Goal: Task Accomplishment & Management: Manage account settings

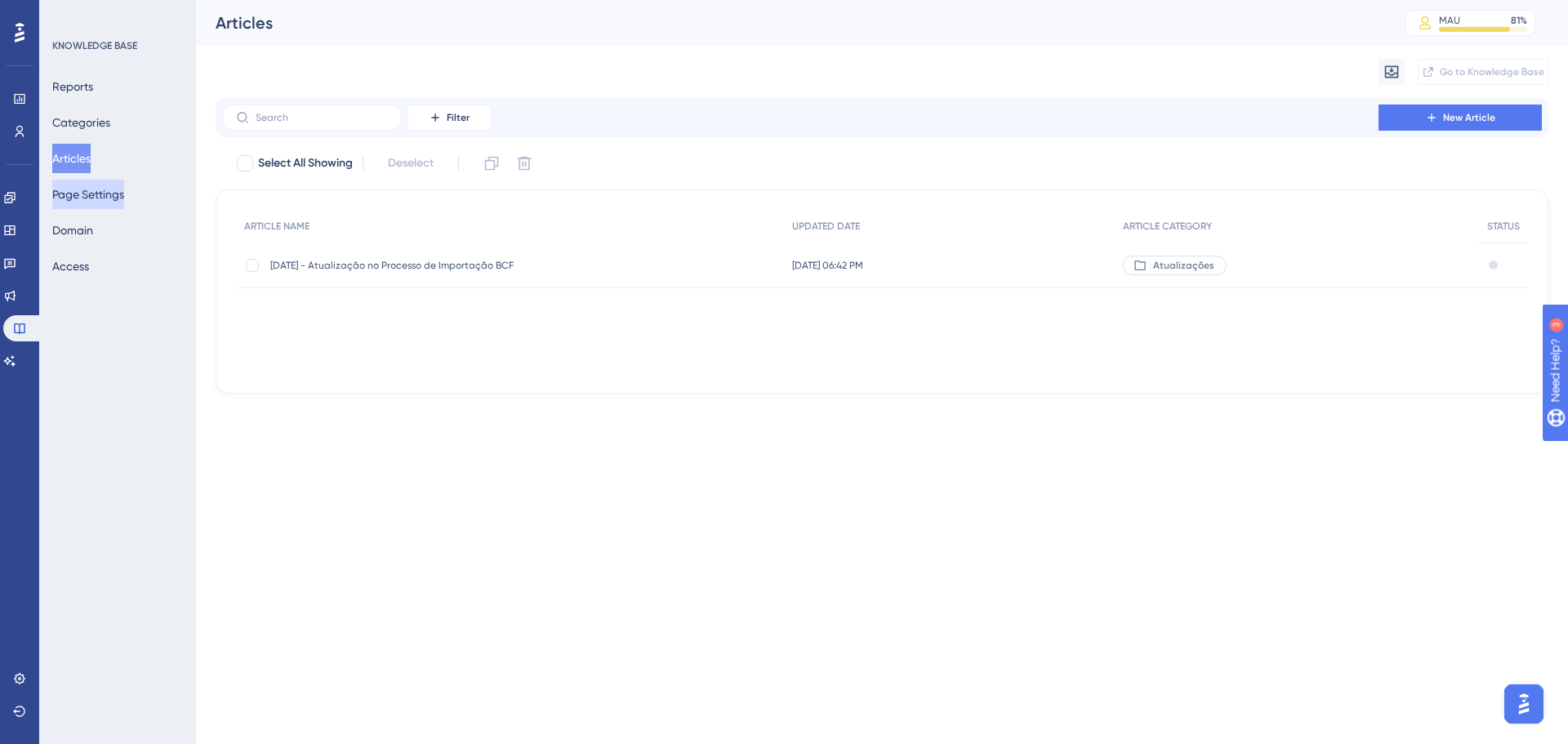
click at [98, 199] on button "Page Settings" at bounding box center [88, 194] width 72 height 30
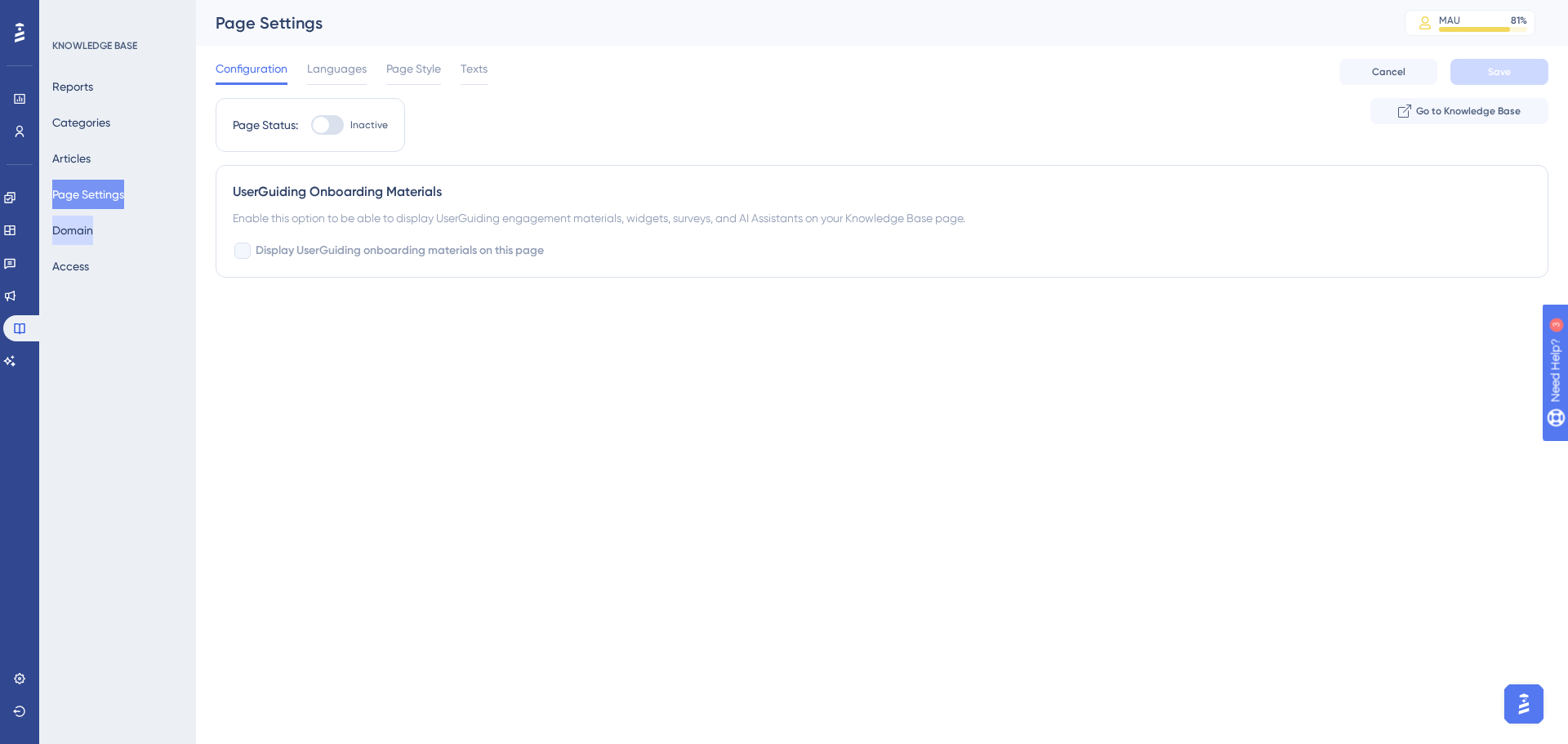
click at [93, 232] on button "Domain" at bounding box center [73, 230] width 41 height 30
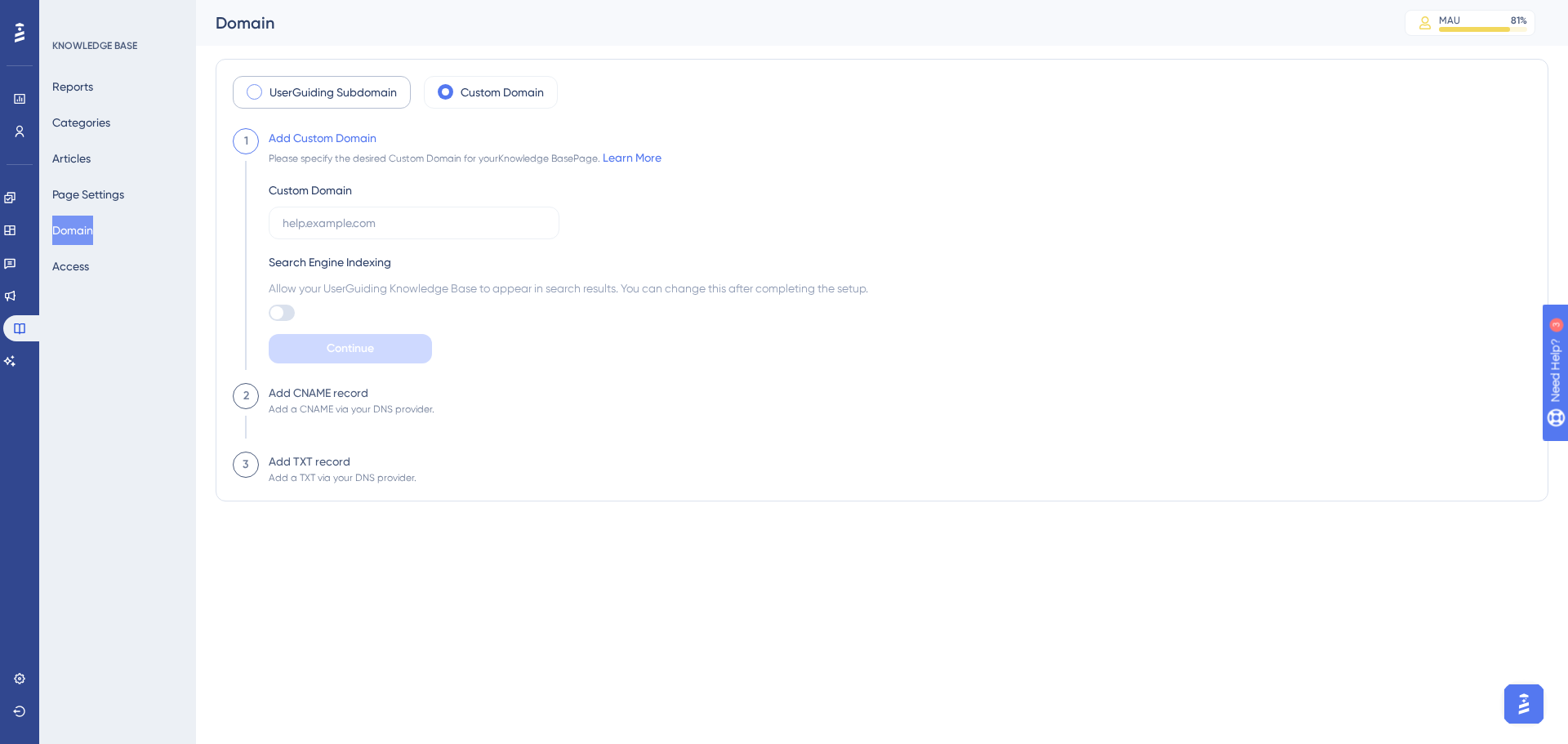
click at [365, 90] on label "UserGuiding Subdomain" at bounding box center [333, 92] width 127 height 20
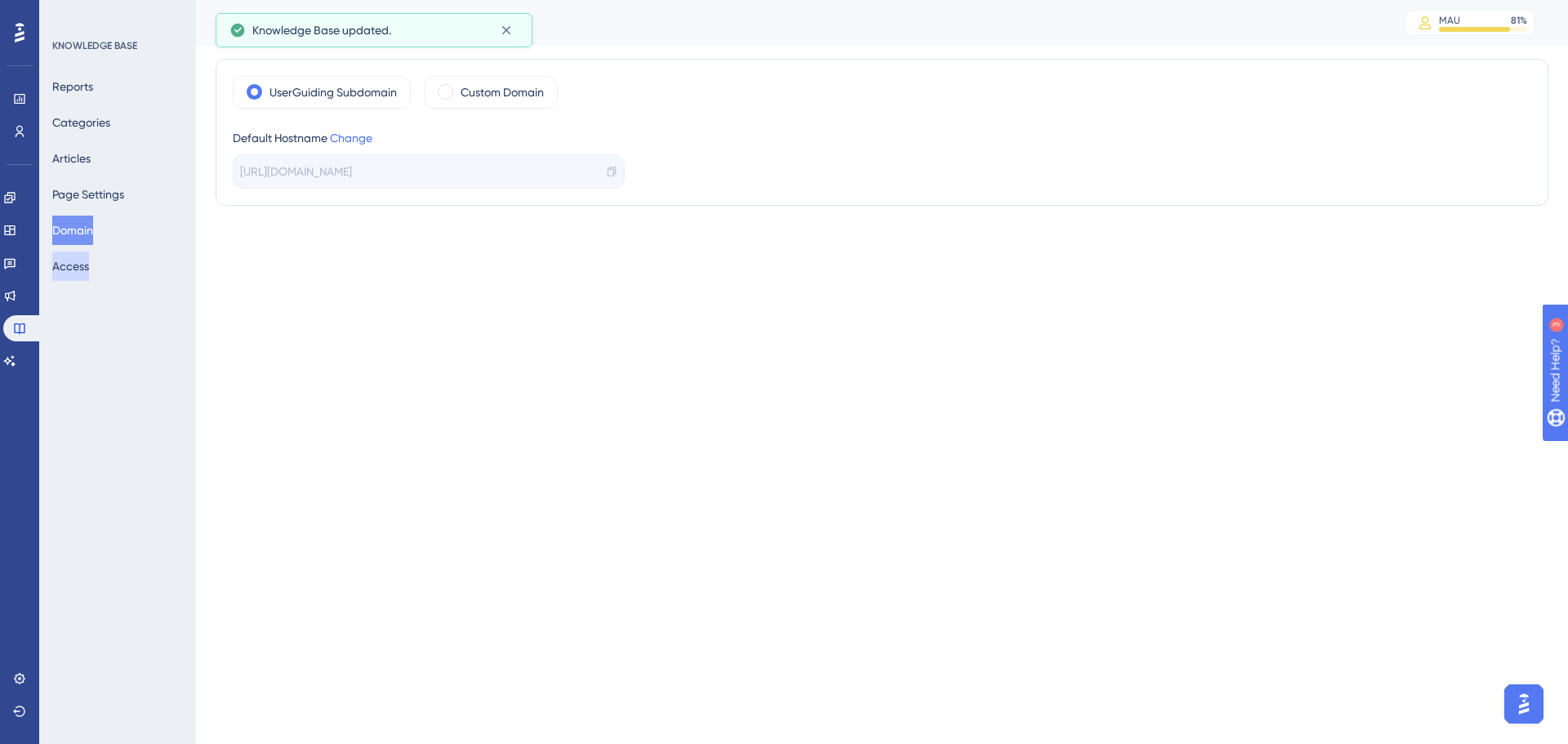
click at [87, 260] on button "Access" at bounding box center [70, 266] width 36 height 30
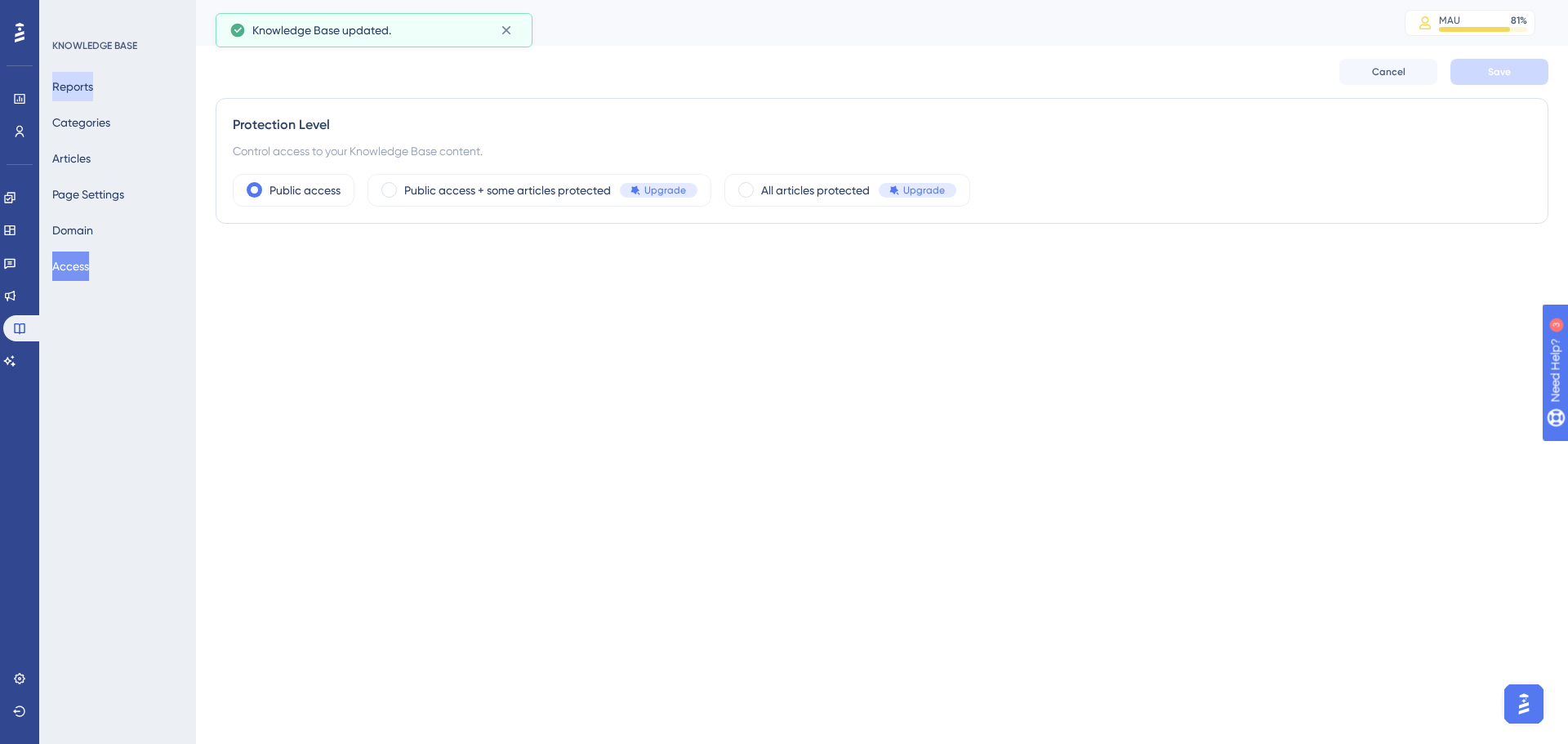
click at [93, 87] on button "Reports" at bounding box center [73, 87] width 41 height 30
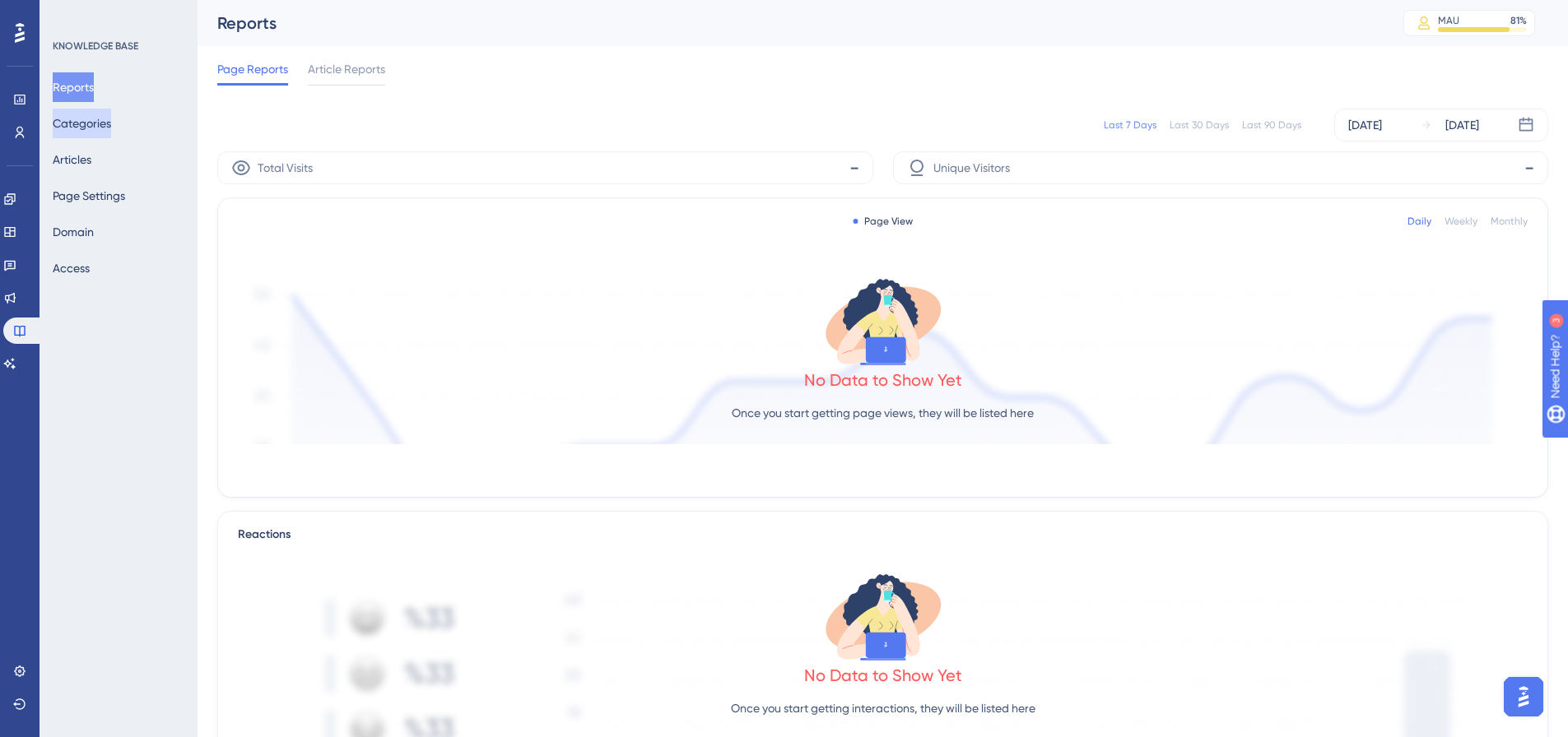
click at [101, 123] on button "Categories" at bounding box center [82, 123] width 58 height 30
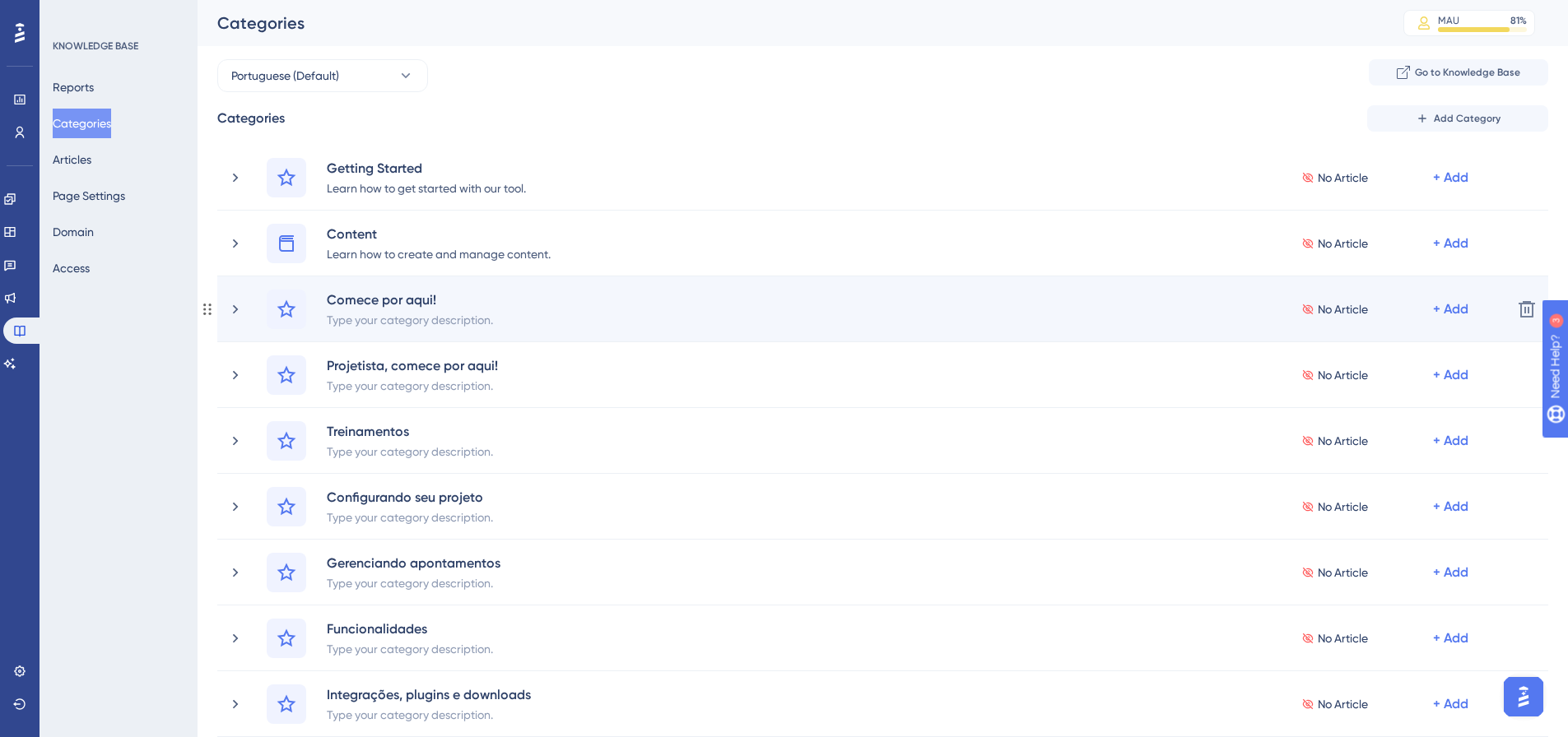
click at [712, 304] on div "Comece por aqui! Type your category description. No Article + Add" at bounding box center [883, 309] width 1232 height 39
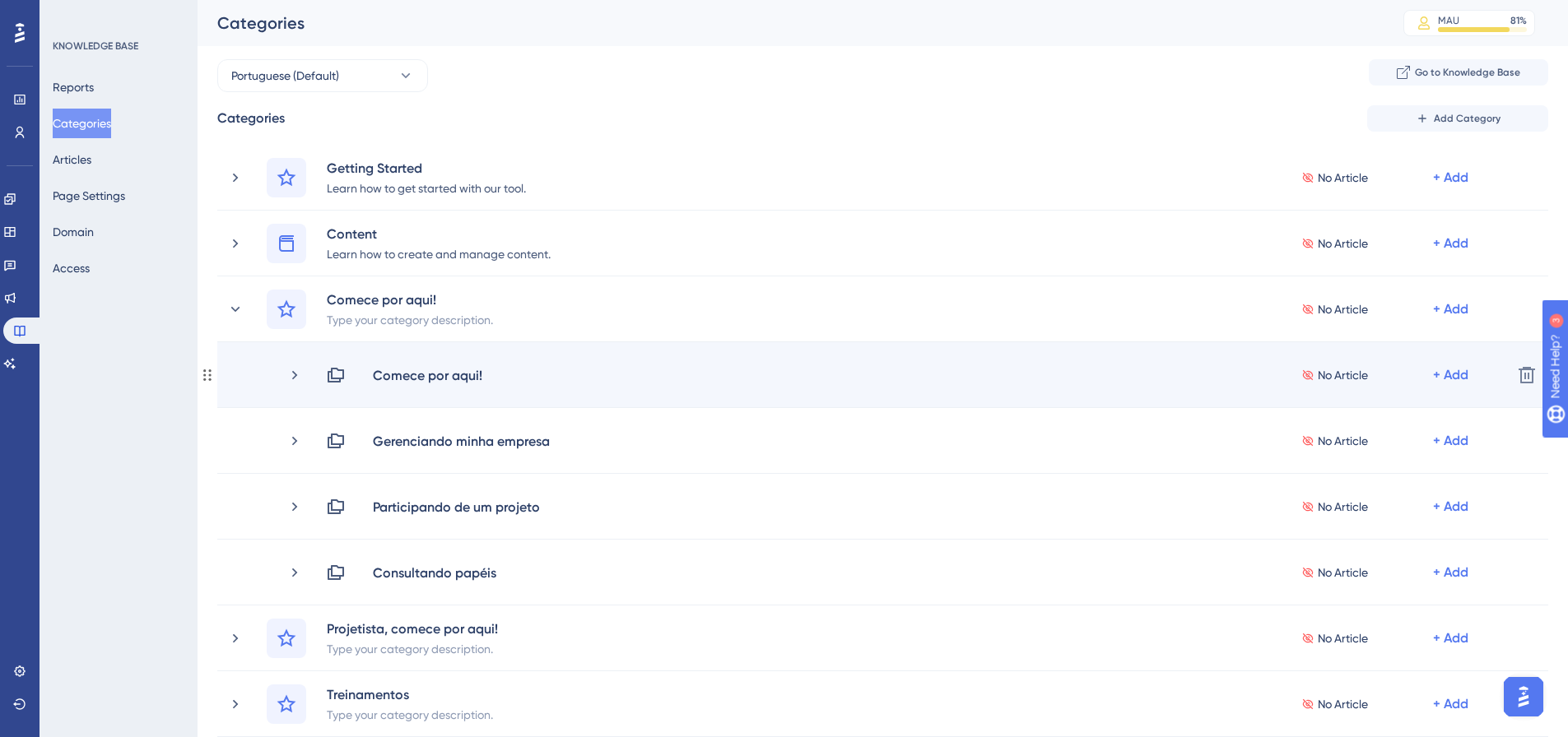
click at [652, 374] on div "Comece por aqui! No Article + Add" at bounding box center [912, 375] width 1172 height 20
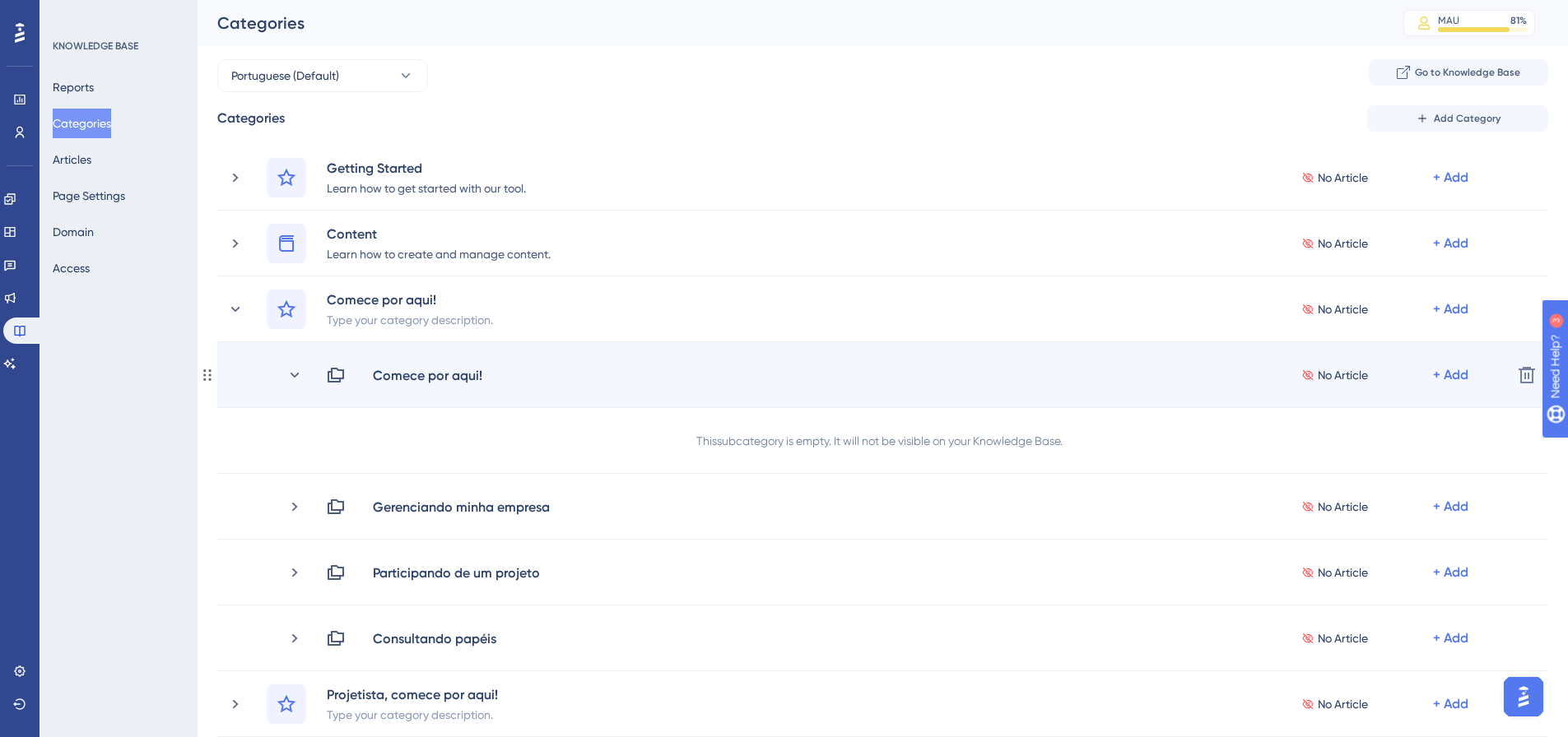
click at [654, 374] on div "Comece por aqui! No Article + Add" at bounding box center [912, 375] width 1172 height 20
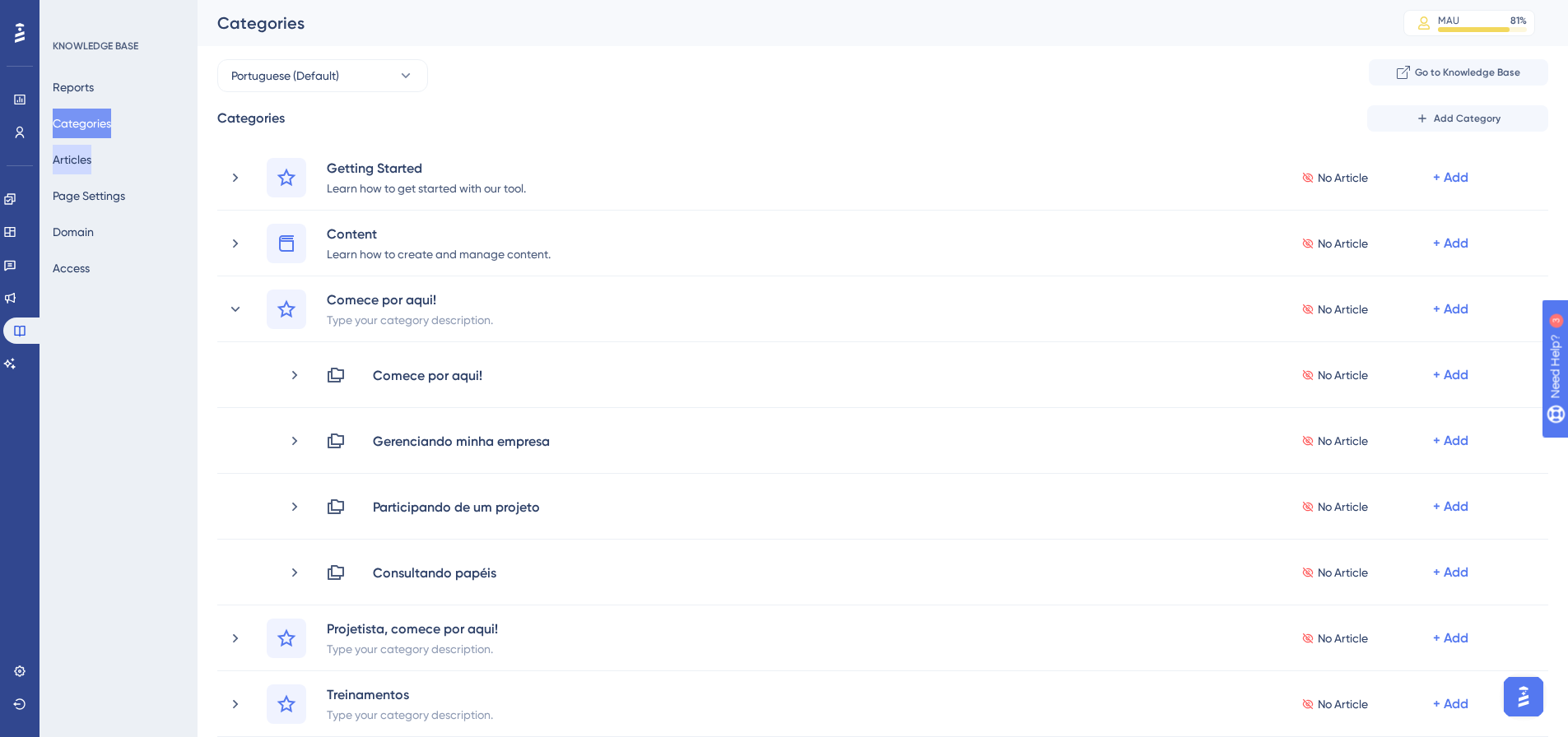
click at [68, 166] on button "Articles" at bounding box center [72, 159] width 38 height 30
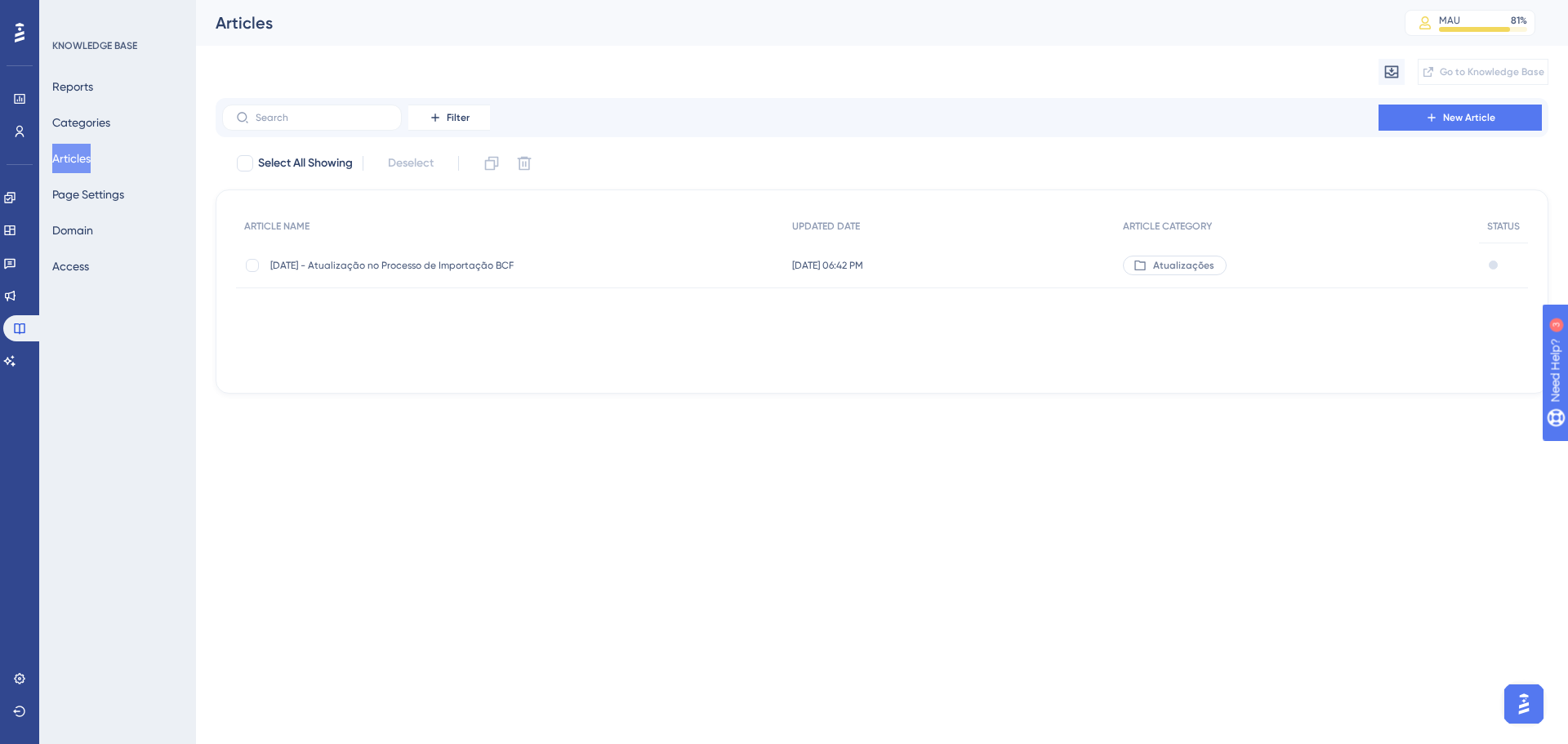
click at [87, 210] on div "Reports Categories Articles Page Settings Domain Access" at bounding box center [119, 176] width 132 height 210
click at [102, 199] on button "Page Settings" at bounding box center [88, 194] width 72 height 30
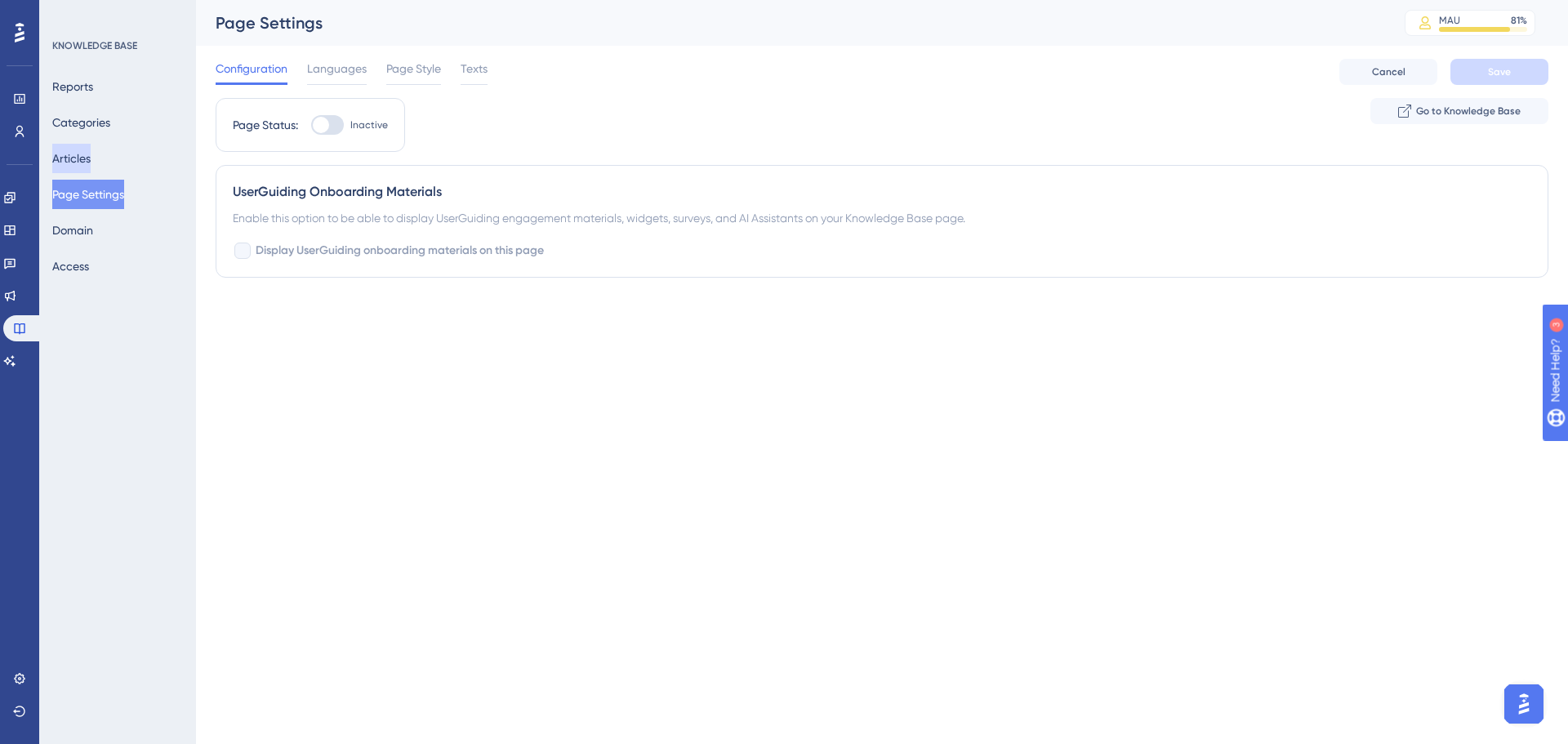
click at [91, 159] on button "Articles" at bounding box center [71, 158] width 38 height 30
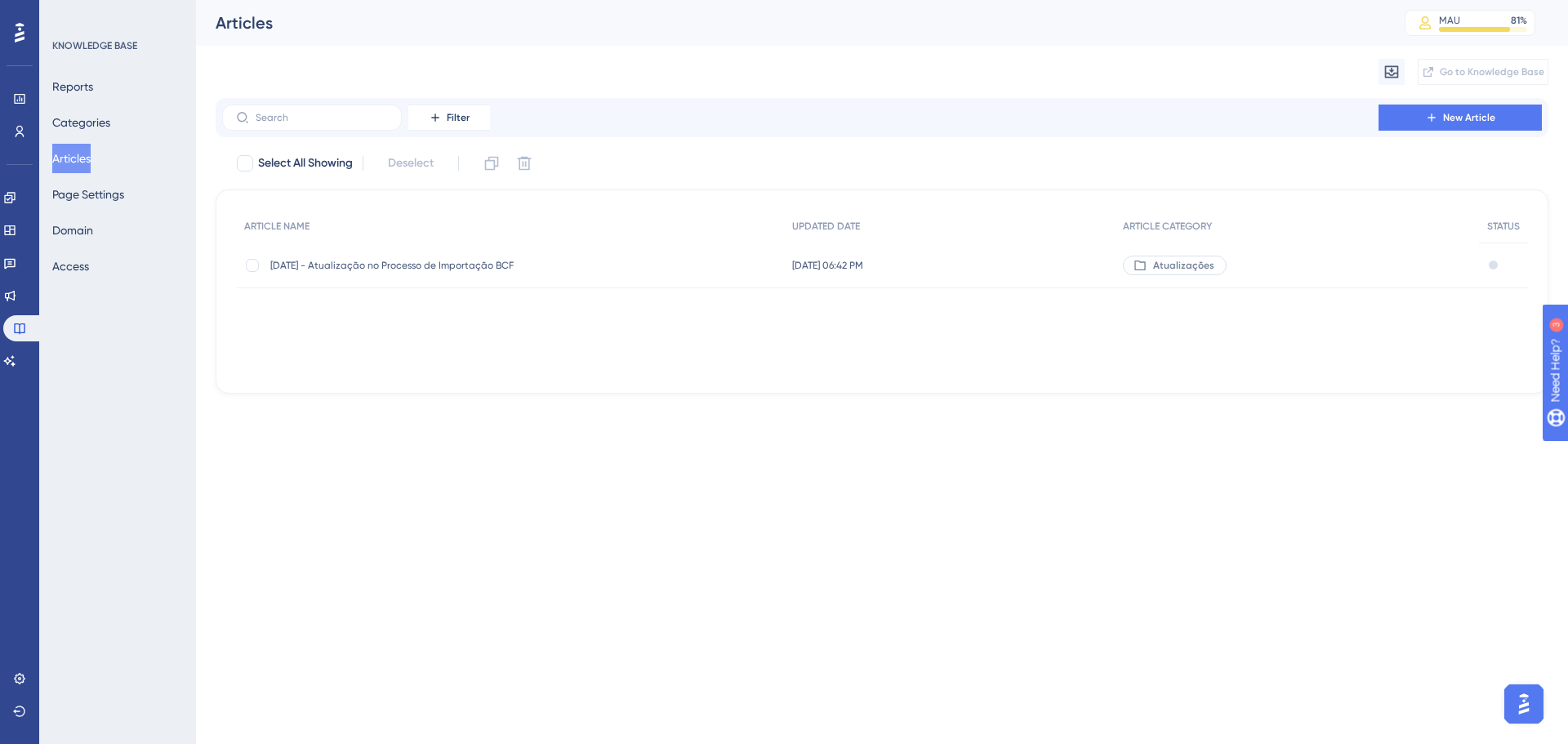
click at [410, 268] on span "[DATE] - Atualização no Processo de Importação BCF" at bounding box center [401, 265] width 261 height 13
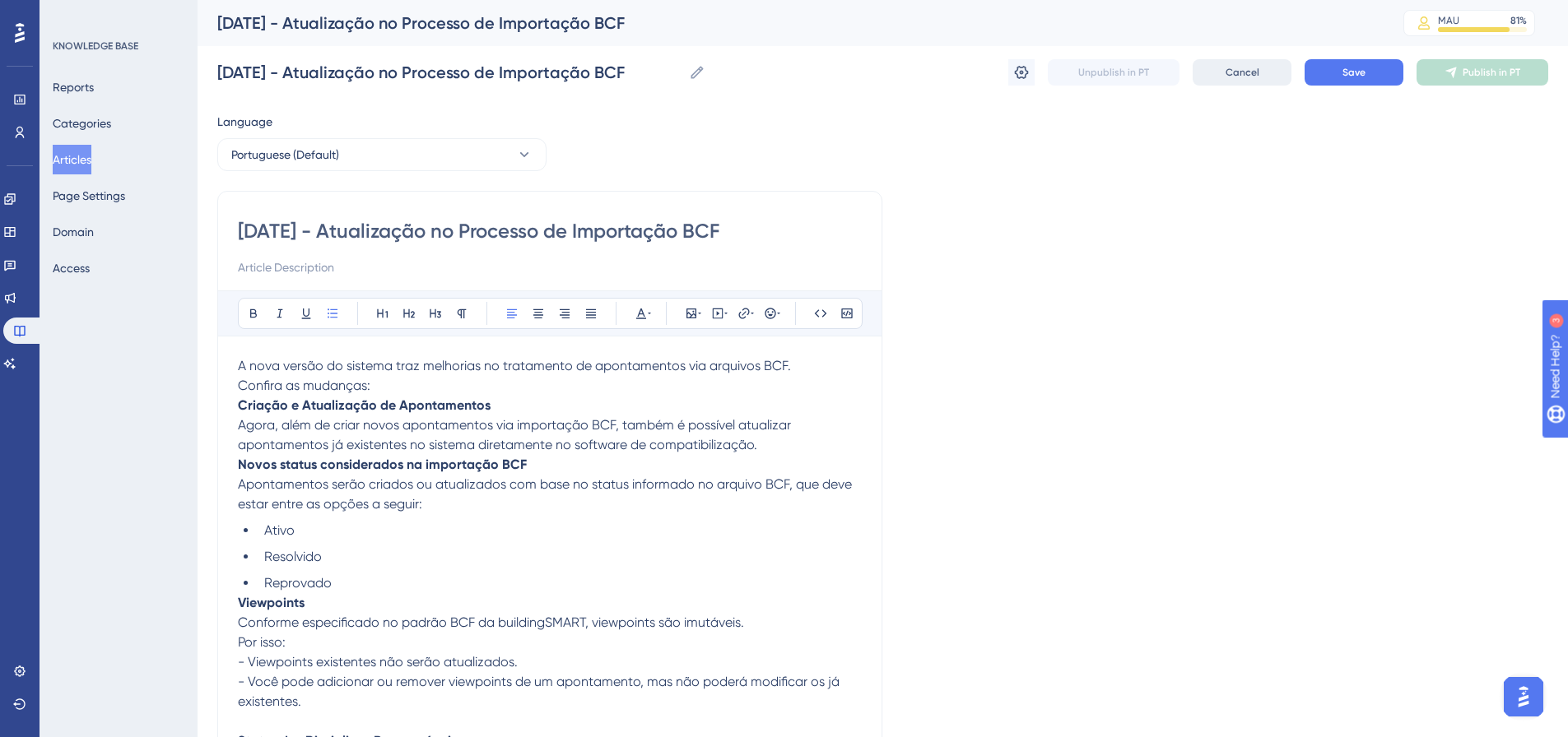
click at [1243, 73] on span "Cancel" at bounding box center [1242, 72] width 33 height 13
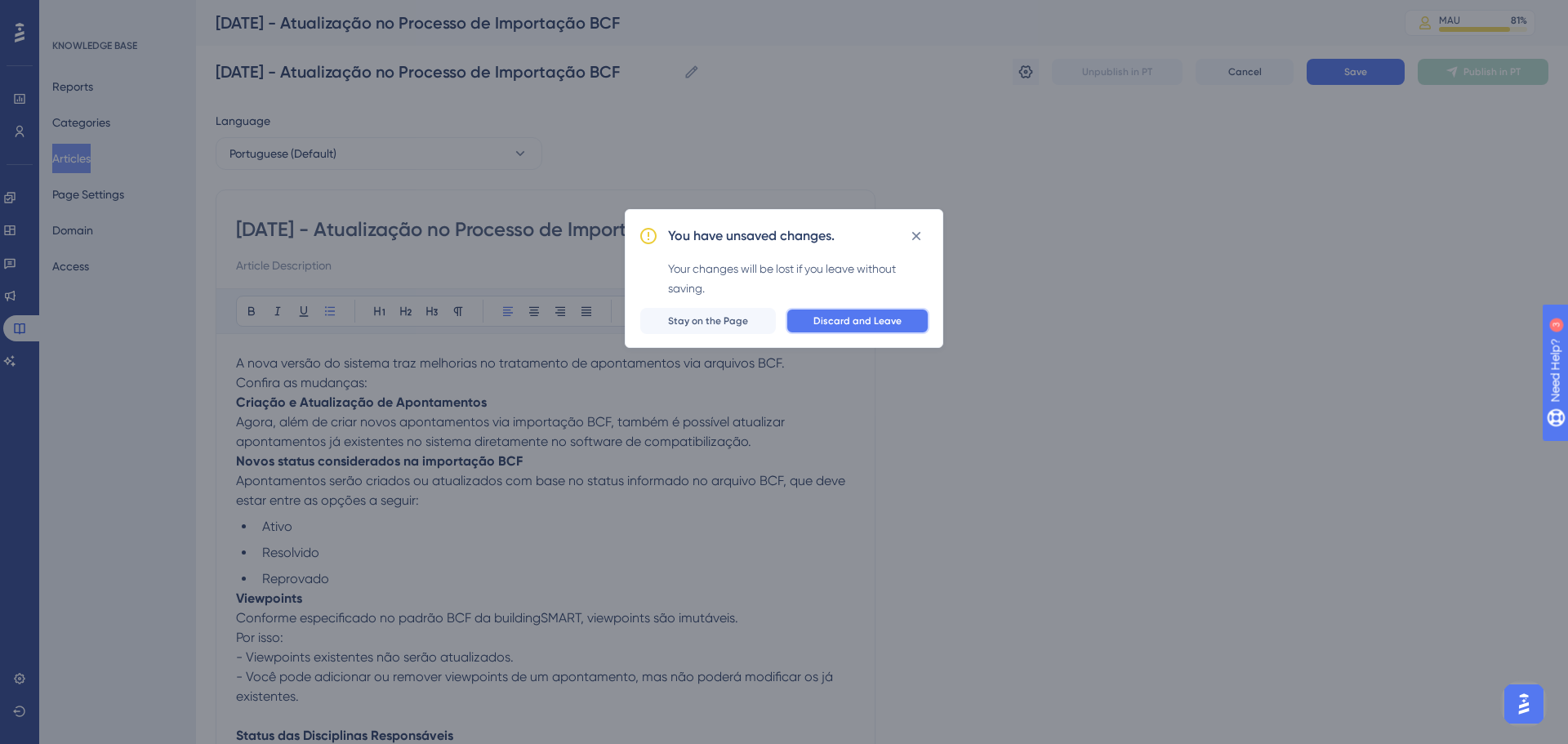
click at [858, 325] on span "Discard and Leave" at bounding box center [857, 321] width 88 height 13
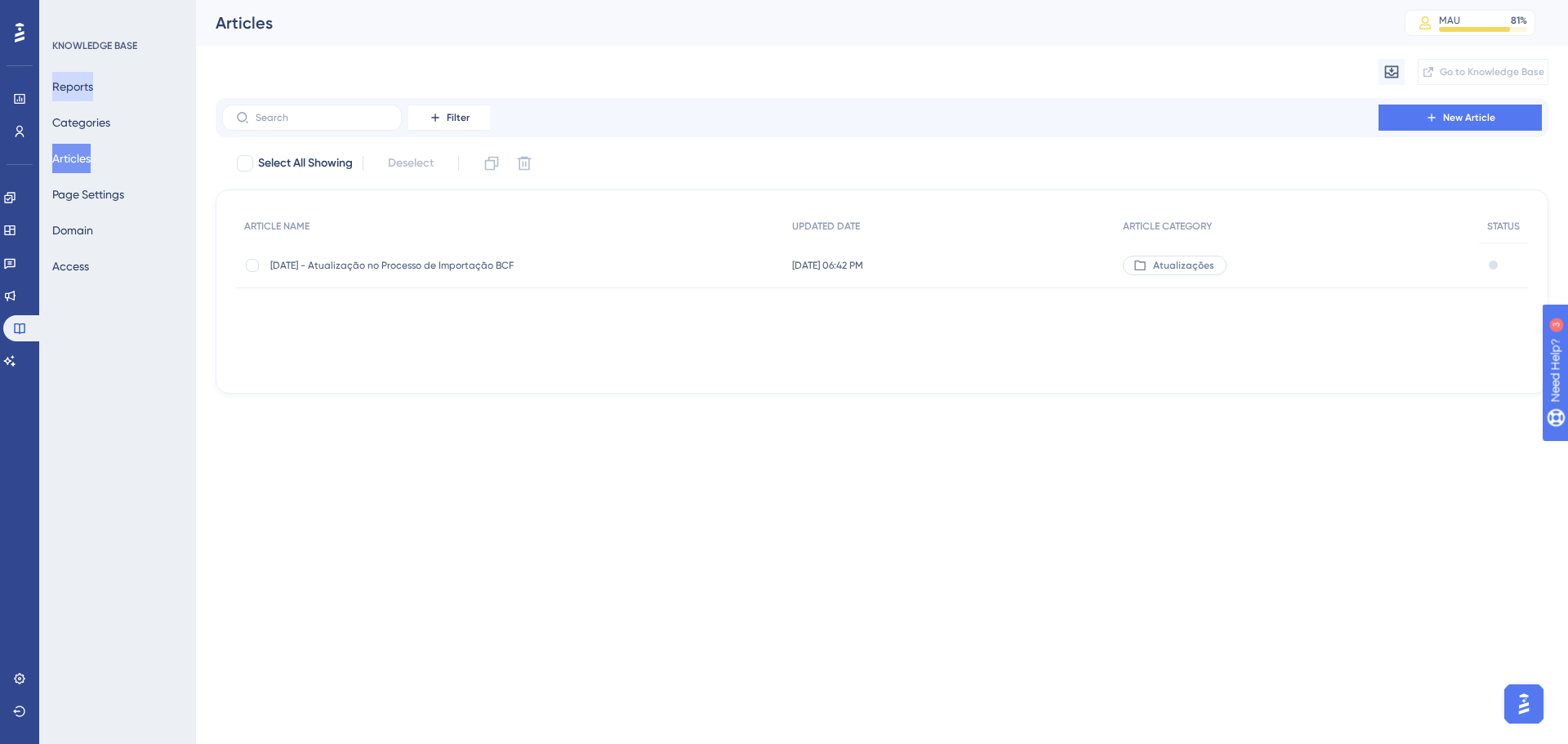
click at [93, 89] on button "Reports" at bounding box center [73, 87] width 41 height 30
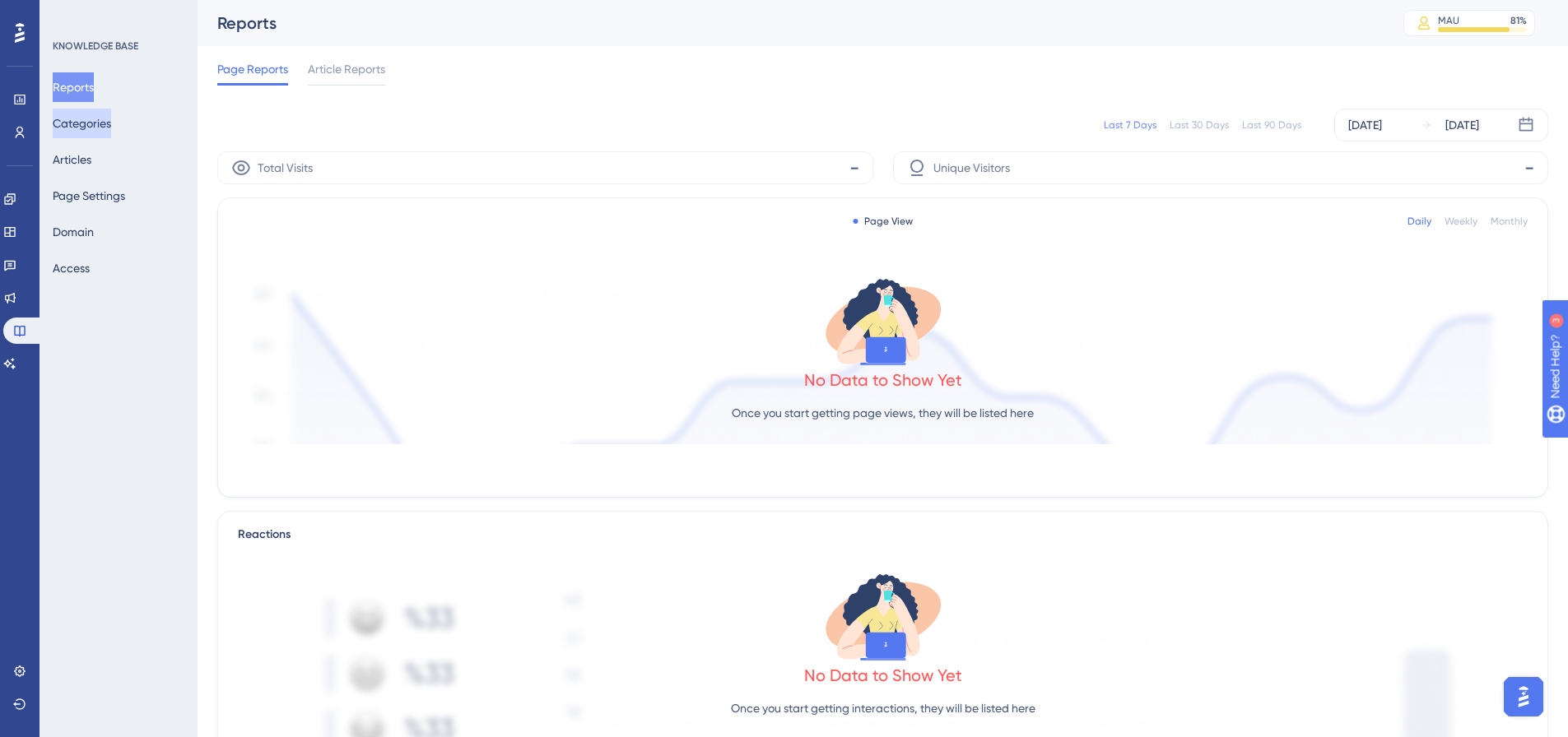
click at [94, 120] on button "Categories" at bounding box center [82, 123] width 58 height 30
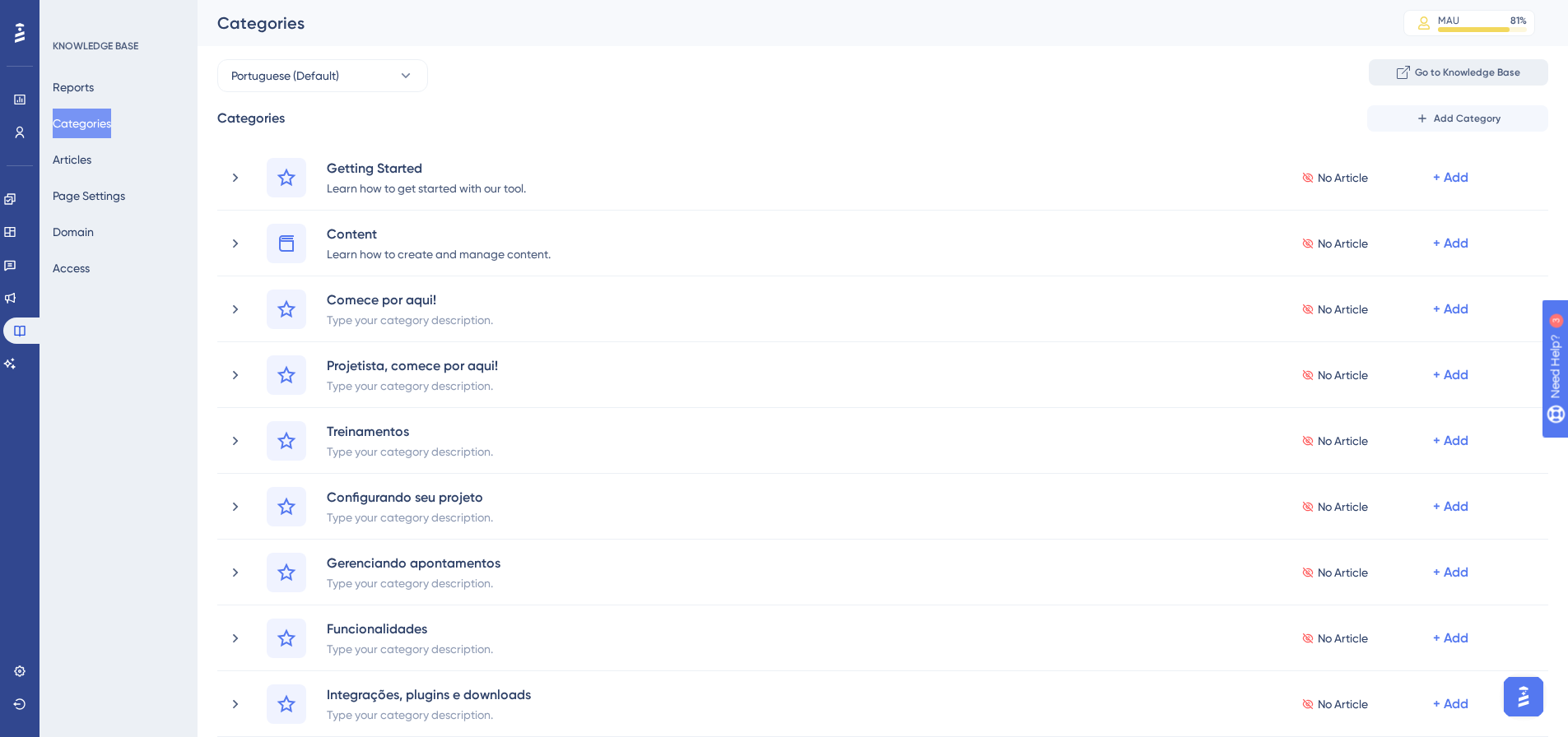
click at [1457, 76] on span "Go to Knowledge Base" at bounding box center [1466, 72] width 105 height 13
click at [91, 165] on button "Articles" at bounding box center [72, 159] width 38 height 30
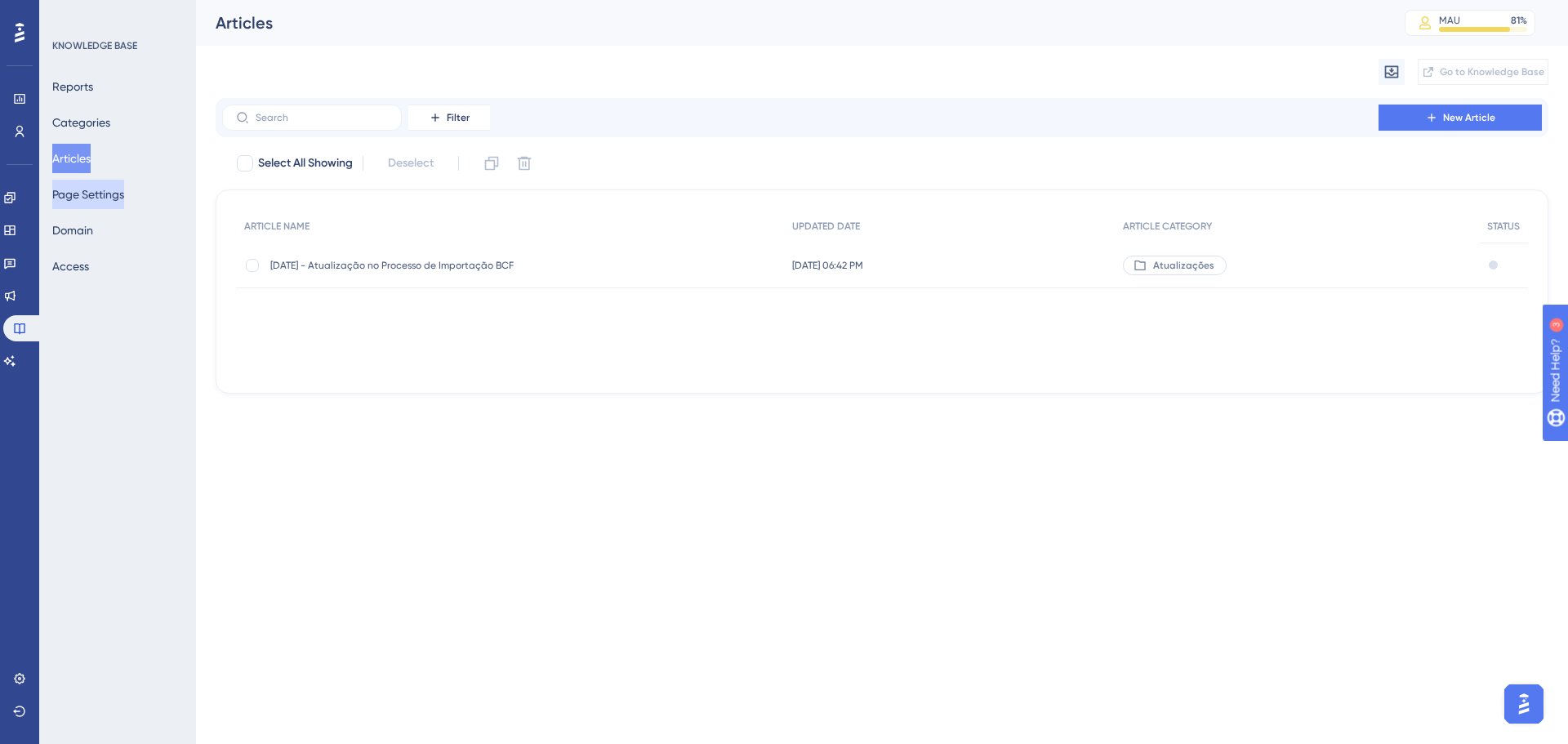
click at [115, 187] on button "Page Settings" at bounding box center [88, 194] width 72 height 30
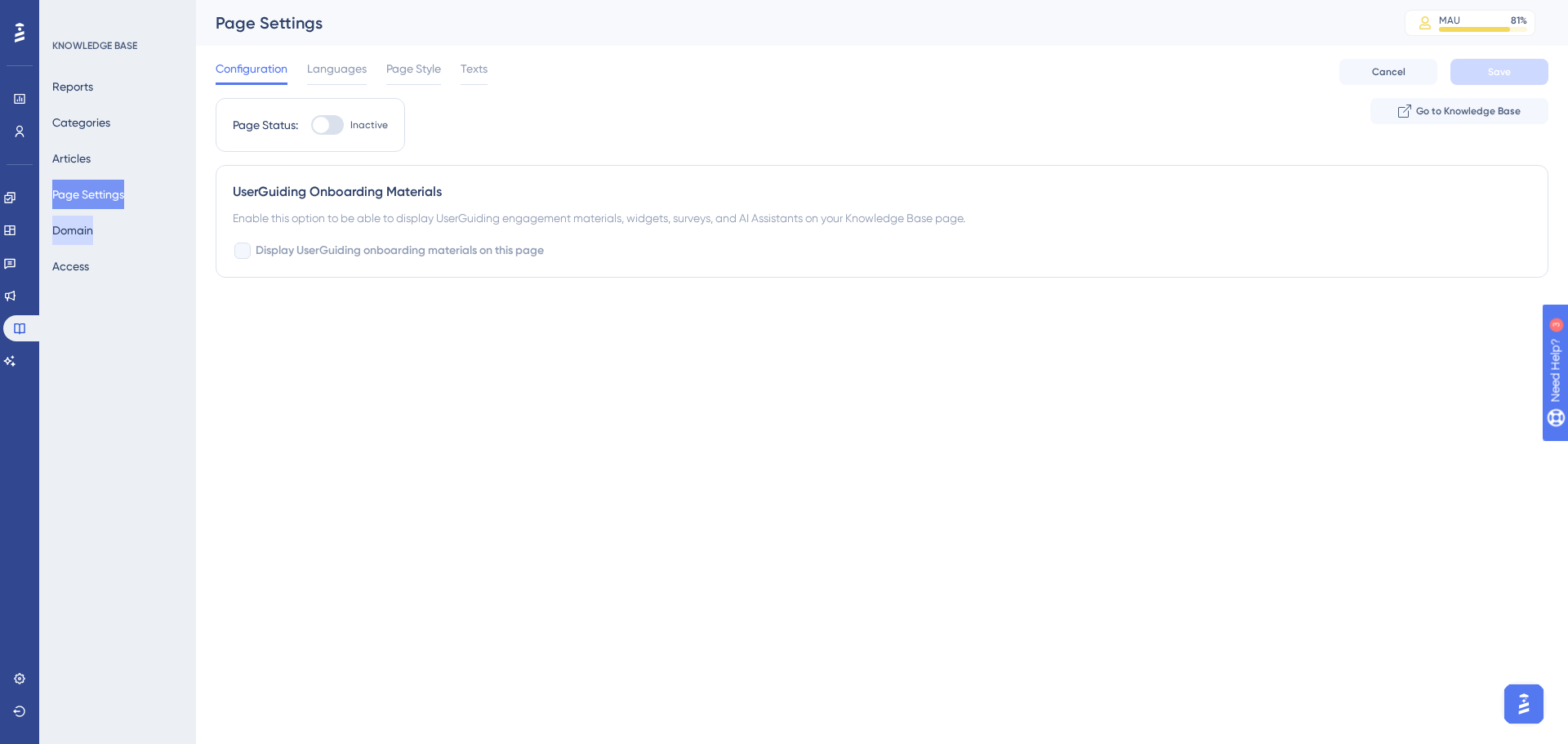
click at [93, 229] on button "Domain" at bounding box center [73, 230] width 41 height 30
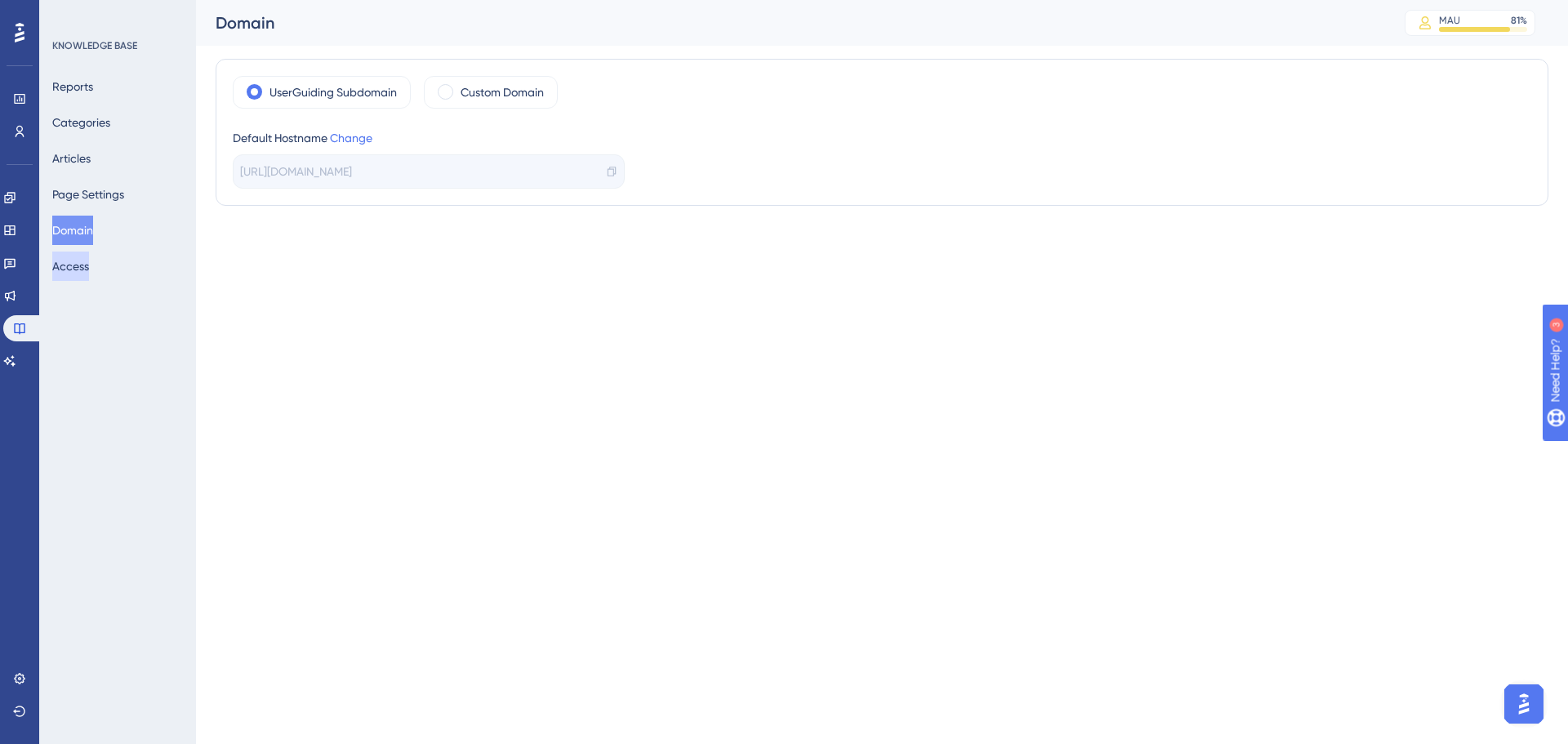
click at [84, 262] on button "Access" at bounding box center [70, 266] width 36 height 30
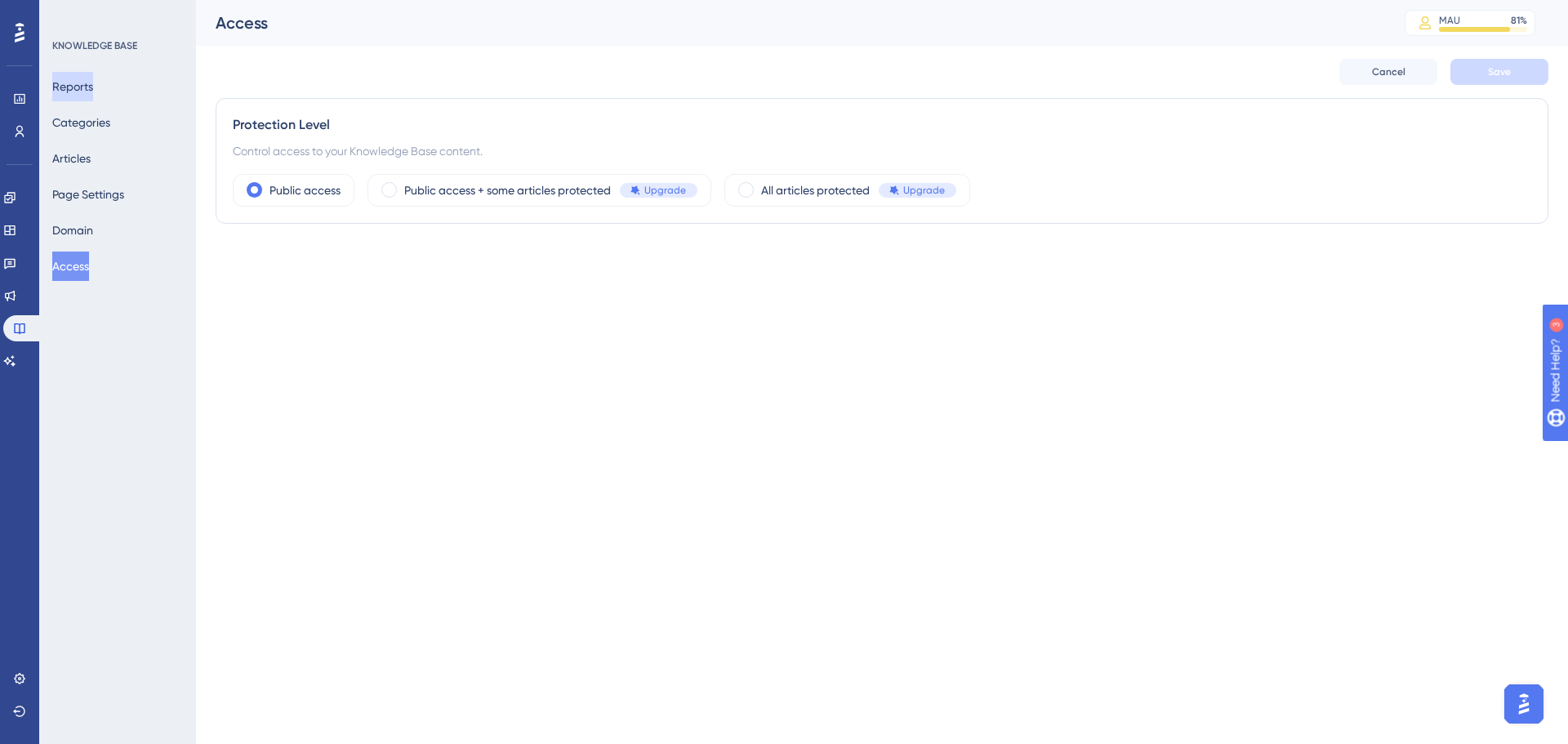
click at [89, 83] on button "Reports" at bounding box center [73, 87] width 41 height 30
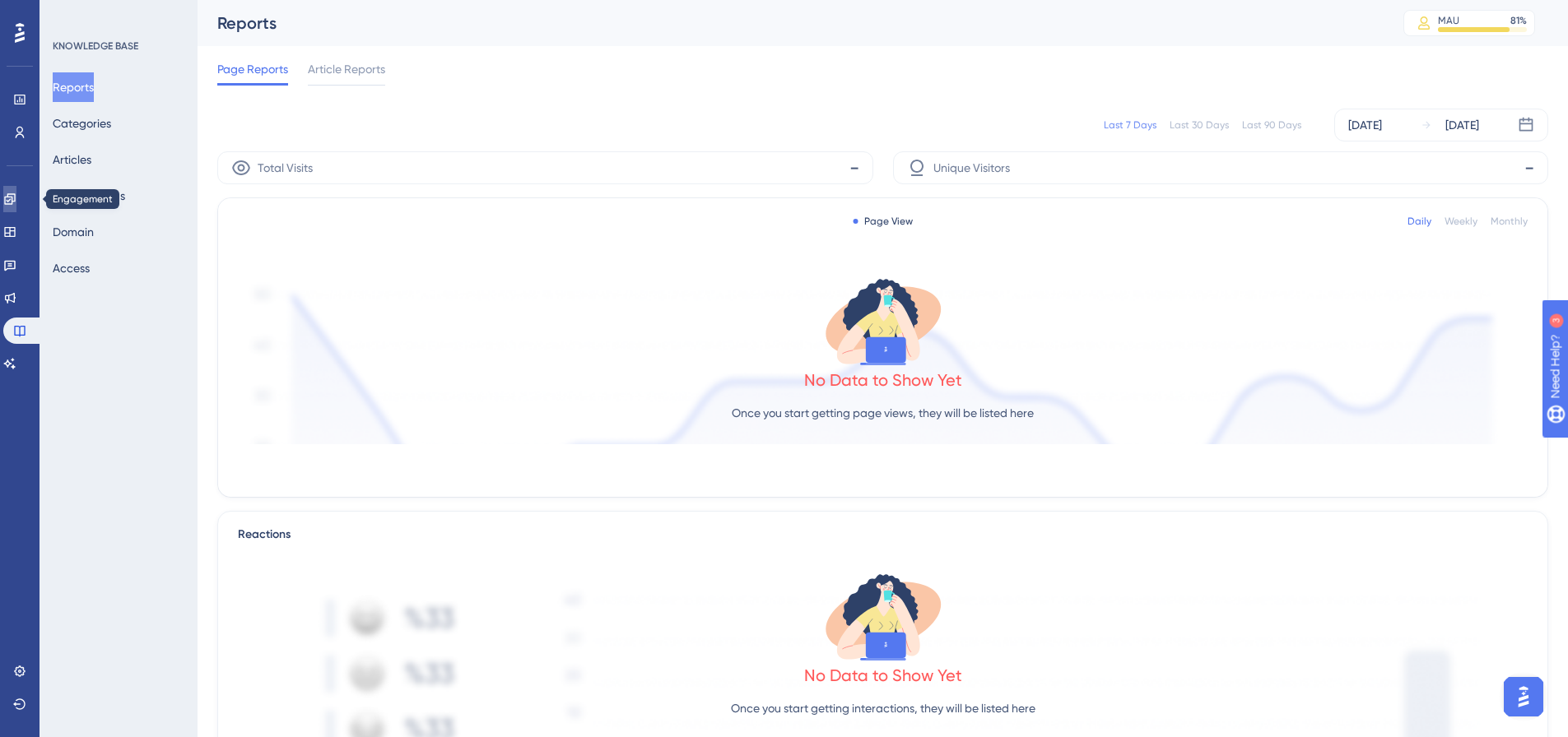
click at [16, 200] on icon at bounding box center [9, 198] width 13 height 13
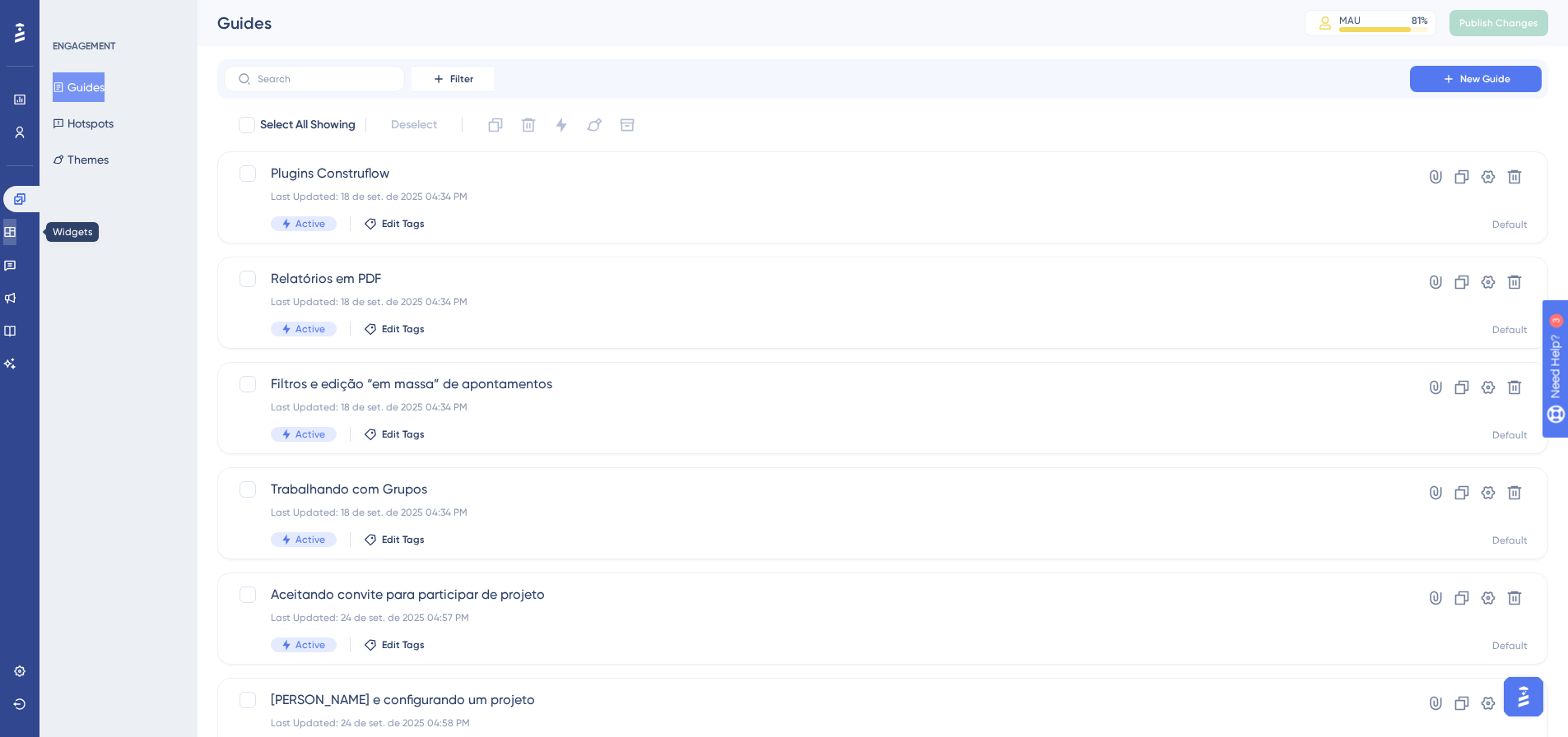
click at [16, 229] on link at bounding box center [9, 231] width 13 height 26
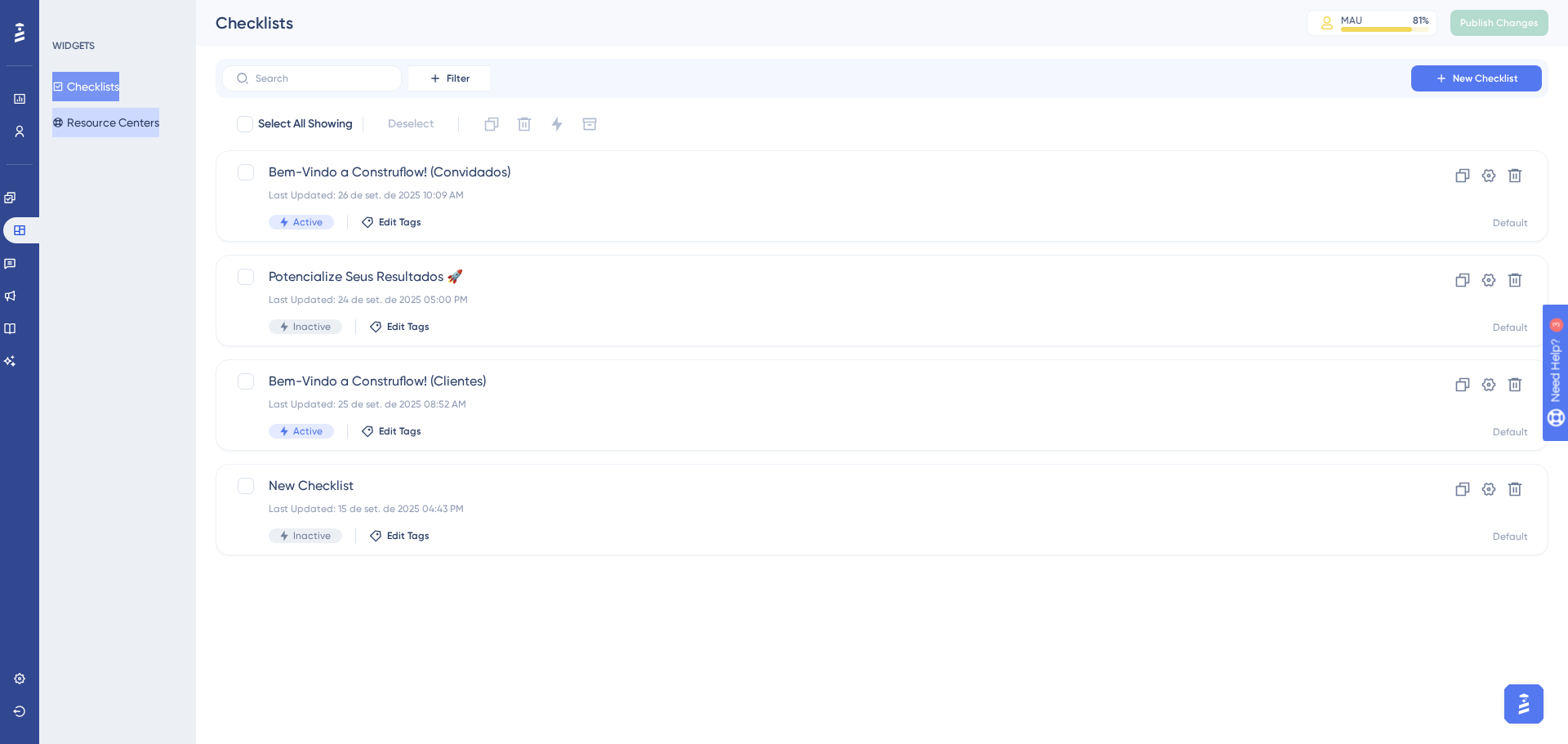
click at [125, 126] on button "Resource Centers" at bounding box center [106, 122] width 107 height 30
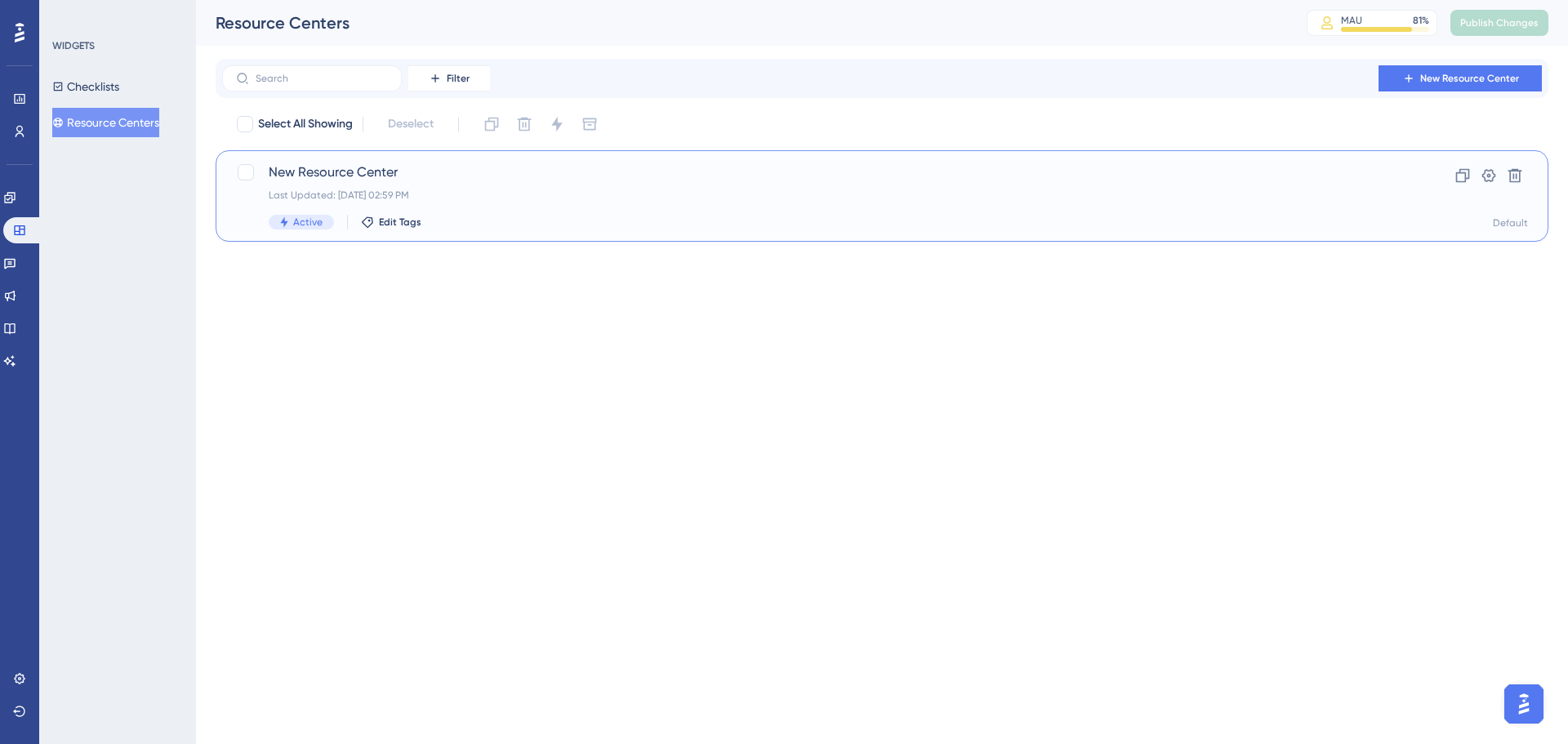
click at [590, 189] on div "Last Updated: [DATE] 02:59 PM" at bounding box center [817, 194] width 1096 height 13
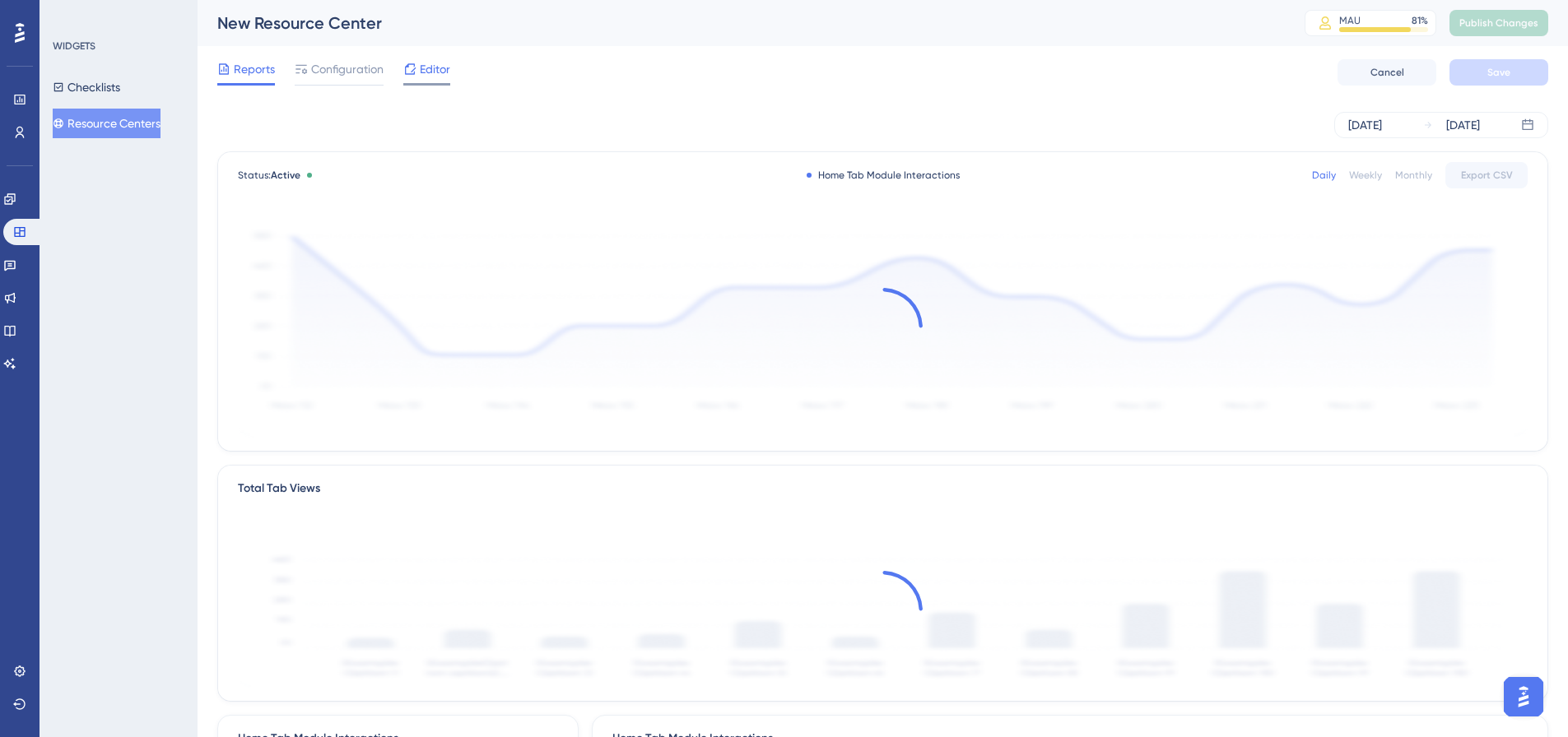
click at [426, 69] on span "Editor" at bounding box center [435, 68] width 31 height 20
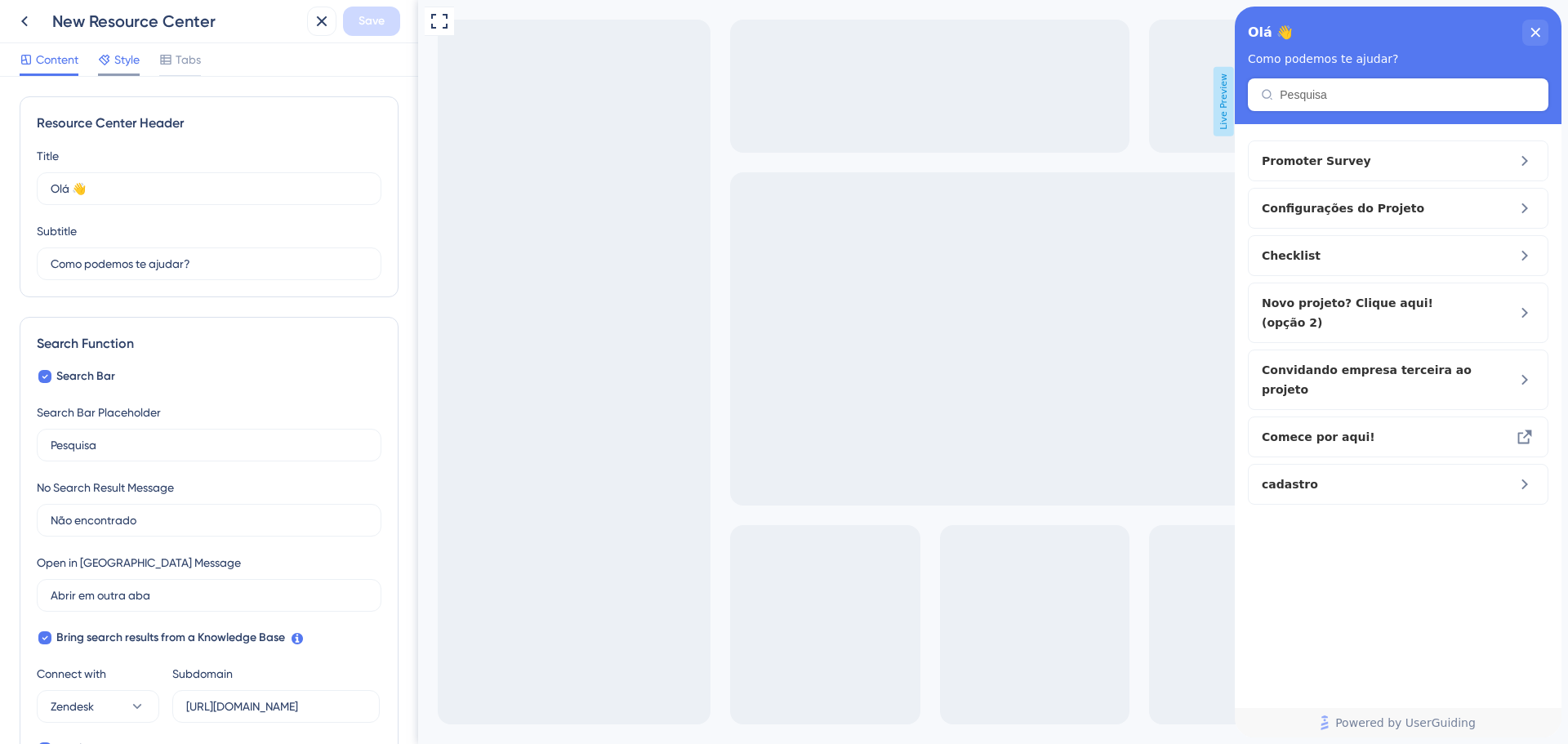
click at [120, 59] on span "Style" at bounding box center [127, 59] width 25 height 20
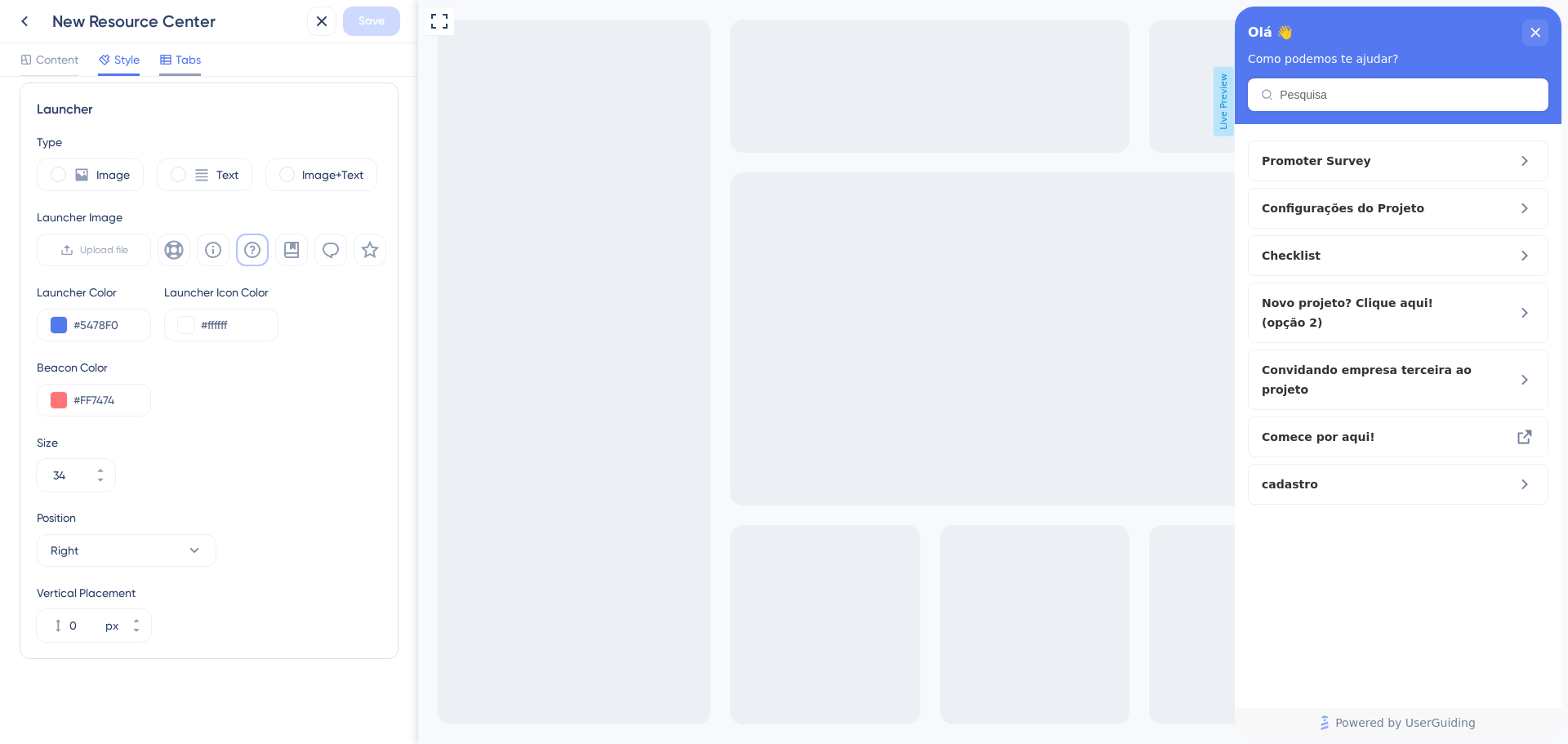
click at [185, 64] on span "Tabs" at bounding box center [188, 59] width 25 height 20
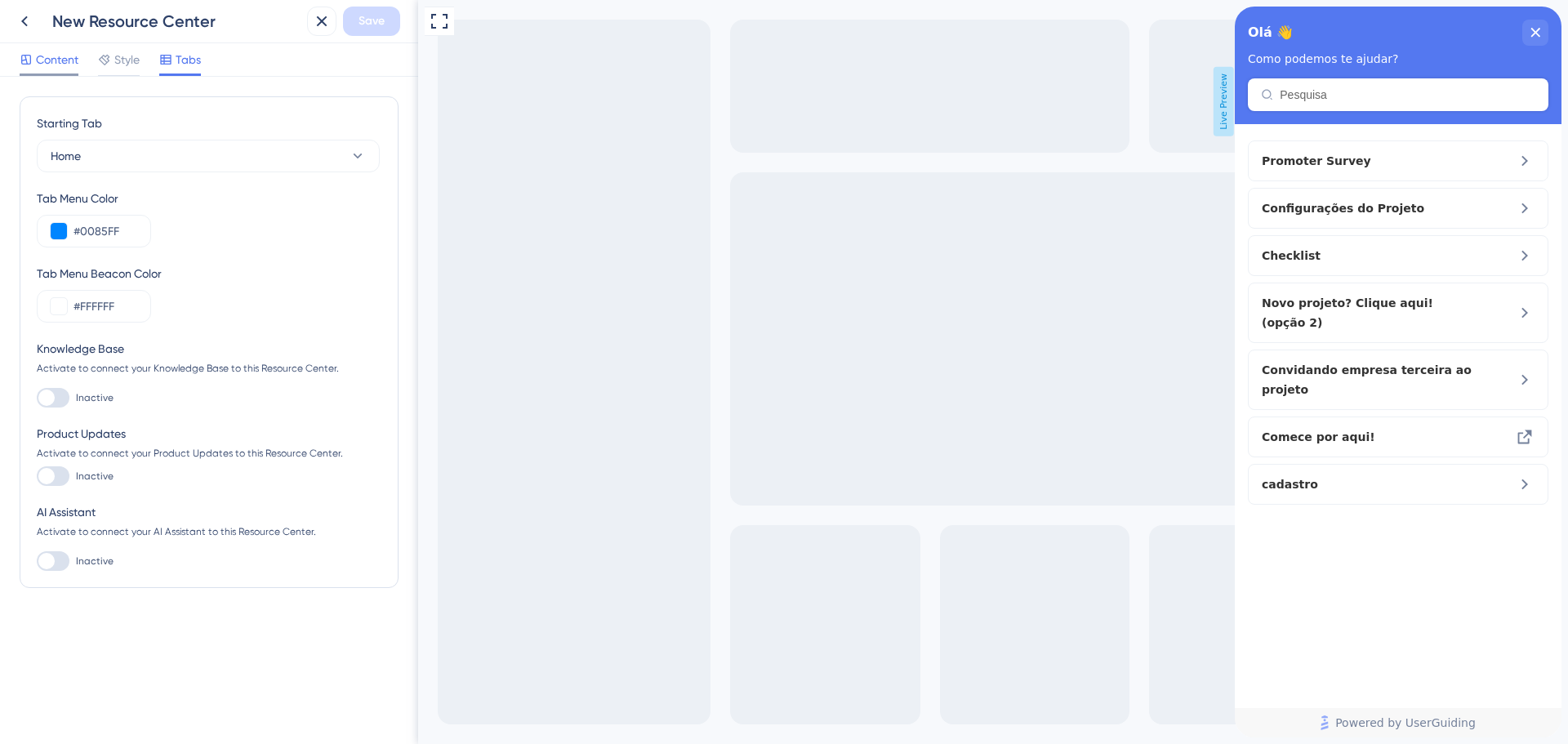
click at [55, 64] on span "Content" at bounding box center [57, 59] width 42 height 20
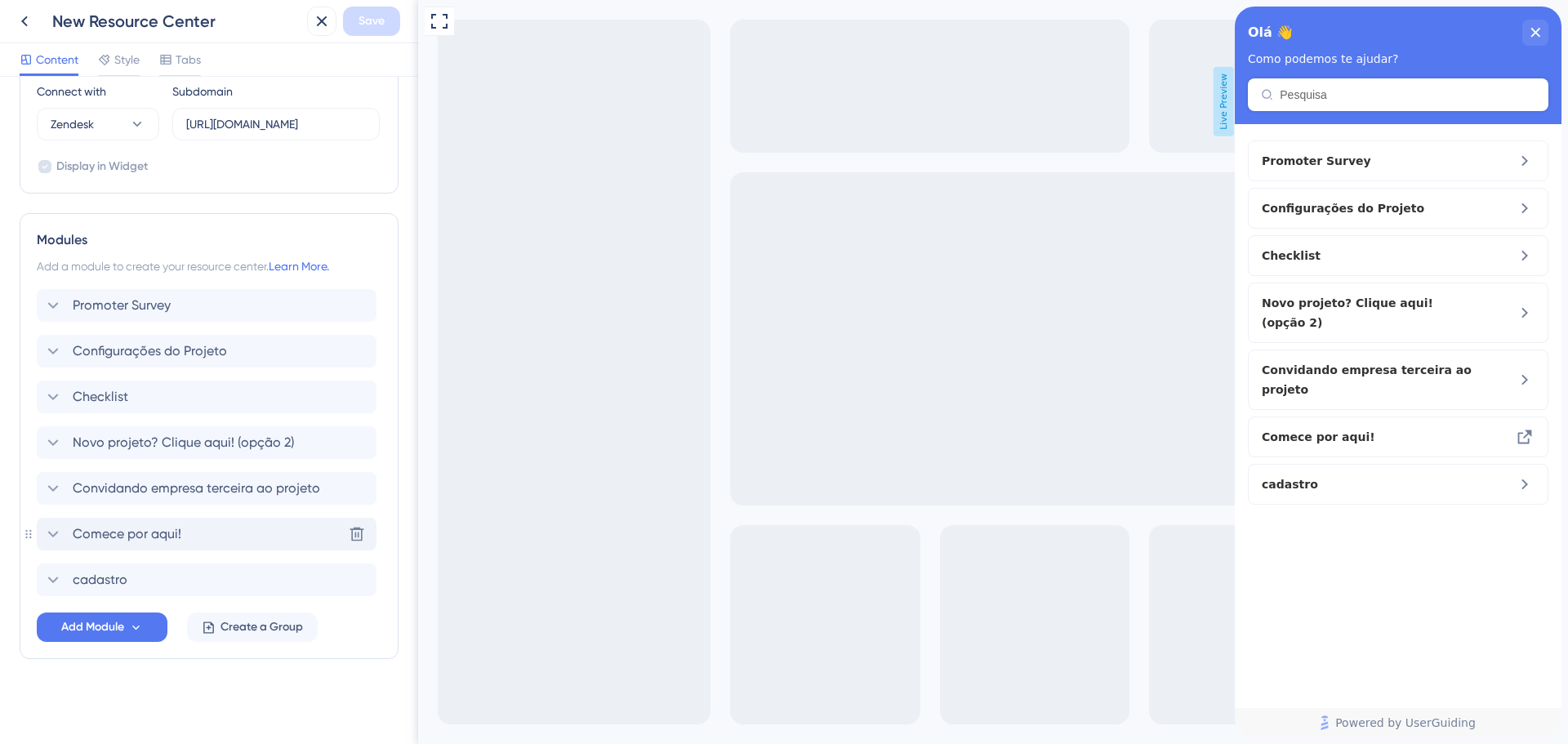
click at [209, 540] on div "Comece por aqui! [GEOGRAPHIC_DATA]" at bounding box center [206, 534] width 340 height 33
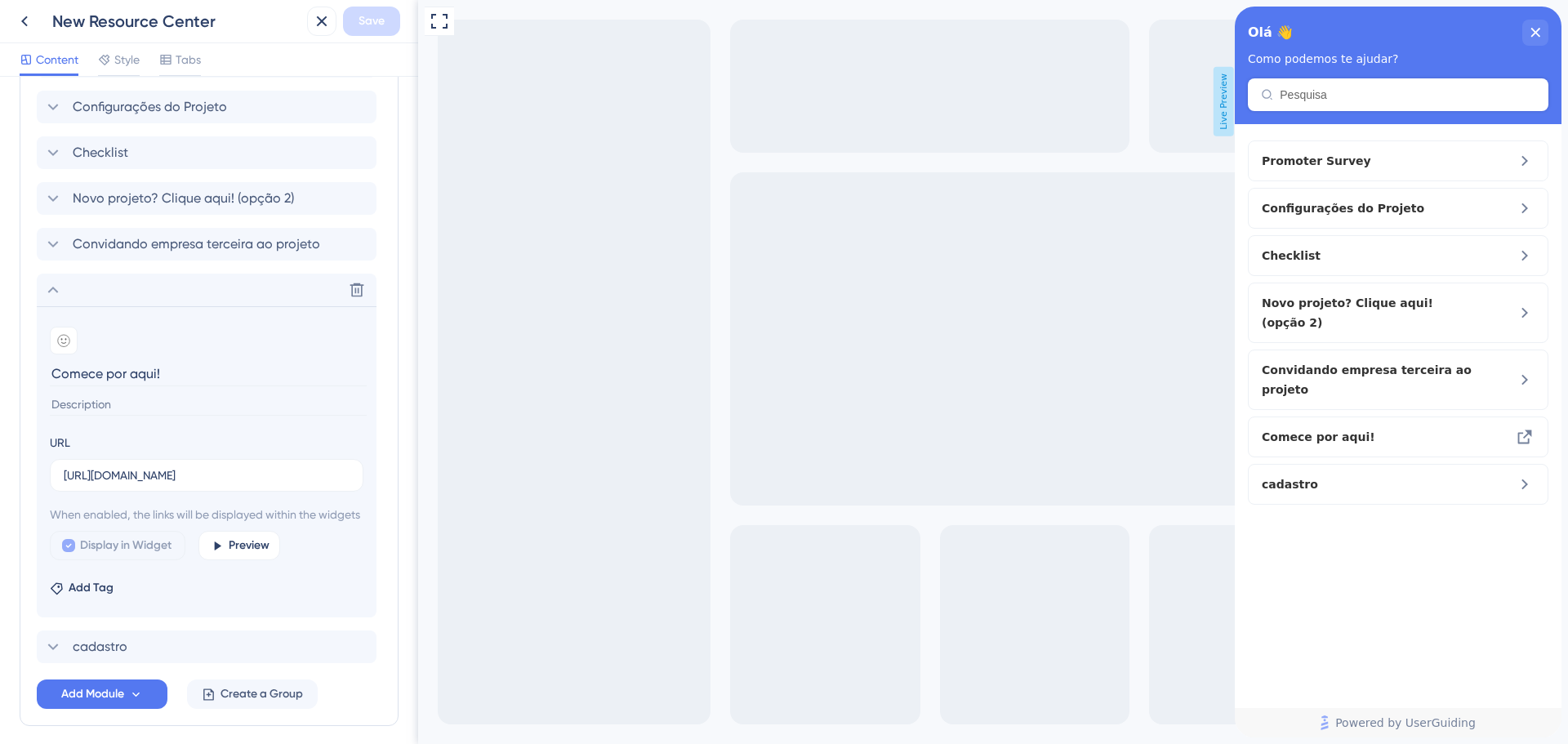
scroll to position [828, 0]
click at [182, 462] on label "[URL][DOMAIN_NAME]" at bounding box center [207, 474] width 314 height 33
click at [182, 466] on input "[URL][DOMAIN_NAME]" at bounding box center [206, 474] width 286 height 18
click at [142, 555] on span "Display in Widget" at bounding box center [126, 545] width 92 height 20
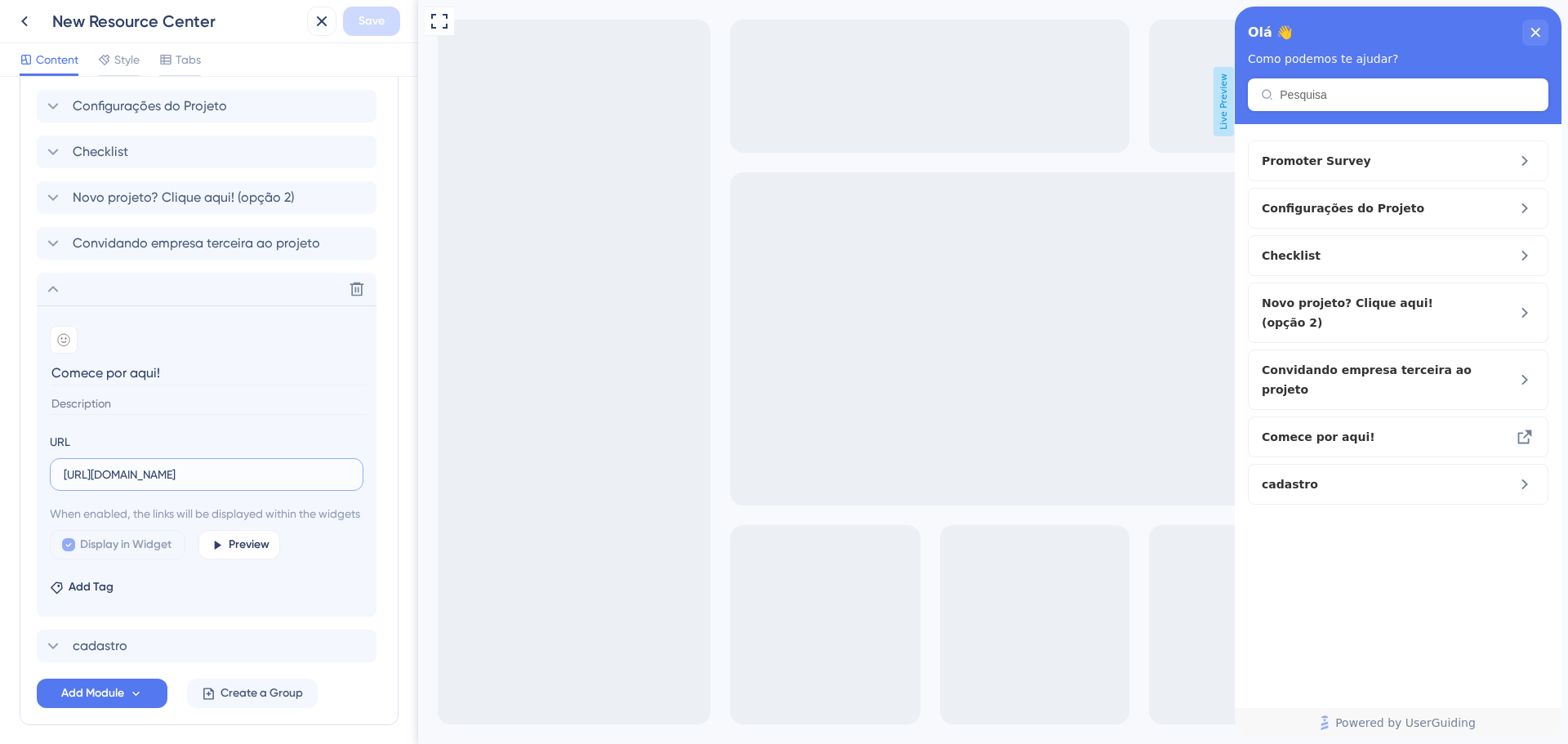
click at [160, 474] on input "[URL][DOMAIN_NAME]" at bounding box center [206, 474] width 286 height 18
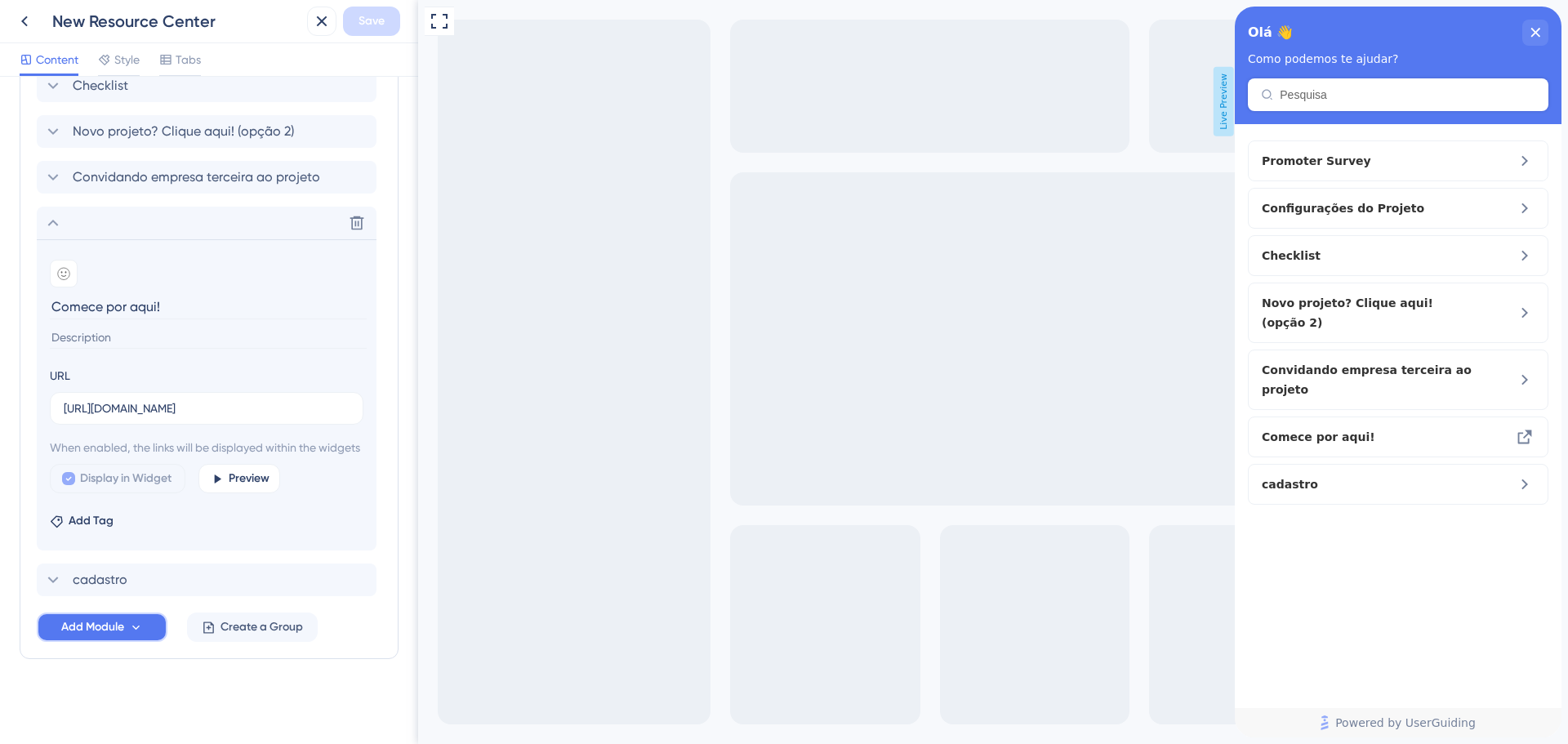
click at [131, 618] on button "Add Module" at bounding box center [102, 627] width 131 height 30
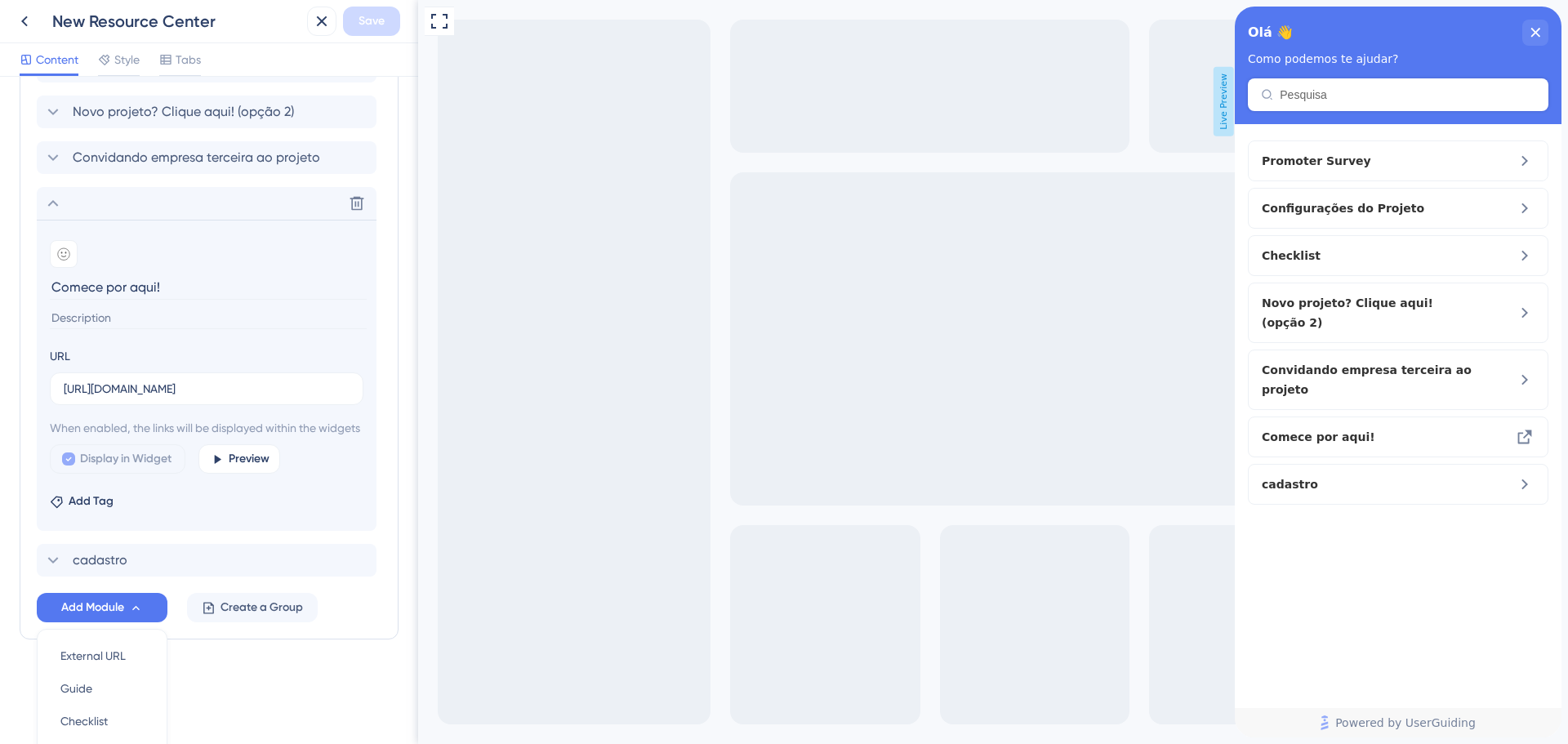
scroll to position [1068, 0]
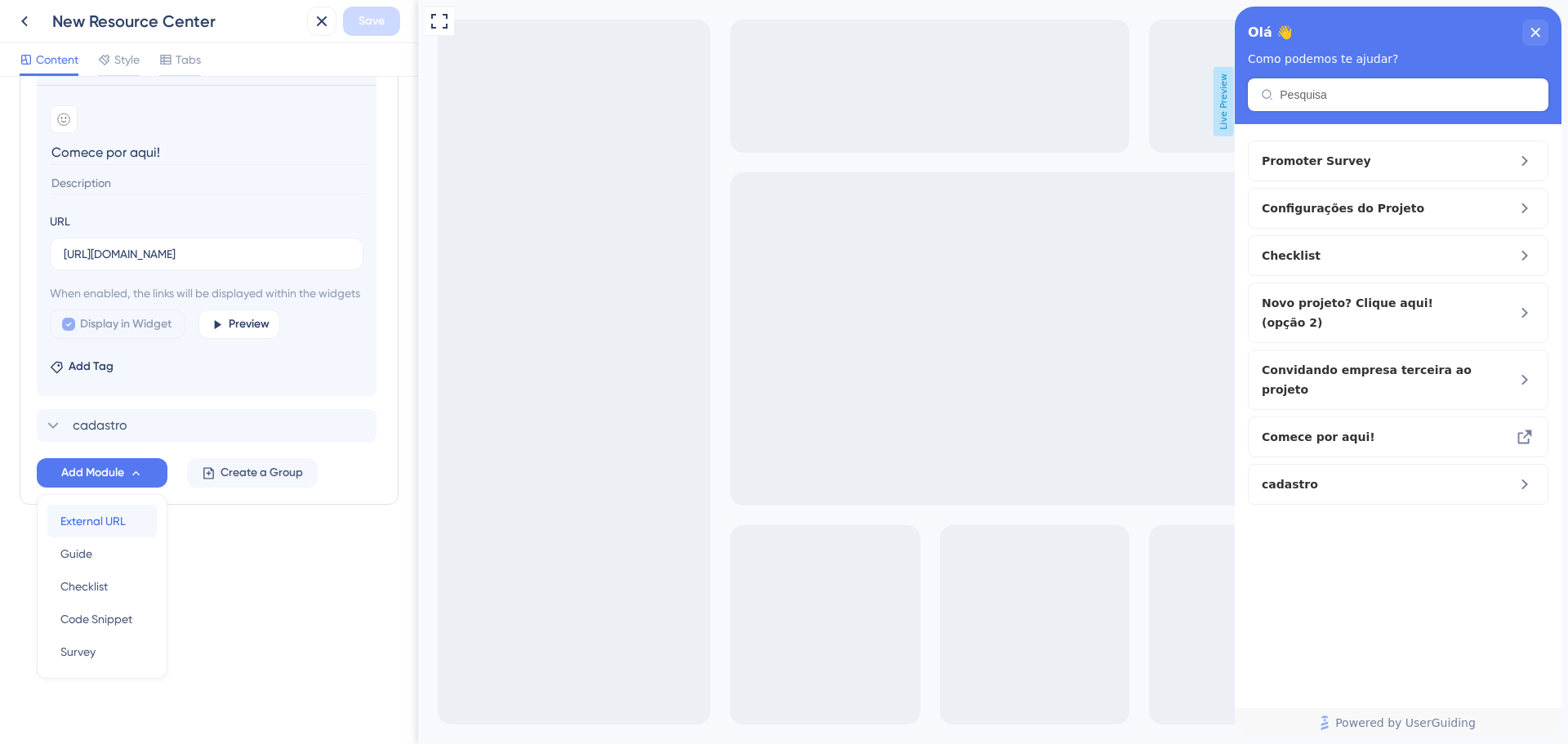
click at [122, 522] on span "External URL" at bounding box center [92, 521] width 65 height 20
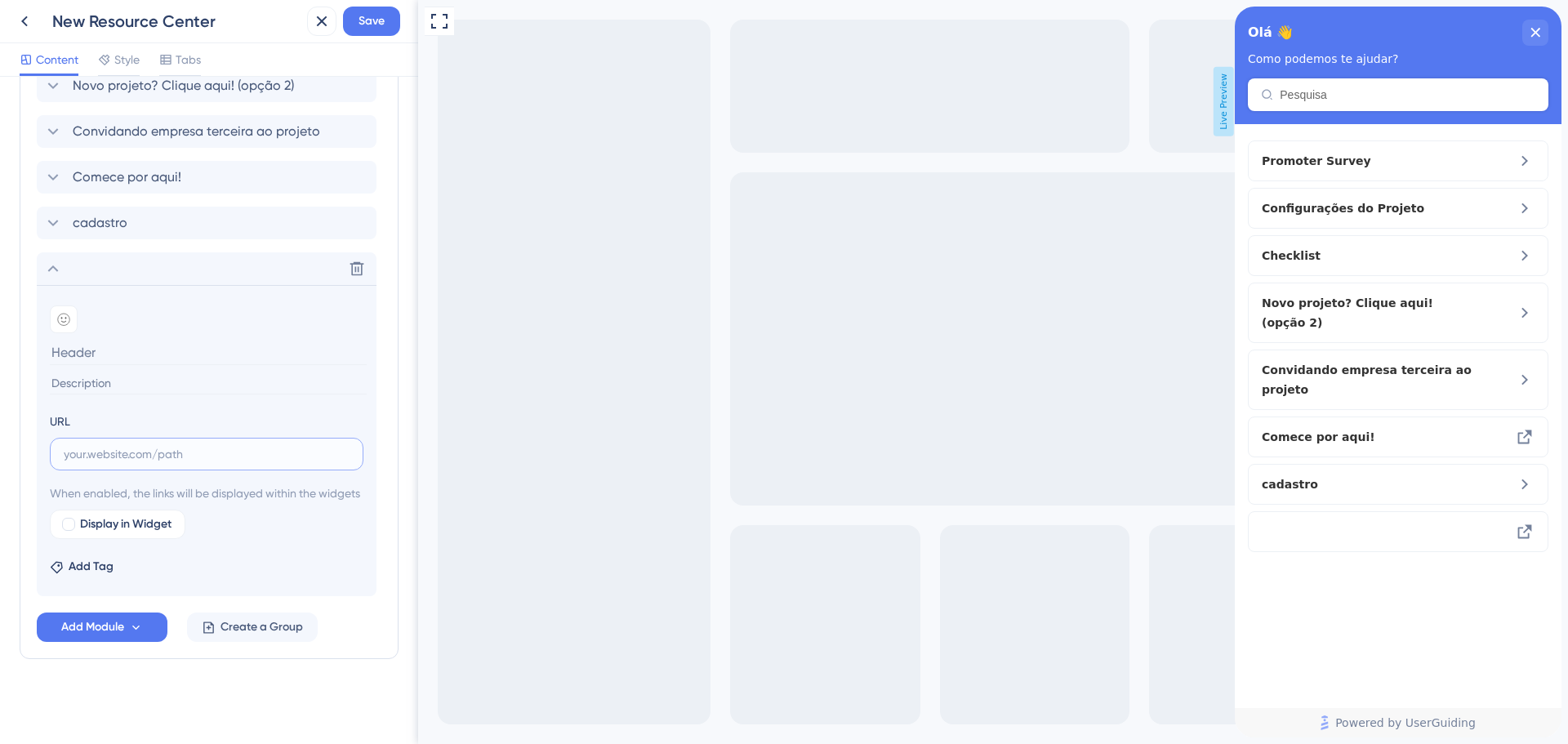
click at [169, 445] on input "text" at bounding box center [206, 454] width 286 height 18
paste input "[URL][DOMAIN_NAME]"
type input "[URL][DOMAIN_NAME]"
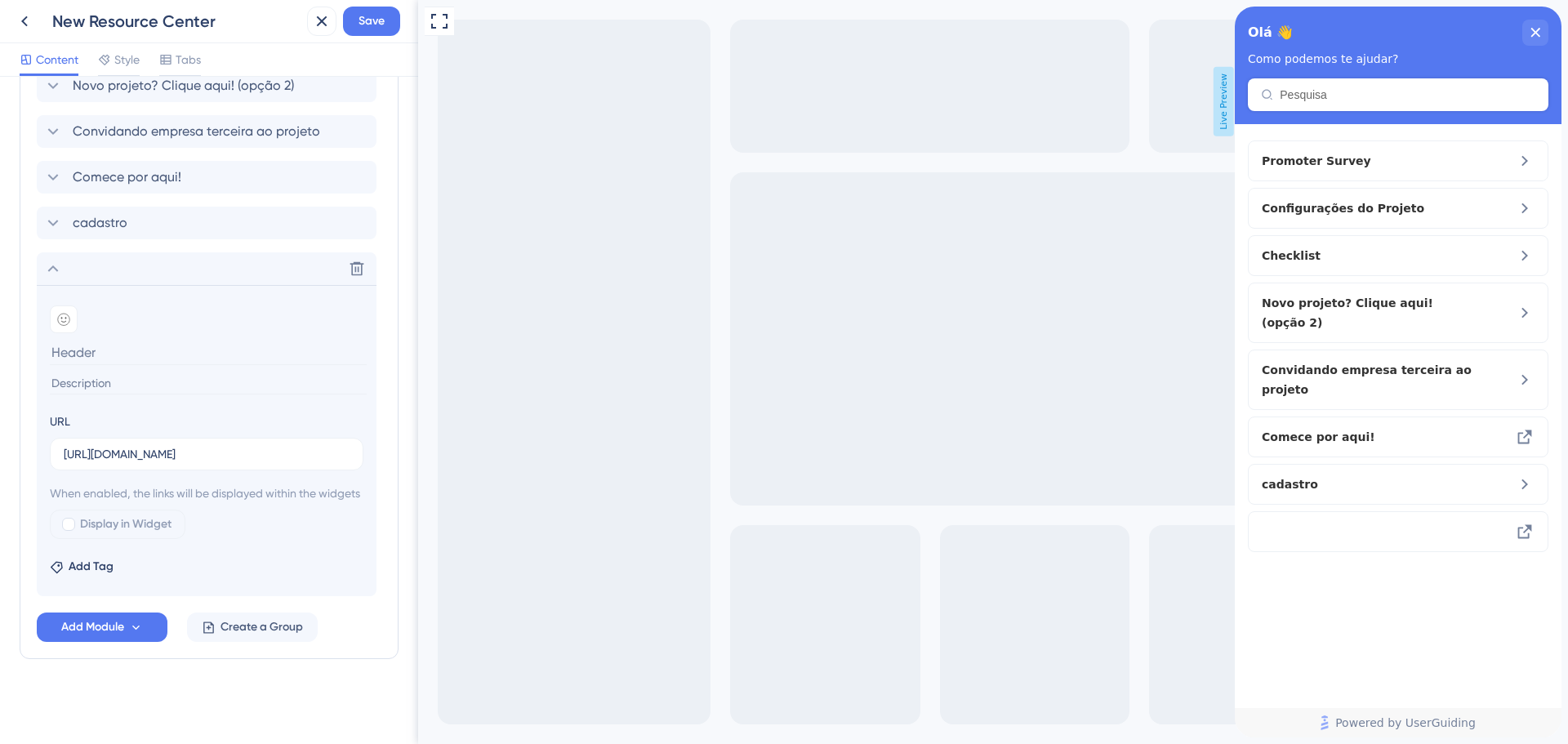
click at [121, 340] on input at bounding box center [209, 353] width 317 height 25
type input "teste"
click at [137, 372] on input at bounding box center [209, 383] width 317 height 22
click at [187, 518] on div "Display in Widget" at bounding box center [207, 524] width 314 height 30
click at [259, 517] on div "Display in Widget" at bounding box center [207, 524] width 314 height 30
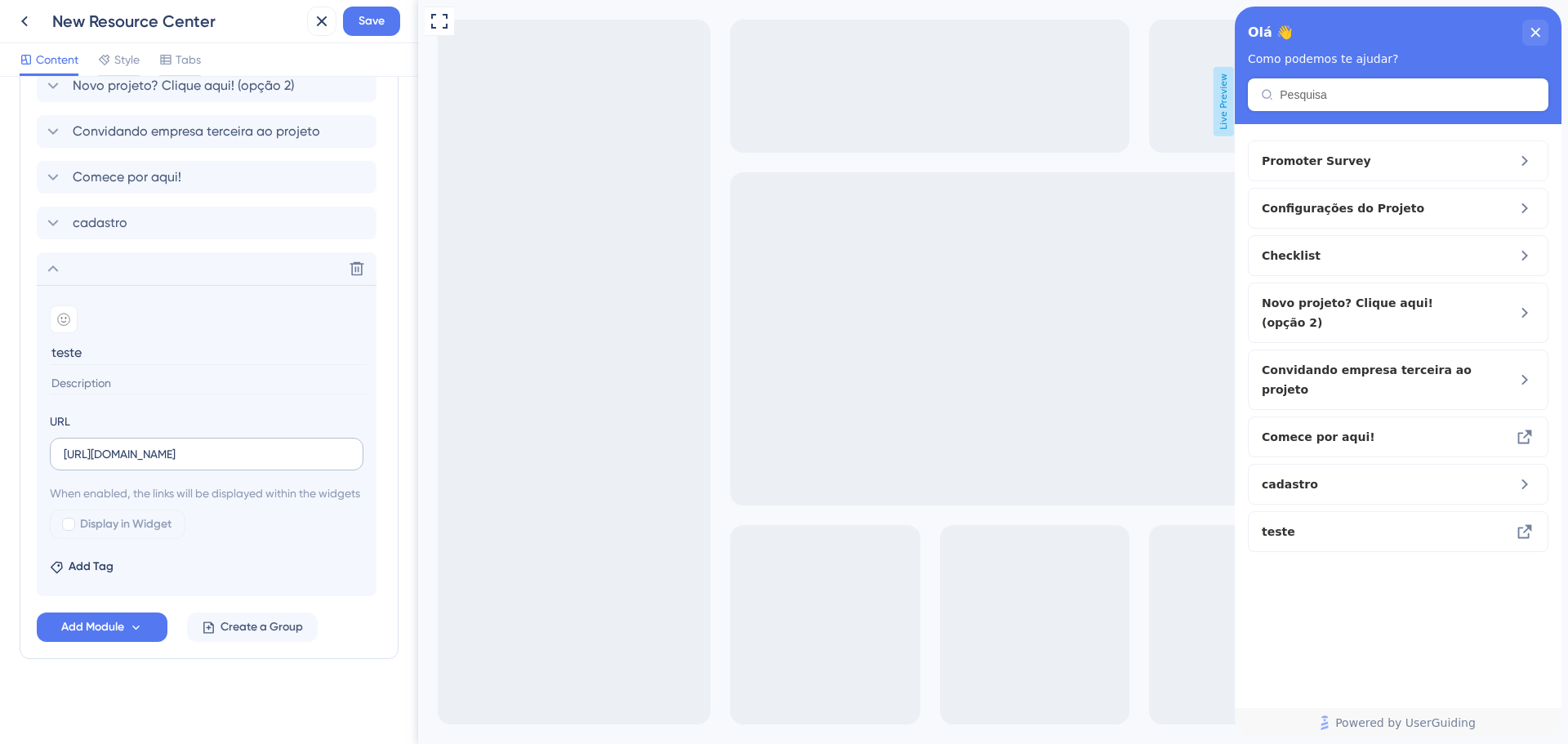
click at [234, 438] on label "[URL][DOMAIN_NAME]" at bounding box center [207, 454] width 314 height 33
click at [234, 445] on input "[URL][DOMAIN_NAME]" at bounding box center [206, 454] width 286 height 18
click at [221, 411] on div "URL [URL][DOMAIN_NAME]" at bounding box center [207, 440] width 314 height 59
click at [253, 565] on div "Add Tag" at bounding box center [207, 563] width 314 height 26
click at [1521, 522] on icon at bounding box center [1524, 531] width 20 height 20
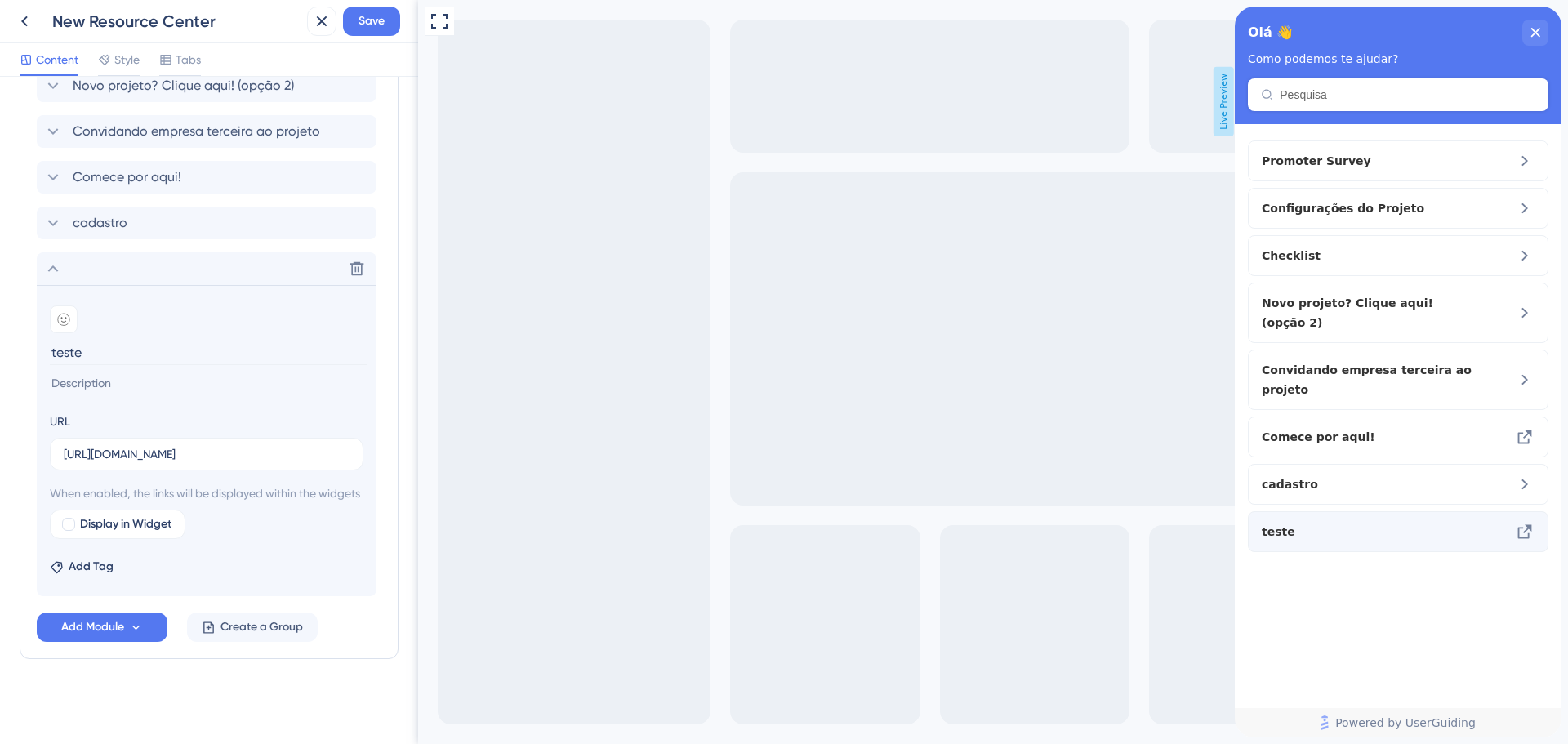
click at [1526, 522] on icon at bounding box center [1524, 531] width 20 height 20
click at [1519, 525] on icon at bounding box center [1525, 532] width 14 height 14
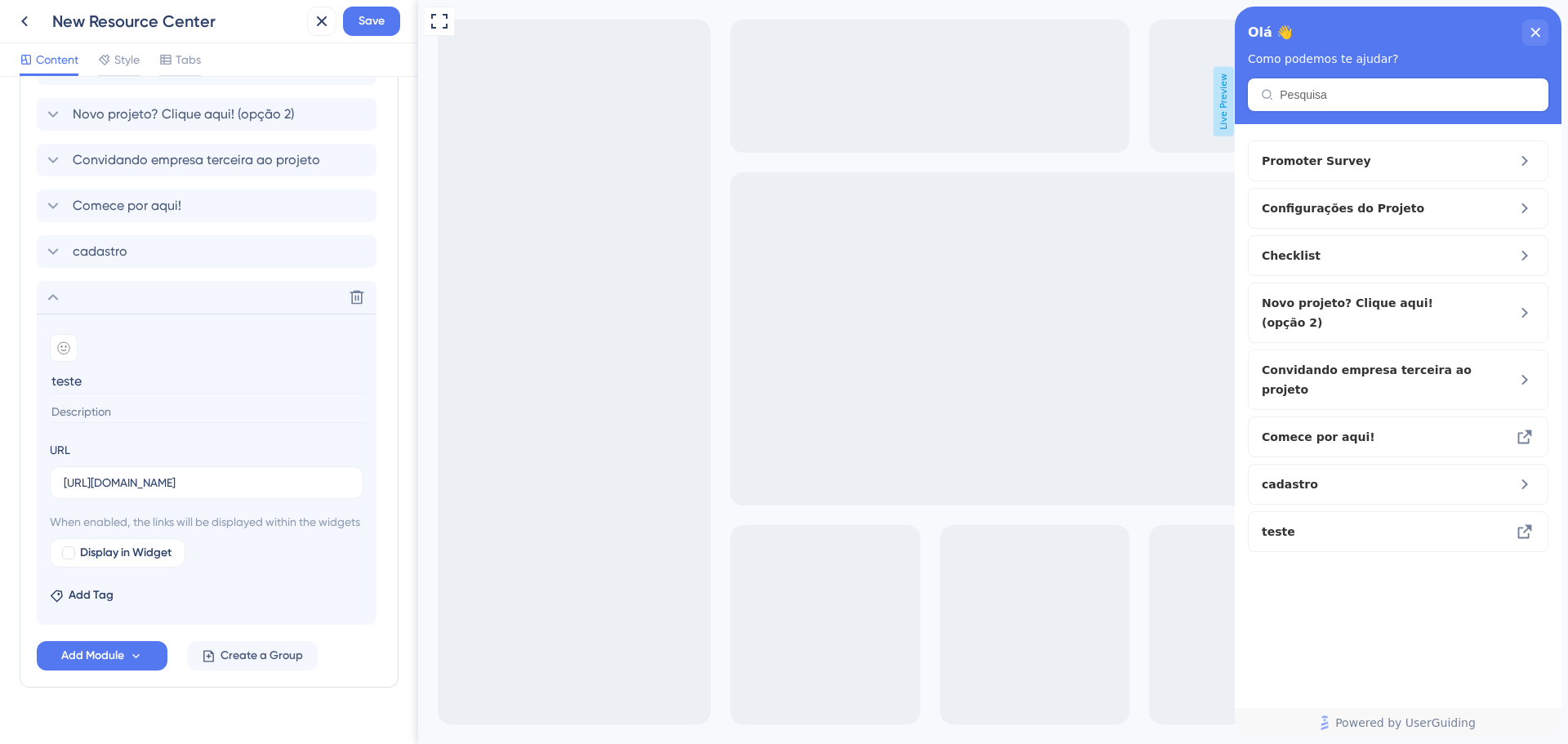
scroll to position [959, 0]
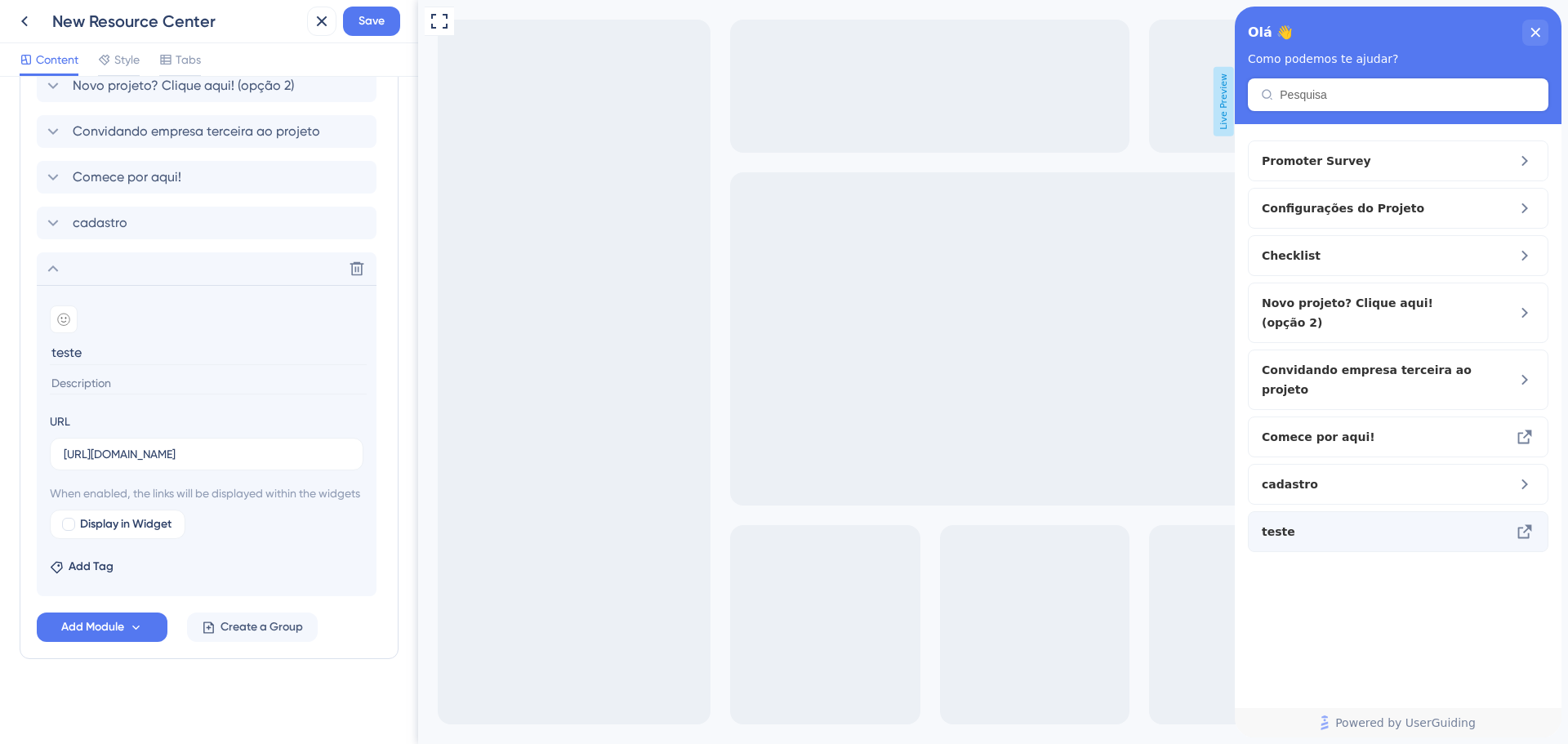
click at [1526, 525] on icon at bounding box center [1525, 532] width 14 height 14
click at [1448, 522] on span "teste" at bounding box center [1358, 531] width 192 height 20
click at [1308, 522] on span "teste" at bounding box center [1358, 531] width 192 height 20
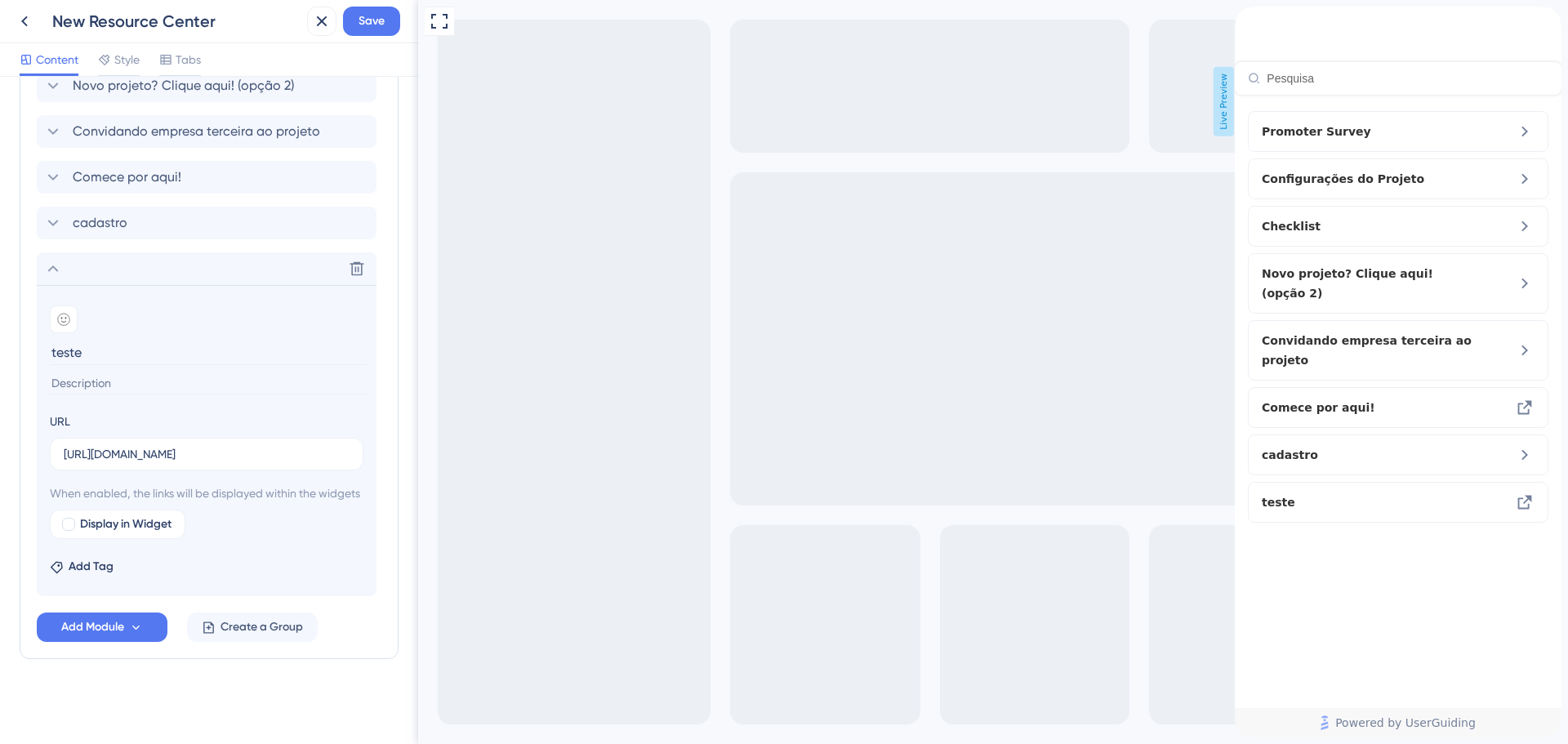
click at [1309, 95] on div "Resource Center Header" at bounding box center [1398, 51] width 326 height 88
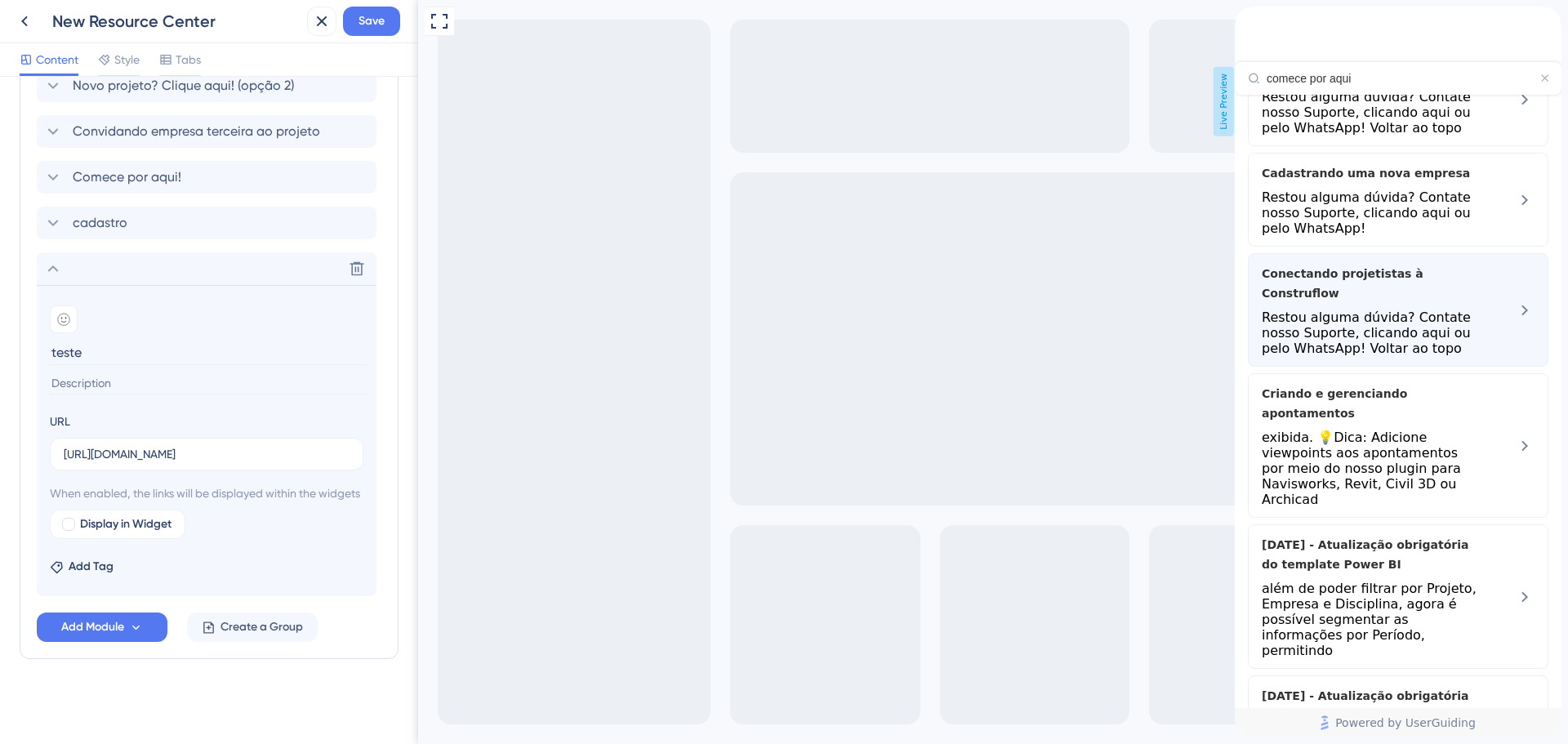
scroll to position [0, 0]
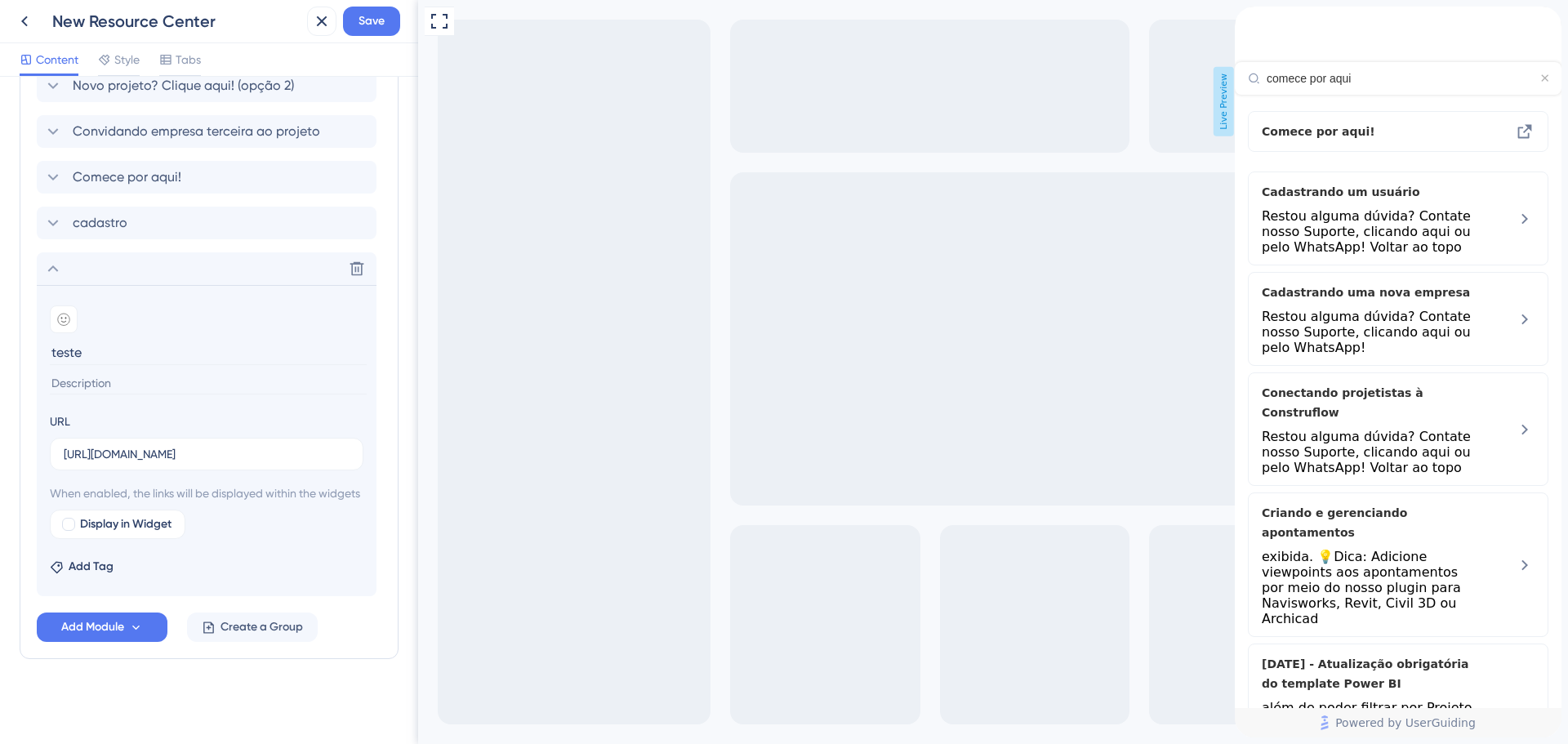
type input "comece por aqui"
click at [1541, 75] on icon "Resource Center Header" at bounding box center [1544, 79] width 8 height 8
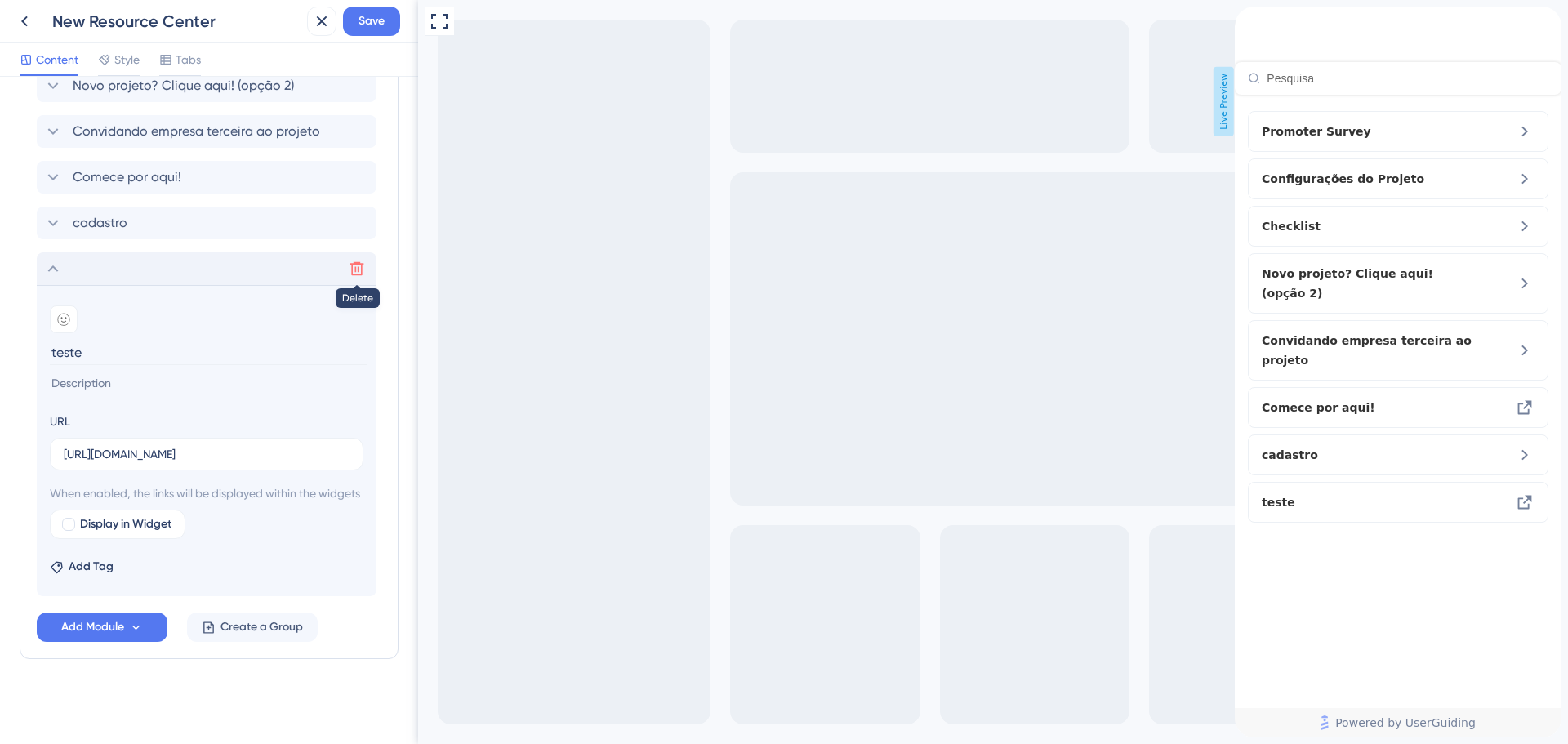
click at [353, 260] on icon at bounding box center [356, 268] width 16 height 16
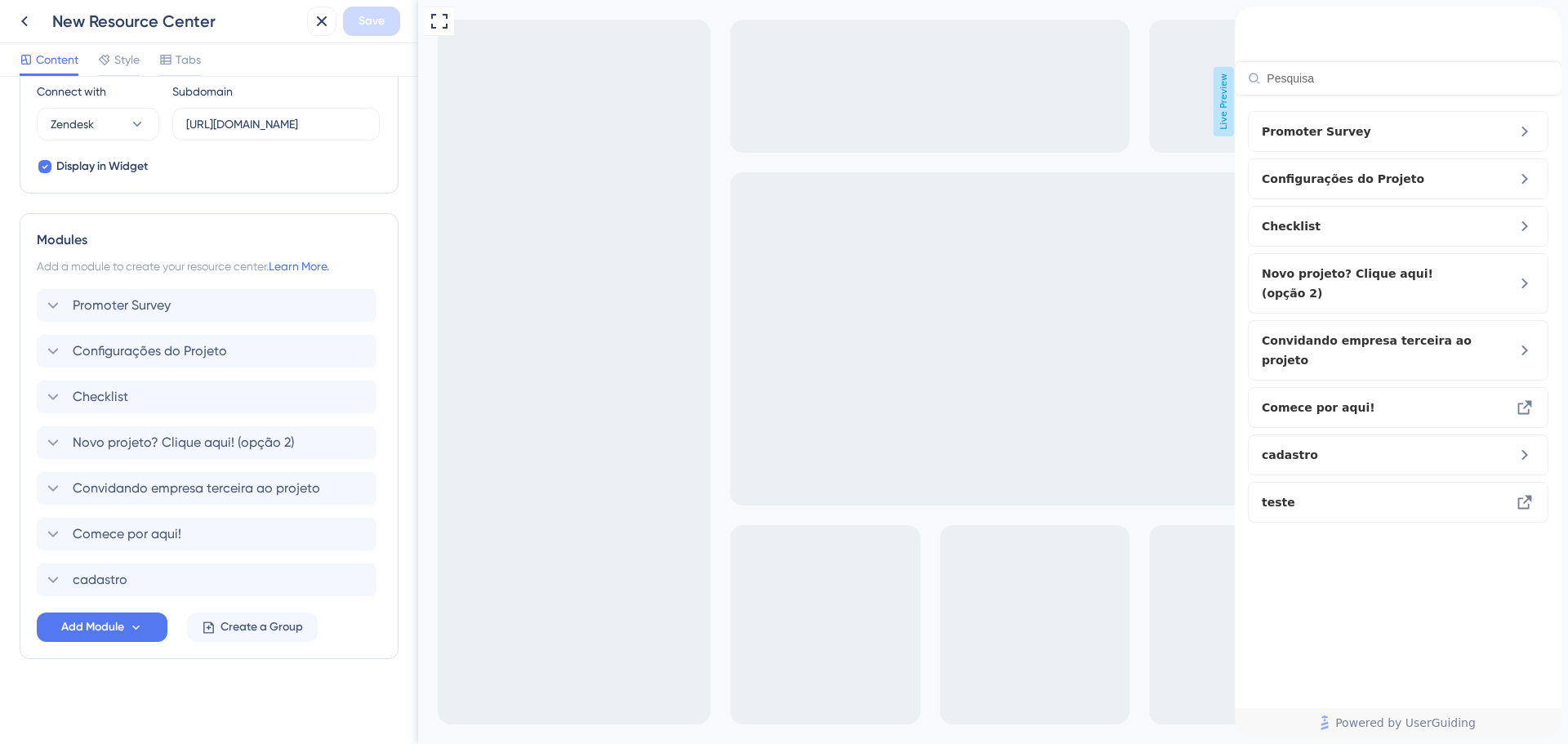
scroll to position [583, 0]
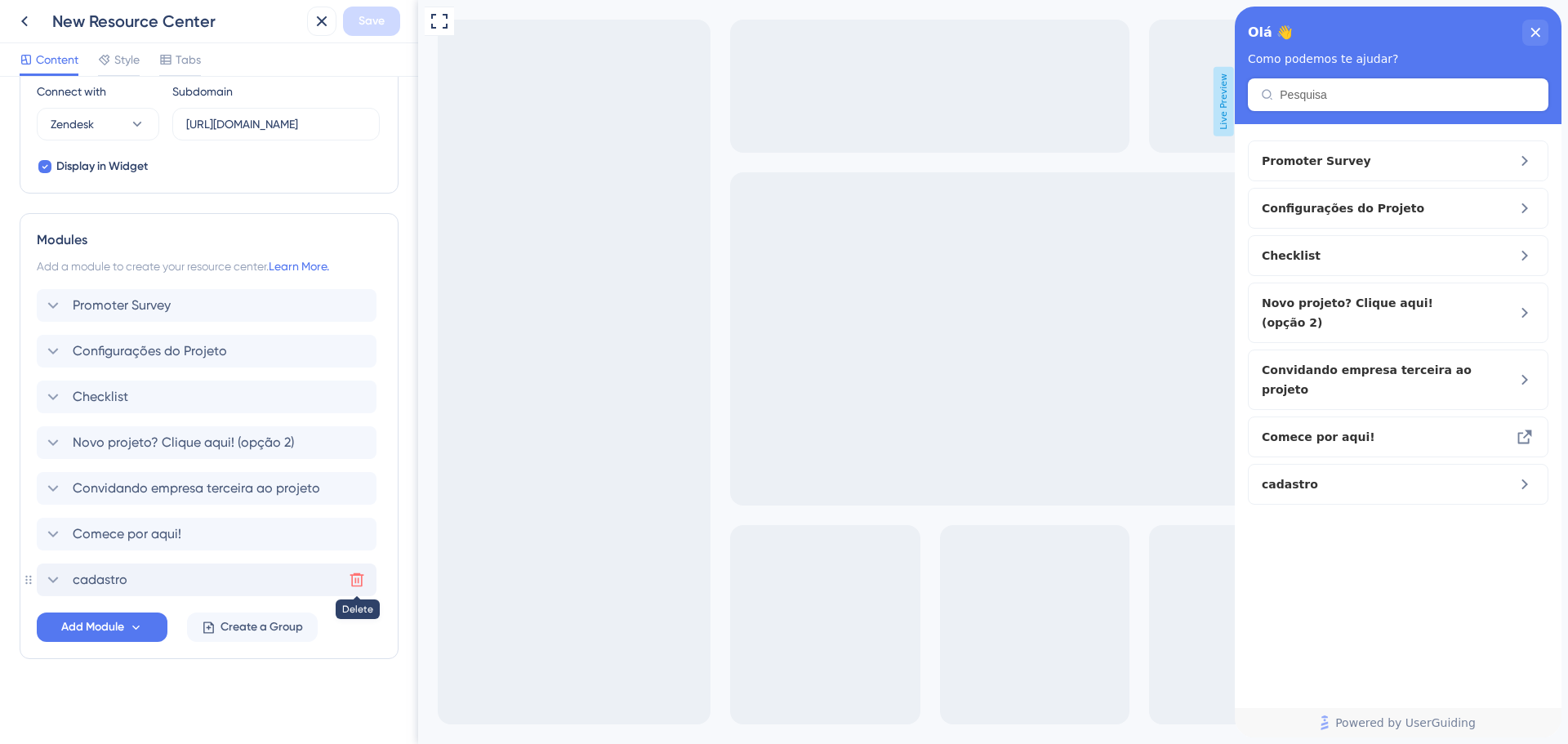
click at [356, 579] on icon at bounding box center [356, 579] width 16 height 16
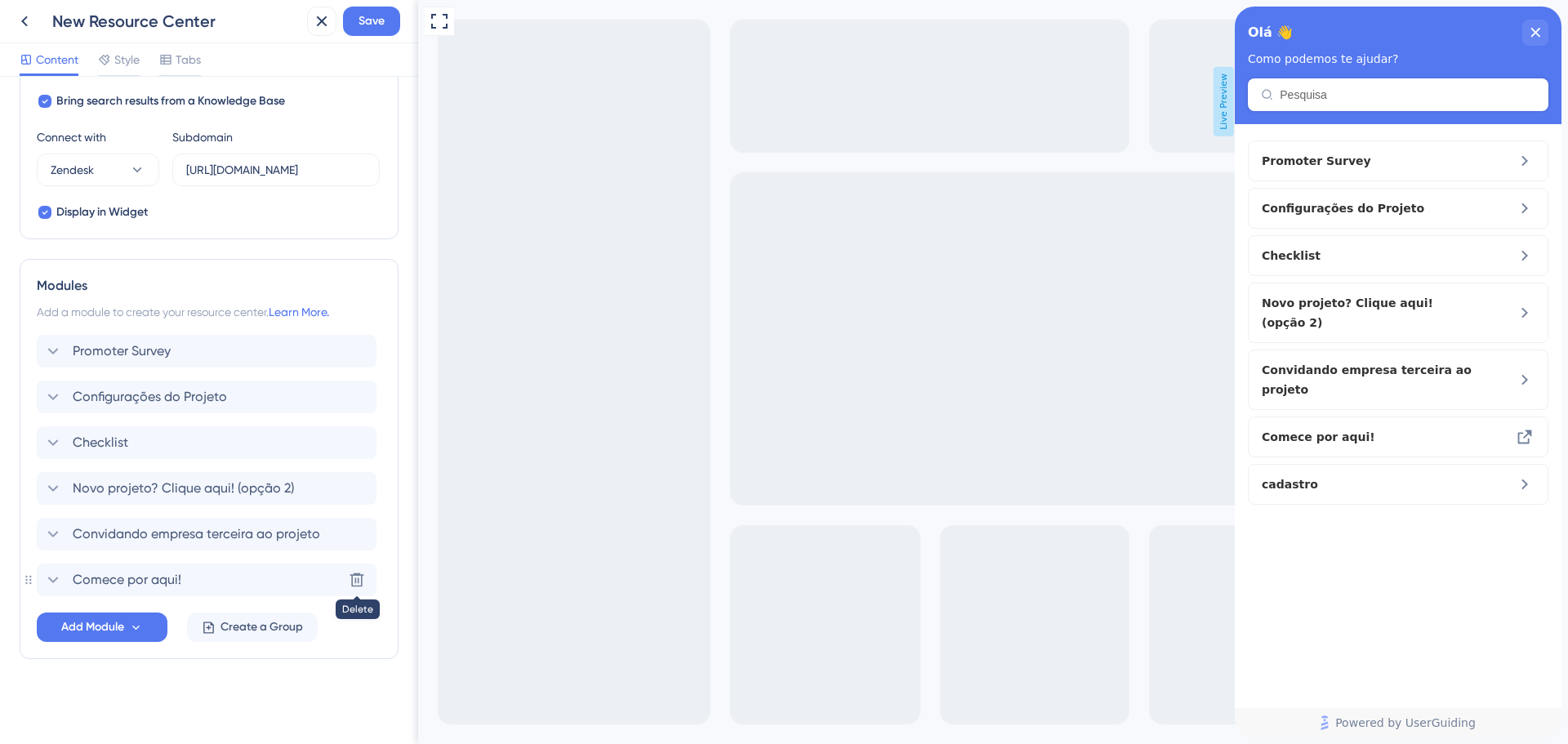
scroll to position [537, 0]
click at [355, 579] on icon at bounding box center [357, 580] width 14 height 14
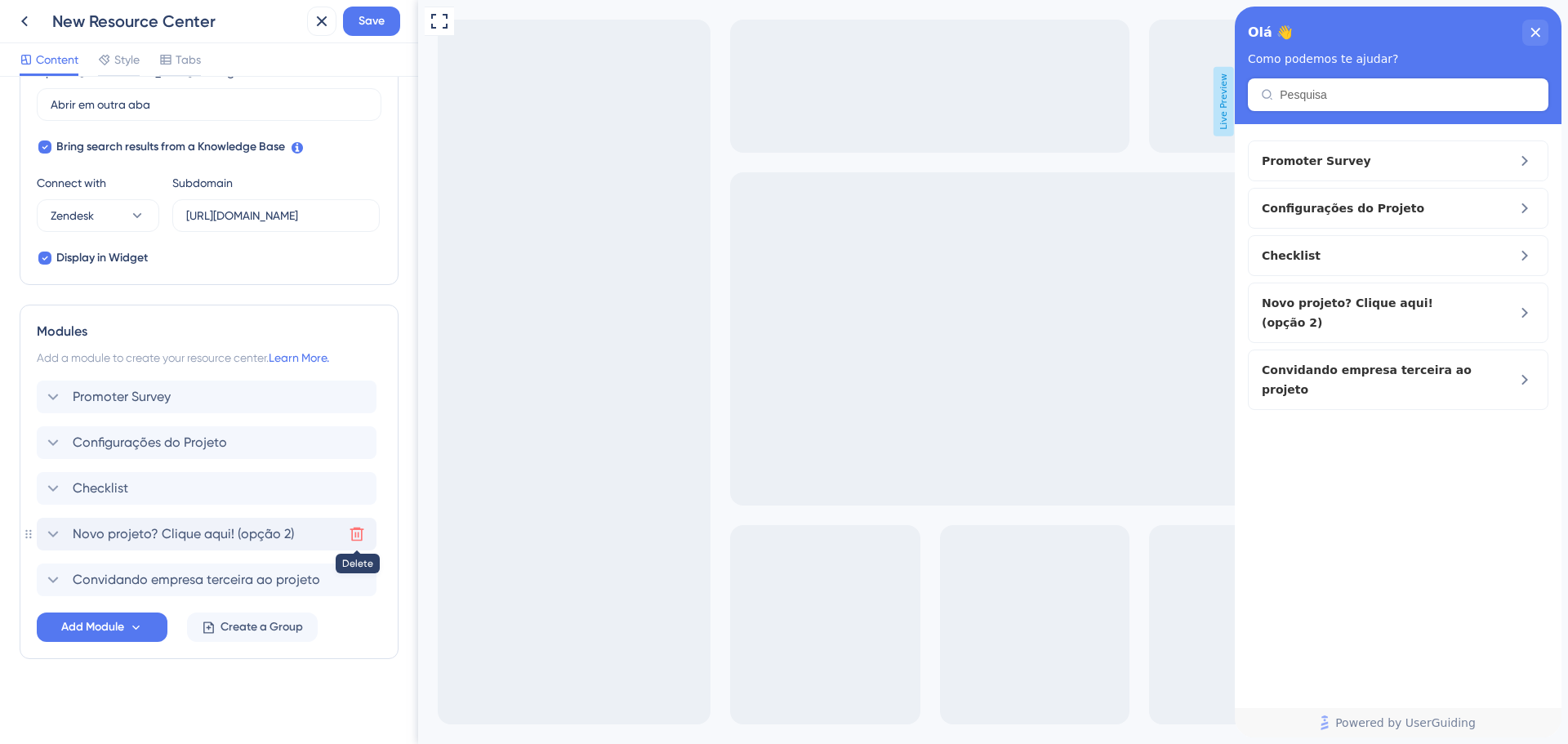
click at [359, 542] on icon at bounding box center [356, 534] width 16 height 16
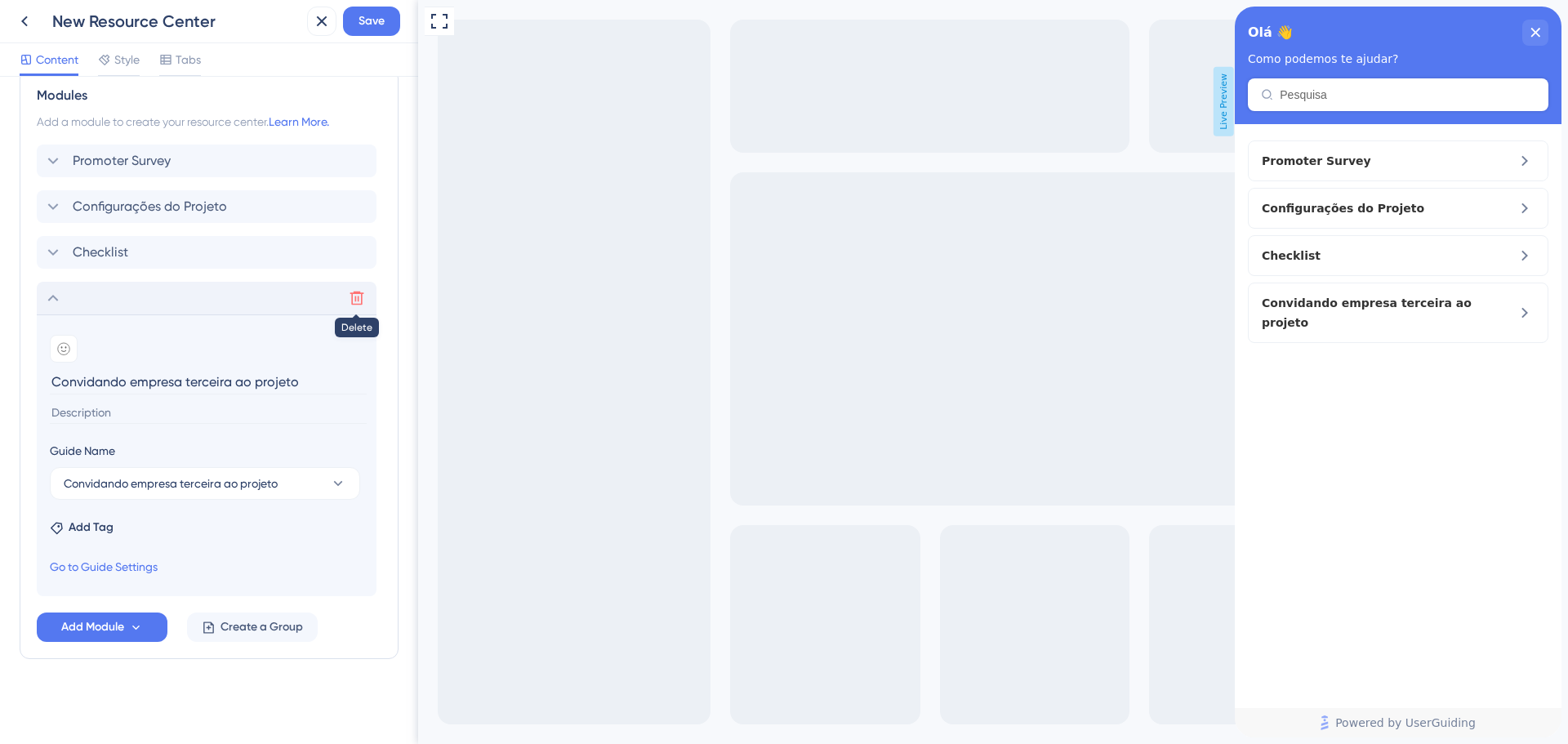
click at [357, 293] on icon at bounding box center [357, 299] width 14 height 14
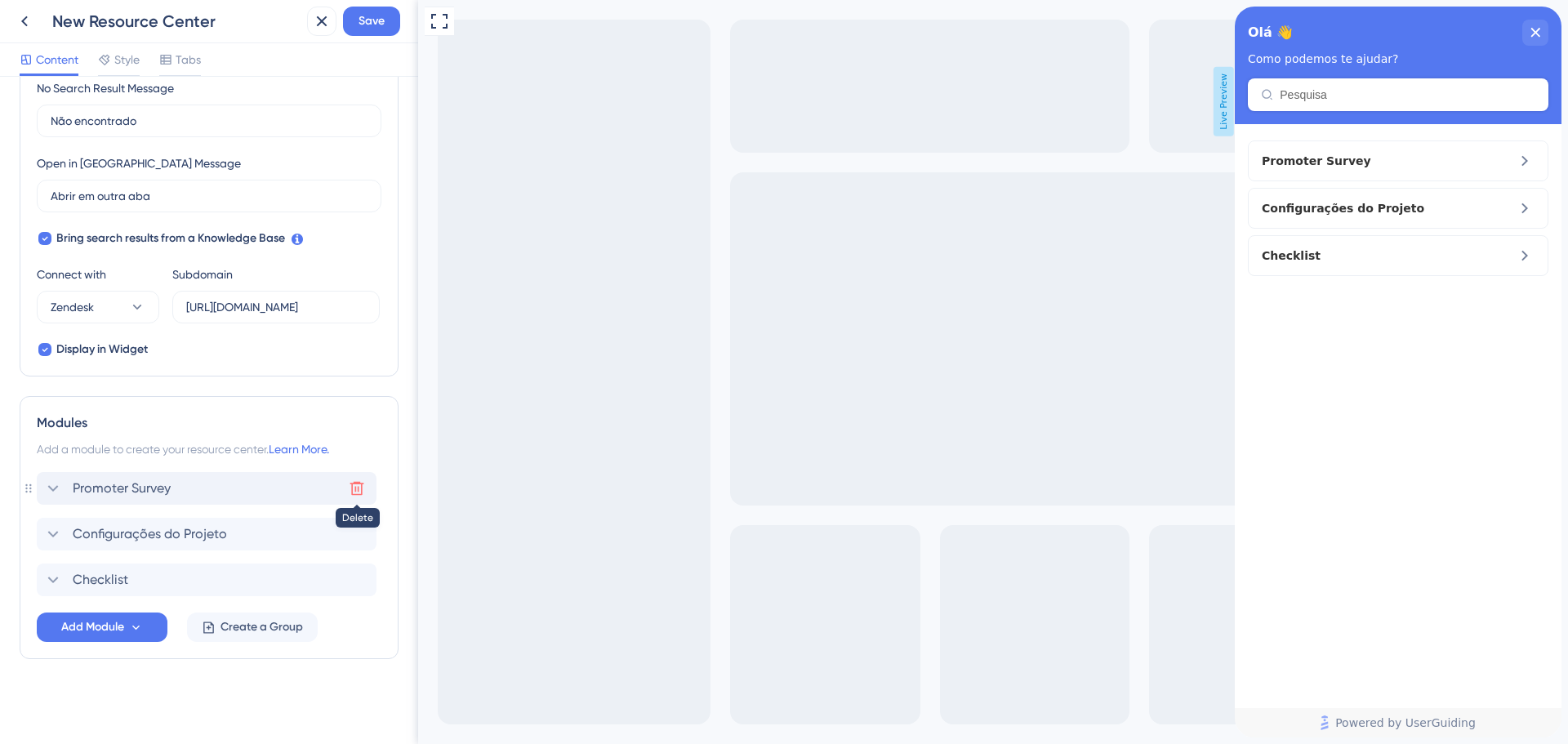
click at [361, 487] on icon at bounding box center [357, 489] width 14 height 14
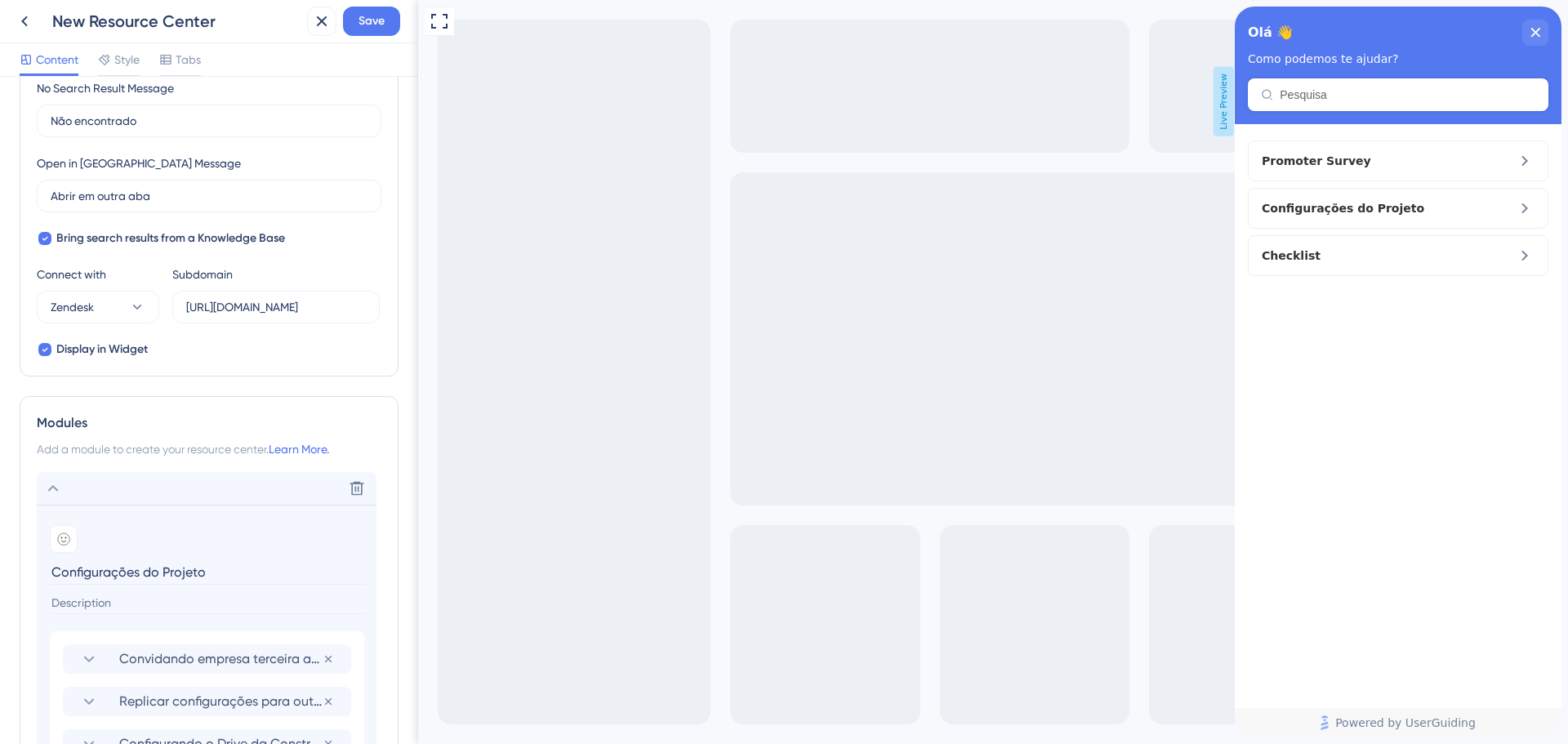
scroll to position [720, 0]
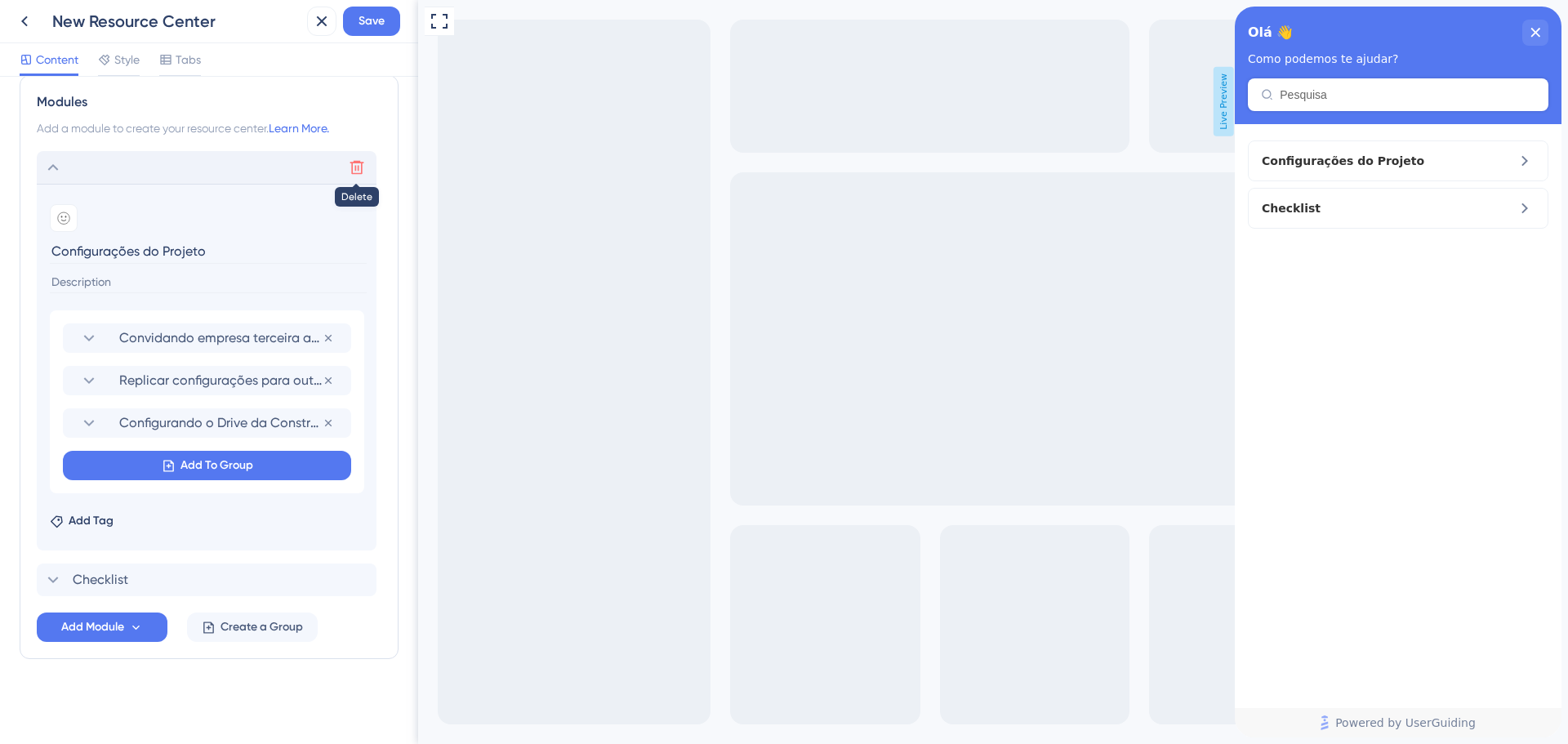
click at [358, 172] on icon at bounding box center [356, 167] width 16 height 16
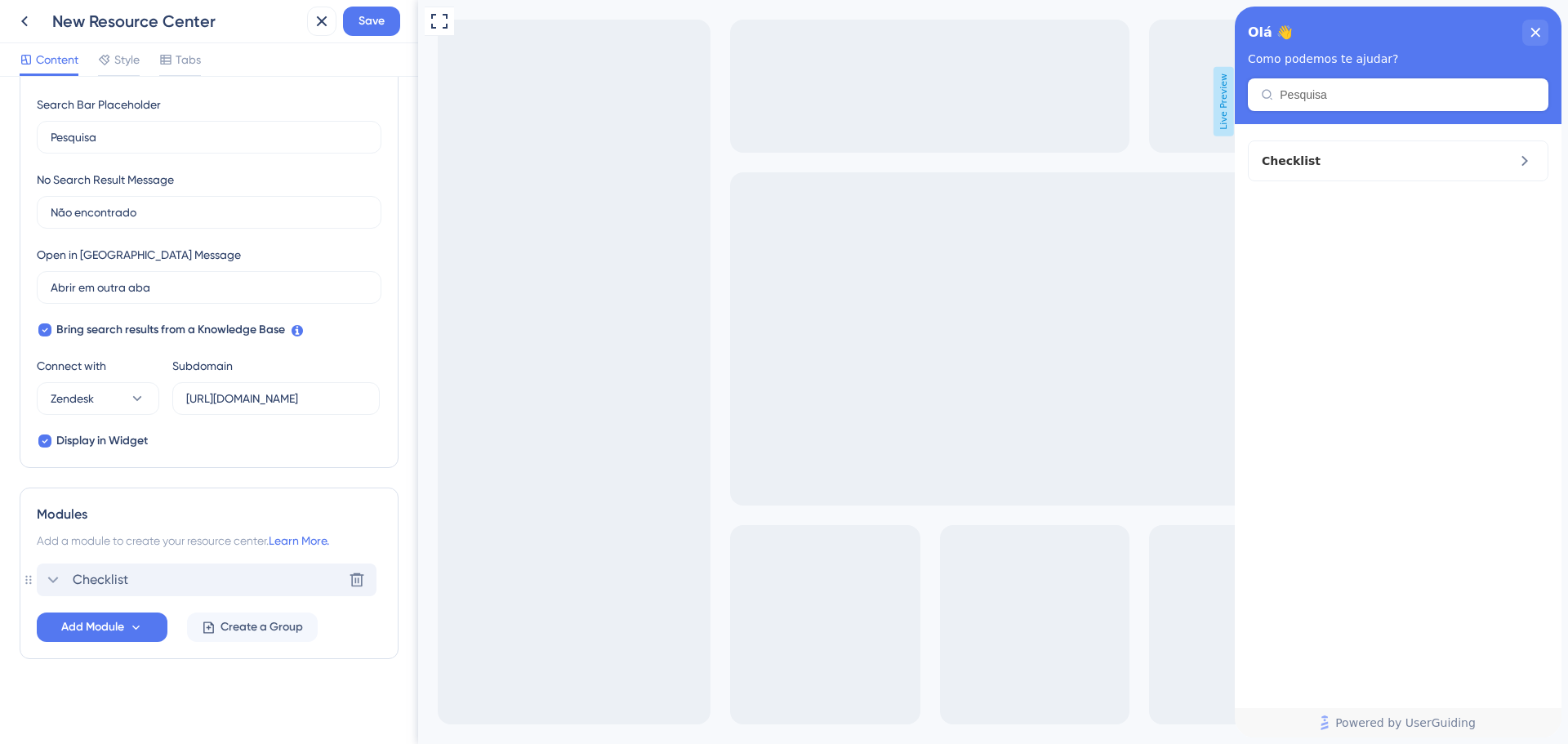
click at [302, 580] on div "Checklist Delete" at bounding box center [206, 580] width 340 height 33
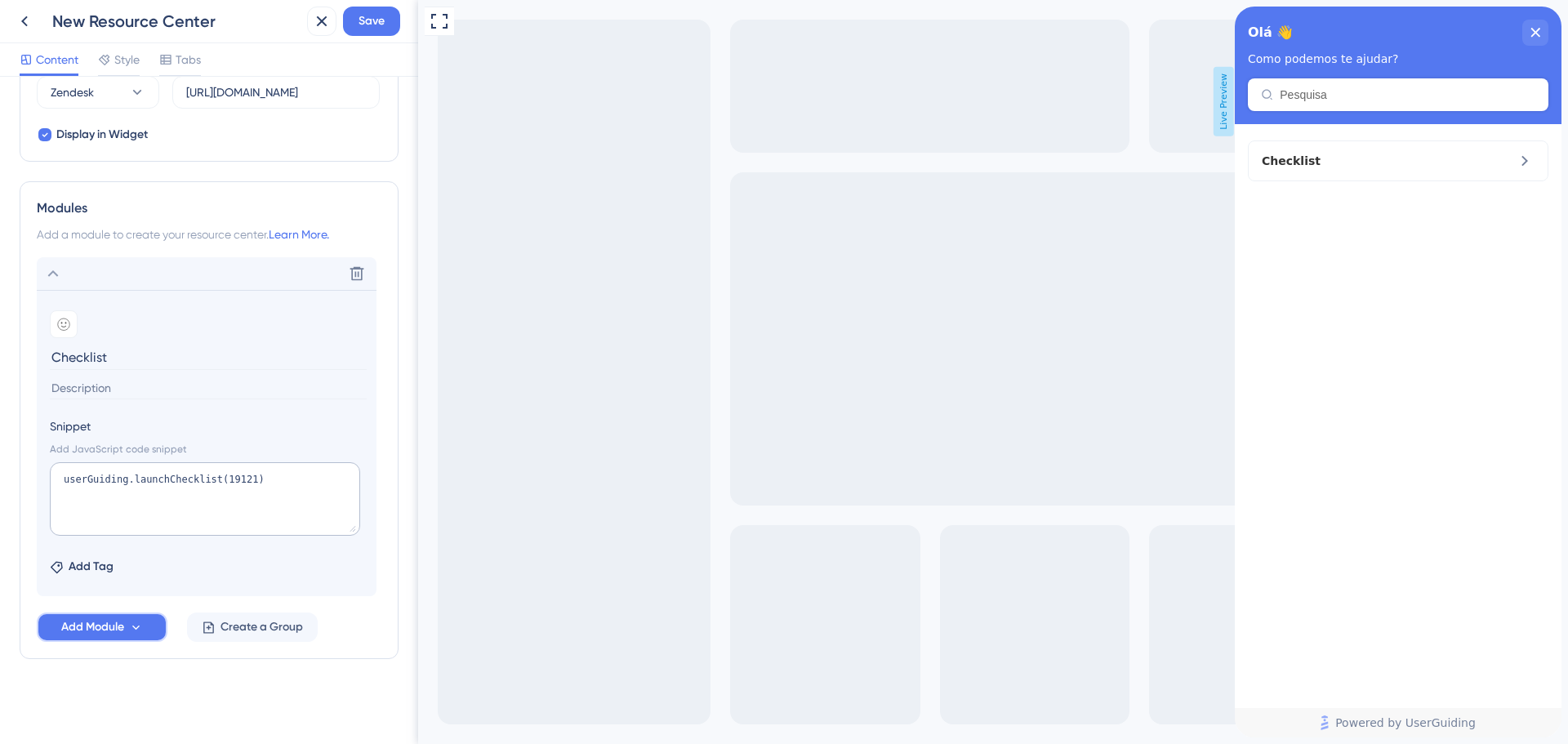
click at [137, 626] on icon at bounding box center [136, 628] width 14 height 14
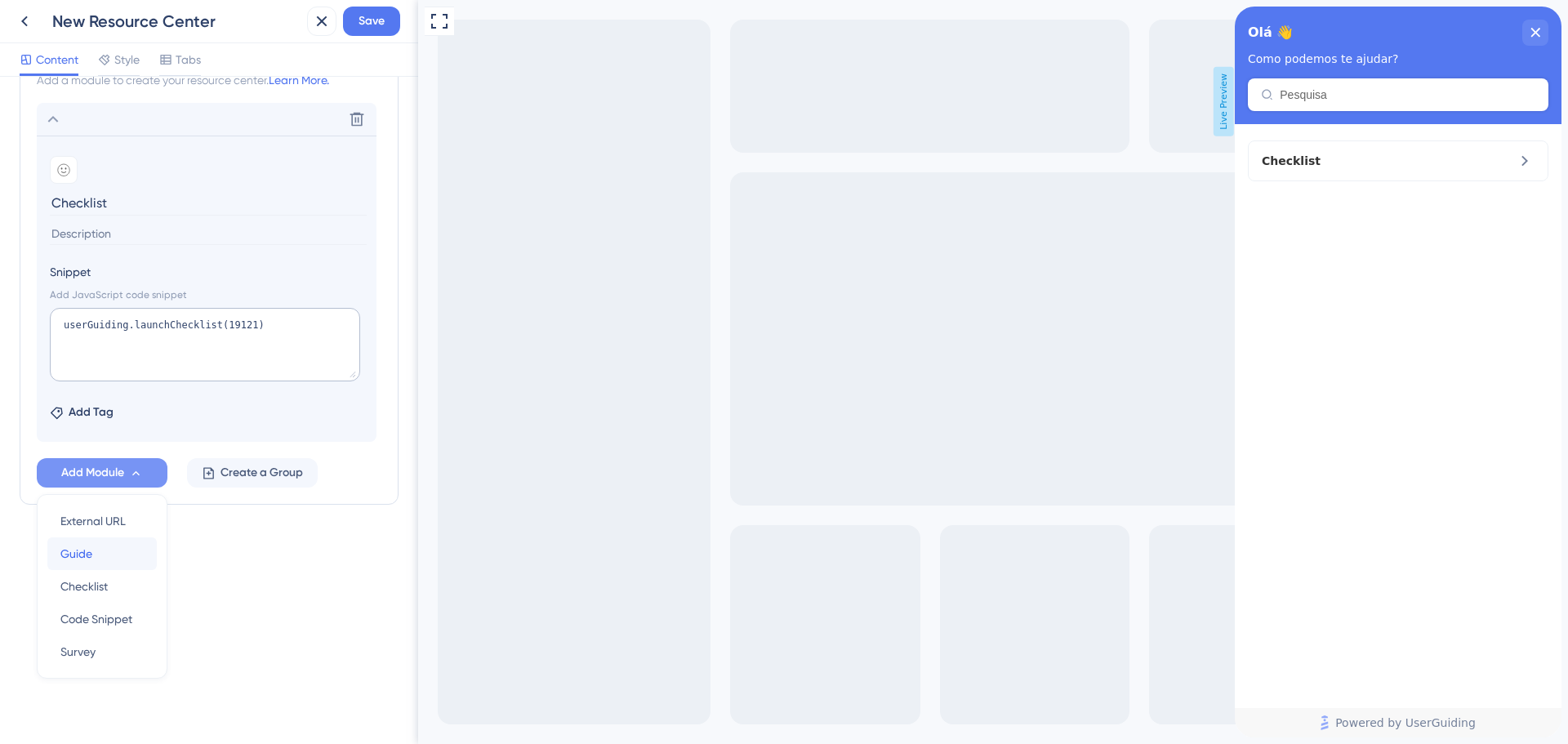
click at [109, 567] on div "Guide Guide" at bounding box center [102, 554] width 83 height 33
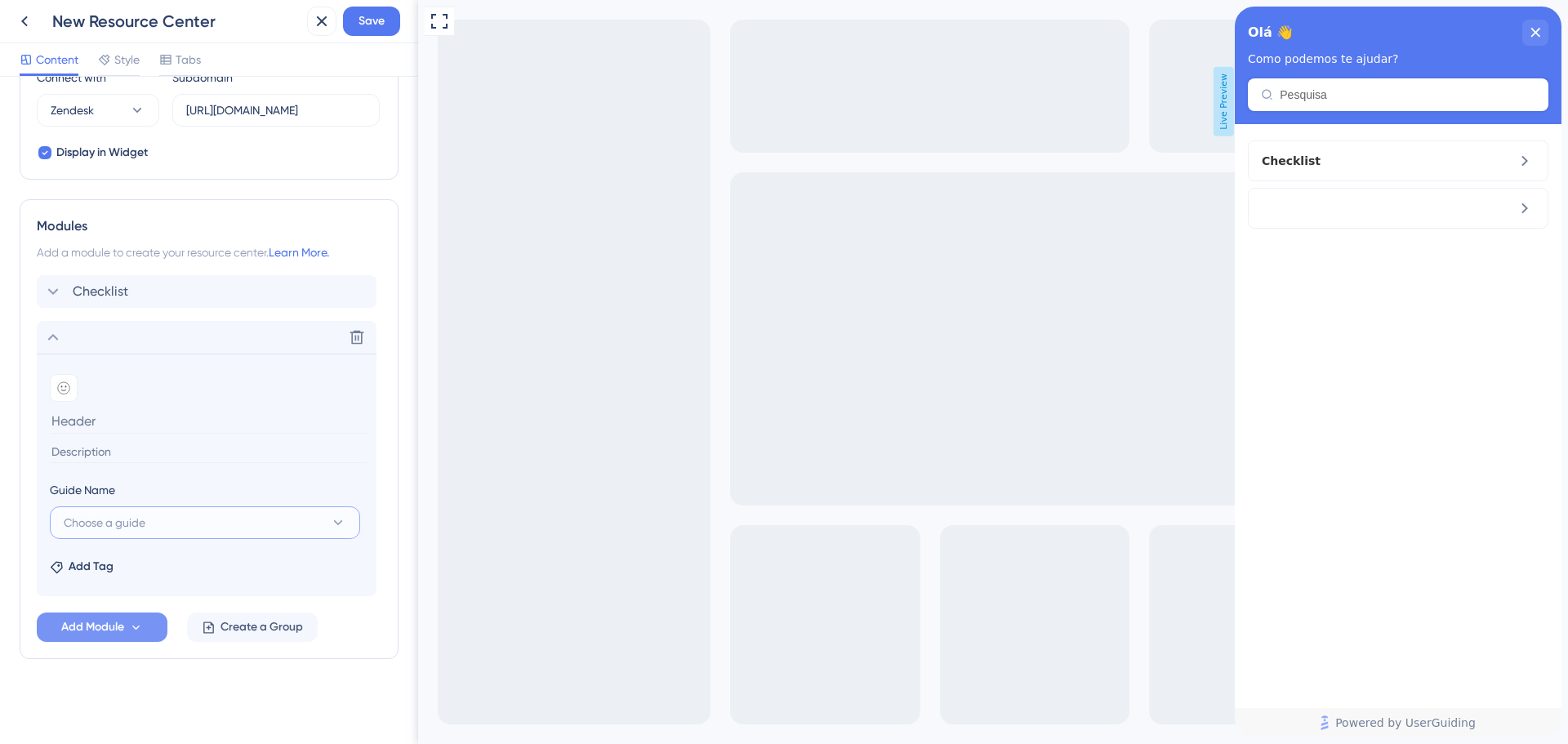
click at [187, 525] on button "Choose a guide" at bounding box center [205, 523] width 310 height 33
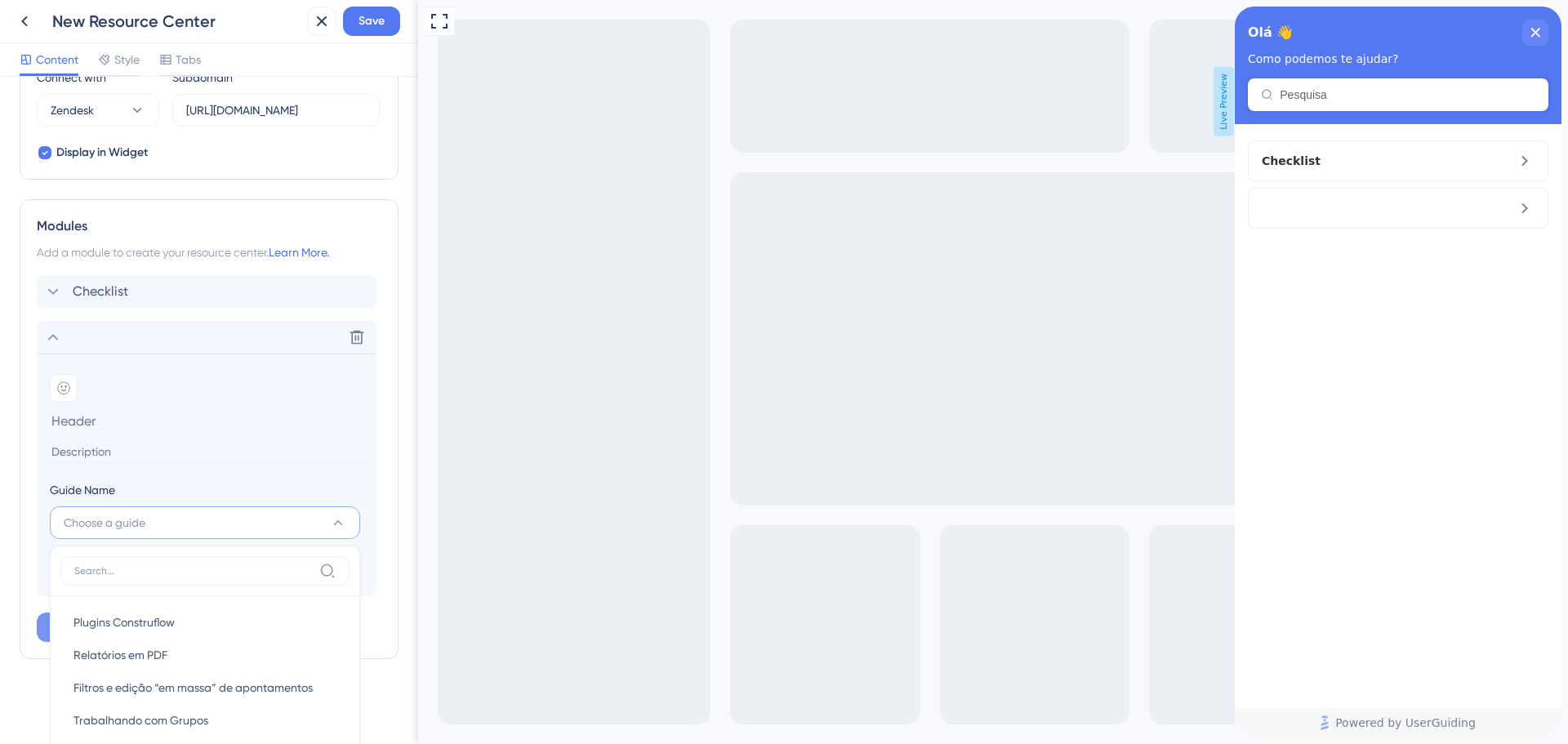
scroll to position [883, 0]
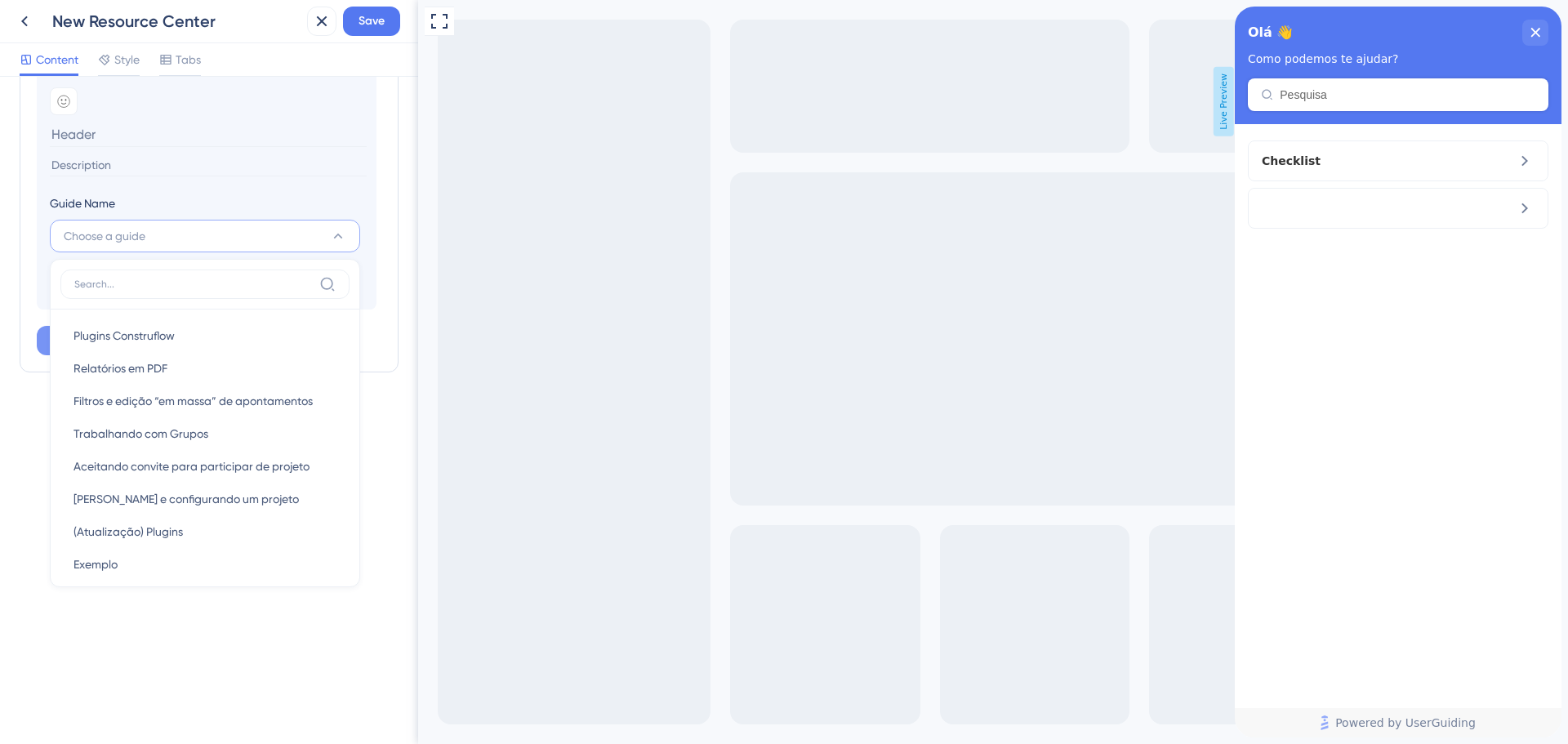
drag, startPoint x: 187, startPoint y: 629, endPoint x: 184, endPoint y: 618, distance: 11.4
click at [185, 625] on div "Resource Center Header Title Olá 👋 22 Olá 👋 Subtitle Como podemos te ajudar? 13…" at bounding box center [209, 411] width 418 height 668
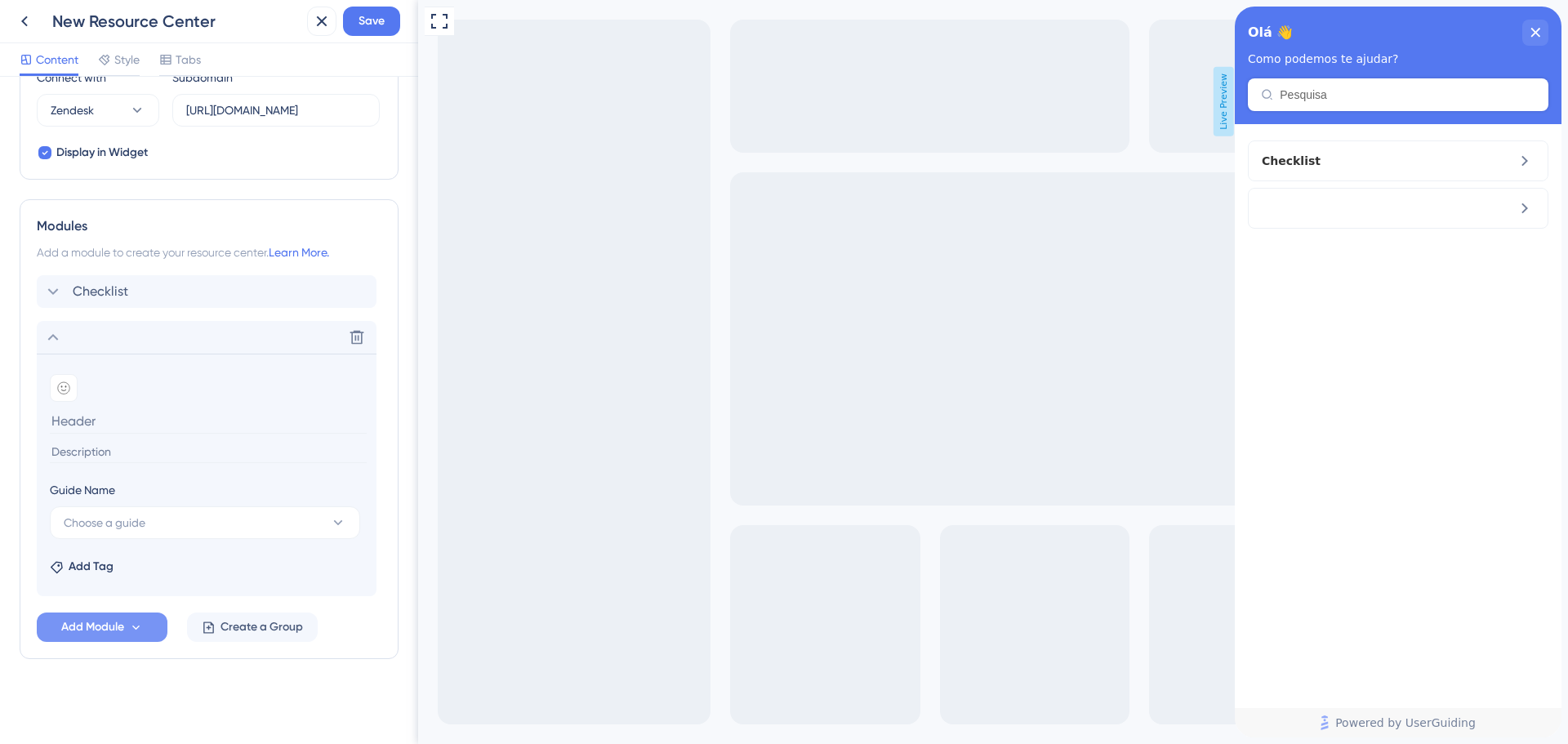
scroll to position [596, 0]
click at [352, 336] on icon at bounding box center [357, 338] width 14 height 14
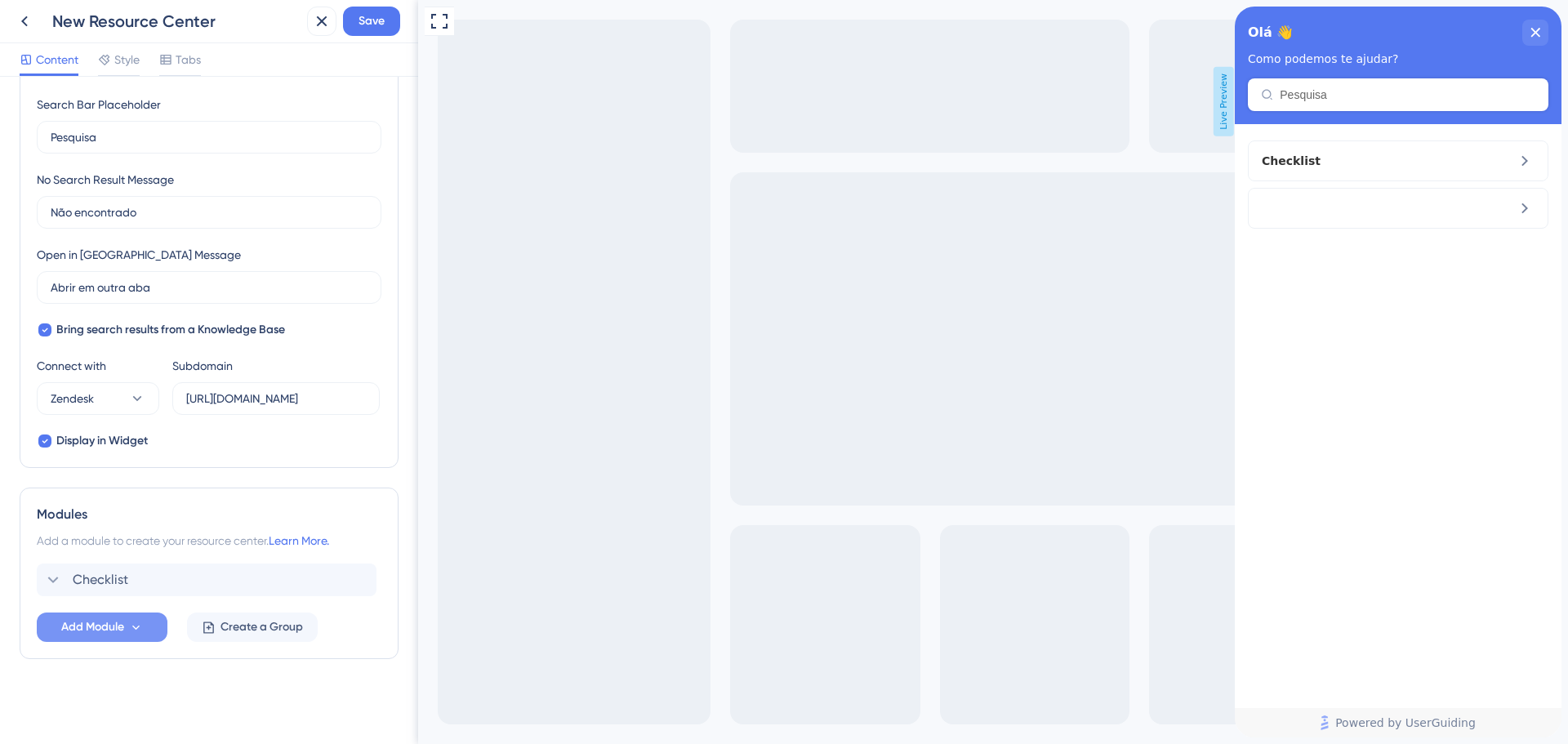
scroll to position [308, 0]
click at [129, 625] on icon at bounding box center [136, 628] width 14 height 14
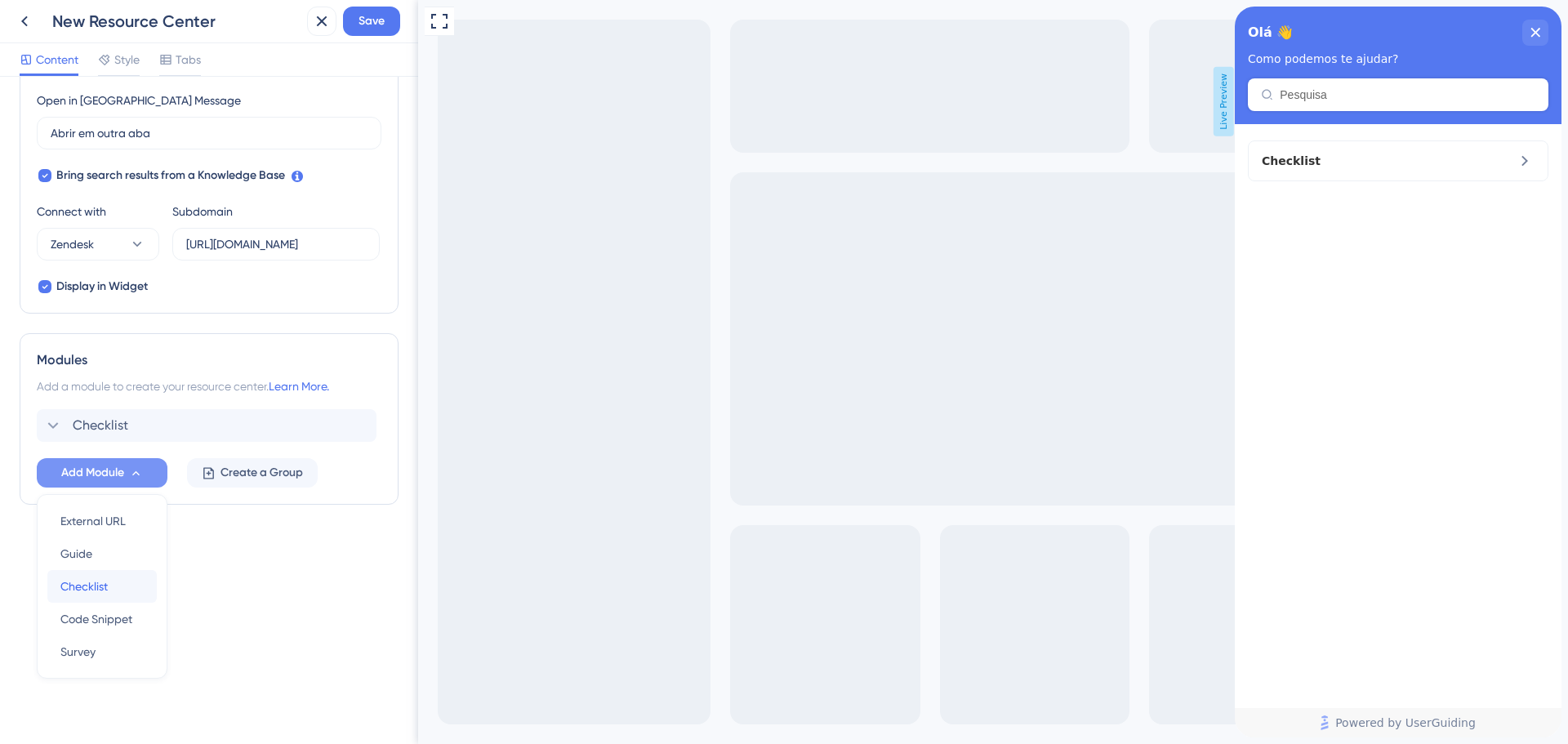
click at [96, 587] on span "Checklist" at bounding box center [84, 586] width 47 height 20
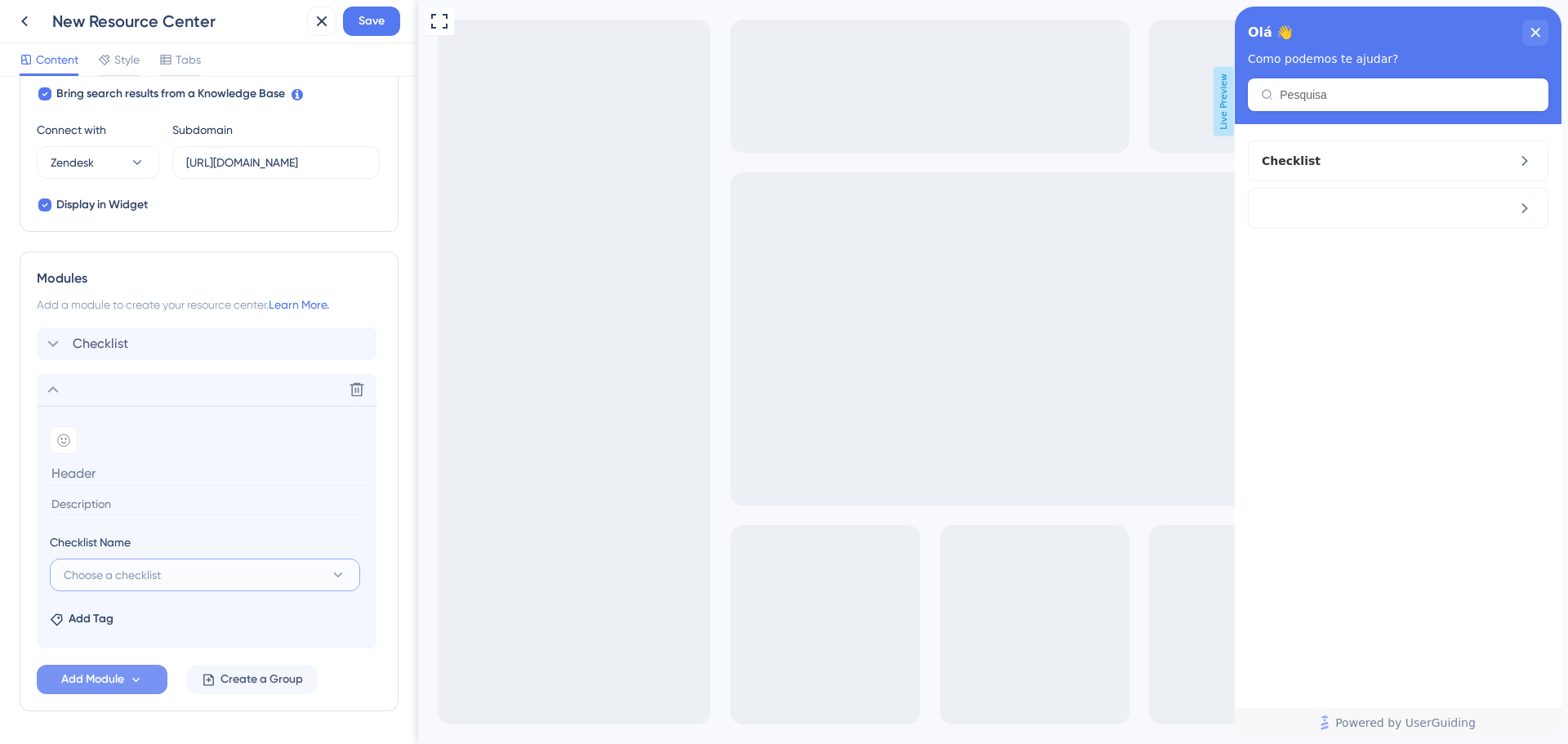
click at [179, 575] on button "Choose a checklist" at bounding box center [205, 575] width 310 height 33
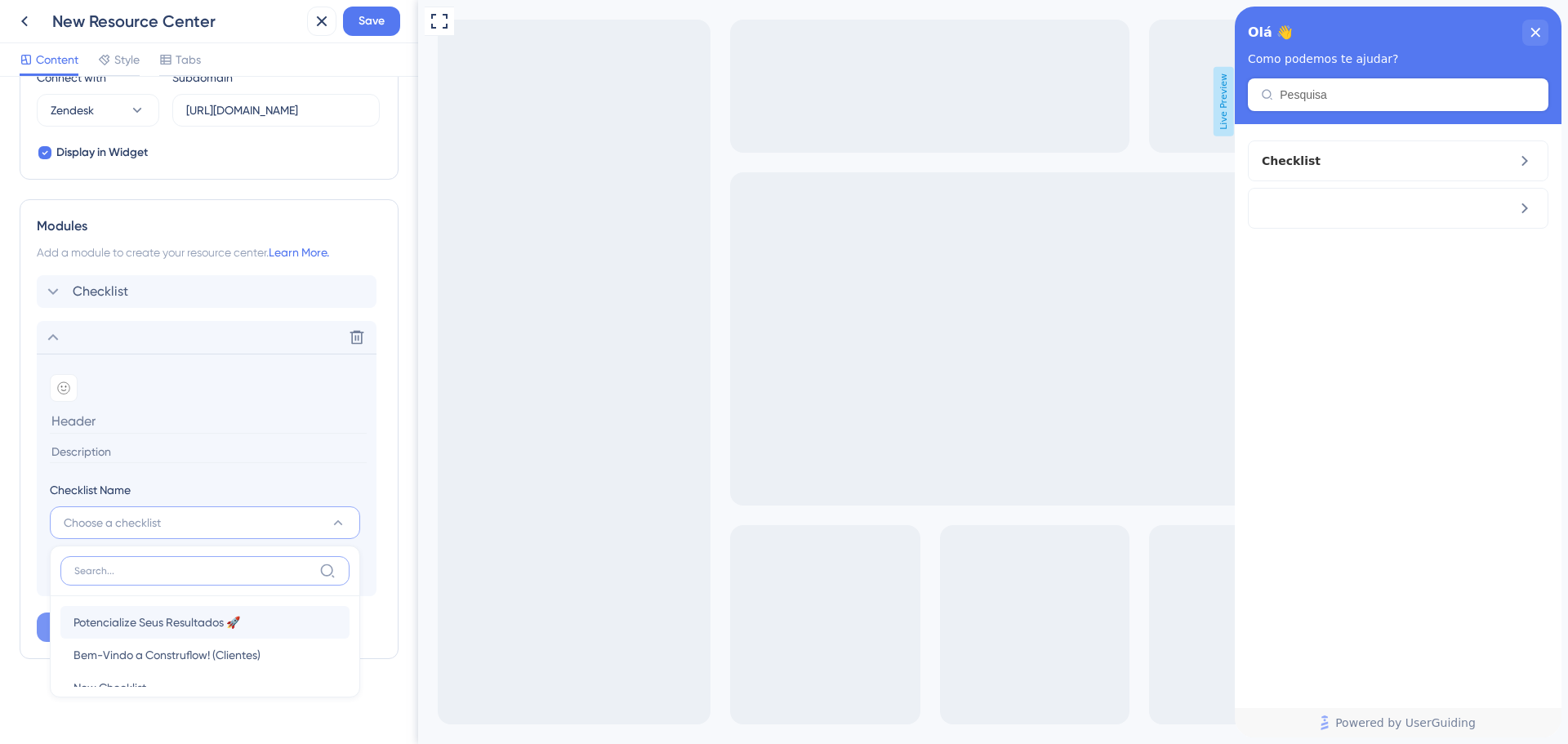
scroll to position [59, 0]
click at [378, 680] on div "Resource Center Header Title Olá 👋 22 Olá 👋 Subtitle Como podemos te ajudar? 13…" at bounding box center [209, 113] width 379 height 1225
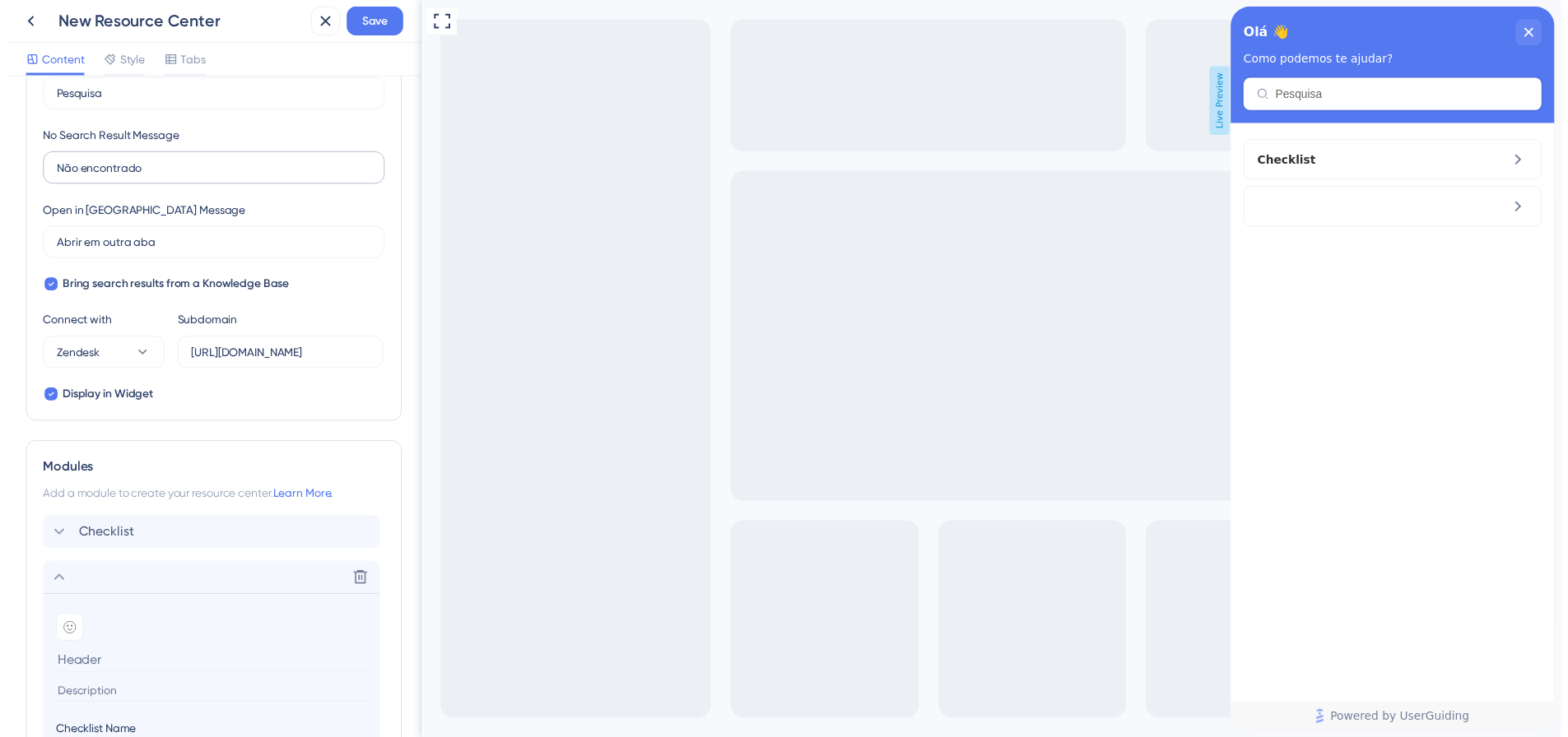
scroll to position [0, 0]
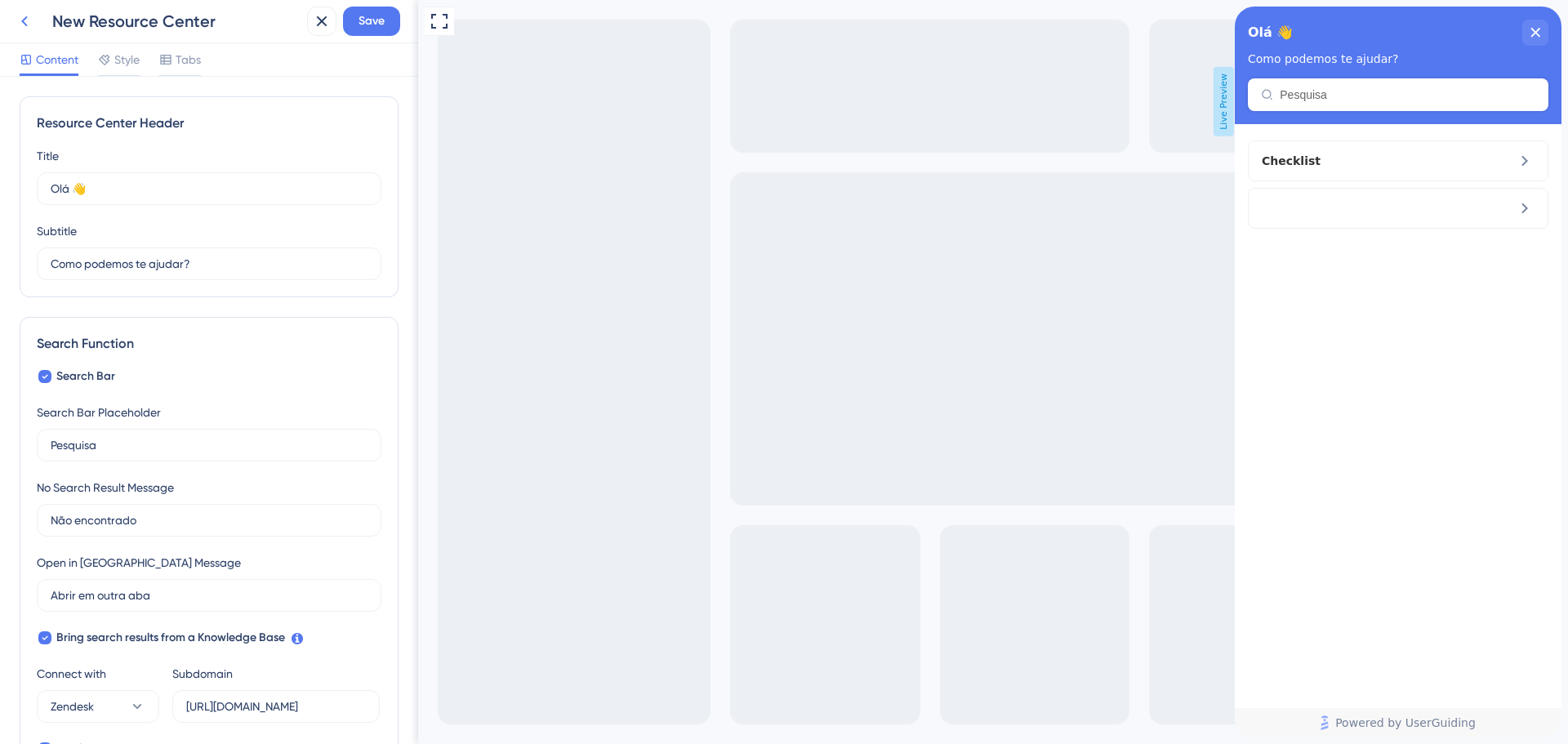
click at [25, 19] on icon at bounding box center [25, 21] width 7 height 11
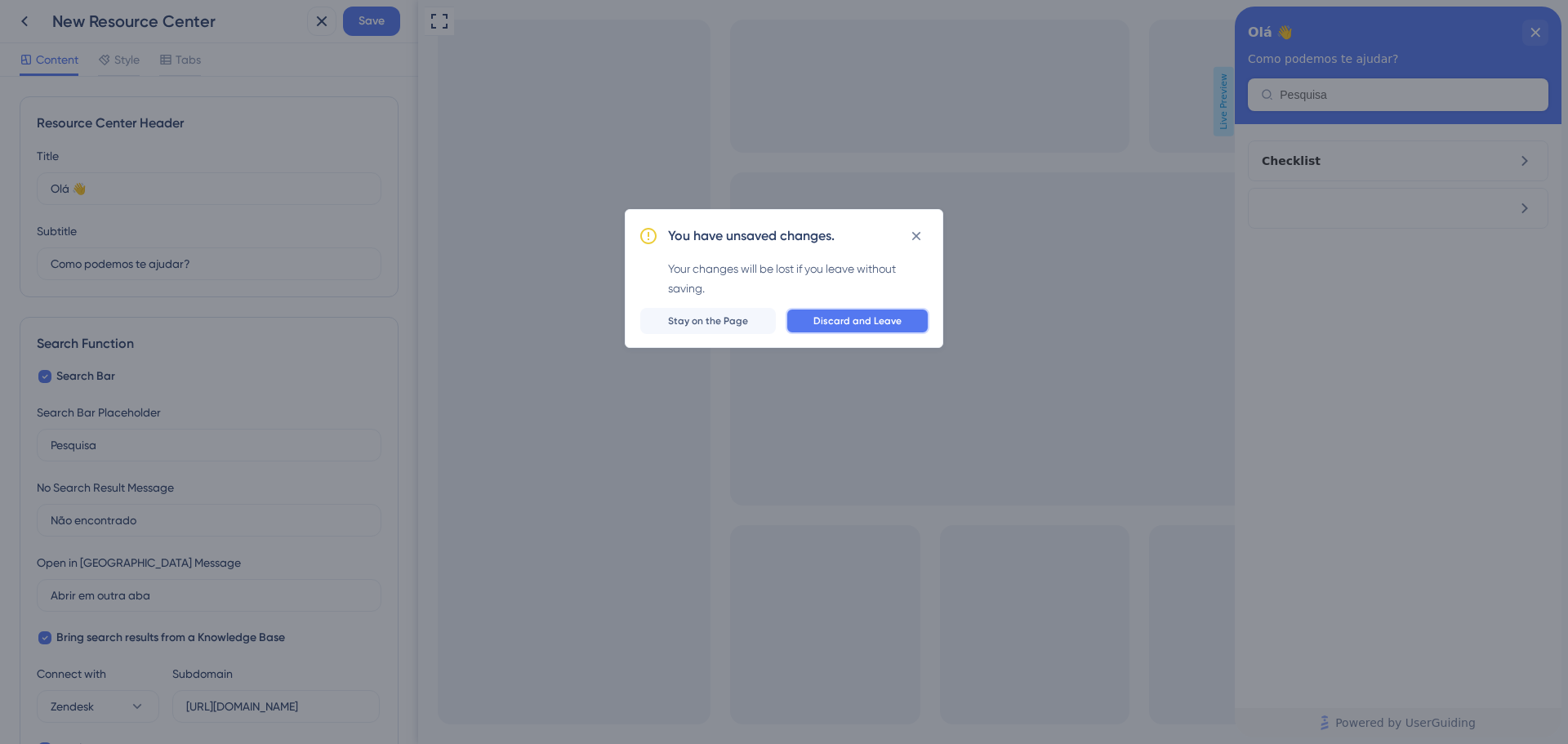
click at [825, 323] on span "Discard and Leave" at bounding box center [857, 321] width 88 height 13
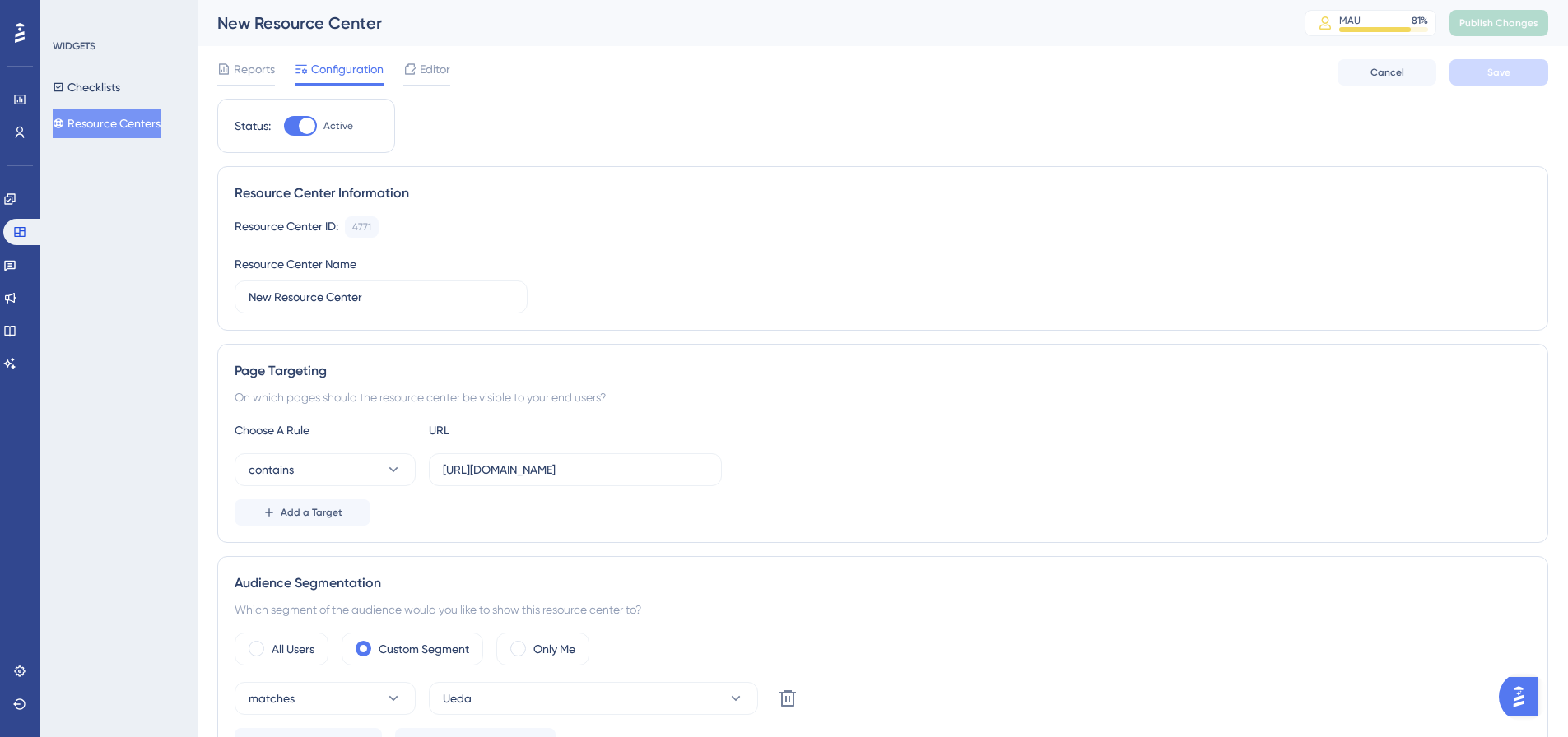
click at [84, 117] on button "Resource Centers" at bounding box center [107, 123] width 108 height 30
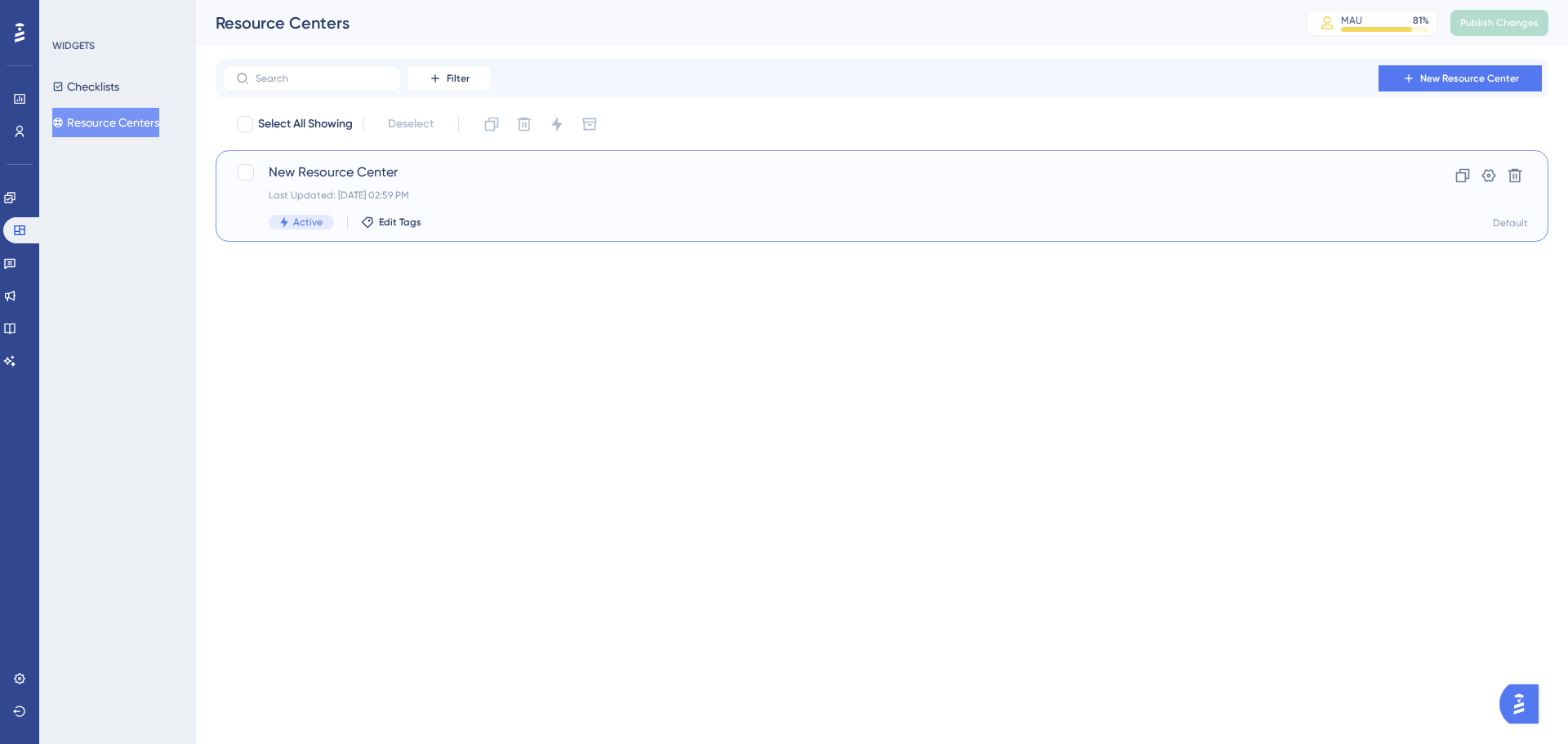
click at [518, 188] on div "New Resource Center Last Updated: [DATE] 02:59 PM Active Edit Tags" at bounding box center [817, 196] width 1096 height 67
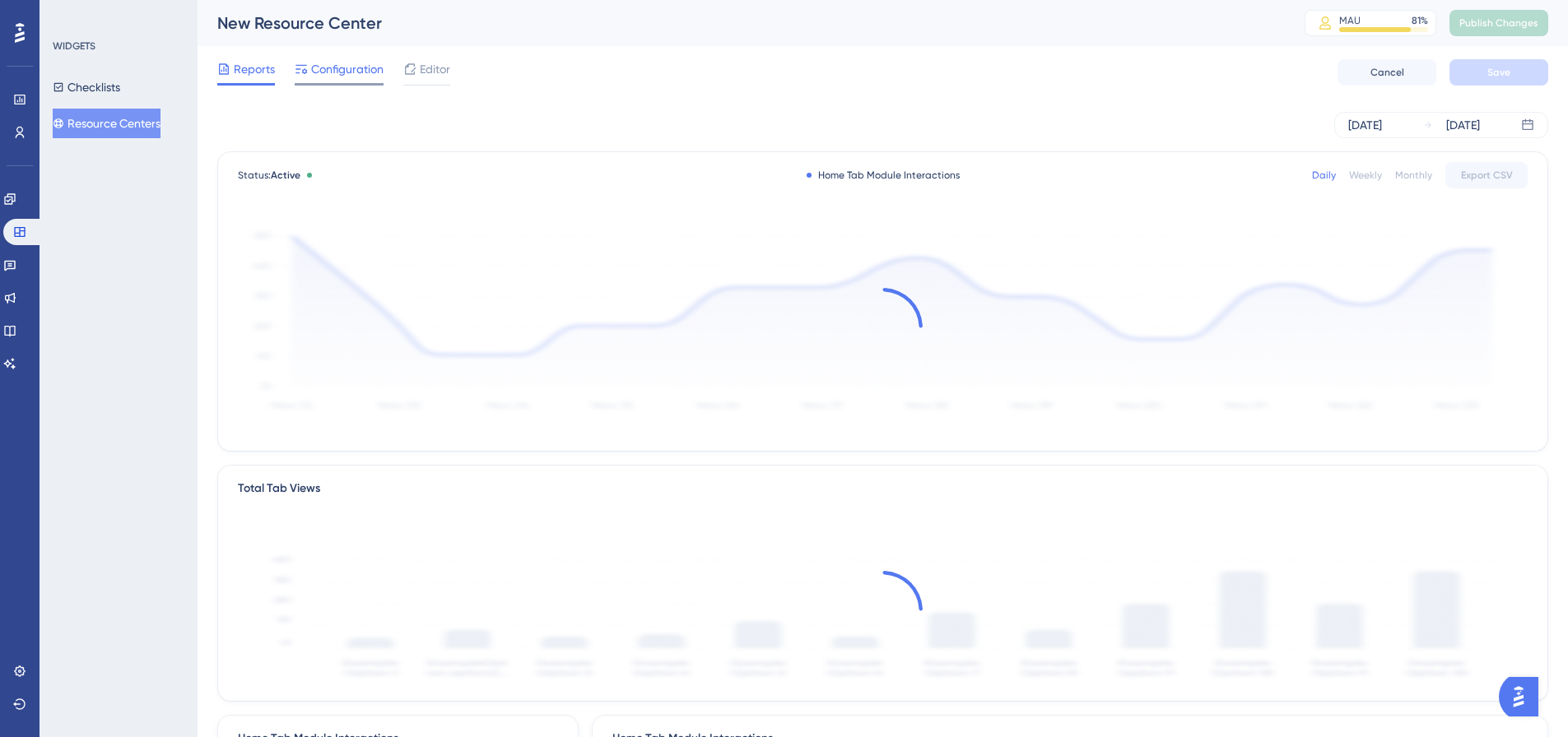
click at [344, 71] on span "Configuration" at bounding box center [347, 68] width 73 height 20
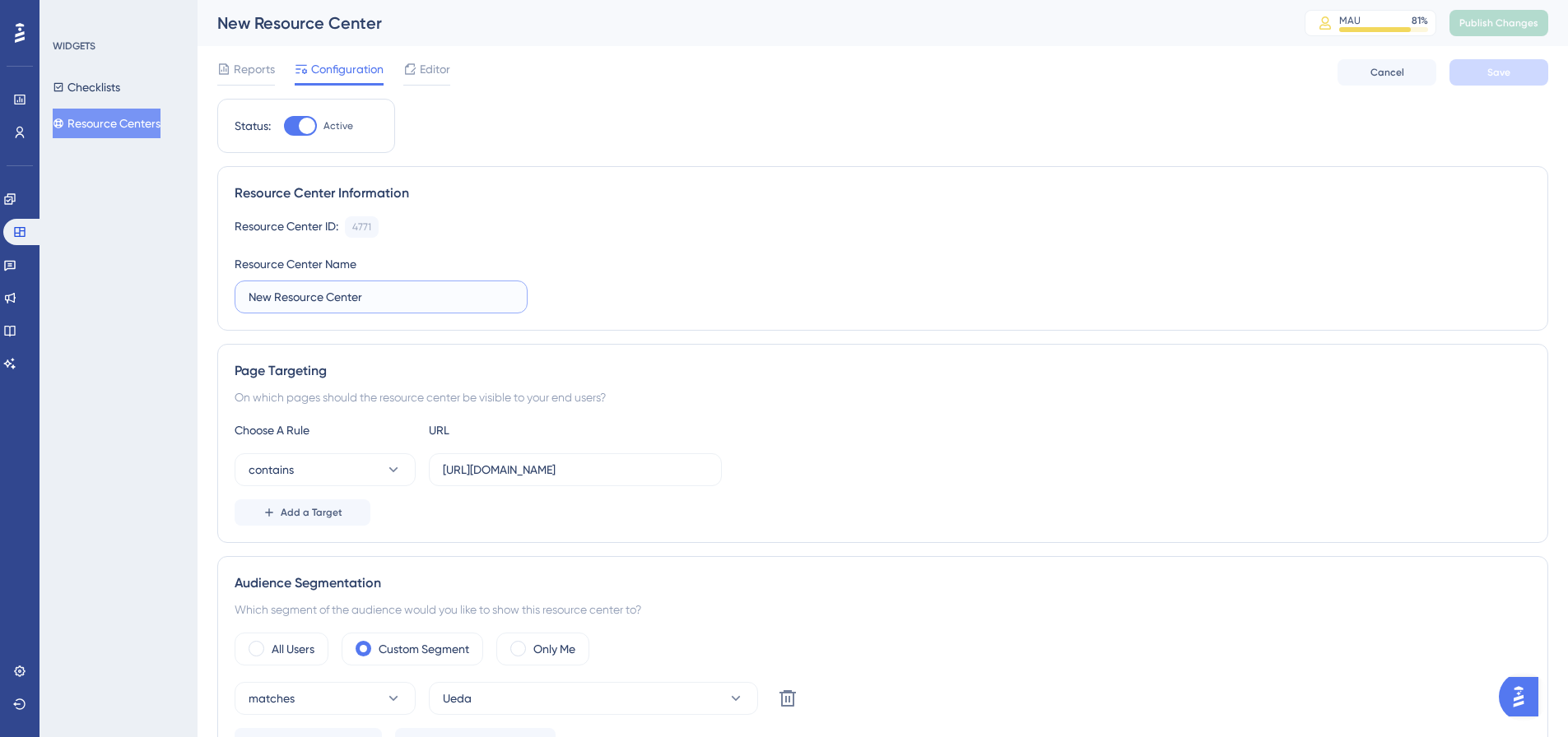
click at [369, 303] on input "New Resource Center" at bounding box center [381, 296] width 265 height 18
type input "Central de Ajuda (Clientes)"
click at [1497, 78] on span "Save" at bounding box center [1498, 72] width 23 height 13
click at [1510, 29] on span "Publish Changes" at bounding box center [1498, 22] width 79 height 13
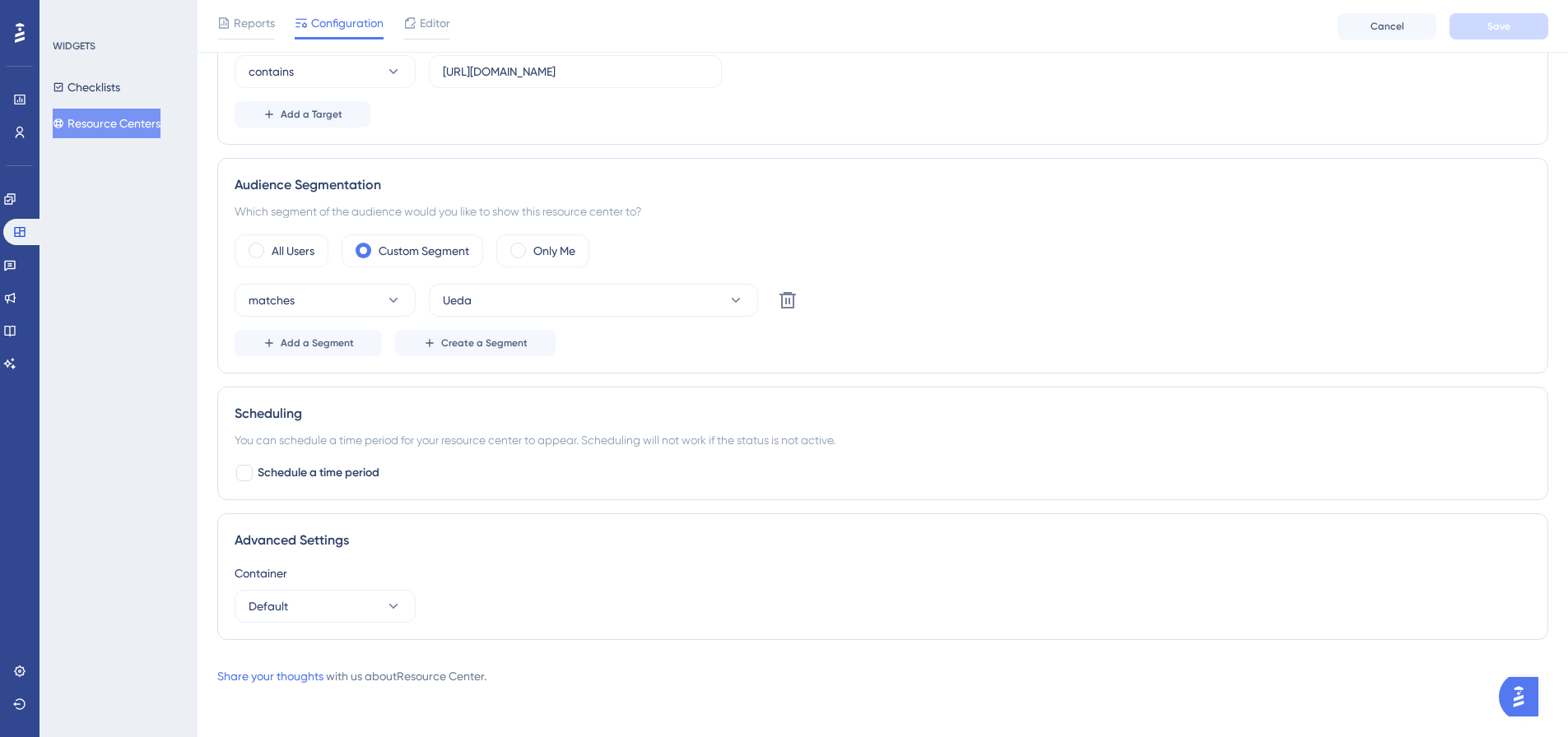
scroll to position [407, 0]
click at [427, 20] on span "Editor" at bounding box center [435, 22] width 31 height 20
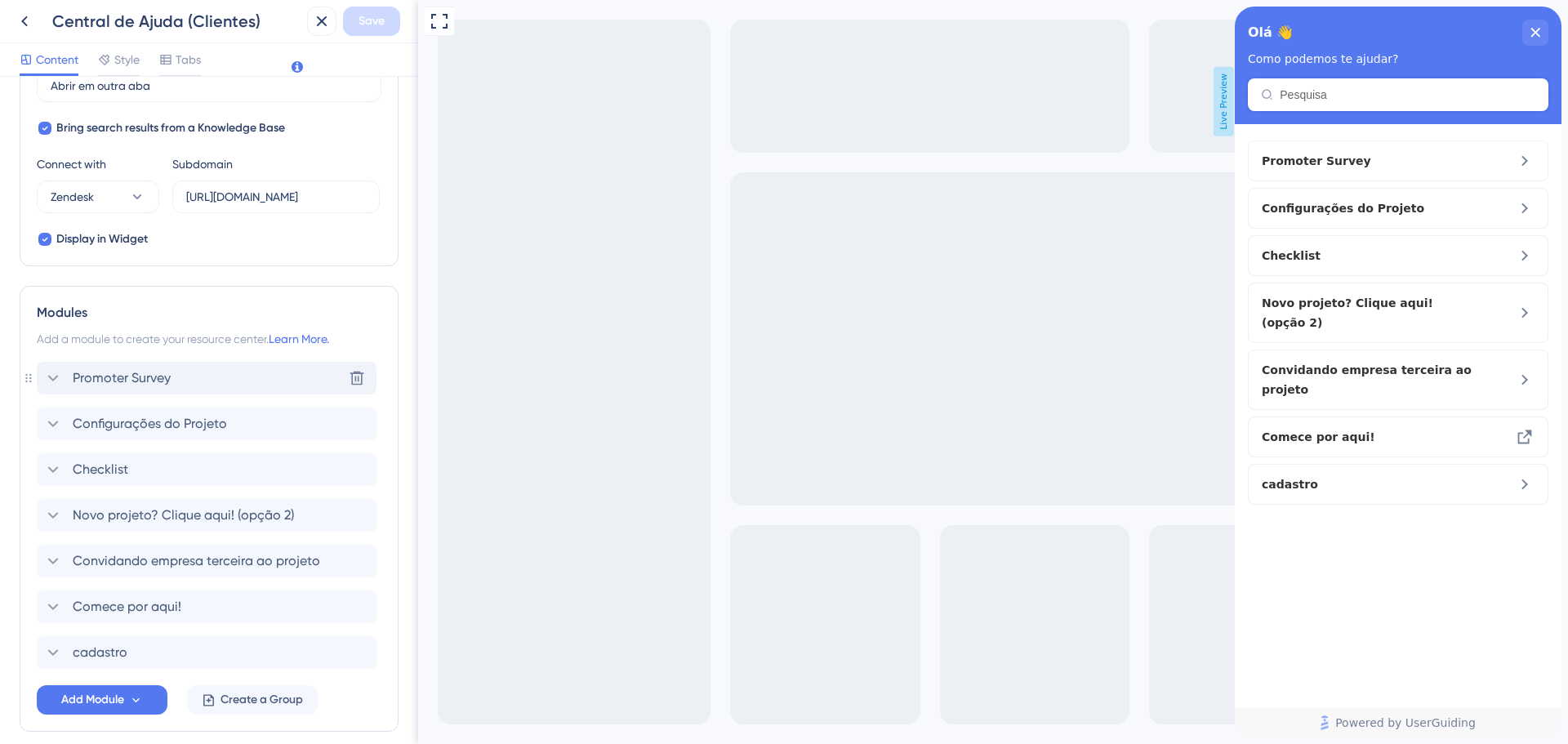
scroll to position [572, 0]
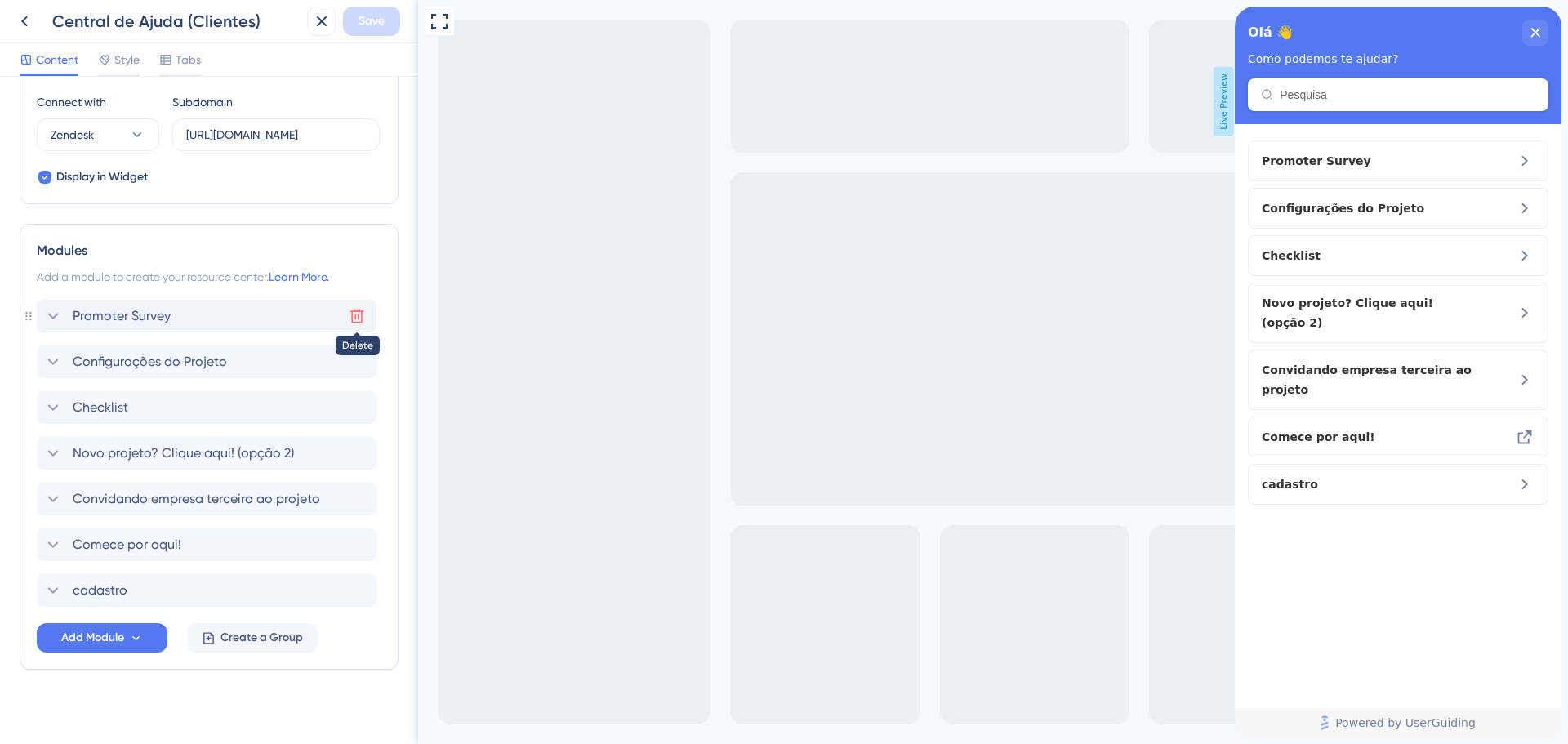
click at [353, 318] on icon at bounding box center [356, 316] width 16 height 16
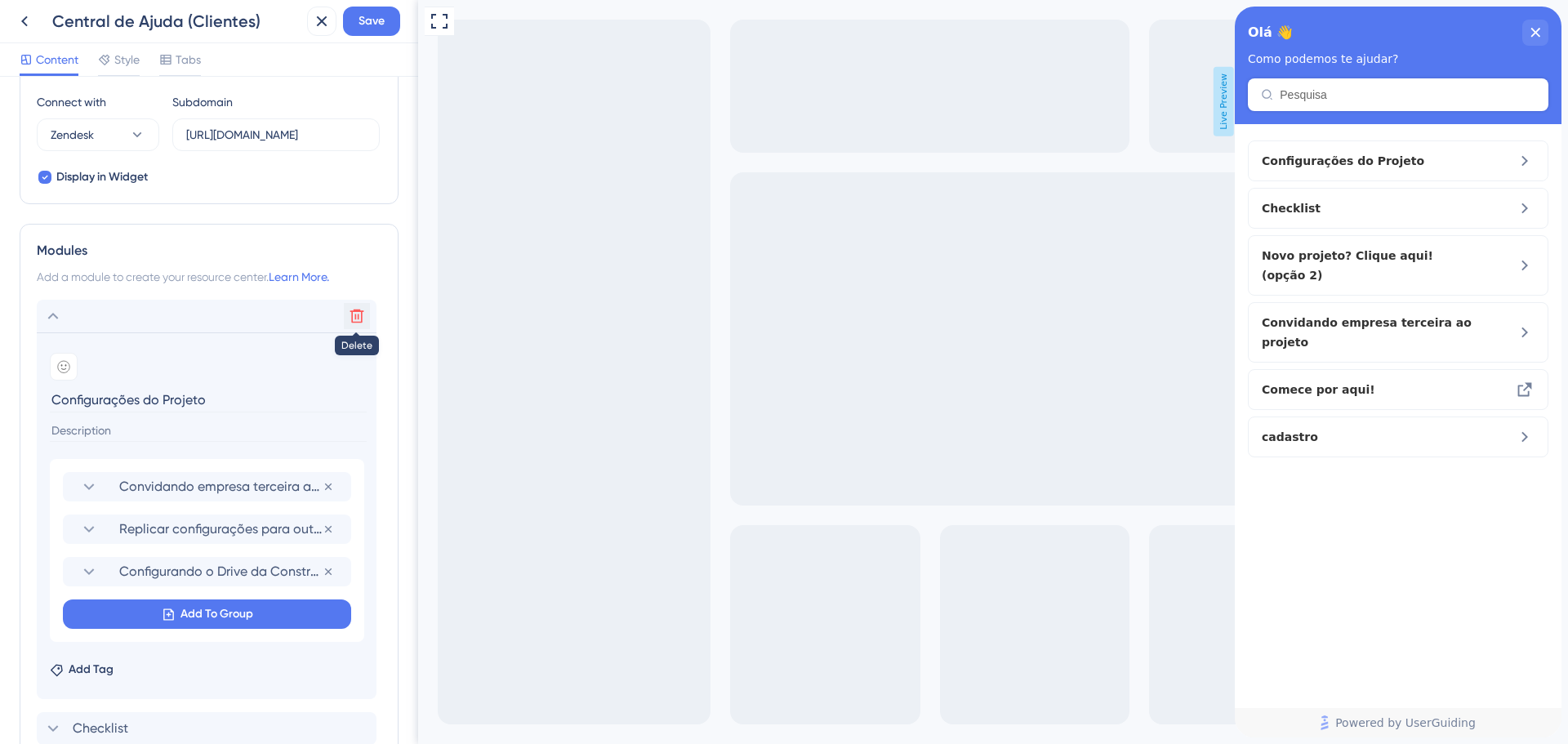
click at [353, 318] on icon at bounding box center [356, 316] width 16 height 16
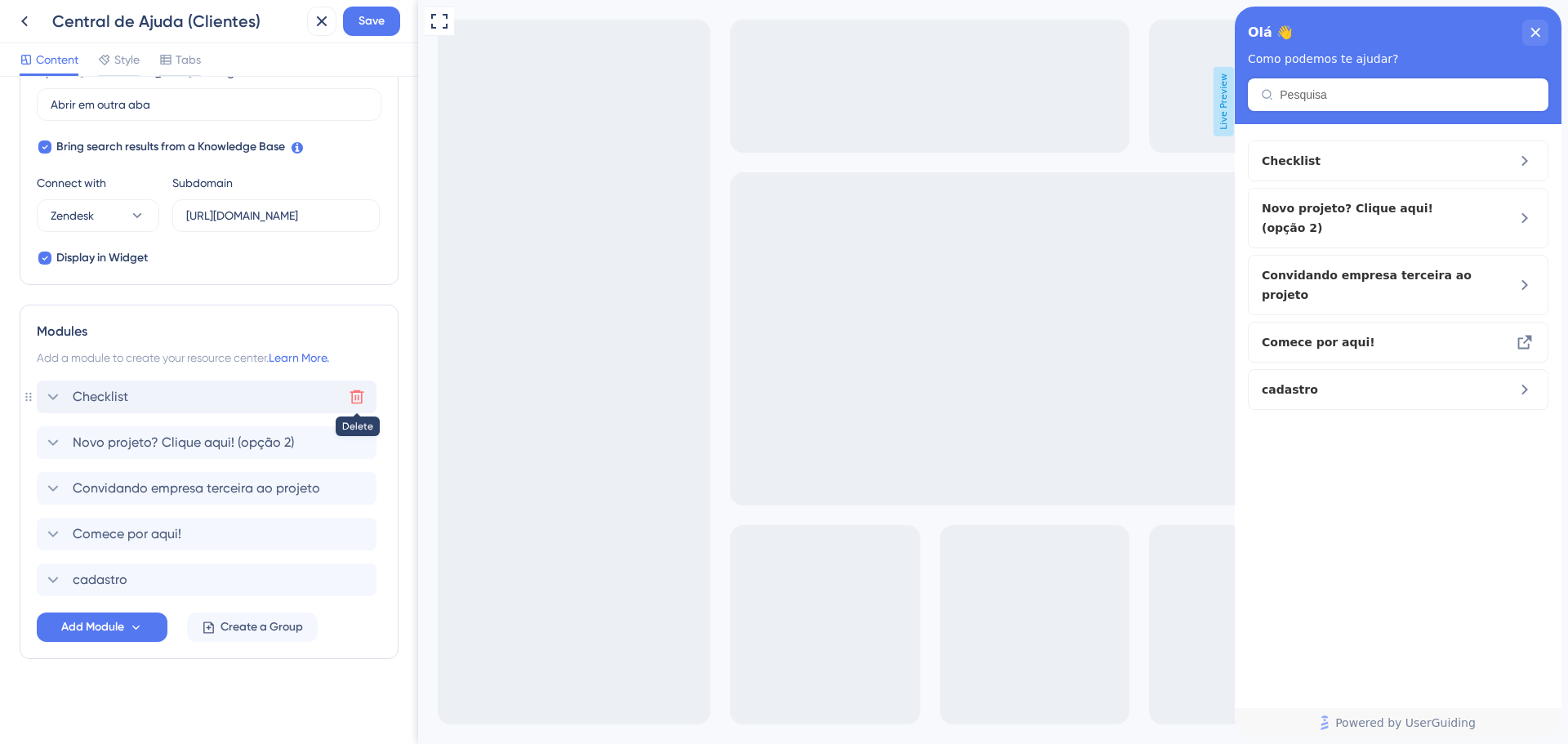
click at [353, 394] on icon at bounding box center [356, 396] width 16 height 16
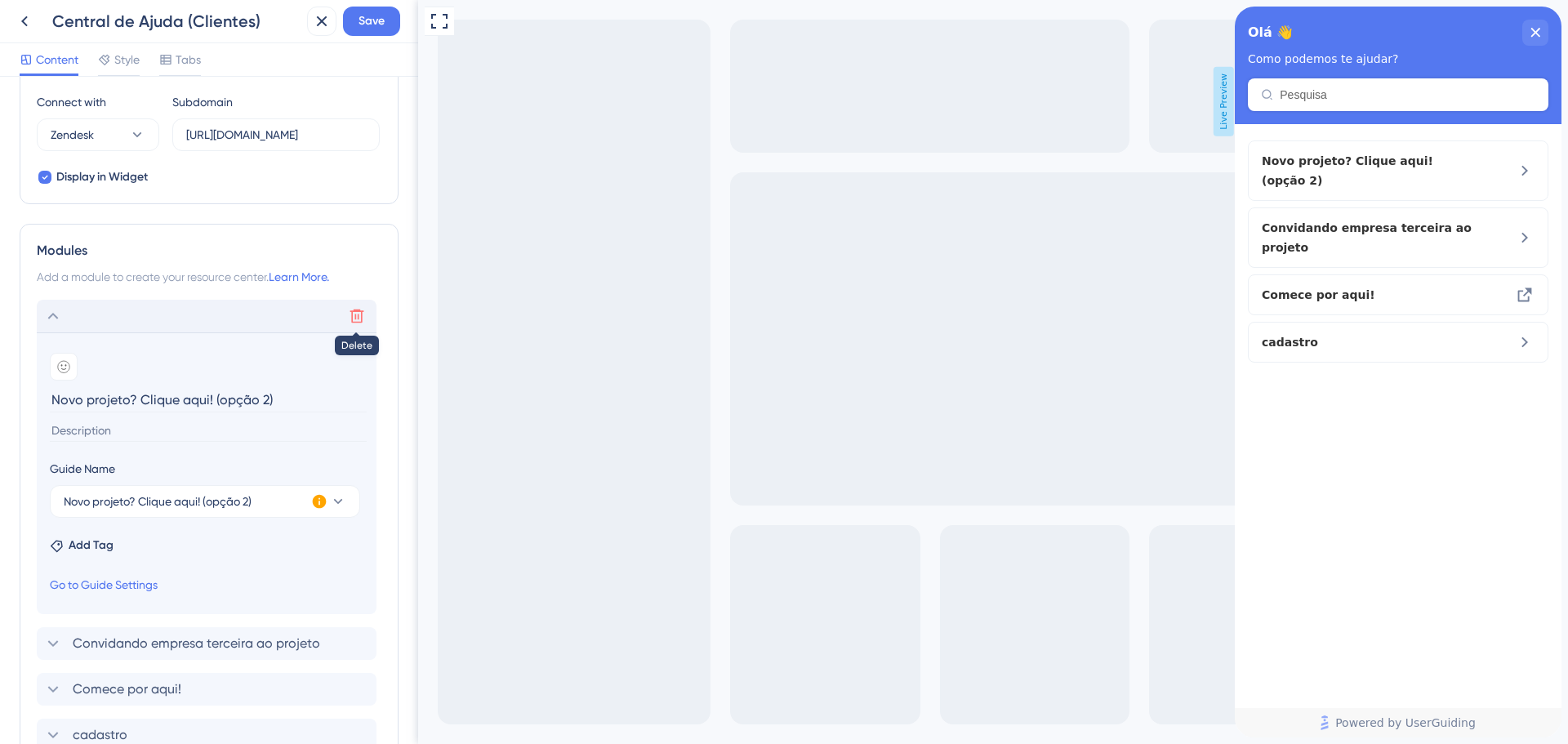
click at [354, 325] on button at bounding box center [356, 316] width 26 height 26
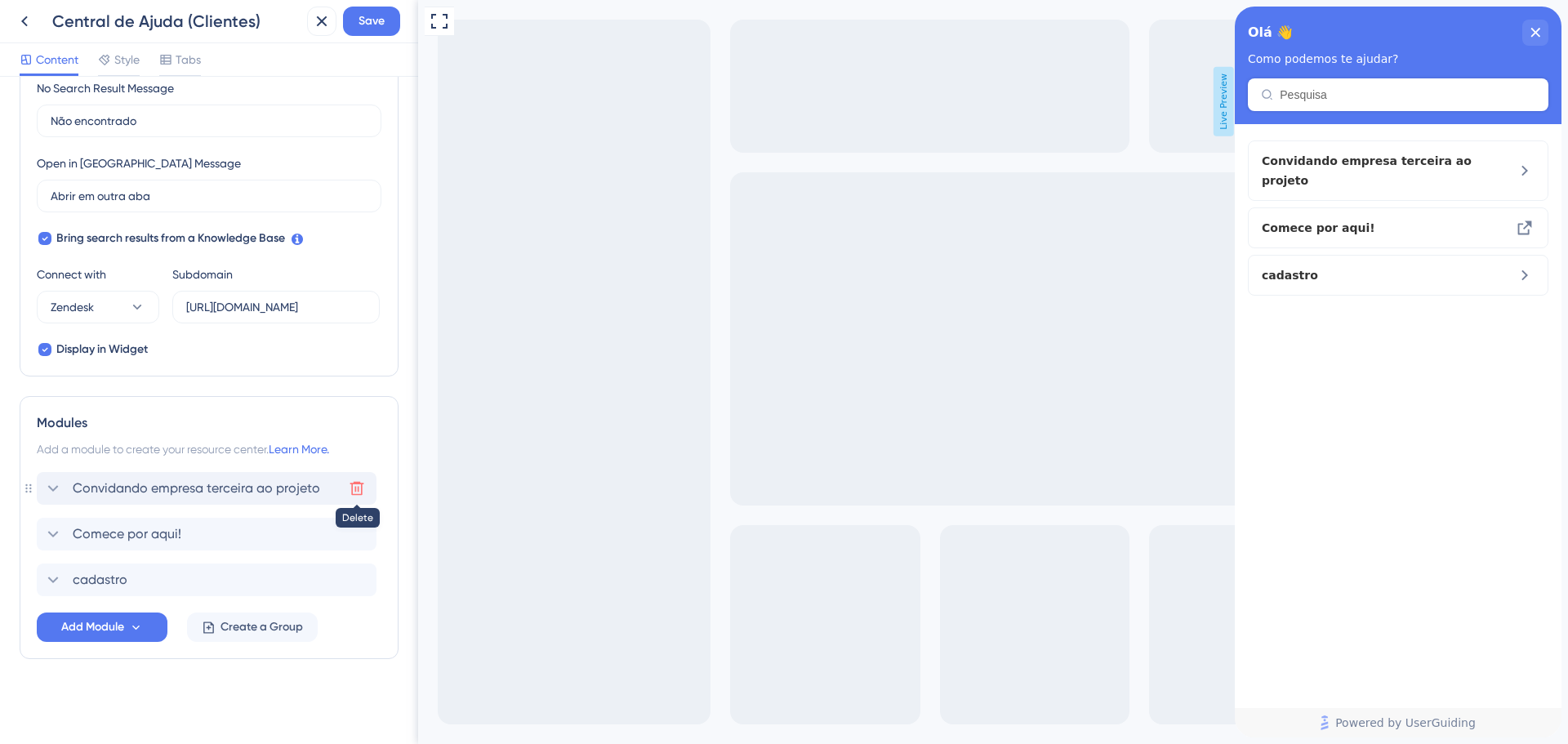
click at [362, 491] on icon at bounding box center [356, 488] width 16 height 16
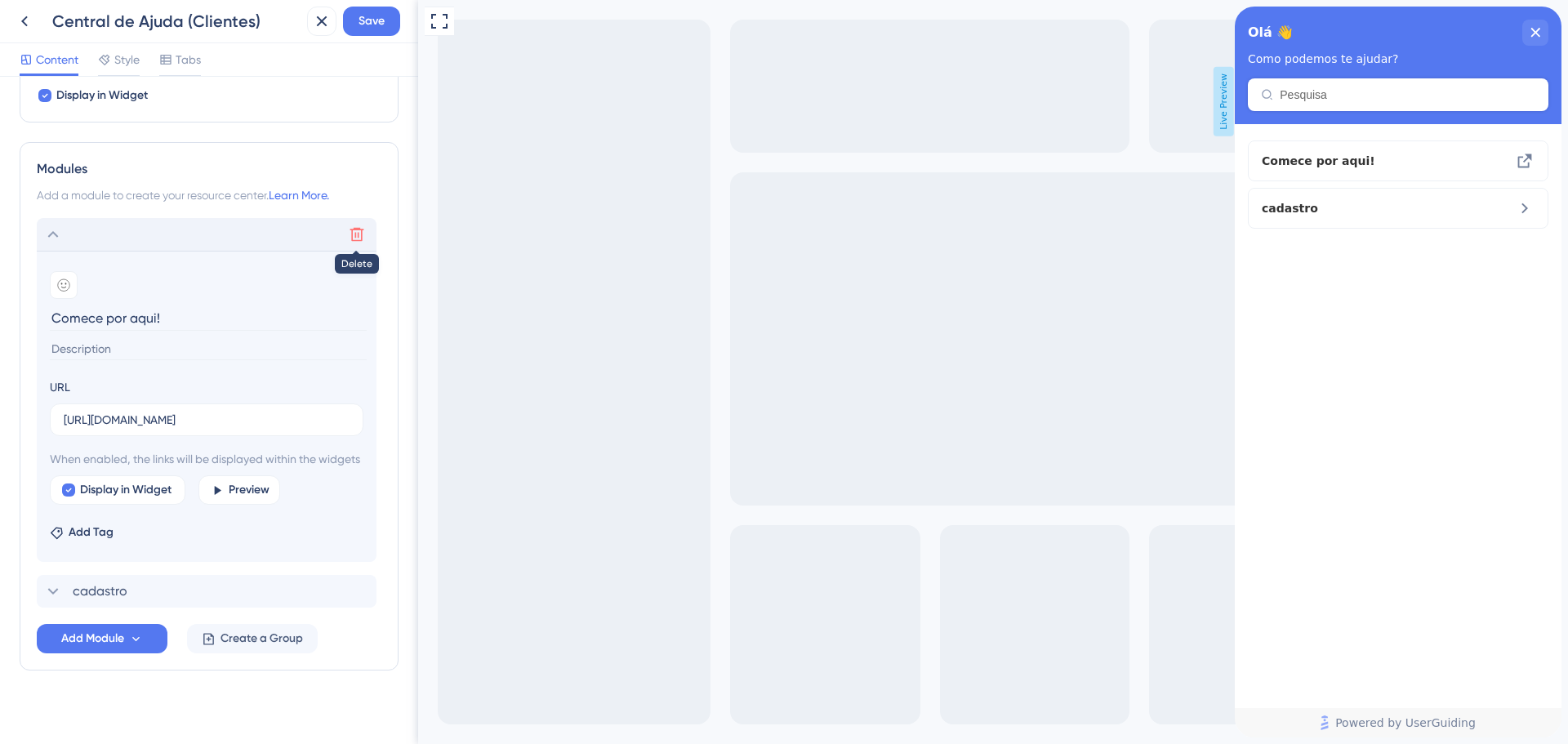
click at [349, 224] on button at bounding box center [356, 234] width 26 height 26
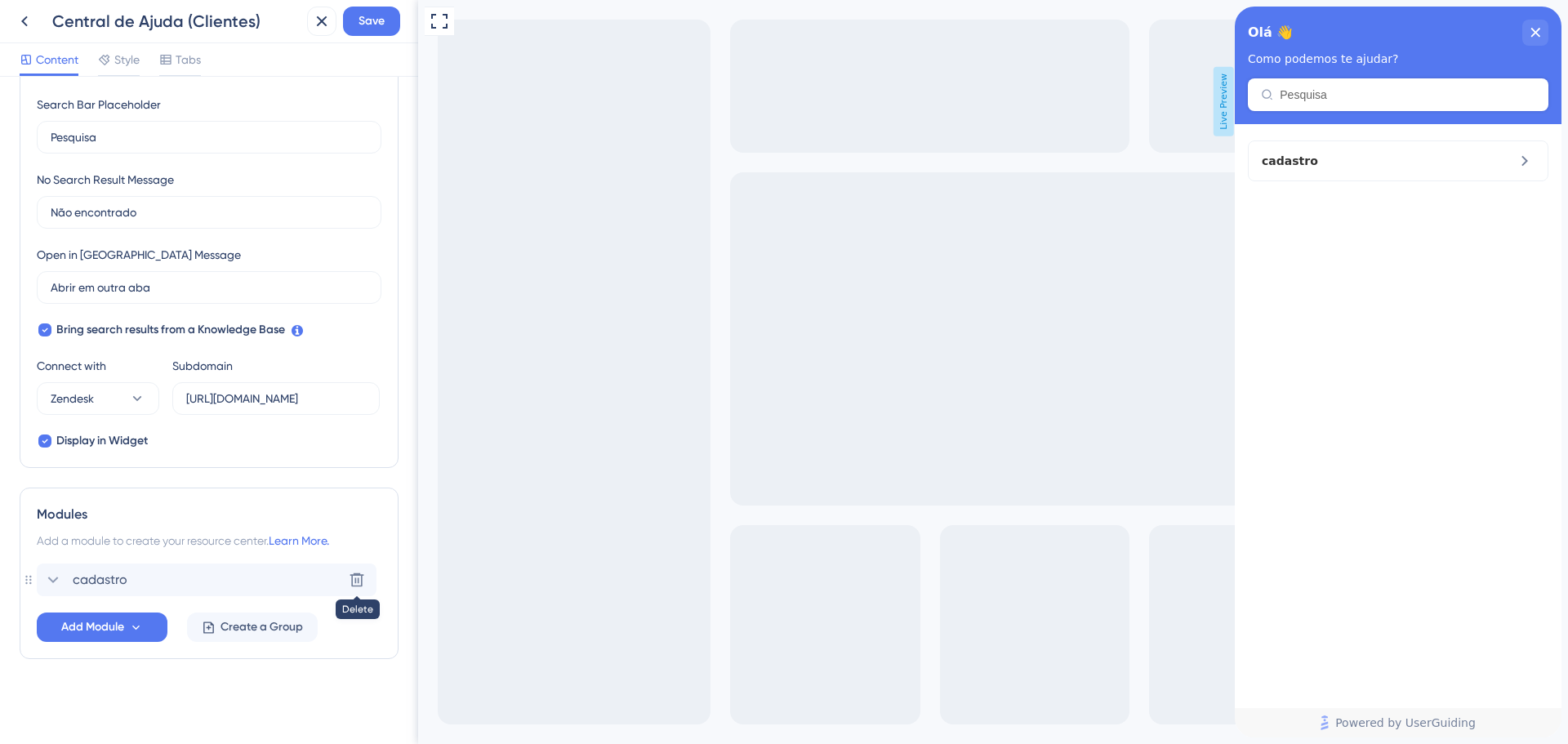
click at [356, 582] on icon at bounding box center [356, 579] width 16 height 16
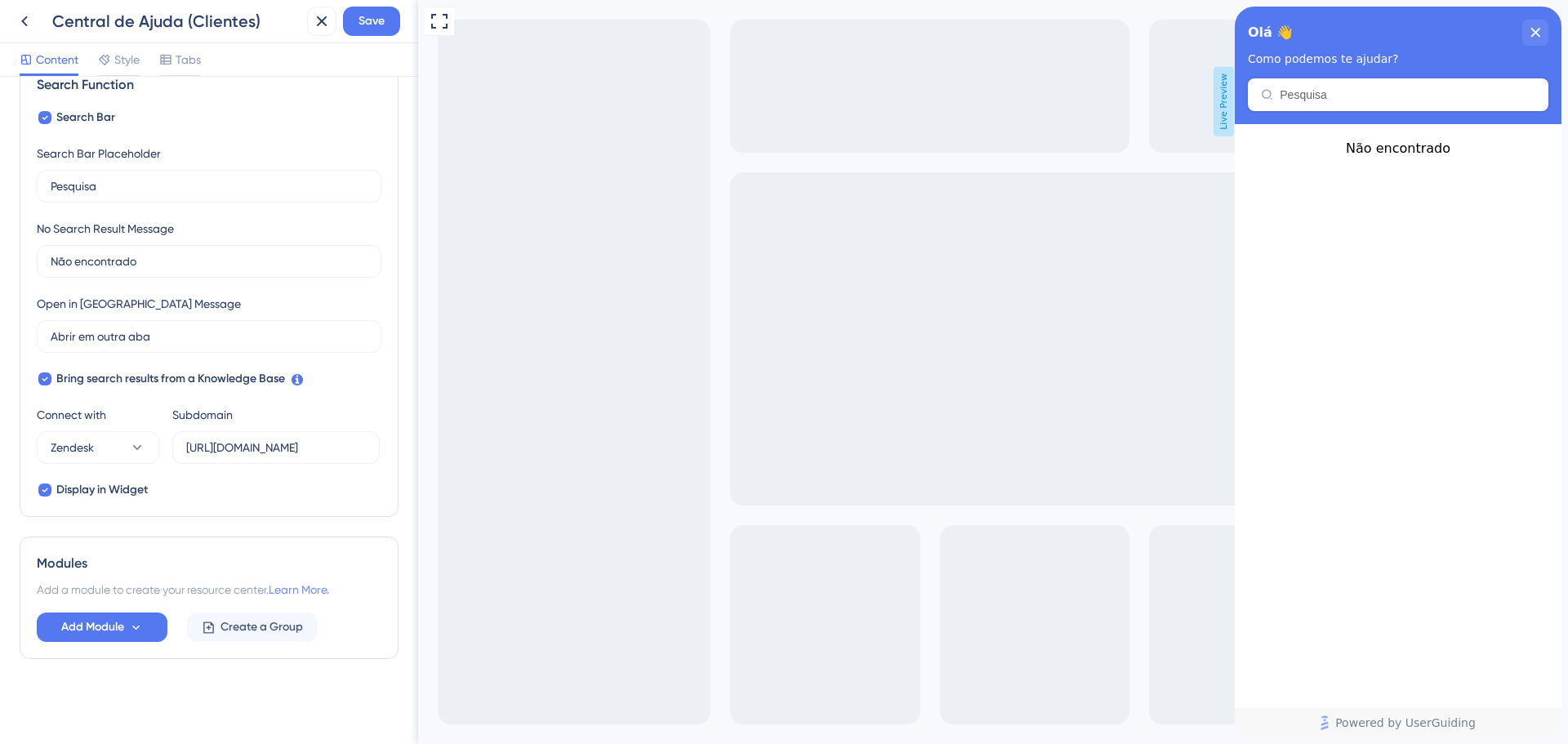
scroll to position [259, 0]
click at [114, 626] on span "Add Module" at bounding box center [92, 627] width 63 height 20
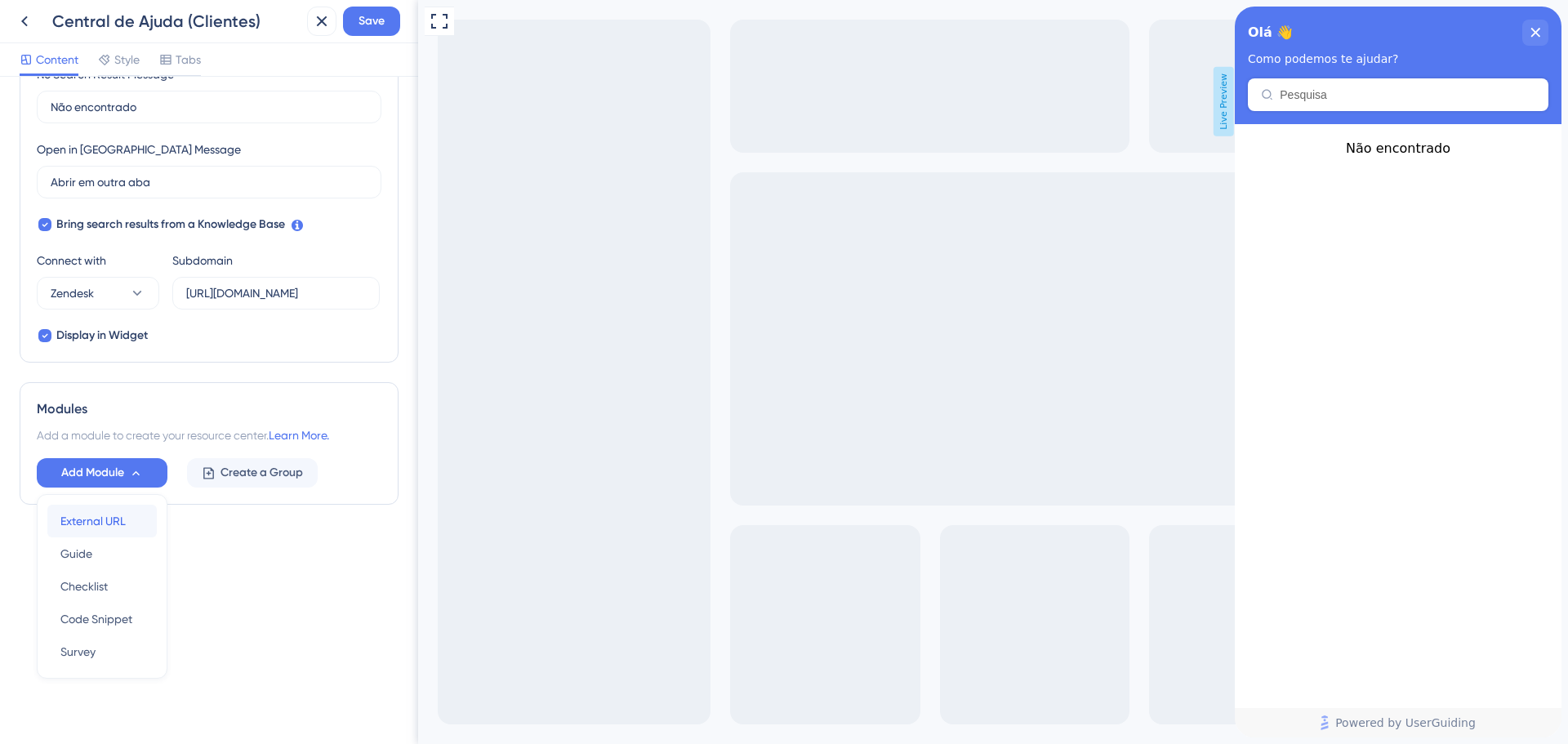
click at [123, 528] on span "External URL" at bounding box center [92, 521] width 65 height 20
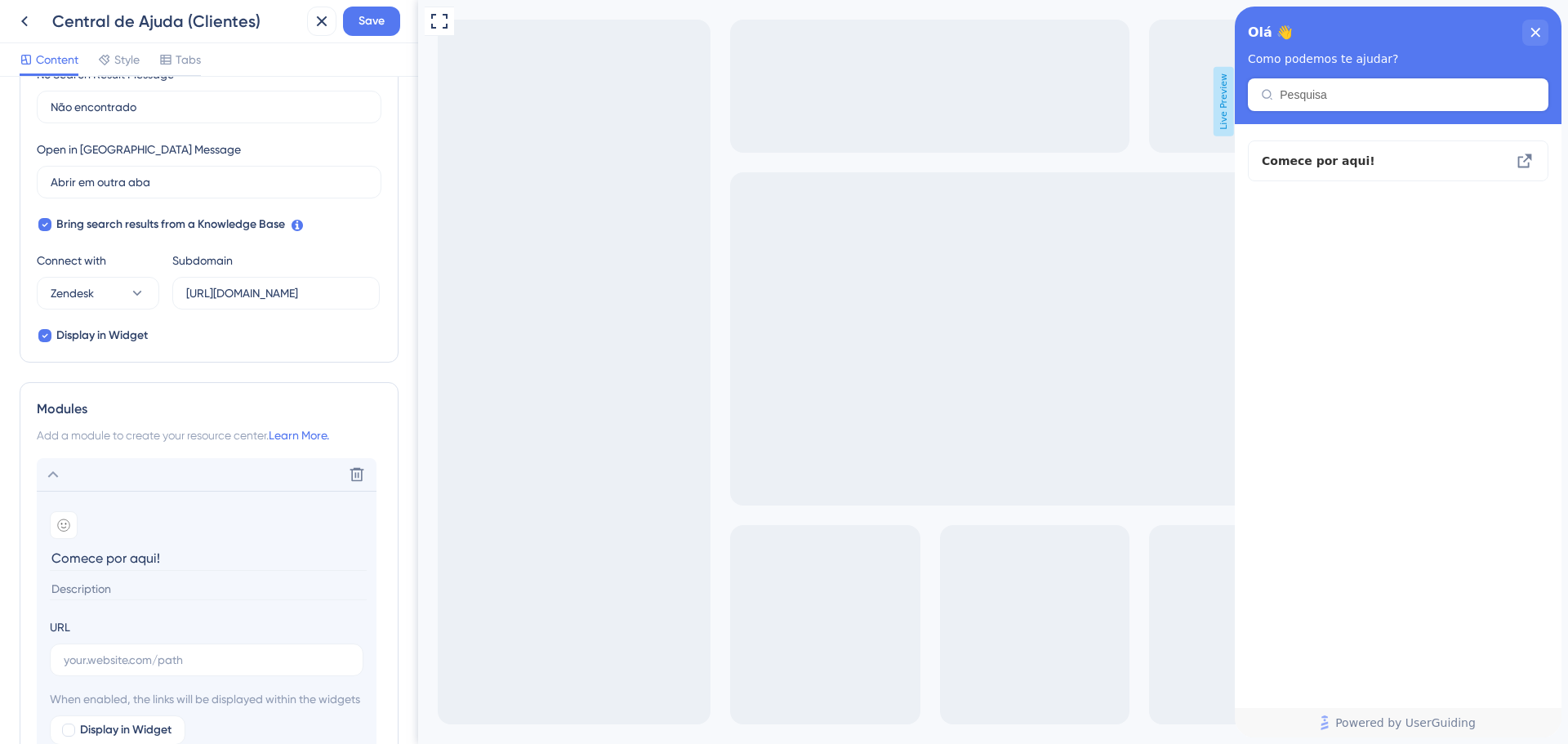
type input "Comece por aqui!"
click at [165, 666] on input "text" at bounding box center [206, 660] width 286 height 18
paste input "[URL][DOMAIN_NAME]"
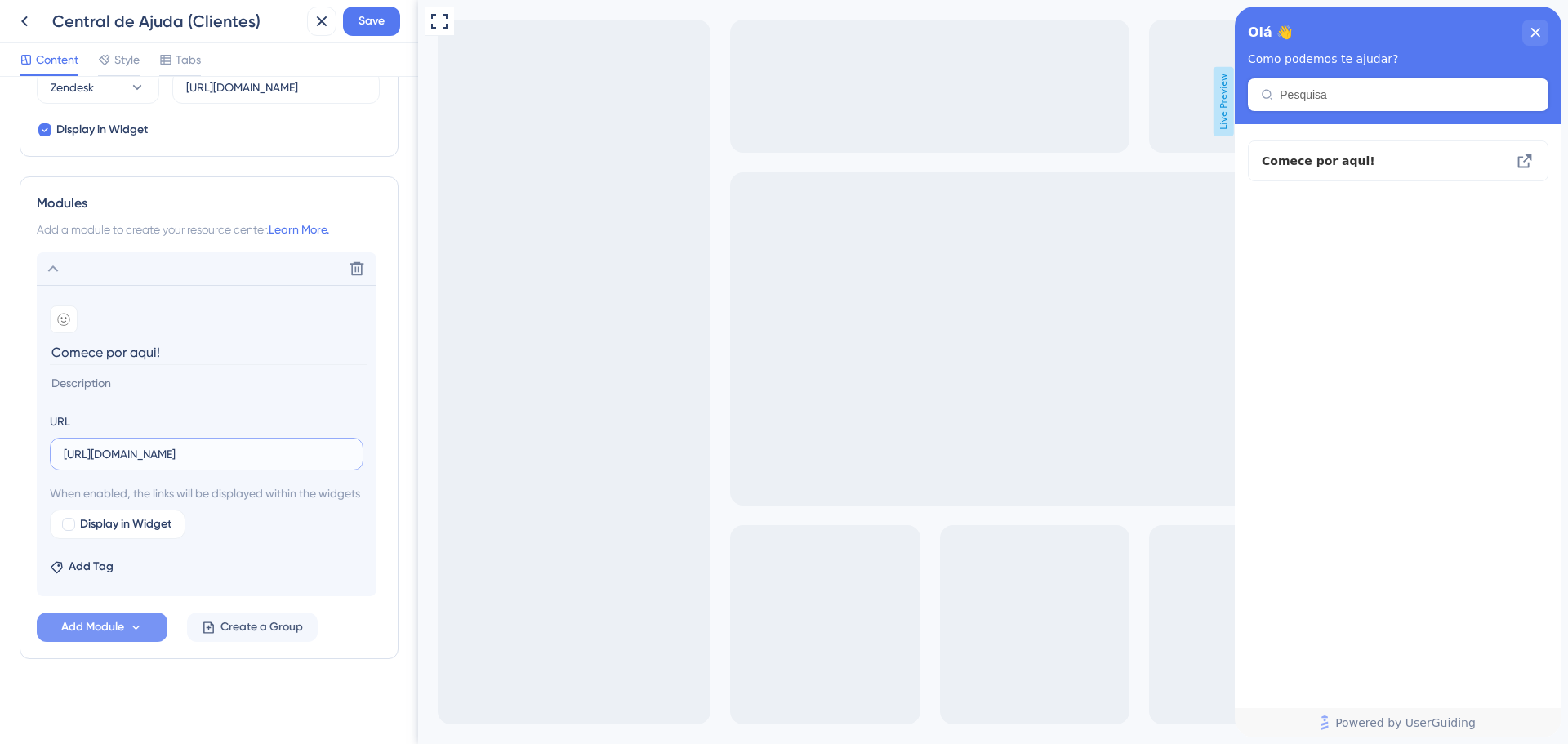
type input "[URL][DOMAIN_NAME]"
click at [129, 630] on icon at bounding box center [136, 628] width 14 height 14
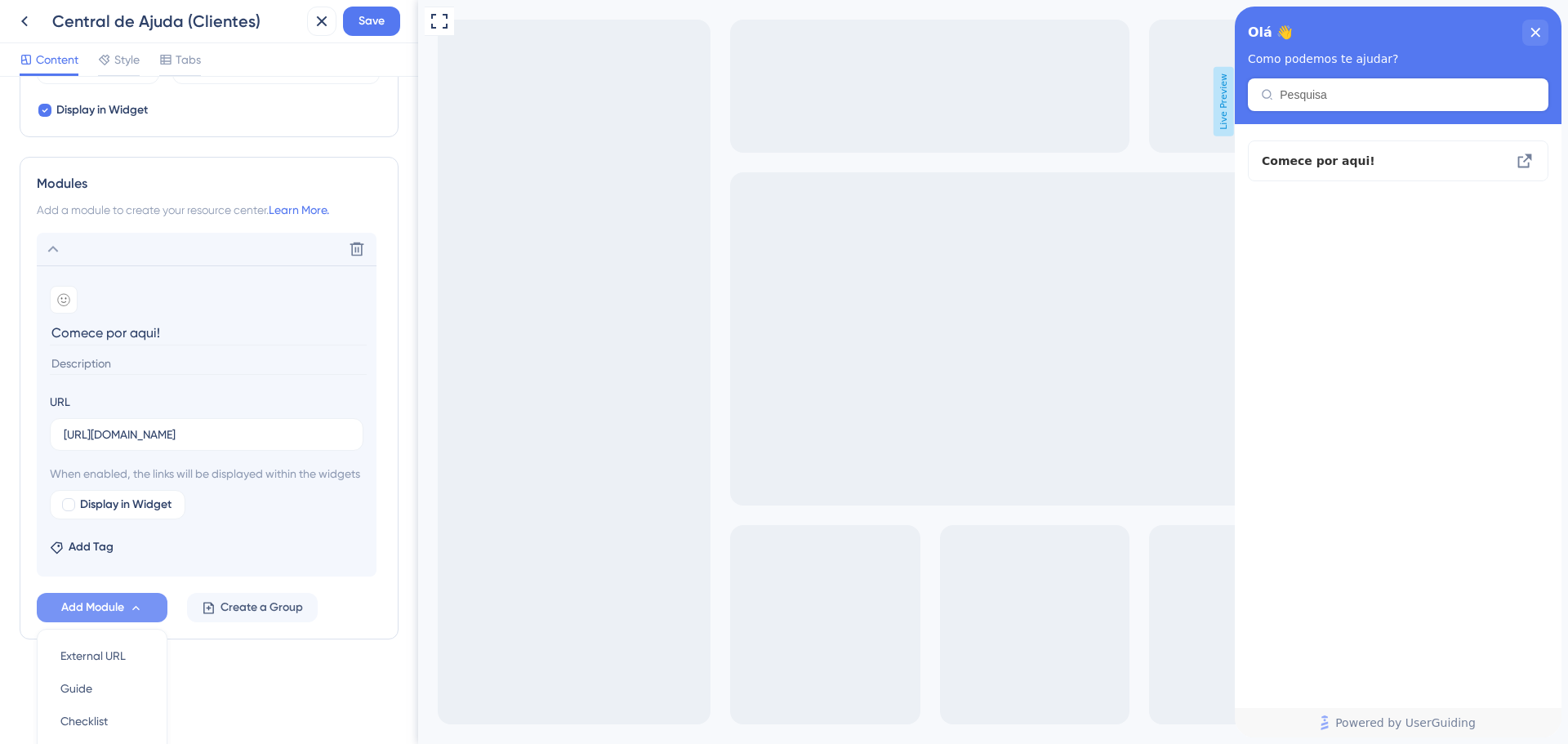
scroll to position [793, 0]
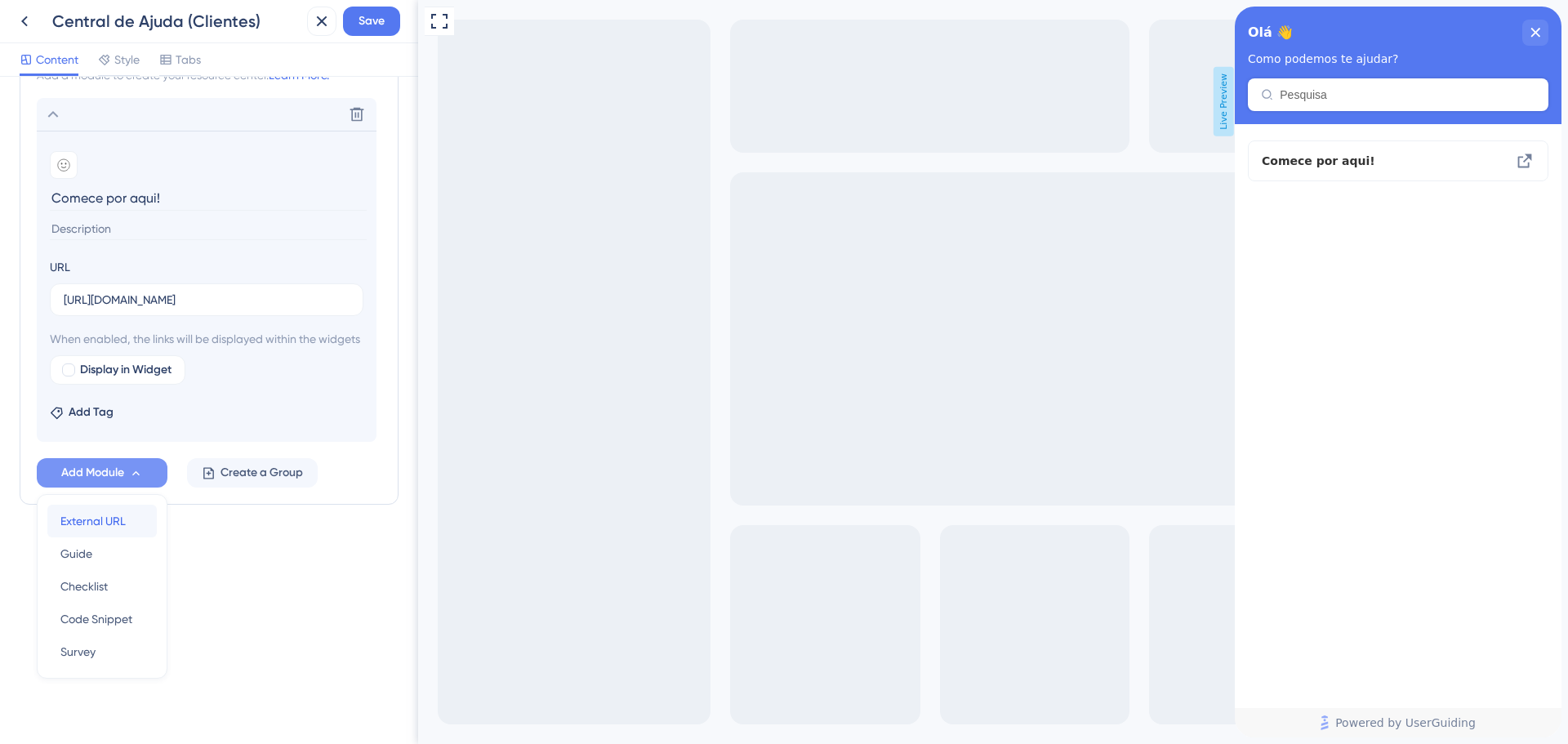
click at [126, 528] on div "External URL External URL" at bounding box center [102, 521] width 83 height 33
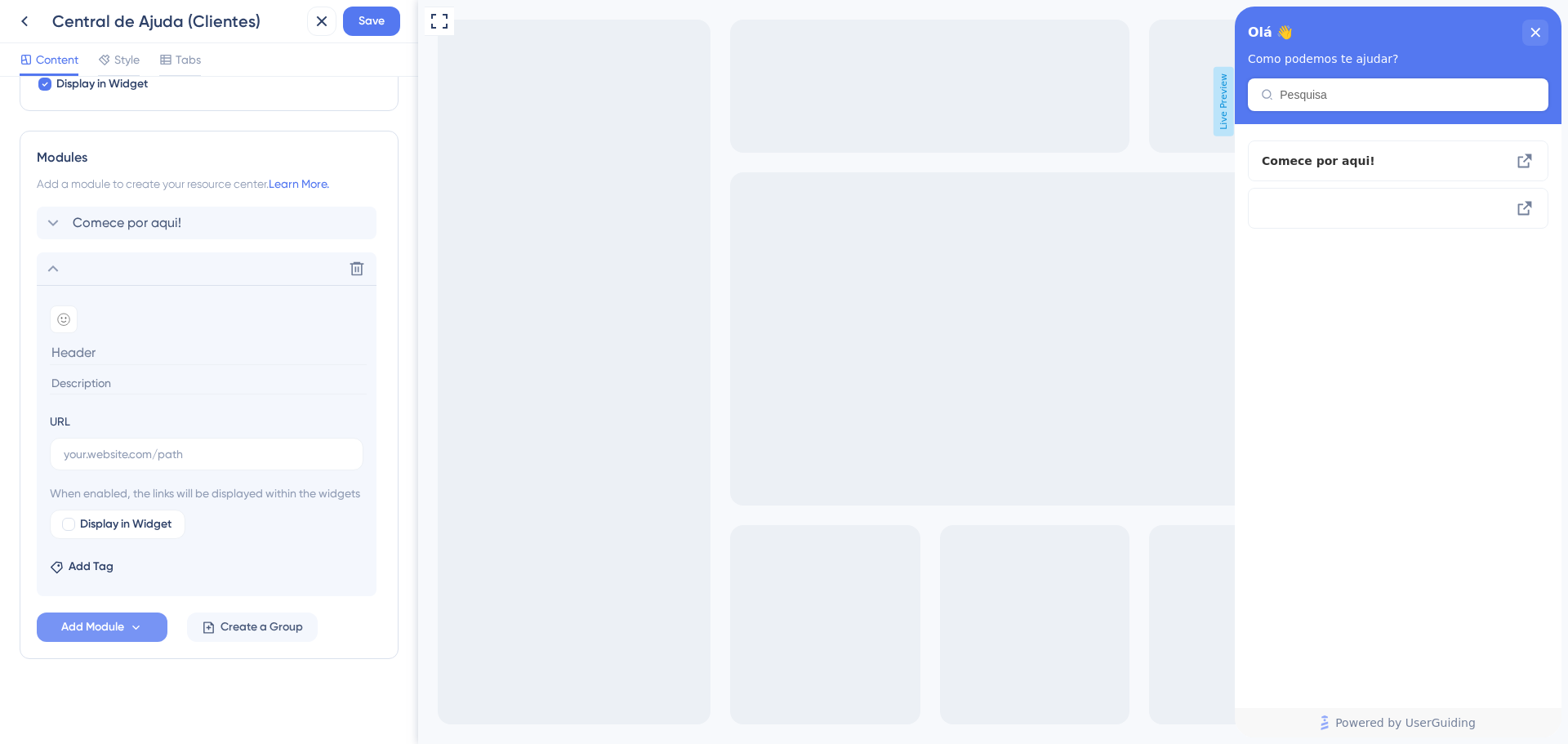
click at [165, 340] on input at bounding box center [209, 353] width 317 height 25
type input "Projetista, comece por aqui!"
click at [128, 445] on input "text" at bounding box center [206, 454] width 286 height 18
paste input "[URL][DOMAIN_NAME]"
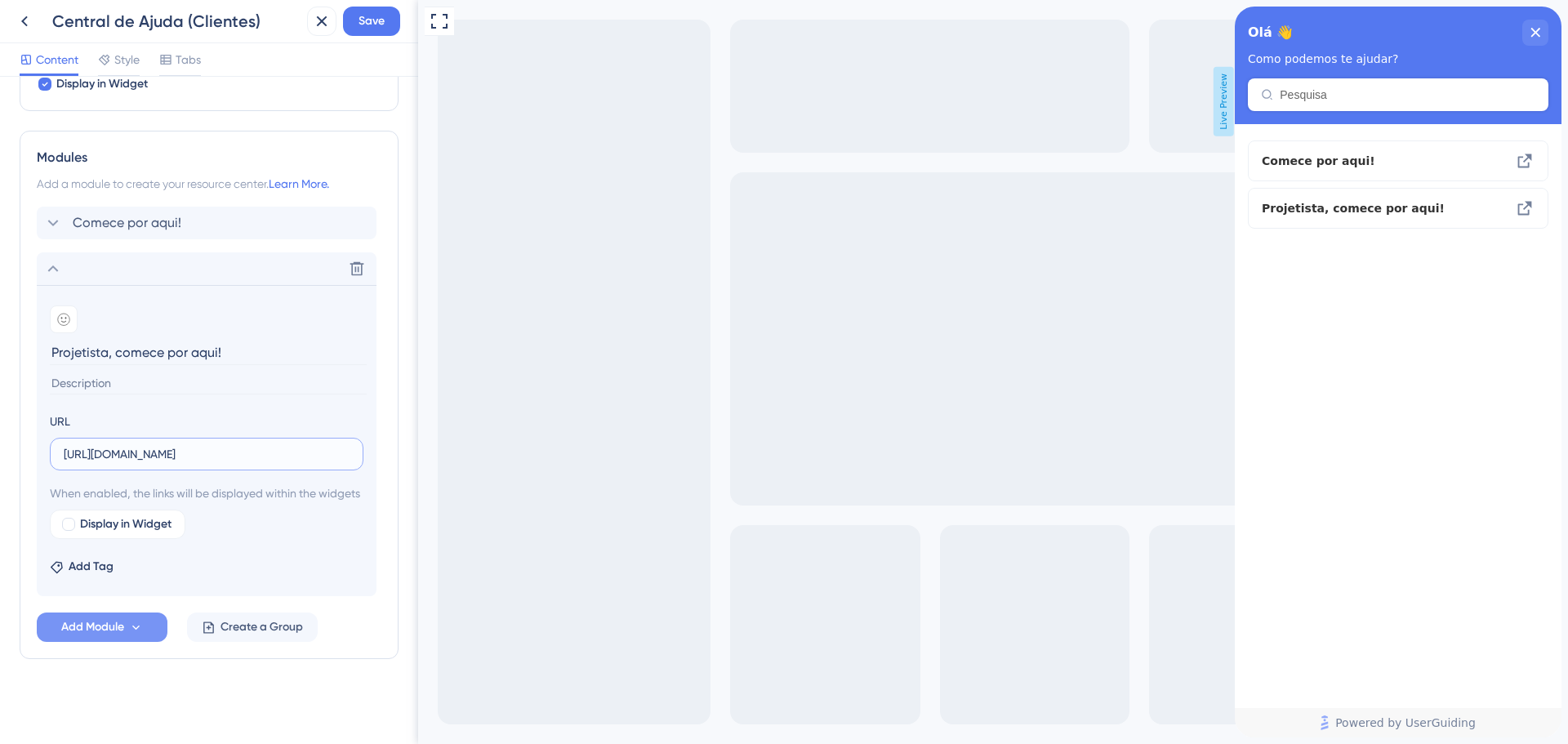
type input "[URL][DOMAIN_NAME]"
click at [131, 630] on icon at bounding box center [136, 628] width 14 height 14
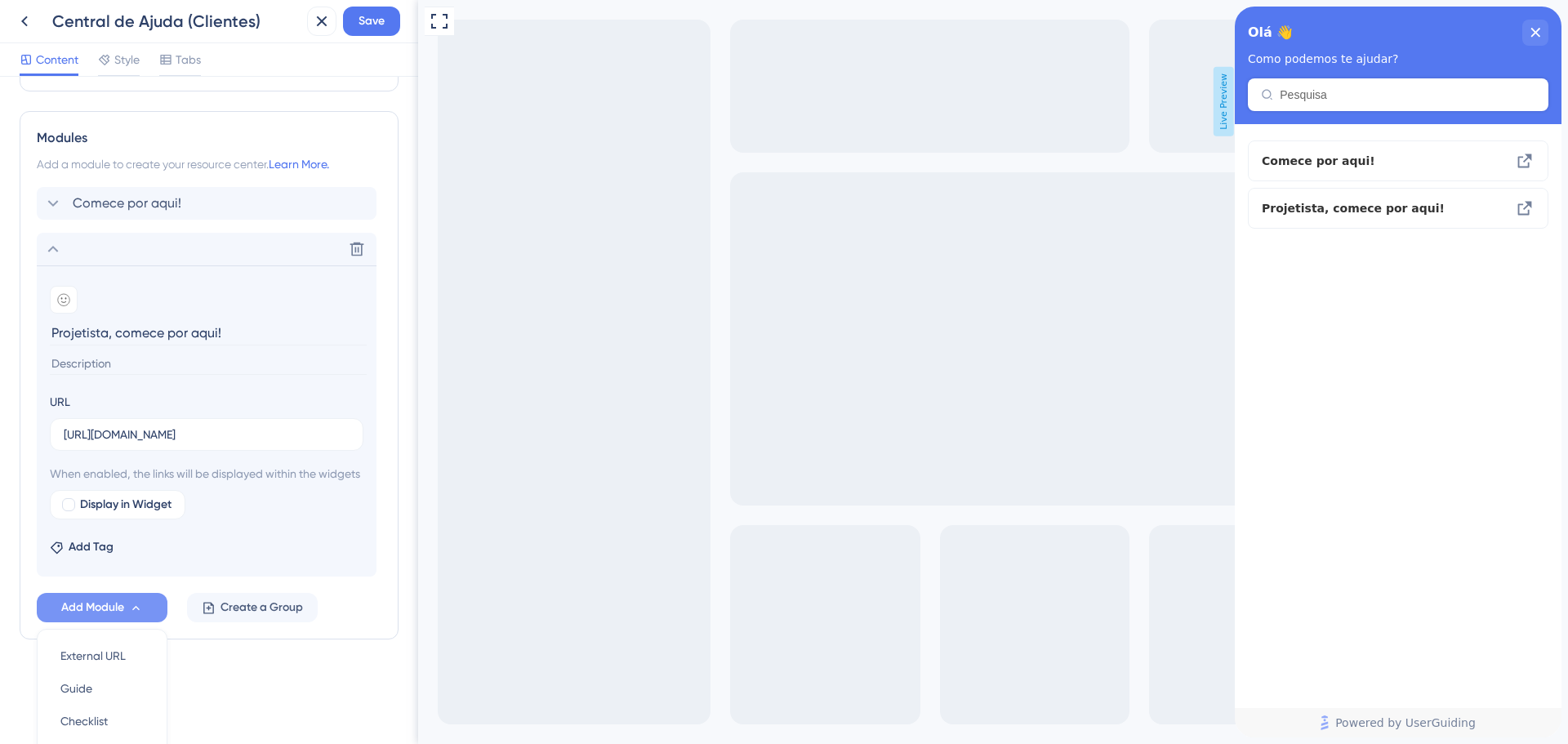
scroll to position [839, 0]
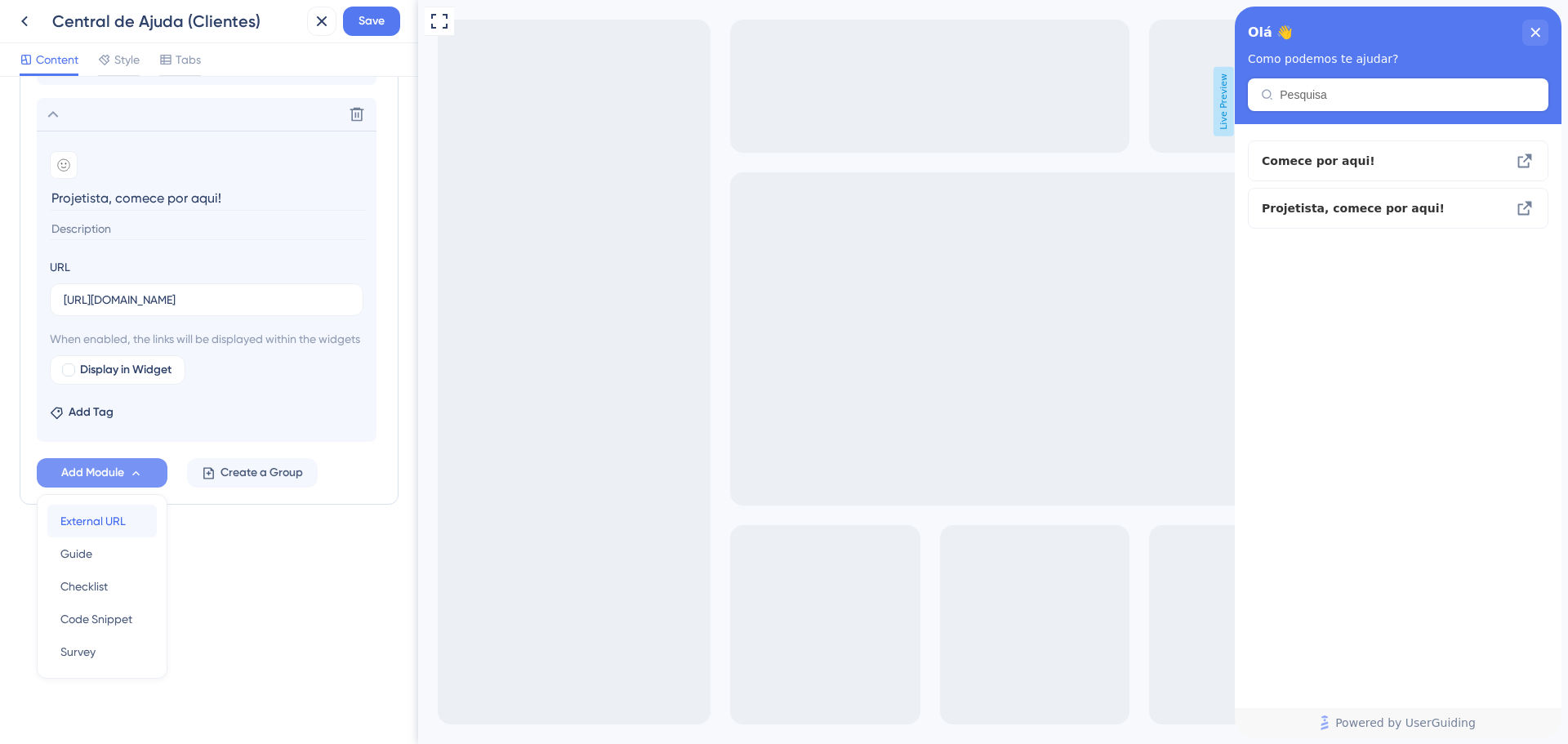
click at [112, 518] on span "External URL" at bounding box center [92, 521] width 65 height 20
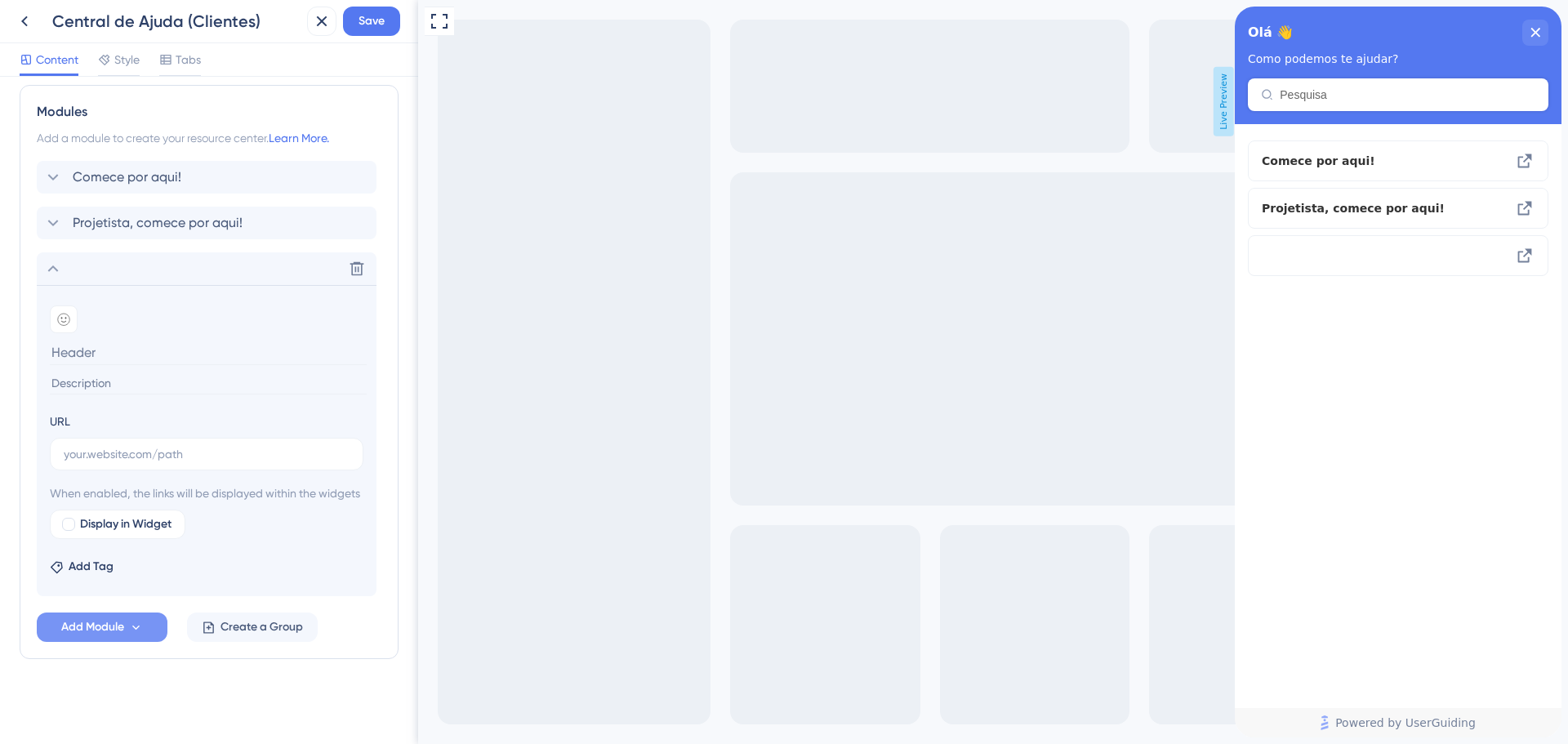
scroll to position [730, 0]
type input "Integrações, plugins e downloads"
click at [176, 445] on input "text" at bounding box center [206, 454] width 286 height 18
paste input "[URL][DOMAIN_NAME]"
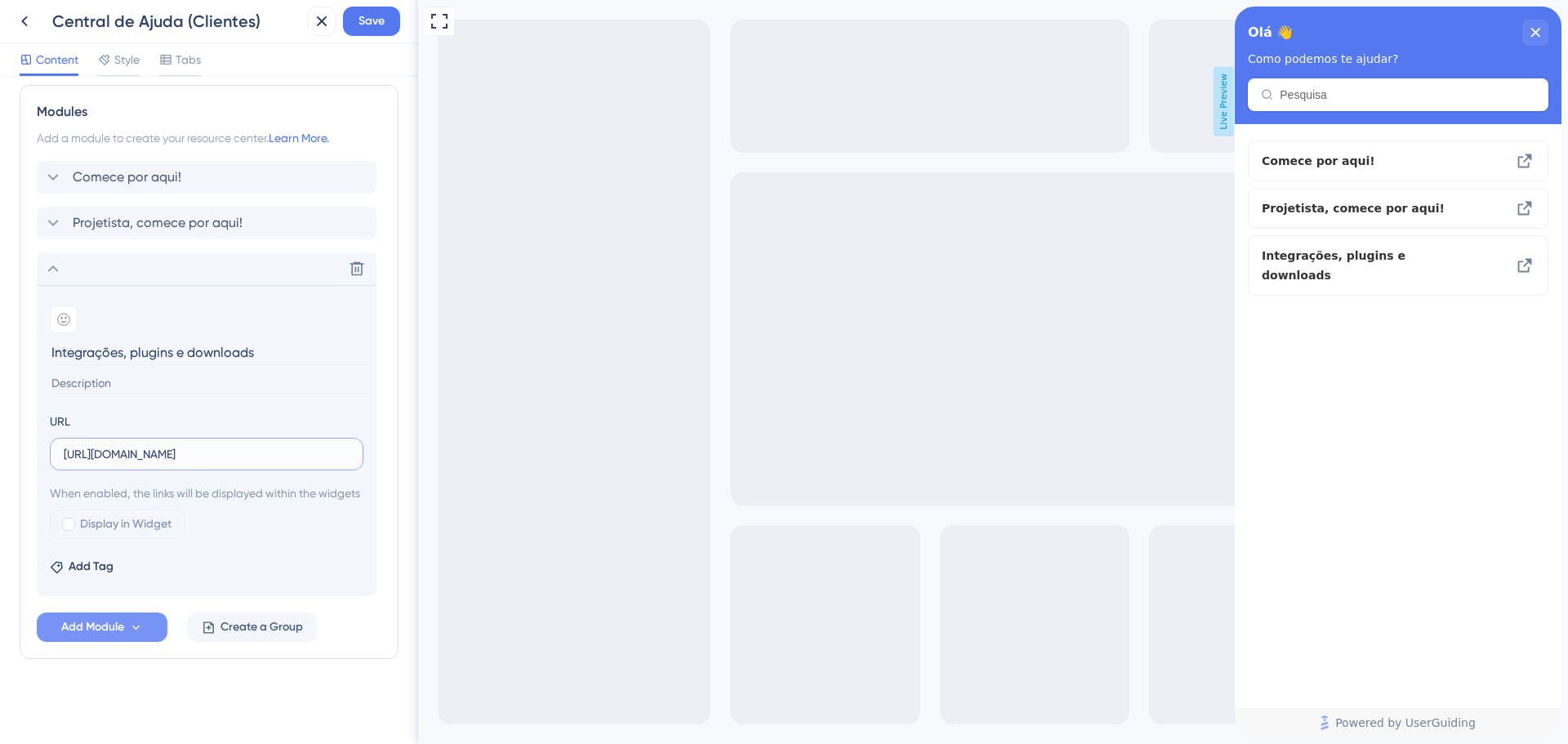
scroll to position [0, 352]
type input "[URL][DOMAIN_NAME]"
click at [131, 629] on icon at bounding box center [136, 628] width 14 height 14
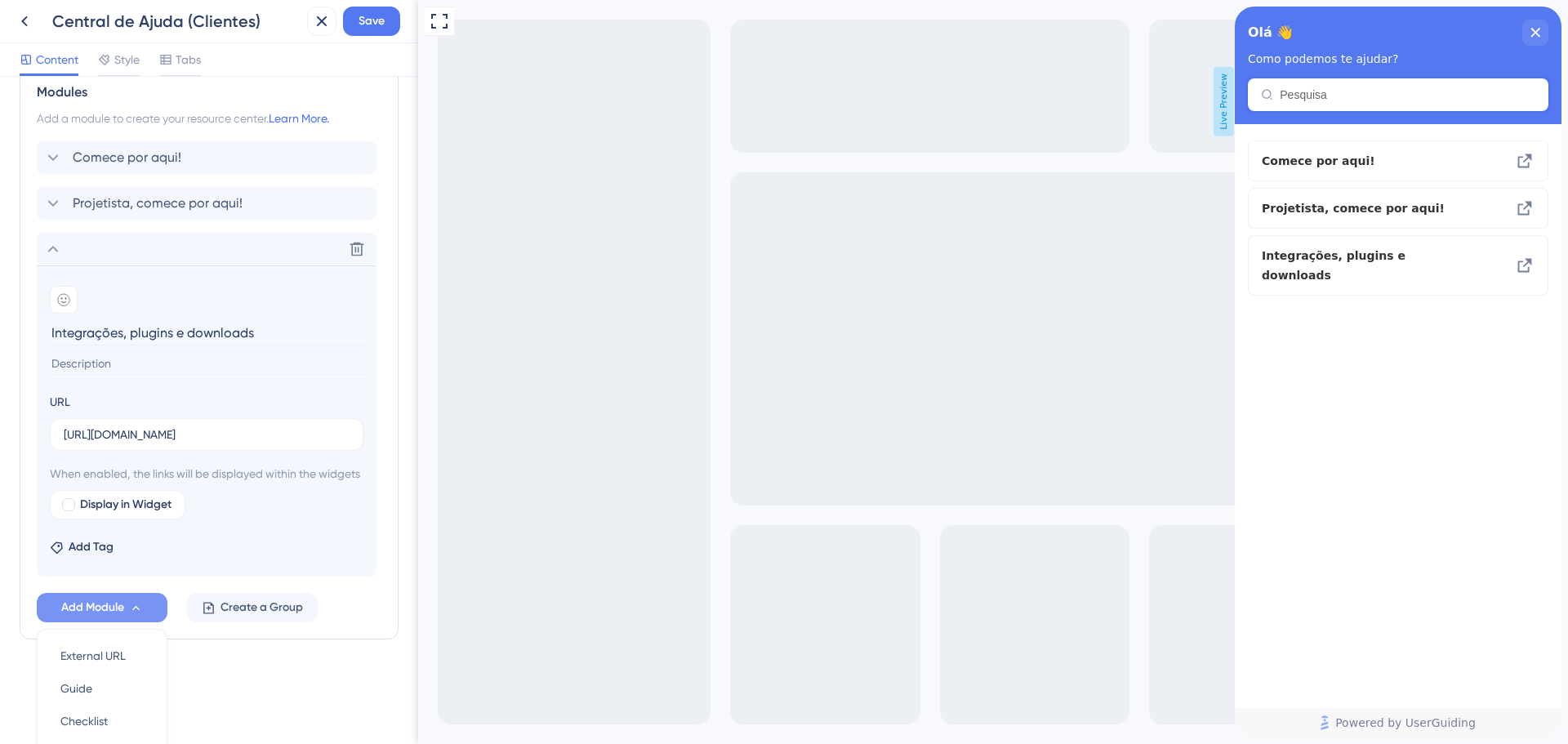
scroll to position [885, 0]
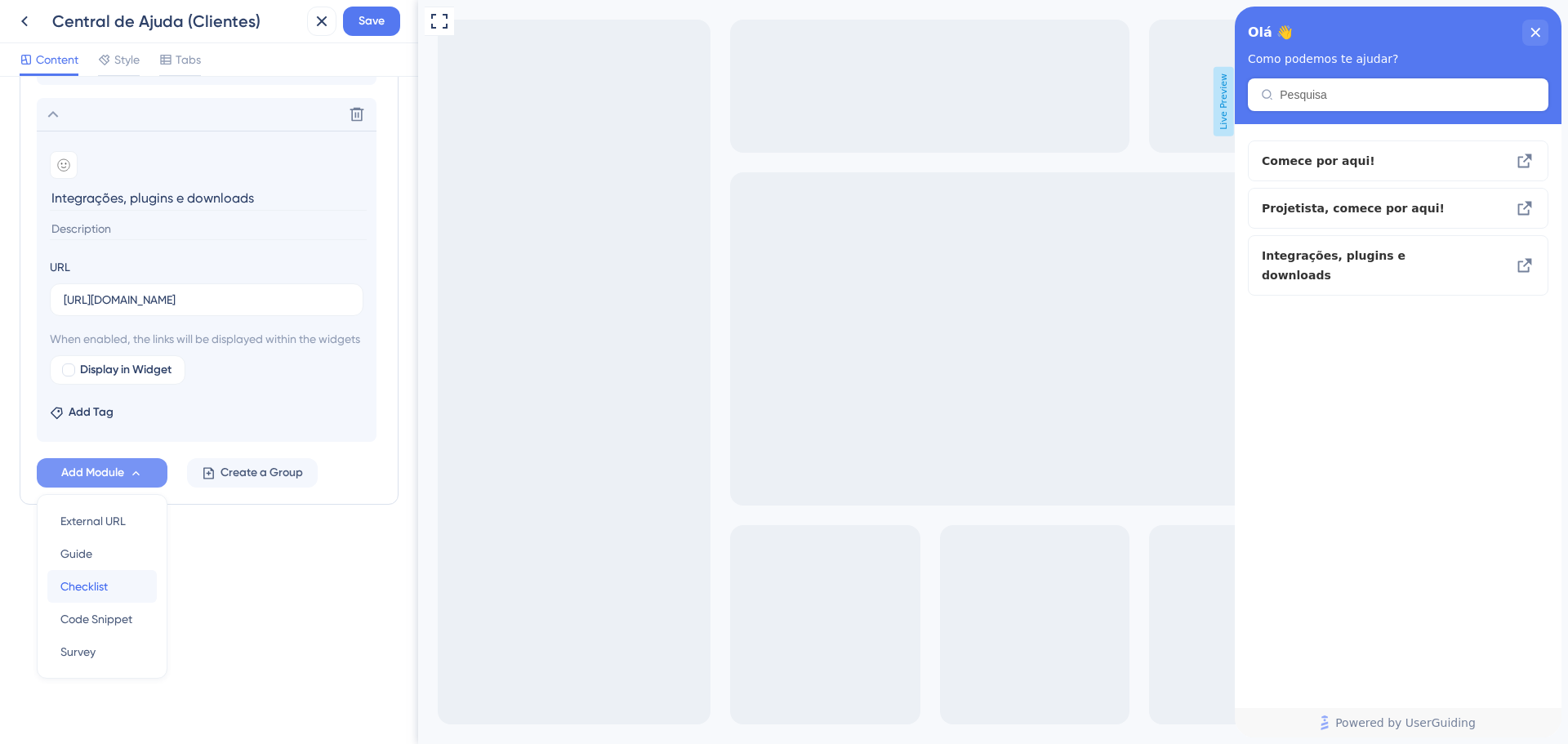
click at [123, 589] on div "Checklist Checklist" at bounding box center [102, 586] width 83 height 33
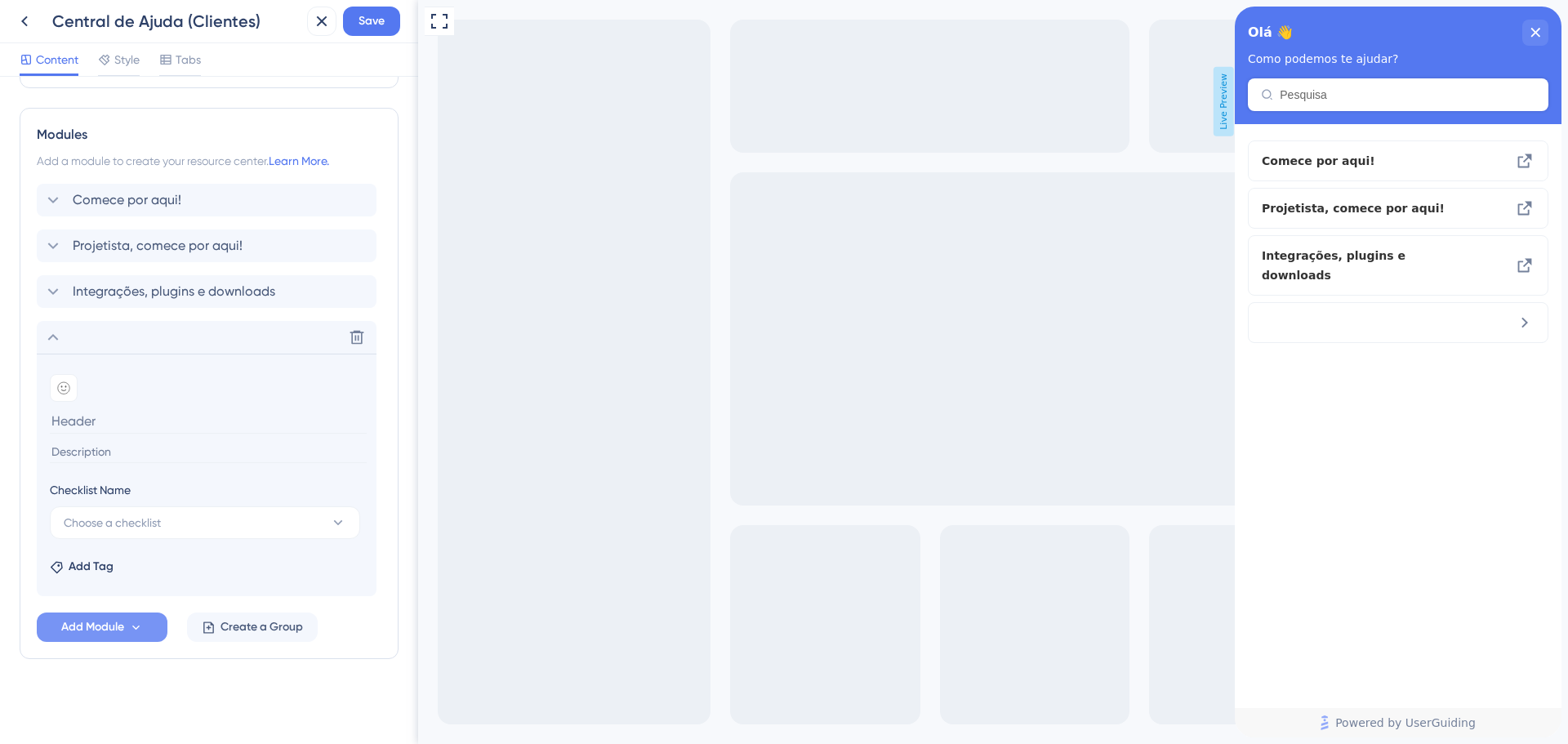
scroll to position [688, 0]
type input "C"
click at [108, 521] on span "Choose a checklist" at bounding box center [112, 523] width 98 height 20
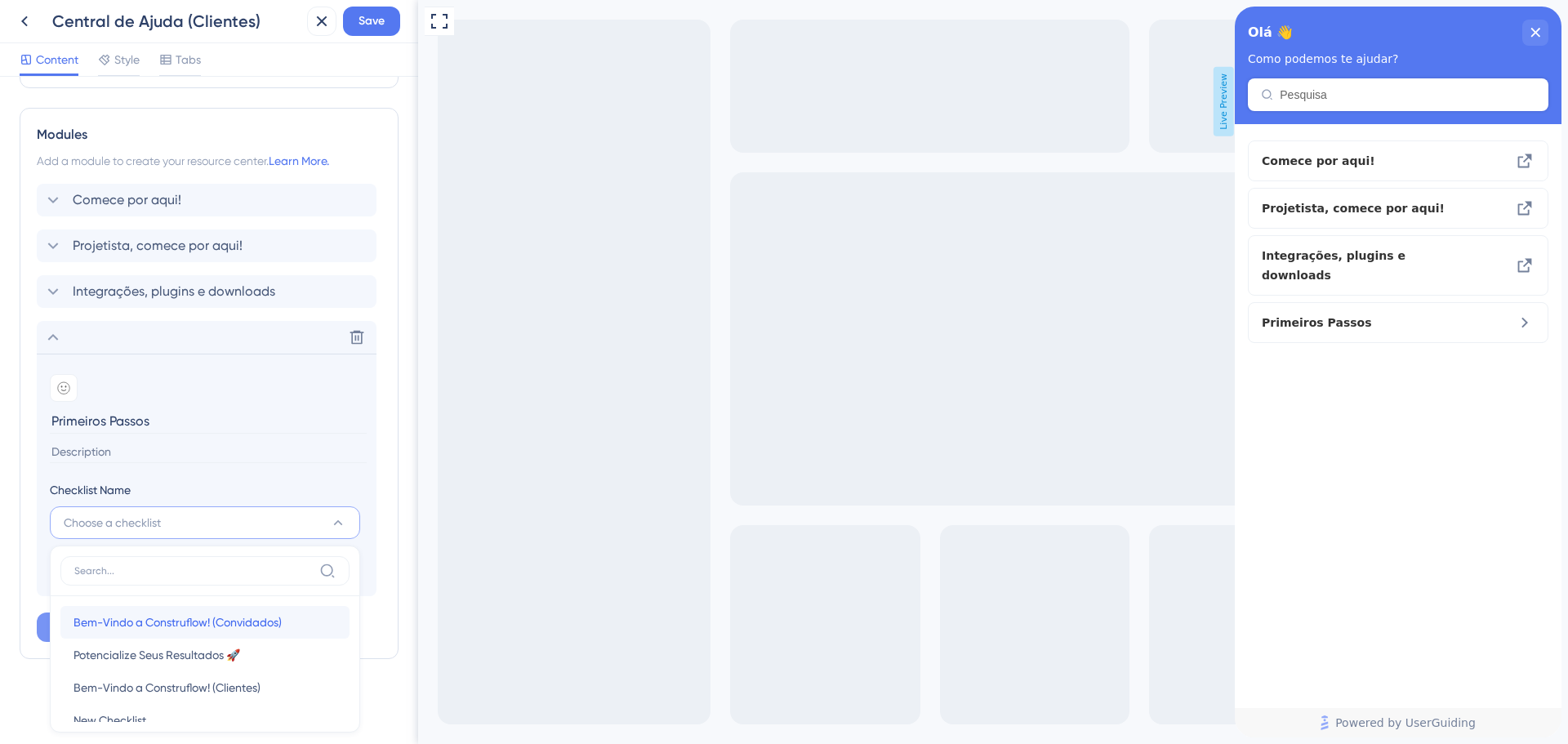
click at [270, 626] on span "Bem-Vindo a Construflow! (Convidados)" at bounding box center [178, 622] width 209 height 20
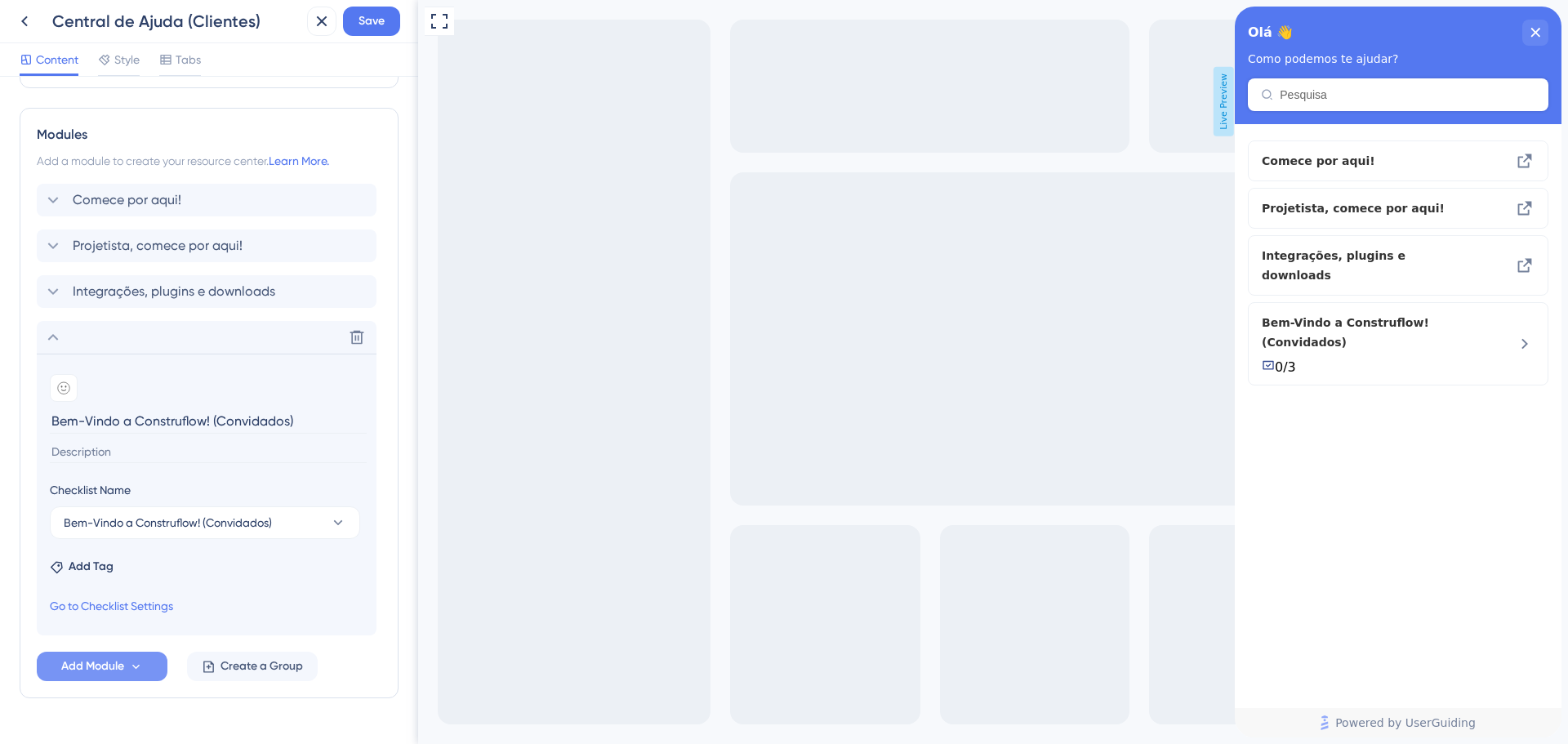
drag, startPoint x: 300, startPoint y: 422, endPoint x: 215, endPoint y: 422, distance: 85.0
click at [215, 422] on input "Bem-Vindo a Construflow! (Convidados)" at bounding box center [209, 422] width 317 height 25
type input "Bem-Vindo a Construflow!"
click at [138, 669] on icon at bounding box center [136, 667] width 14 height 14
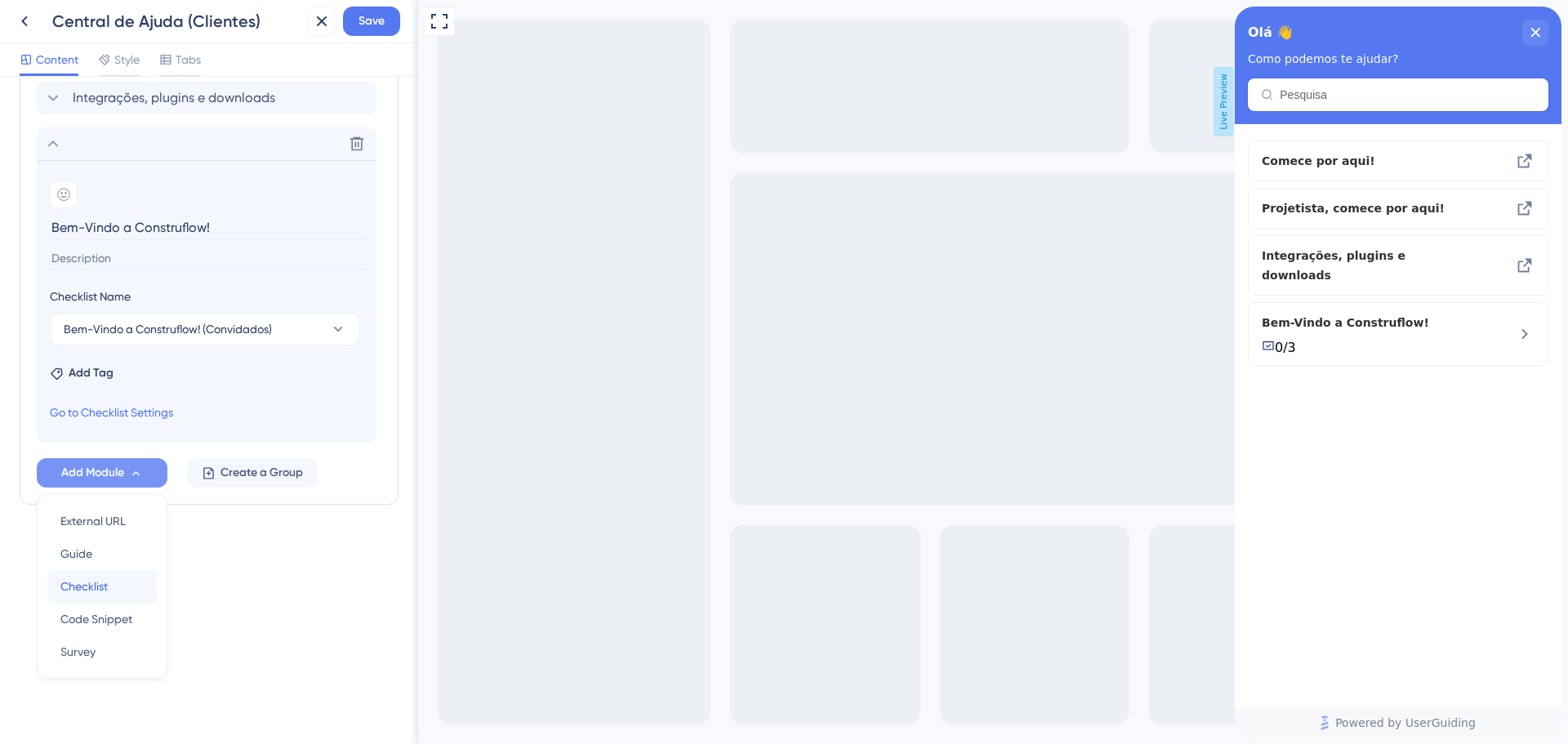
click at [114, 585] on div "Checklist Checklist" at bounding box center [102, 586] width 83 height 33
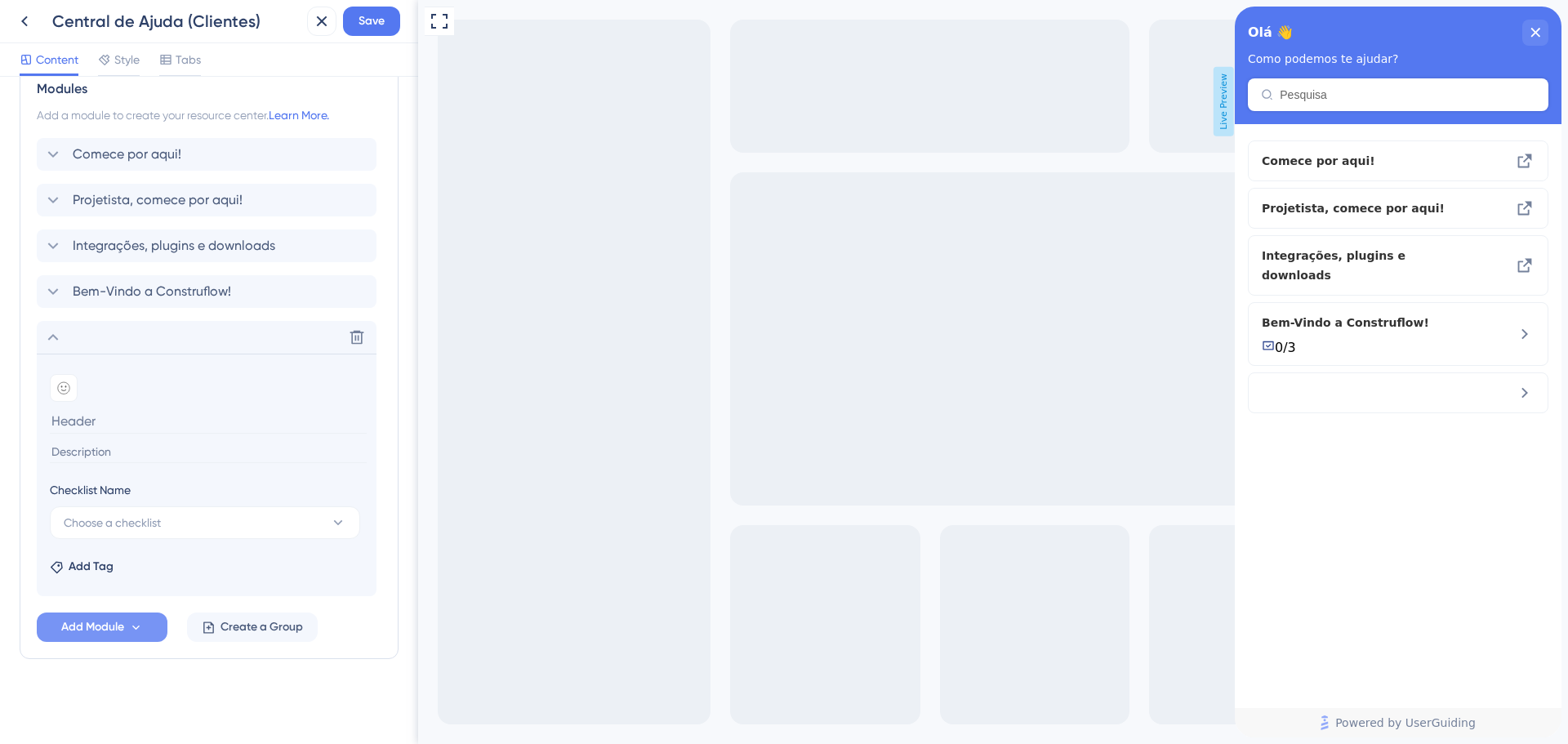
scroll to position [734, 0]
click at [180, 525] on button "Choose a checklist" at bounding box center [205, 523] width 310 height 33
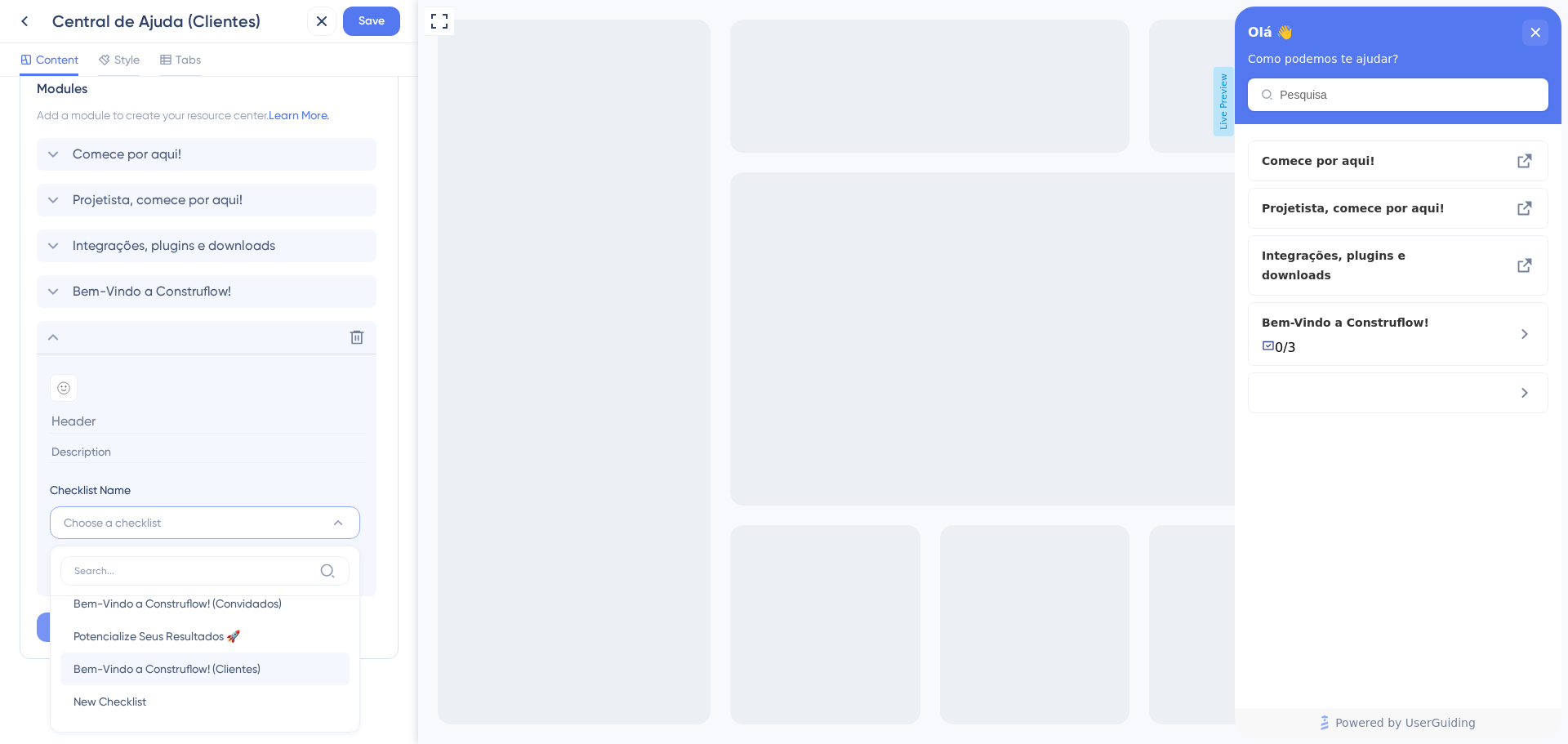
scroll to position [25, 0]
click at [240, 624] on span "Potencialize Seus Resultados 🚀" at bounding box center [157, 630] width 166 height 20
type input "Potencialize Seus Resultados 🚀"
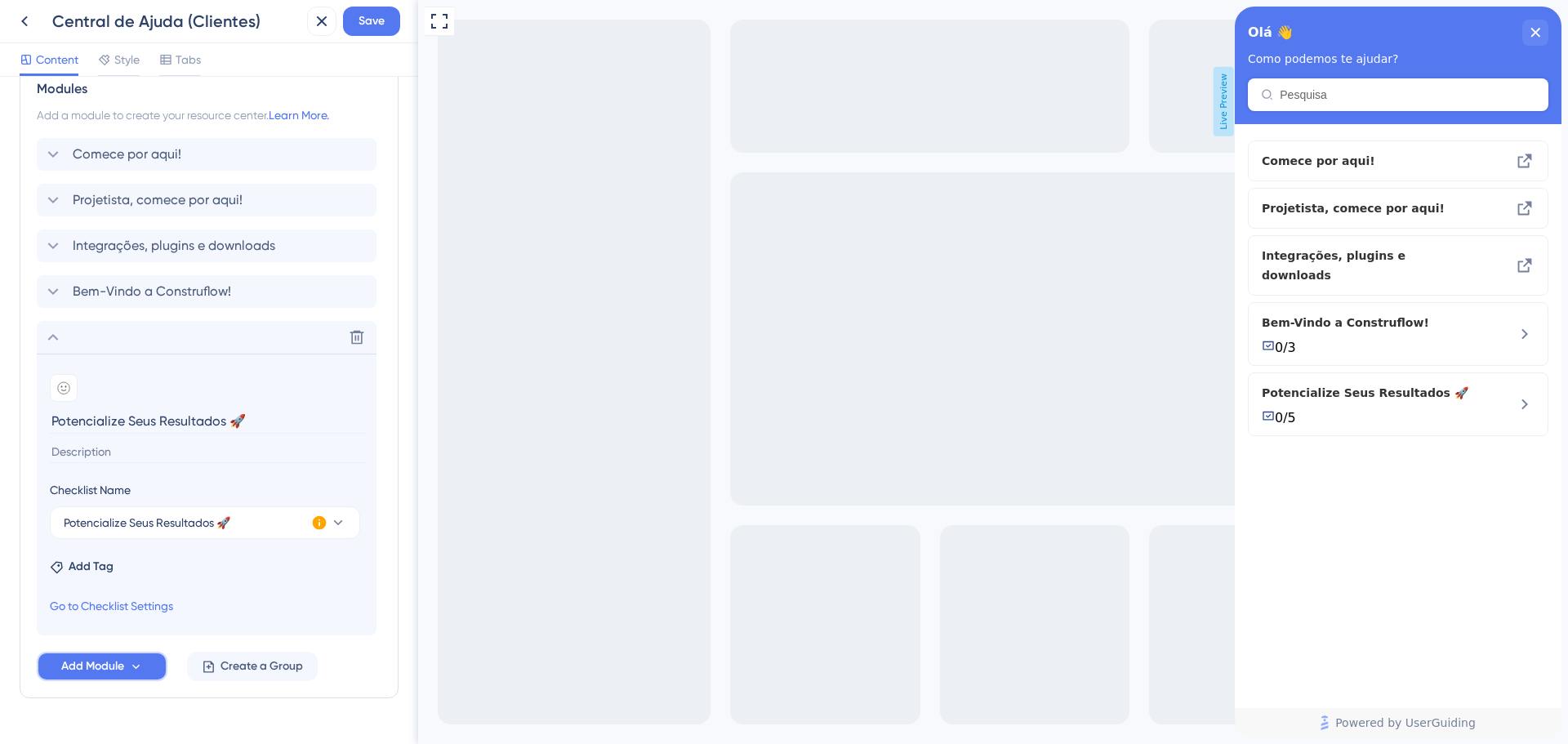
click at [109, 673] on span "Add Module" at bounding box center [92, 666] width 63 height 20
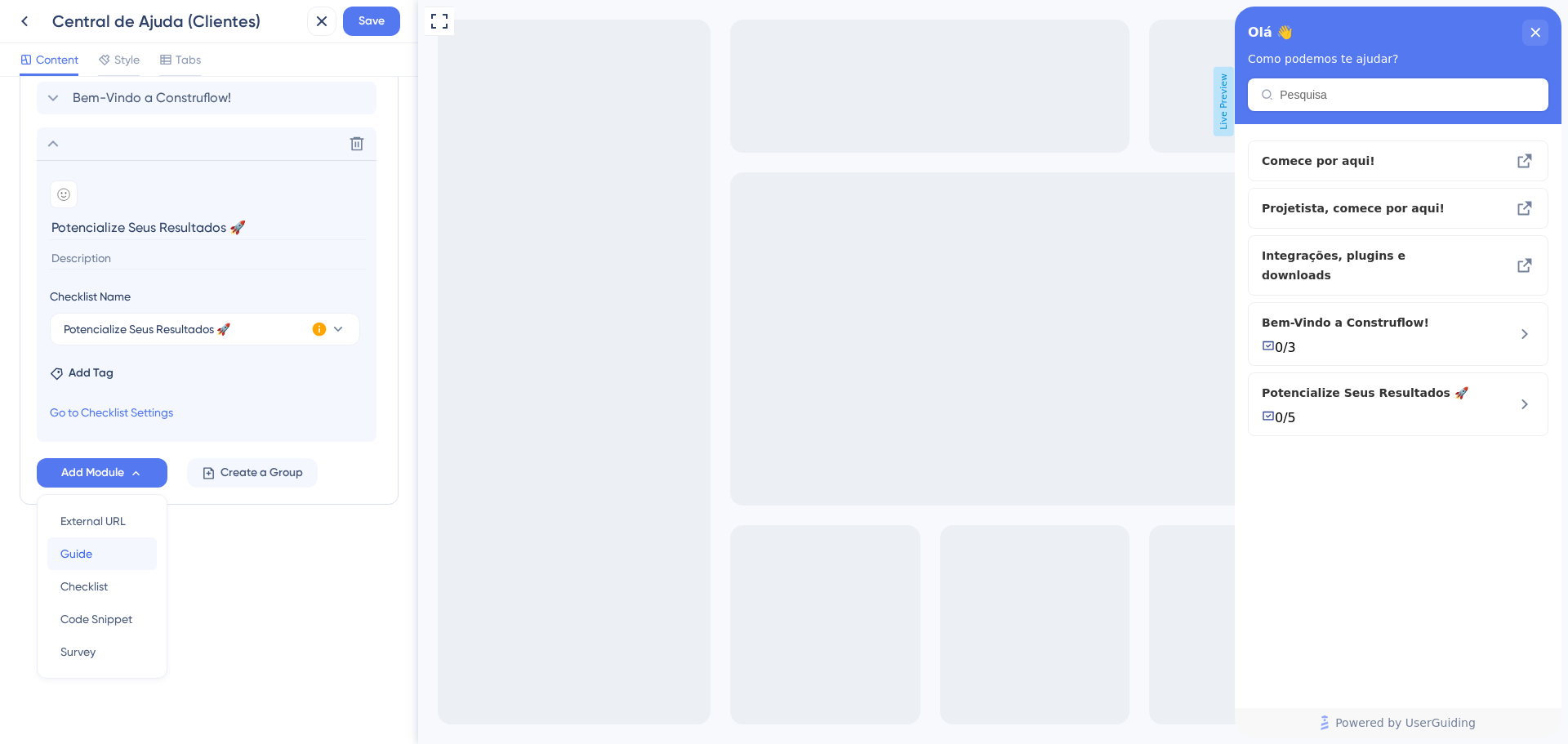
click at [105, 552] on div "Guide Guide" at bounding box center [102, 554] width 83 height 33
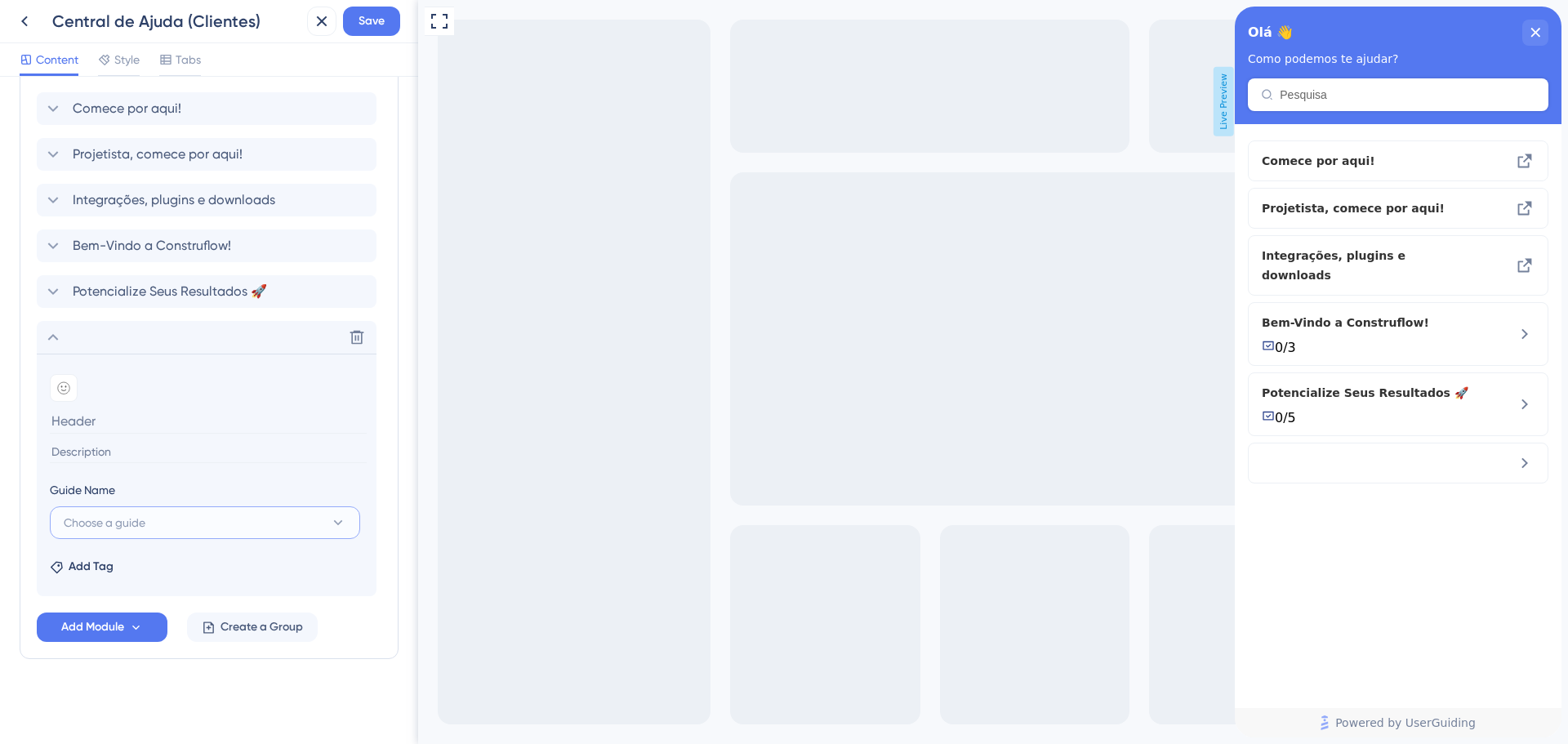
click at [175, 528] on button "Choose a guide" at bounding box center [205, 523] width 310 height 33
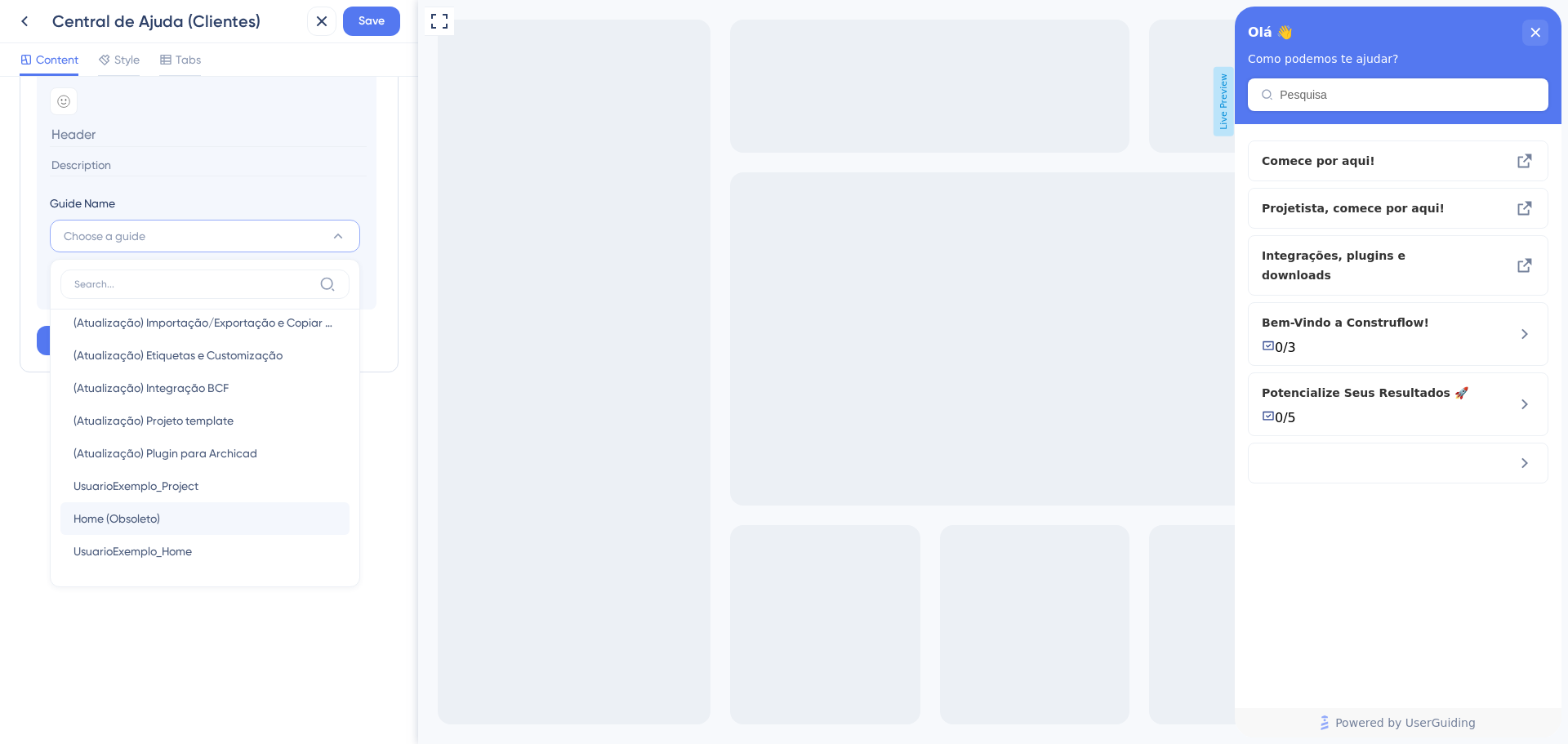
scroll to position [1321, 0]
click at [216, 635] on div "Resource Center Header Title Olá 👋 22 Olá 👋 Subtitle Como podemos te ajudar? 13…" at bounding box center [209, 411] width 418 height 668
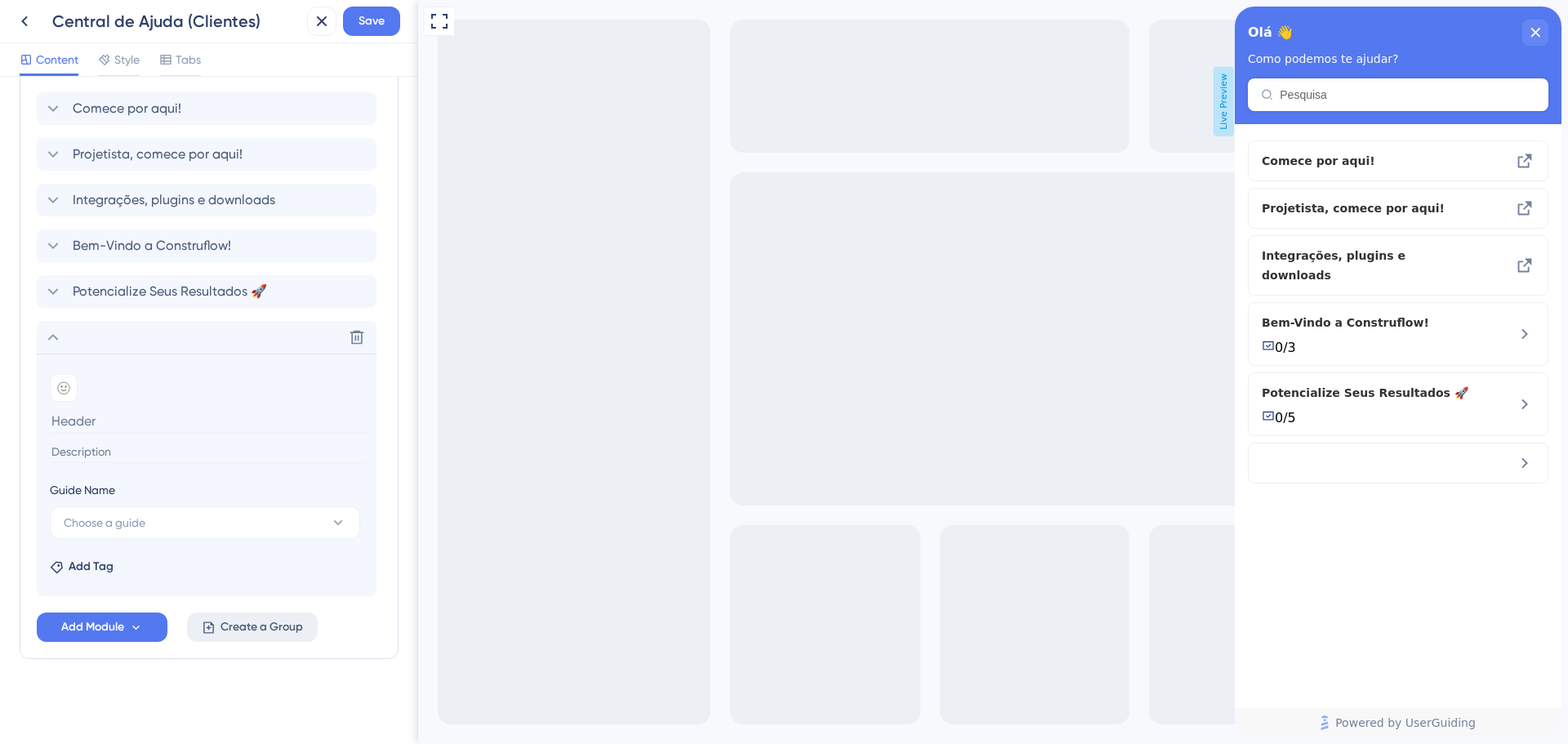
scroll to position [780, 0]
click at [353, 343] on icon at bounding box center [356, 337] width 16 height 16
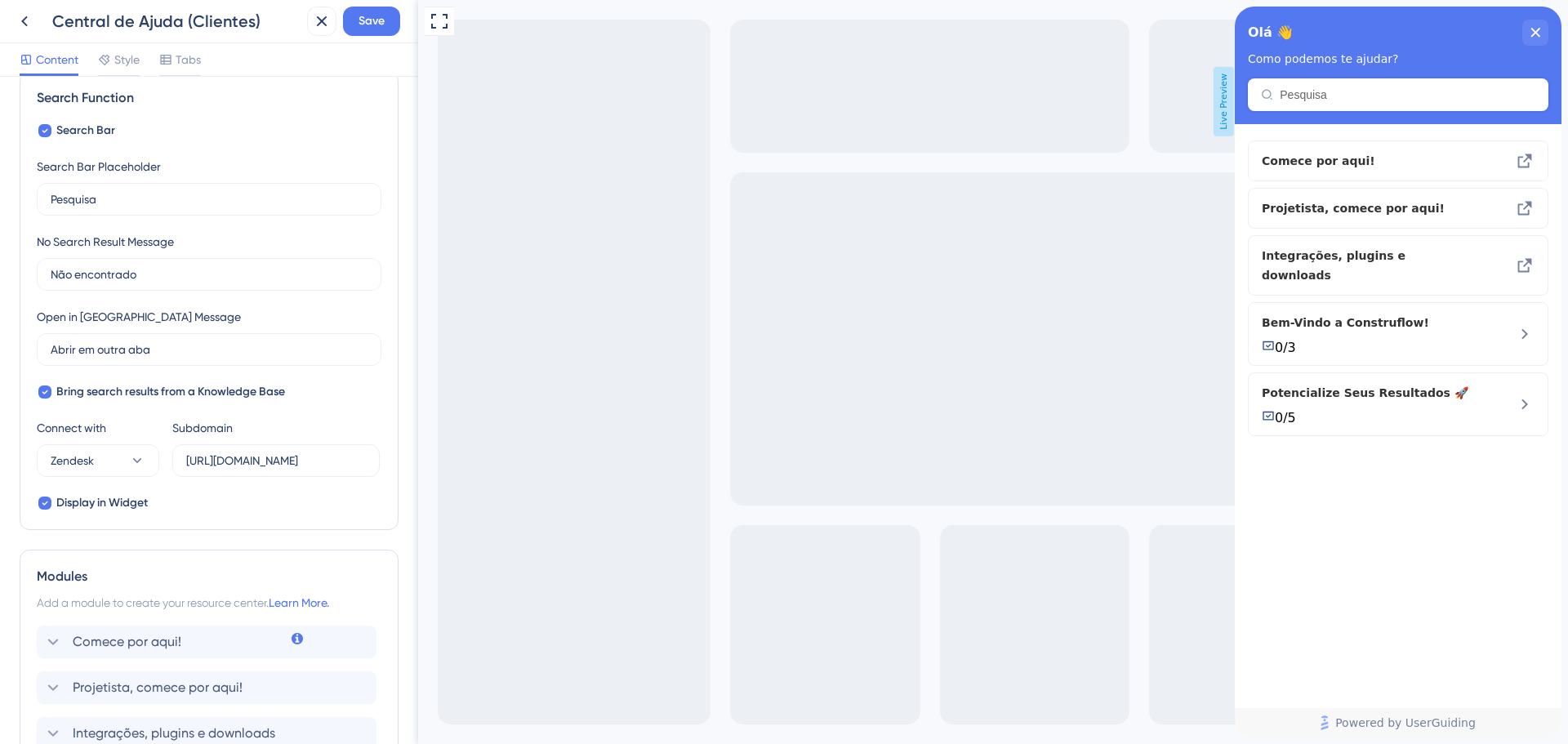
scroll to position [0, 0]
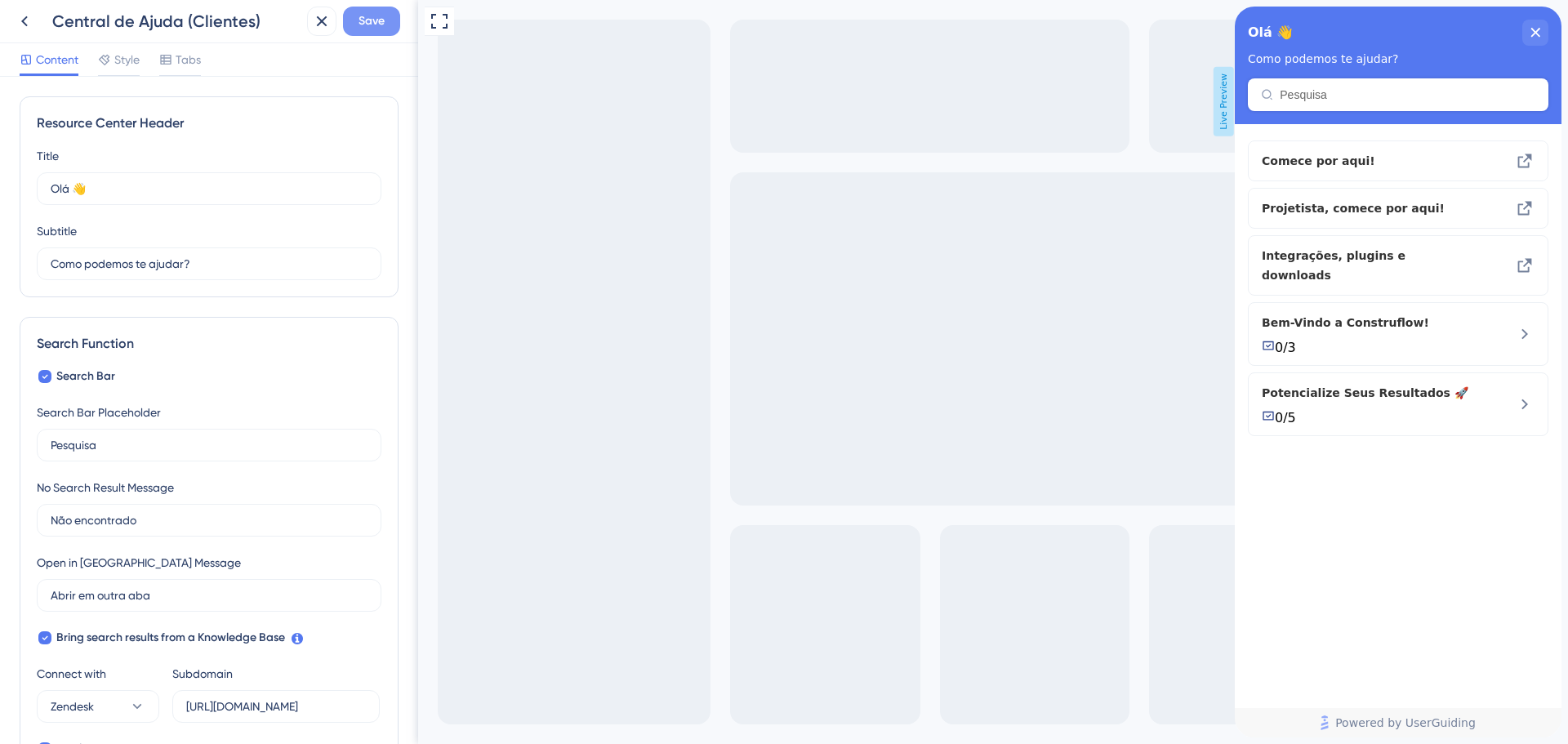
click at [378, 28] on span "Save" at bounding box center [371, 20] width 26 height 20
click at [115, 63] on span "Style" at bounding box center [127, 59] width 25 height 20
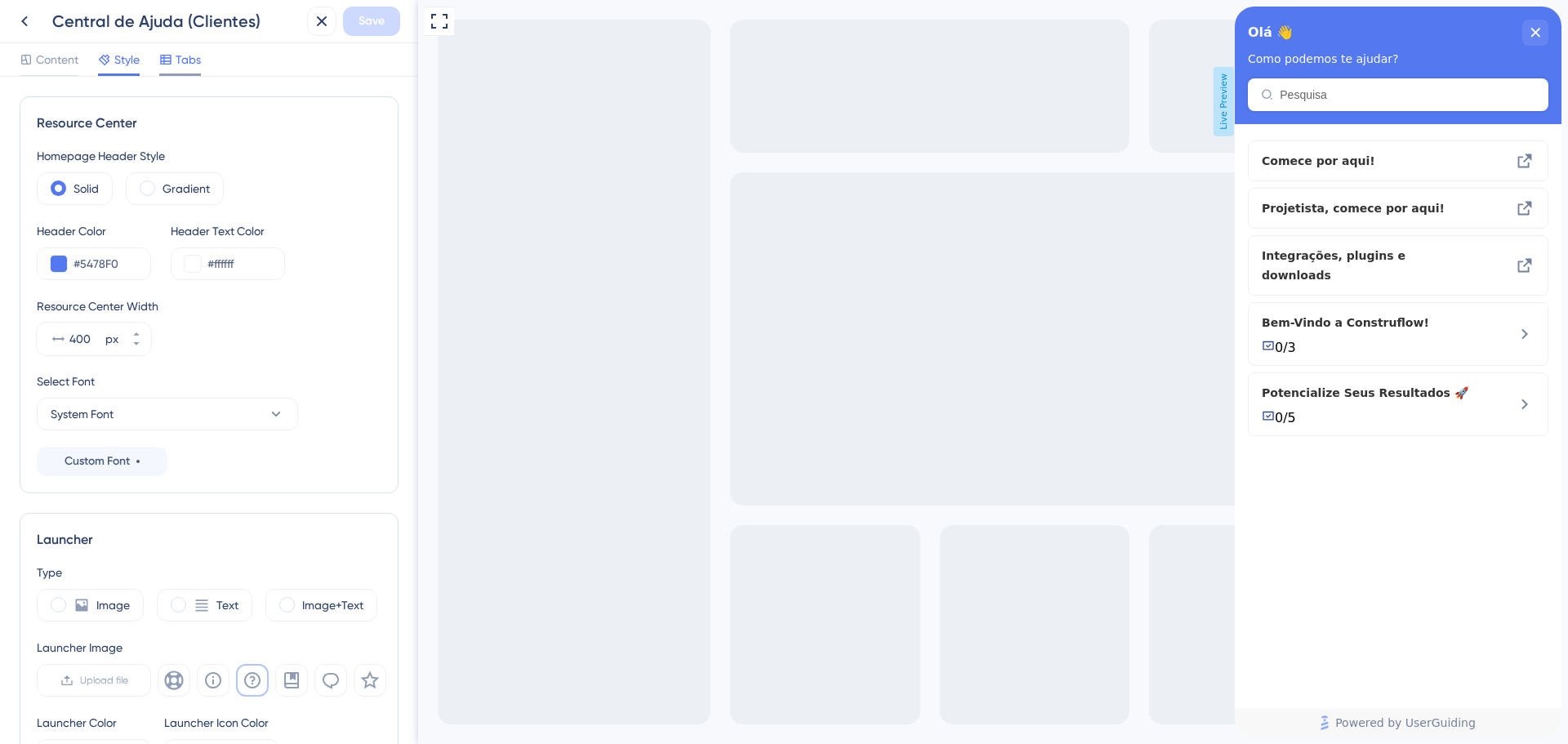
click at [191, 64] on span "Tabs" at bounding box center [188, 59] width 25 height 20
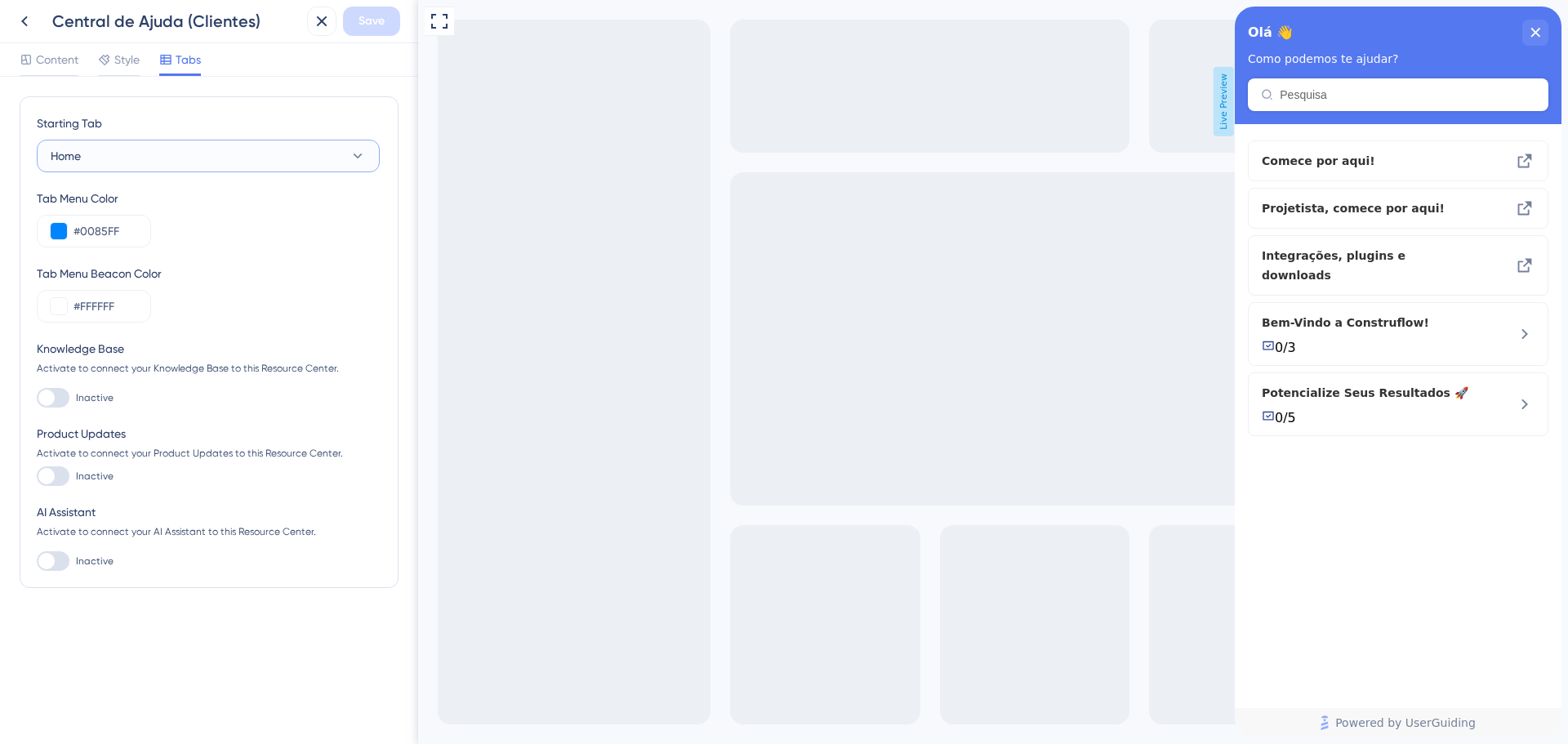
click at [294, 159] on button "Home" at bounding box center [208, 156] width 343 height 33
click at [299, 157] on button "Home" at bounding box center [208, 156] width 343 height 33
click at [59, 561] on div at bounding box center [53, 561] width 33 height 20
click at [36, 562] on input "Inactive" at bounding box center [36, 562] width 1 height 1
checkbox input "true"
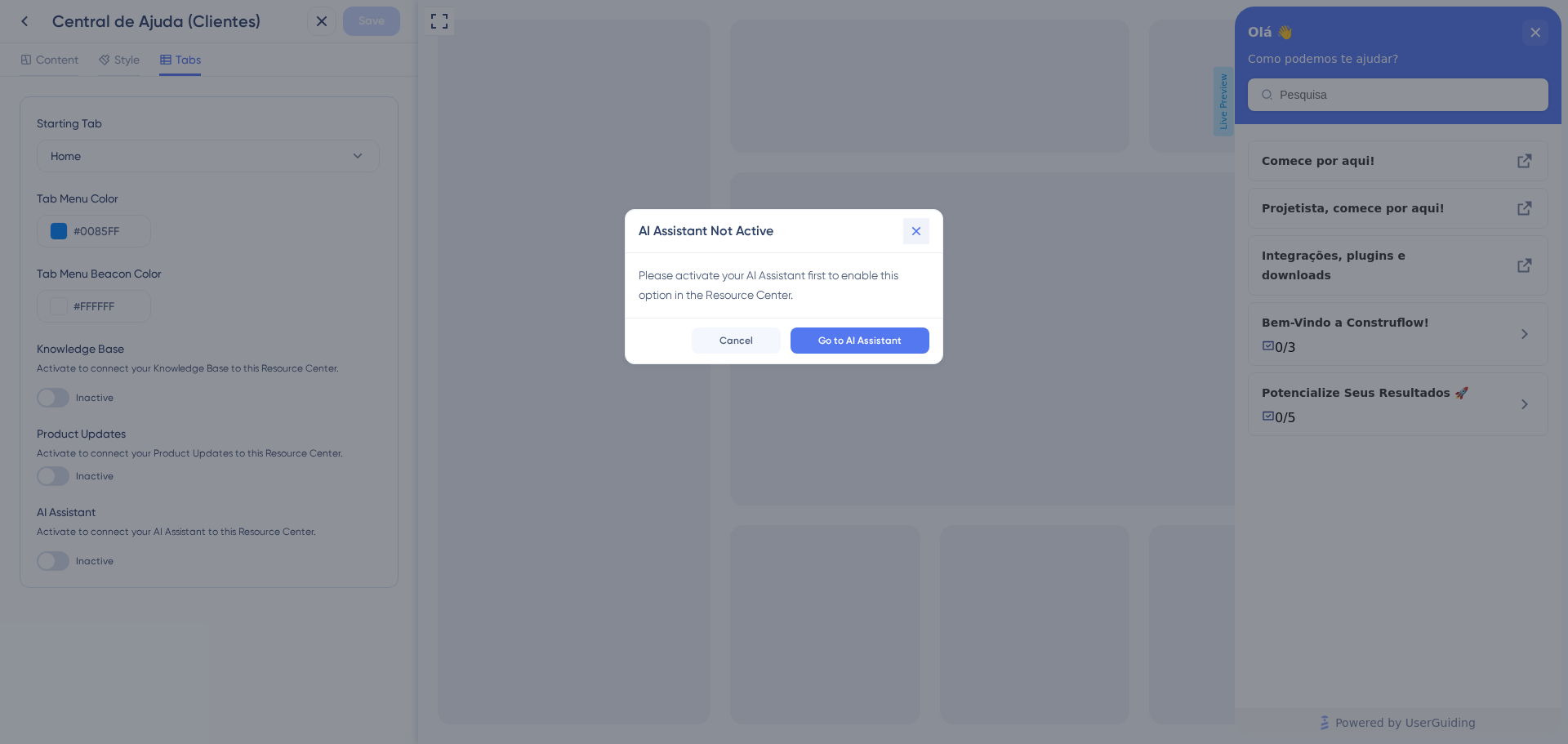
click at [918, 234] on icon at bounding box center [916, 231] width 16 height 16
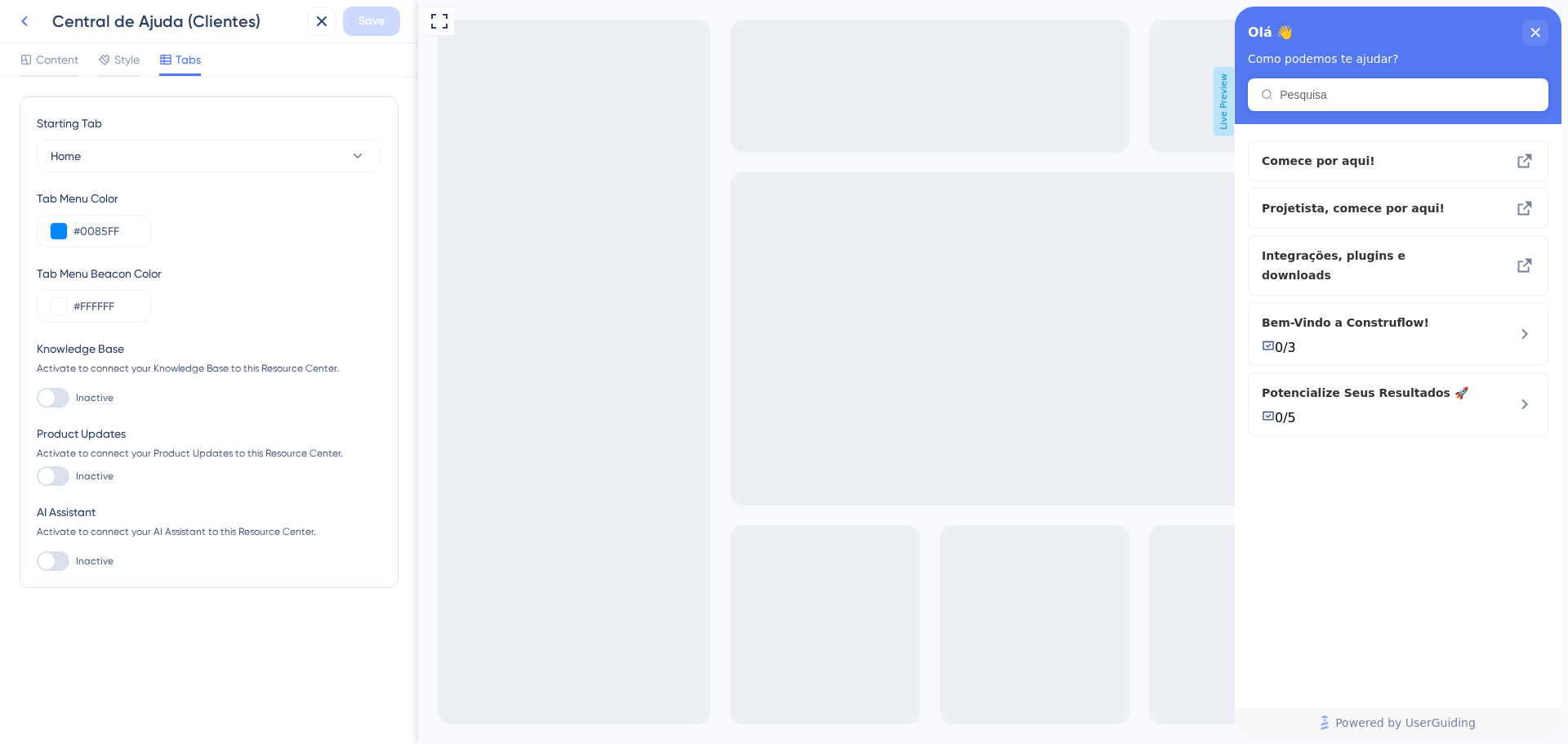
click at [28, 16] on icon at bounding box center [24, 20] width 20 height 20
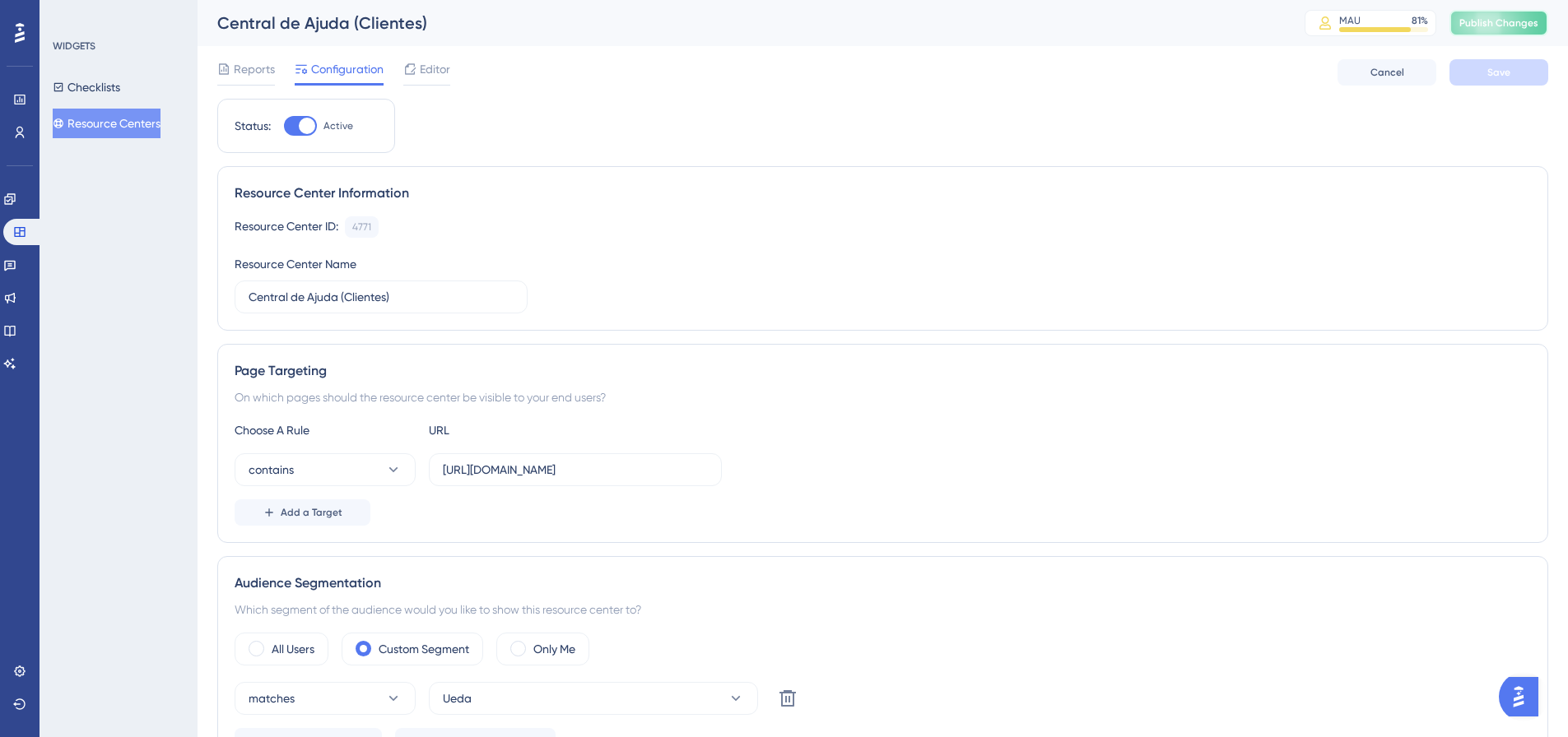
click at [1497, 26] on span "Publish Changes" at bounding box center [1498, 22] width 79 height 13
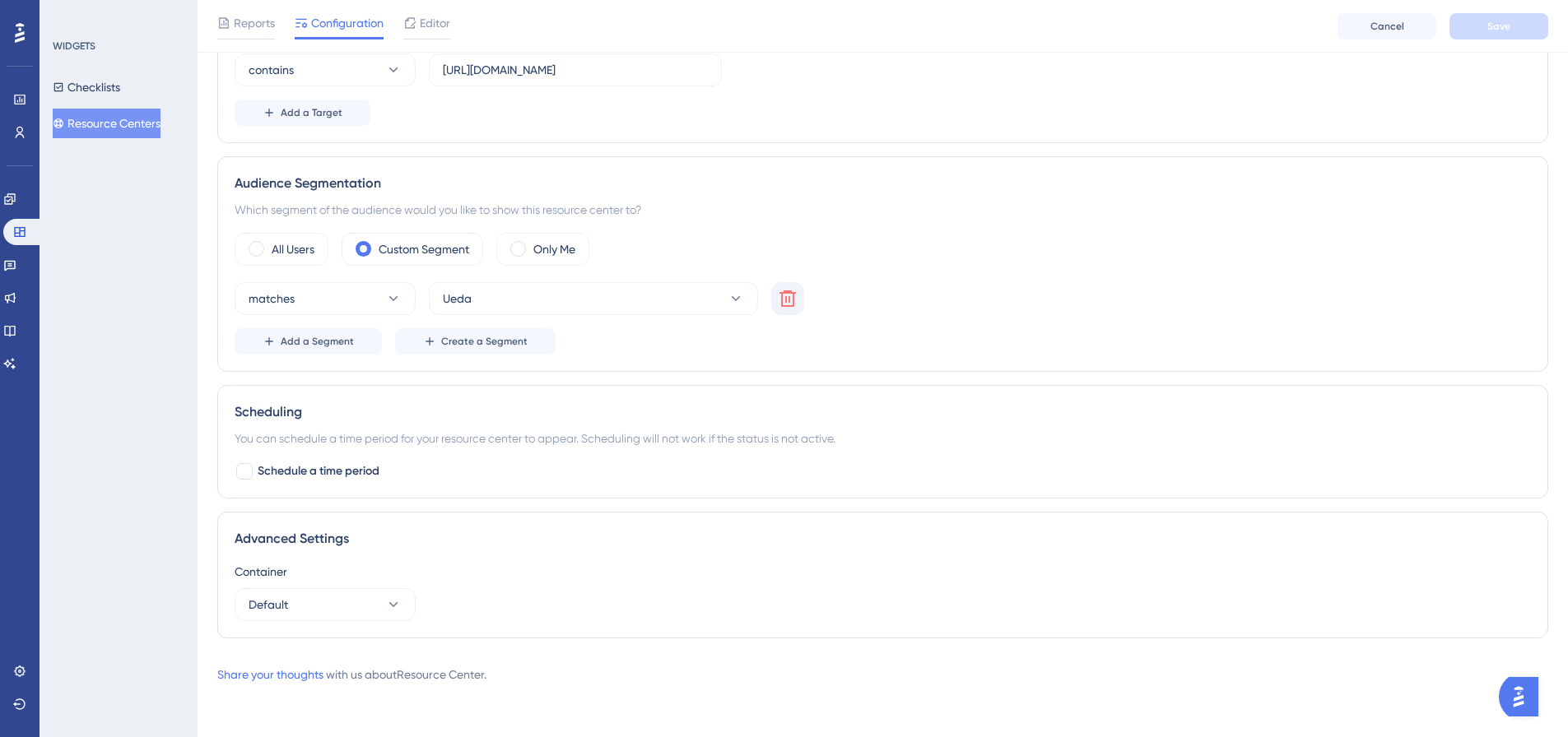
scroll to position [324, 0]
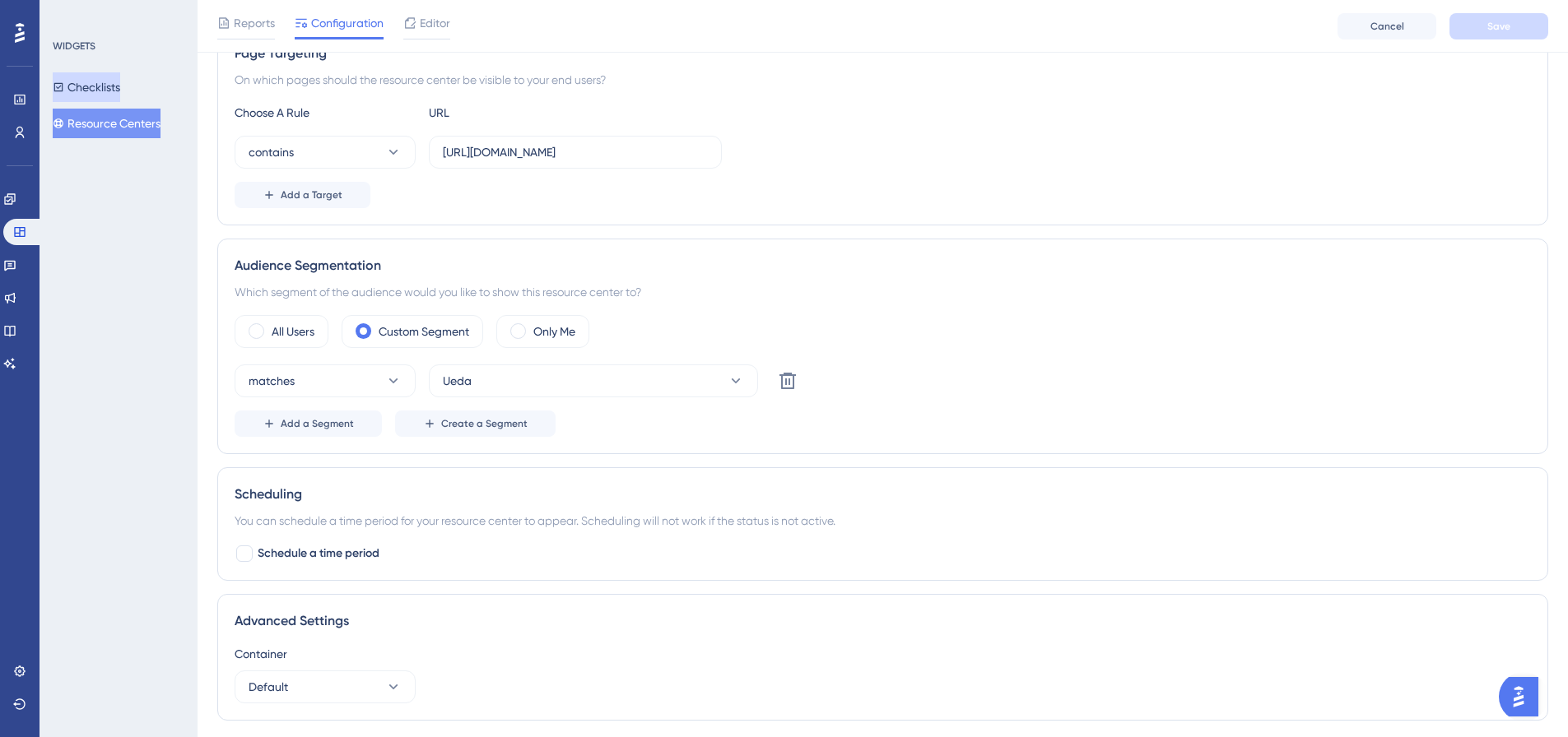
click at [102, 85] on button "Checklists" at bounding box center [86, 87] width 68 height 30
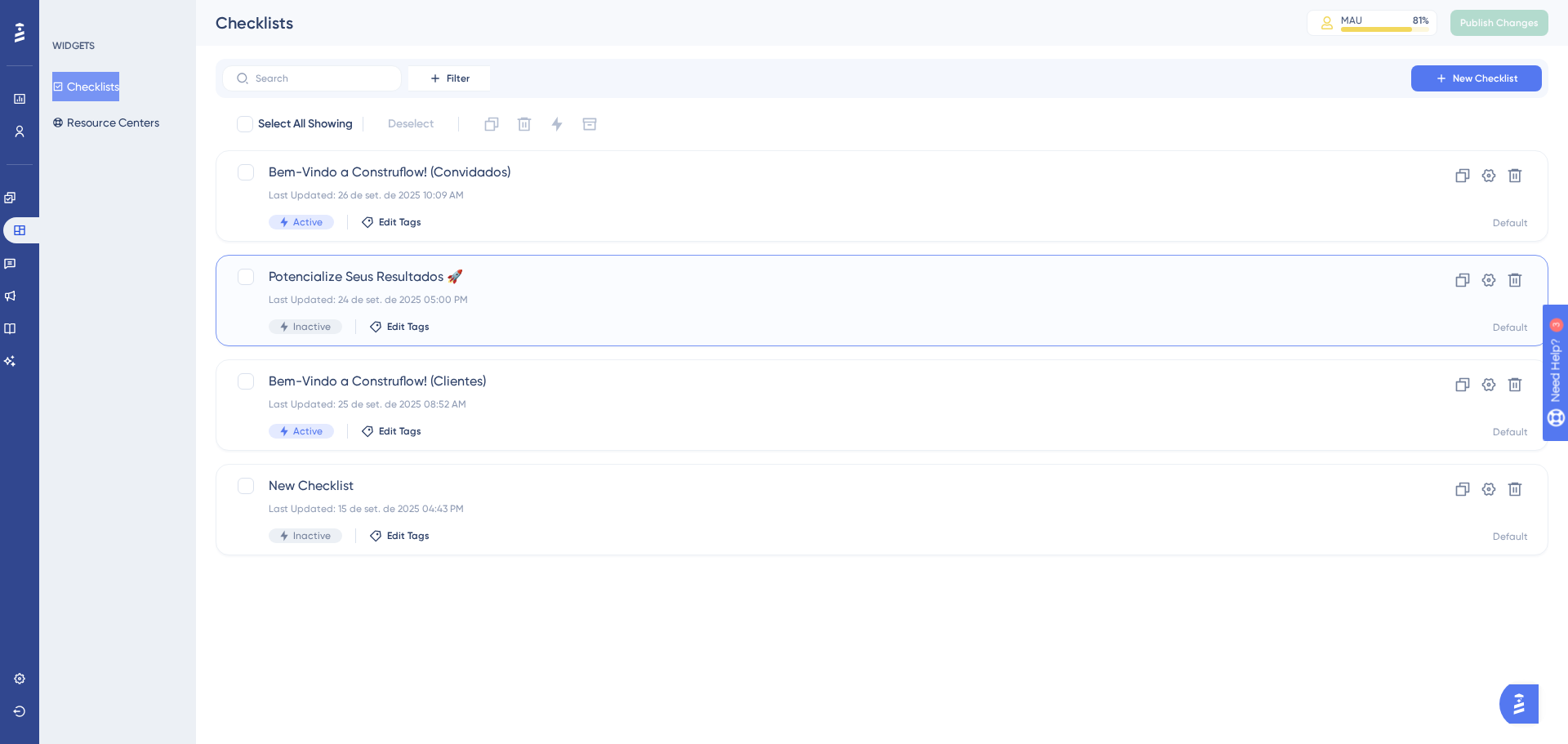
click at [499, 297] on div "Last Updated: 24 de set. de 2025 05:00 PM" at bounding box center [817, 299] width 1096 height 13
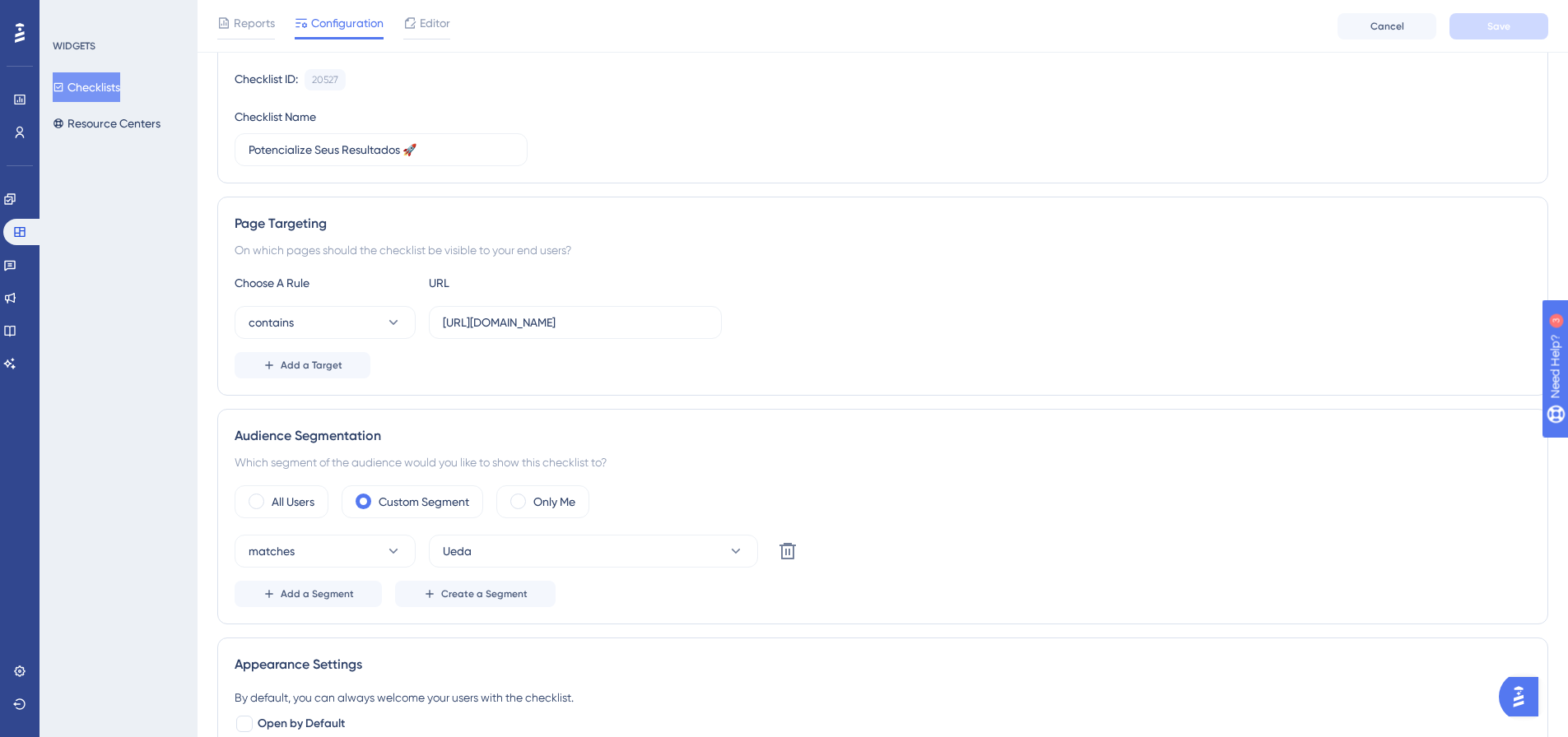
scroll to position [165, 0]
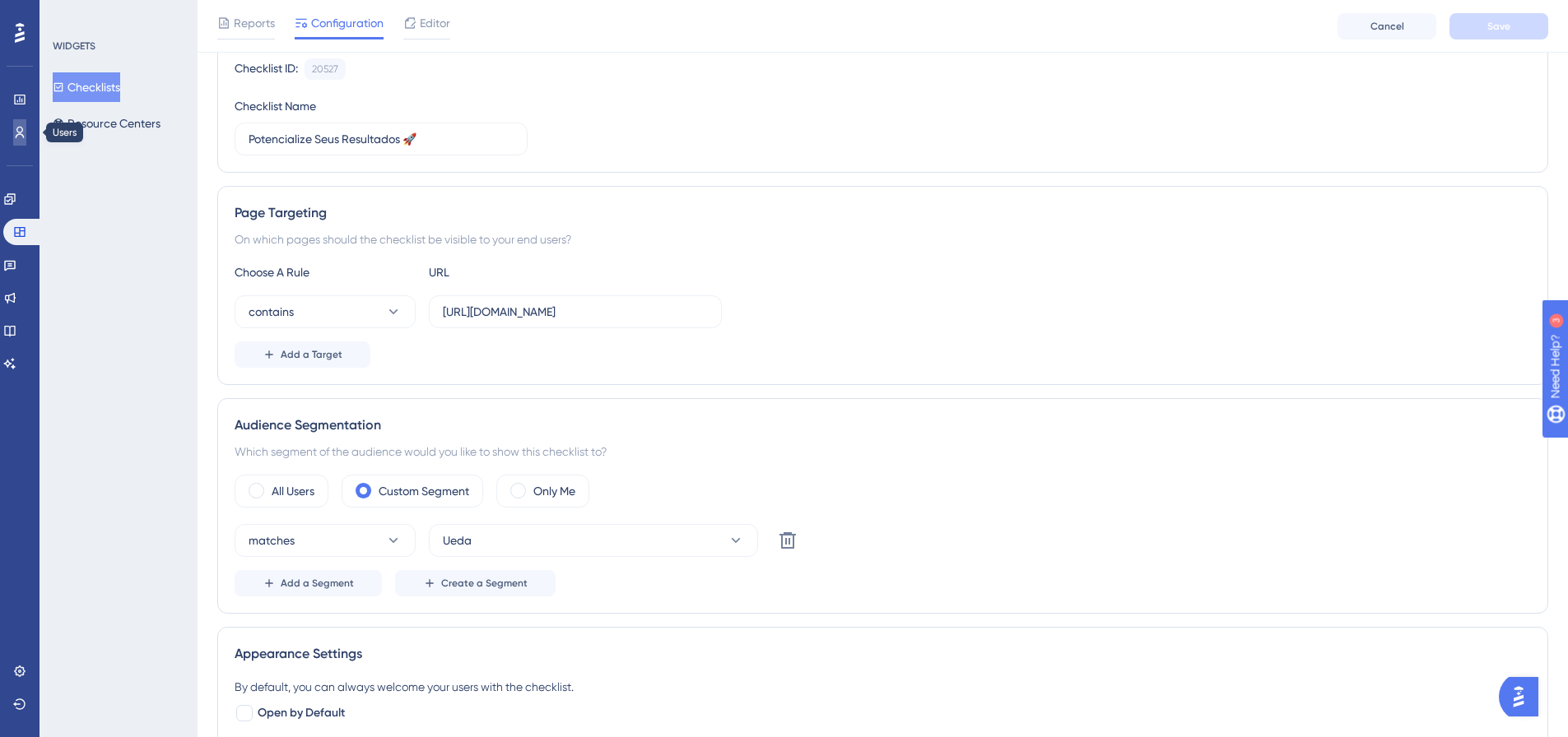
click at [23, 129] on icon at bounding box center [19, 132] width 13 height 13
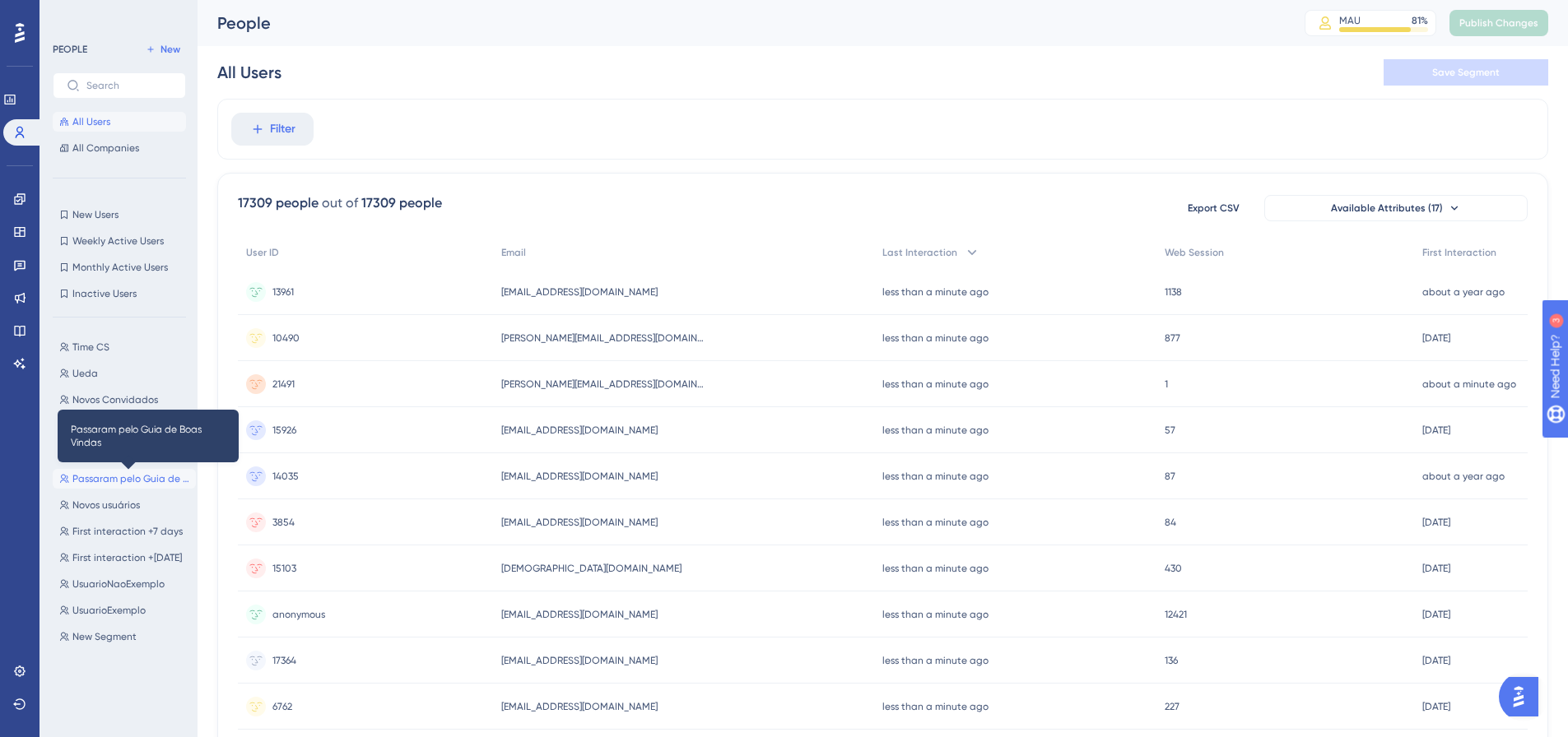
click at [122, 475] on span "Passaram pelo Guia de Boas Vindas" at bounding box center [131, 478] width 117 height 13
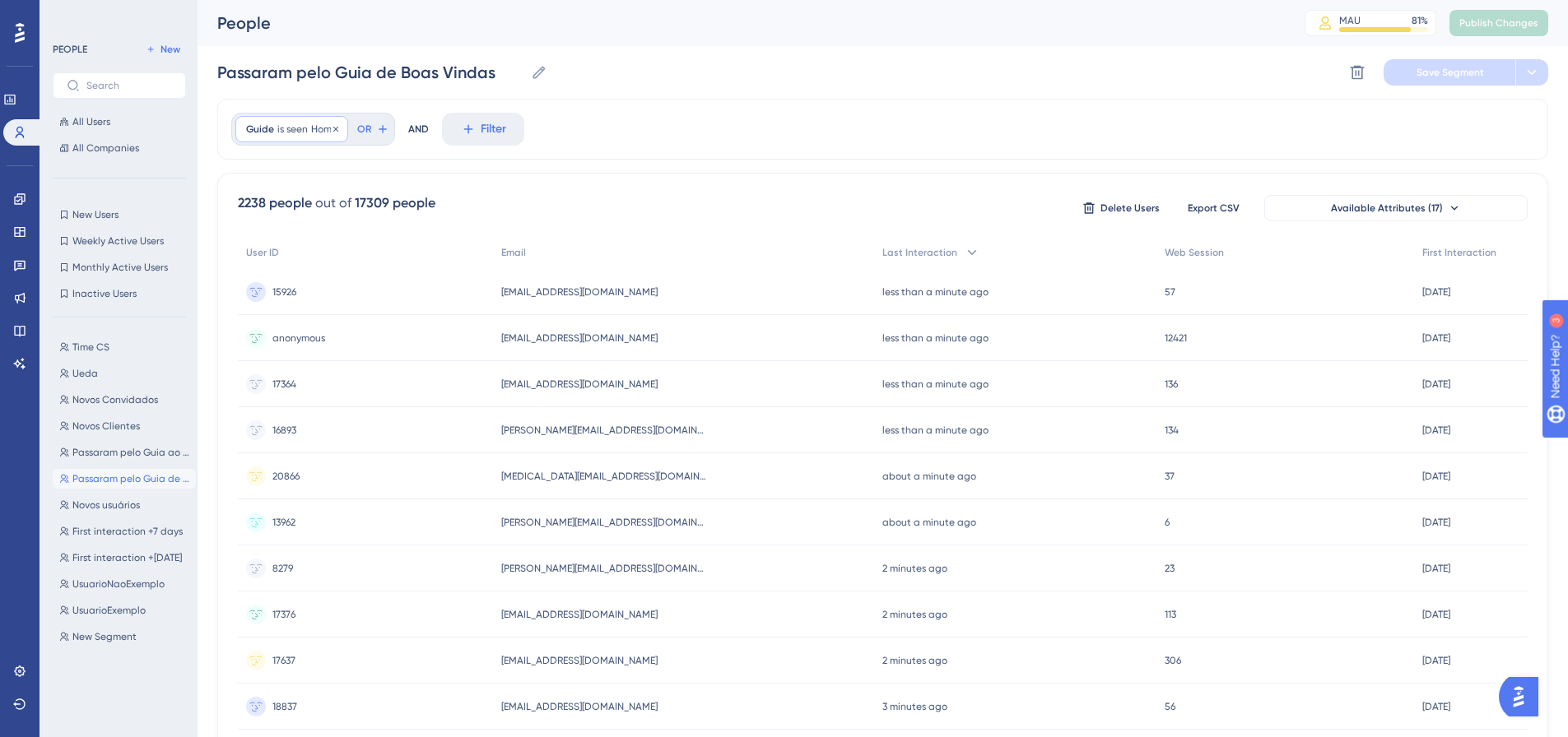
click at [320, 132] on span "Home" at bounding box center [324, 128] width 26 height 13
click at [338, 212] on button "Home" at bounding box center [340, 208] width 181 height 33
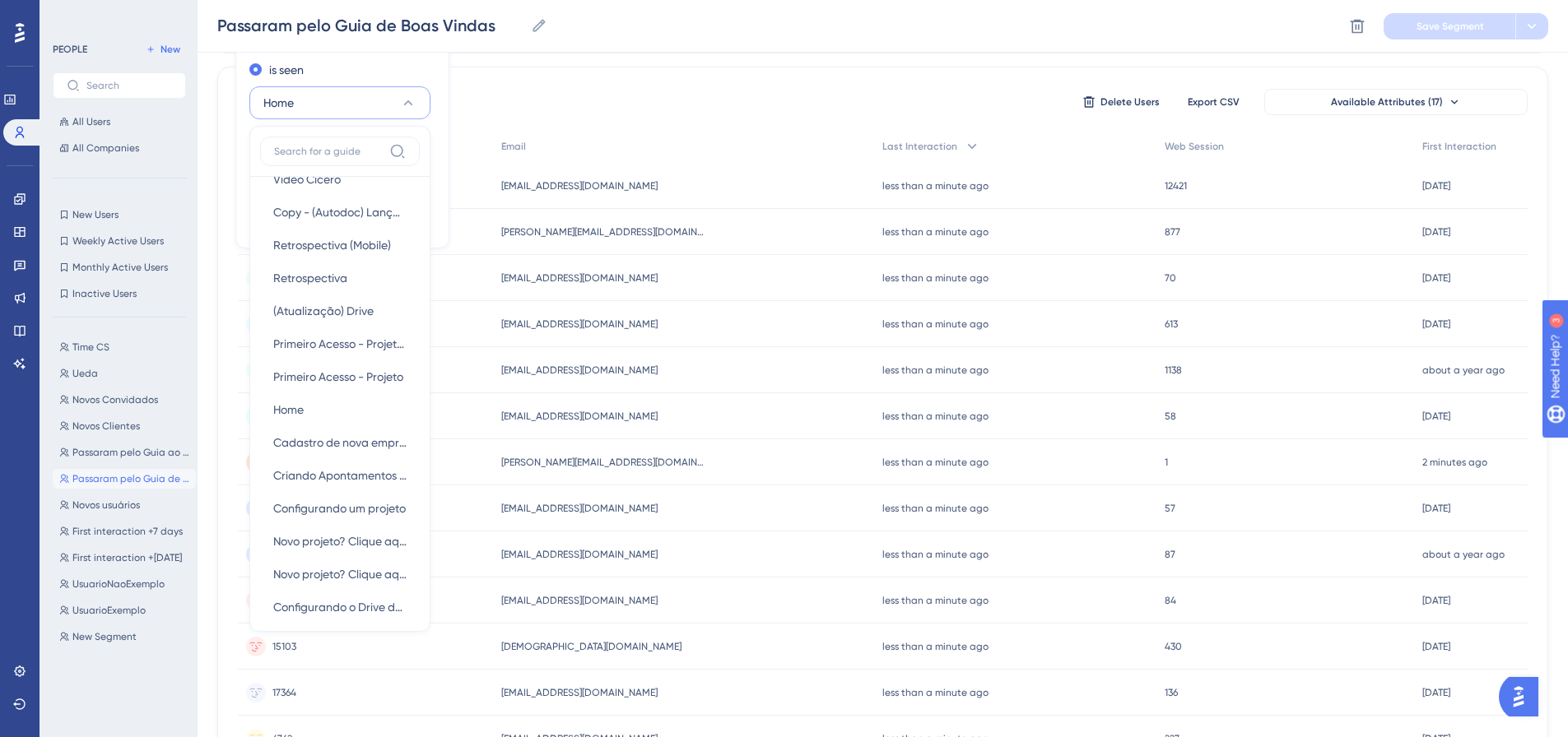
scroll to position [494, 0]
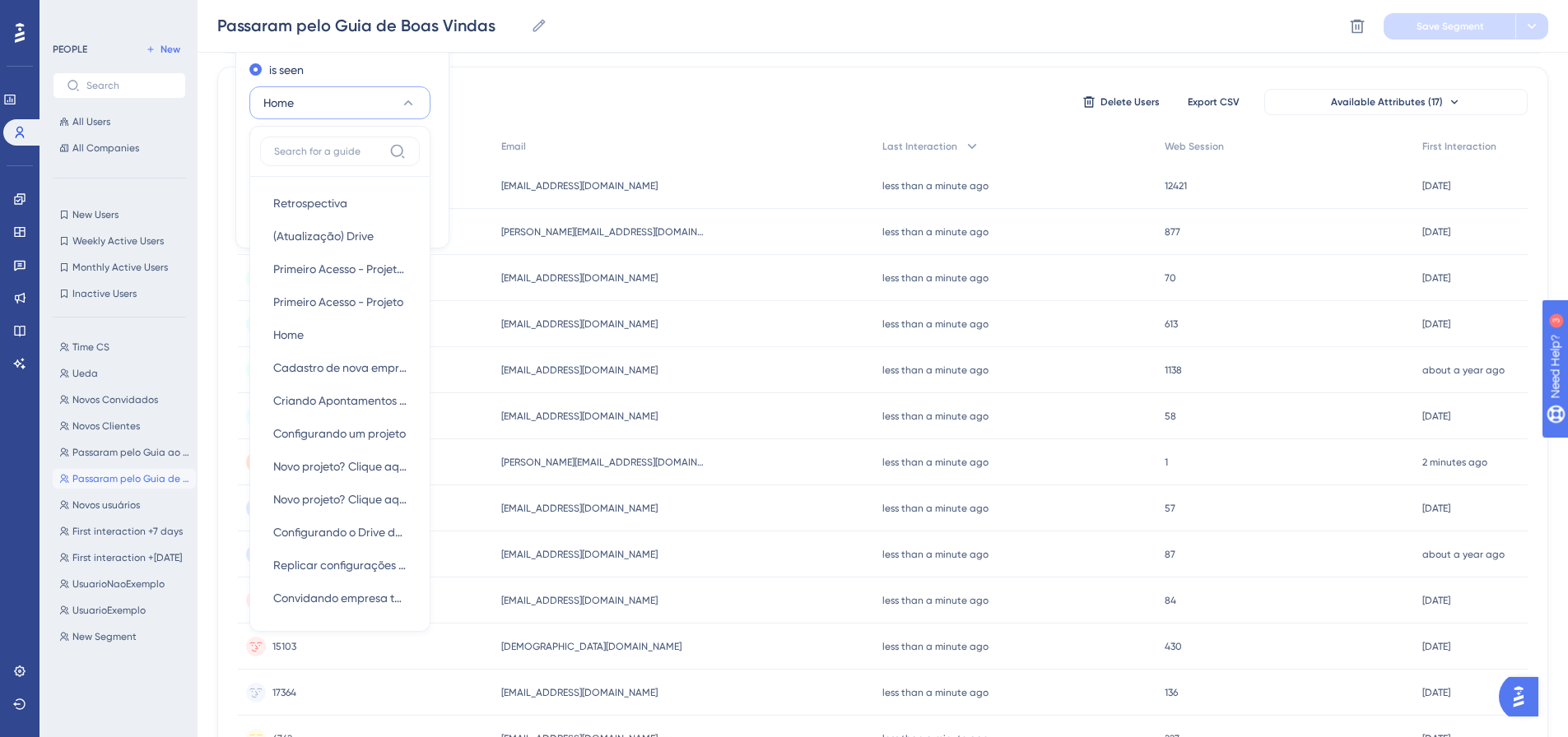
click at [564, 91] on div "17309 people out of 17309 people Delete Users Export CSV Available Attributes (…" at bounding box center [882, 102] width 1289 height 30
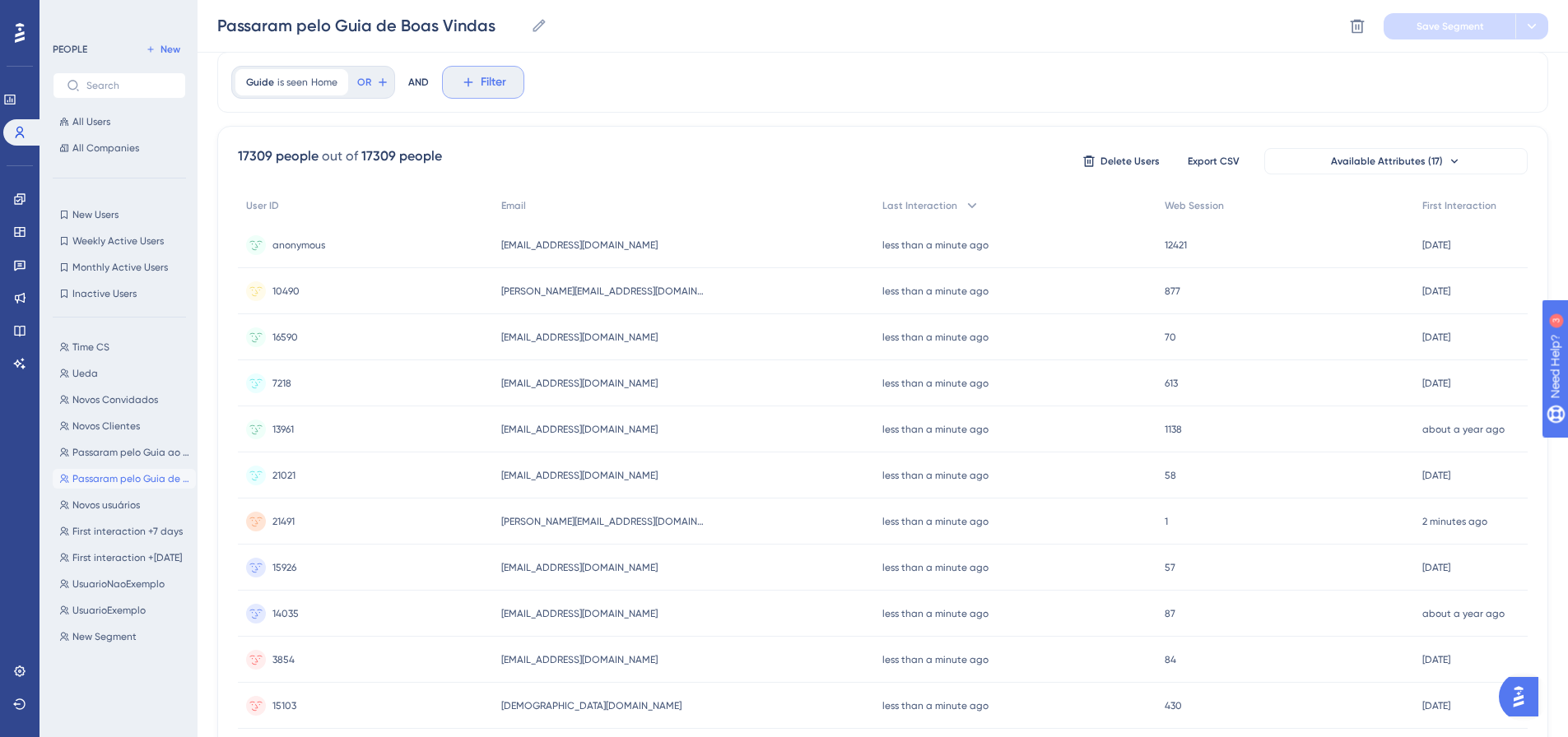
scroll to position [0, 0]
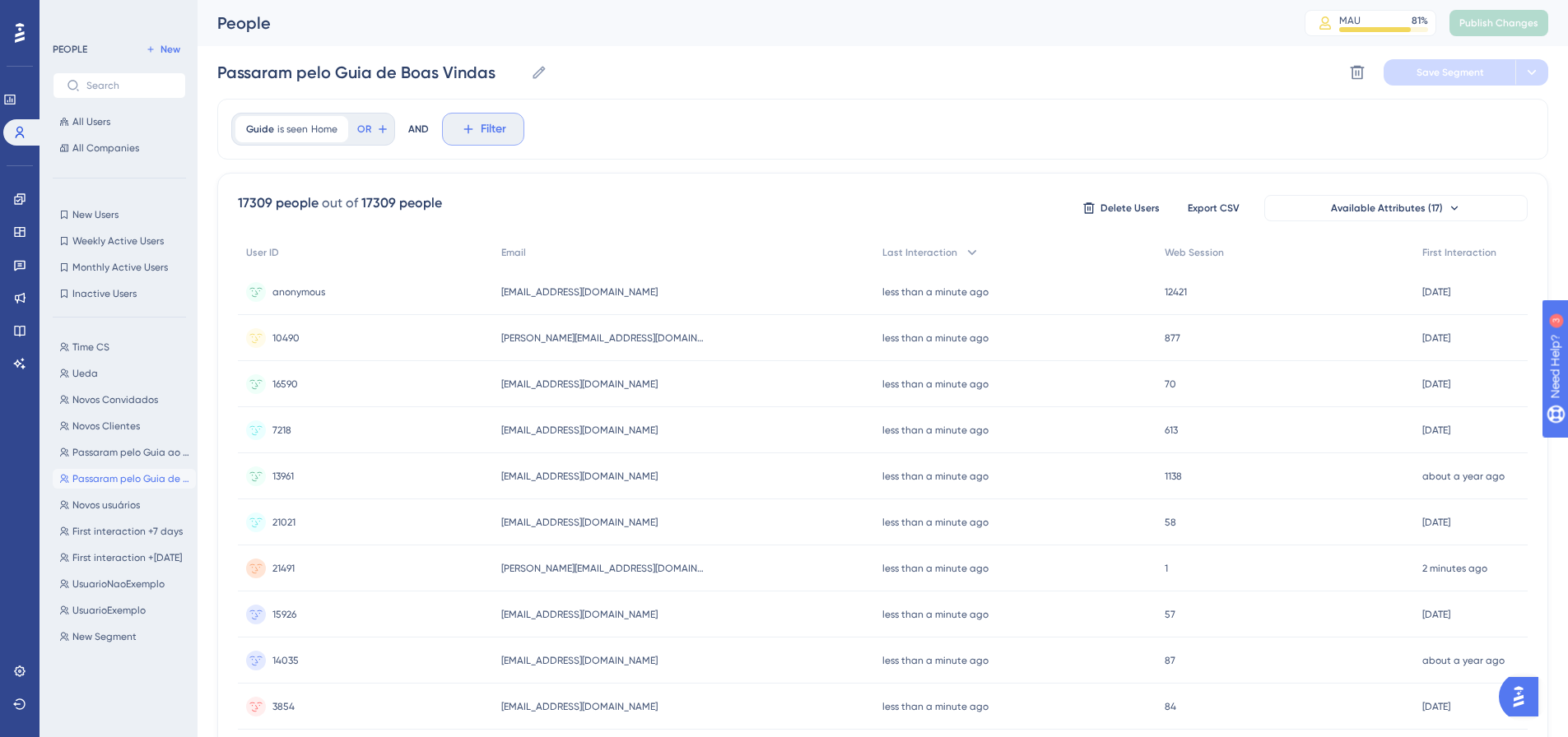
click at [475, 126] on icon at bounding box center [467, 129] width 15 height 15
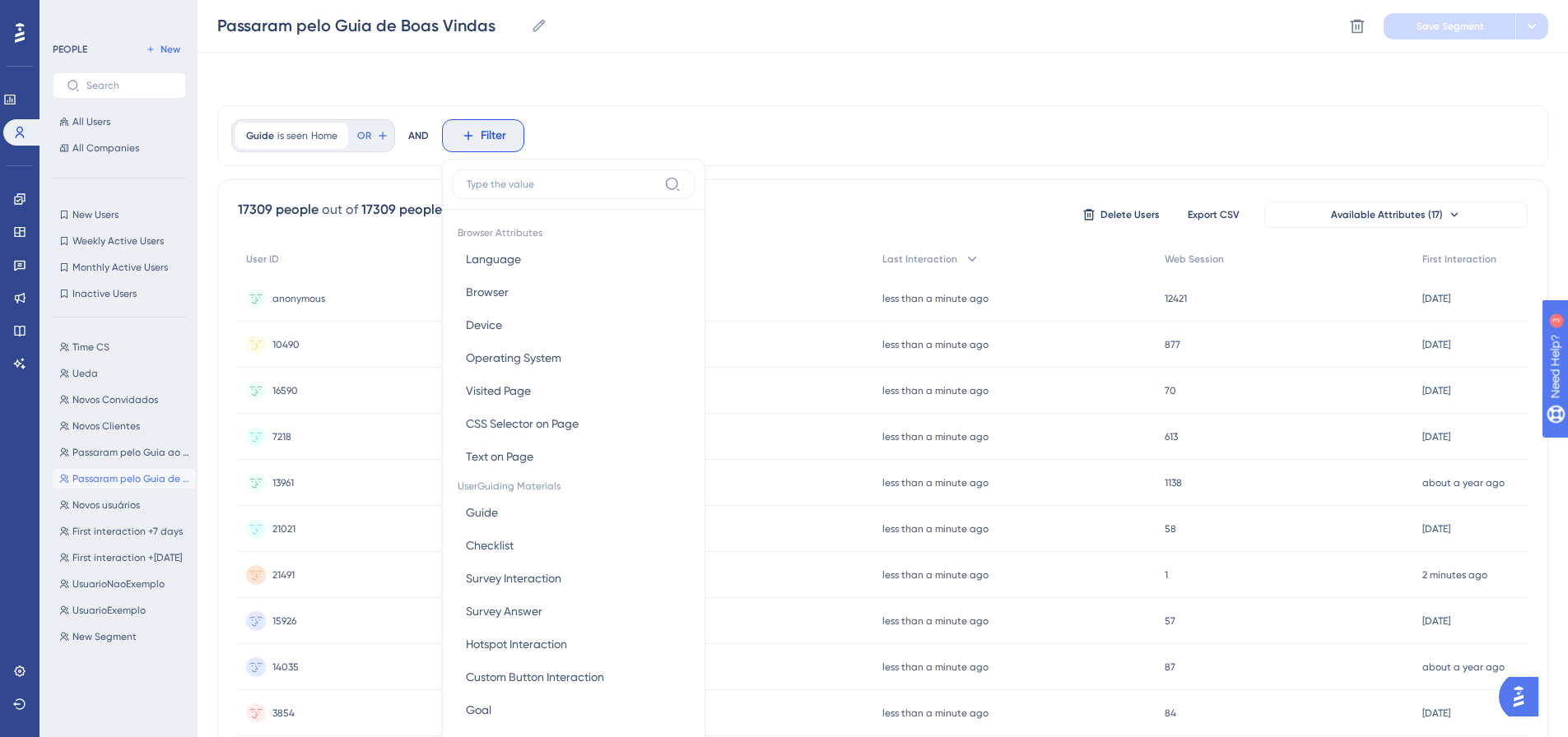
scroll to position [77, 0]
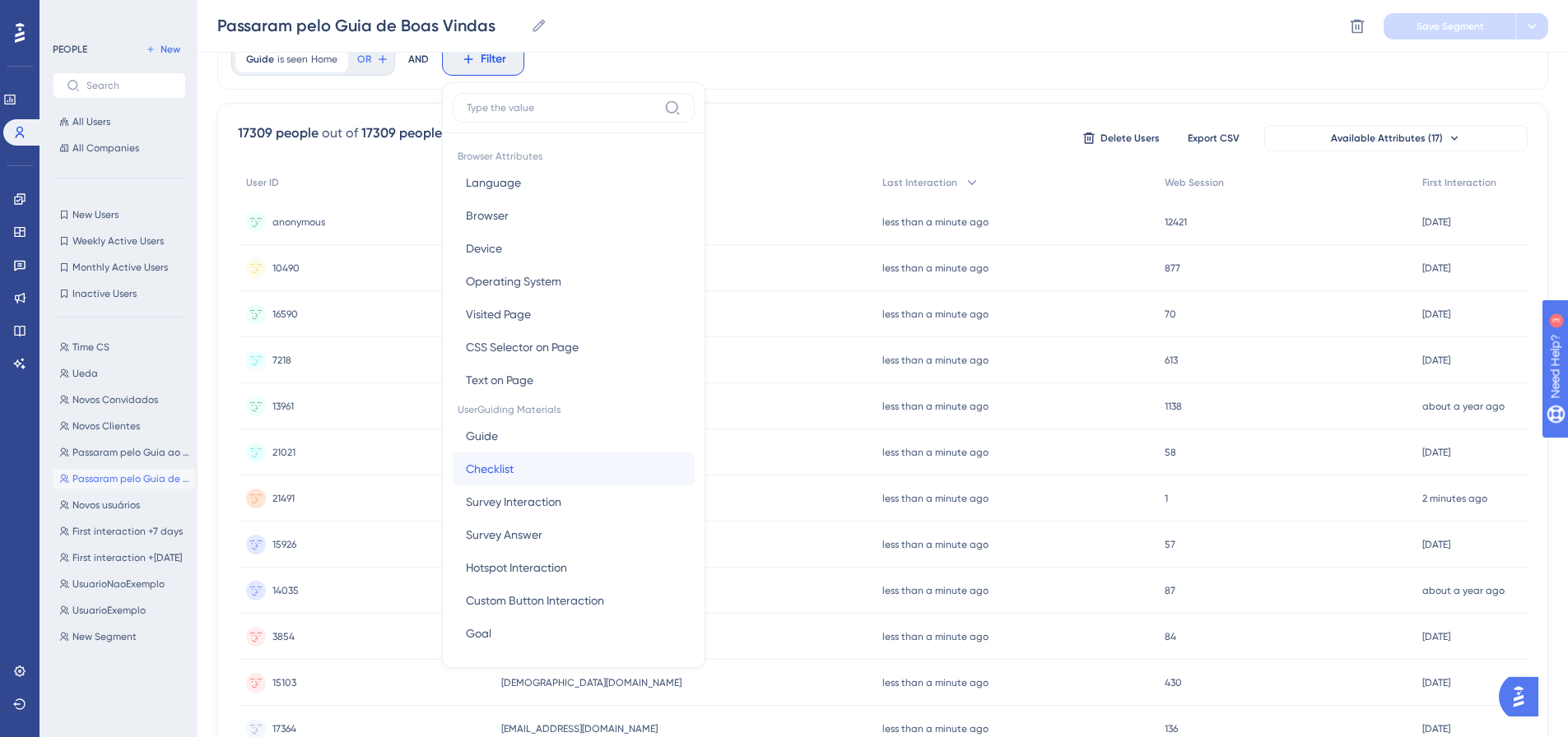
click at [555, 461] on button "Checklist Checklist" at bounding box center [573, 469] width 242 height 33
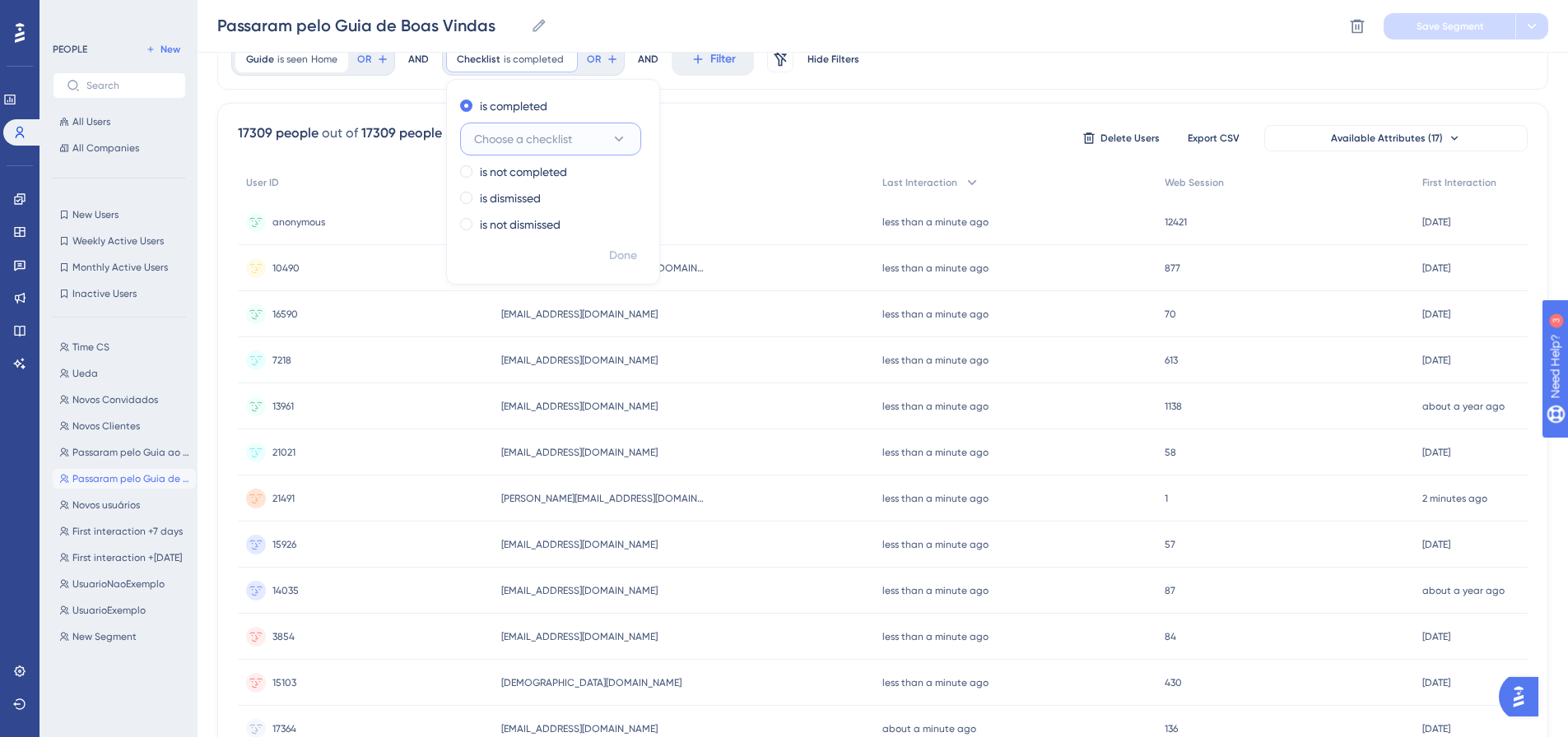
click at [600, 139] on button "Choose a checklist" at bounding box center [550, 138] width 181 height 33
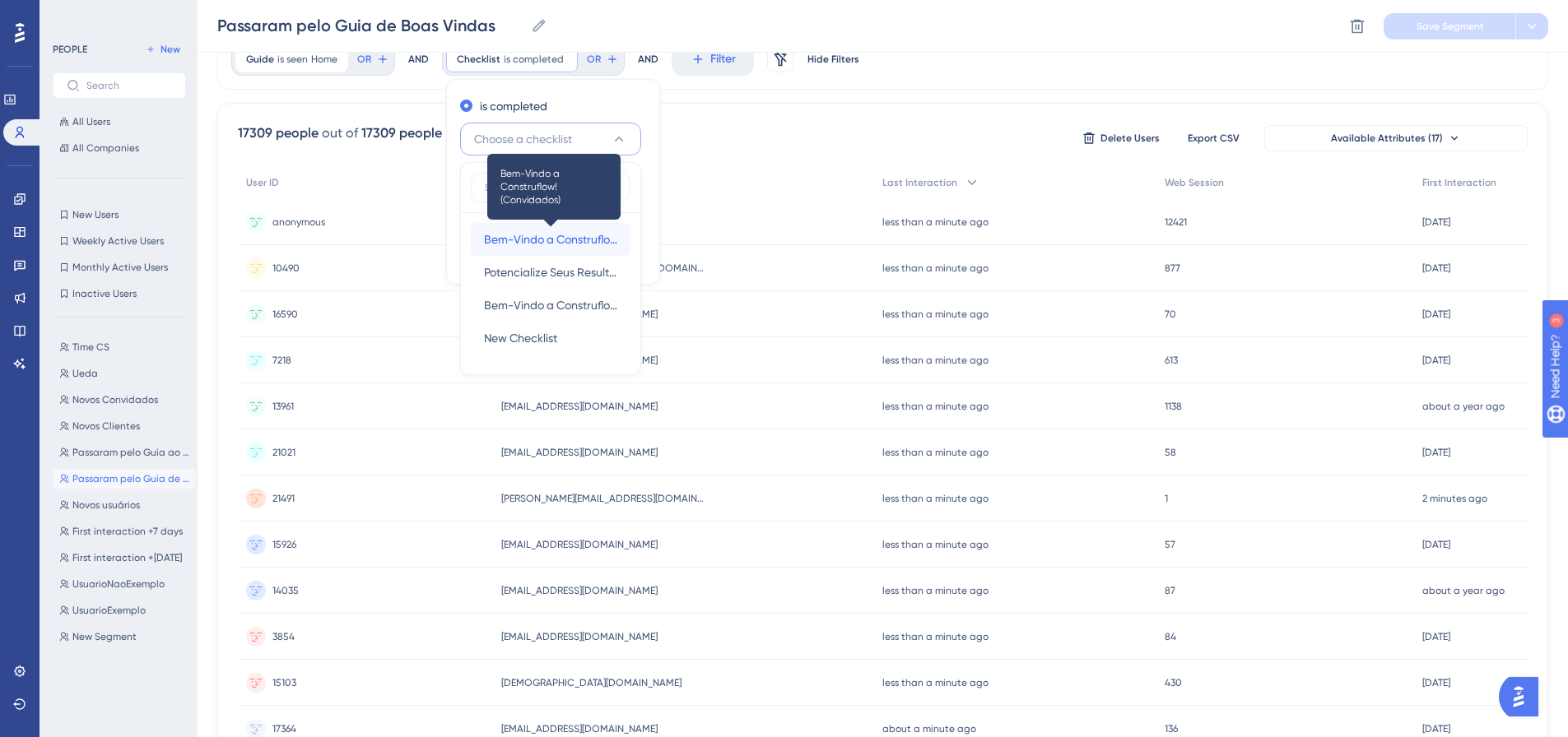
click at [594, 234] on span "Bem-Vindo a Construflow! (Convidados)" at bounding box center [550, 239] width 133 height 20
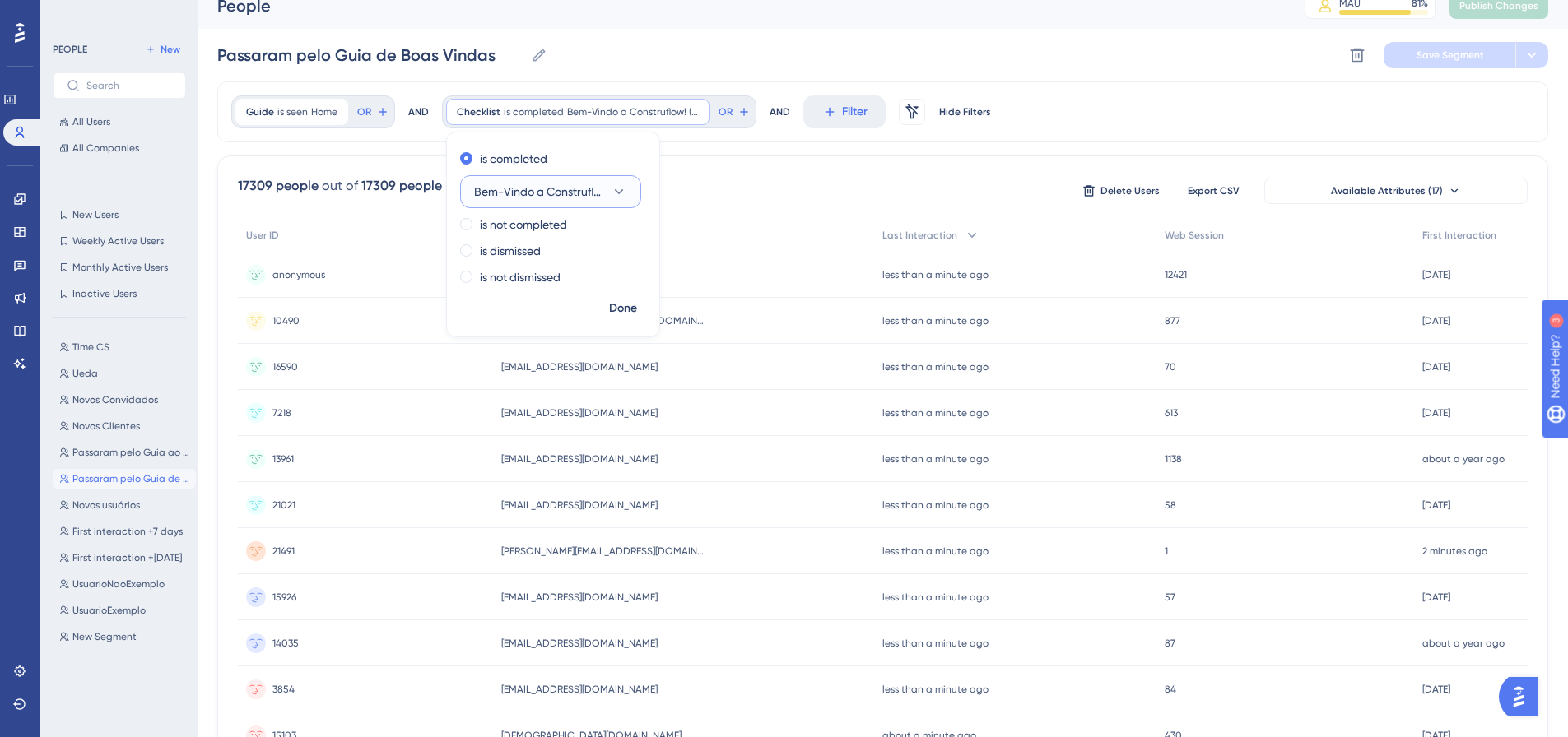
scroll to position [0, 0]
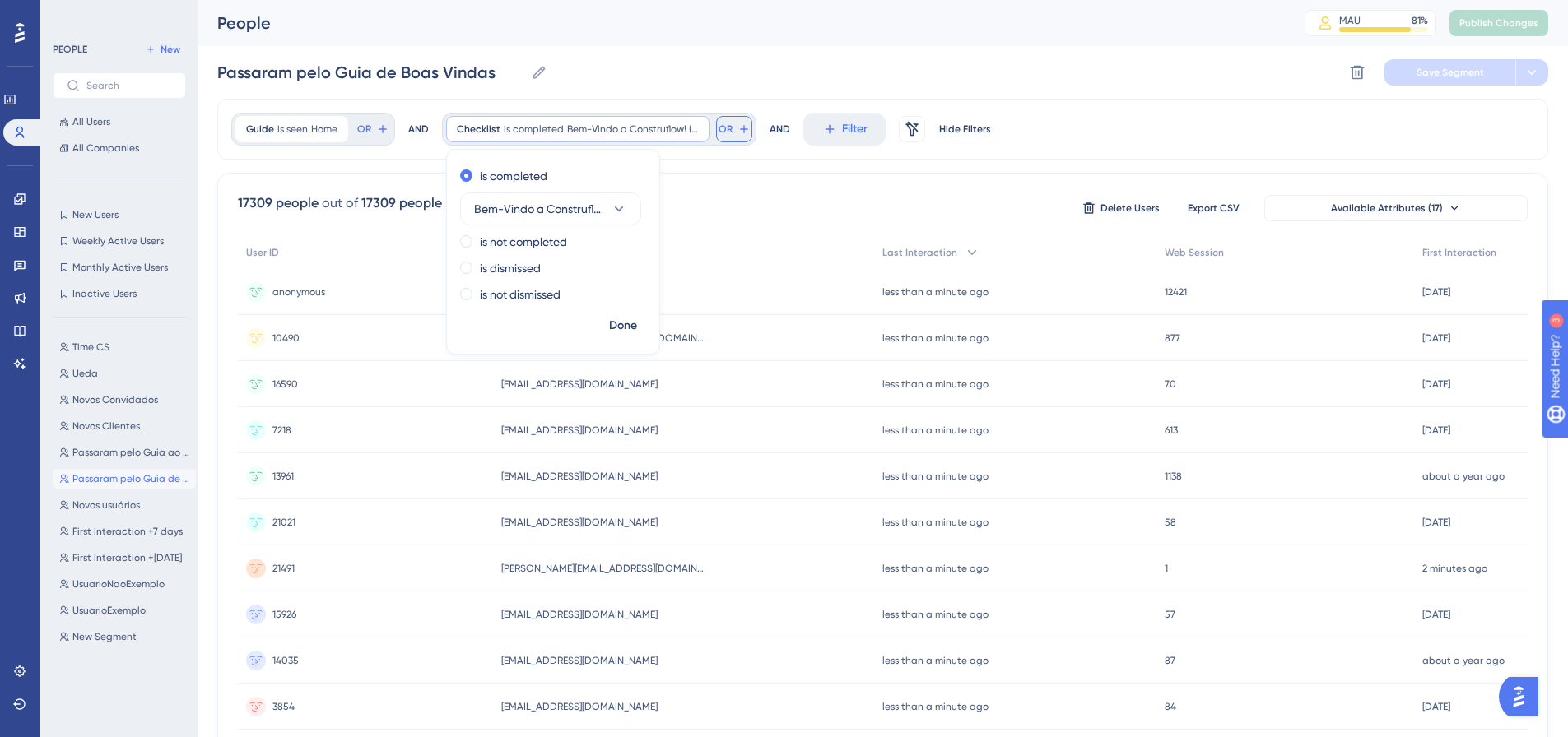
click at [736, 126] on button "OR" at bounding box center [734, 129] width 36 height 26
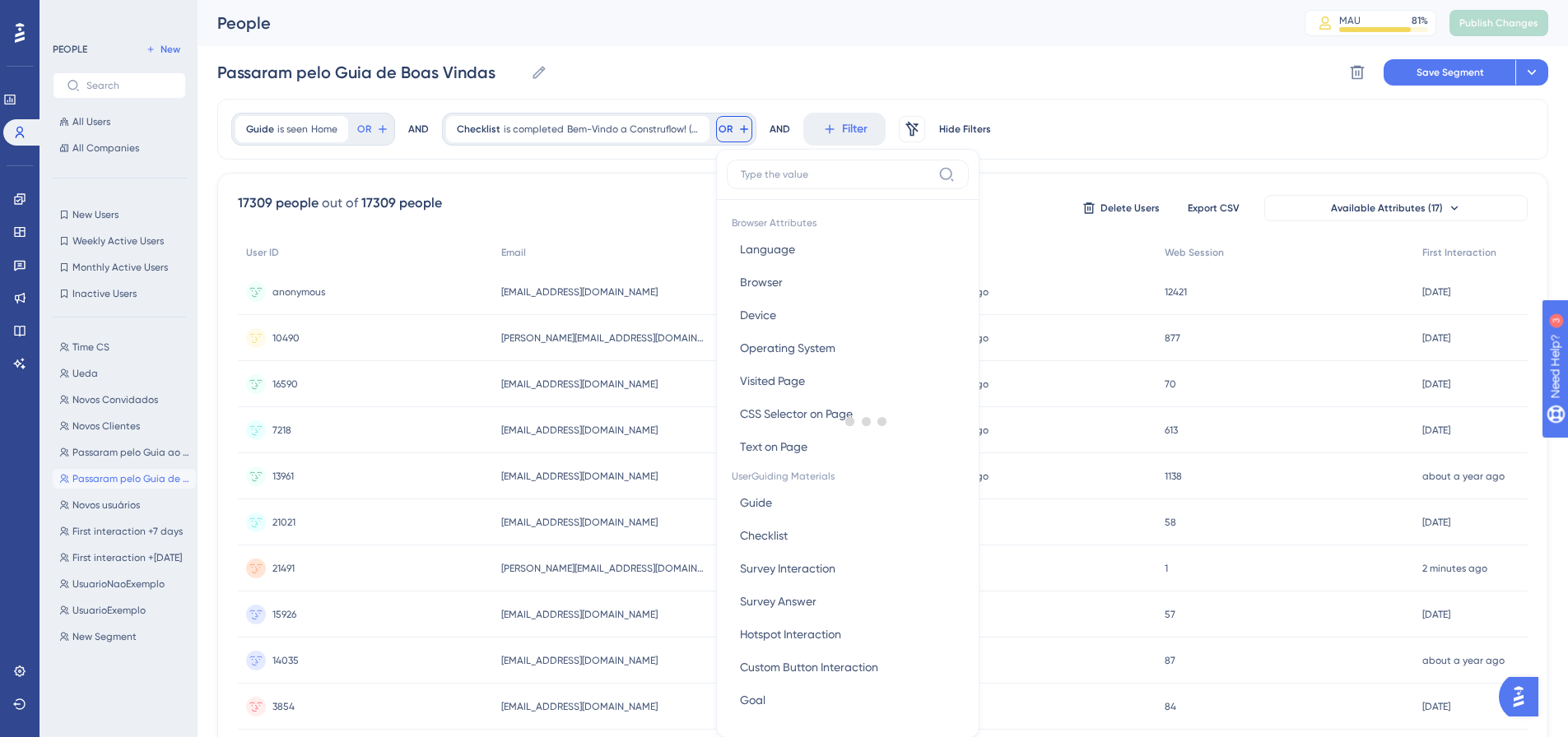
scroll to position [16, 0]
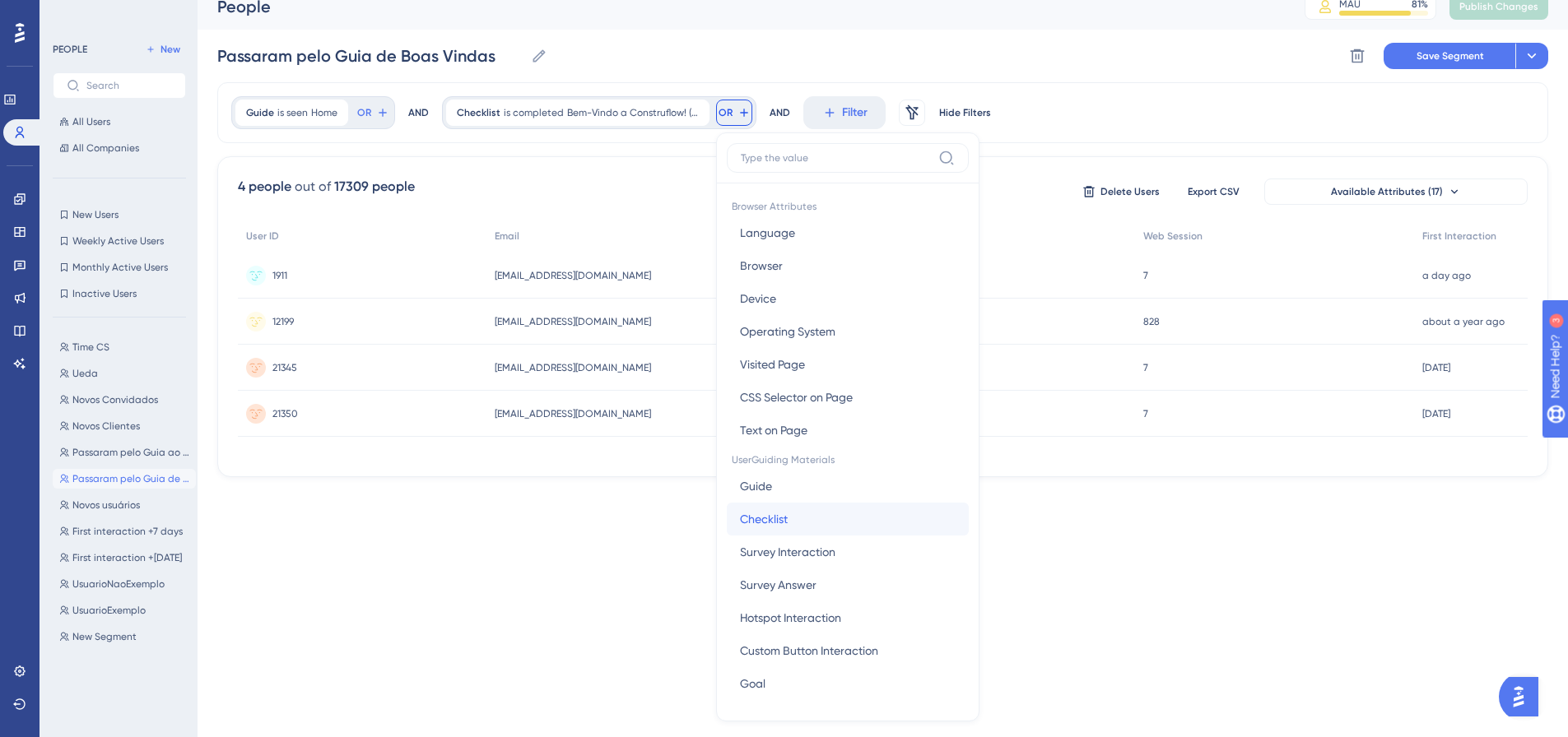
click at [810, 514] on button "Checklist Checklist" at bounding box center [847, 518] width 242 height 33
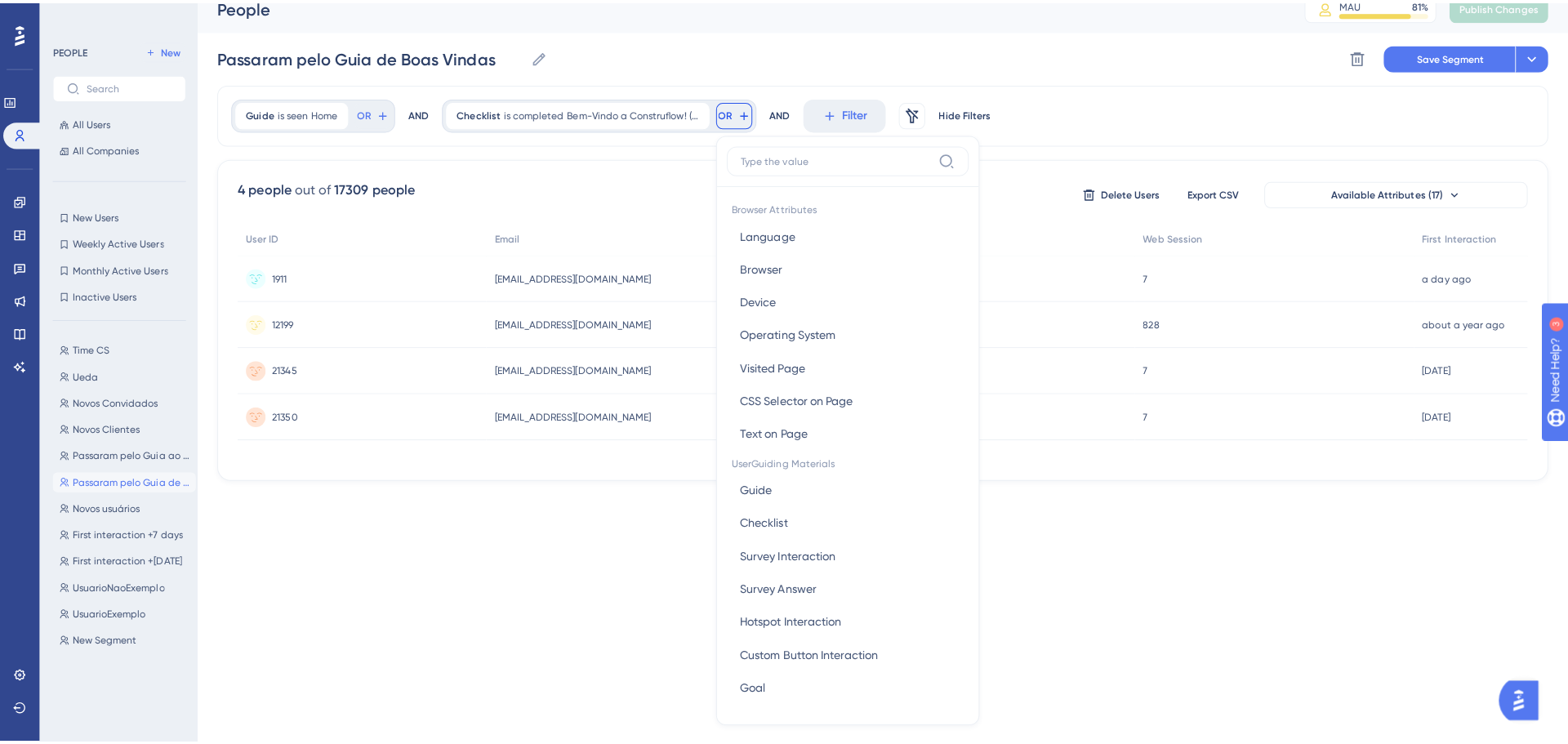
scroll to position [0, 0]
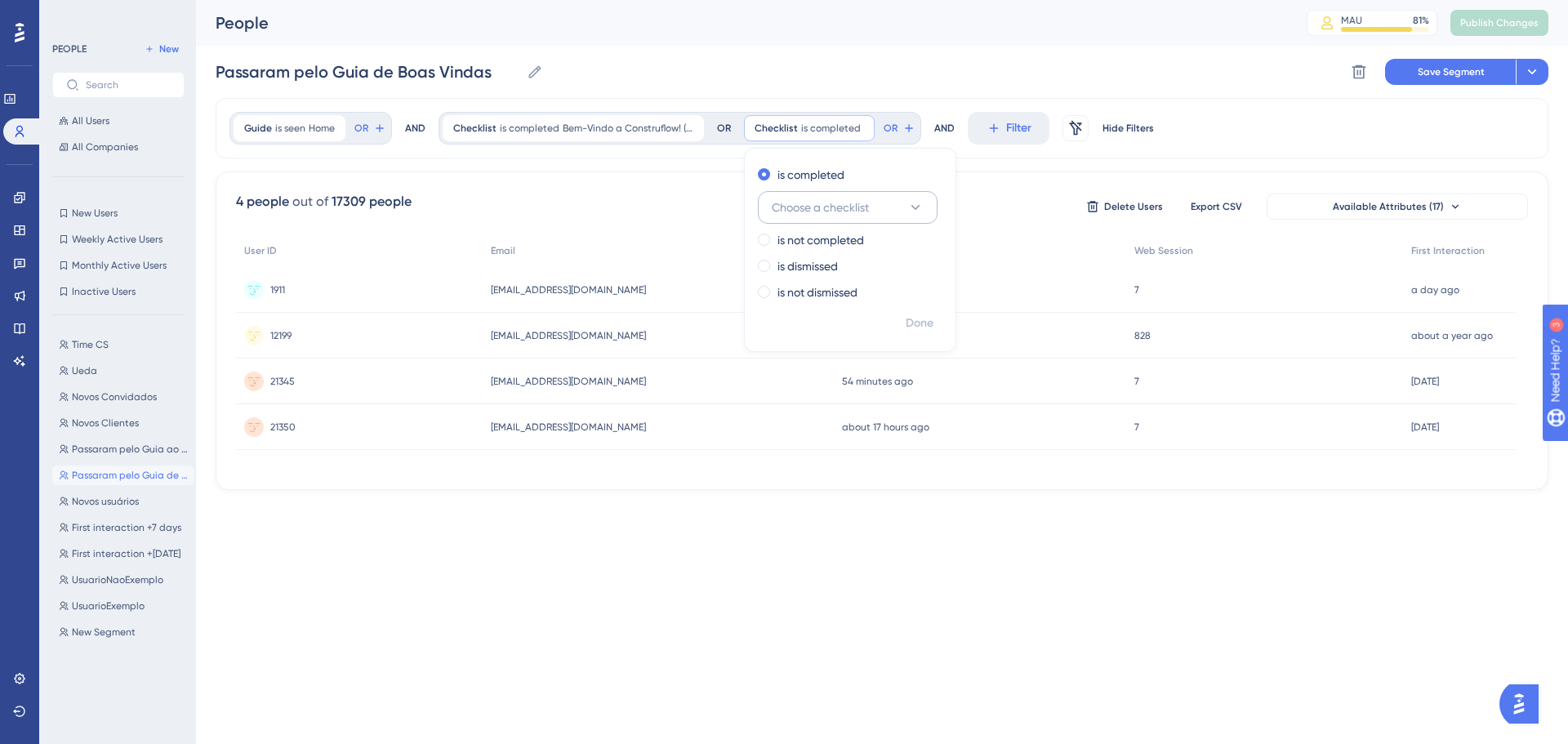
click at [834, 215] on span "Choose a checklist" at bounding box center [820, 207] width 98 height 20
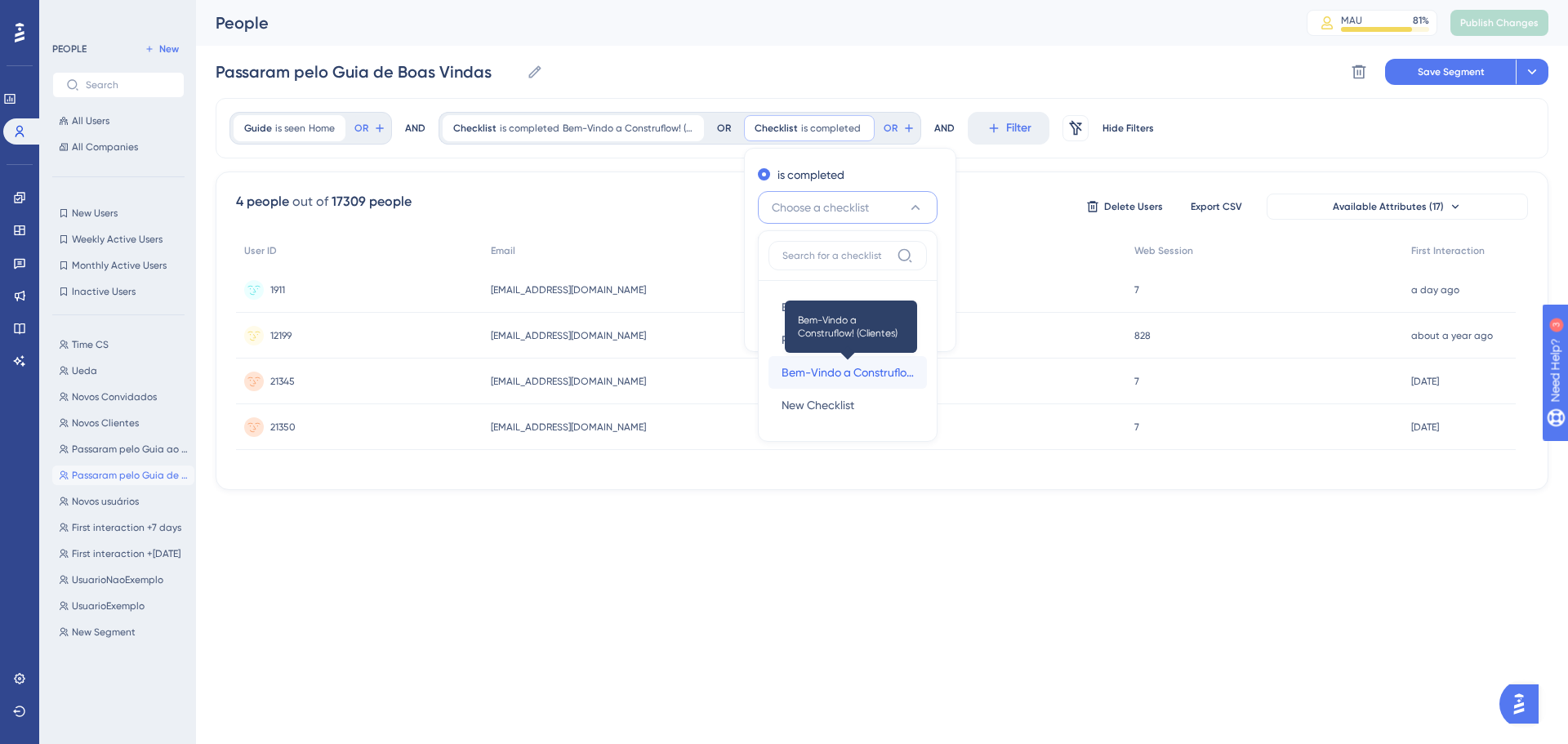
click at [886, 372] on span "Bem-Vindo a Construflow! (Clientes)" at bounding box center [848, 372] width 132 height 20
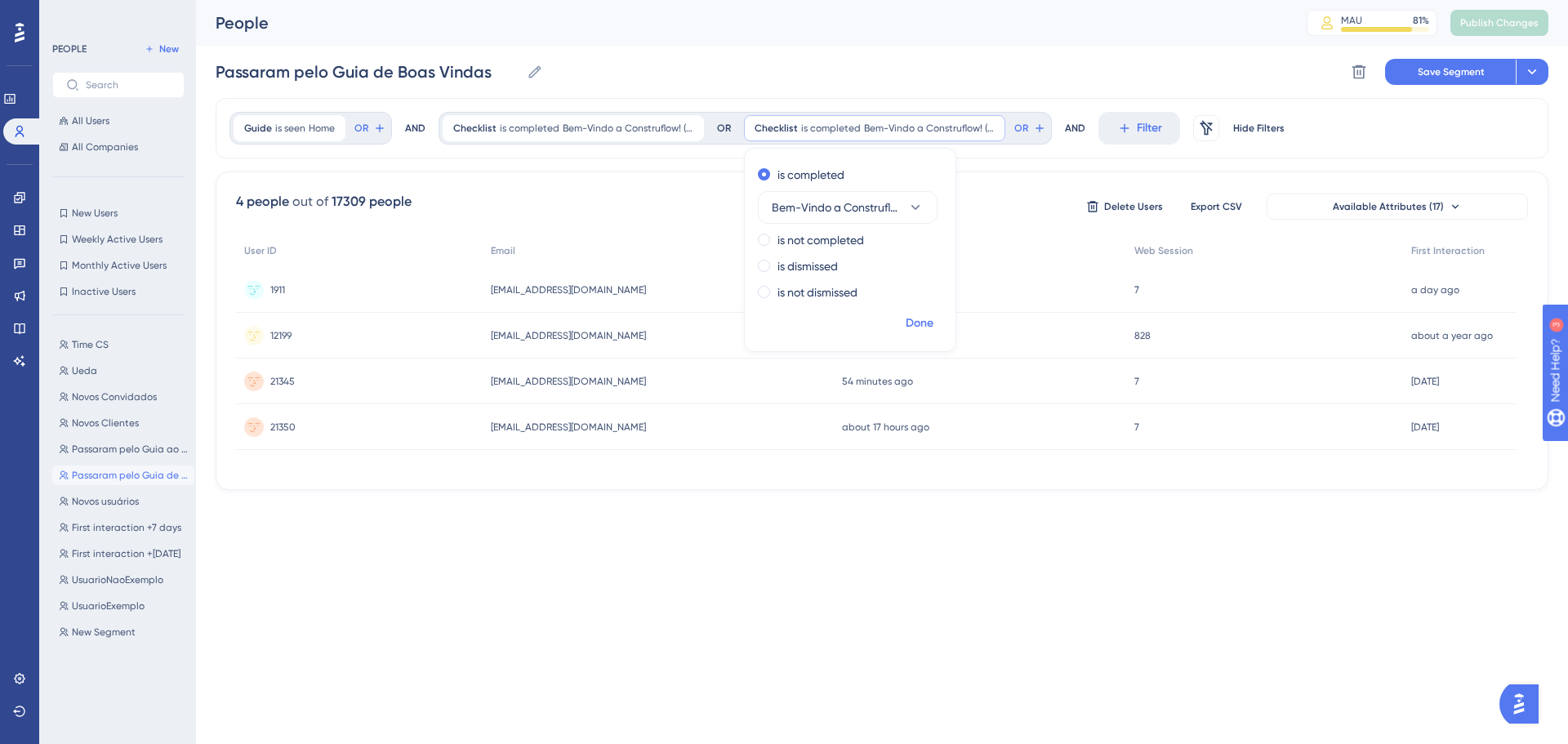
click at [924, 325] on span "Done" at bounding box center [919, 323] width 28 height 20
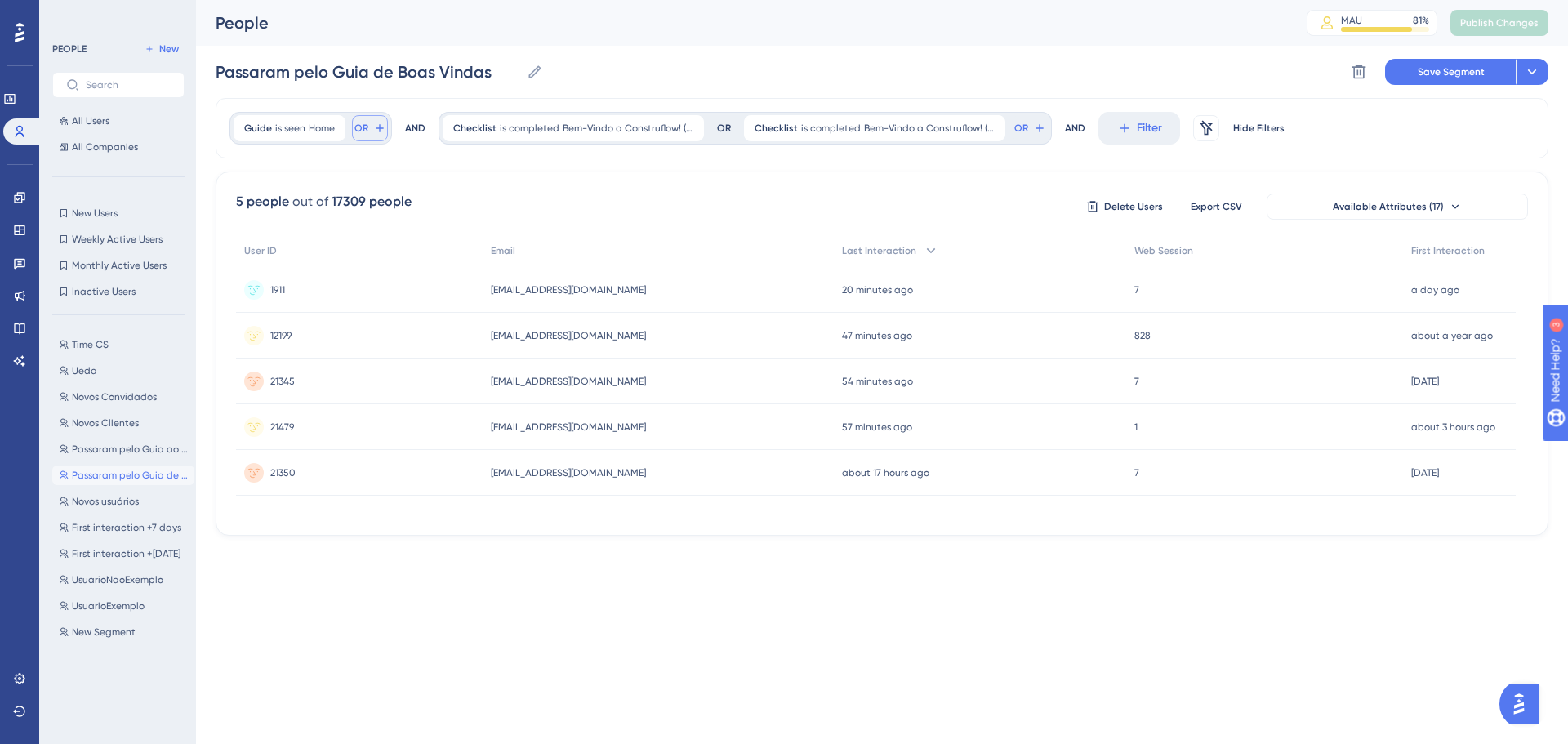
click at [382, 132] on icon at bounding box center [379, 127] width 13 height 13
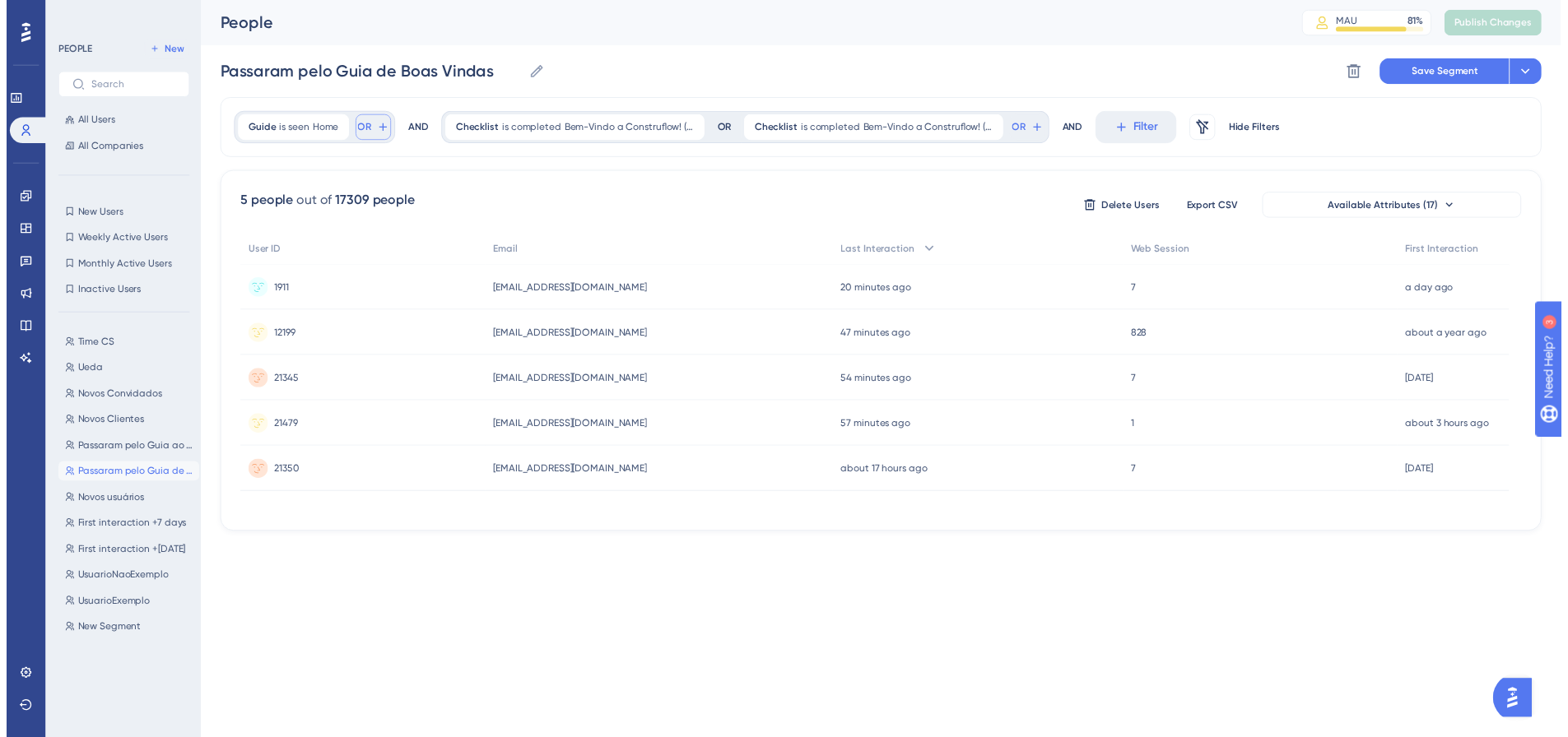
scroll to position [75, 0]
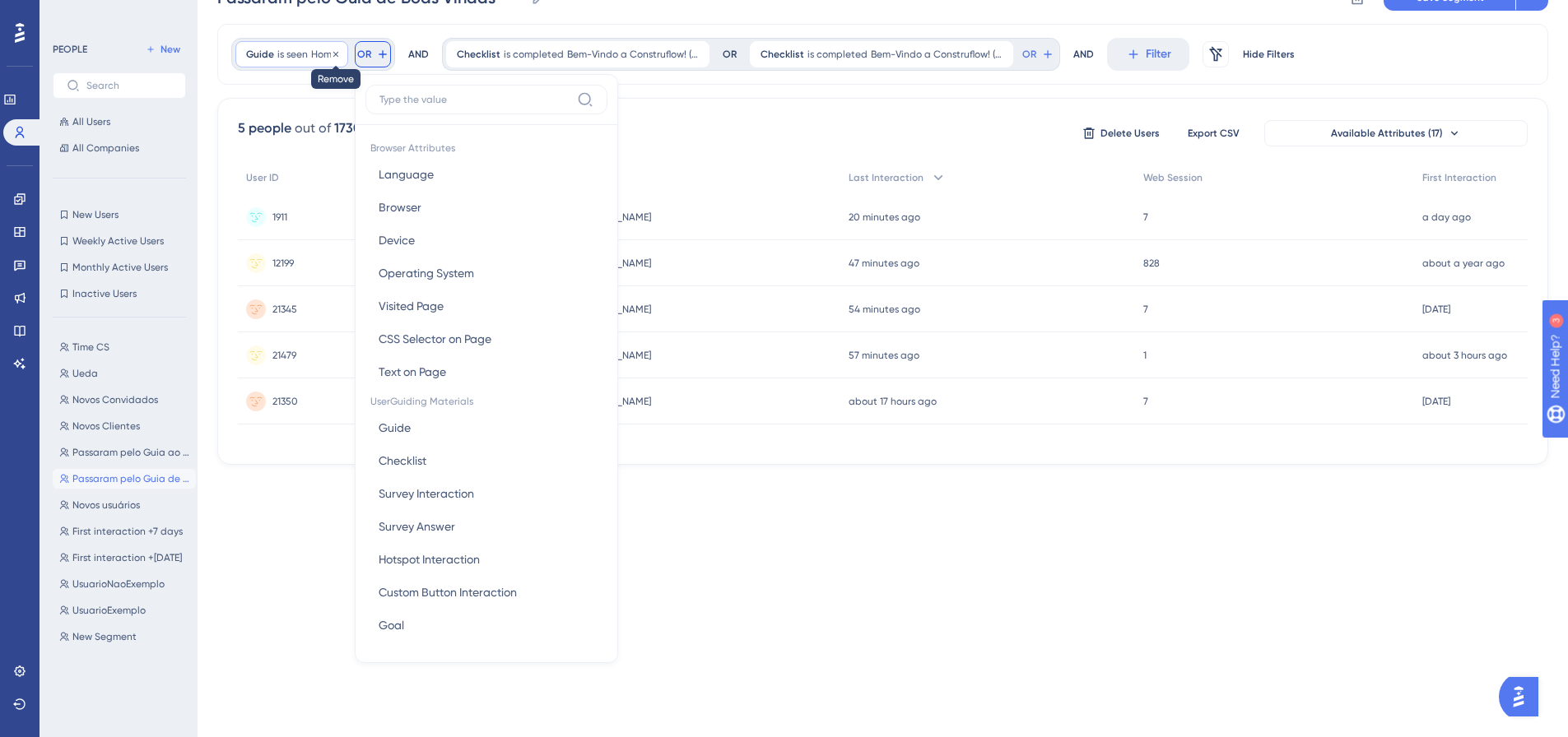
click at [336, 56] on icon at bounding box center [336, 55] width 10 height 10
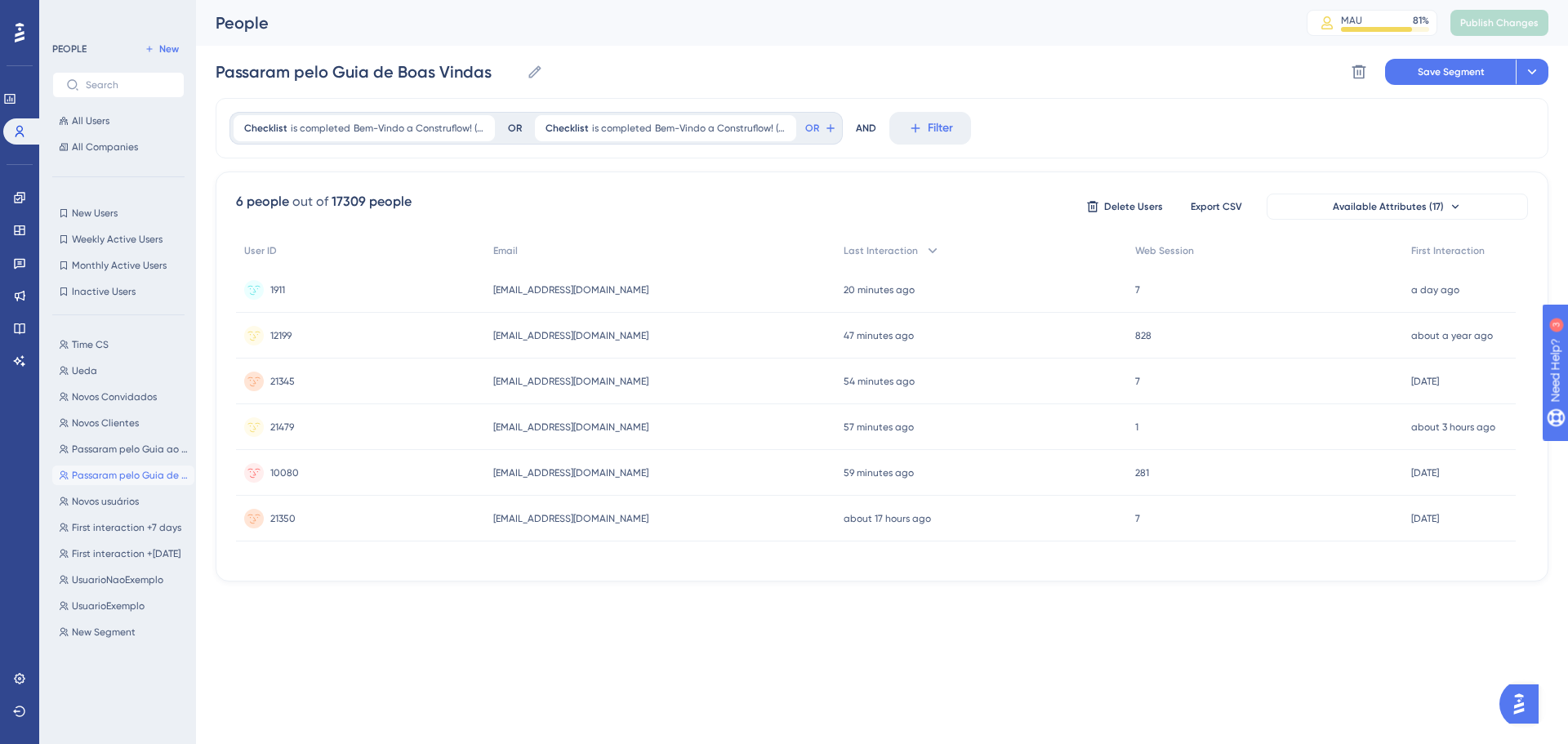
click at [862, 128] on div "AND" at bounding box center [866, 128] width 20 height 33
click at [829, 131] on icon at bounding box center [830, 127] width 13 height 13
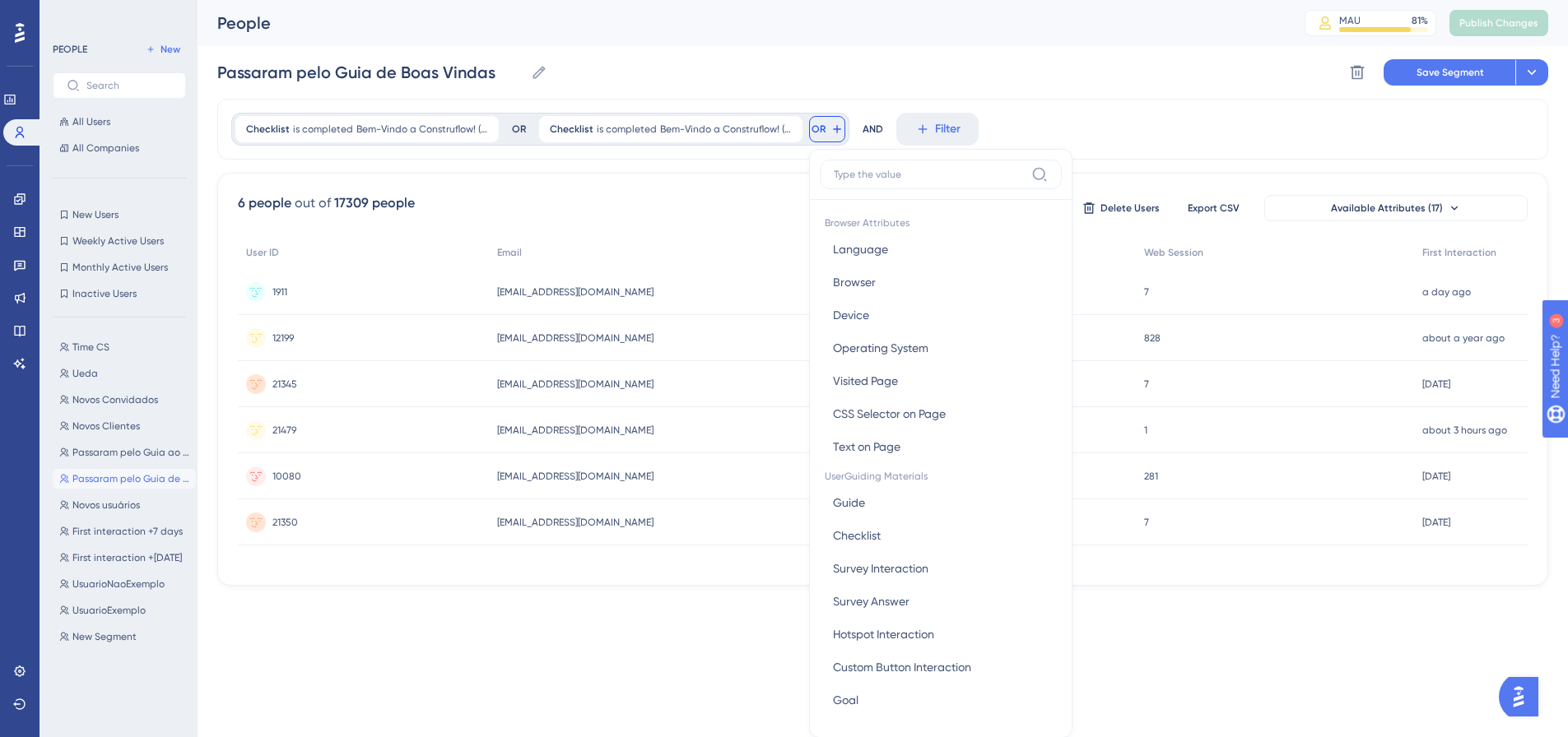
scroll to position [75, 0]
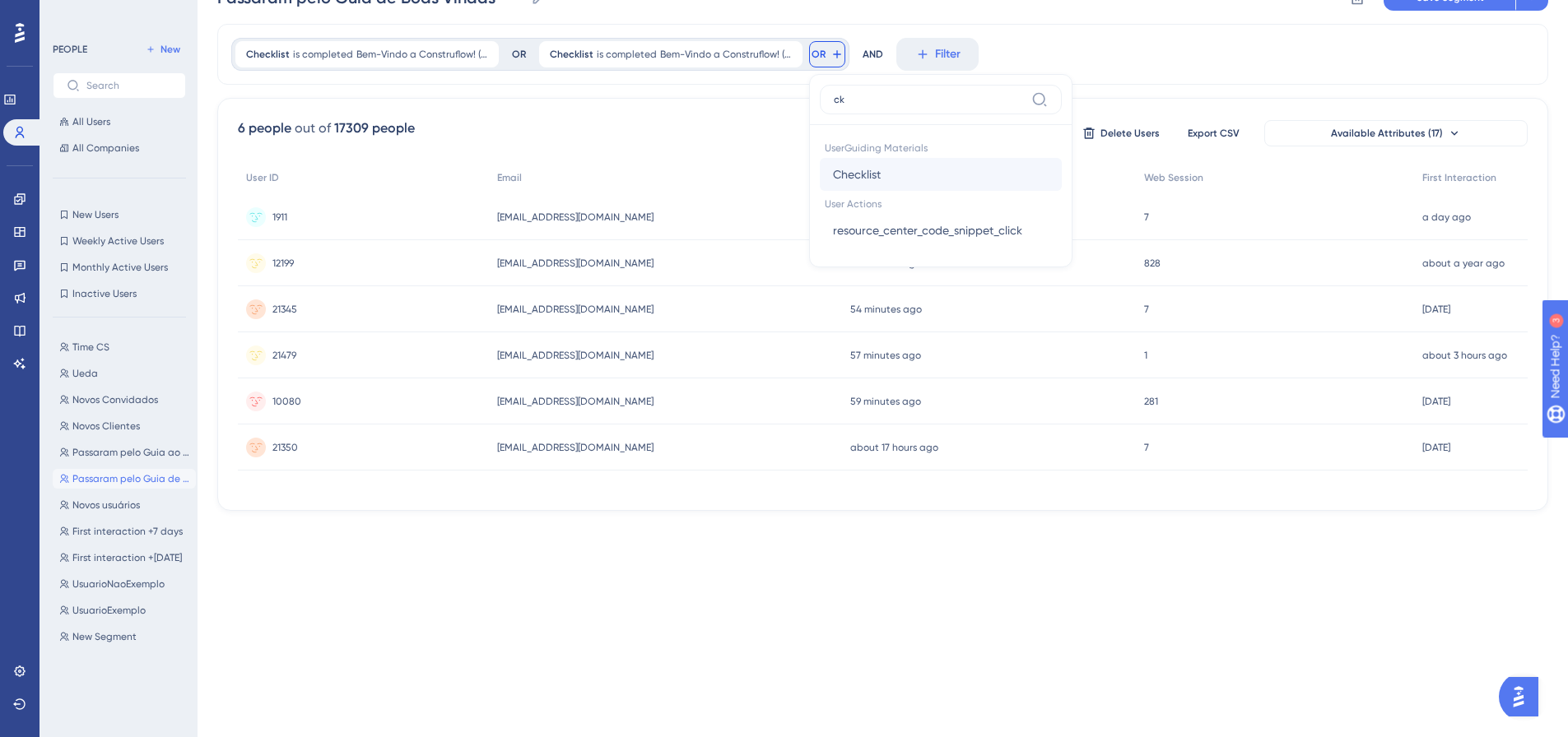
type input "ck"
click at [897, 167] on button "Checklist Checklist" at bounding box center [940, 174] width 242 height 33
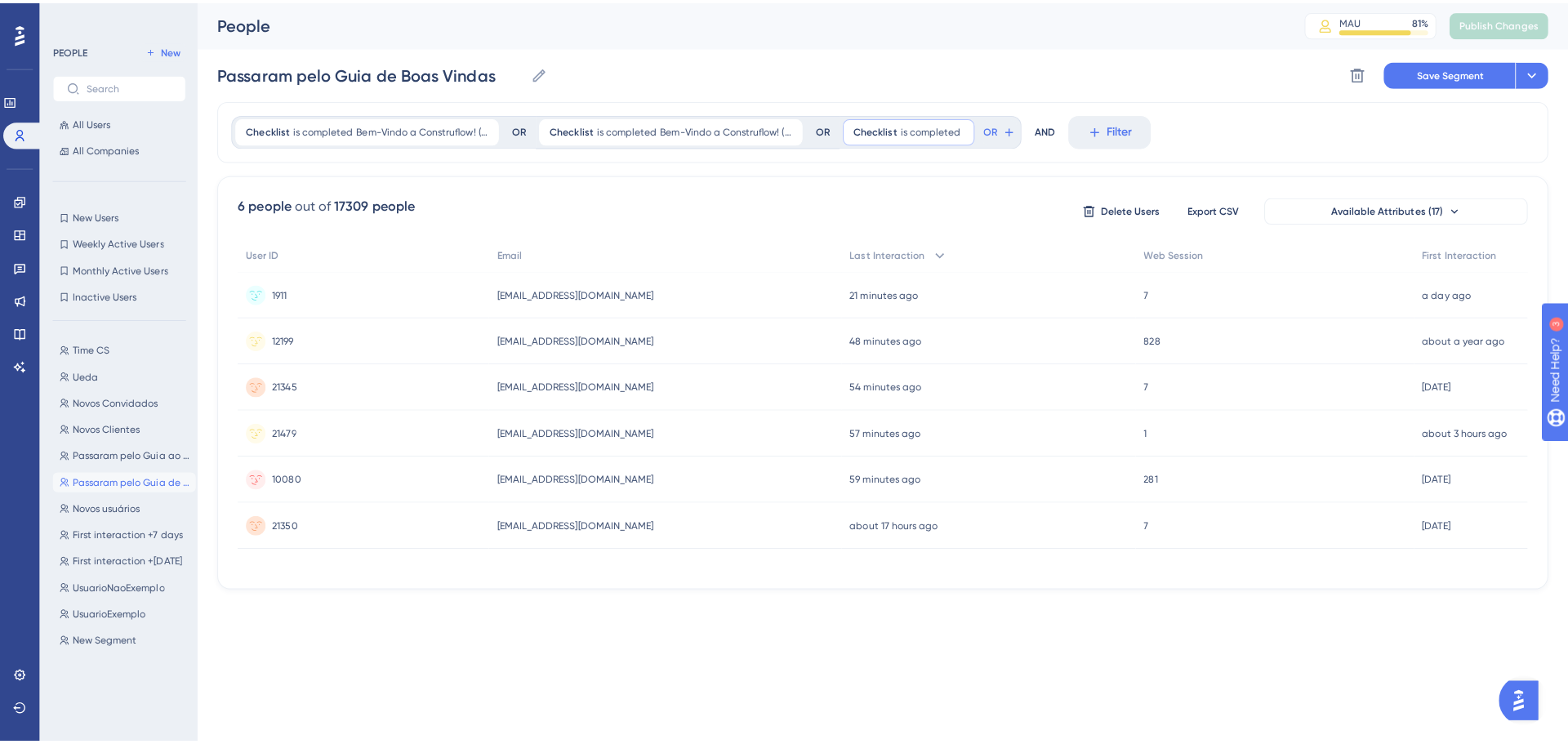
scroll to position [0, 0]
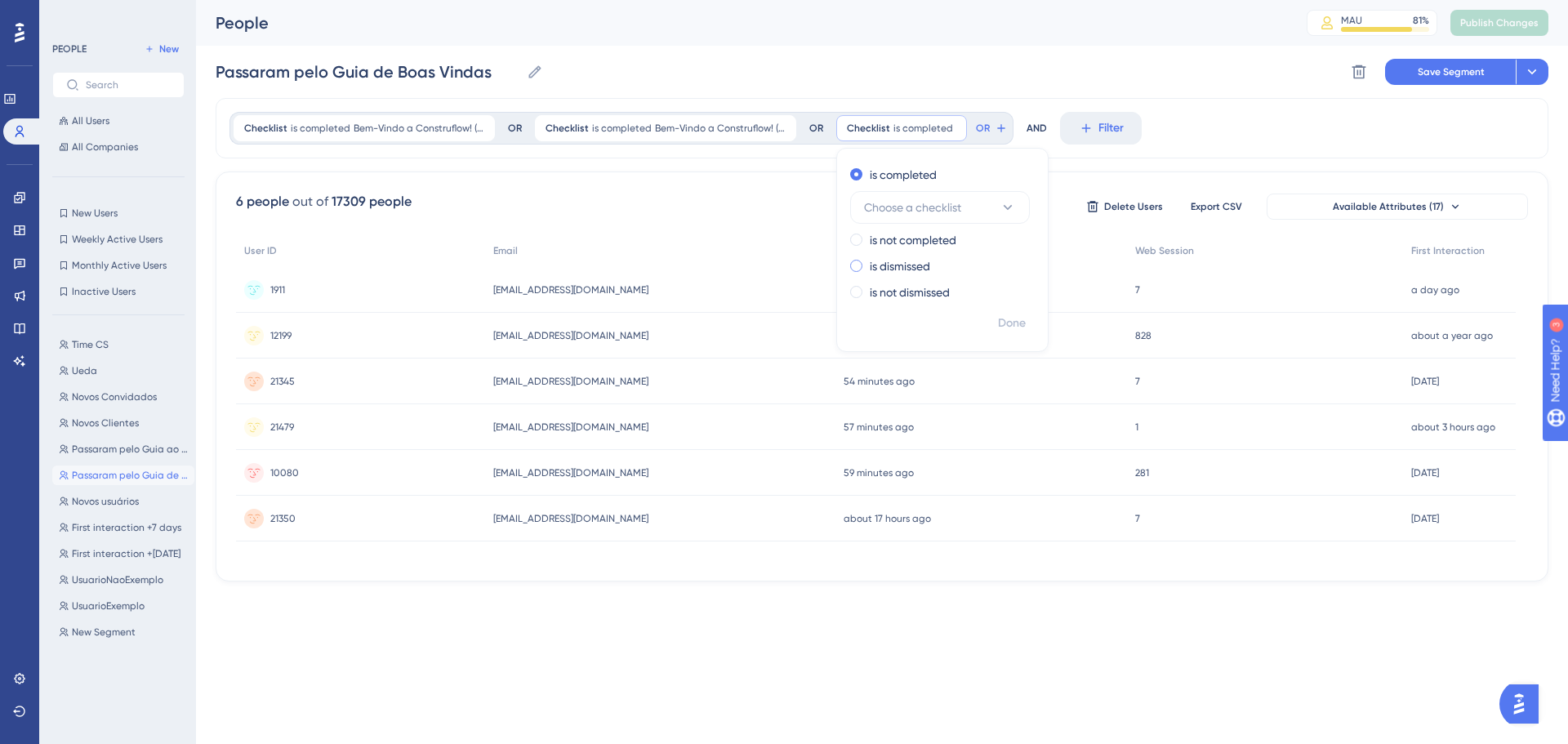
click at [929, 264] on label "is dismissed" at bounding box center [900, 266] width 60 height 20
click at [947, 264] on span "Choose a checklist" at bounding box center [912, 260] width 98 height 20
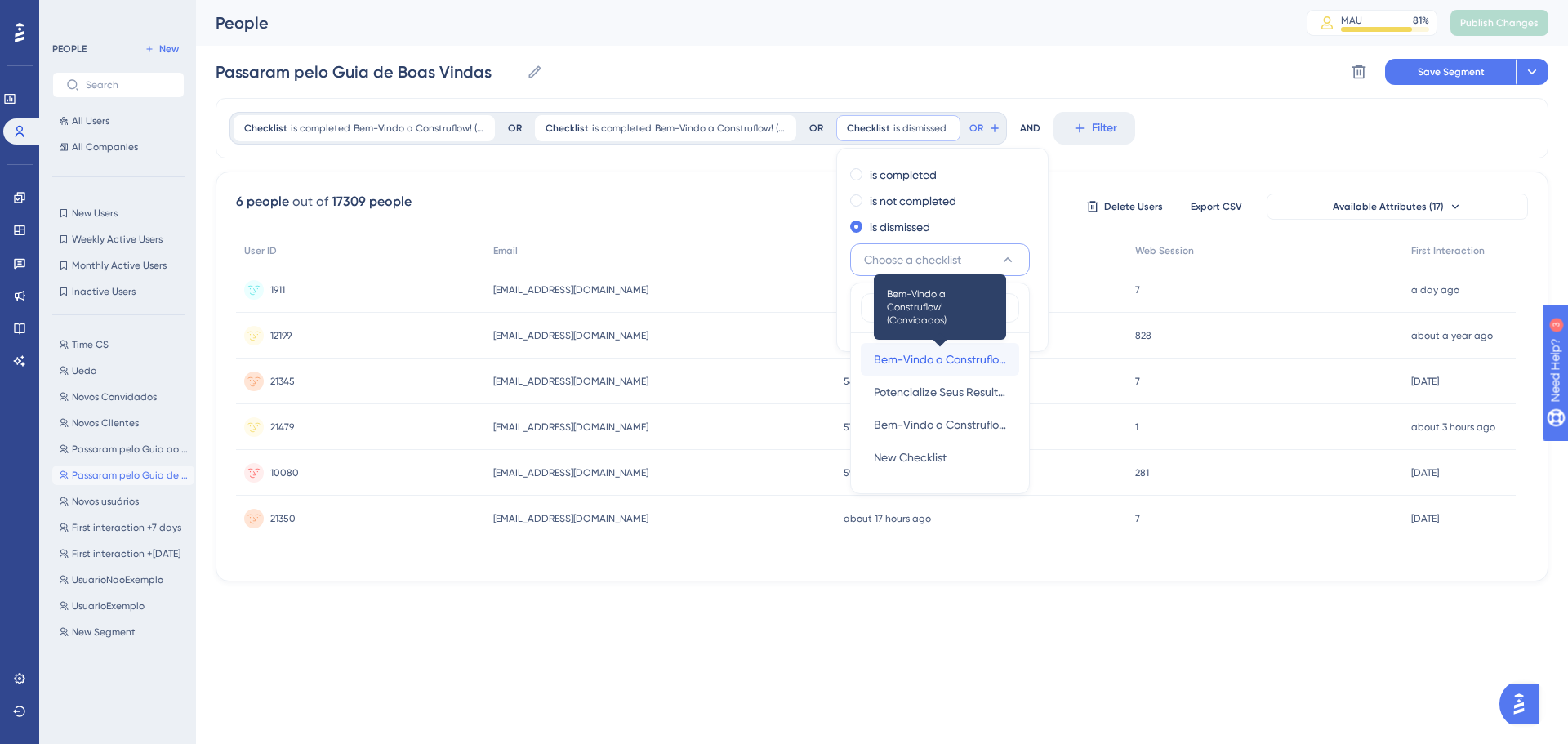
click at [901, 356] on span "Bem-Vindo a Construflow! (Convidados)" at bounding box center [940, 359] width 132 height 20
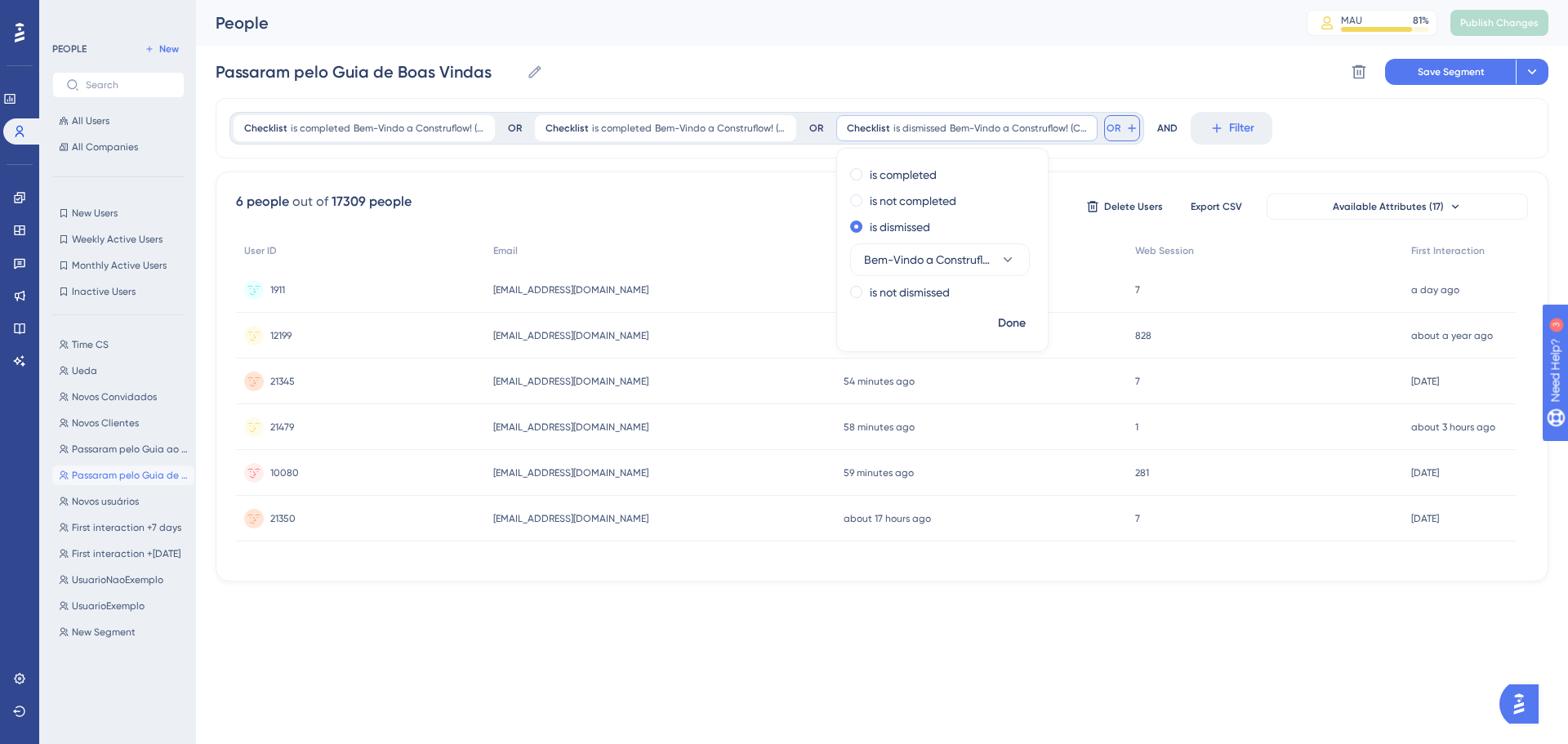
click at [1112, 128] on span "OR" at bounding box center [1113, 127] width 14 height 13
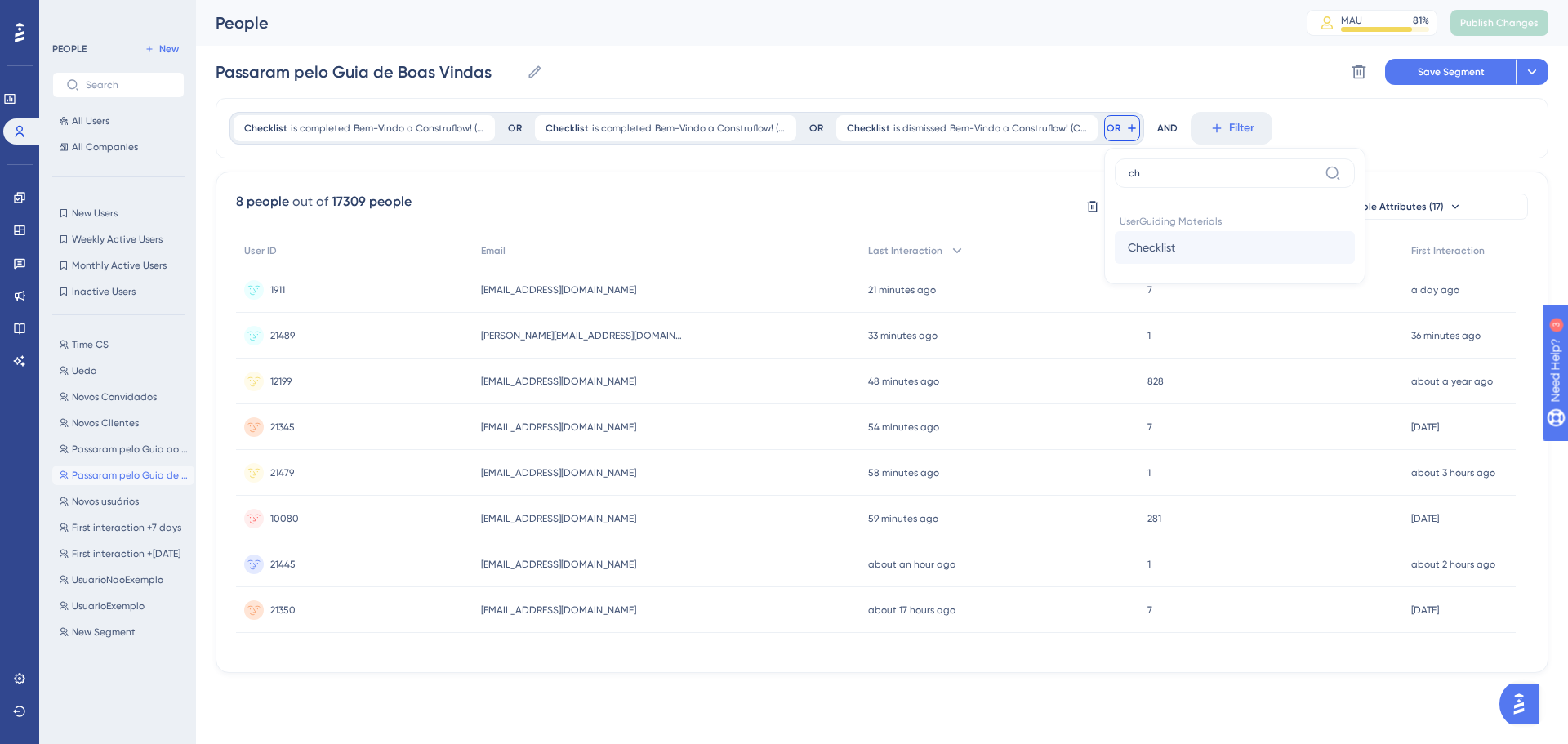
type input "ch"
click at [1153, 239] on span "Checklist" at bounding box center [1152, 247] width 47 height 20
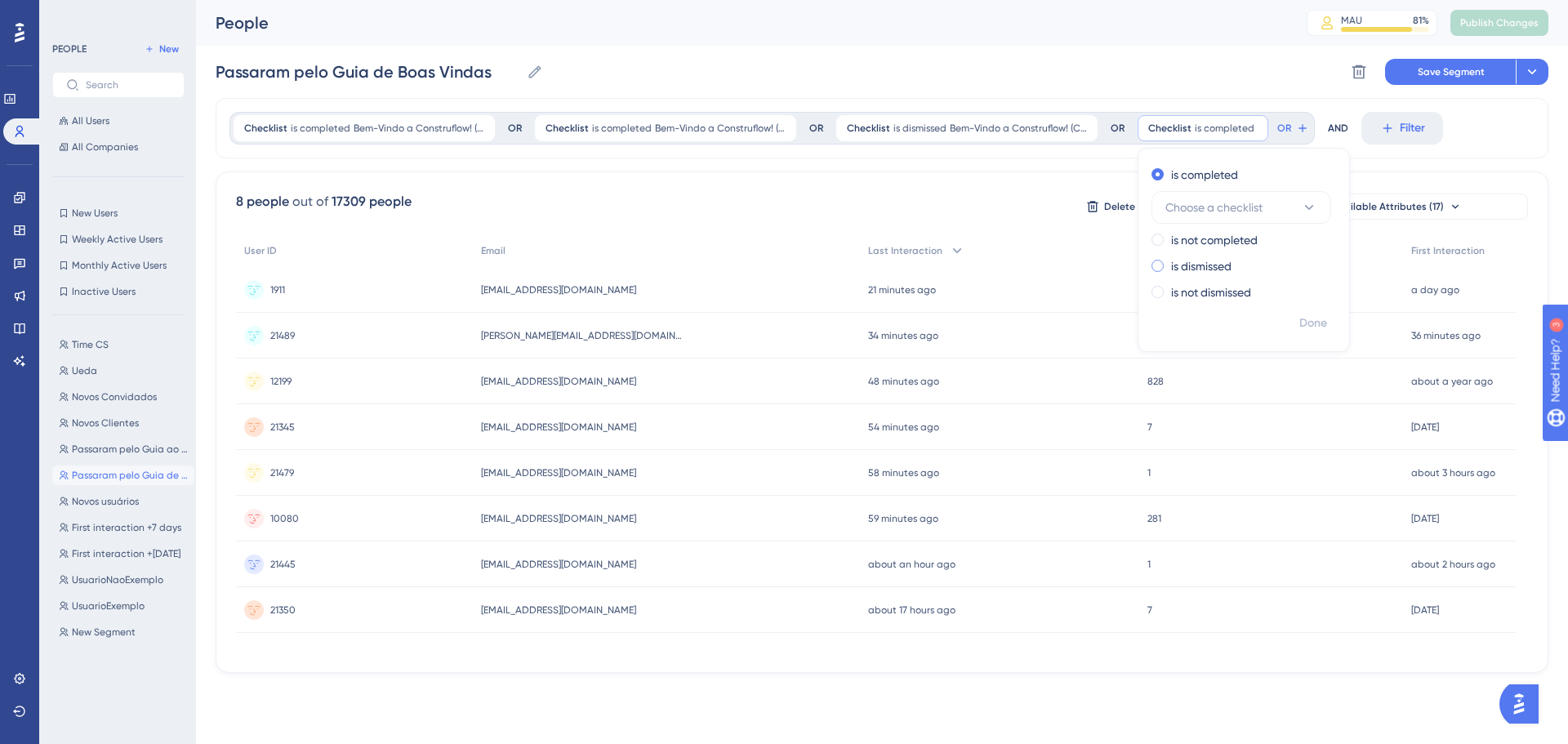
click at [1200, 266] on label "is dismissed" at bounding box center [1201, 266] width 60 height 20
click at [1242, 259] on span "Choose a checklist" at bounding box center [1214, 260] width 98 height 20
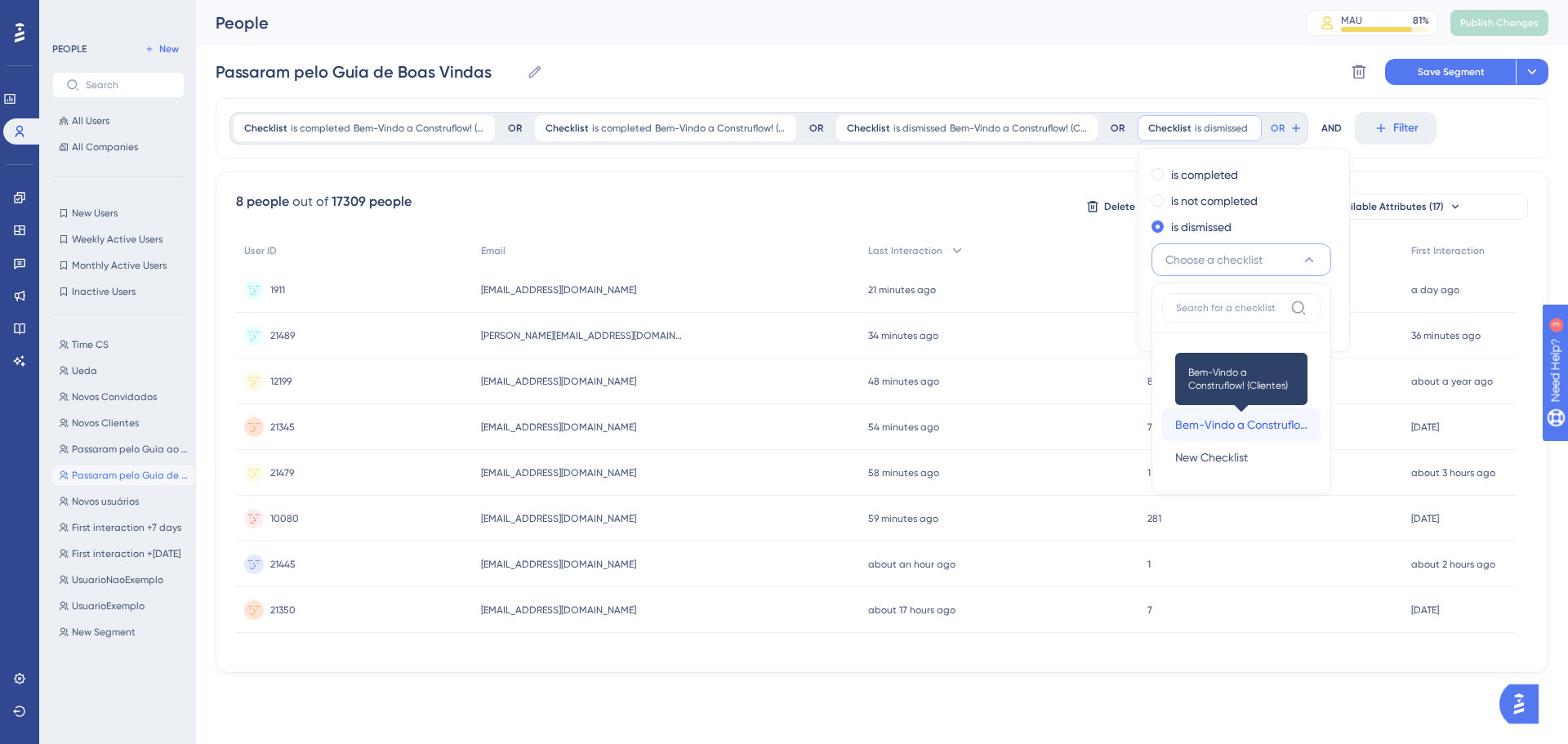
click at [1250, 428] on span "Bem-Vindo a Construflow! (Clientes)" at bounding box center [1242, 424] width 132 height 20
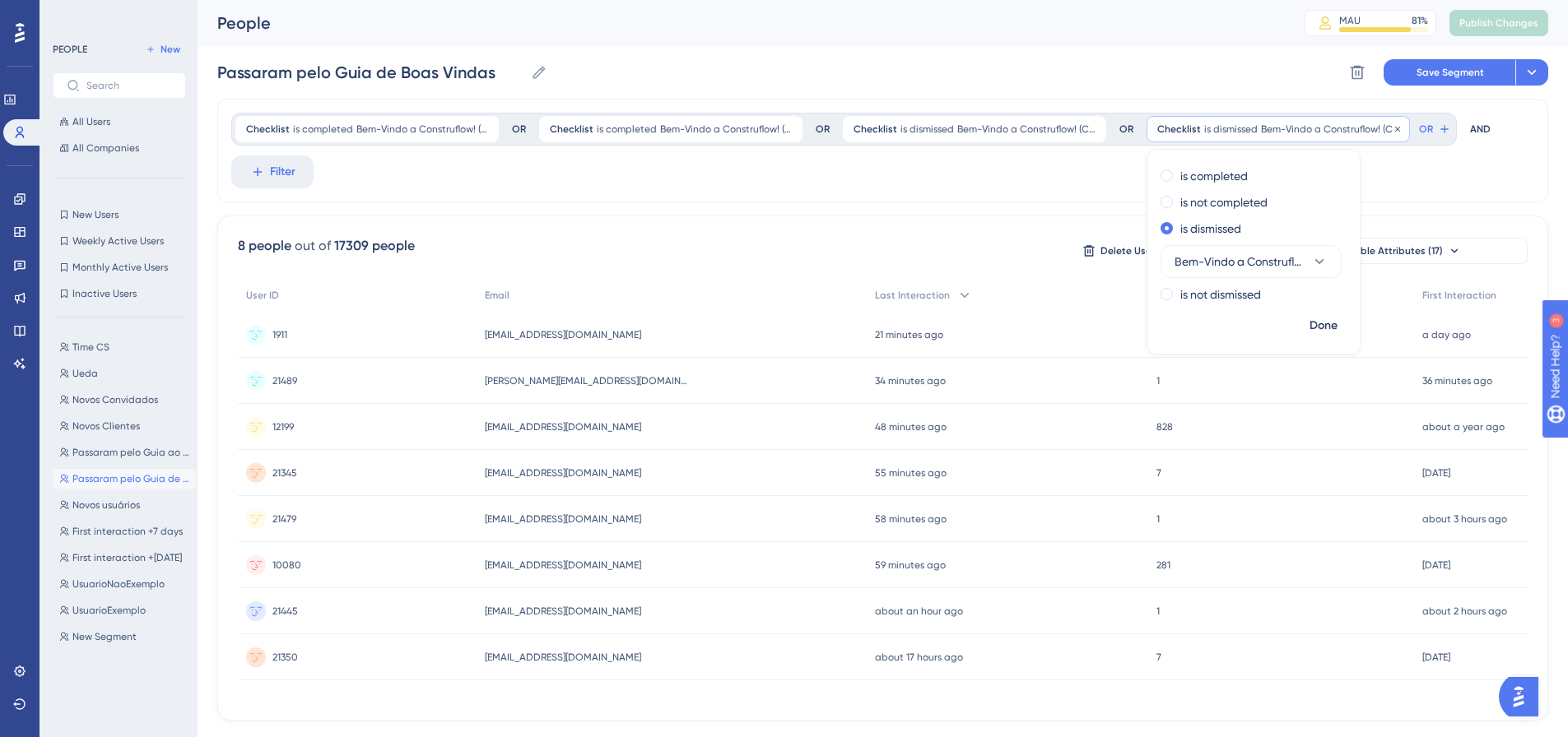
click at [1217, 73] on div "Passaram pelo Guia de Boas Vindas Passaram pelo Guia de Boas Vindas Delete Segm…" at bounding box center [882, 73] width 1330 height 53
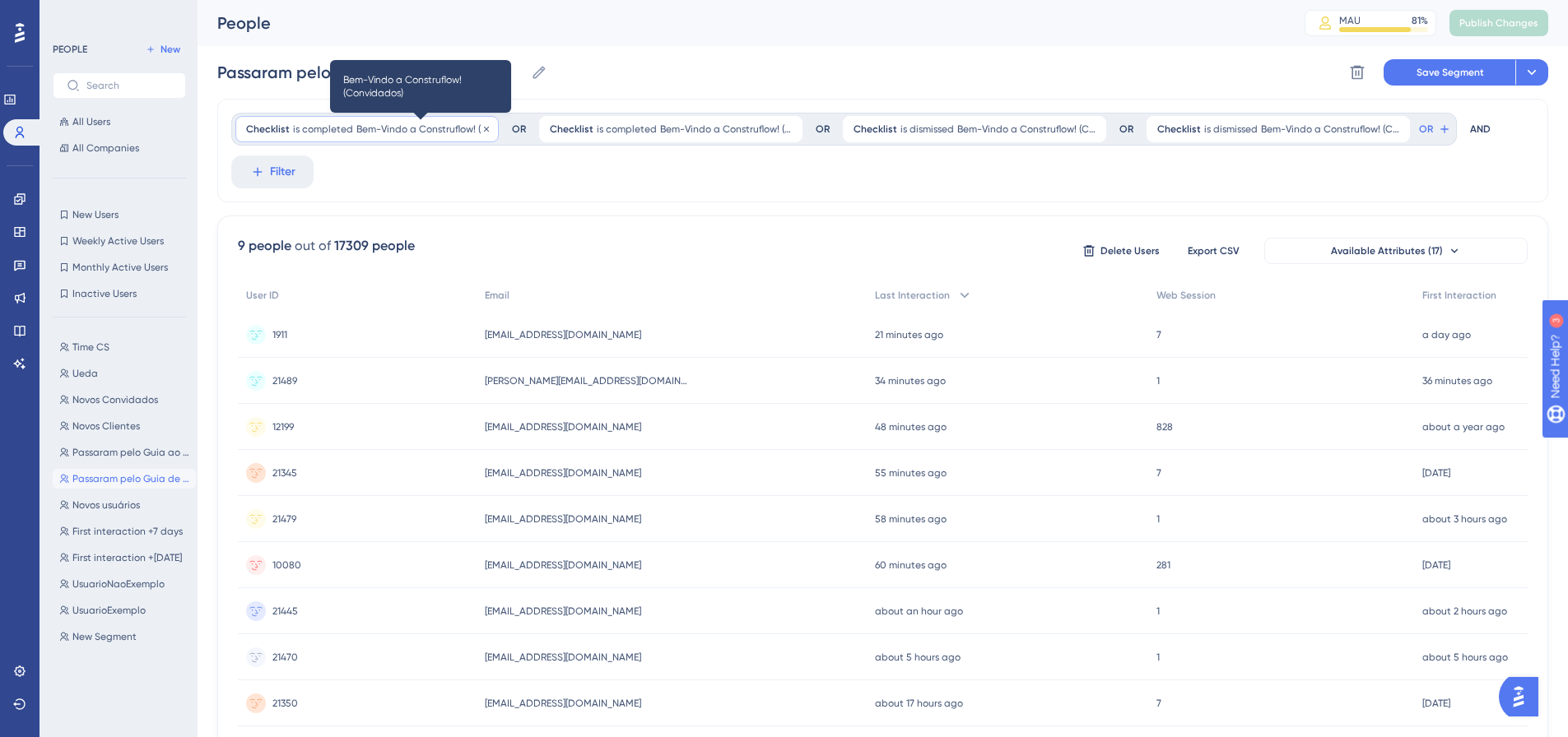
click at [423, 126] on span "Bem-Vindo a Construflow! (Convidados)" at bounding box center [422, 128] width 132 height 13
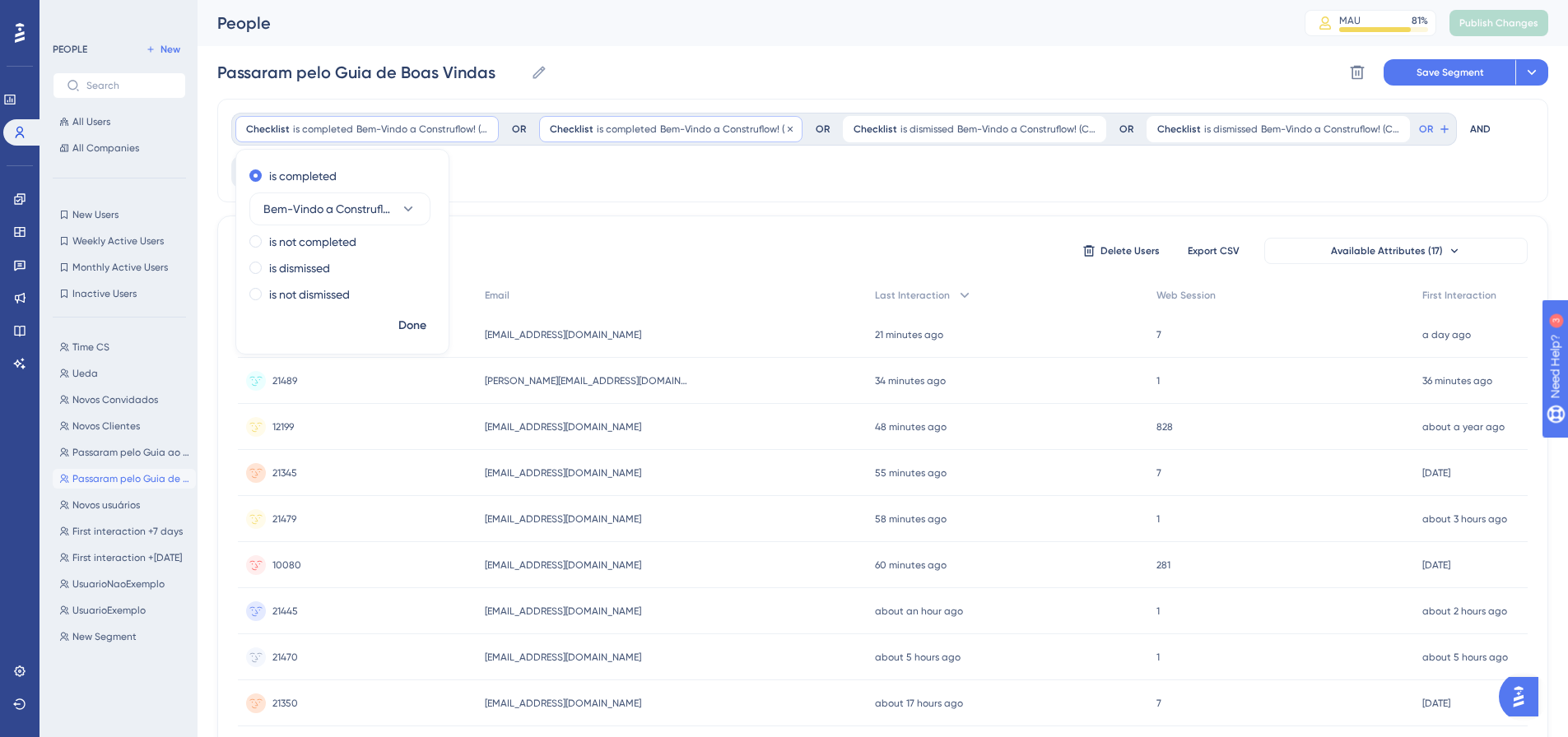
click at [725, 120] on div "Checklist is completed Bem-Vindo a Construflow! (Clientes) Bem-Vindo a Construf…" at bounding box center [671, 129] width 263 height 26
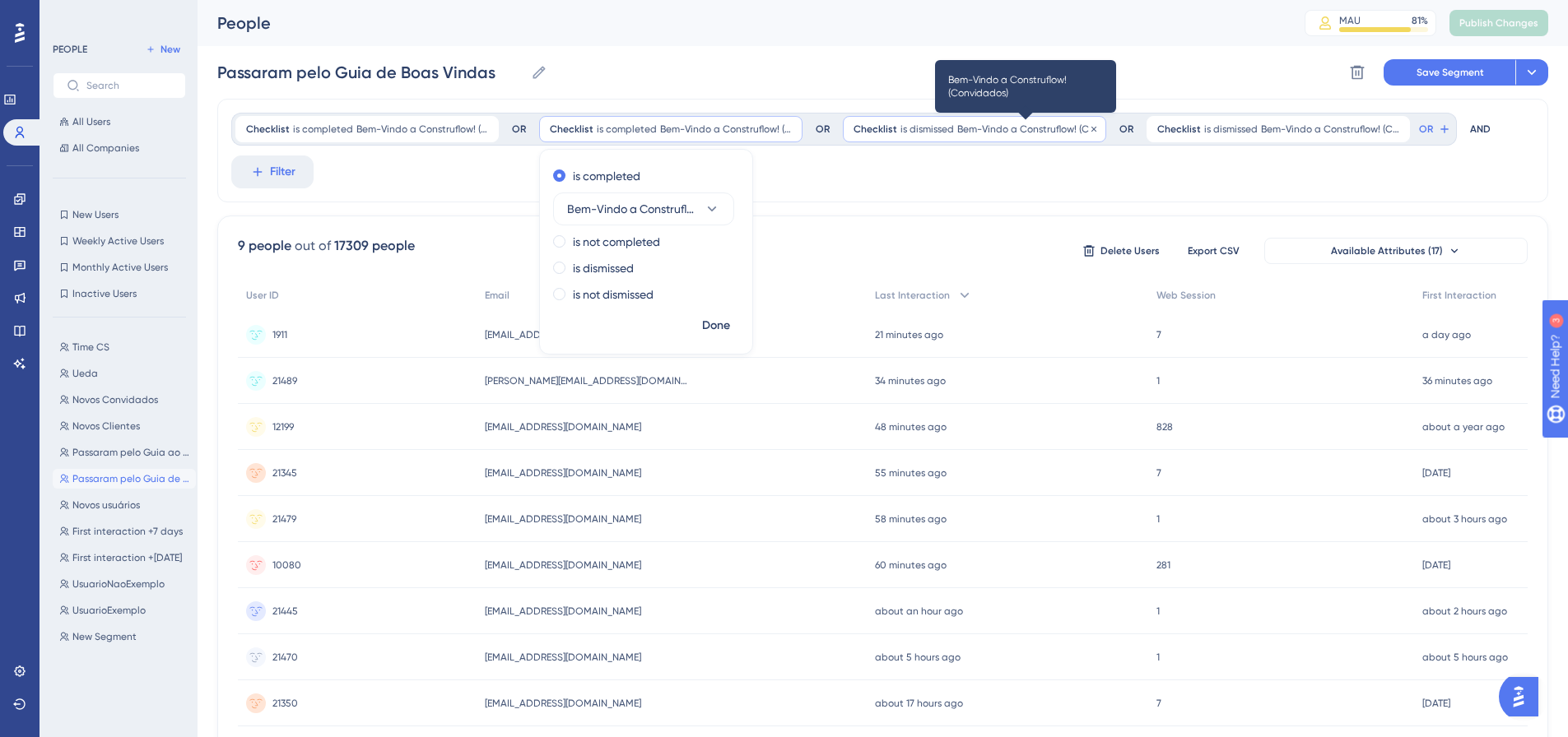
click at [978, 126] on span "Bem-Vindo a Construflow! (Convidados)" at bounding box center [1026, 128] width 138 height 13
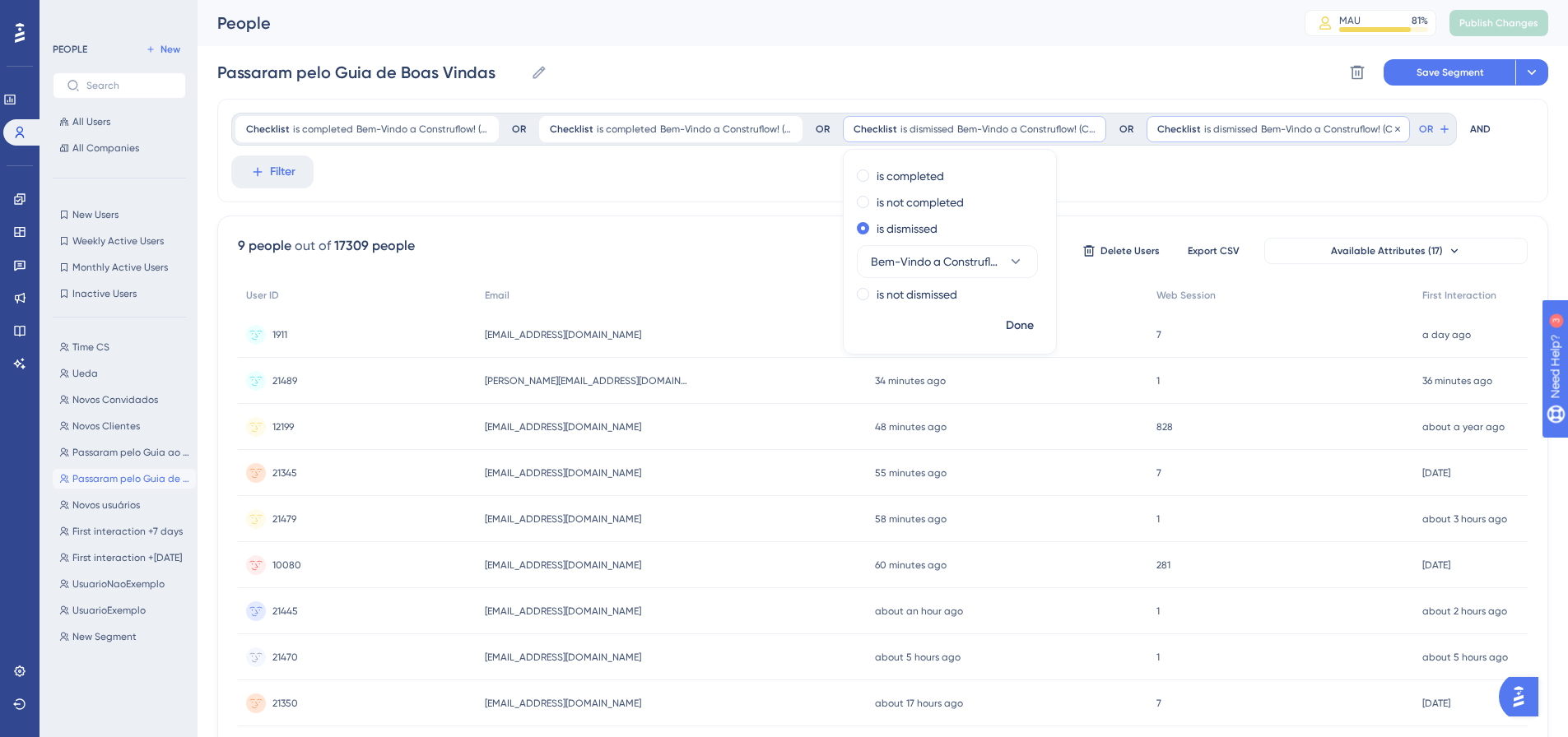
click at [1235, 131] on span "is dismissed" at bounding box center [1230, 128] width 54 height 13
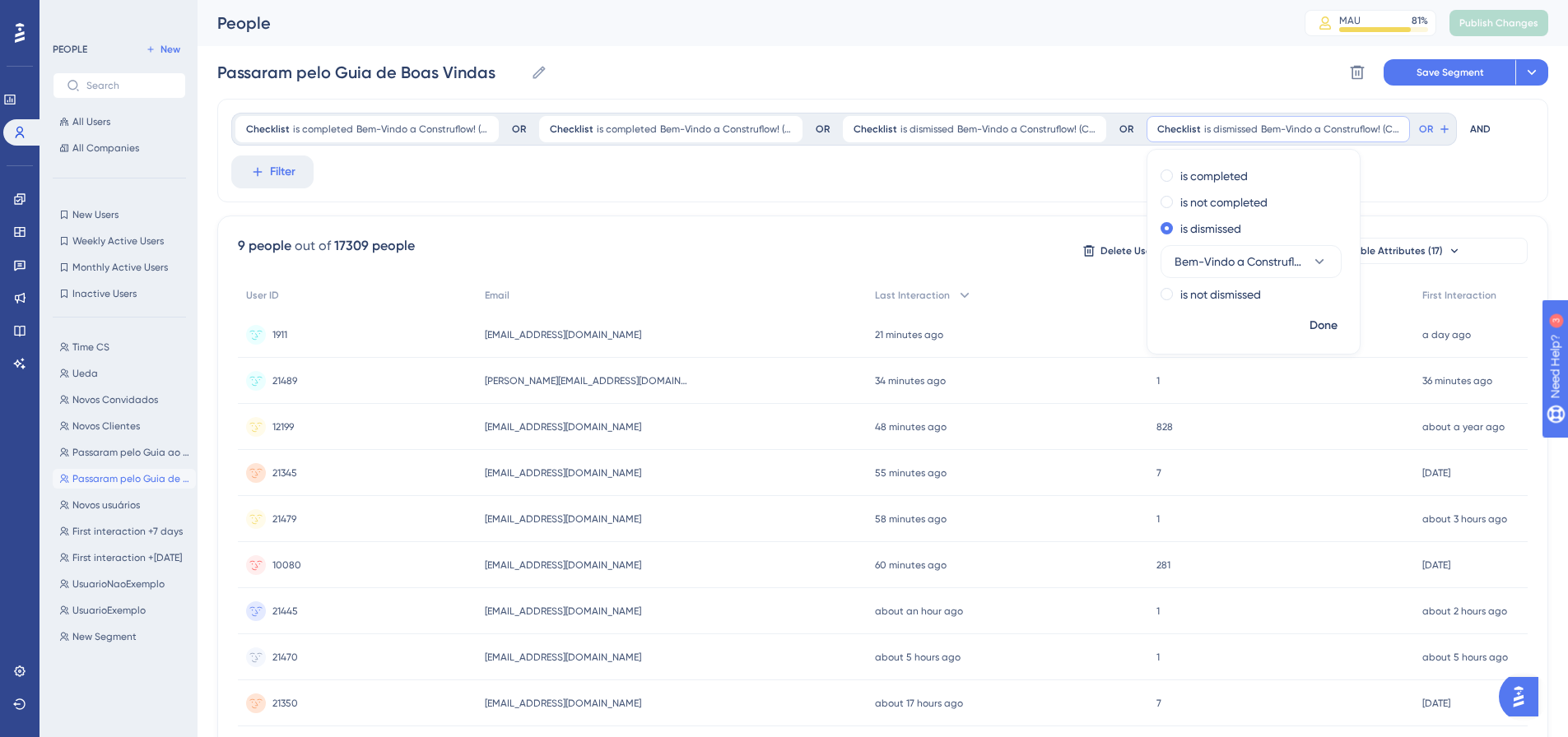
click at [1198, 29] on div "People" at bounding box center [740, 22] width 1046 height 23
click at [351, 67] on input "Passaram pelo Guia de Boas Vindas" at bounding box center [370, 72] width 307 height 23
drag, startPoint x: 297, startPoint y: 78, endPoint x: 375, endPoint y: 71, distance: 78.3
click at [439, 78] on input "Passaram pelo Guia de Boas Vindas" at bounding box center [370, 72] width 307 height 23
click at [373, 71] on input "Passaram pelo Guia de Boas Vindas" at bounding box center [370, 72] width 307 height 23
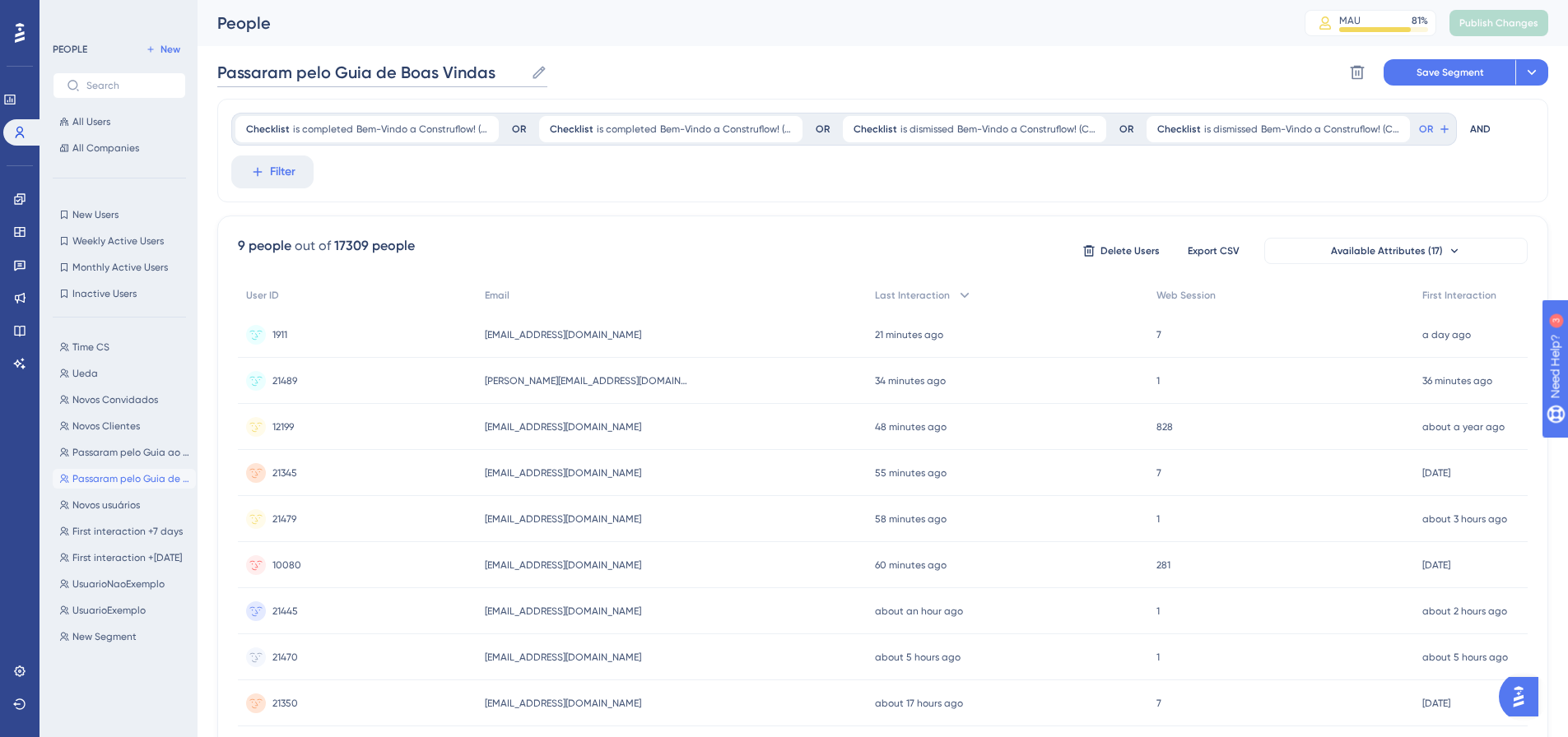
click at [373, 71] on input "Passaram pelo Guia de Boas Vindas" at bounding box center [370, 72] width 307 height 23
drag, startPoint x: 337, startPoint y: 73, endPoint x: 538, endPoint y: 67, distance: 201.1
click at [537, 67] on label "Passaram pelo Guia de Boas Vindas Passaram pelo Guia de Boas Vindas" at bounding box center [382, 72] width 330 height 30
click at [1472, 76] on span "Save Segment" at bounding box center [1449, 72] width 68 height 13
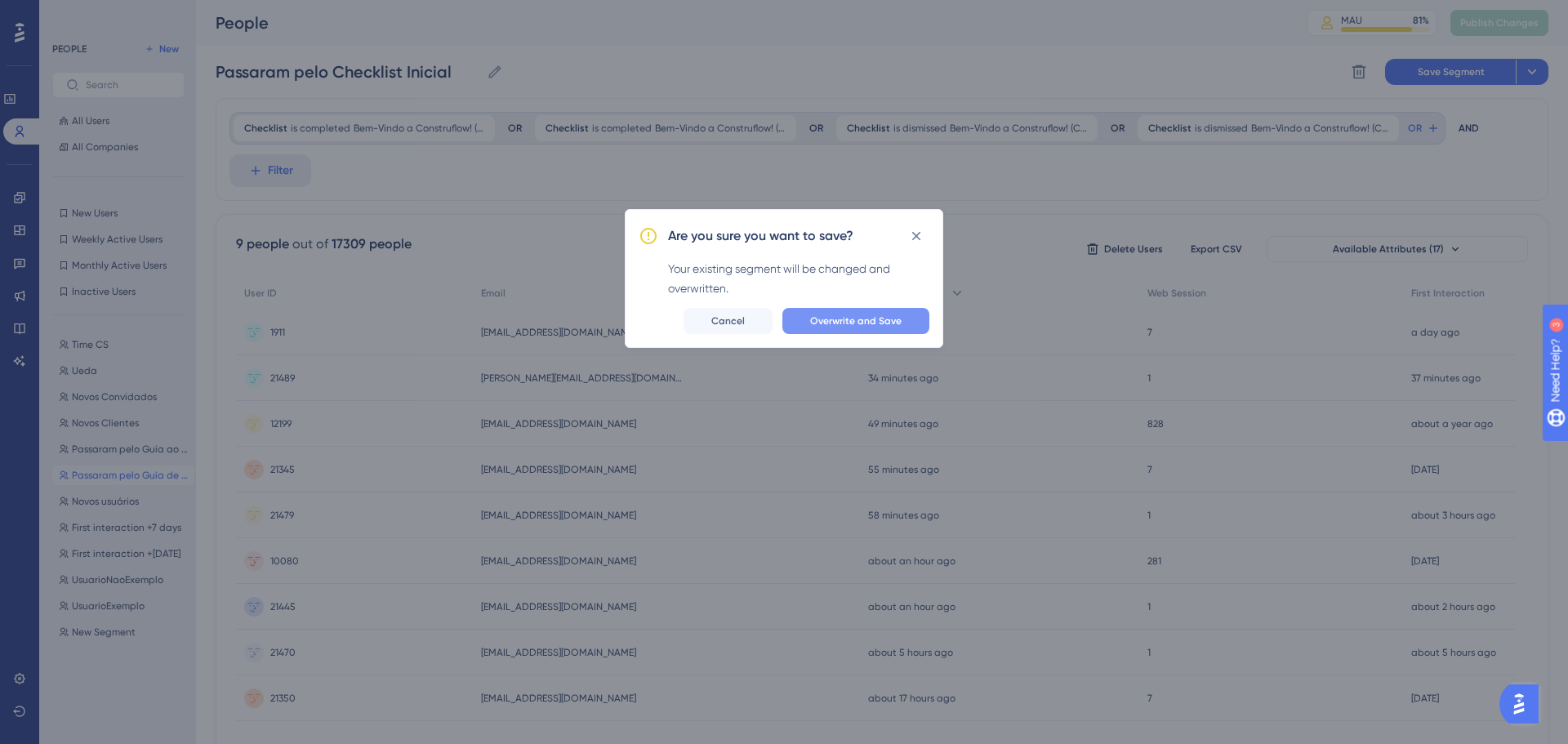
click at [870, 318] on span "Overwrite and Save" at bounding box center [856, 321] width 92 height 13
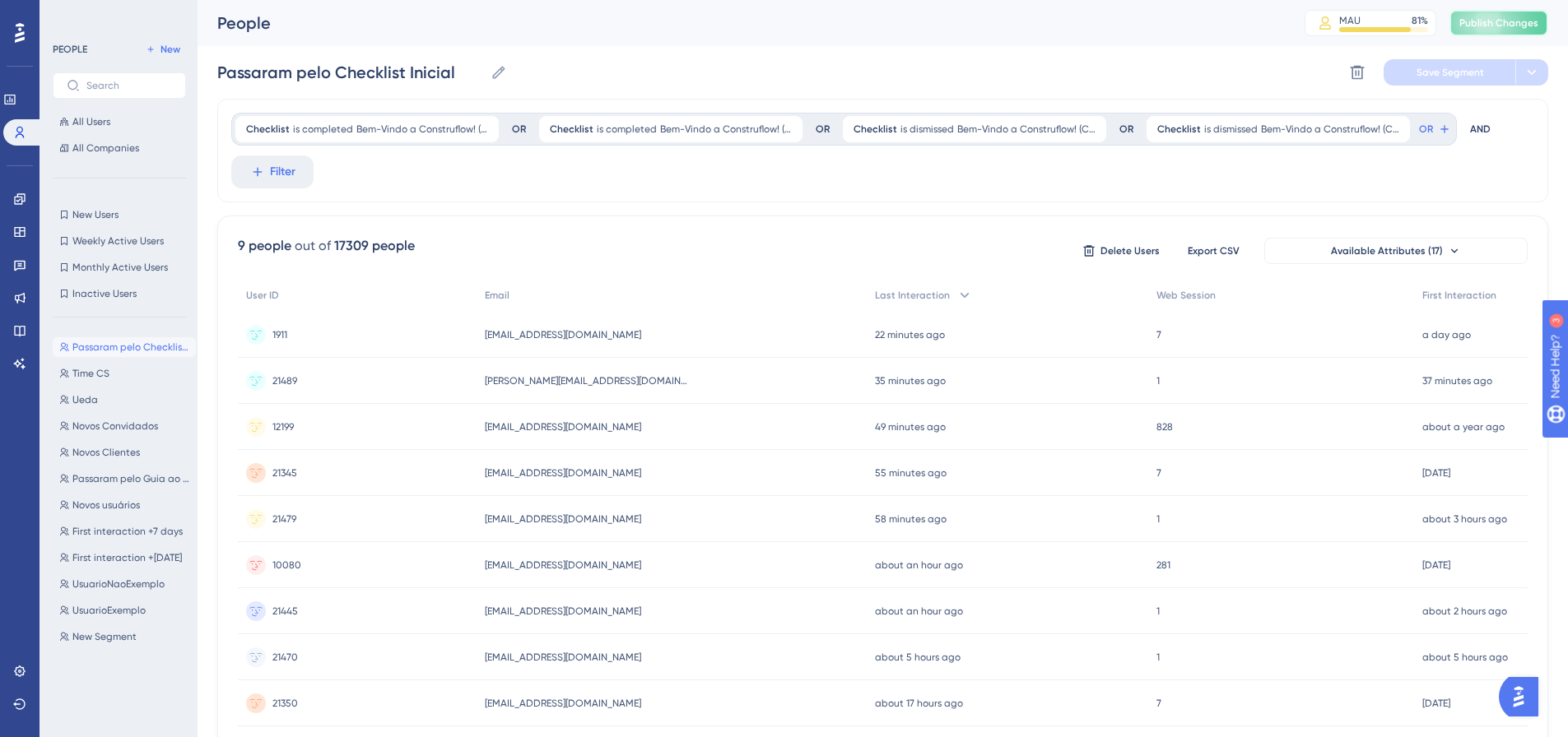
click at [1536, 25] on span "Publish Changes" at bounding box center [1498, 22] width 79 height 13
click at [151, 557] on span "First interaction +[DATE]" at bounding box center [127, 557] width 109 height 13
type input "First interaction +[DATE]"
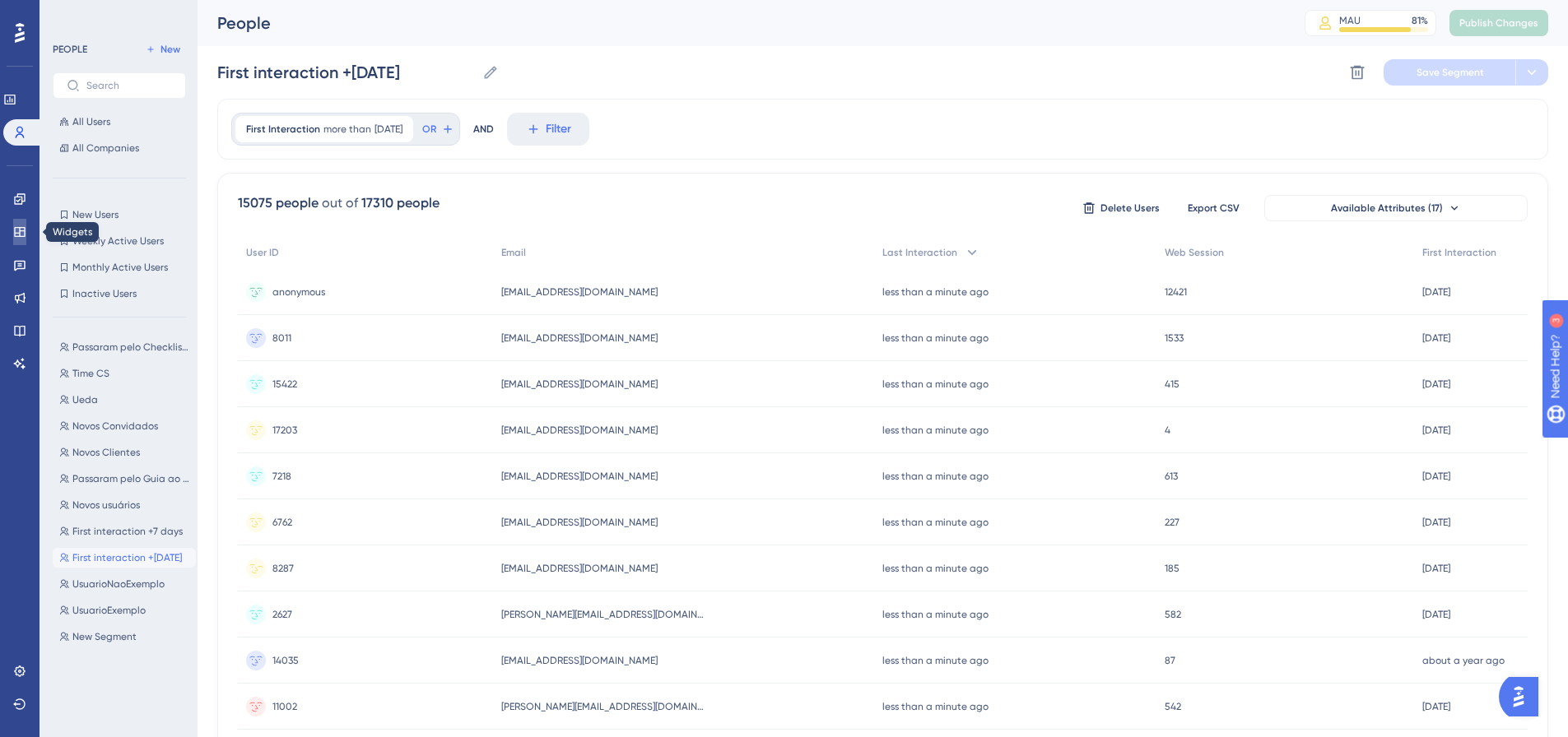
click at [21, 238] on link at bounding box center [19, 231] width 13 height 26
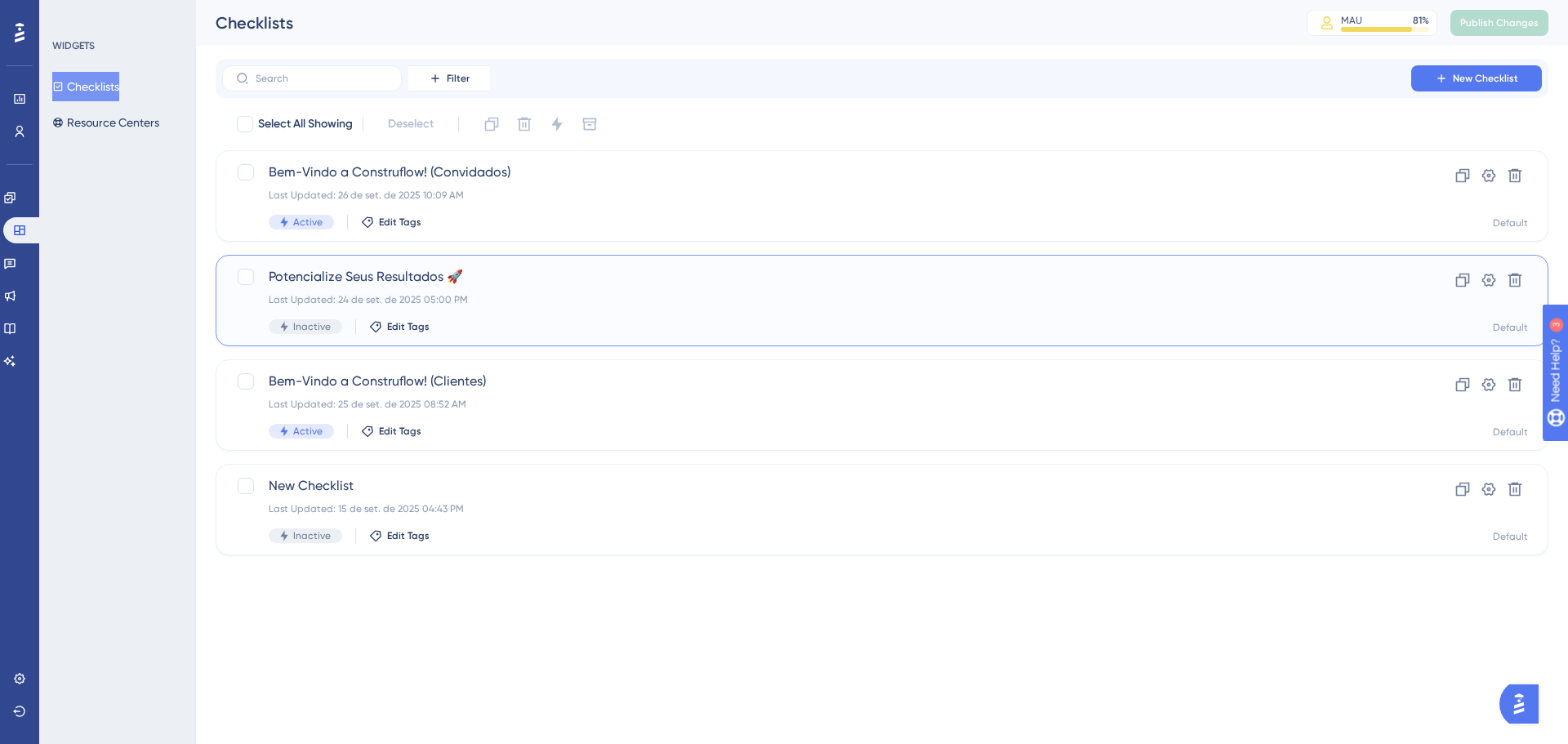
click at [558, 283] on span "Potencialize Seus Resultados 🚀" at bounding box center [817, 277] width 1096 height 20
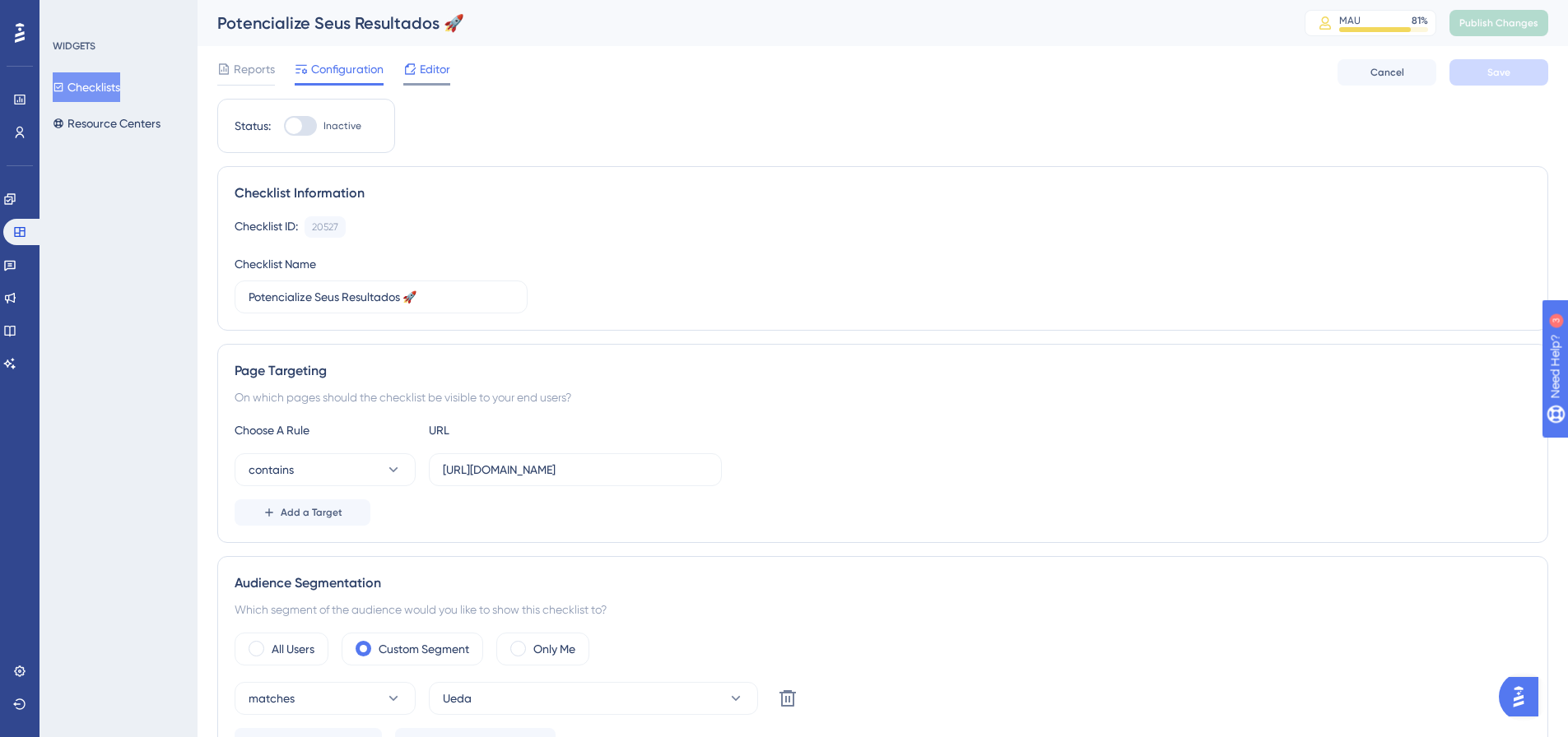
click at [439, 73] on span "Editor" at bounding box center [435, 68] width 31 height 20
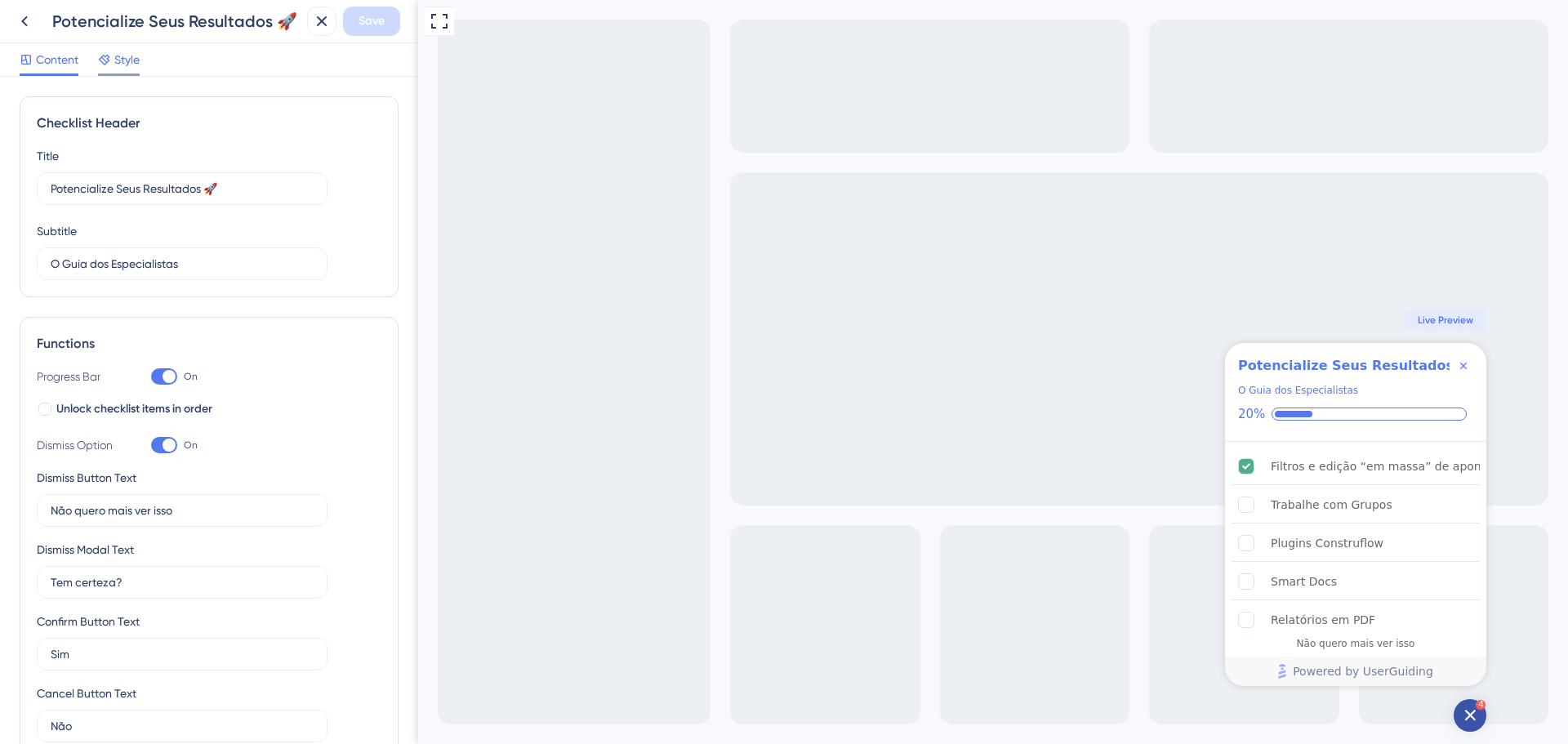
drag, startPoint x: 120, startPoint y: 69, endPoint x: 154, endPoint y: 94, distance: 42.2
click at [121, 68] on span "Style" at bounding box center [127, 59] width 25 height 20
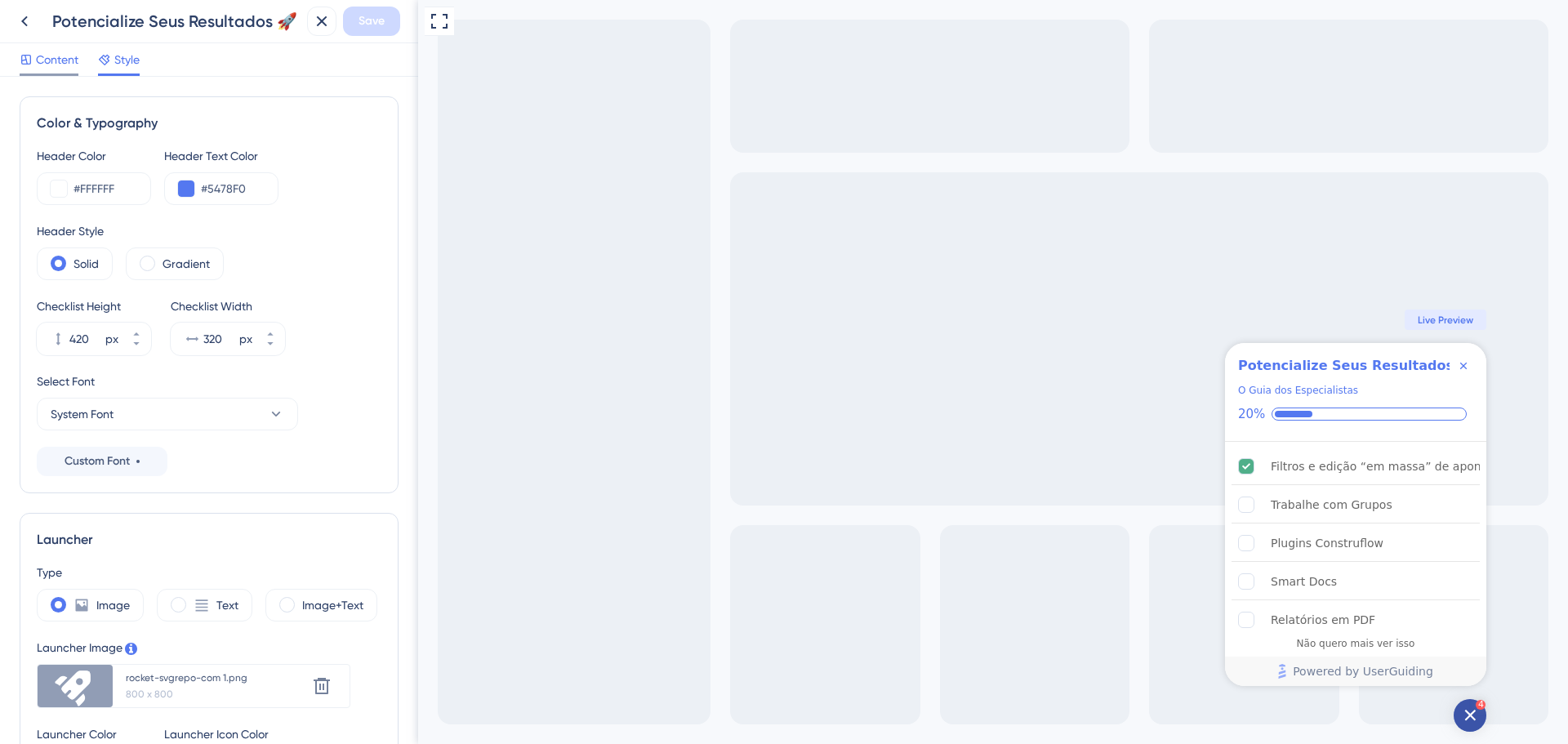
click at [41, 52] on span "Content" at bounding box center [57, 59] width 42 height 20
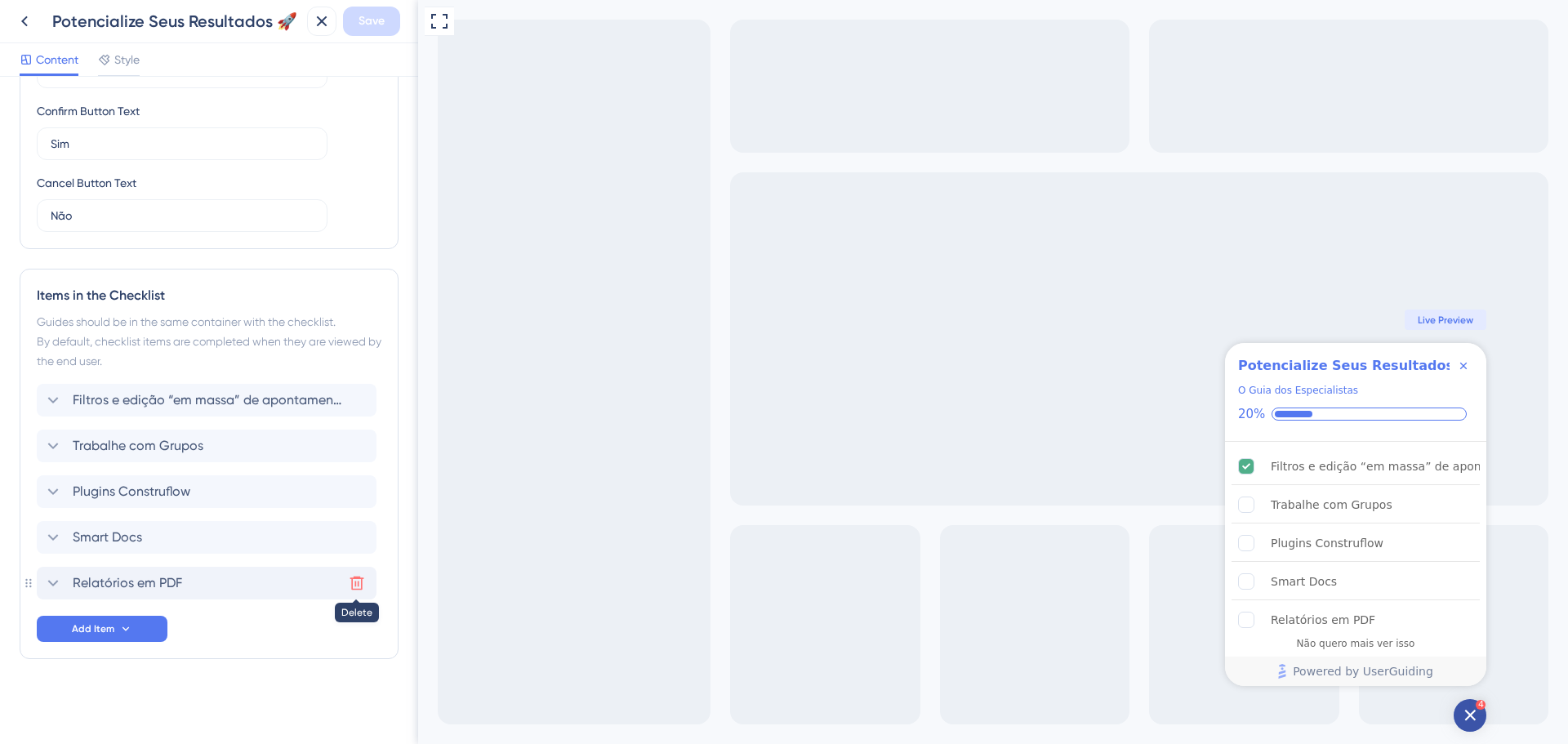
click at [359, 586] on icon at bounding box center [356, 583] width 16 height 16
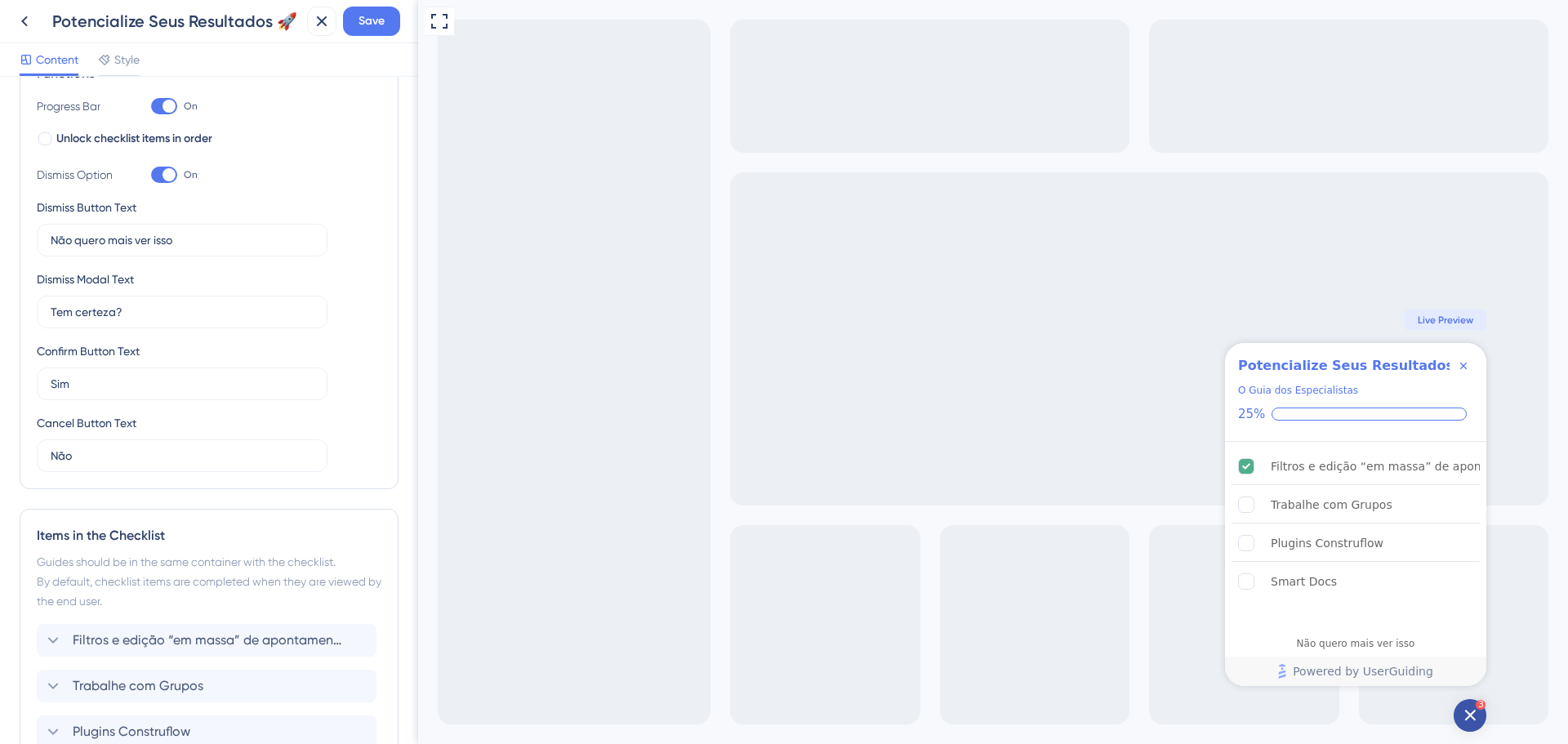
scroll to position [301, 0]
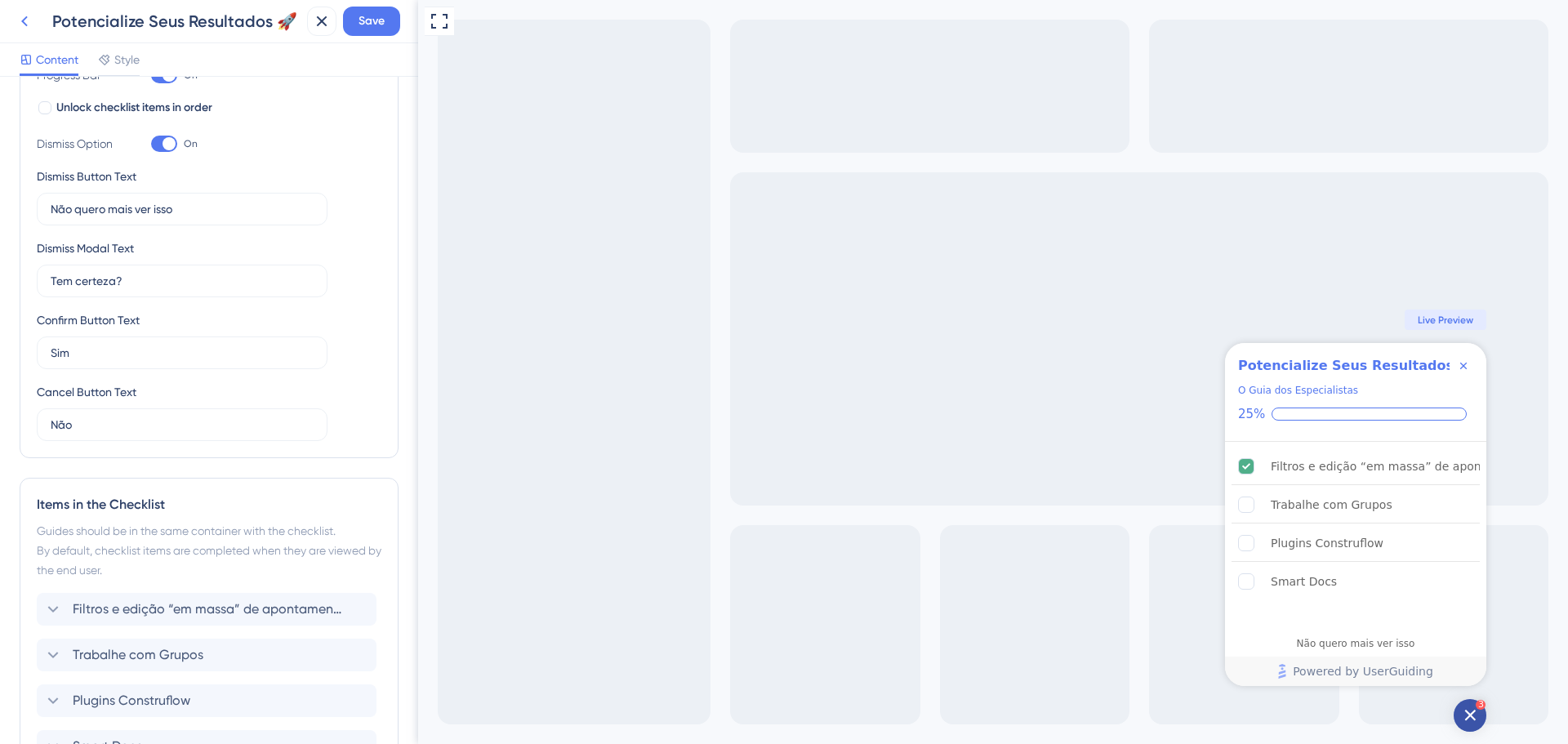
click at [22, 16] on icon at bounding box center [24, 20] width 20 height 20
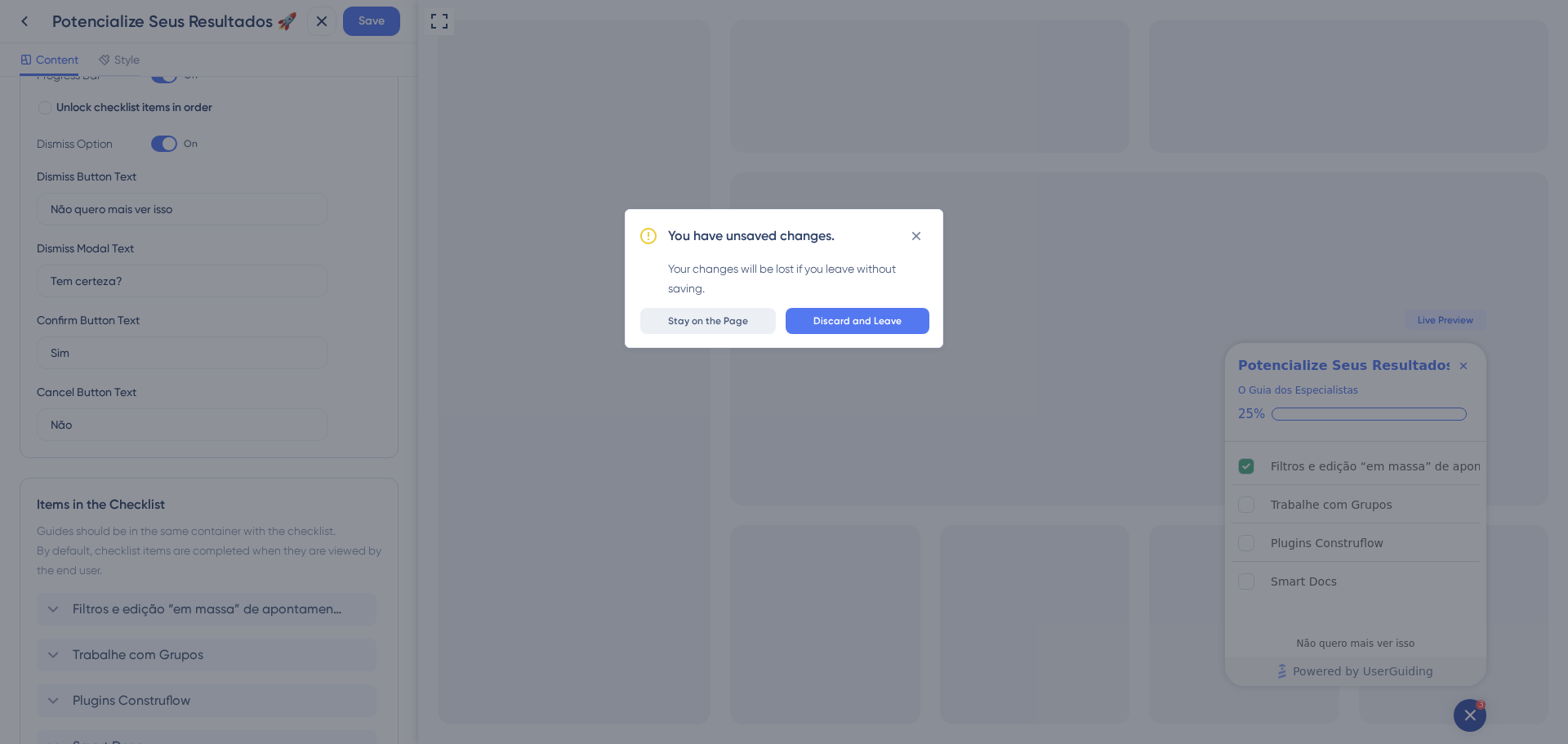
click at [748, 323] on span "Stay on the Page" at bounding box center [708, 321] width 80 height 13
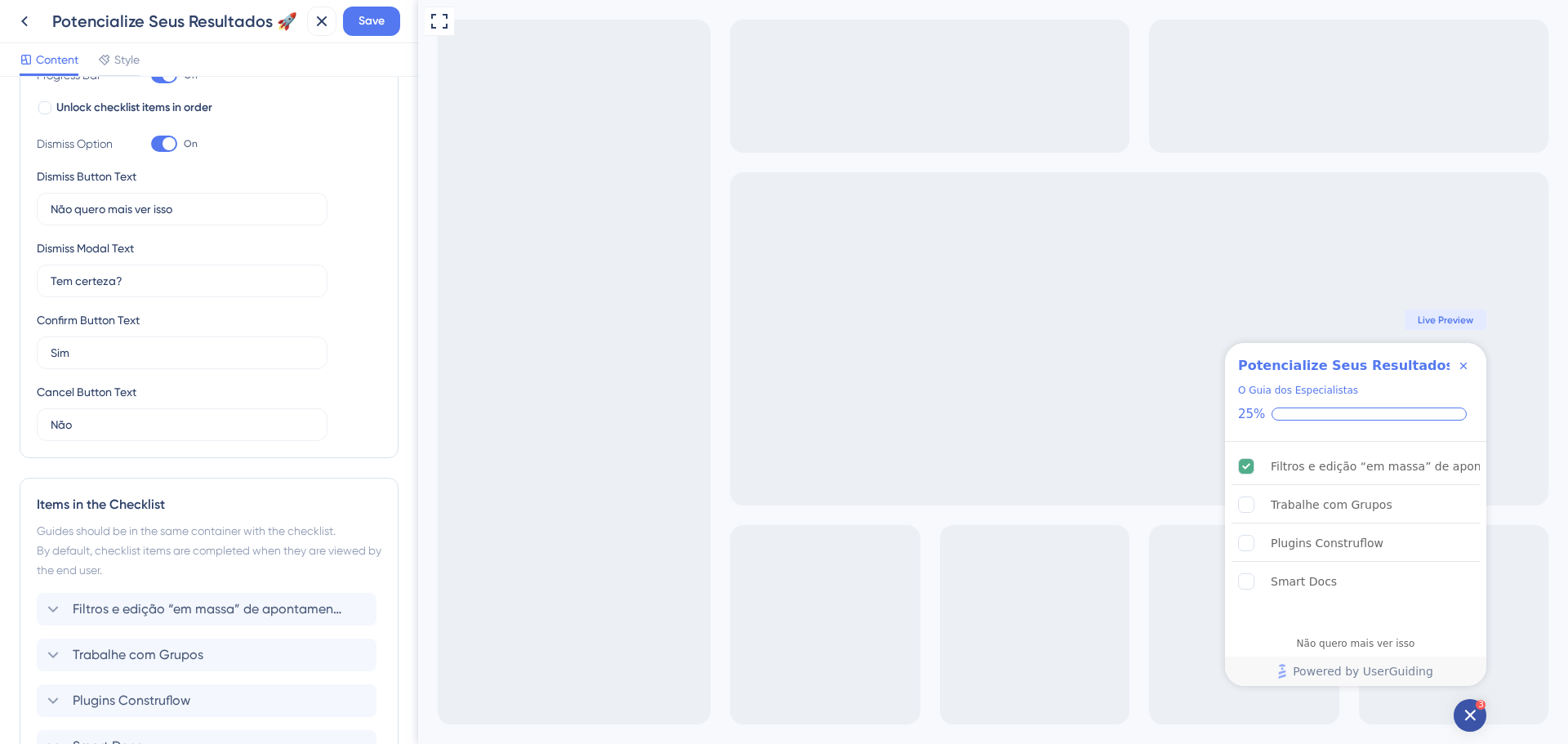
click at [915, 233] on div "Full Screen Preview 3 Potencialize Seus Resultados 🚀 O Guia dos Especialistas 2…" at bounding box center [993, 372] width 1150 height 744
click at [395, 23] on button "Save" at bounding box center [371, 21] width 57 height 30
click at [23, 20] on div "Checklist updated." at bounding box center [178, 30] width 317 height 34
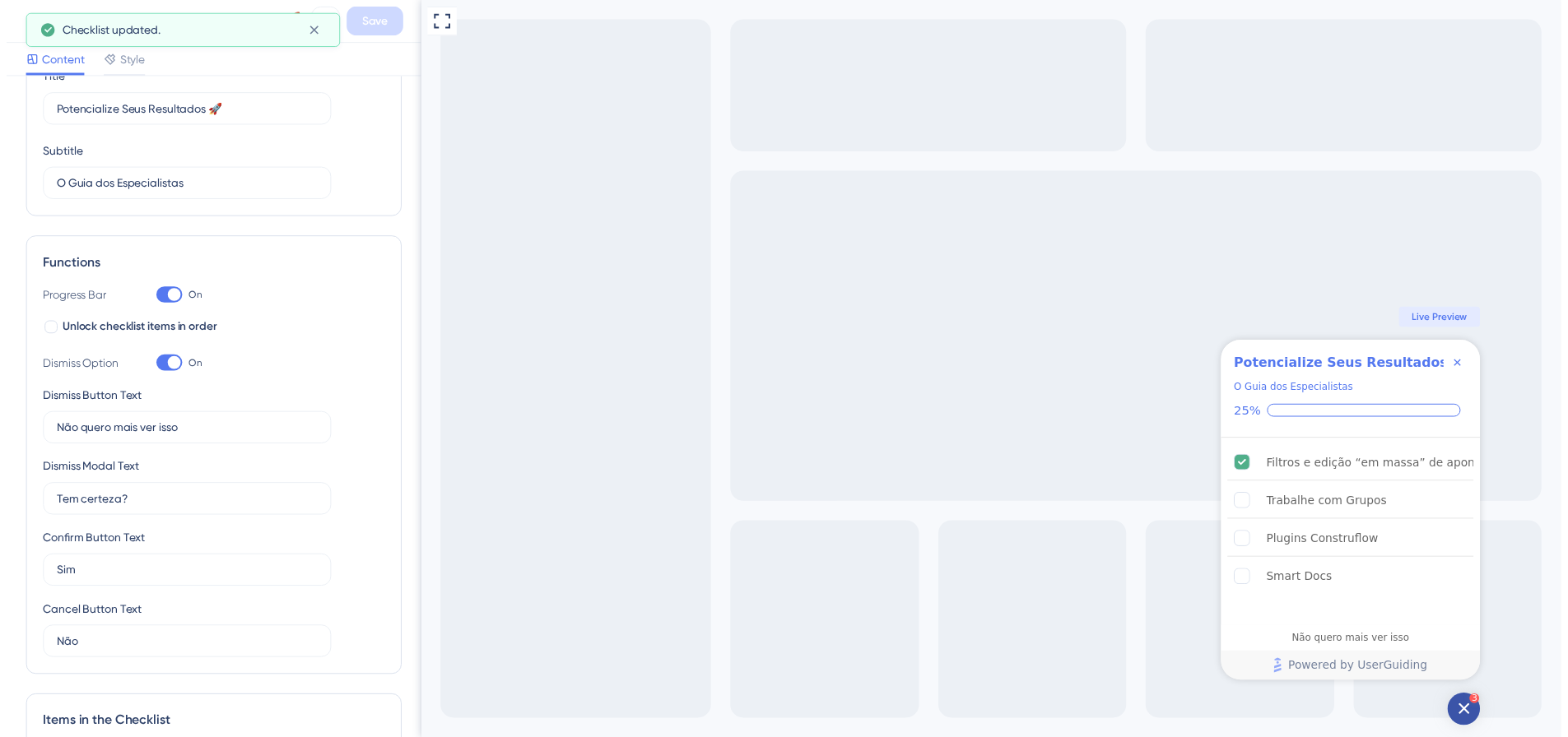
scroll to position [56, 0]
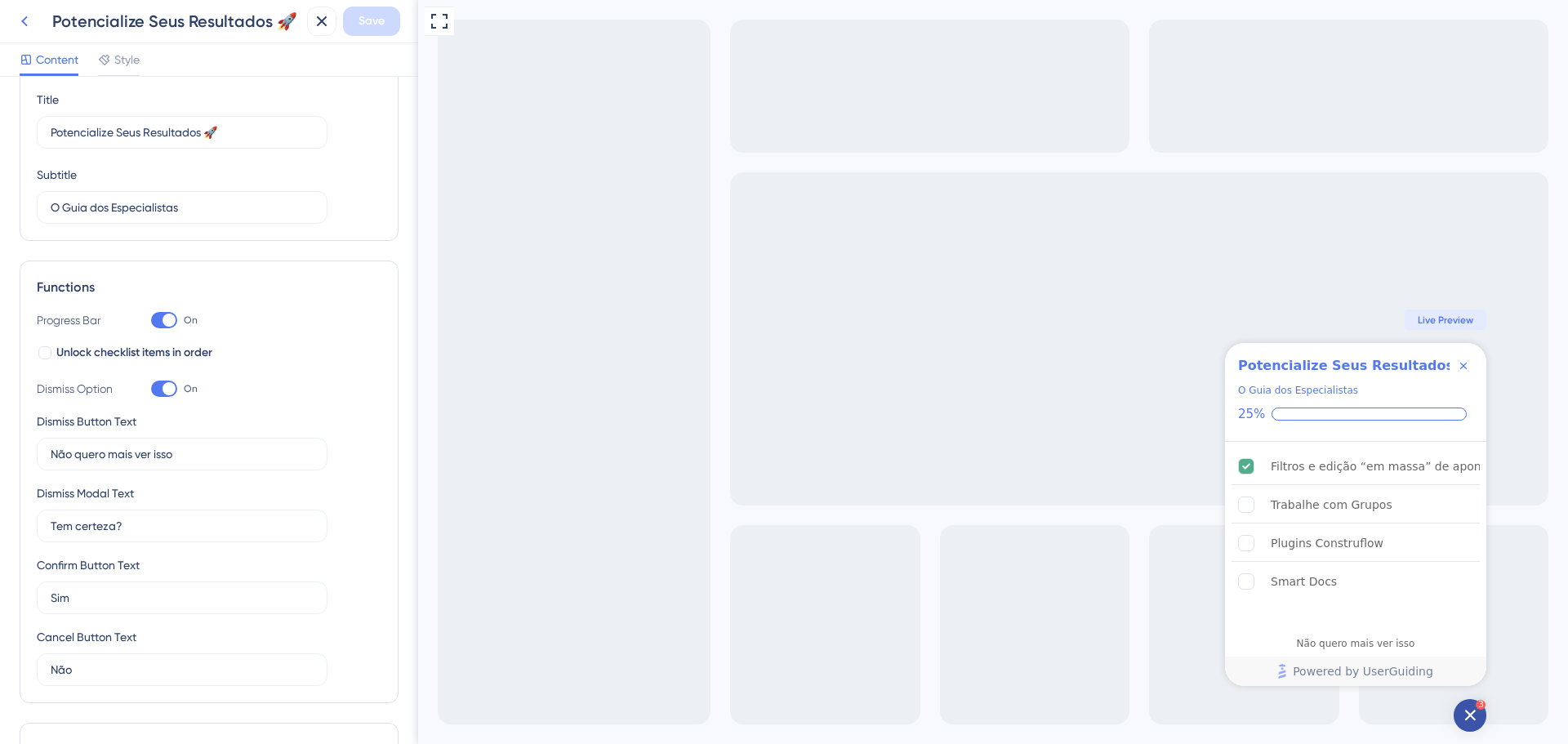
click at [28, 22] on icon at bounding box center [24, 20] width 20 height 20
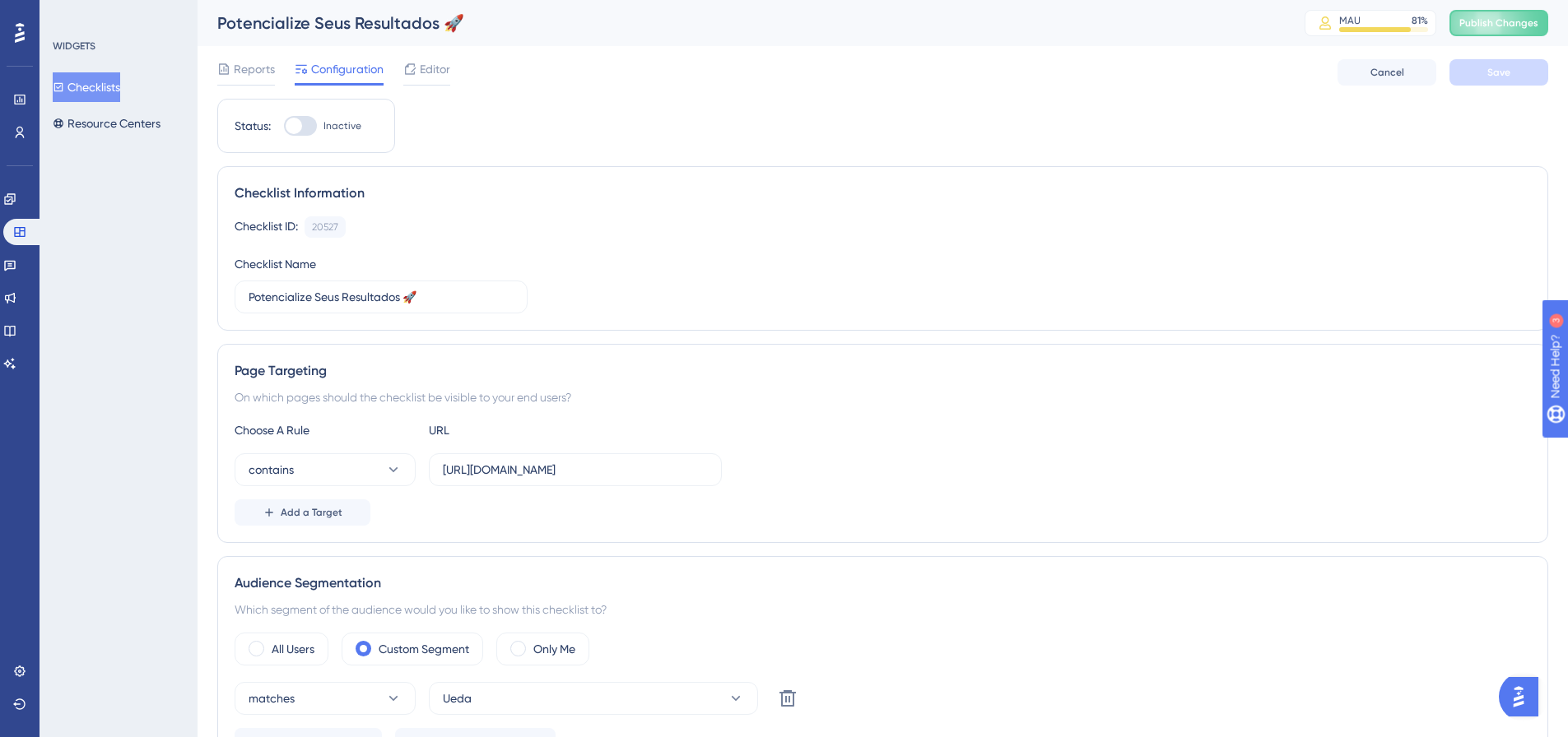
click at [306, 129] on div at bounding box center [300, 126] width 33 height 20
click at [284, 126] on input "Inactive" at bounding box center [283, 126] width 1 height 1
checkbox input "false"
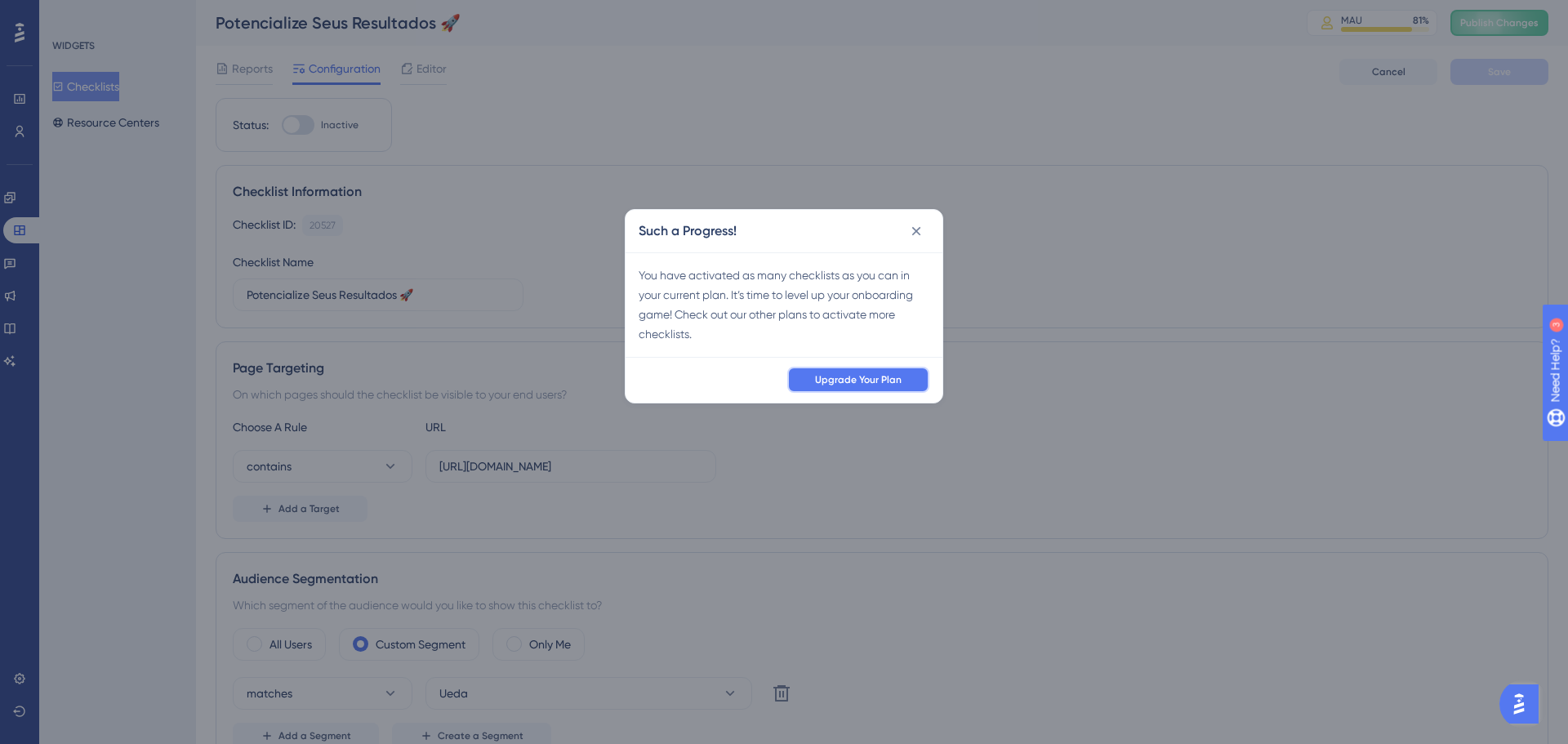
click at [857, 382] on span "Upgrade Your Plan" at bounding box center [858, 379] width 86 height 13
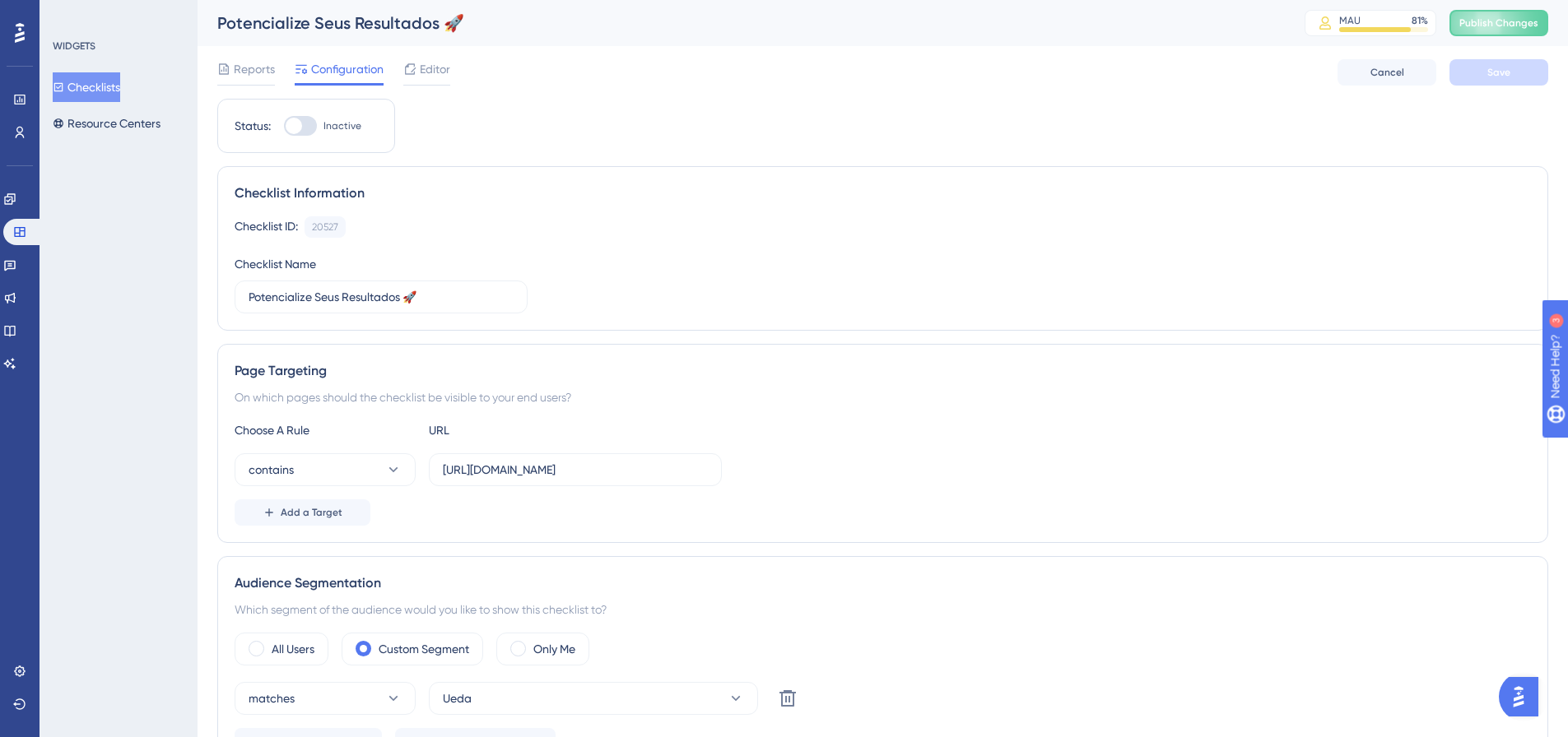
click at [294, 120] on div at bounding box center [293, 126] width 16 height 16
click at [284, 126] on input "Inactive" at bounding box center [283, 126] width 1 height 1
checkbox input "false"
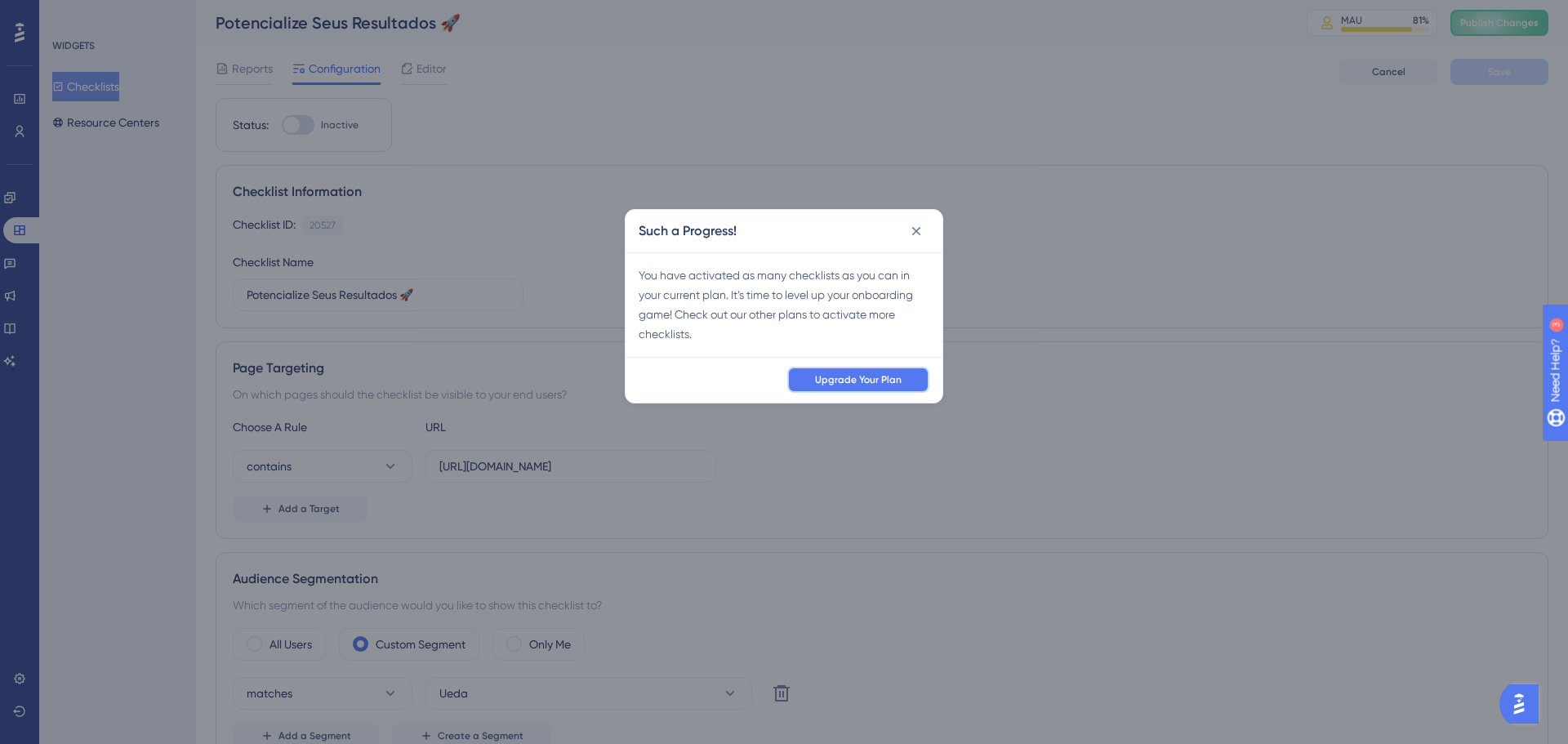
click at [901, 378] on span "Upgrade Your Plan" at bounding box center [858, 379] width 86 height 13
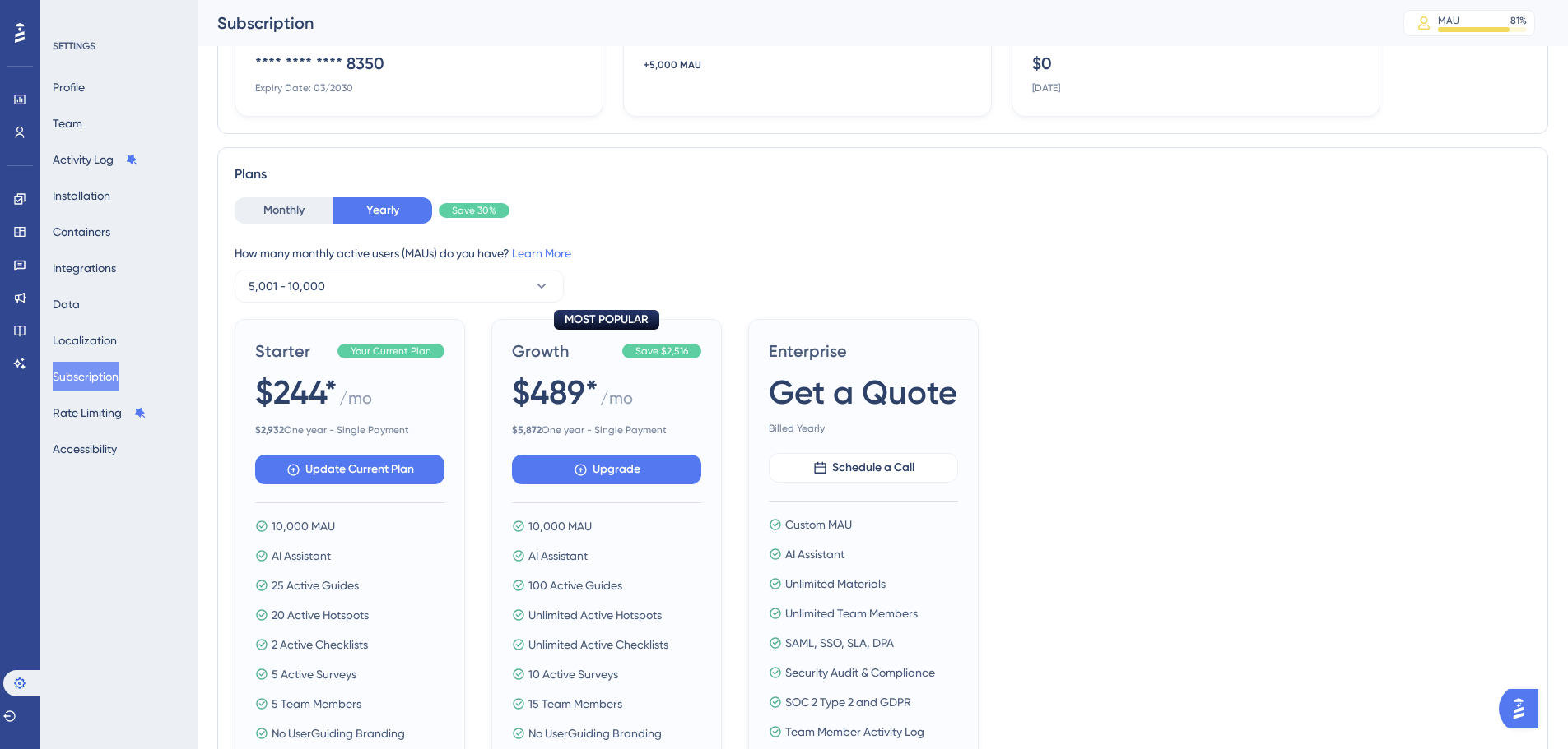
scroll to position [247, 0]
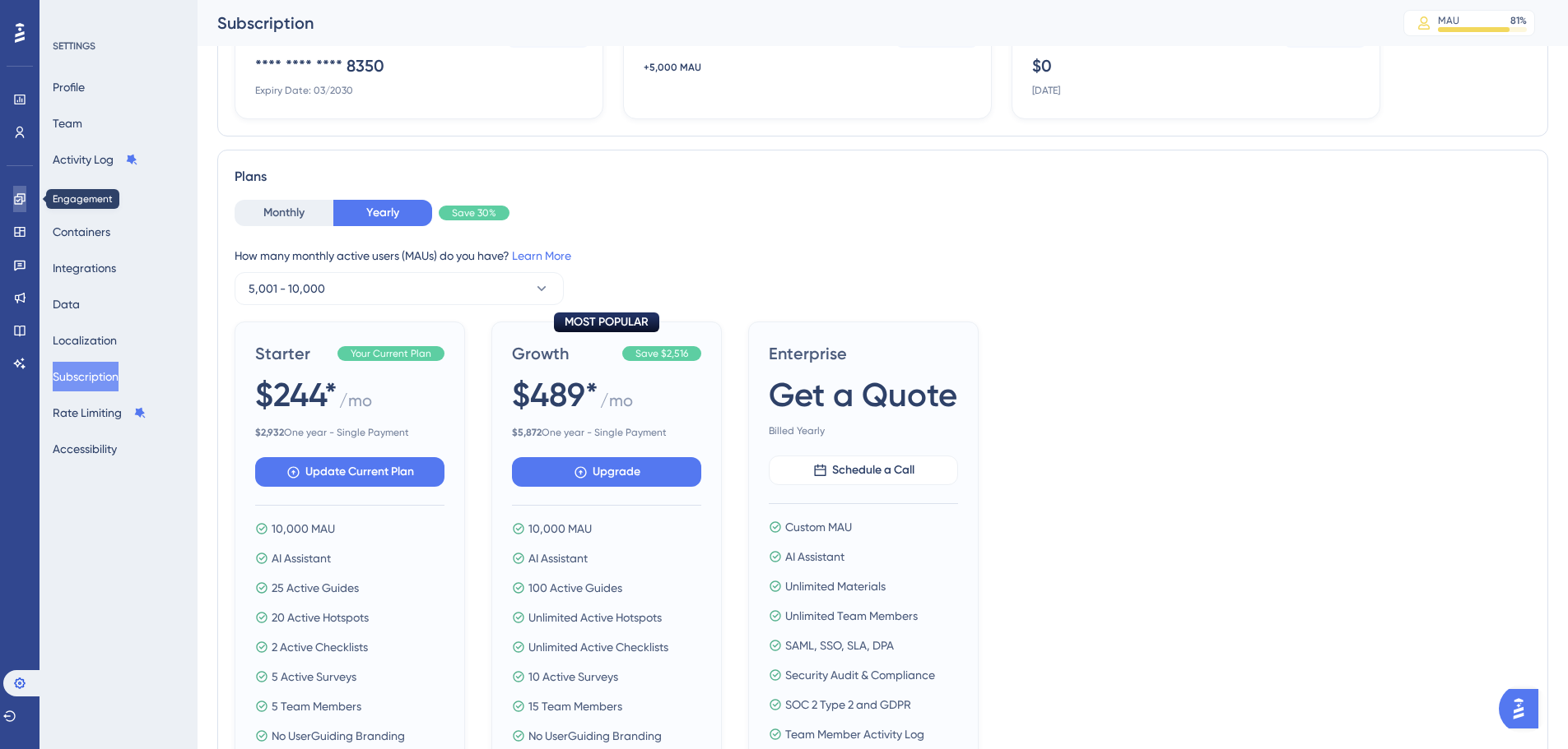
click at [23, 202] on icon at bounding box center [19, 198] width 13 height 13
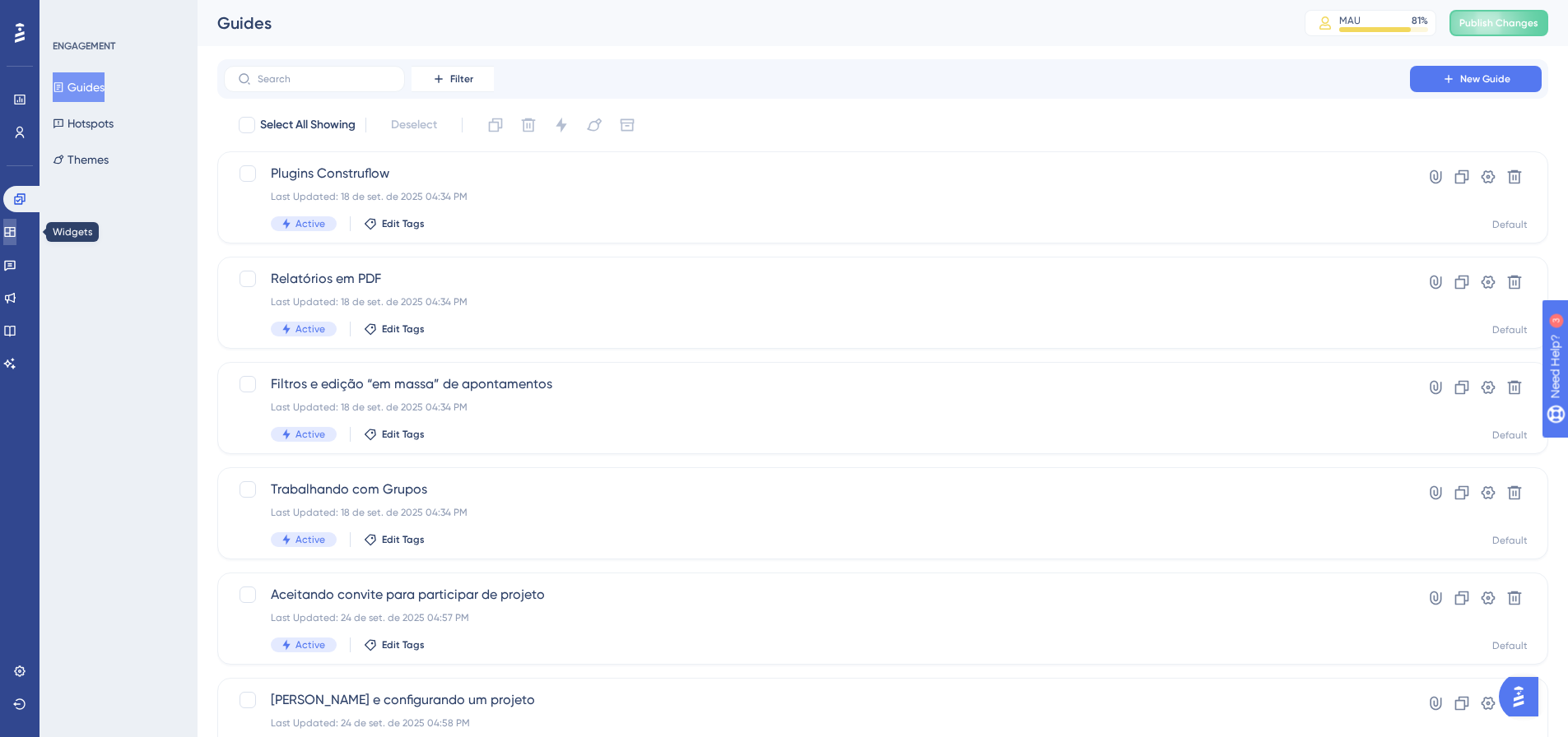
click at [16, 229] on link at bounding box center [9, 231] width 13 height 26
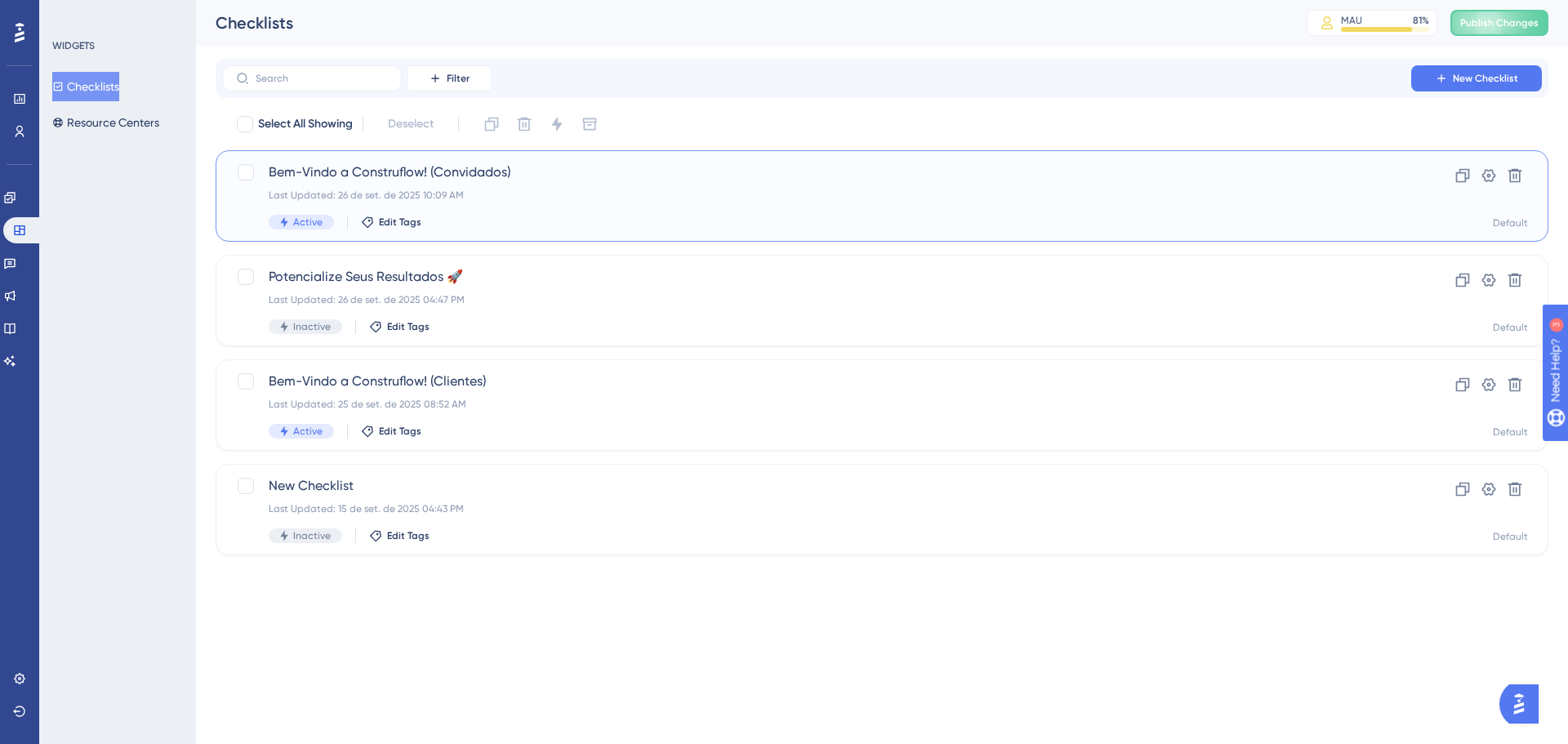
click at [596, 192] on div "Last Updated: 26 de set. de 2025 10:09 AM" at bounding box center [817, 194] width 1096 height 13
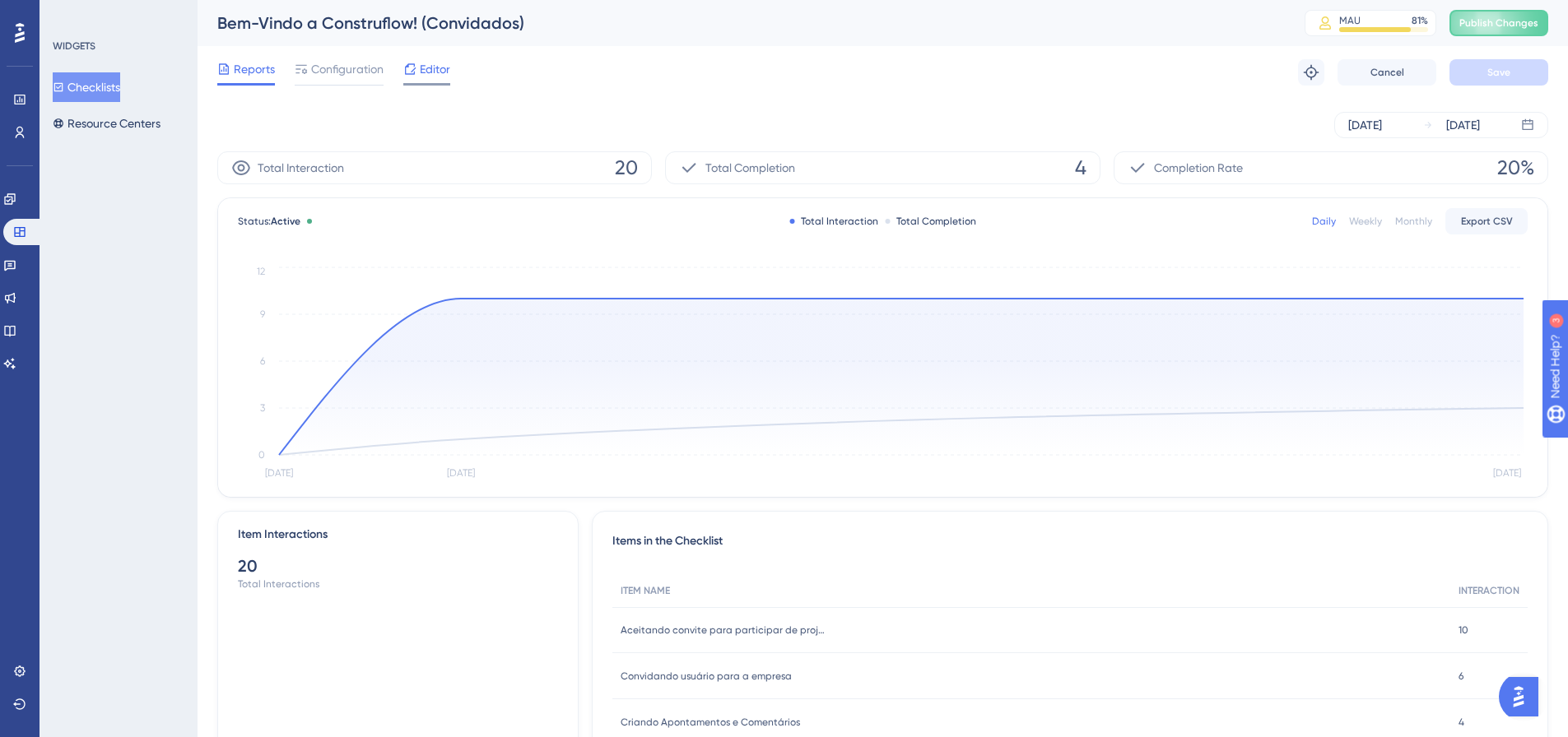
click at [422, 73] on span "Editor" at bounding box center [435, 68] width 31 height 20
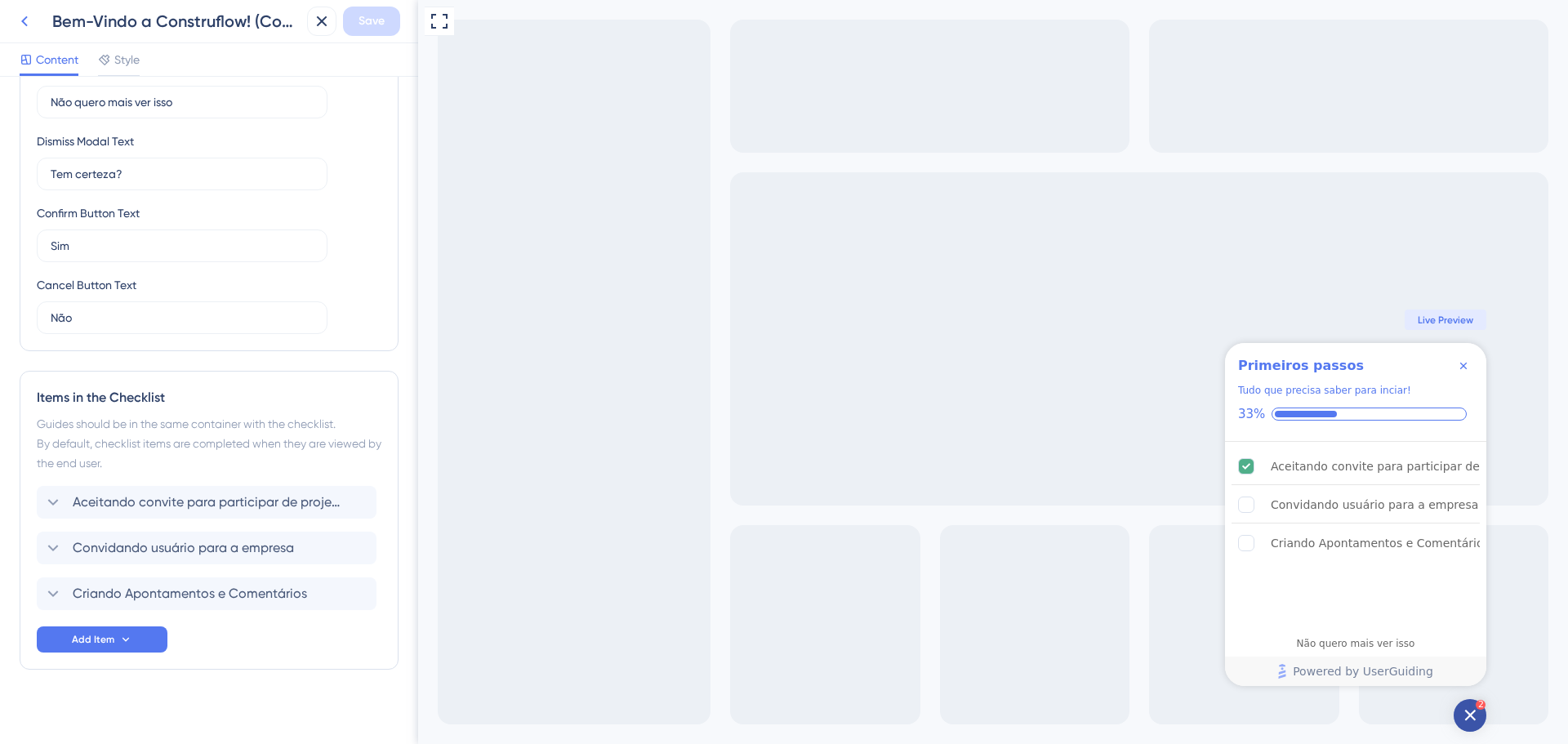
click at [25, 18] on icon at bounding box center [25, 21] width 7 height 11
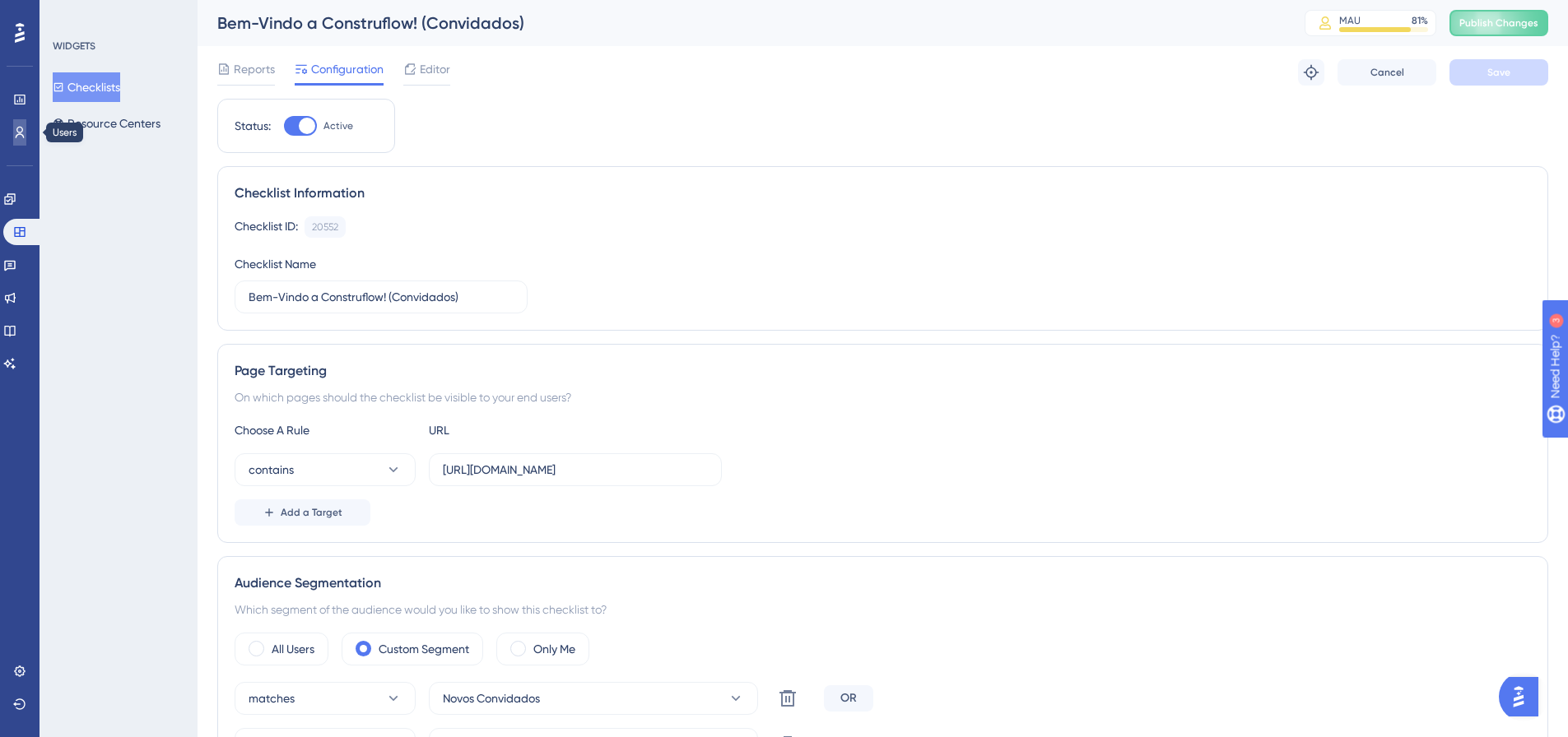
click at [15, 135] on icon at bounding box center [19, 132] width 13 height 13
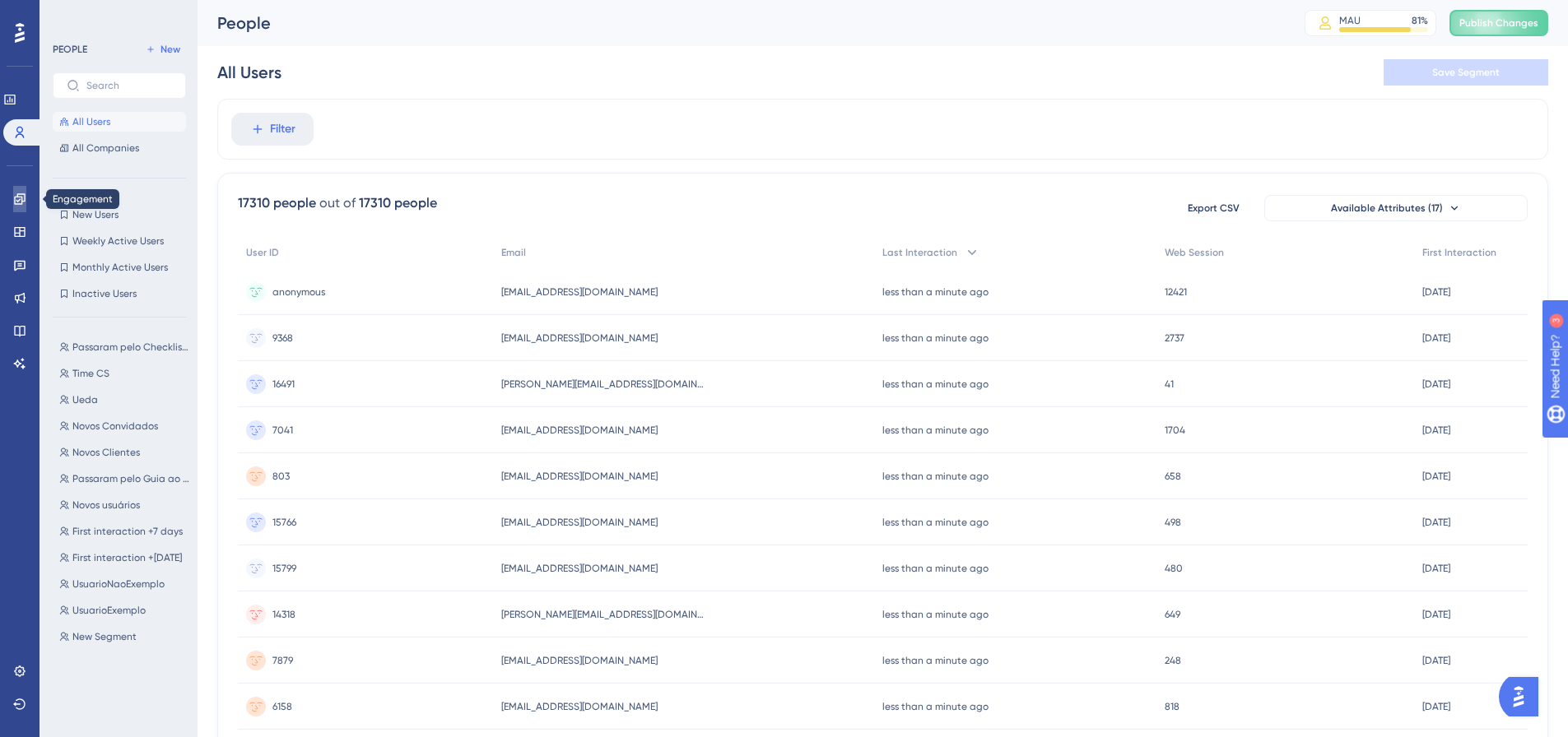
click at [13, 204] on link at bounding box center [19, 199] width 13 height 26
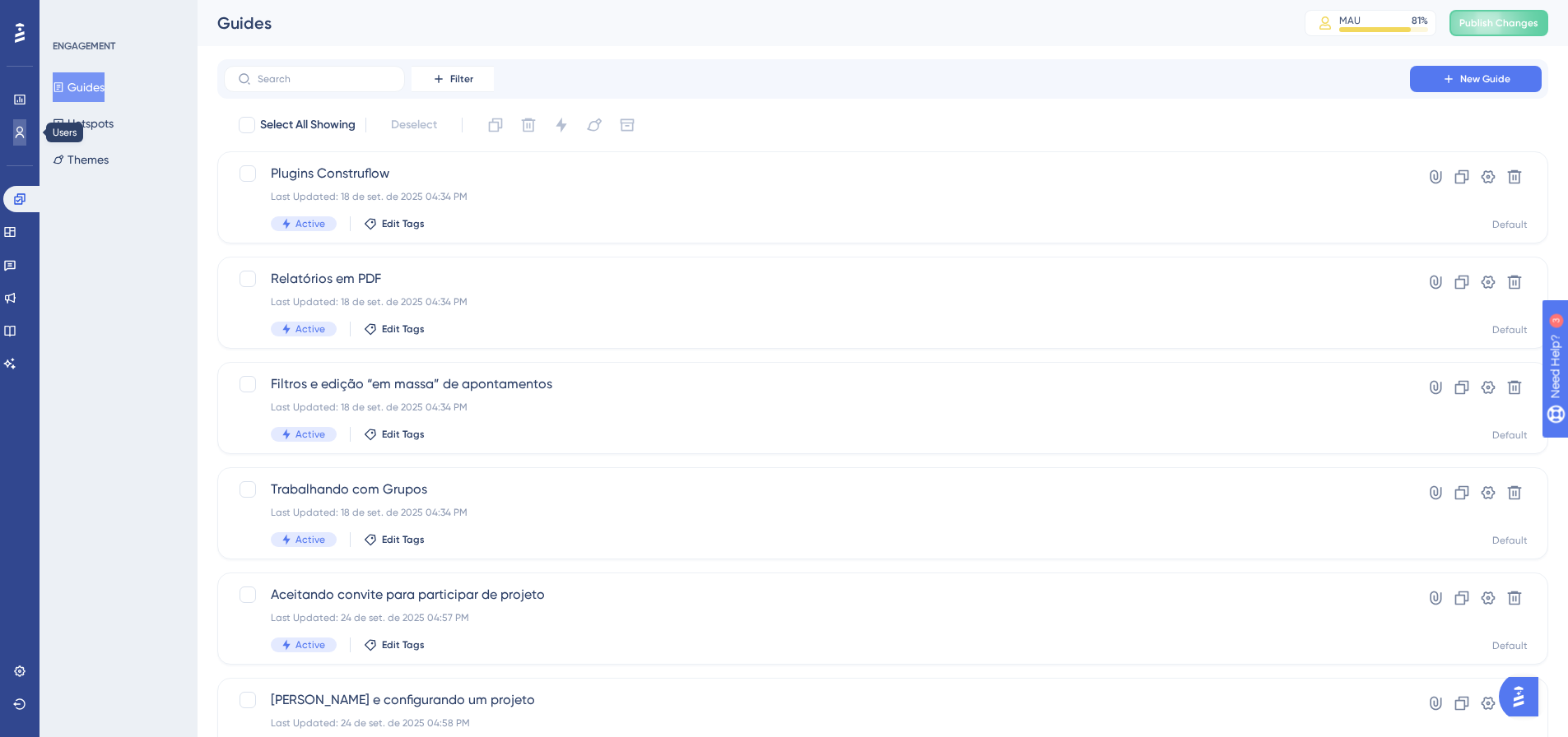
click at [20, 136] on icon at bounding box center [19, 132] width 13 height 13
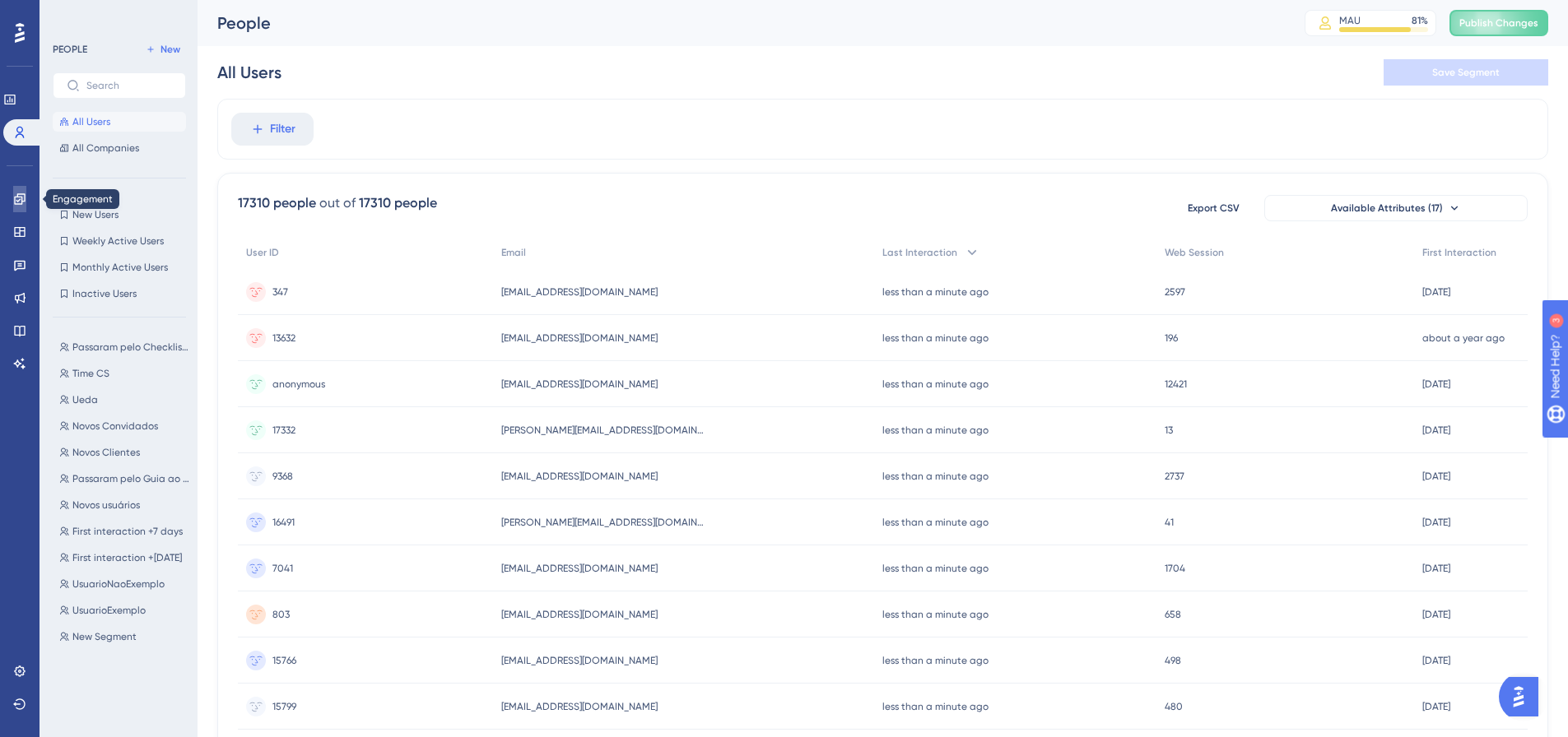
click at [14, 202] on icon at bounding box center [19, 198] width 13 height 13
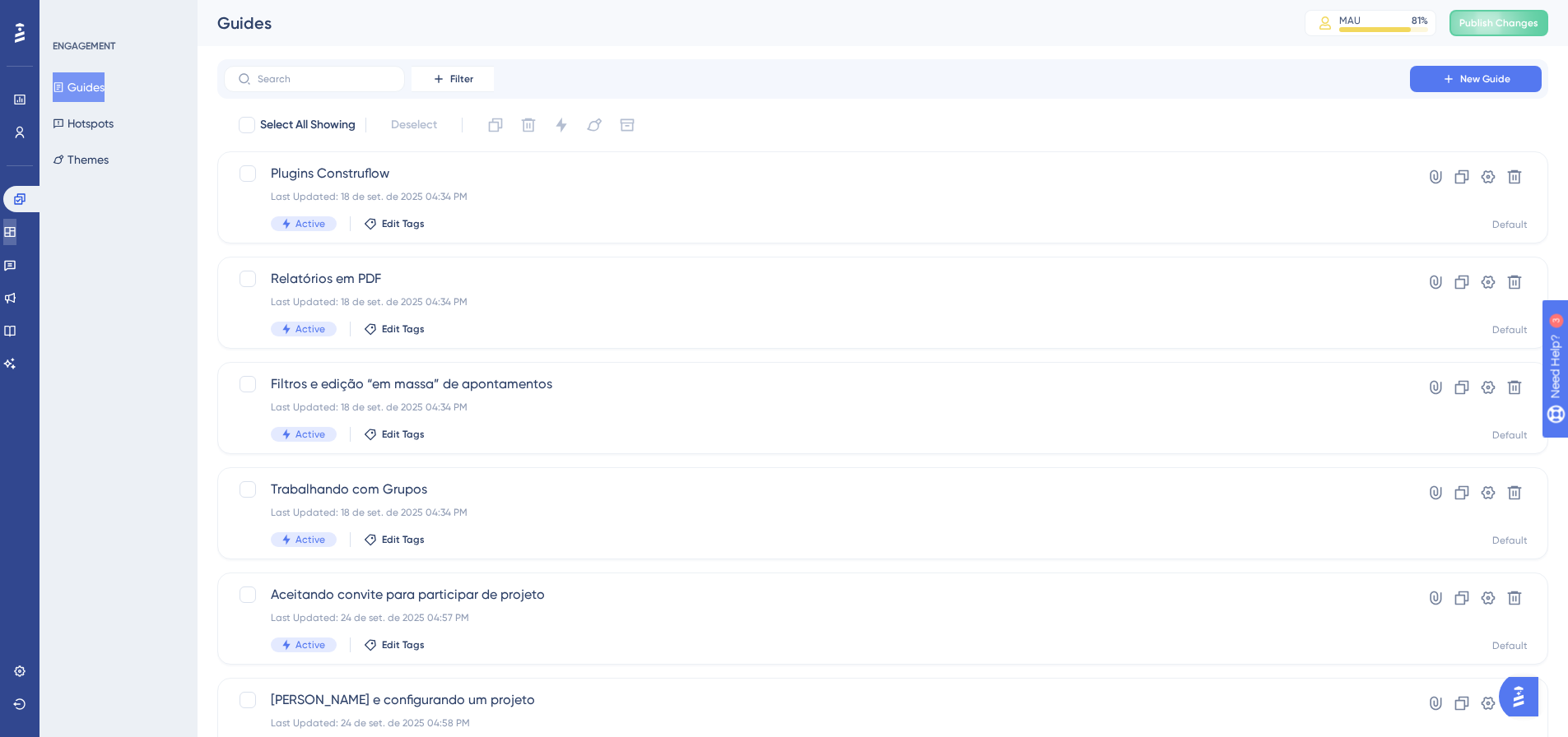
click at [16, 226] on icon at bounding box center [9, 231] width 13 height 13
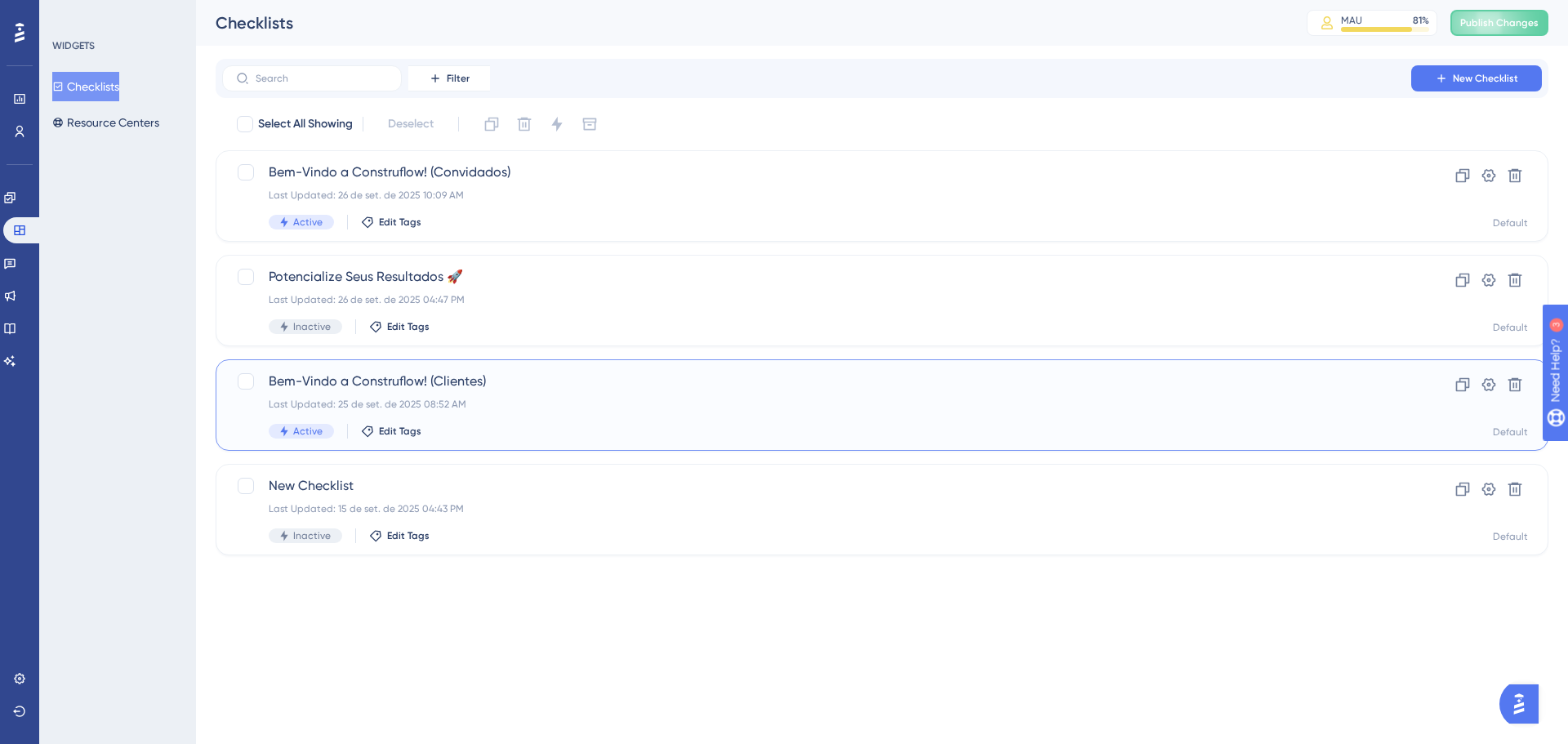
click at [544, 366] on div "Bem-Vindo a Construflow! (Clientes) Last Updated: [DATE] 08:52 AM Active Edit T…" at bounding box center [882, 406] width 1333 height 92
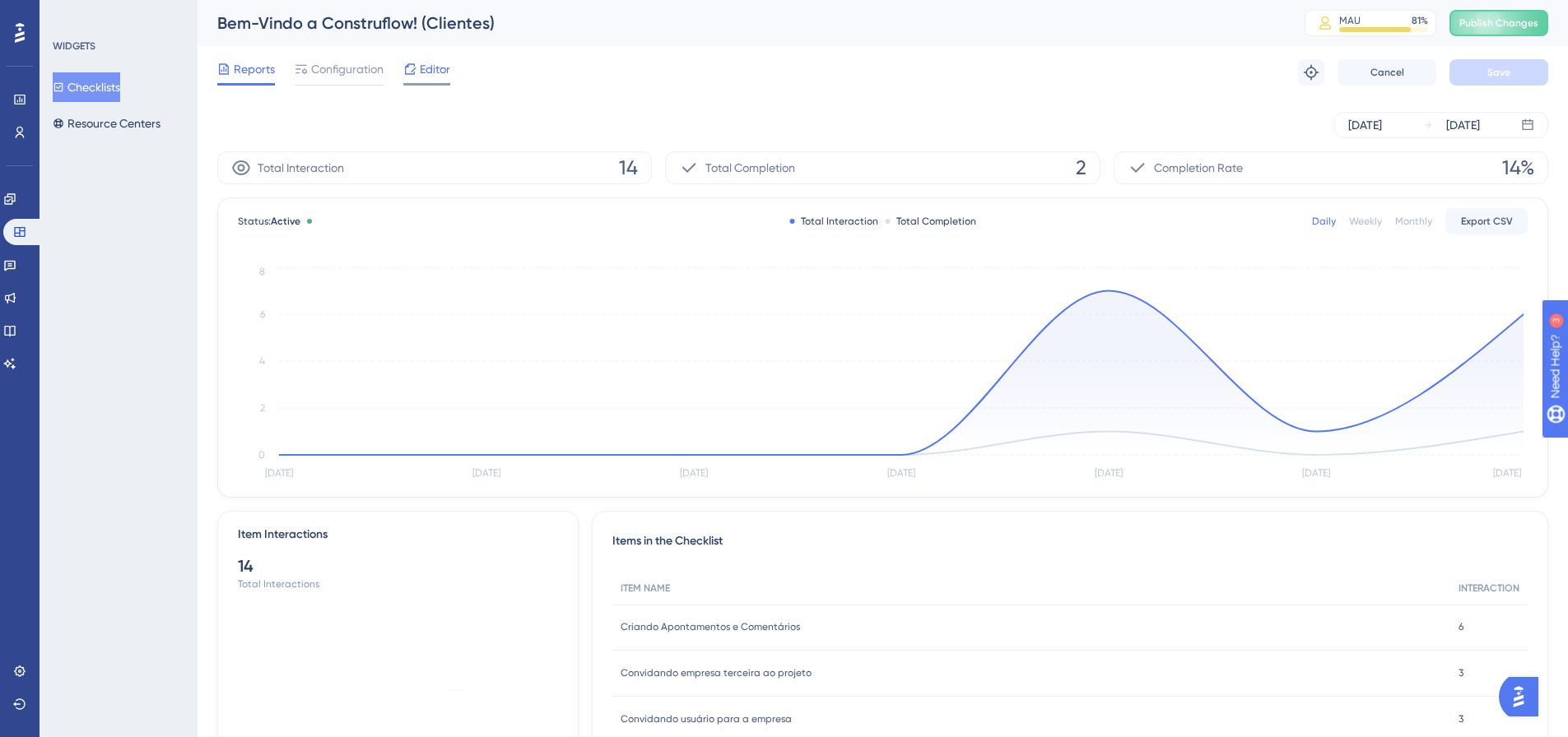
click at [425, 67] on span "Editor" at bounding box center [435, 68] width 31 height 20
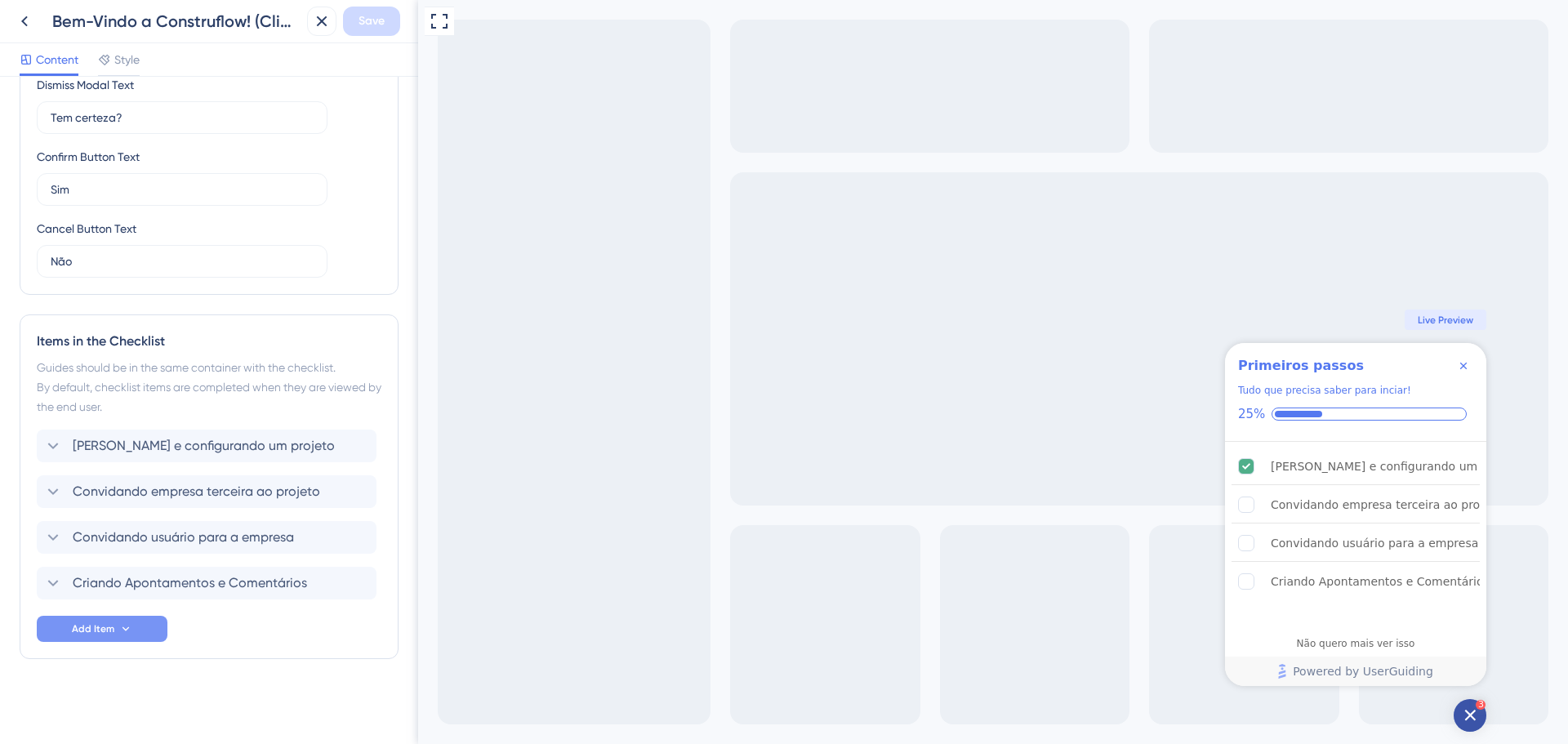
click at [100, 635] on span "Add Item" at bounding box center [93, 629] width 42 height 13
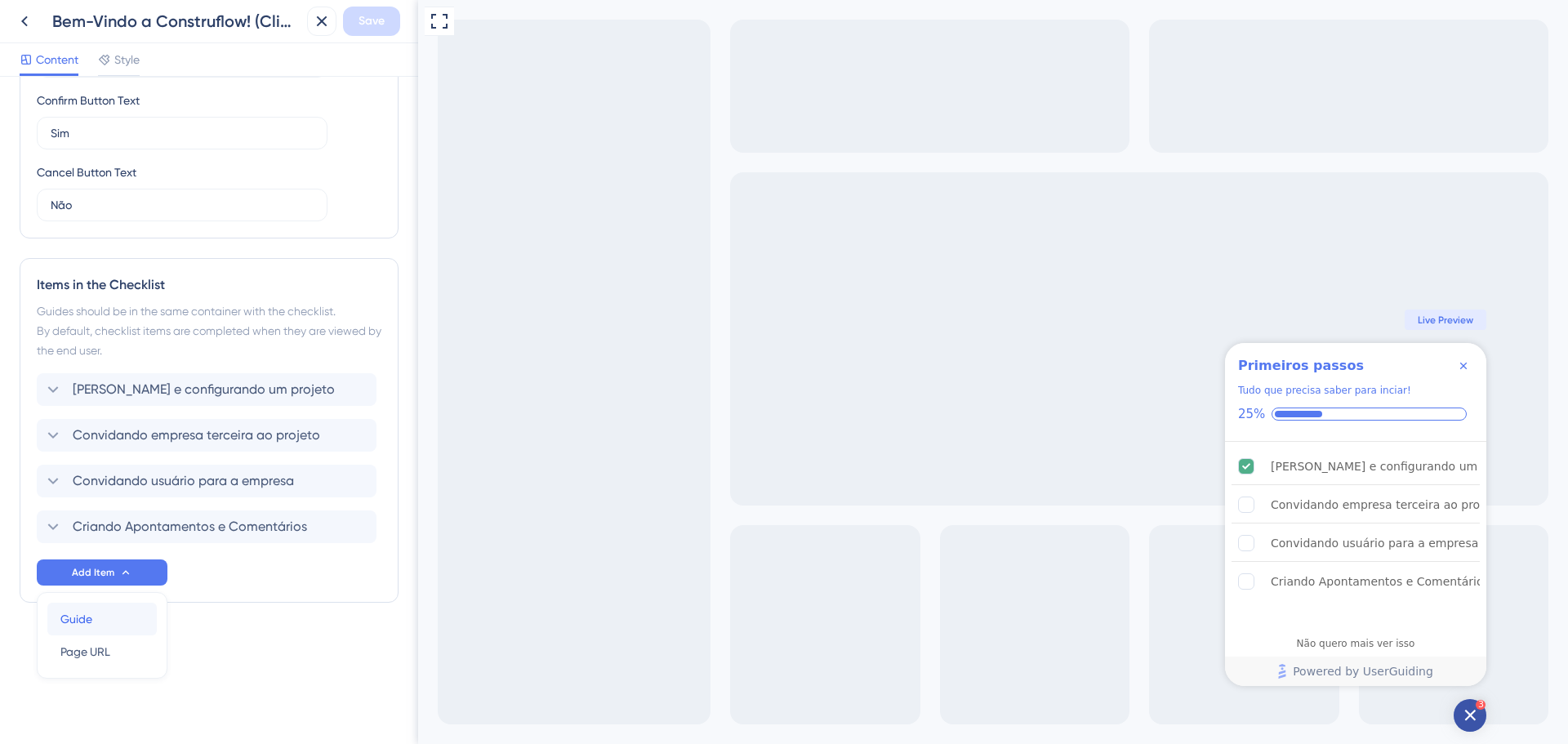
click at [114, 624] on div "Guide Guide" at bounding box center [102, 619] width 83 height 33
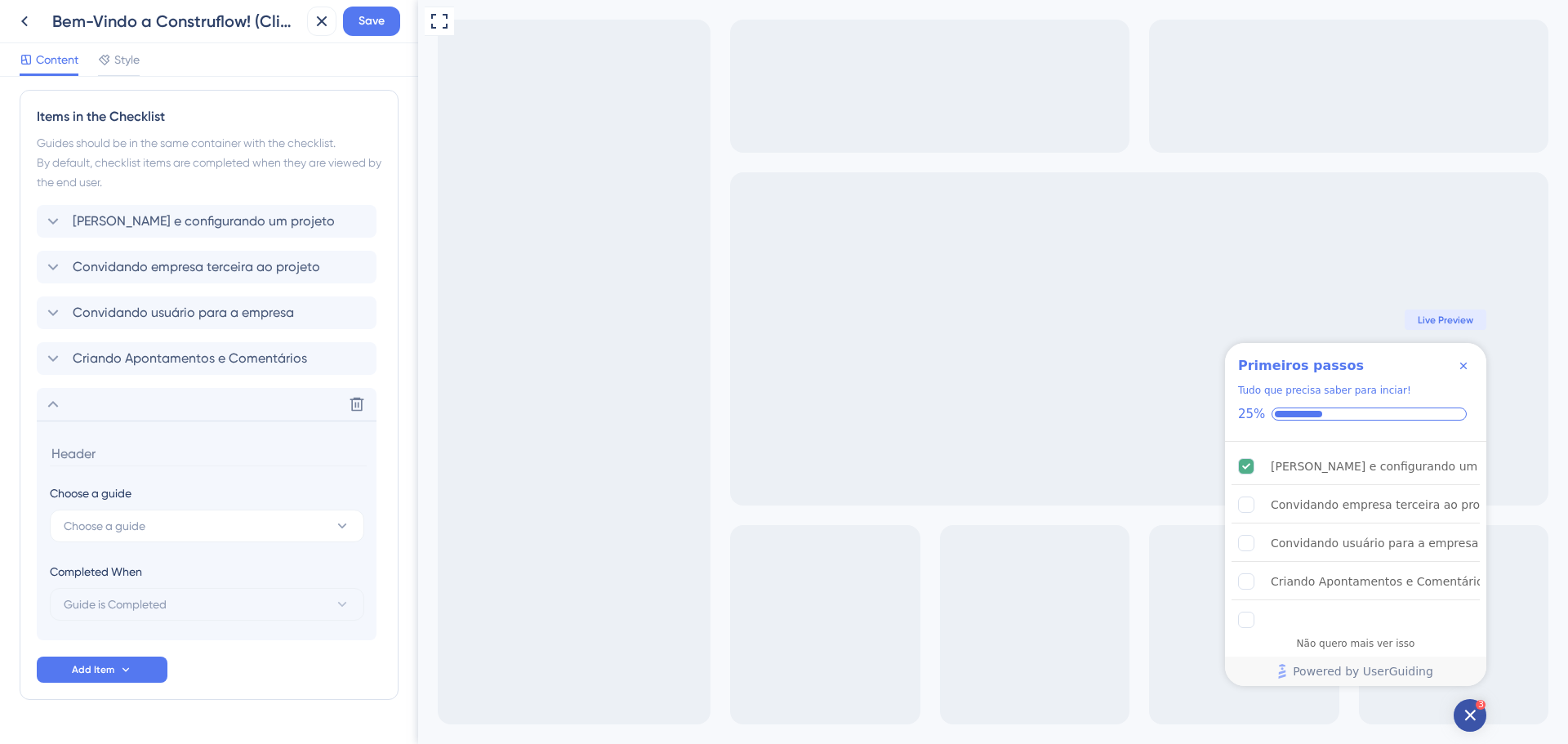
scroll to position [730, 0]
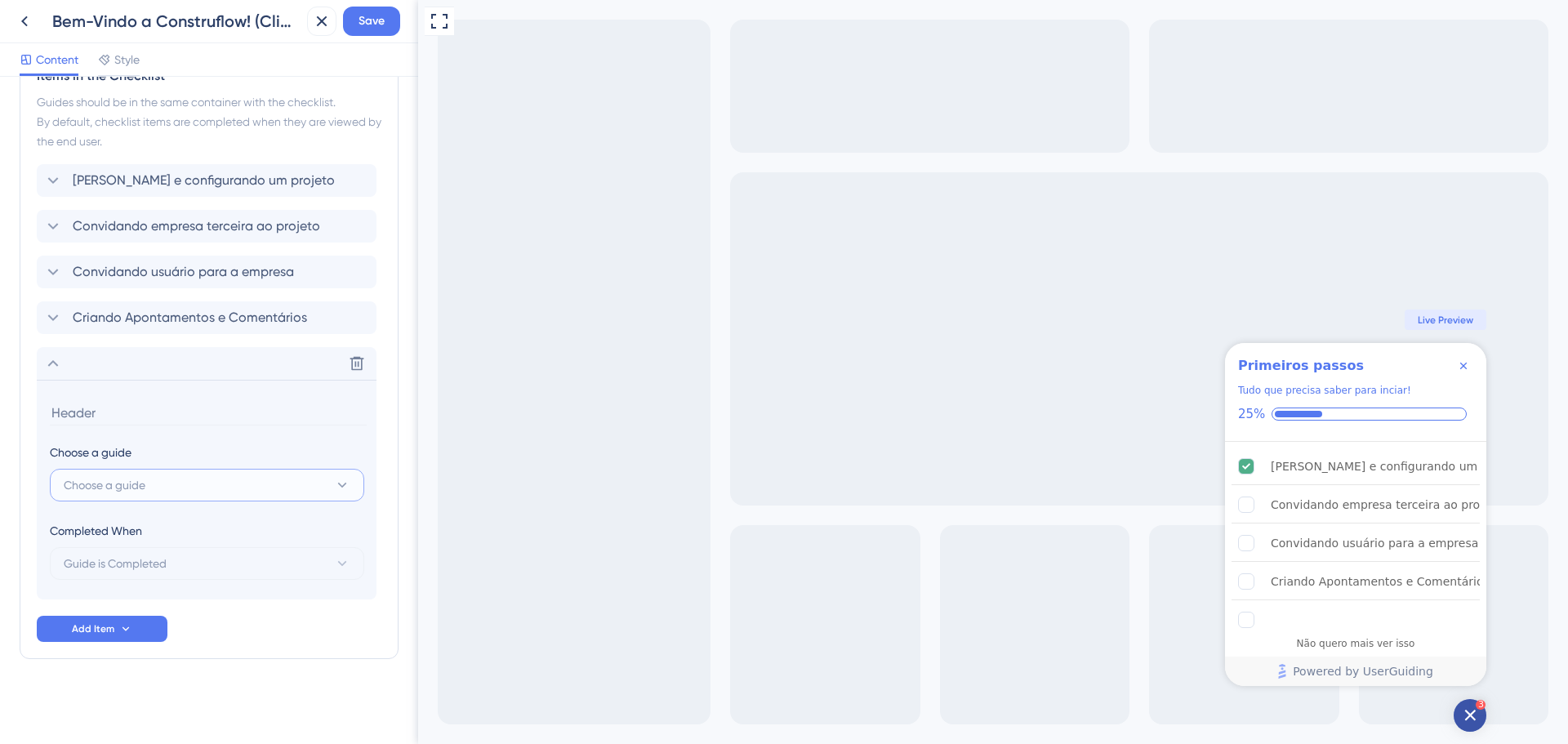
click at [174, 491] on button "Choose a guide" at bounding box center [207, 485] width 315 height 33
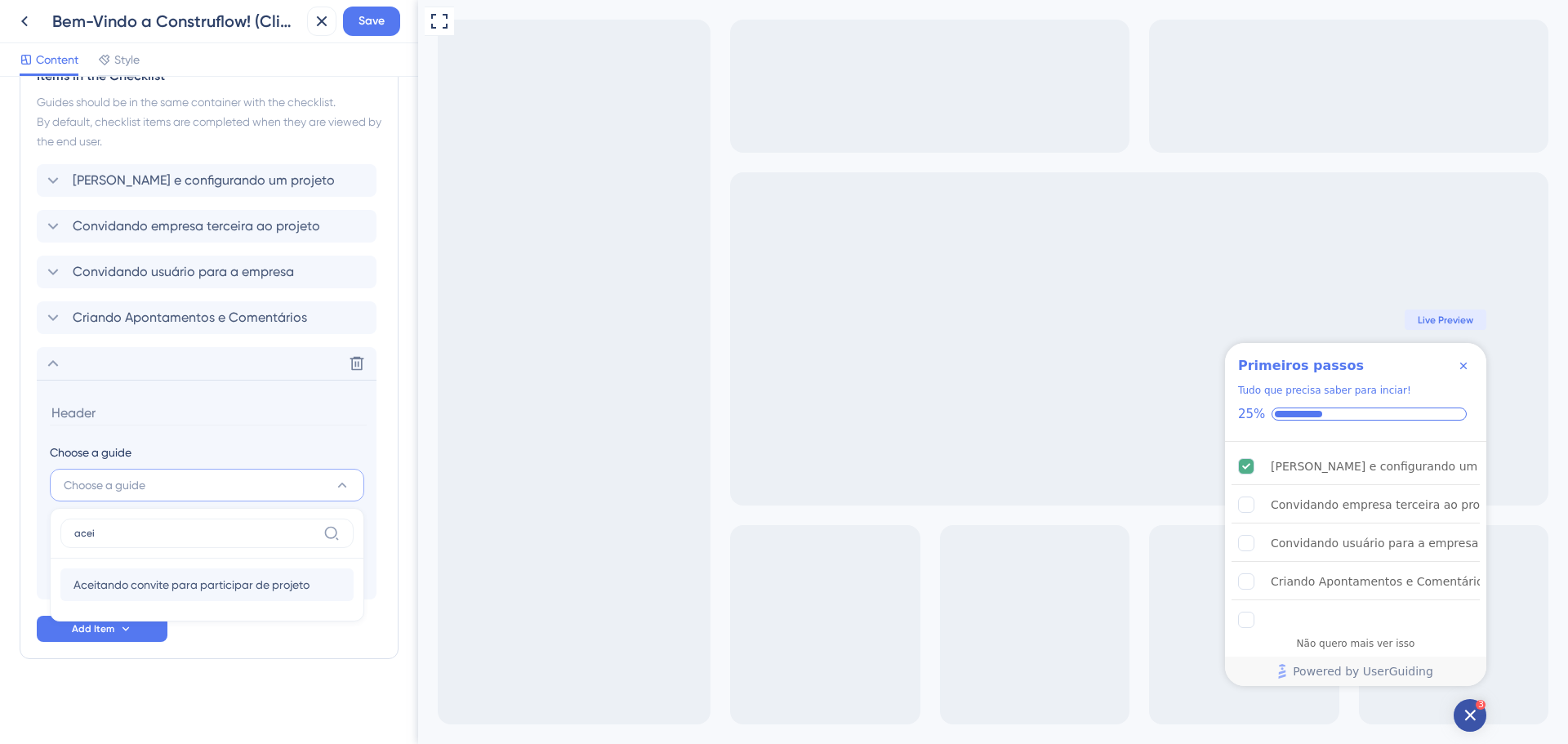
type input "acei"
click at [197, 588] on span "Aceitando convite para participar de projeto" at bounding box center [192, 585] width 236 height 20
type input "Aceitando convite para participar de projeto"
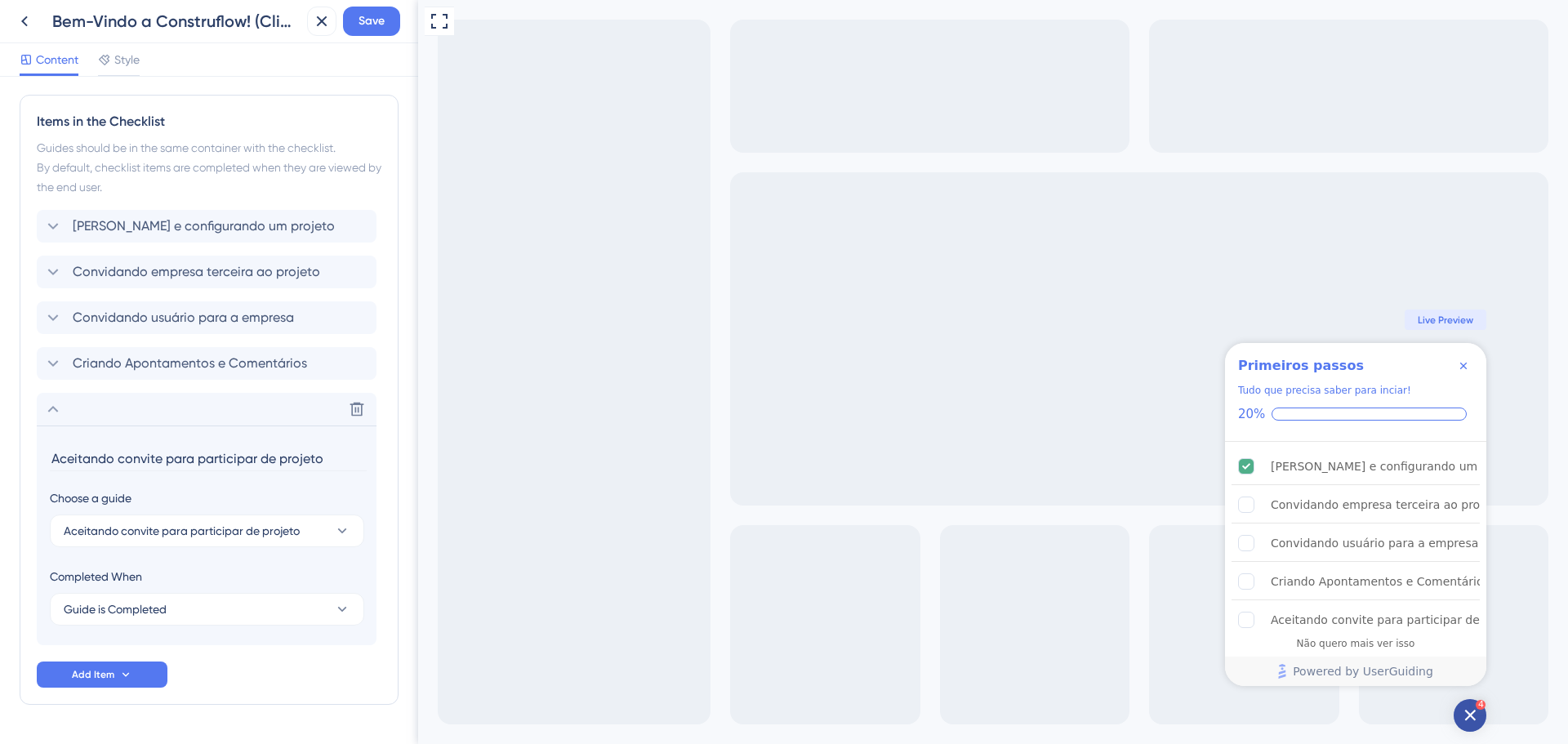
scroll to position [649, 0]
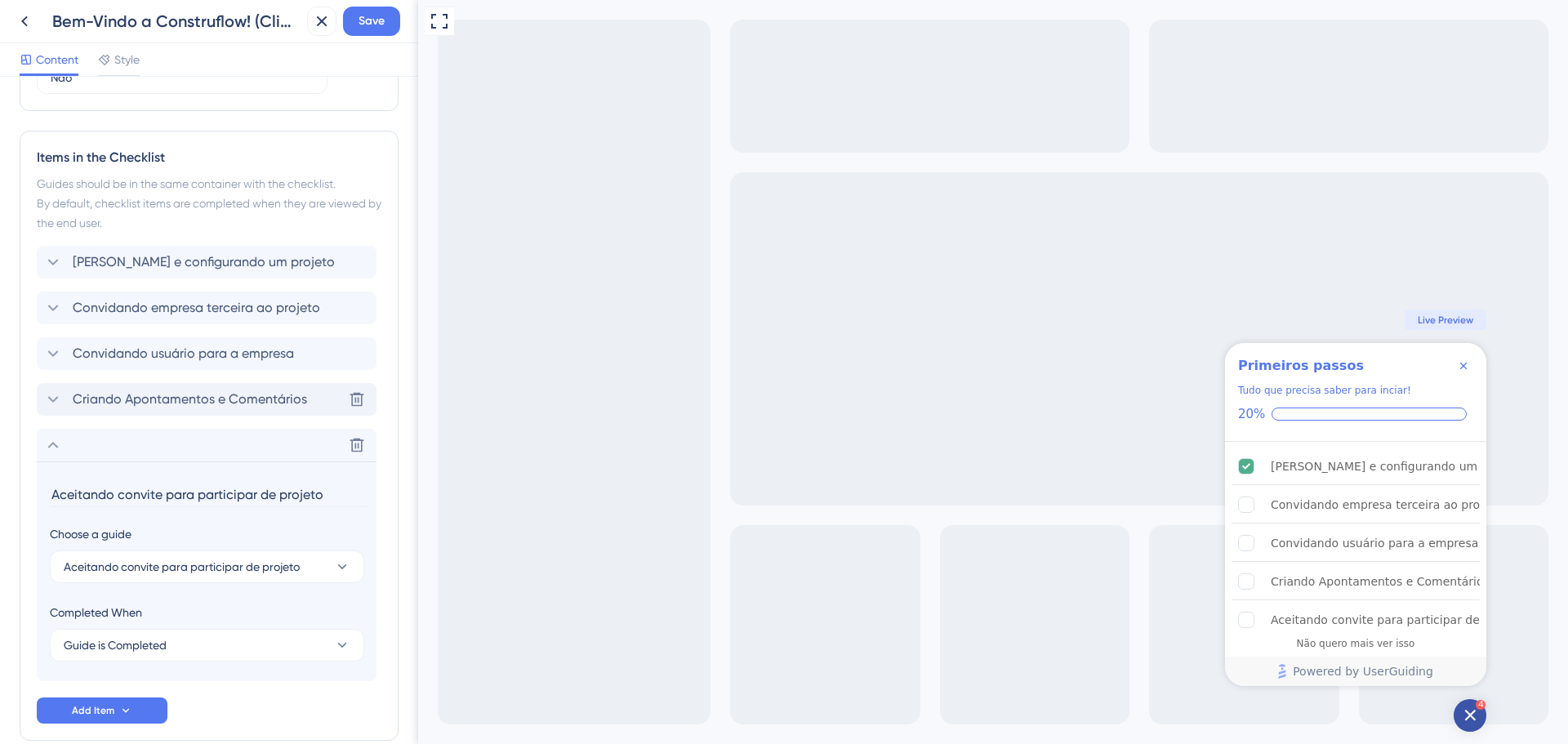
drag, startPoint x: 120, startPoint y: 448, endPoint x: 125, endPoint y: 399, distance: 49.3
click at [125, 399] on div "Criando e configurando um projeto Convidando empresa terceira ao projeto Convid…" at bounding box center [209, 463] width 344 height 435
click at [164, 448] on div "Delete" at bounding box center [206, 445] width 340 height 33
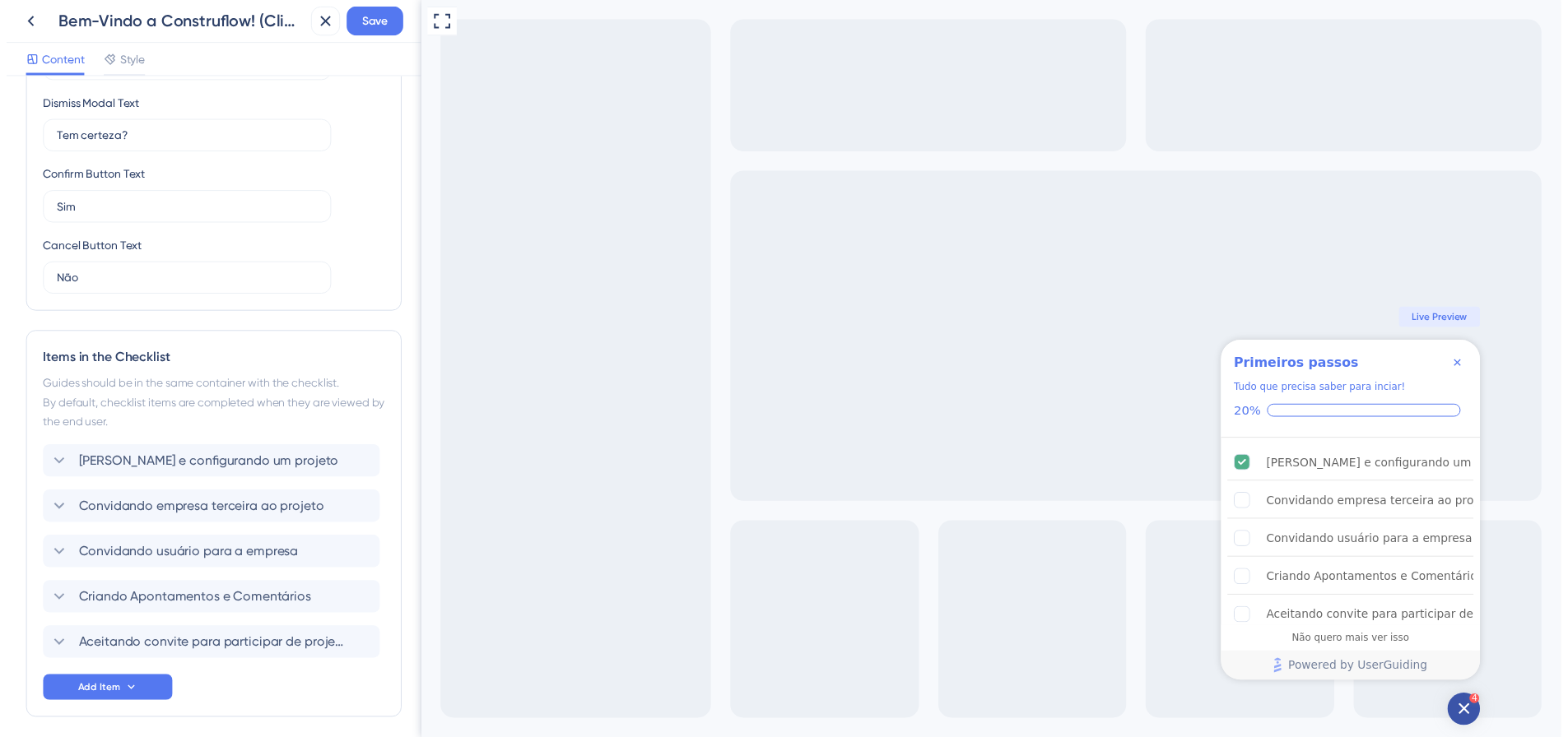
scroll to position [267, 0]
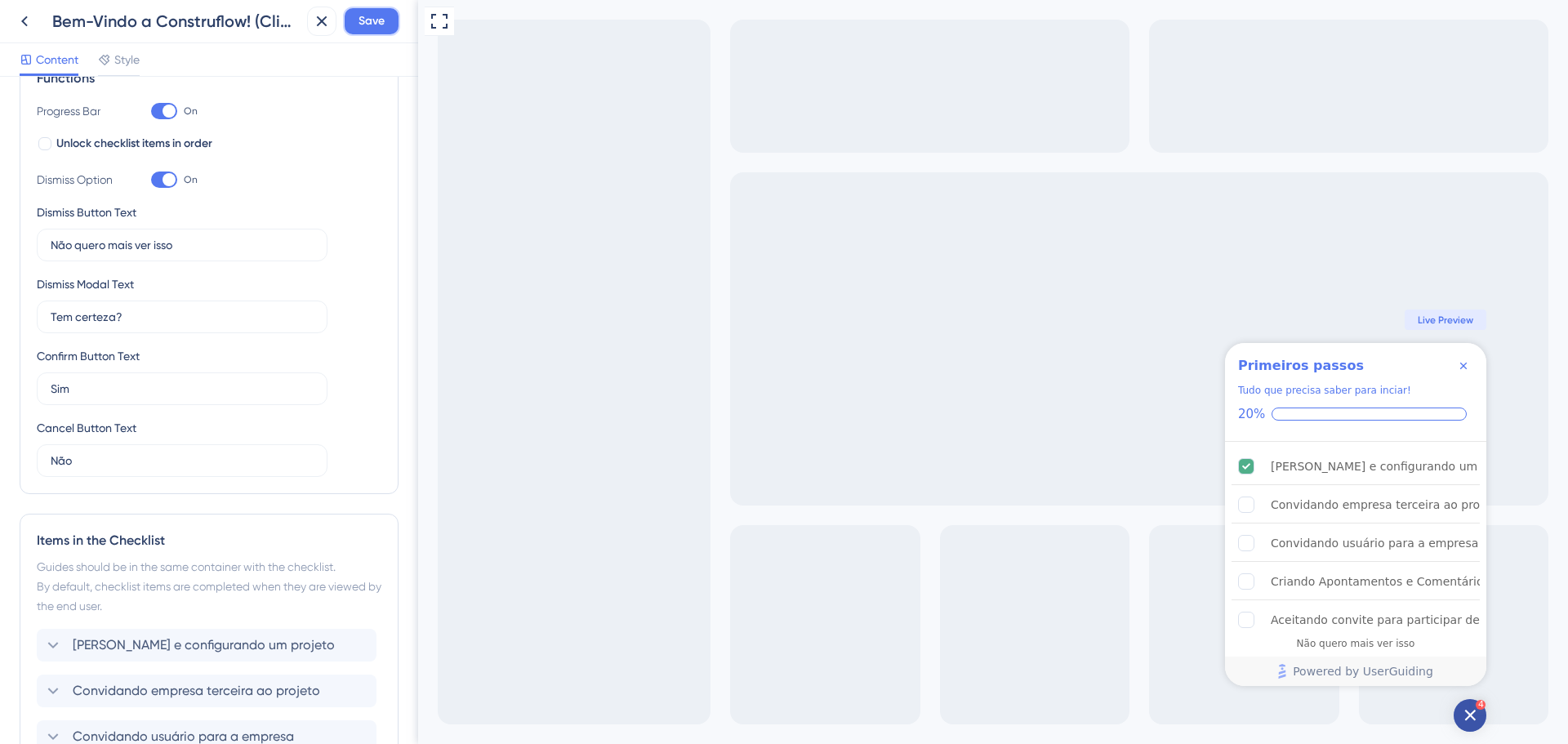
click at [365, 18] on span "Save" at bounding box center [371, 20] width 26 height 20
click at [308, 30] on icon at bounding box center [310, 30] width 16 height 16
click at [24, 20] on icon at bounding box center [25, 21] width 7 height 11
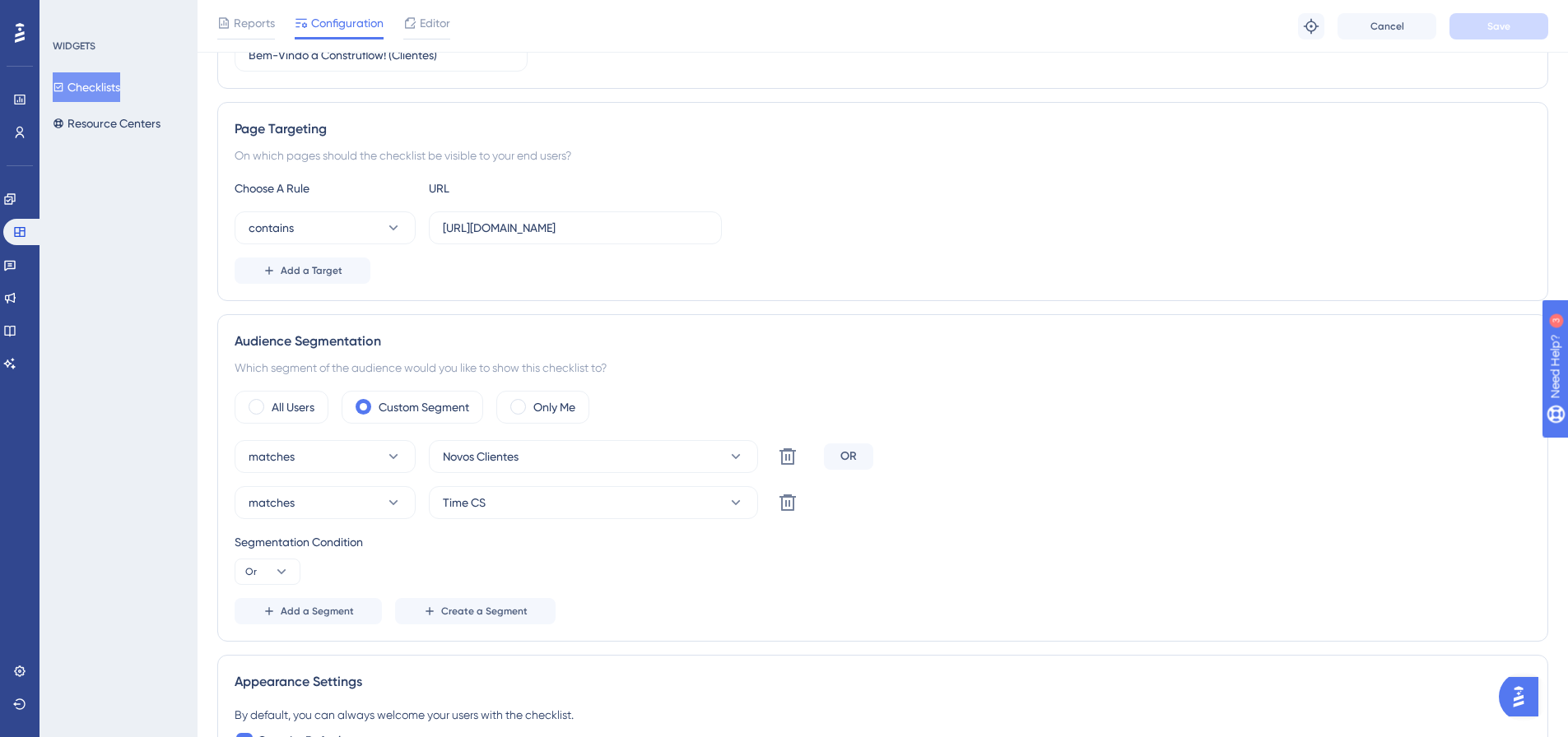
scroll to position [329, 0]
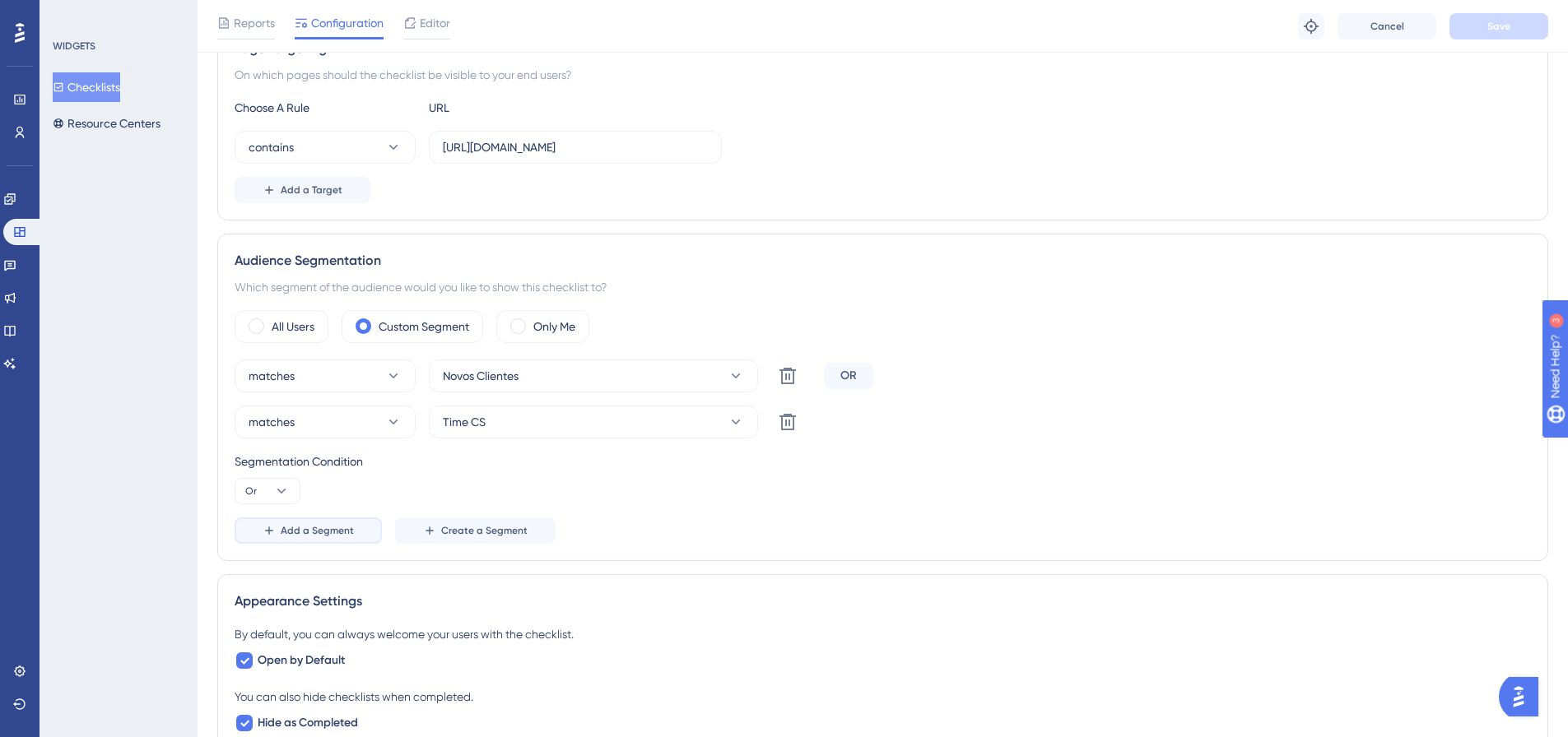
click at [301, 524] on span "Add a Segment" at bounding box center [317, 529] width 73 height 13
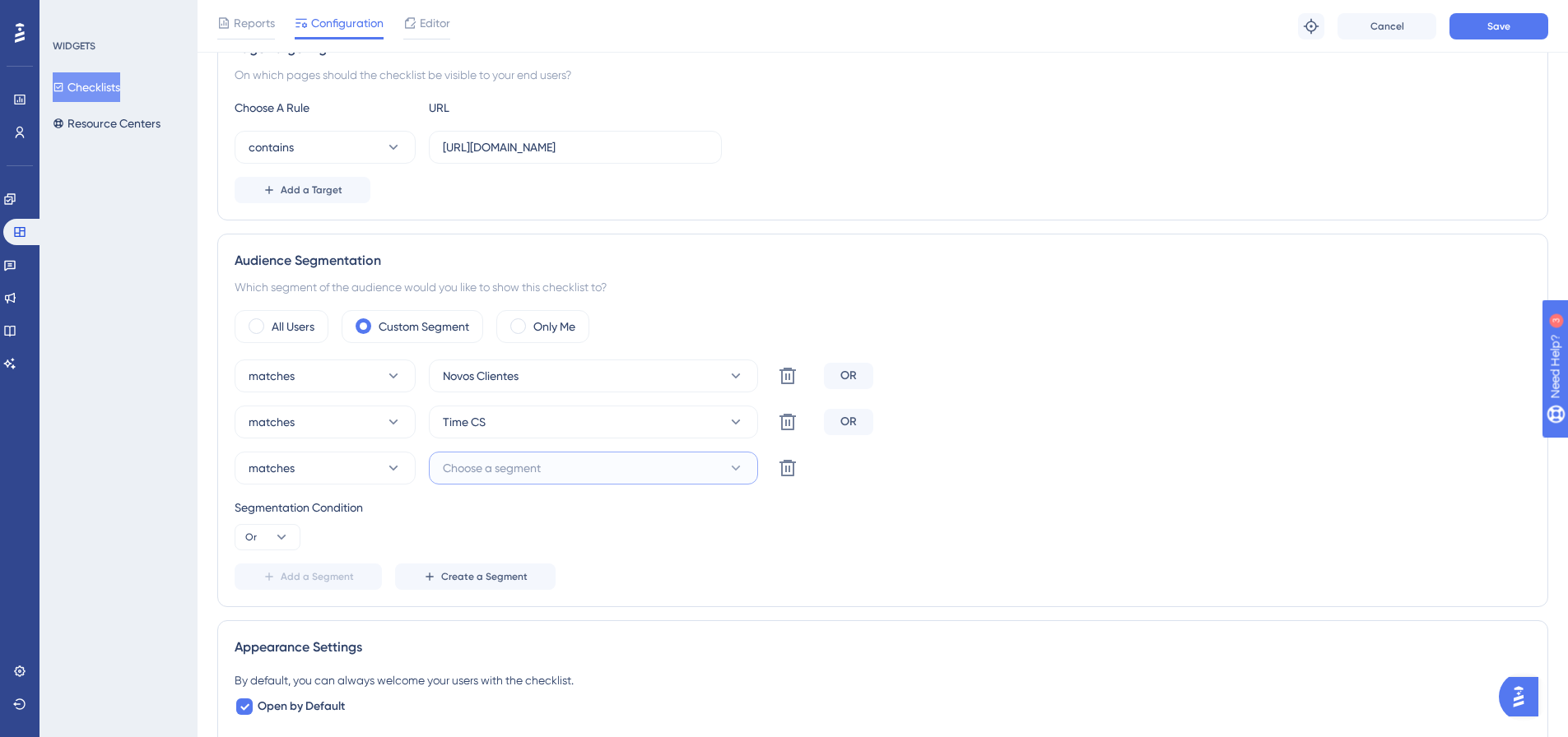
click at [506, 473] on span "Choose a segment" at bounding box center [491, 467] width 98 height 20
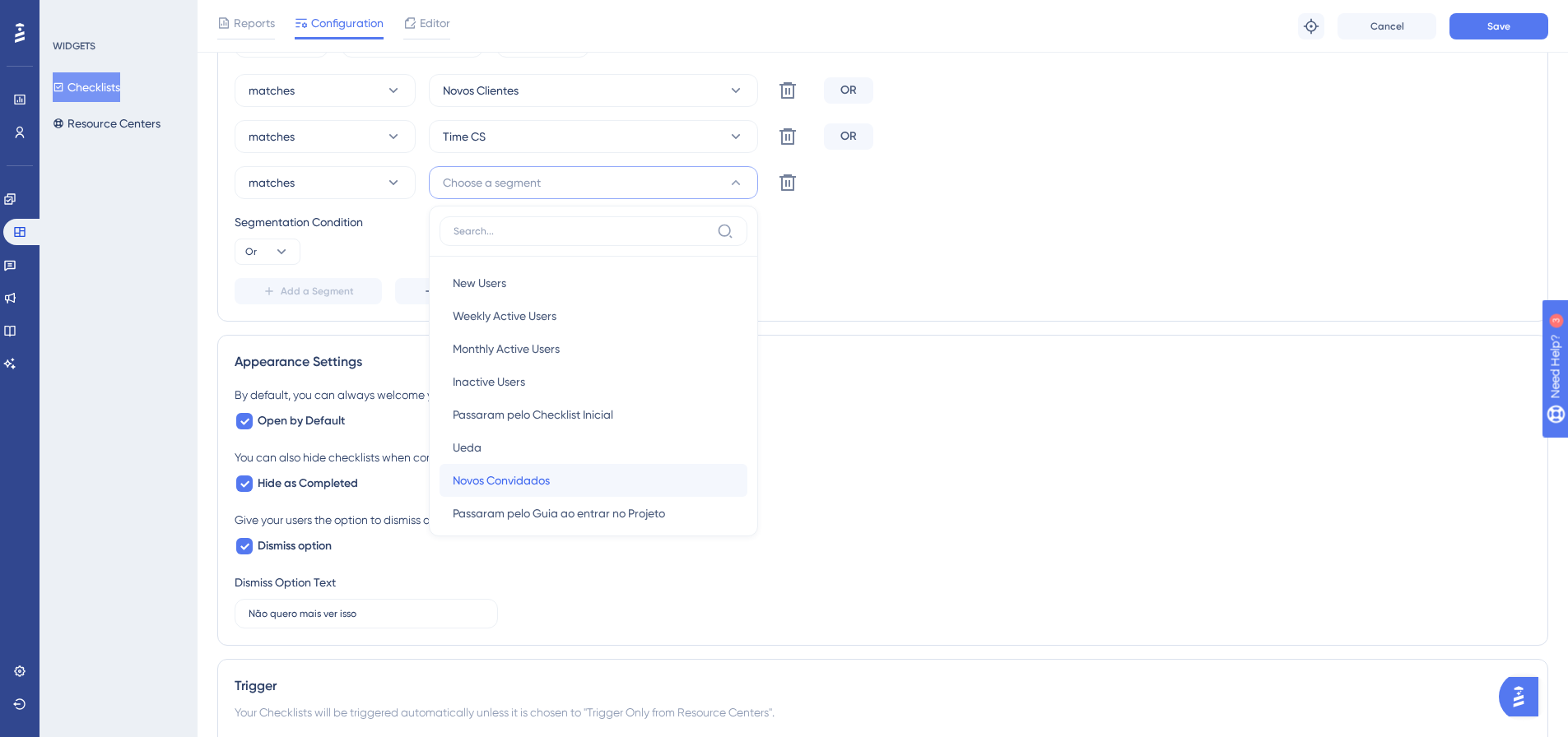
drag, startPoint x: 645, startPoint y: 481, endPoint x: 659, endPoint y: 471, distance: 17.2
click at [644, 482] on div "Novos Convidados Novos Convidados" at bounding box center [593, 480] width 281 height 33
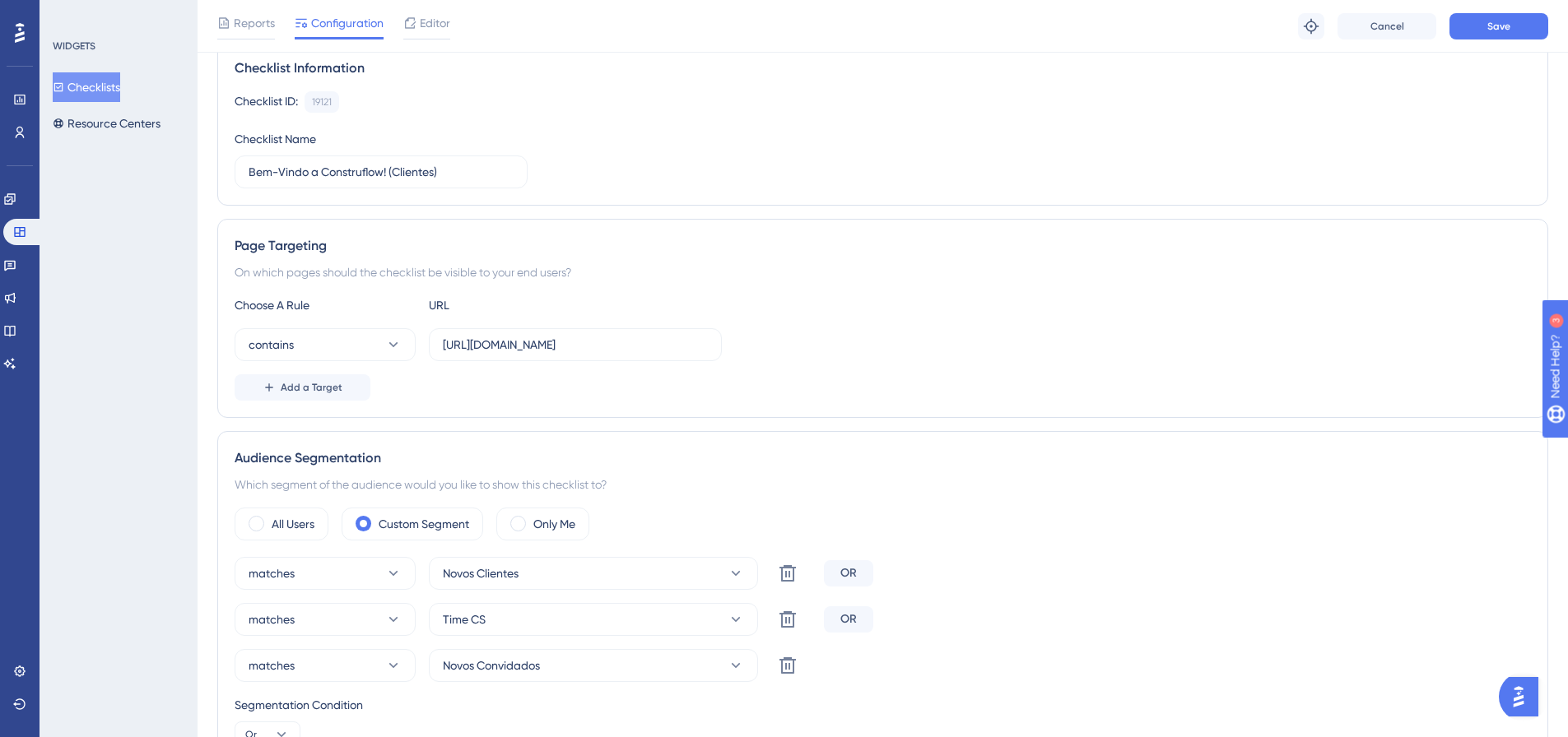
scroll to position [121, 0]
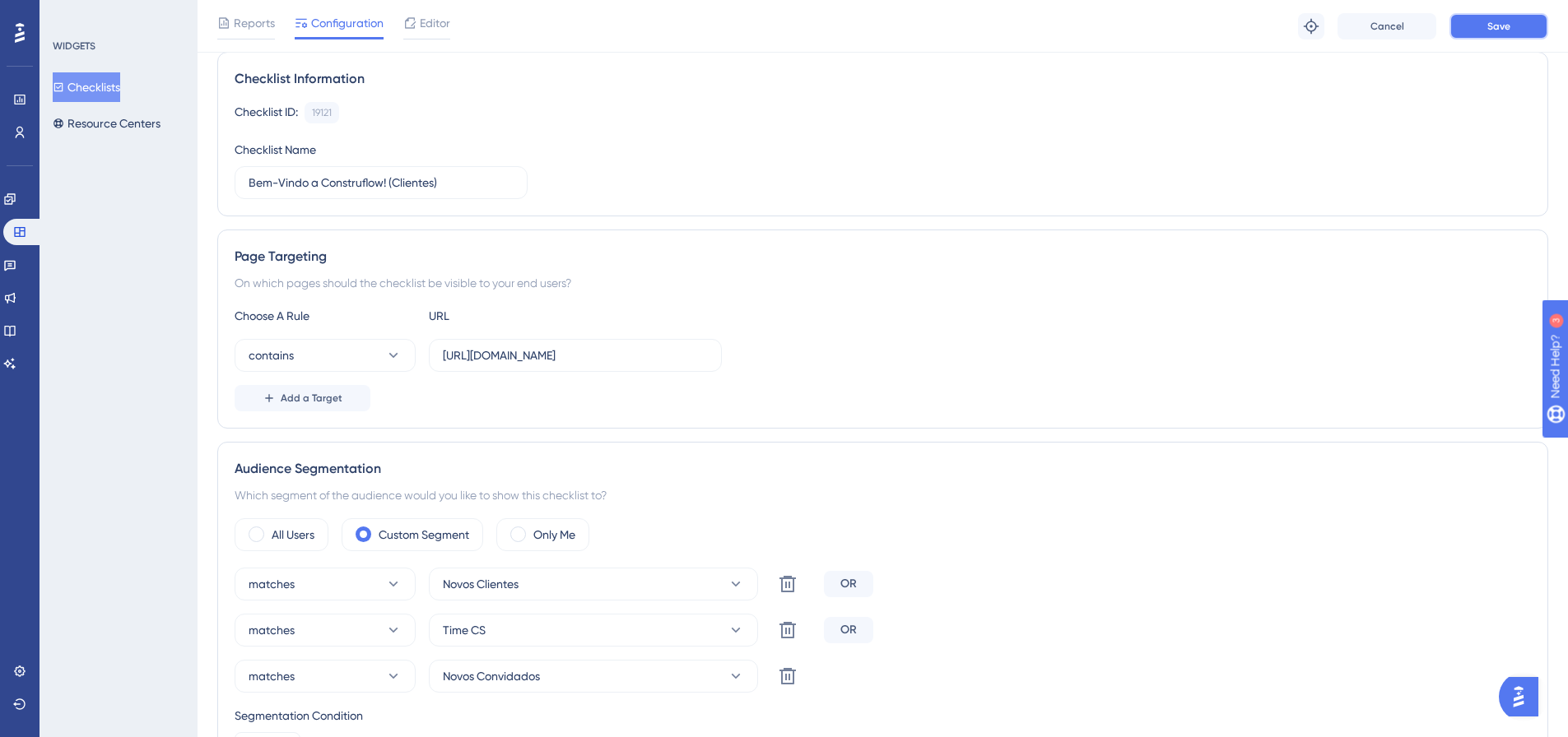
click at [1484, 32] on button "Save" at bounding box center [1499, 26] width 99 height 26
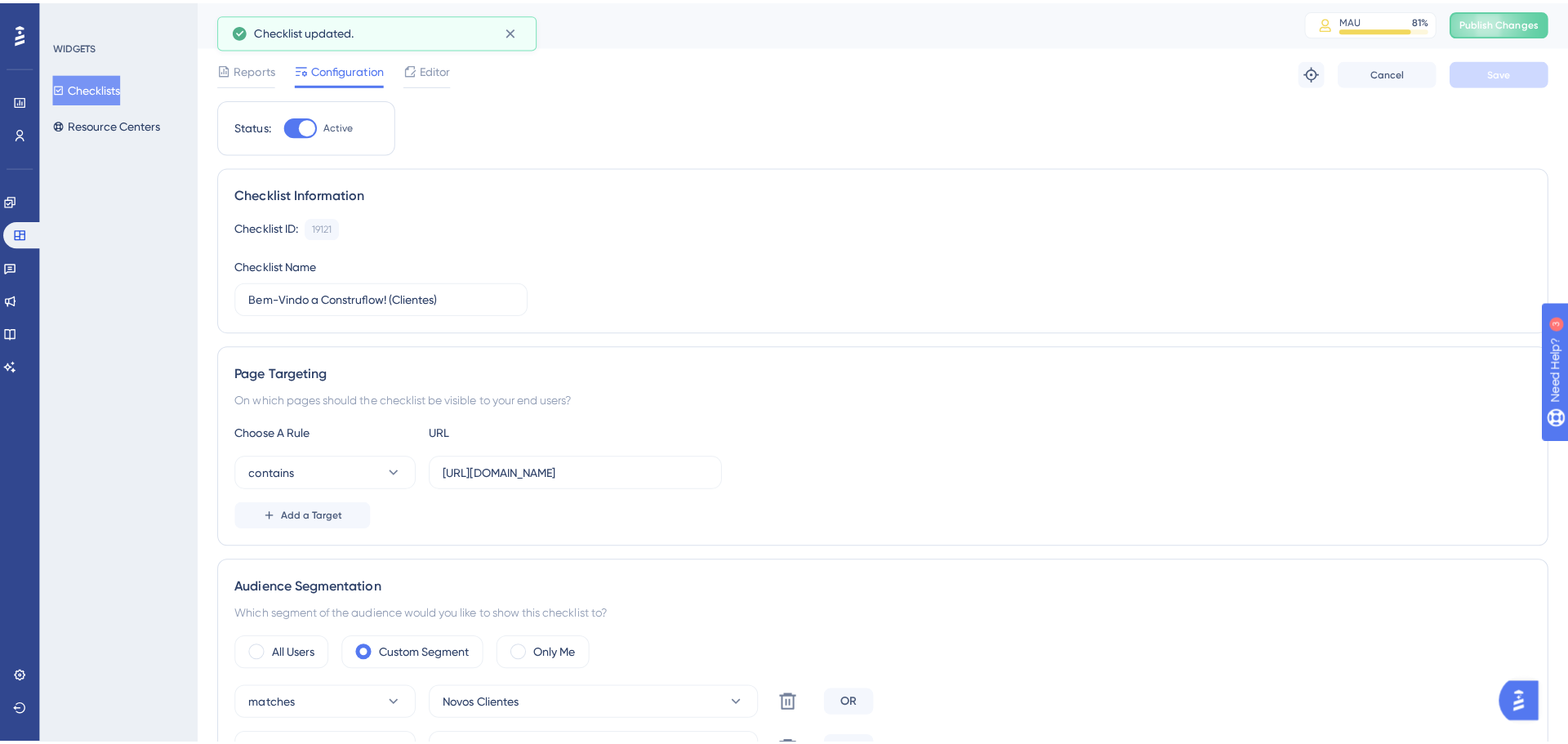
scroll to position [0, 0]
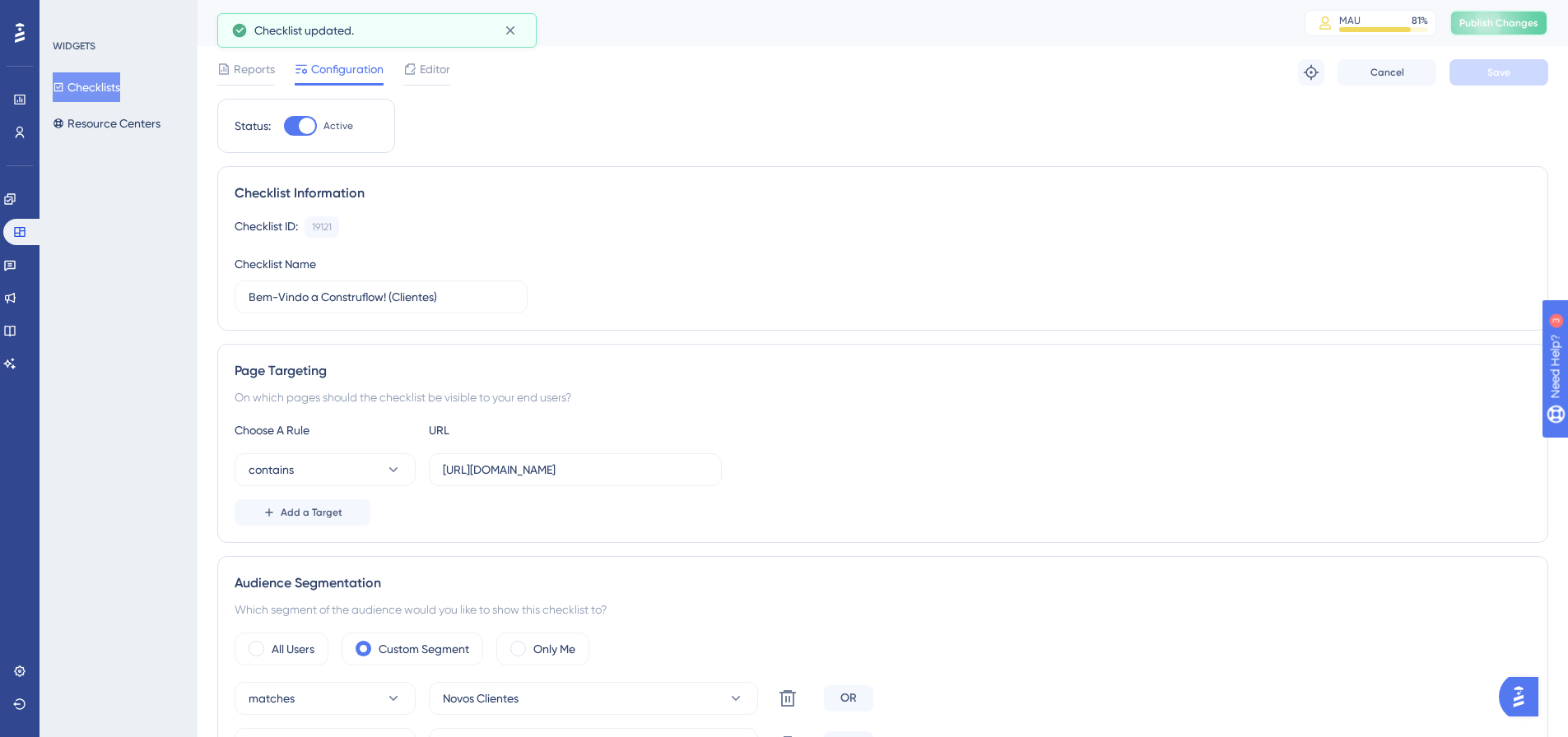
click at [1509, 26] on span "Publish Changes" at bounding box center [1498, 22] width 79 height 13
click at [507, 30] on icon at bounding box center [509, 30] width 16 height 16
click at [104, 86] on button "Checklists" at bounding box center [86, 87] width 68 height 30
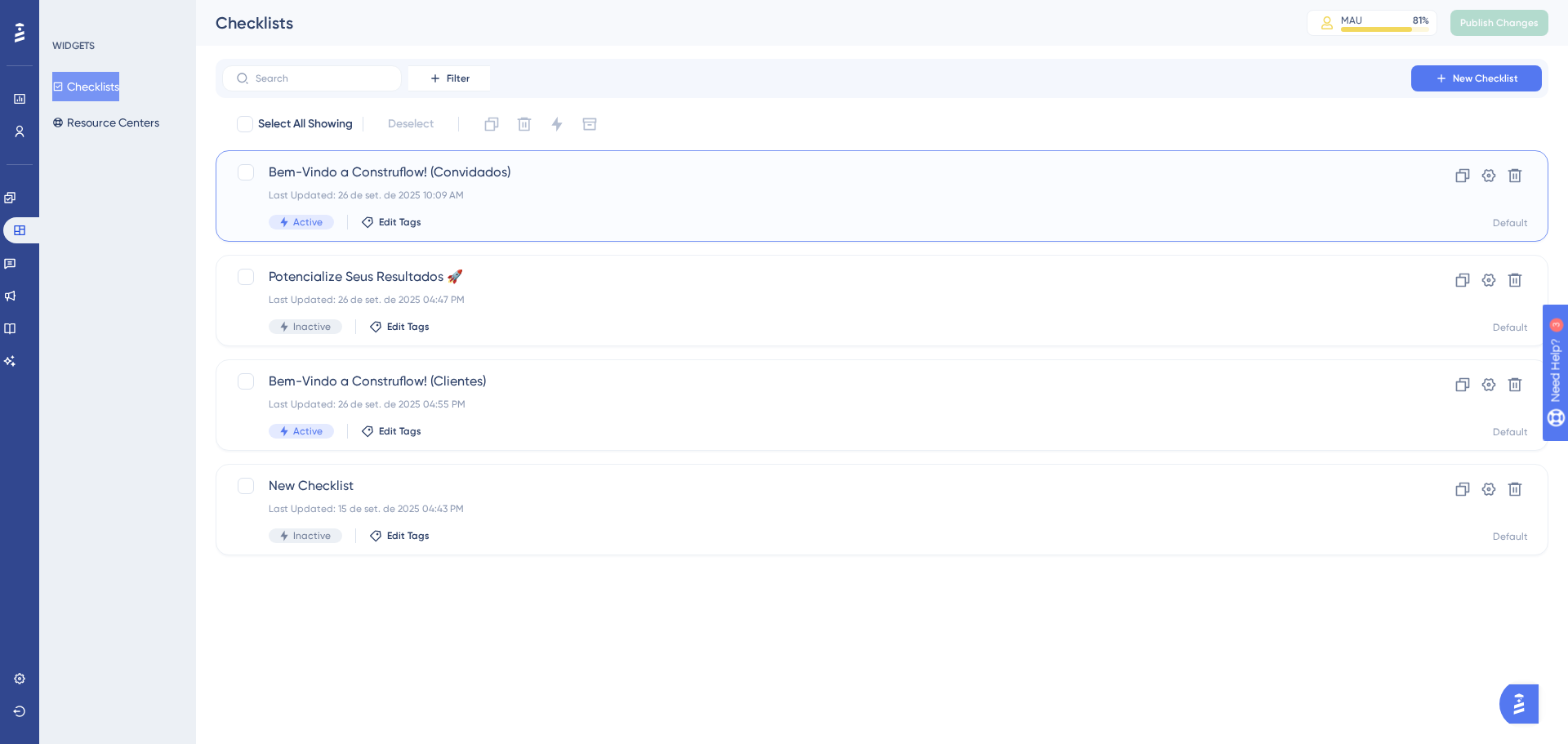
click at [541, 204] on div "Bem-Vindo a Construflow! (Convidados) Last Updated: [DATE] 10:09 AM Active Edit…" at bounding box center [817, 196] width 1096 height 67
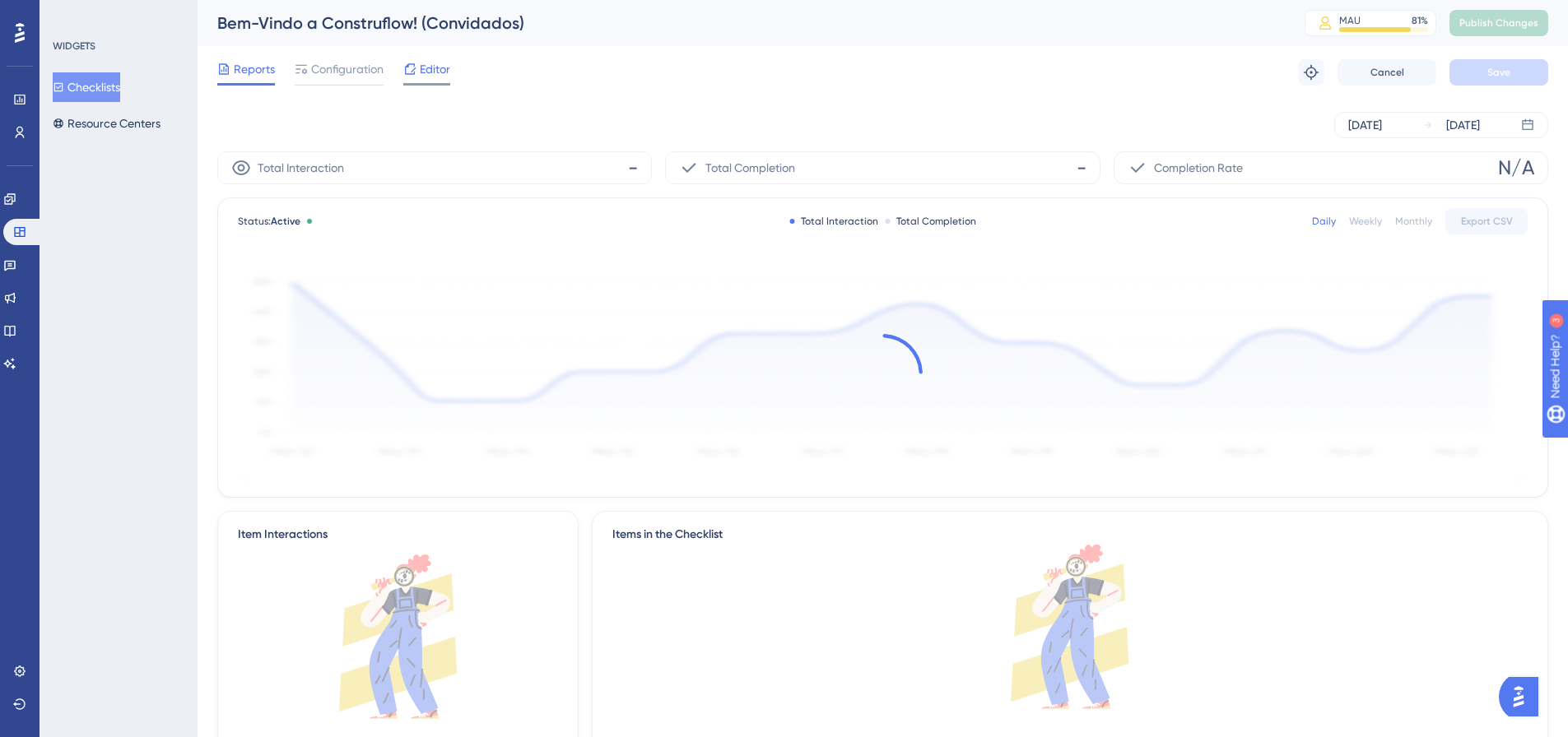
click at [418, 70] on div "Editor" at bounding box center [426, 68] width 47 height 20
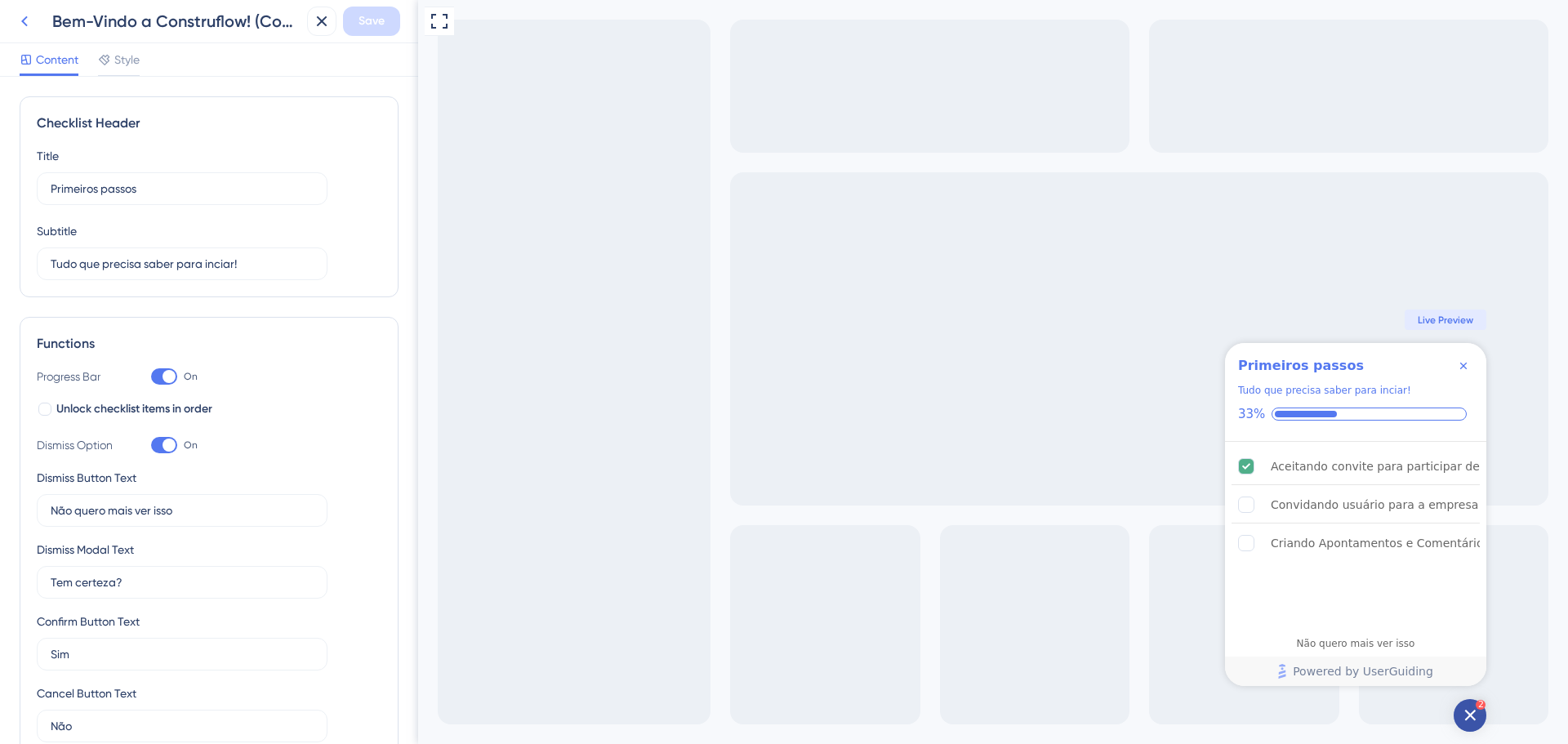
click at [32, 19] on icon at bounding box center [24, 20] width 20 height 20
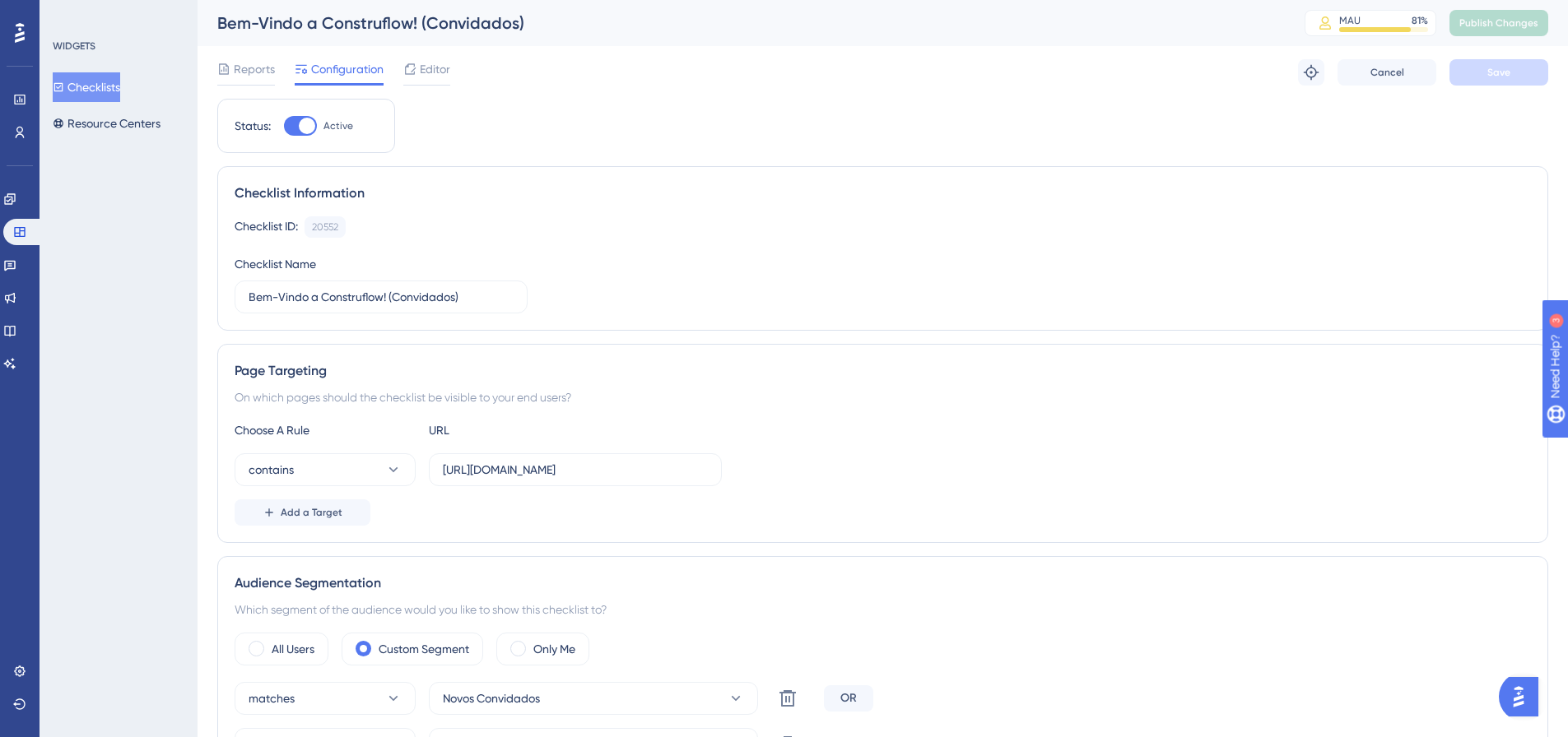
click at [309, 126] on div at bounding box center [307, 126] width 16 height 16
click at [284, 126] on input "Active" at bounding box center [283, 126] width 1 height 1
checkbox input "false"
click at [1483, 78] on button "Save" at bounding box center [1499, 72] width 99 height 26
click at [1517, 29] on span "Publish Changes" at bounding box center [1498, 22] width 79 height 13
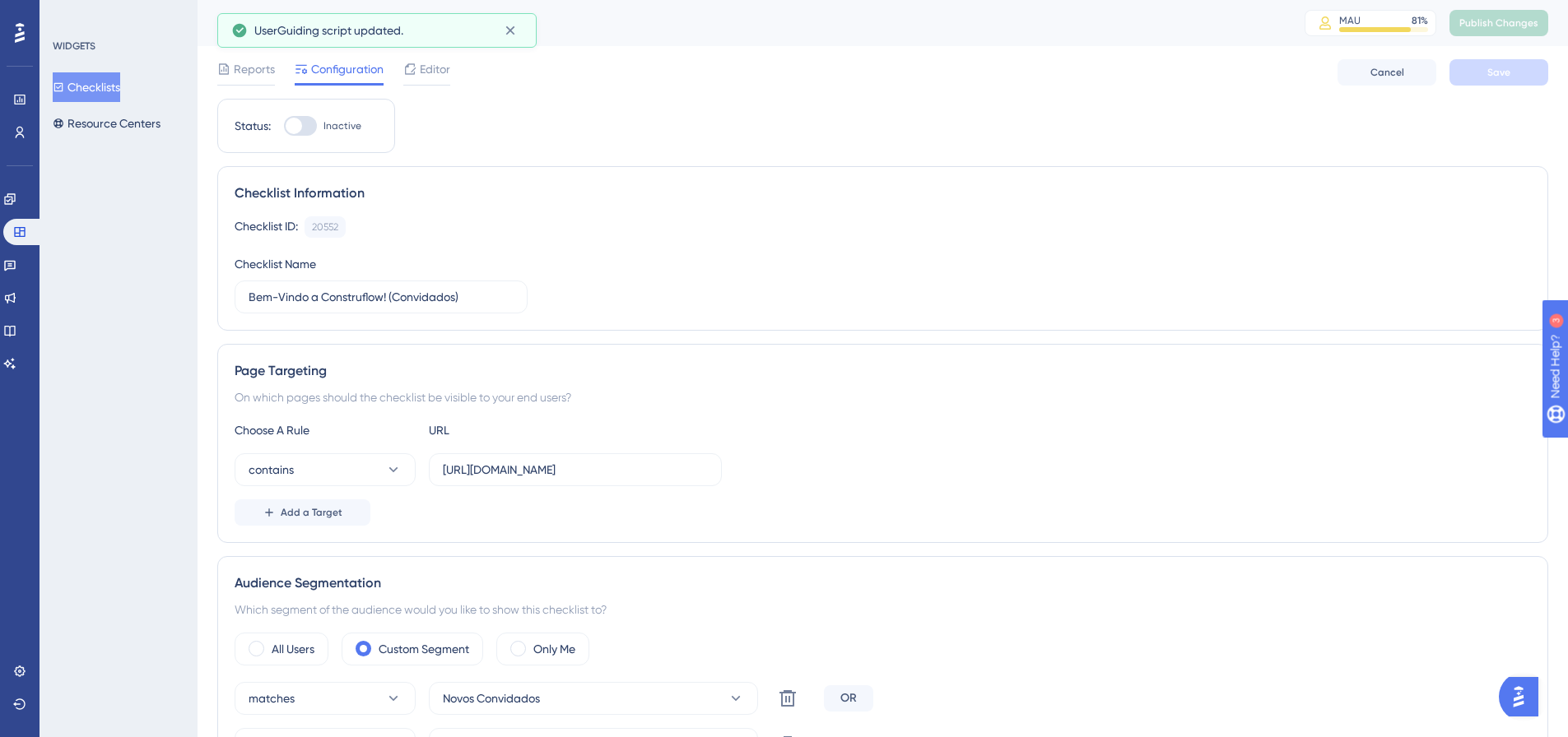
click at [115, 76] on button "Checklists" at bounding box center [86, 87] width 68 height 30
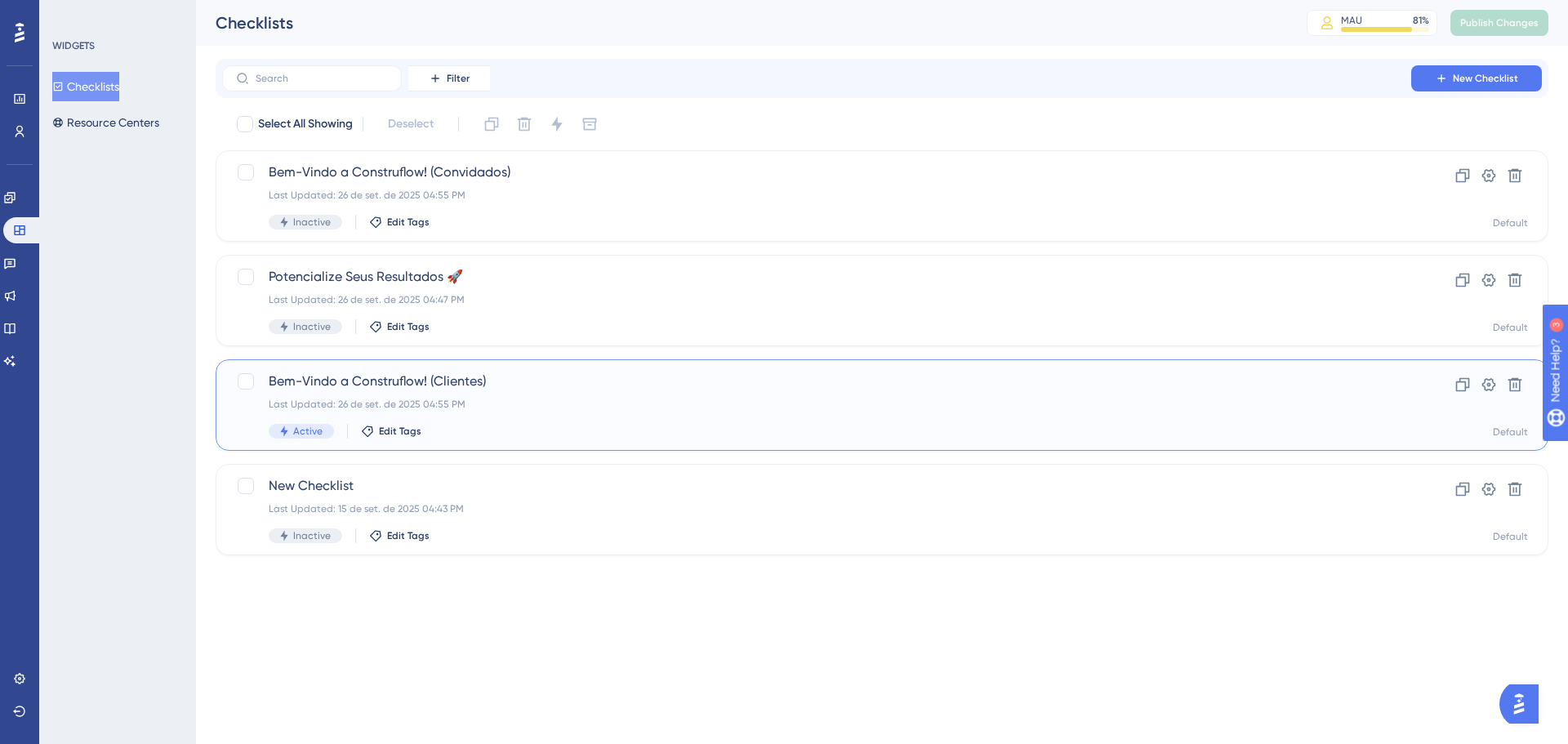
click at [589, 394] on div "Bem-Vindo a Construflow! (Clientes) Last Updated: [DATE] 04:55 PM Active Edit T…" at bounding box center [817, 405] width 1096 height 67
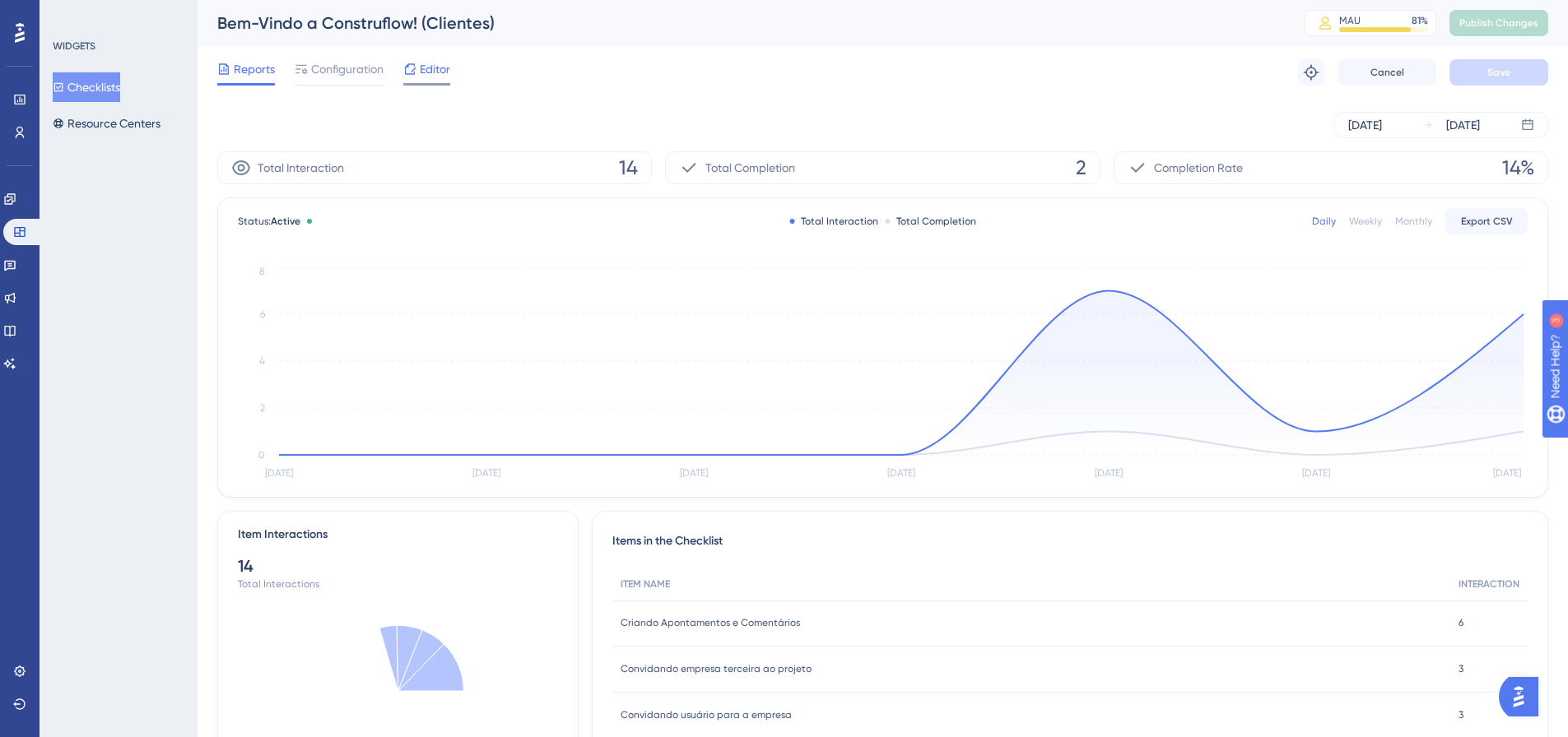
click at [420, 72] on span "Editor" at bounding box center [435, 68] width 31 height 20
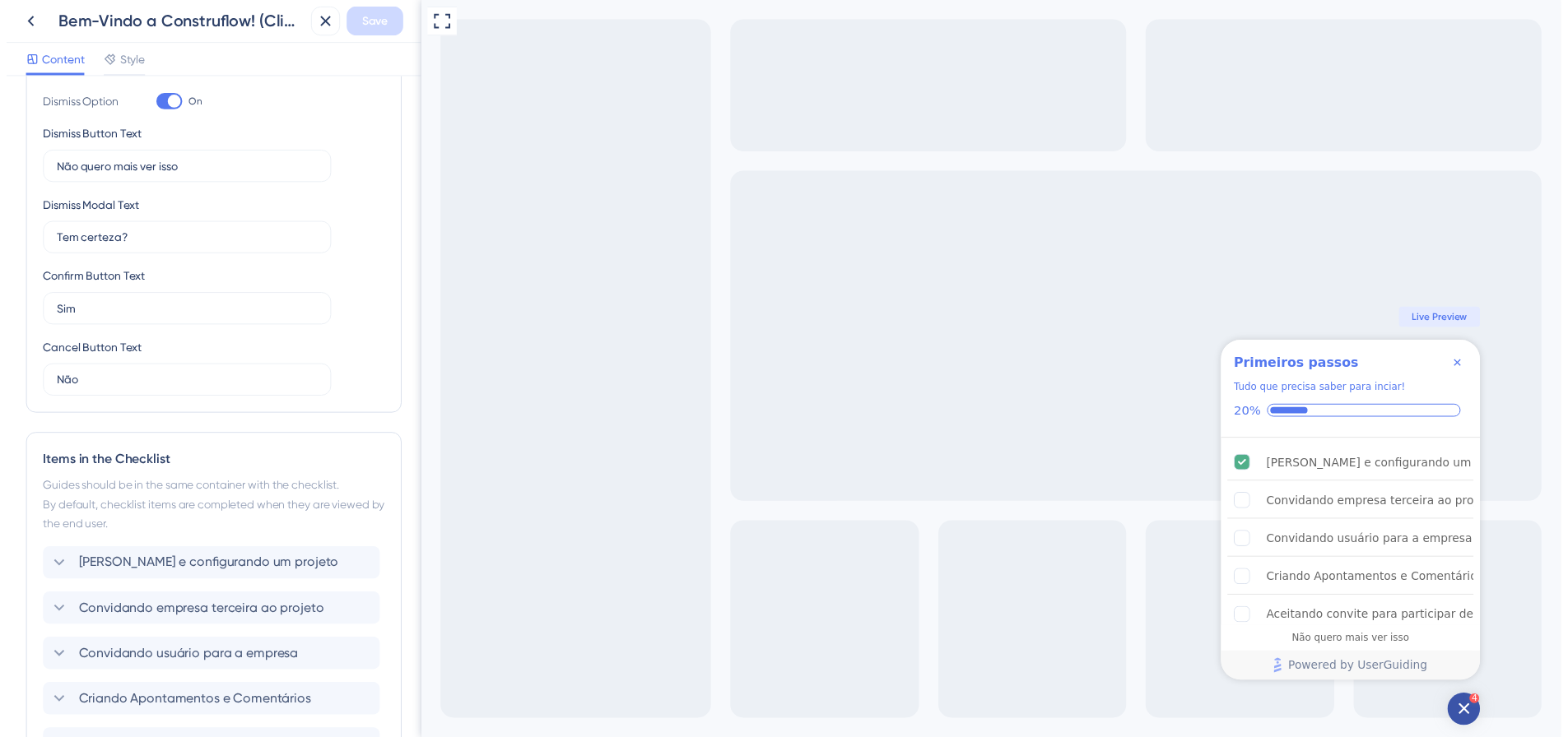
scroll to position [82, 0]
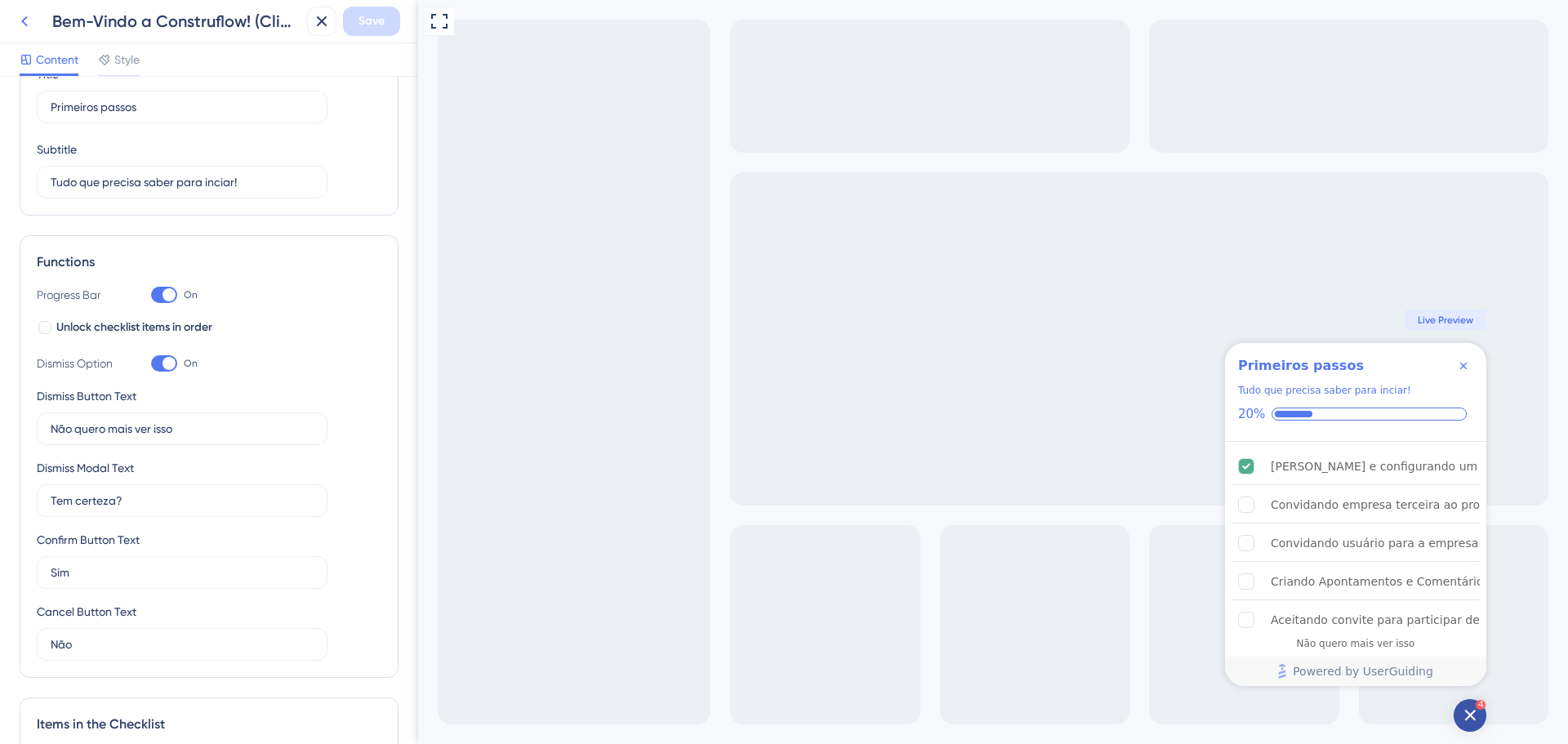
click at [30, 16] on icon at bounding box center [24, 20] width 20 height 20
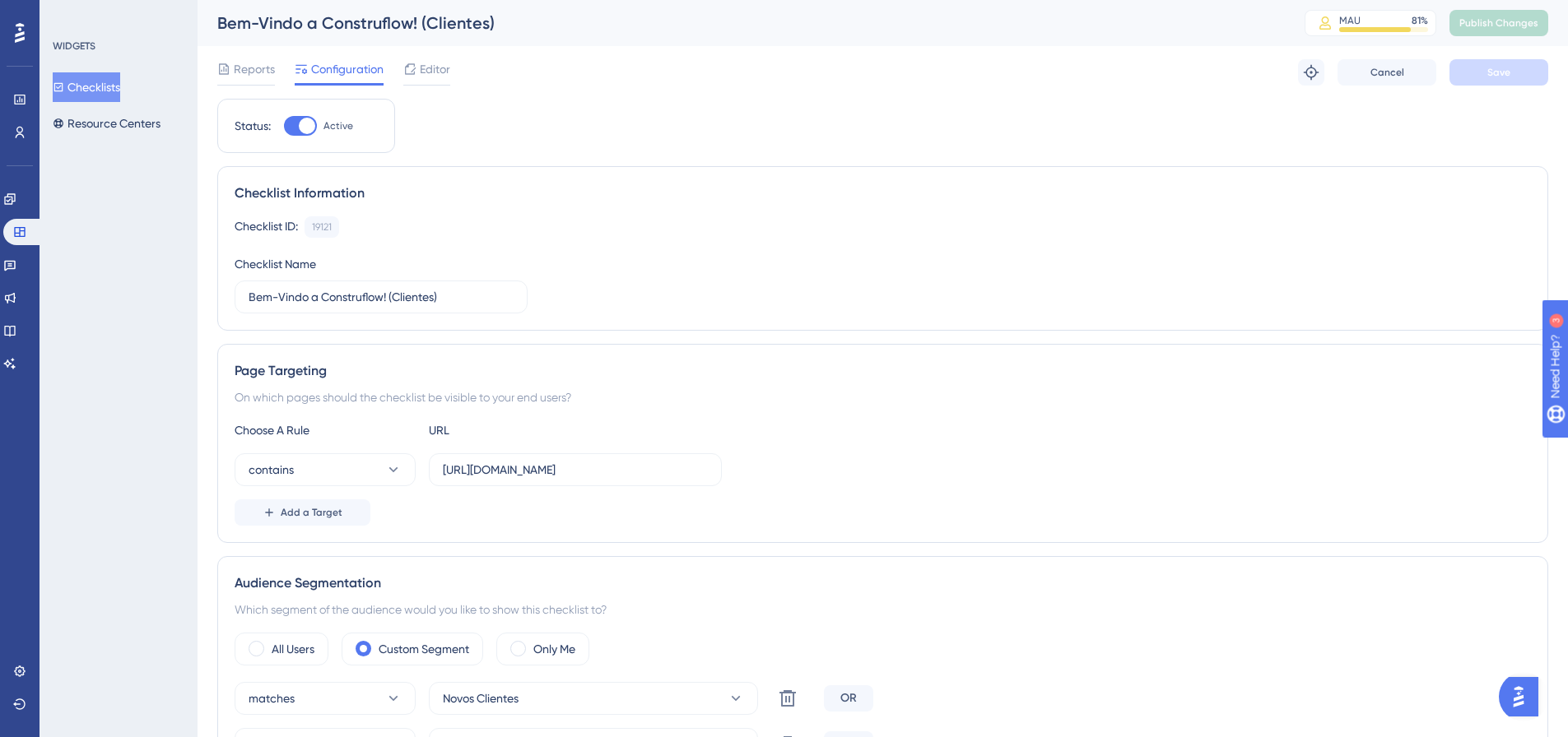
click at [116, 81] on button "Checklists" at bounding box center [86, 87] width 68 height 30
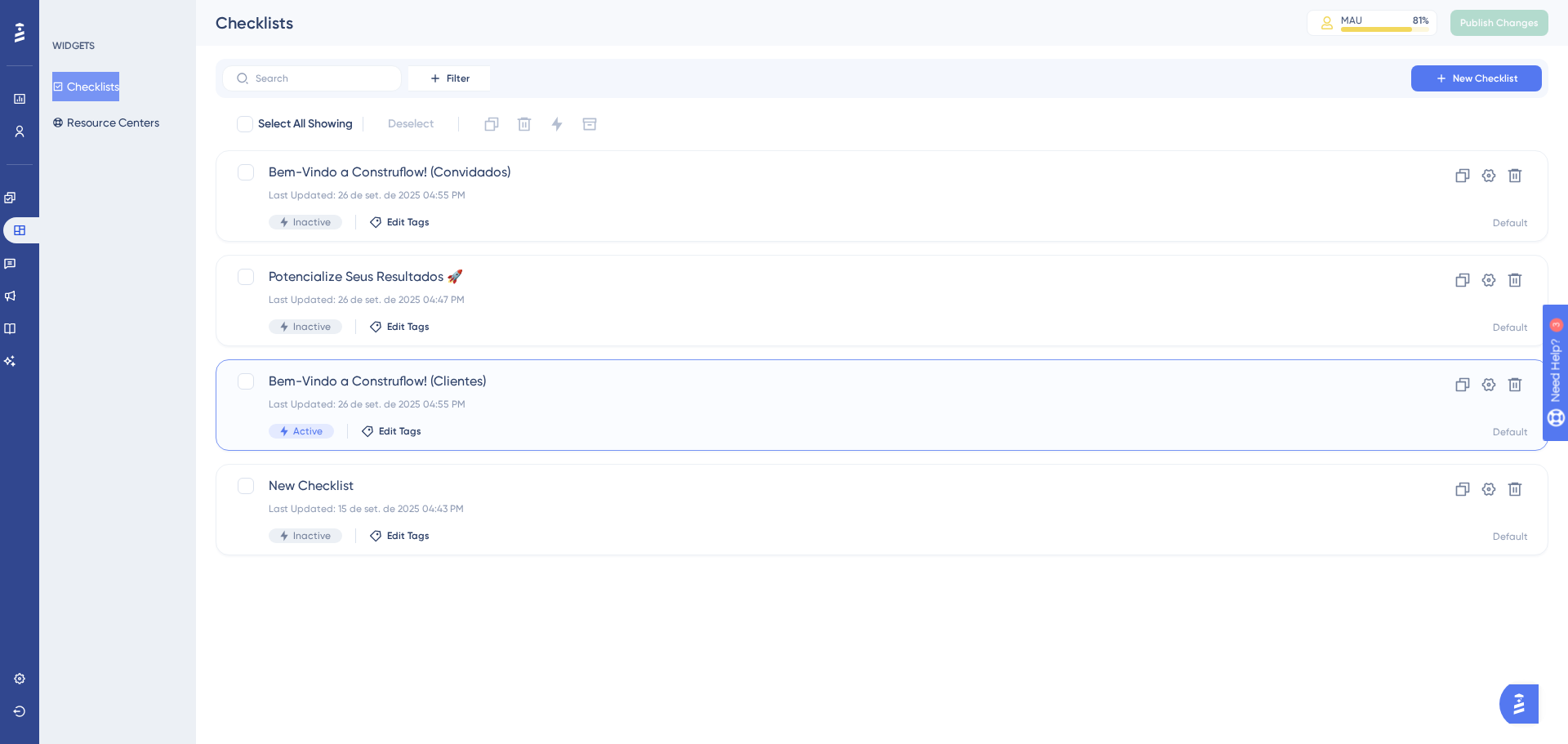
click at [508, 402] on div "Last Updated: 26 de set. de 2025 04:55 PM" at bounding box center [817, 404] width 1096 height 13
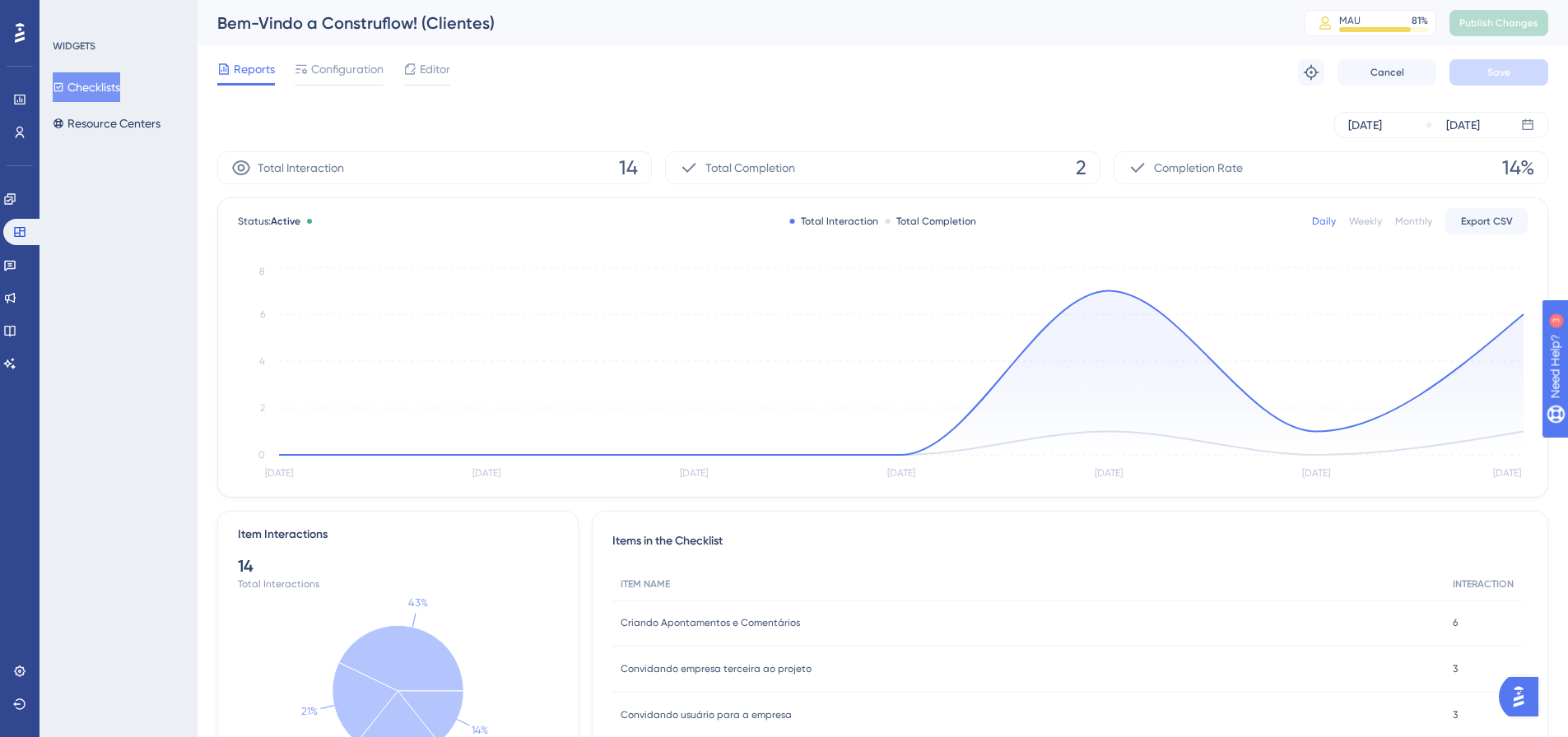
click at [104, 78] on button "Checklists" at bounding box center [86, 87] width 68 height 30
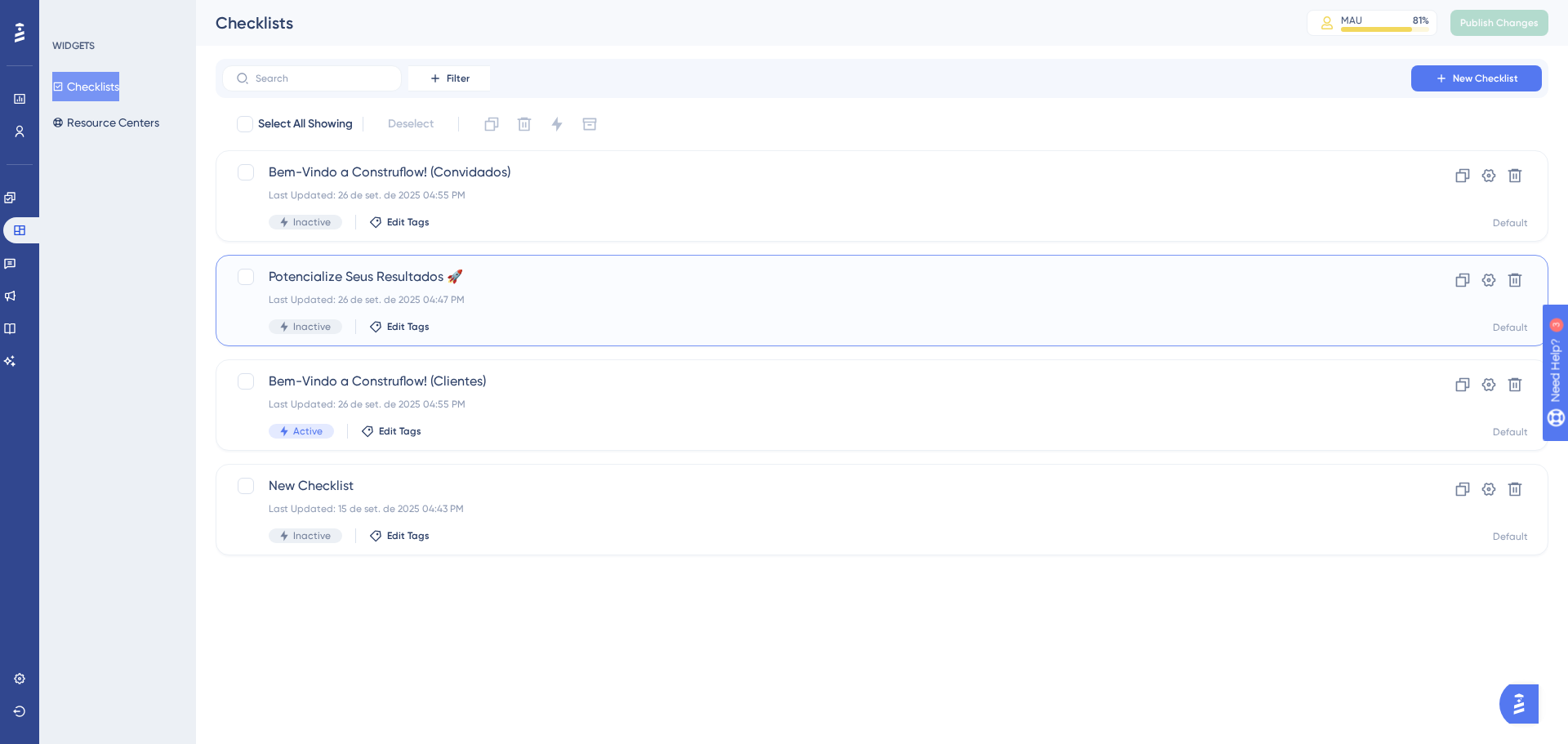
click at [498, 292] on div "Potencialize Seus Resultados 🚀 Last Updated: [DATE] 04:47 PM Inactive Edit Tags" at bounding box center [817, 300] width 1096 height 67
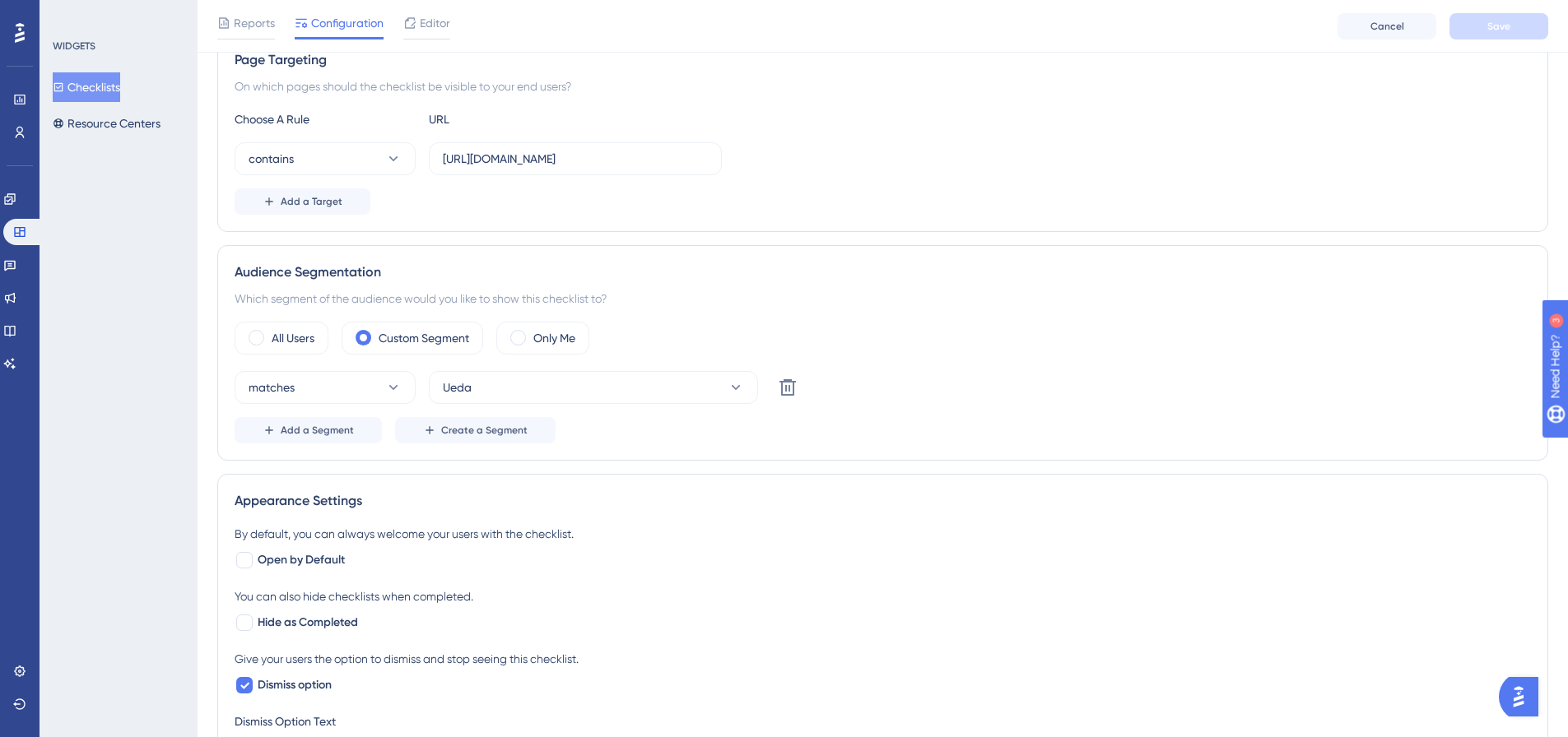
scroll to position [412, 0]
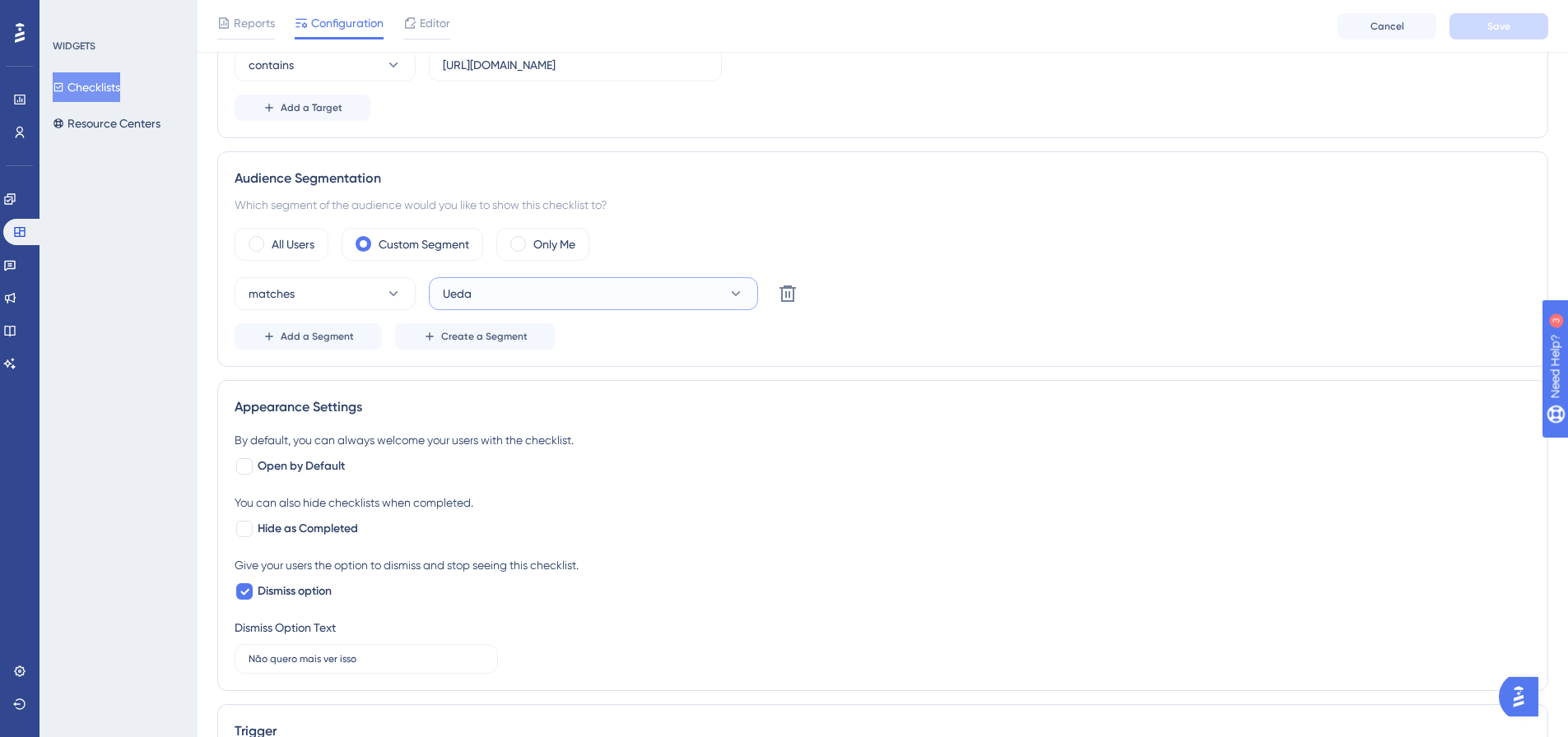
click at [499, 293] on button "Ueda" at bounding box center [593, 294] width 329 height 33
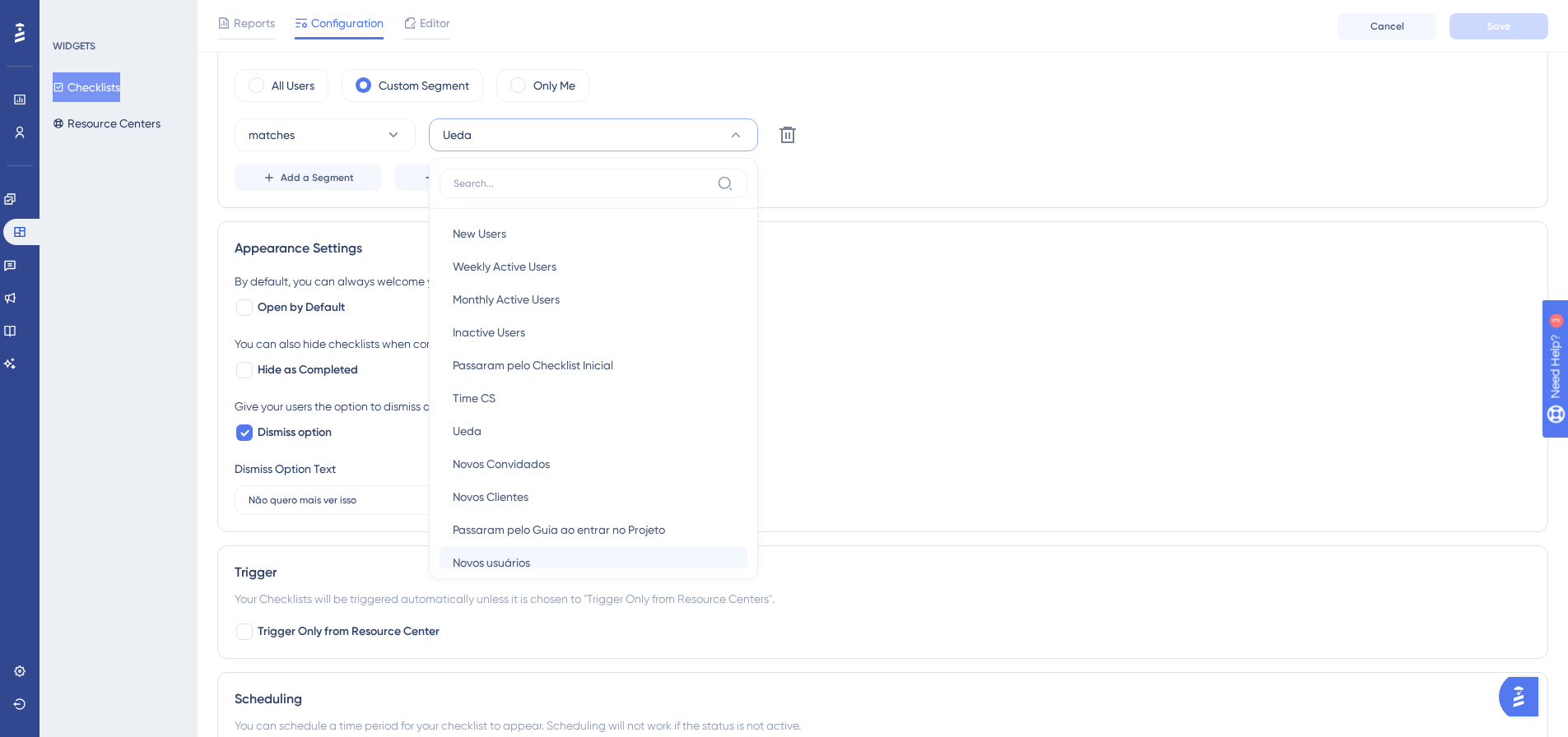
scroll to position [0, 0]
click at [637, 368] on div "Passaram pelo Checklist Inicial Passaram pelo Checklist Inicial" at bounding box center [593, 366] width 281 height 33
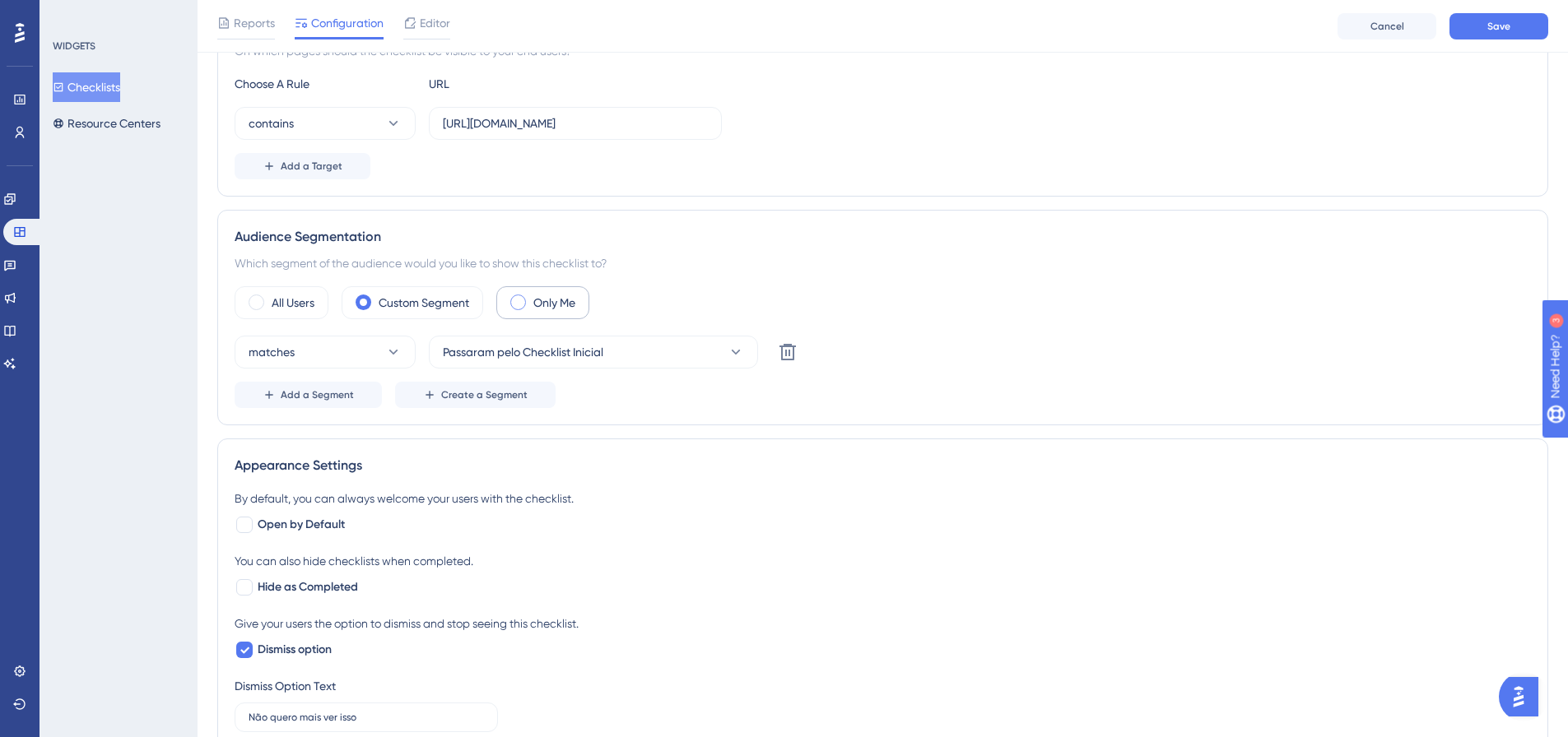
scroll to position [323, 0]
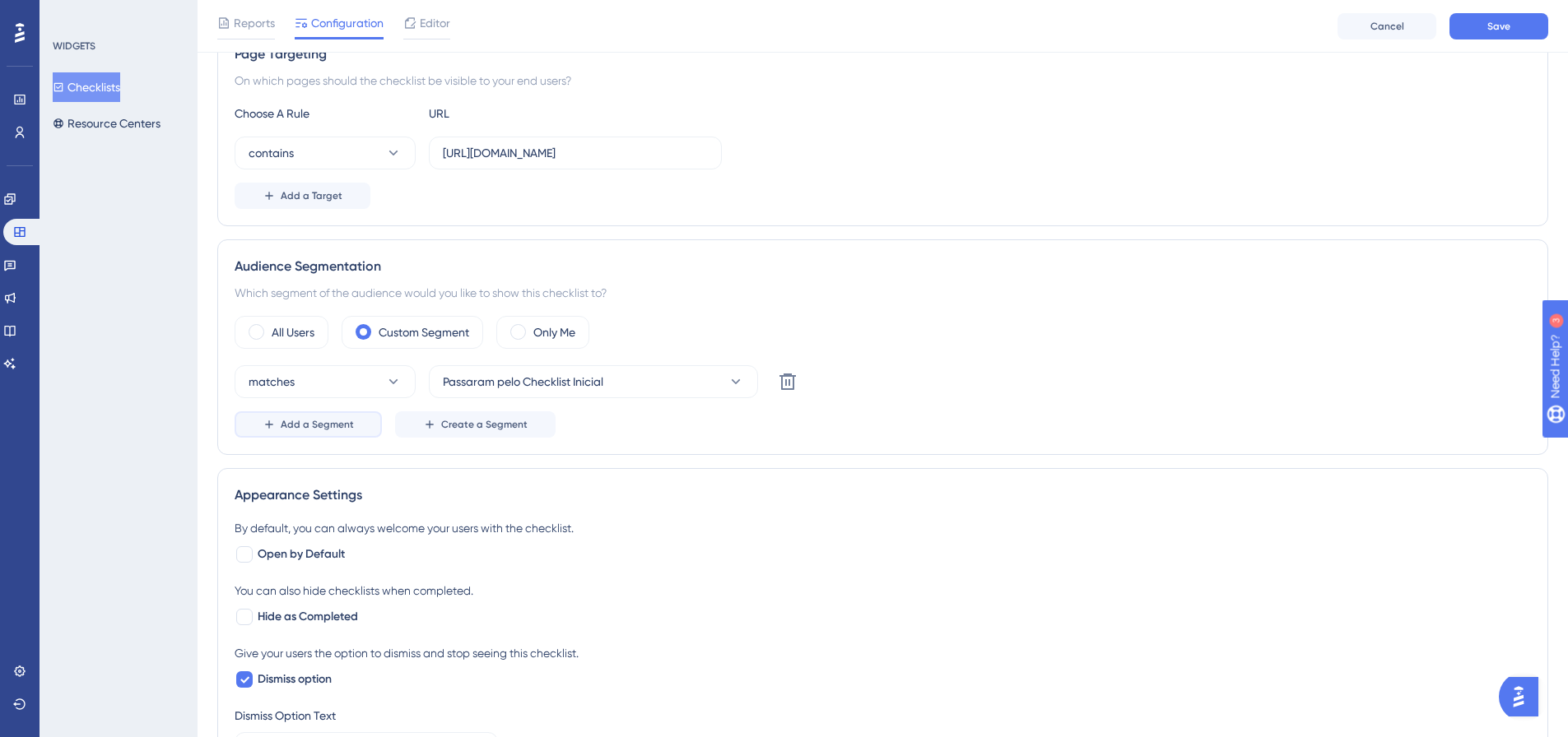
click at [336, 424] on span "Add a Segment" at bounding box center [317, 424] width 73 height 13
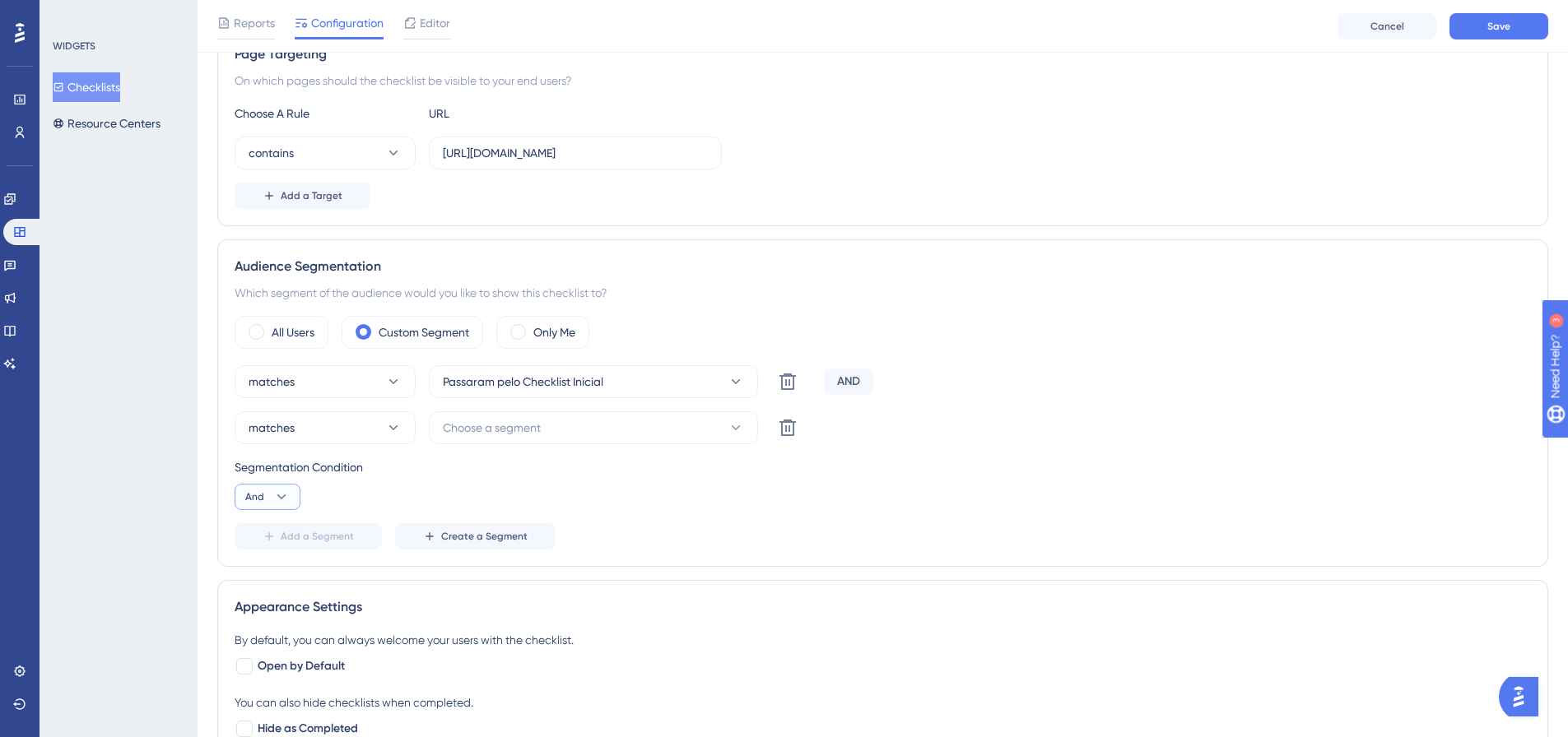
drag, startPoint x: 288, startPoint y: 497, endPoint x: 279, endPoint y: 512, distance: 17.5
click at [287, 498] on icon at bounding box center [281, 496] width 16 height 16
drag, startPoint x: 264, startPoint y: 578, endPoint x: 472, endPoint y: 472, distance: 233.5
click at [263, 578] on span "Or" at bounding box center [258, 576] width 13 height 20
click at [533, 431] on span "Choose a segment" at bounding box center [491, 427] width 98 height 20
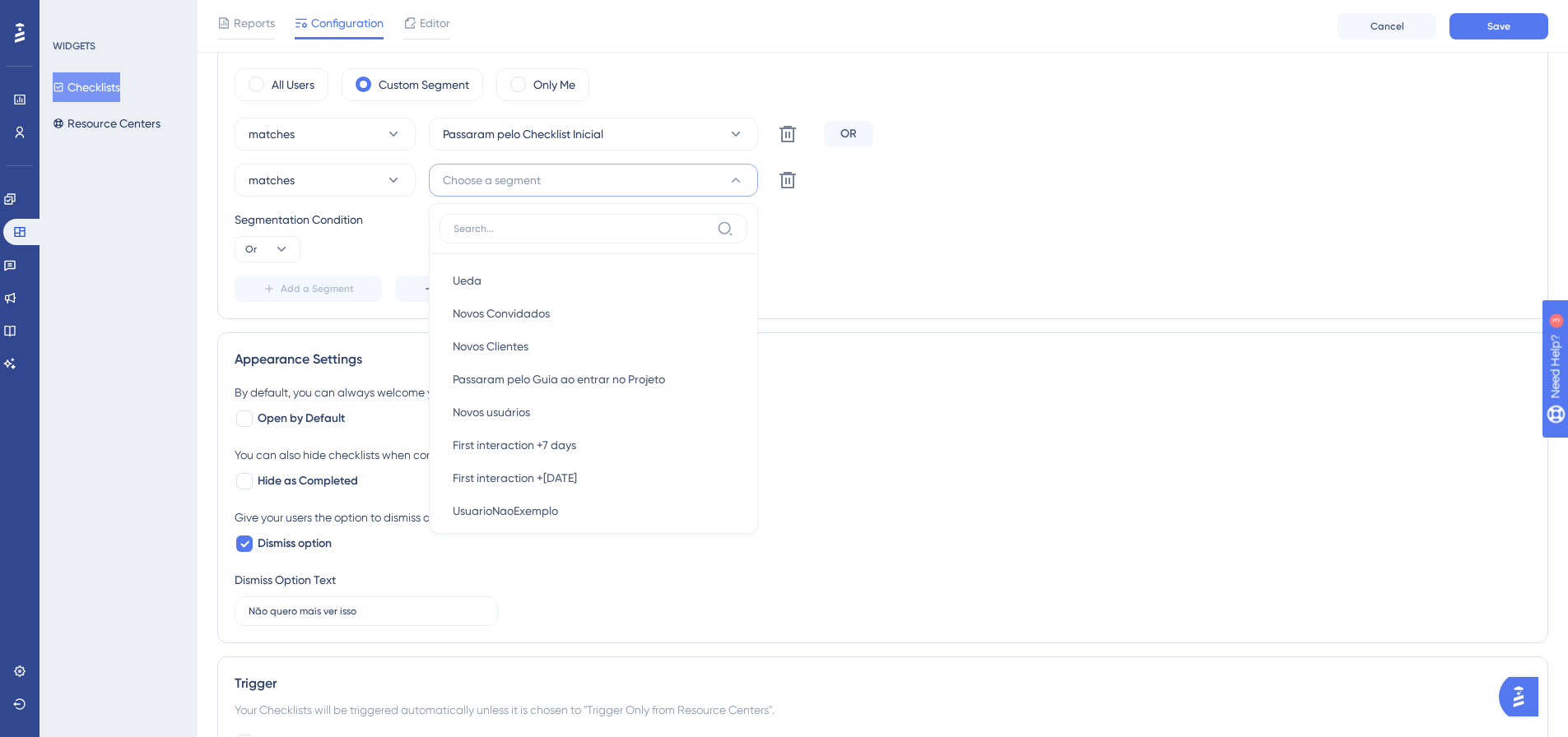
scroll to position [244, 0]
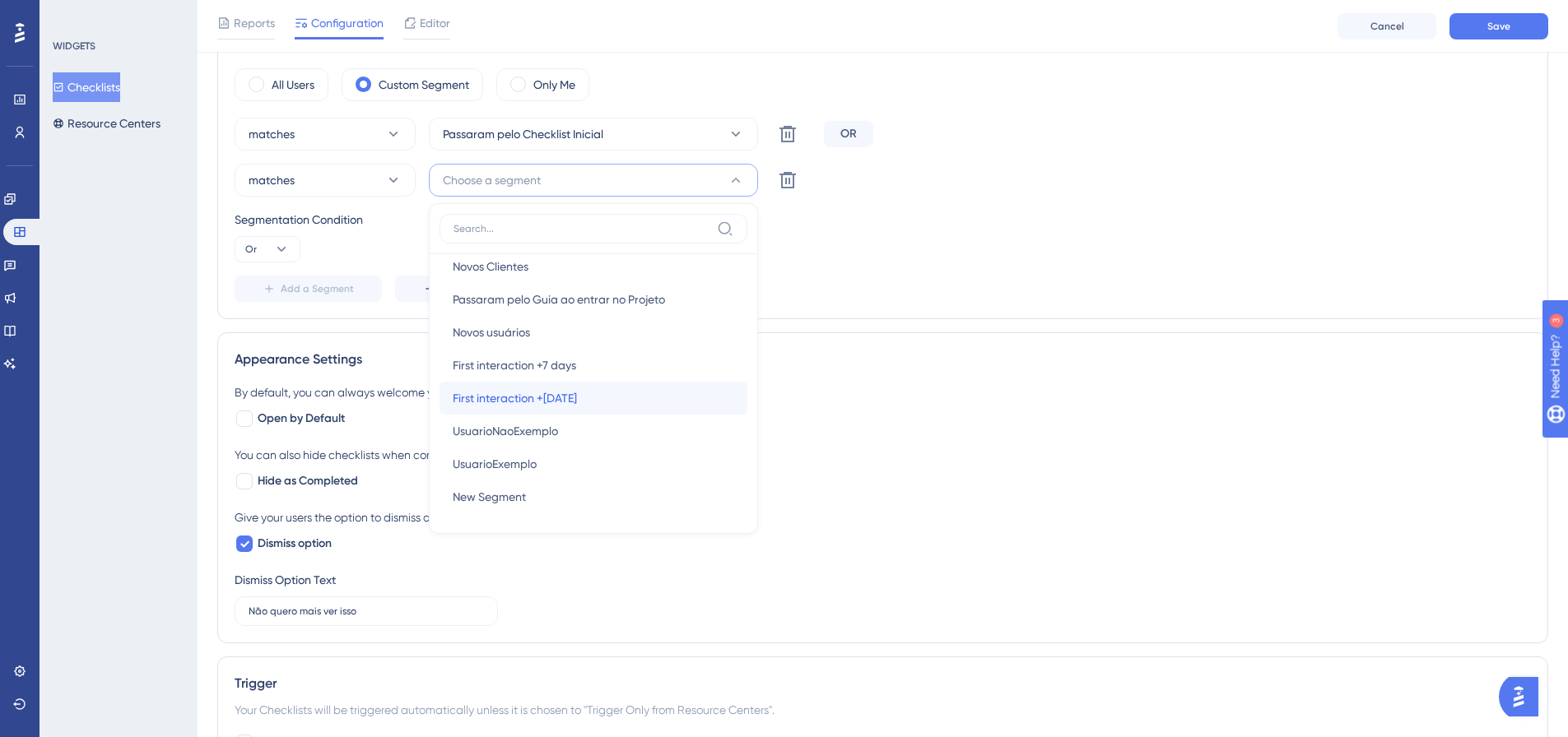
click at [627, 393] on div "First interaction +[DATE] First interaction +[DATE]" at bounding box center [593, 398] width 281 height 33
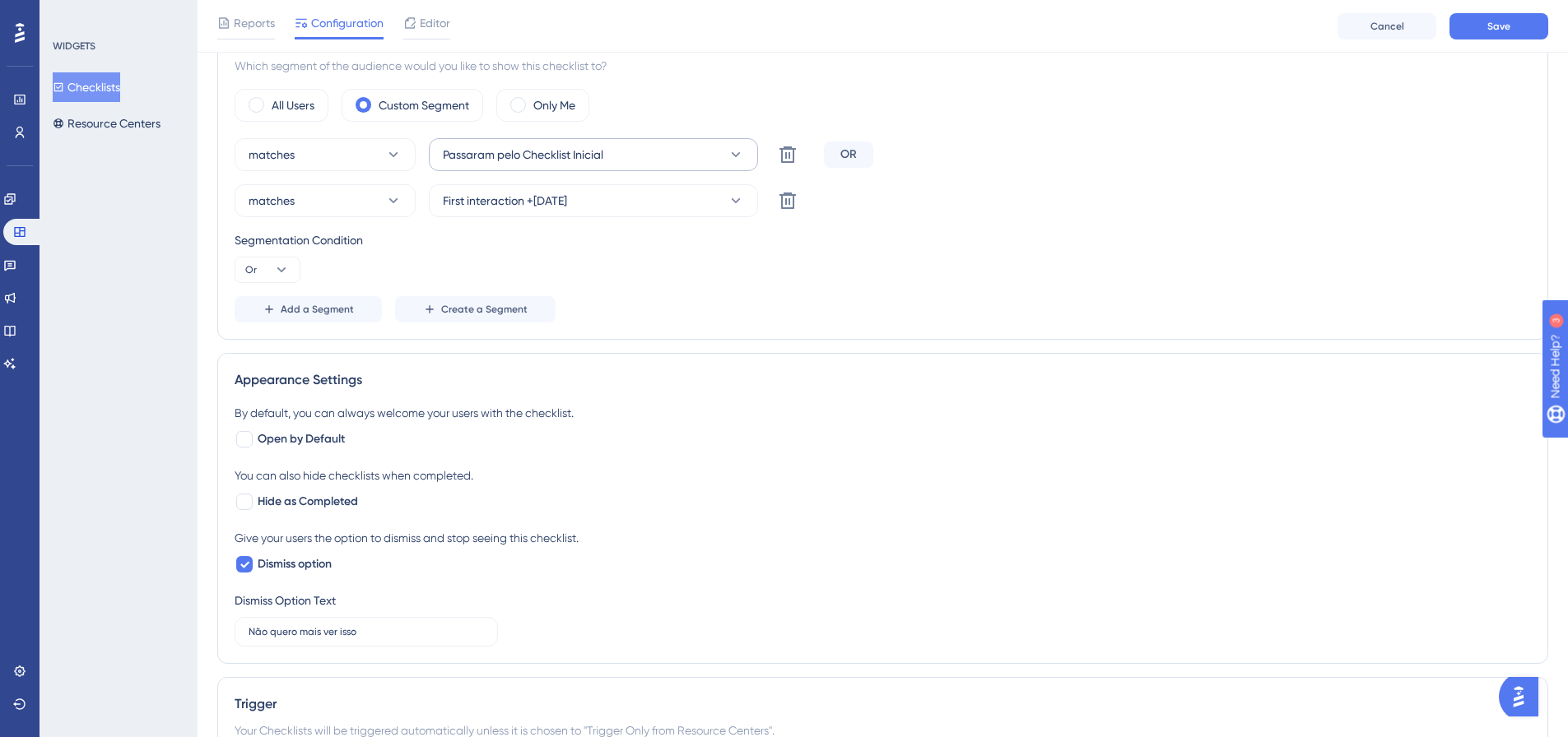
scroll to position [407, 0]
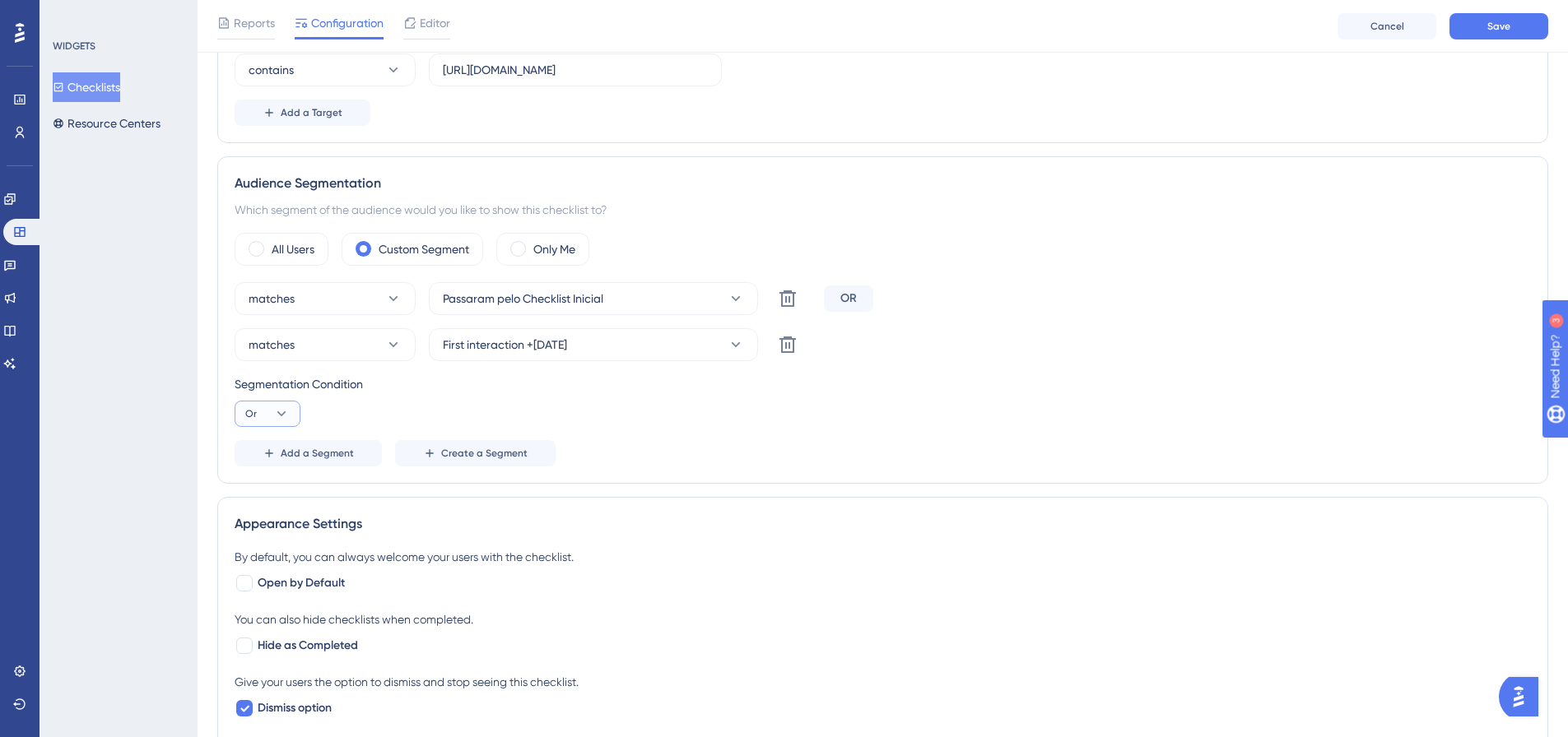
click at [272, 413] on button "Or" at bounding box center [267, 413] width 66 height 26
drag, startPoint x: 300, startPoint y: 455, endPoint x: 314, endPoint y: 447, distance: 16.1
click at [299, 455] on span "Add a Segment" at bounding box center [317, 453] width 73 height 13
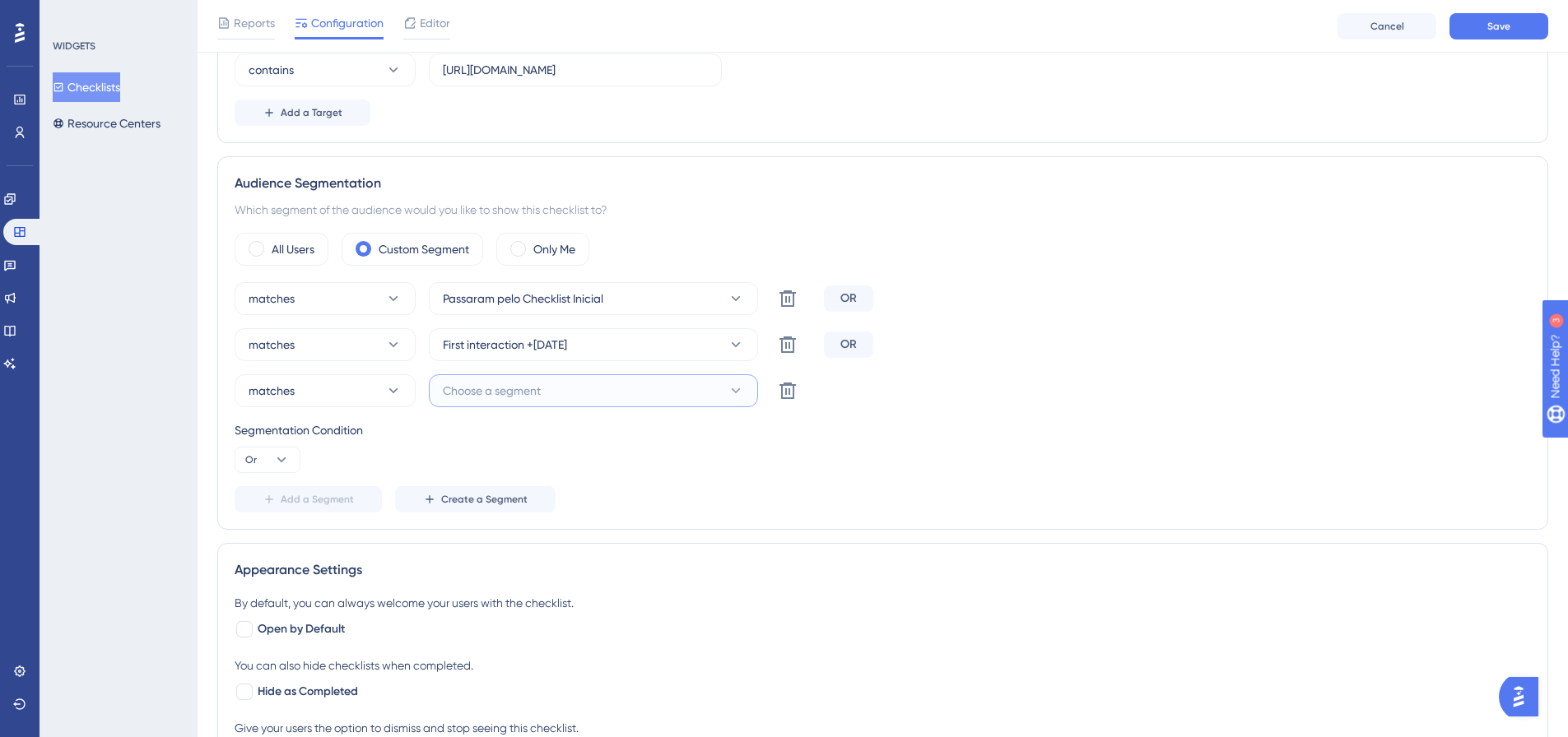
click at [573, 391] on button "Choose a segment" at bounding box center [593, 390] width 329 height 33
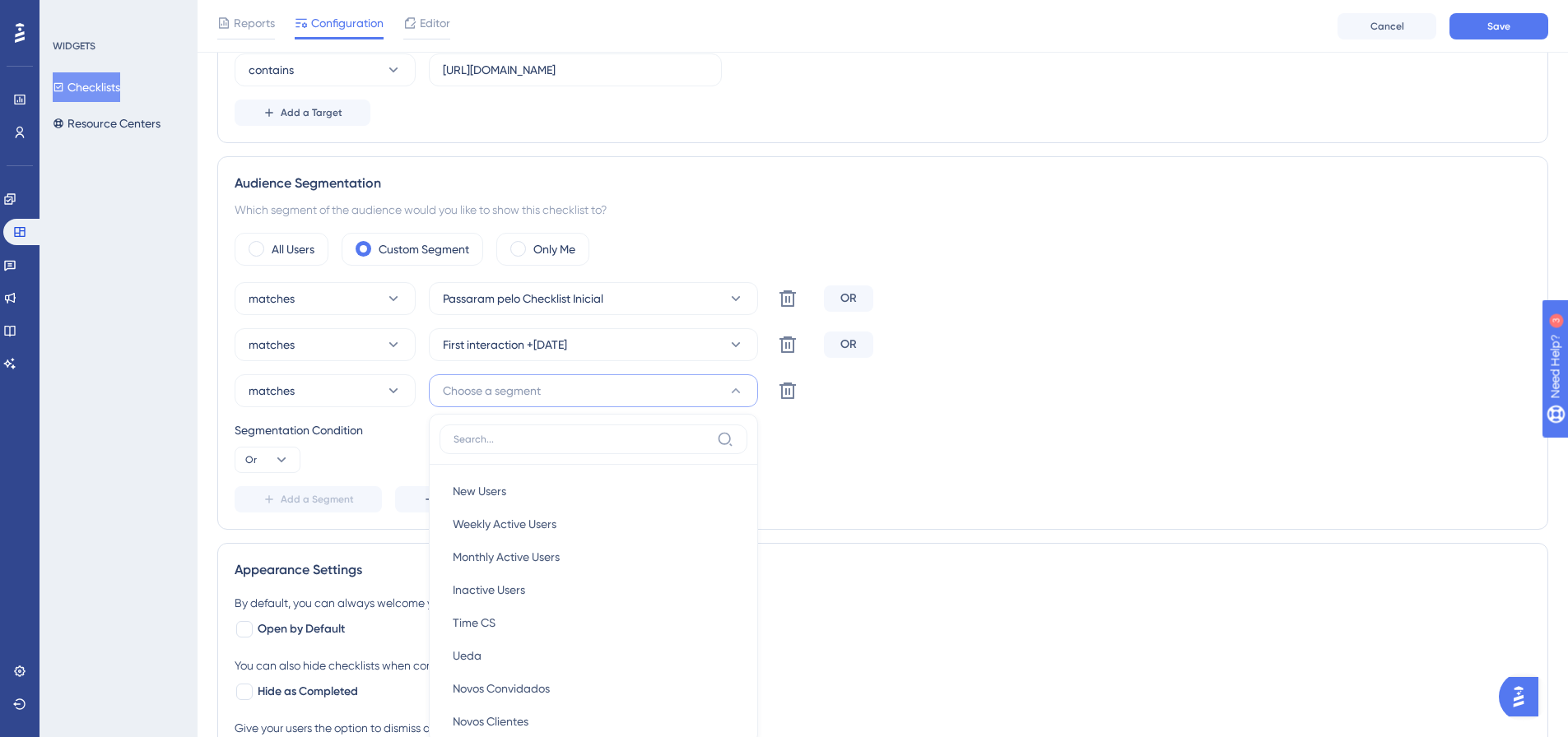
scroll to position [617, 0]
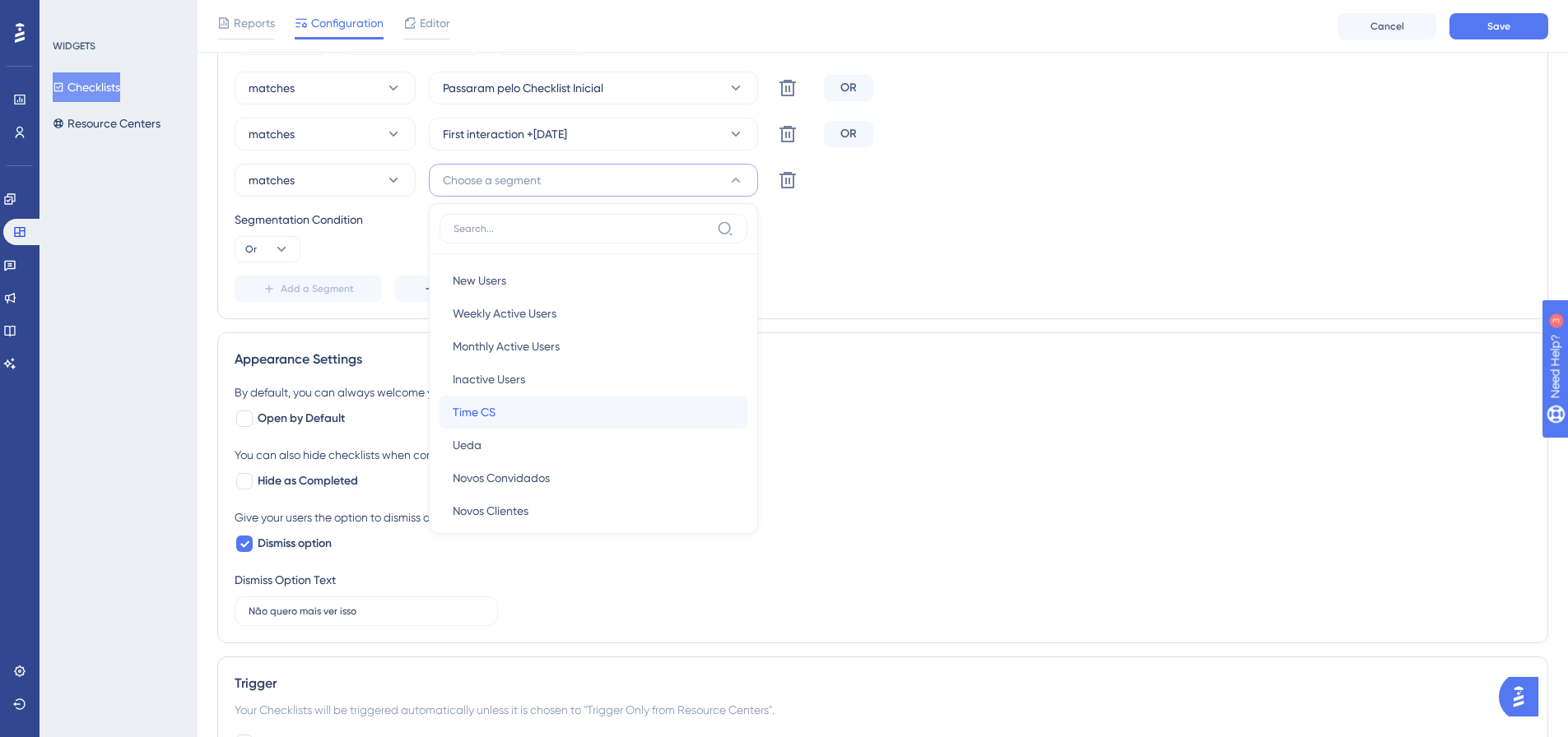
click at [570, 413] on div "Time CS Time CS" at bounding box center [593, 412] width 281 height 33
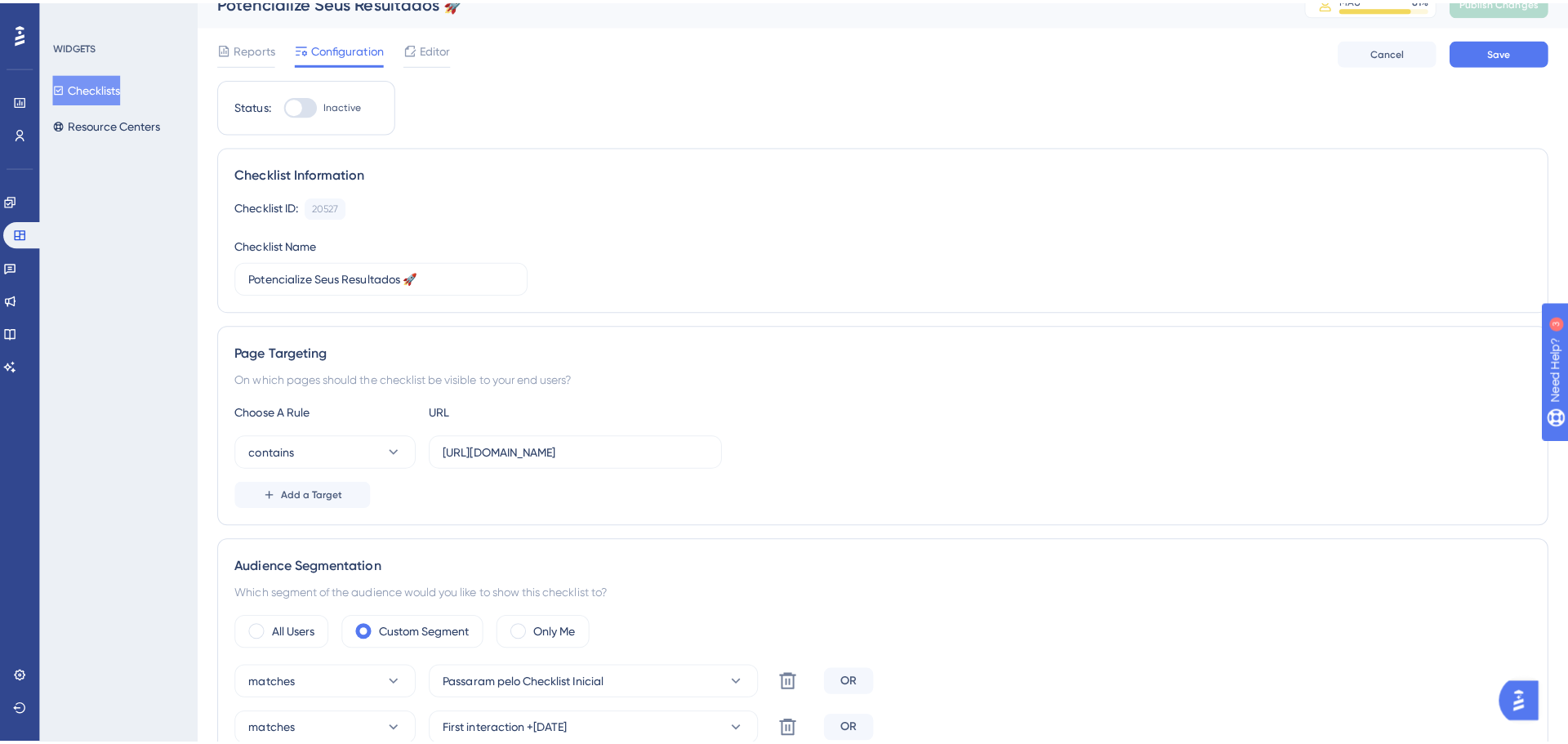
scroll to position [0, 0]
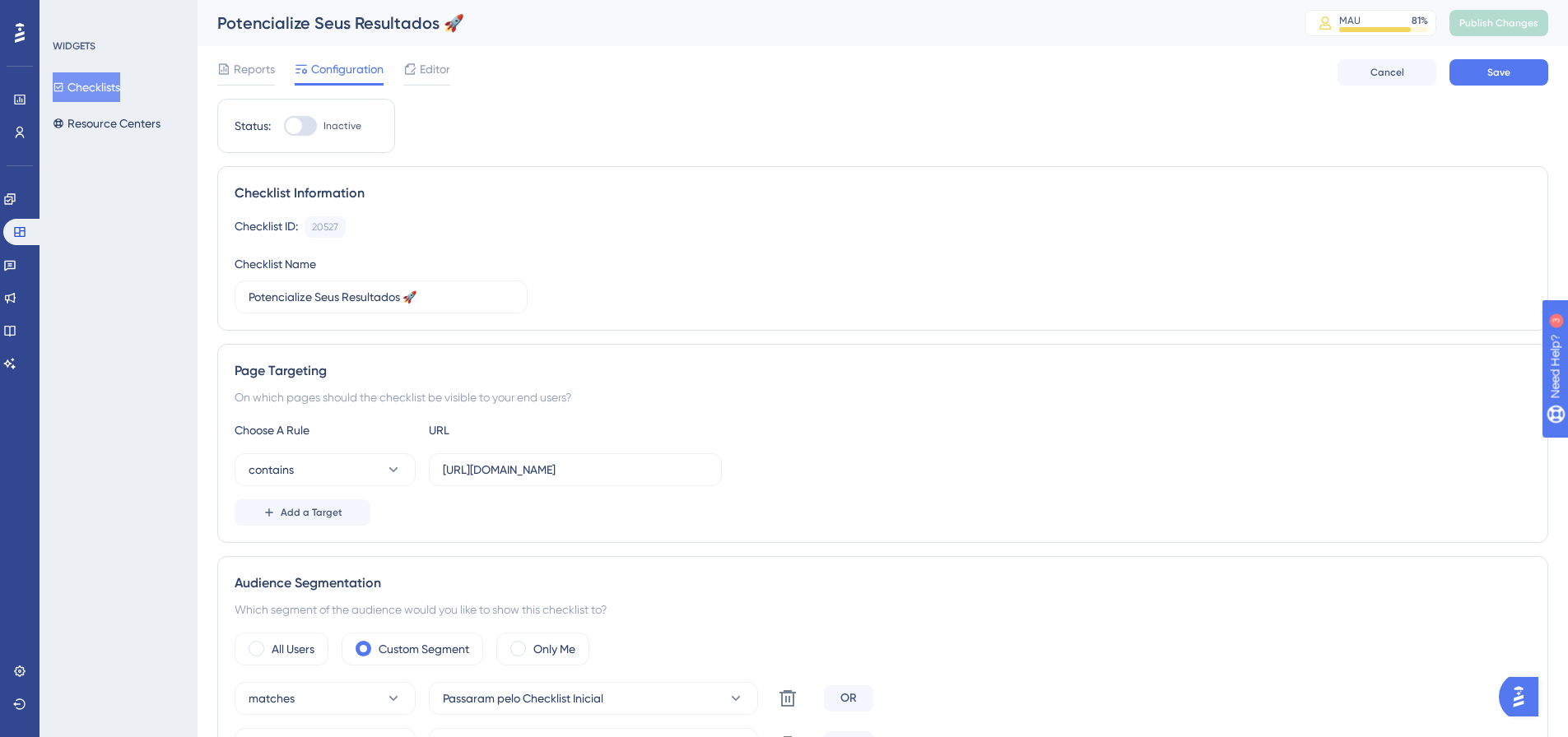
click at [302, 129] on div at bounding box center [300, 126] width 33 height 20
click at [284, 126] on input "Inactive" at bounding box center [283, 126] width 1 height 1
checkbox input "true"
click at [439, 78] on span "Editor" at bounding box center [435, 68] width 31 height 20
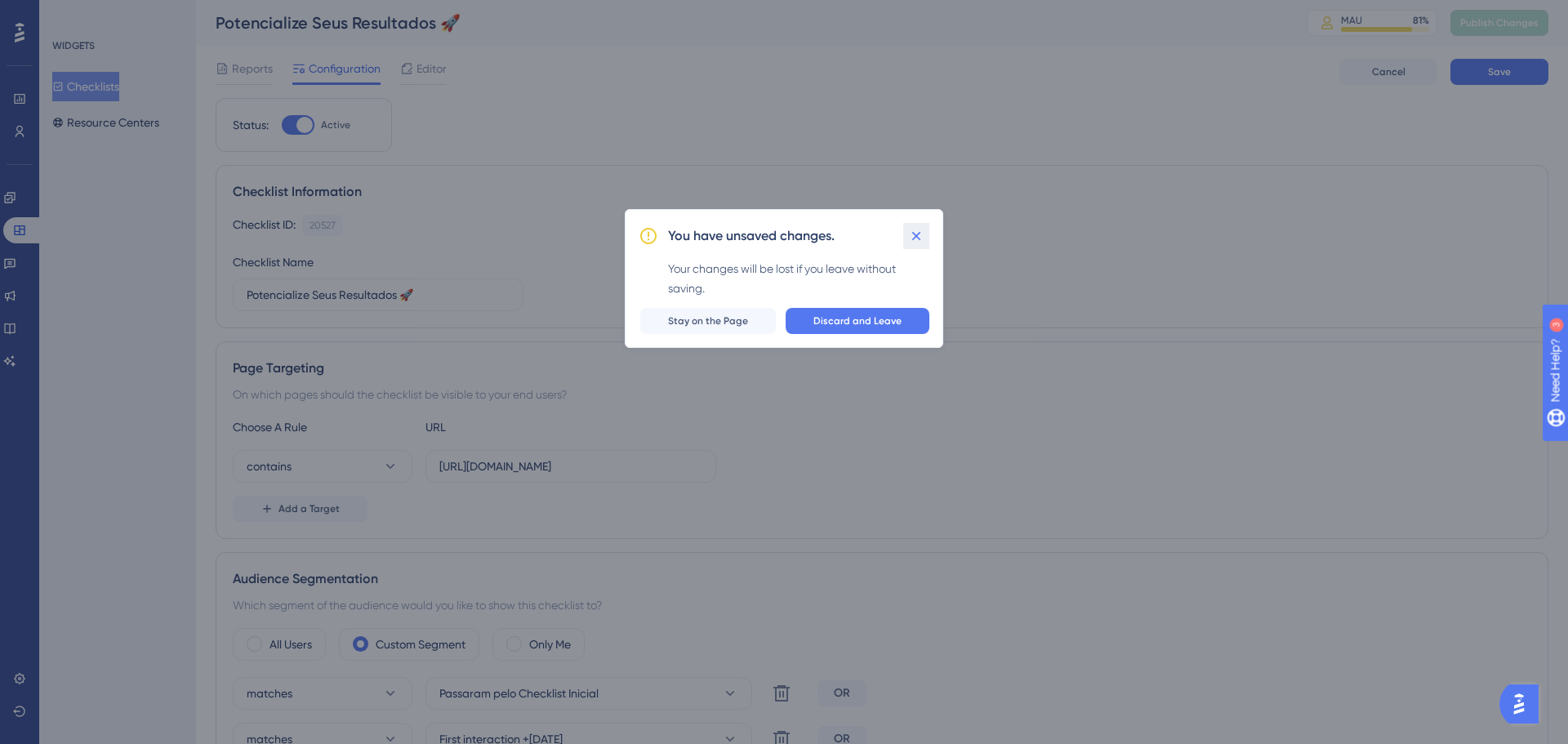
click at [919, 232] on icon at bounding box center [917, 236] width 9 height 9
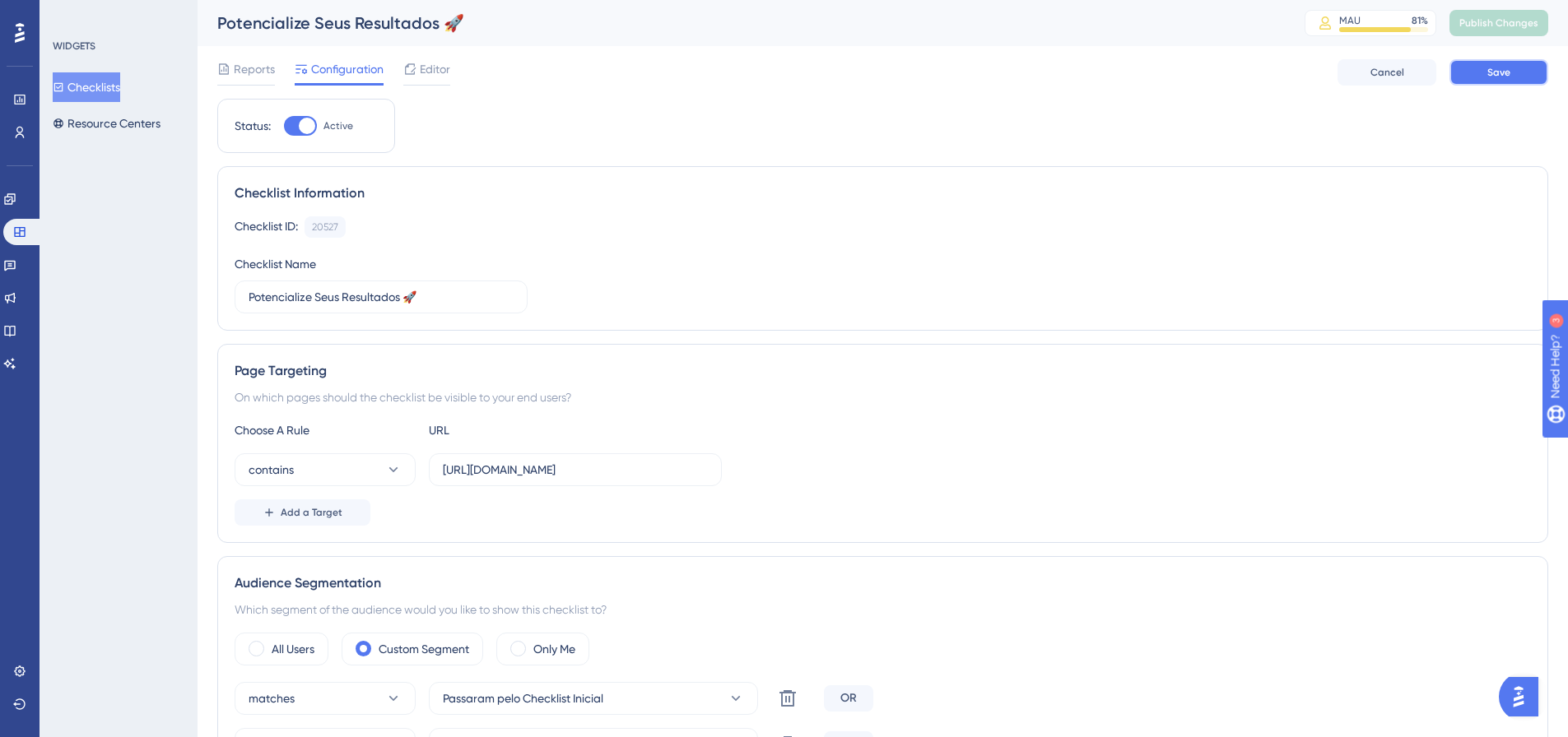
click at [1489, 73] on span "Save" at bounding box center [1498, 72] width 23 height 13
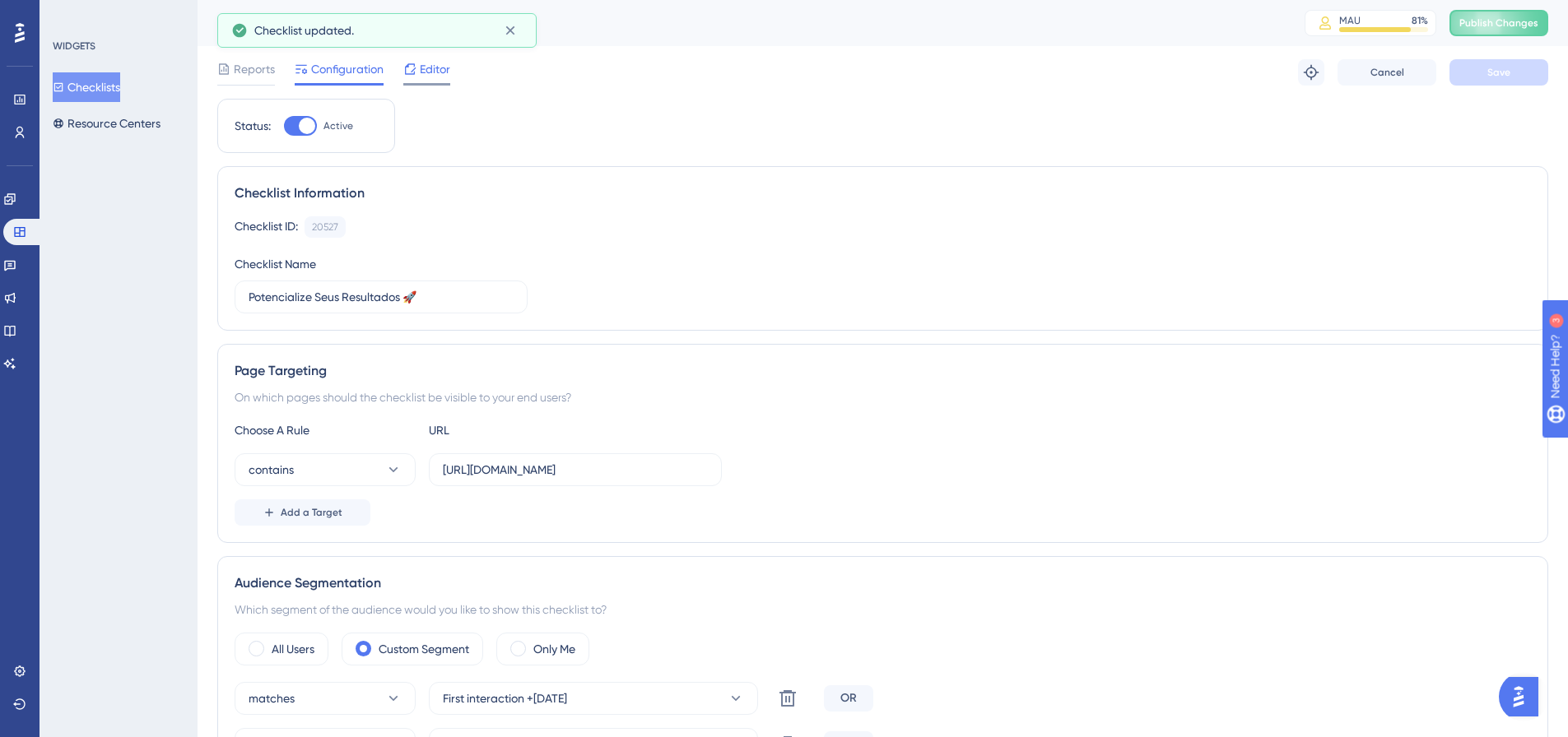
click at [429, 74] on span "Editor" at bounding box center [435, 68] width 31 height 20
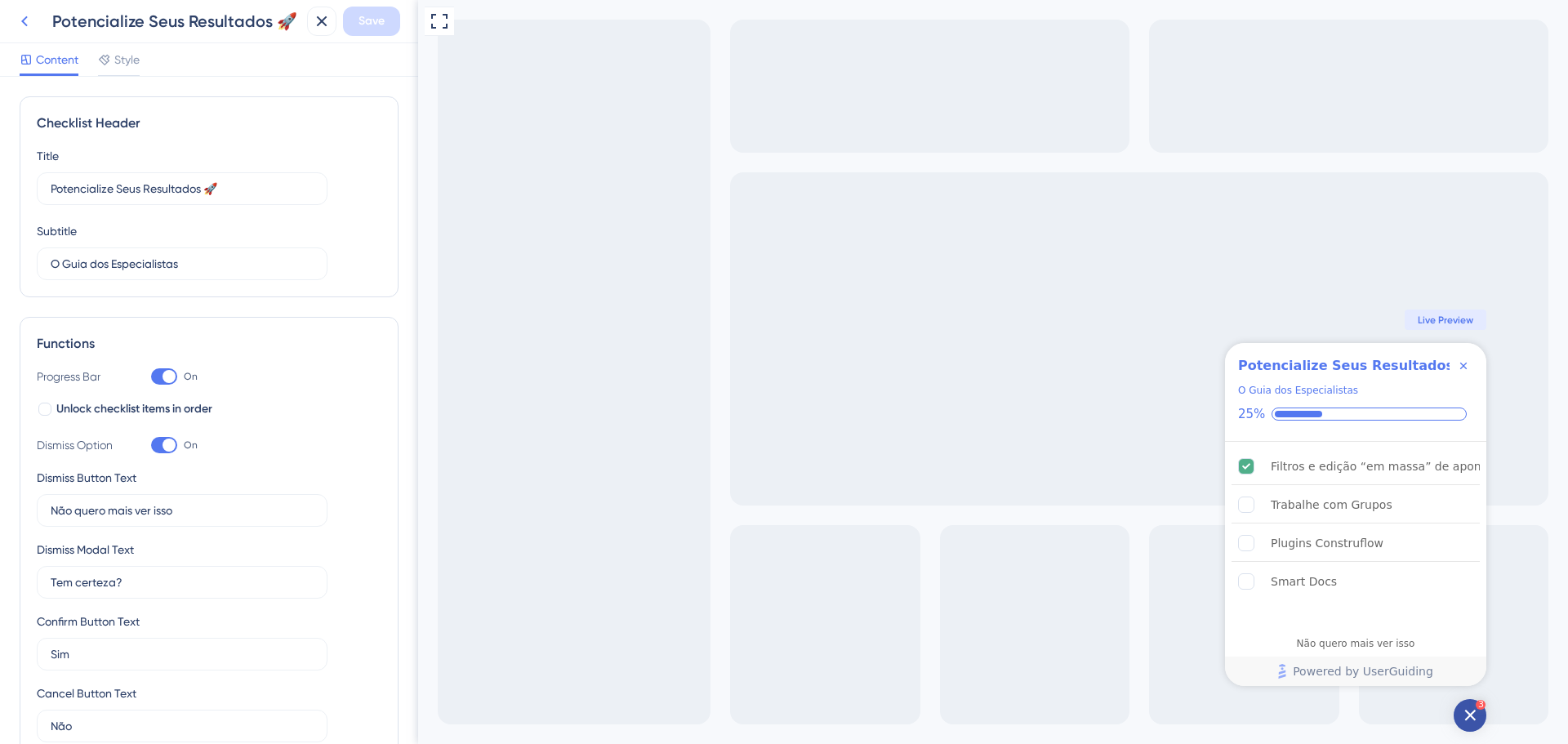
click at [27, 20] on icon at bounding box center [24, 20] width 20 height 20
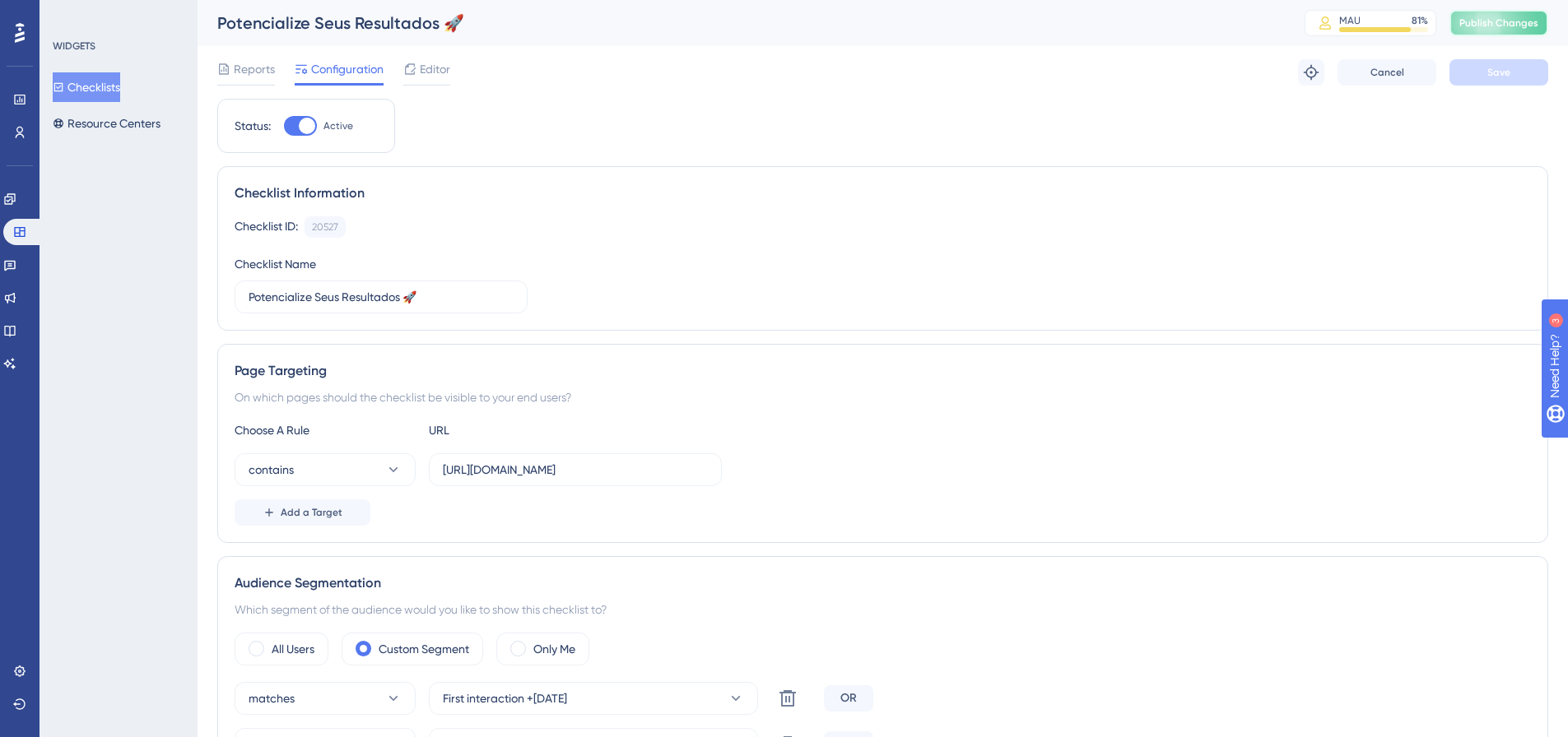
click at [1487, 24] on span "Publish Changes" at bounding box center [1498, 22] width 79 height 13
click at [115, 118] on button "Resource Centers" at bounding box center [107, 123] width 108 height 30
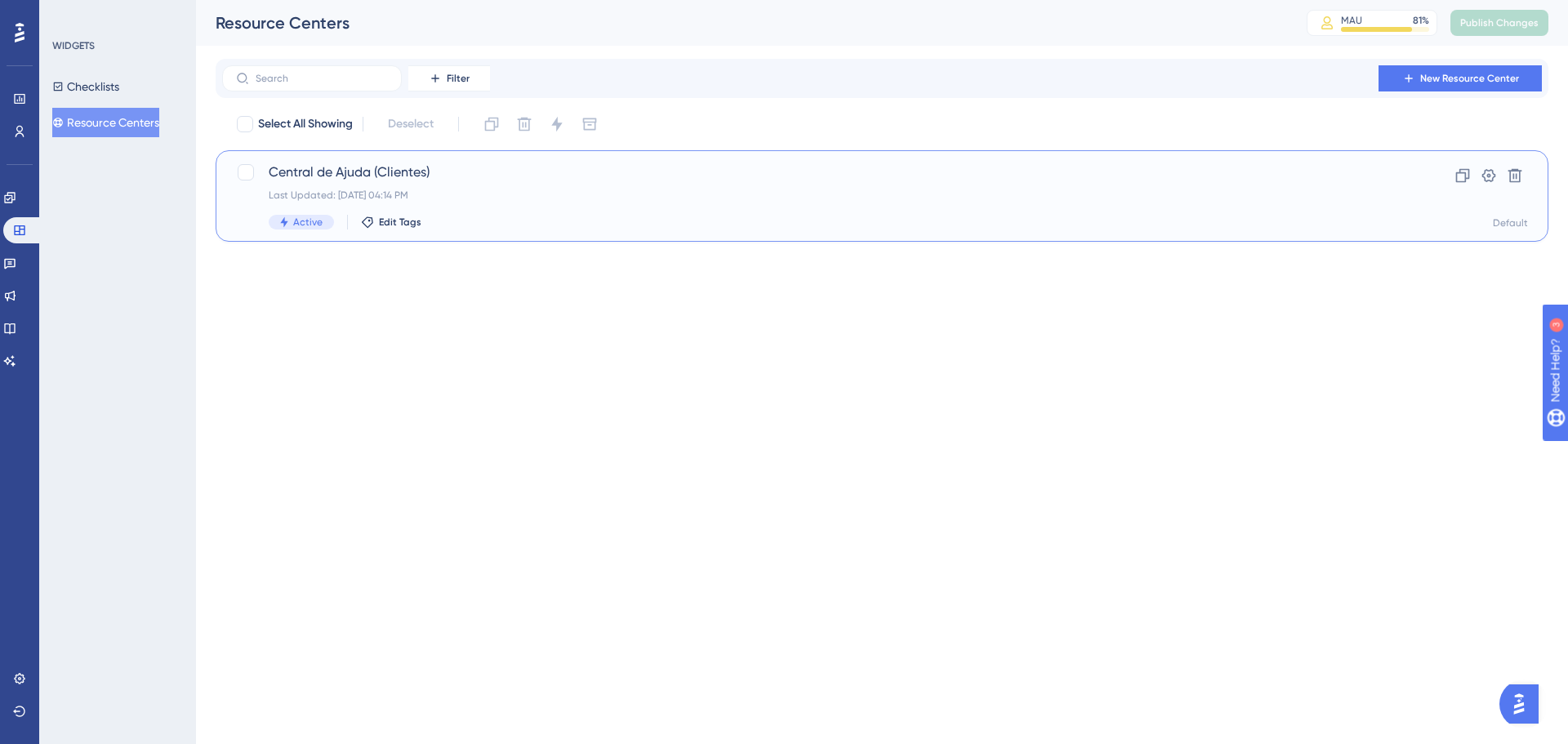
click at [482, 179] on span "Central de Ajuda (Clientes)" at bounding box center [817, 172] width 1096 height 20
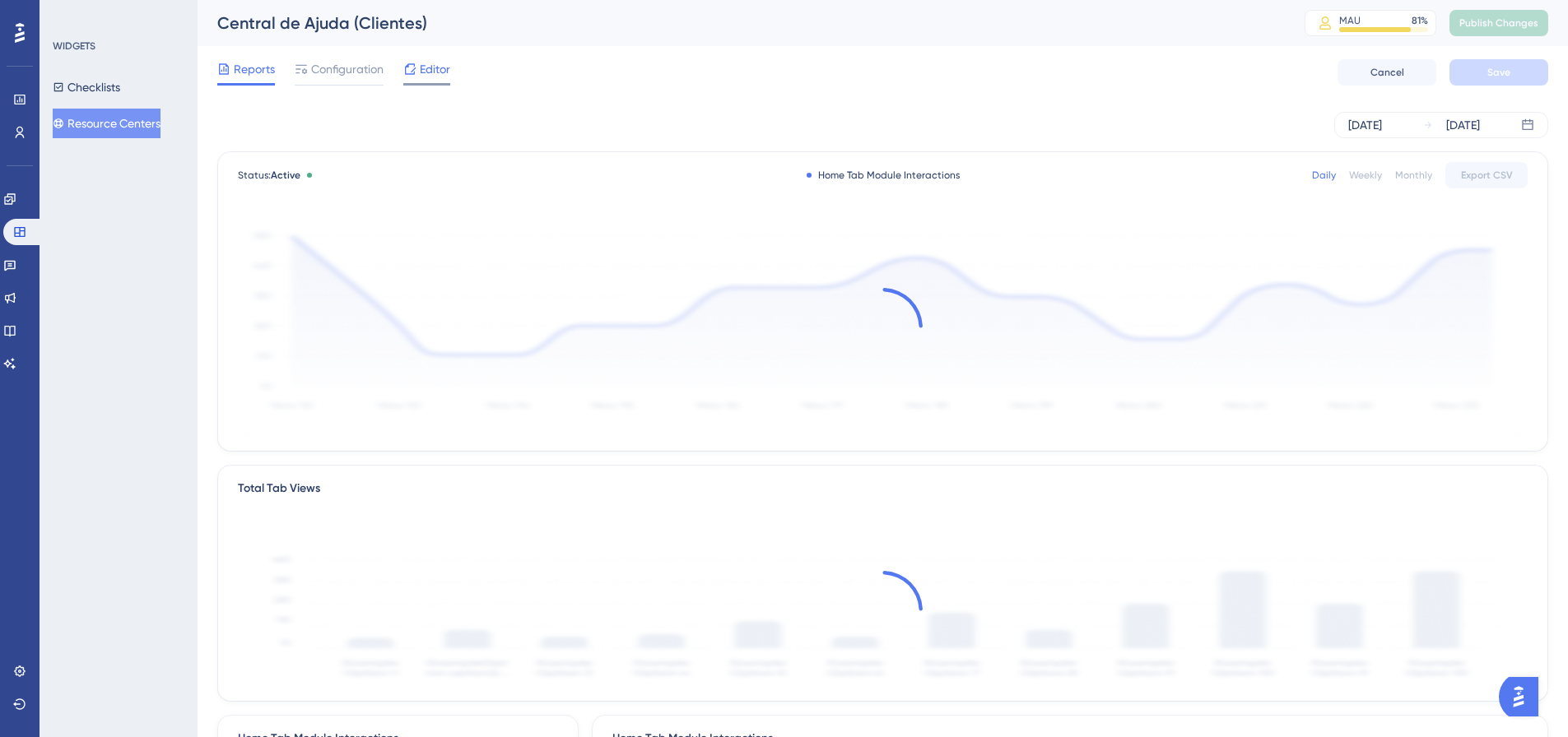
click at [411, 63] on icon at bounding box center [409, 68] width 13 height 13
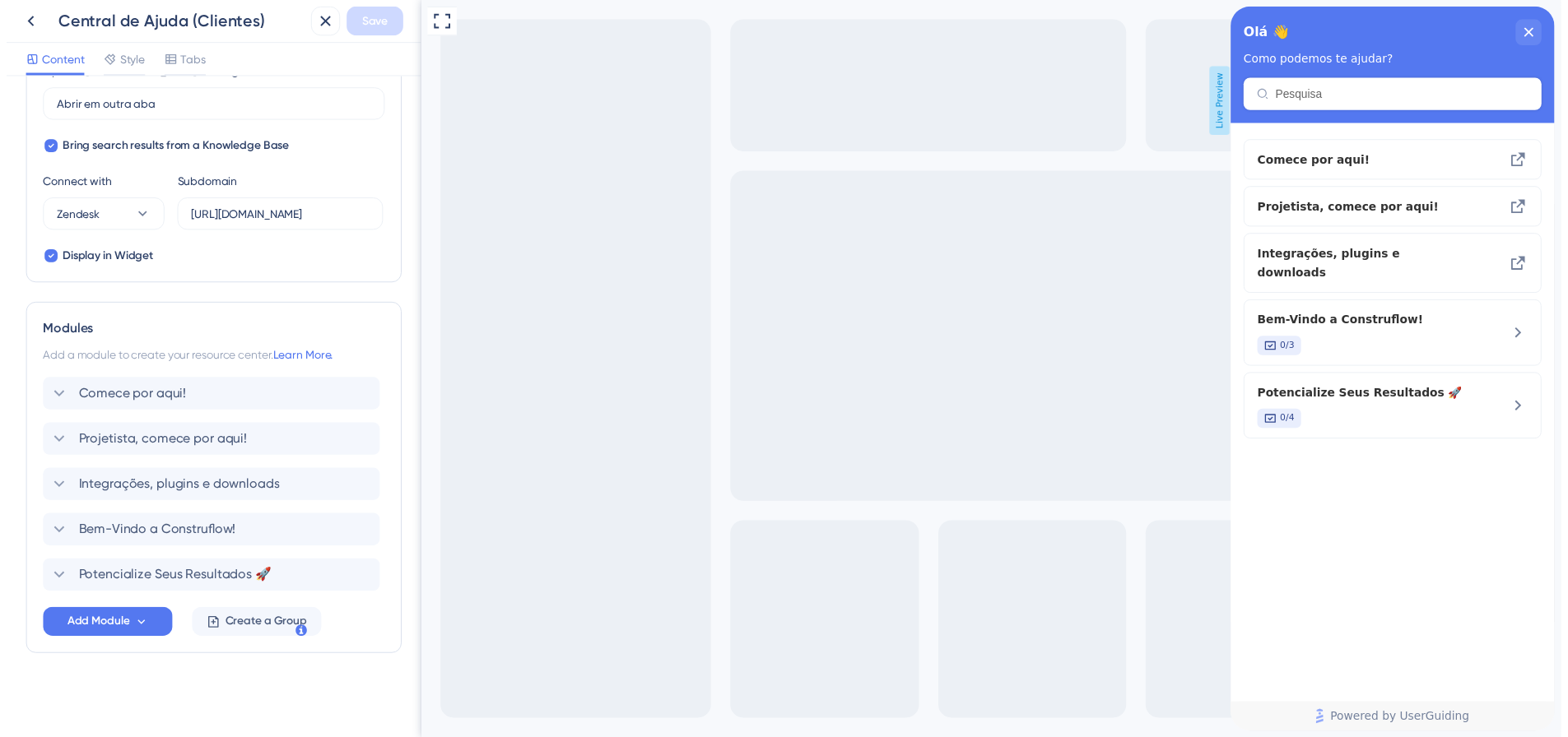
scroll to position [1, 0]
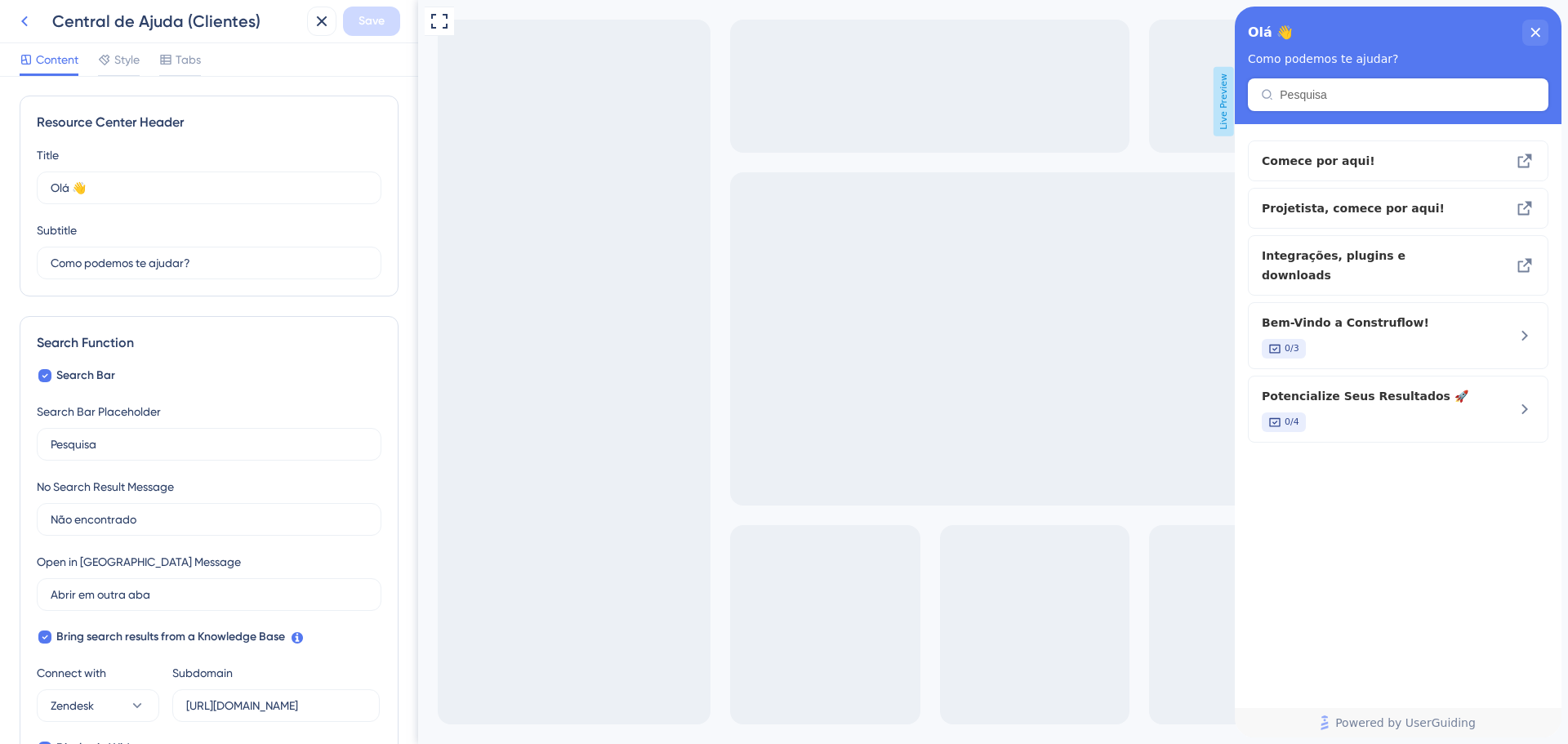
click at [31, 20] on icon at bounding box center [24, 20] width 20 height 20
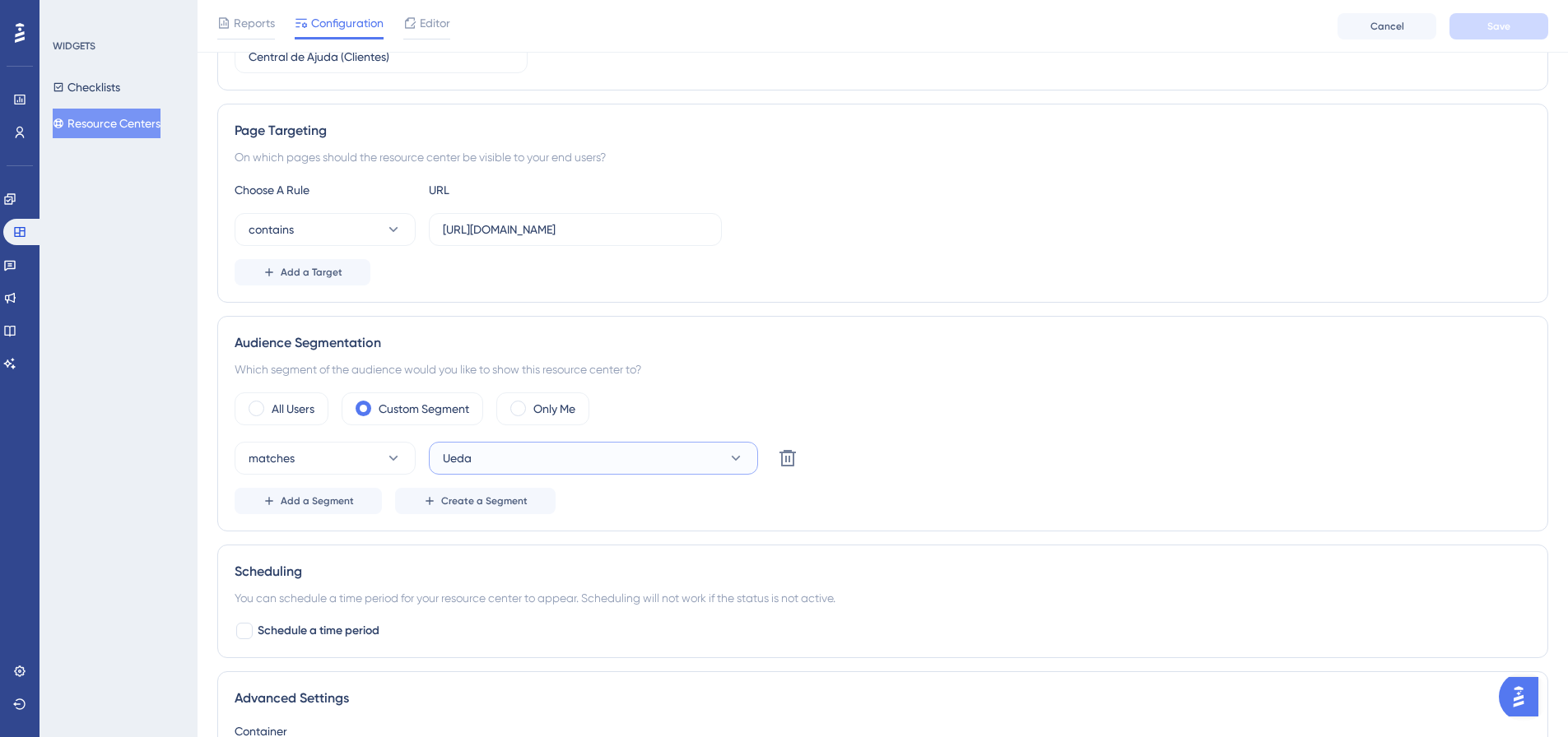
click at [528, 456] on button "Ueda" at bounding box center [593, 458] width 329 height 33
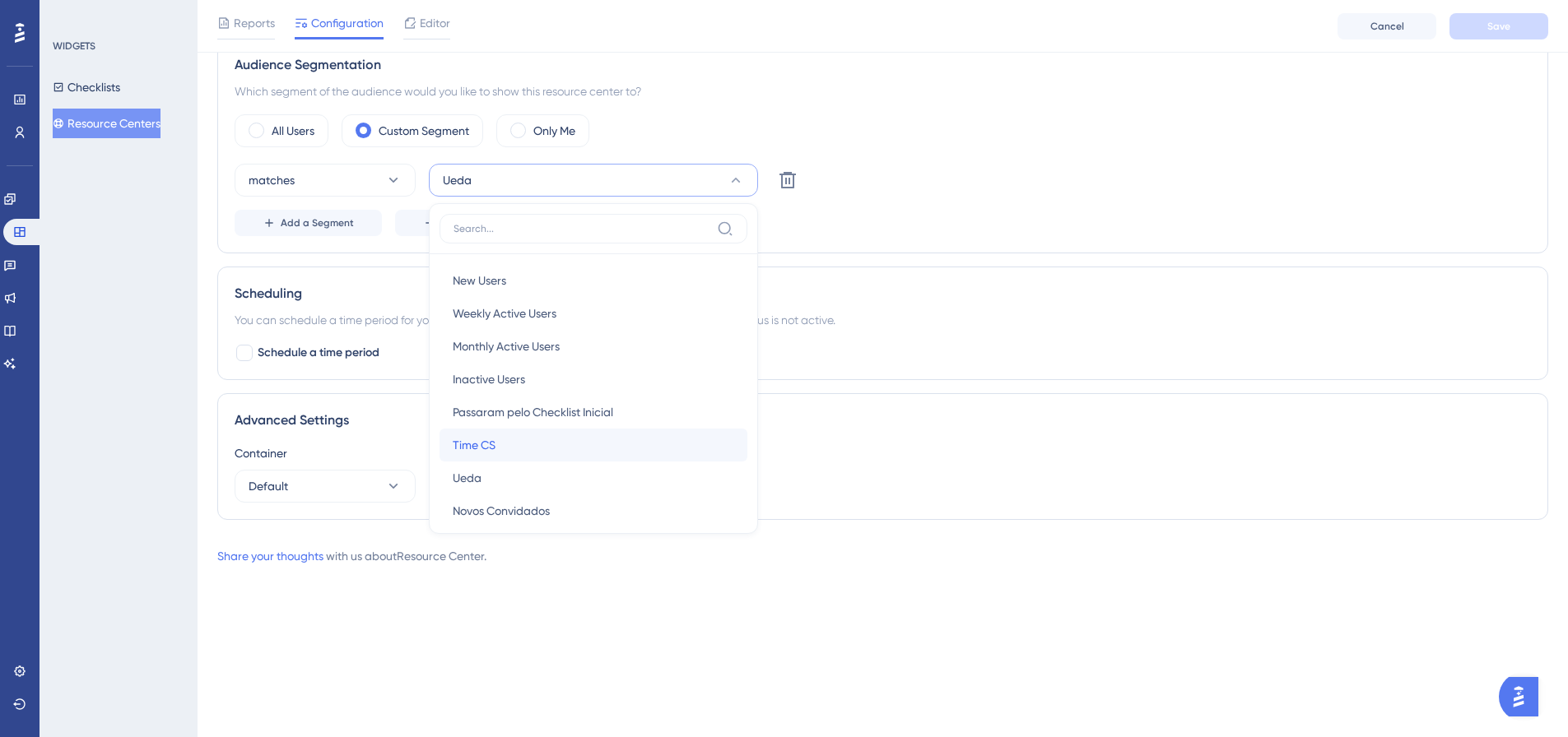
click at [527, 442] on div "Time CS Time CS" at bounding box center [593, 445] width 281 height 33
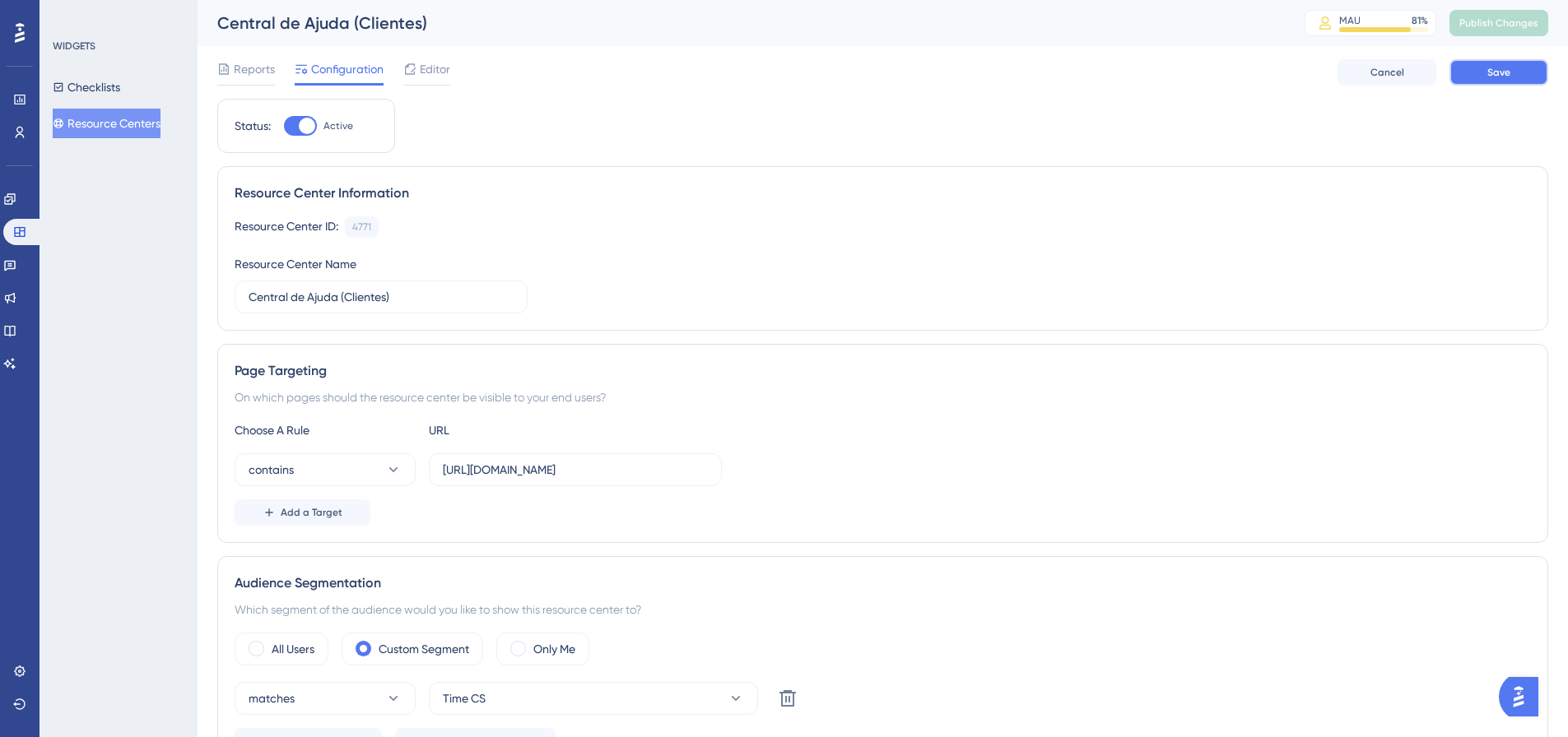
click at [1501, 69] on span "Save" at bounding box center [1498, 72] width 23 height 13
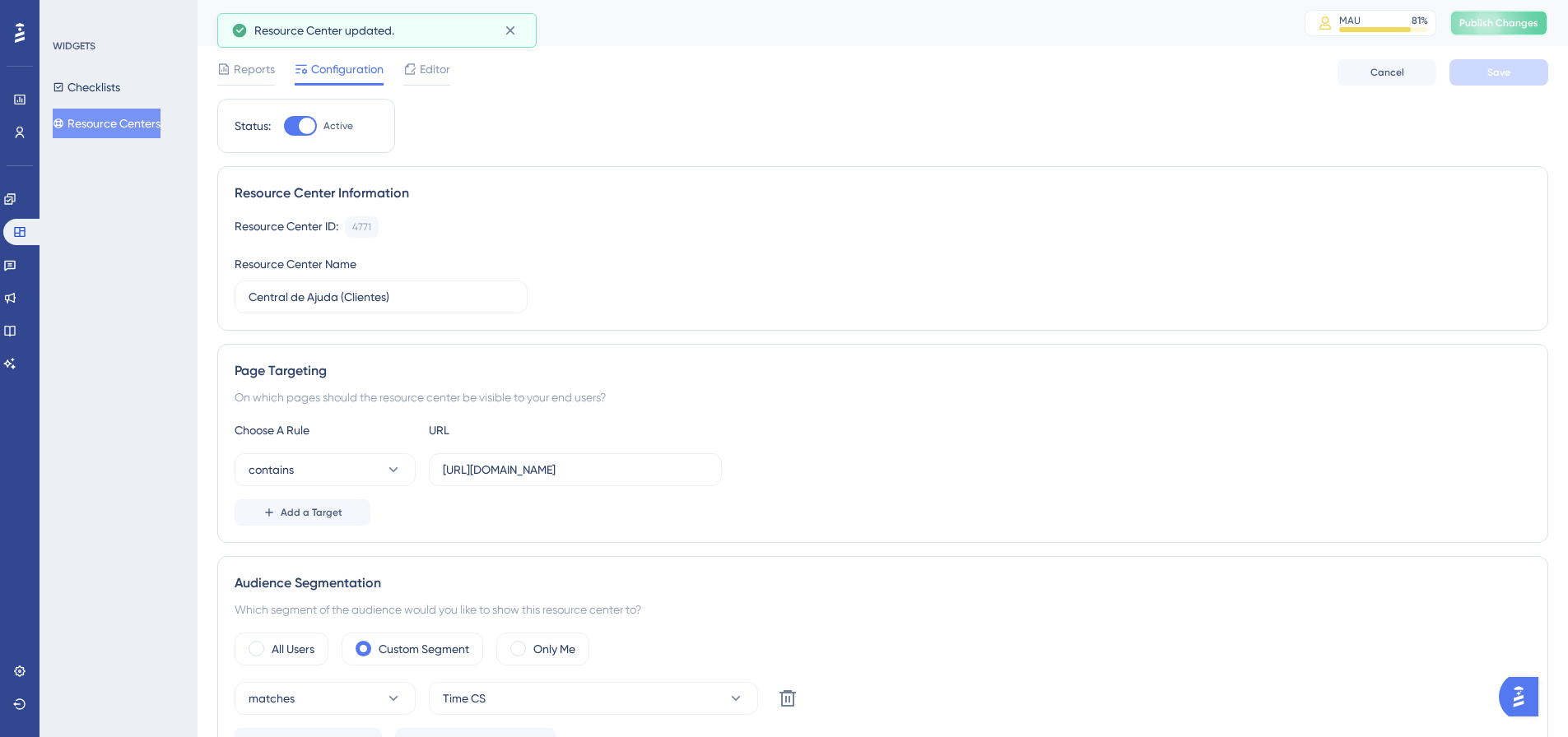
click at [1516, 31] on button "Publish Changes" at bounding box center [1499, 23] width 99 height 26
click at [347, 296] on input "Central de Ajuda (Clientes)" at bounding box center [381, 296] width 265 height 18
click at [410, 296] on input "Central de Ajuda (Clientes)" at bounding box center [381, 296] width 265 height 18
click at [410, 295] on input "Central de Ajuda (Clientes)" at bounding box center [381, 296] width 265 height 18
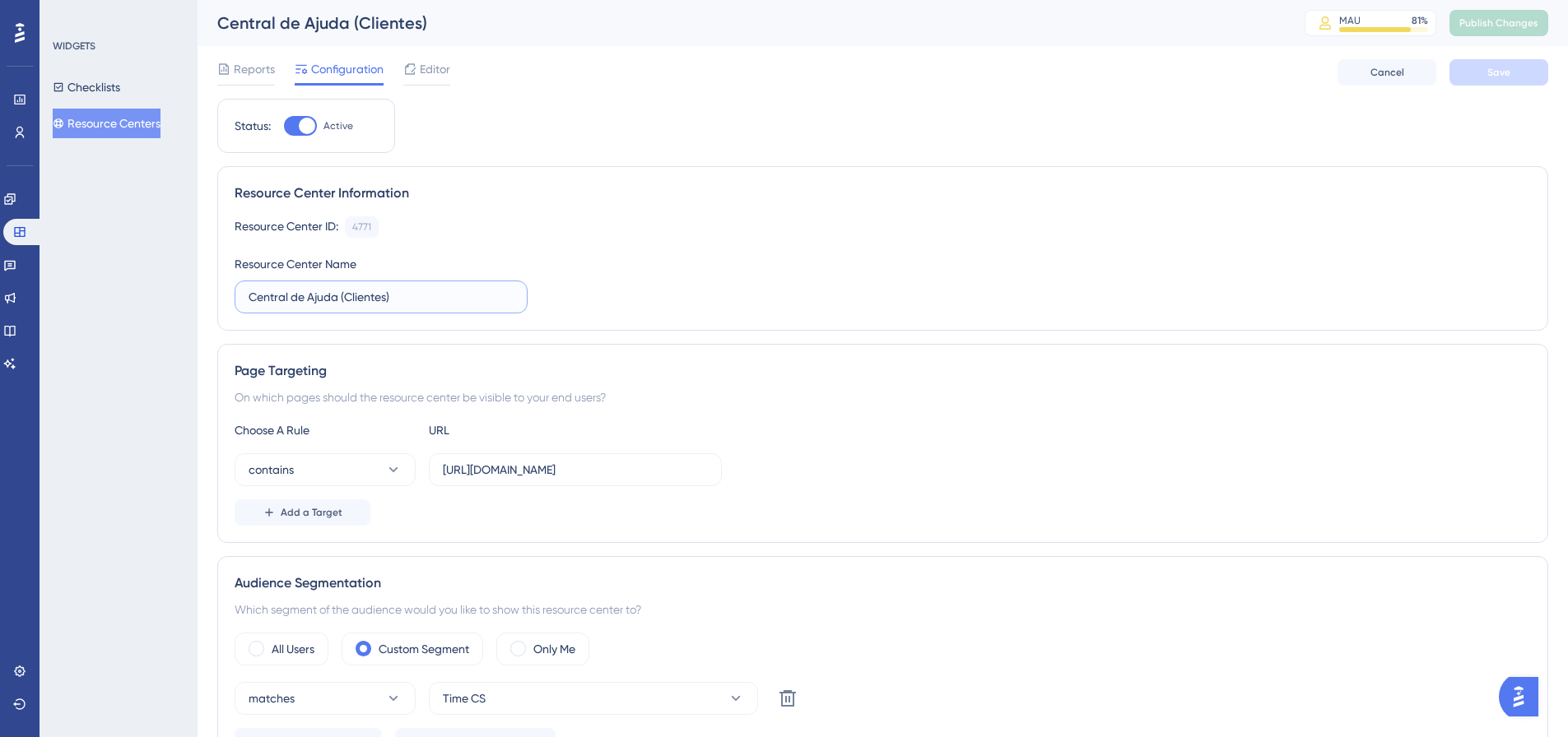
click at [408, 295] on input "Central de Ajuda (Clientes)" at bounding box center [381, 296] width 265 height 18
type input "Central de Ajuda"
click at [1497, 80] on button "Save" at bounding box center [1499, 72] width 99 height 26
click at [1507, 24] on span "Publish Changes" at bounding box center [1498, 22] width 79 height 13
click at [14, 200] on icon at bounding box center [9, 198] width 13 height 13
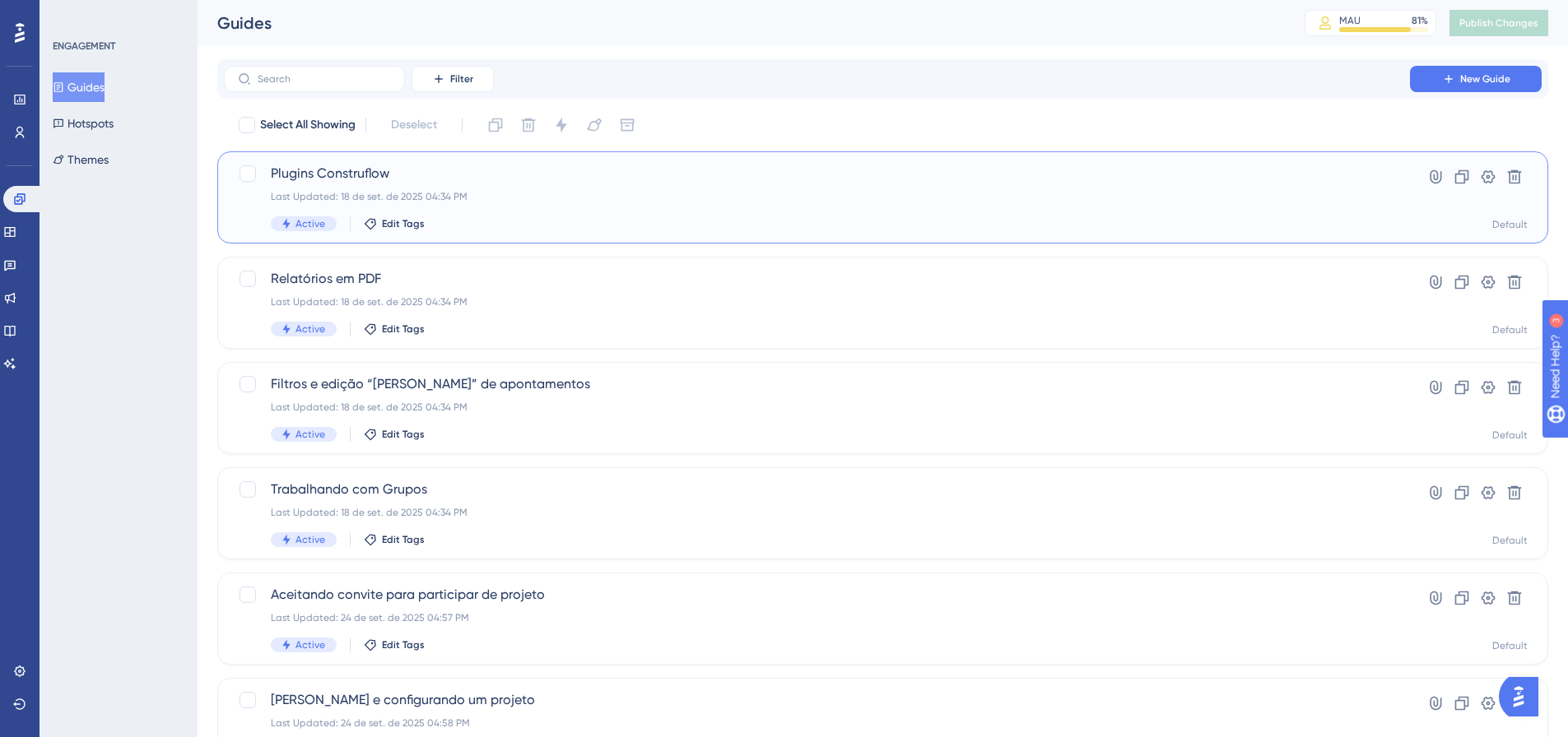
click at [477, 182] on span "Plugins Construflow" at bounding box center [817, 173] width 1092 height 20
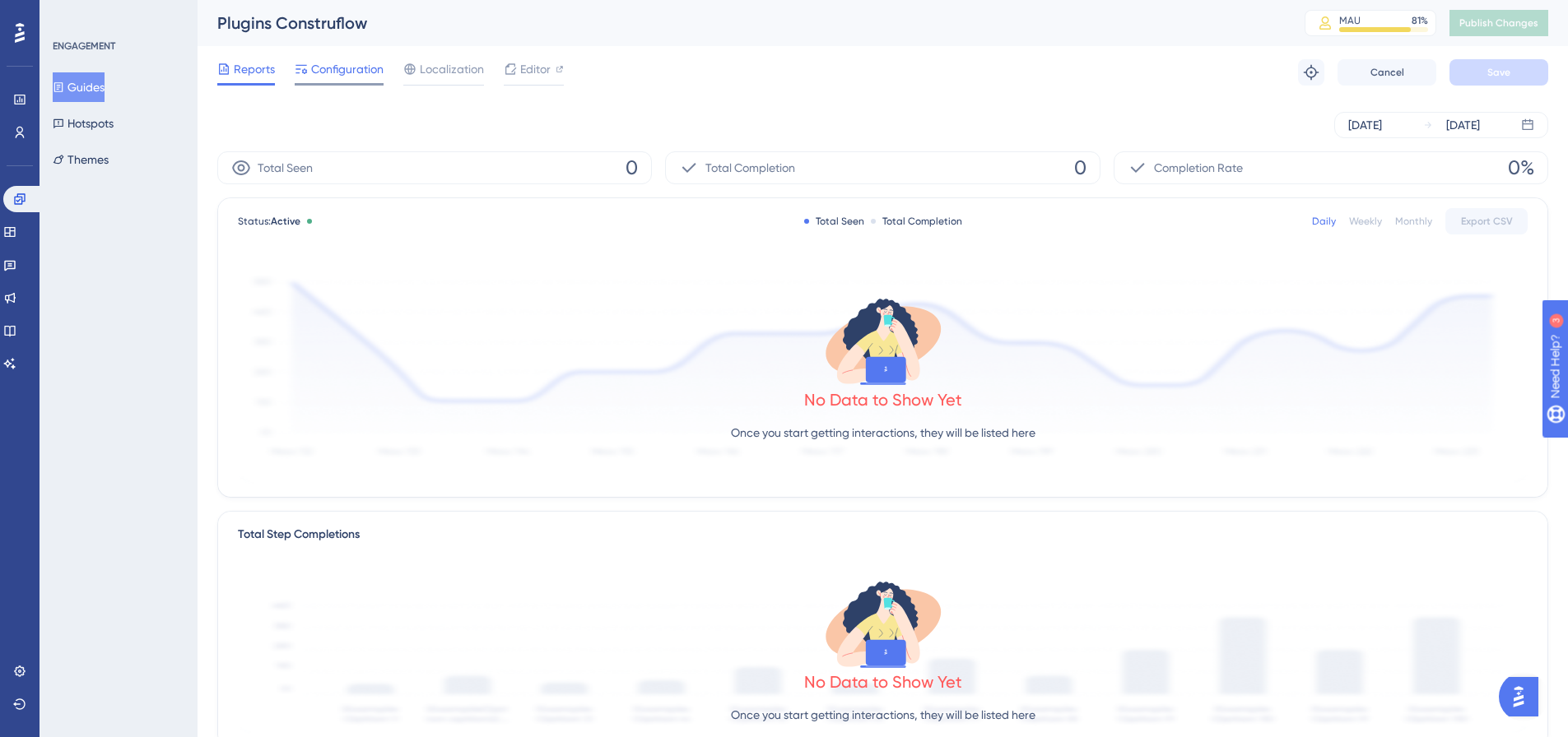
click at [323, 67] on span "Configuration" at bounding box center [347, 68] width 73 height 20
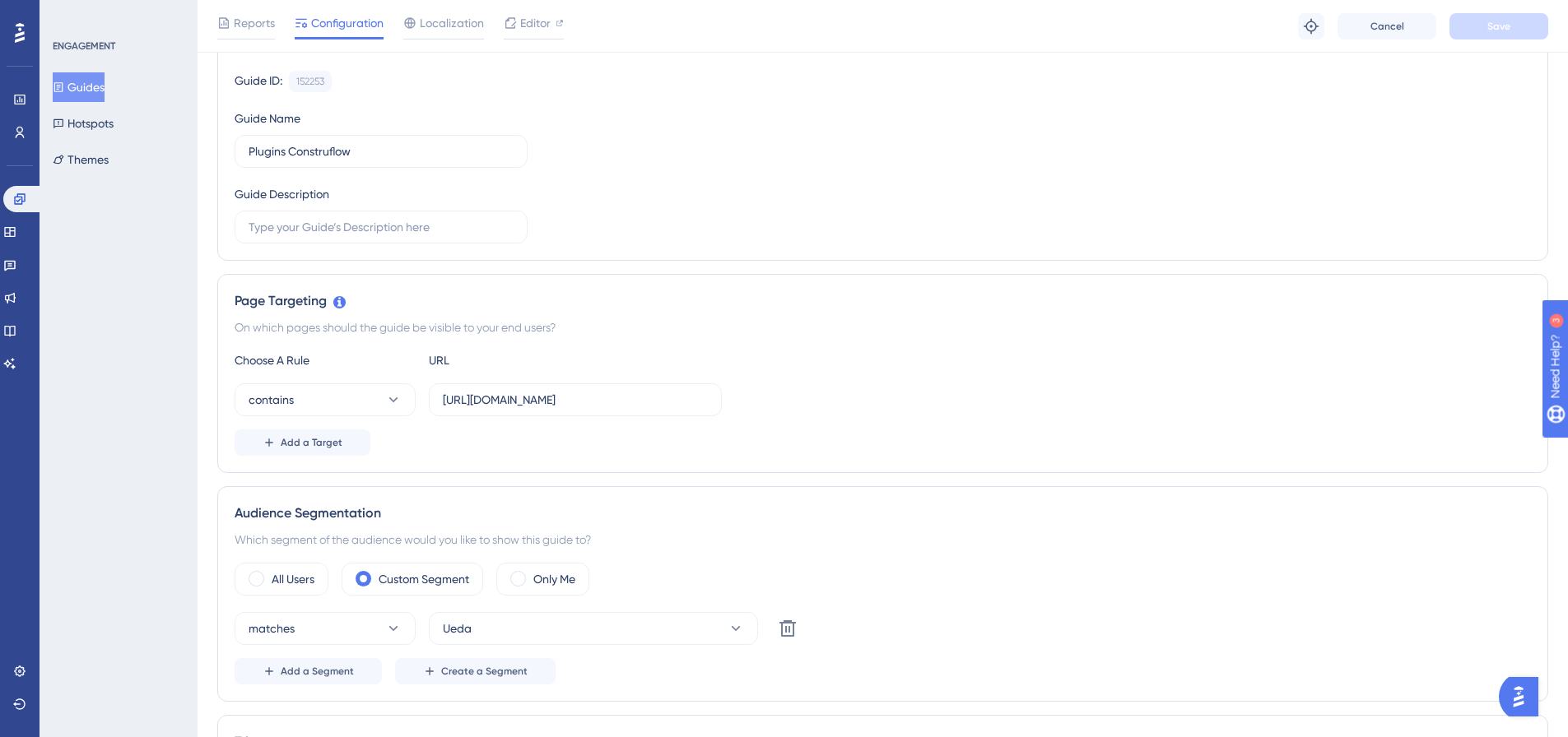
scroll to position [165, 0]
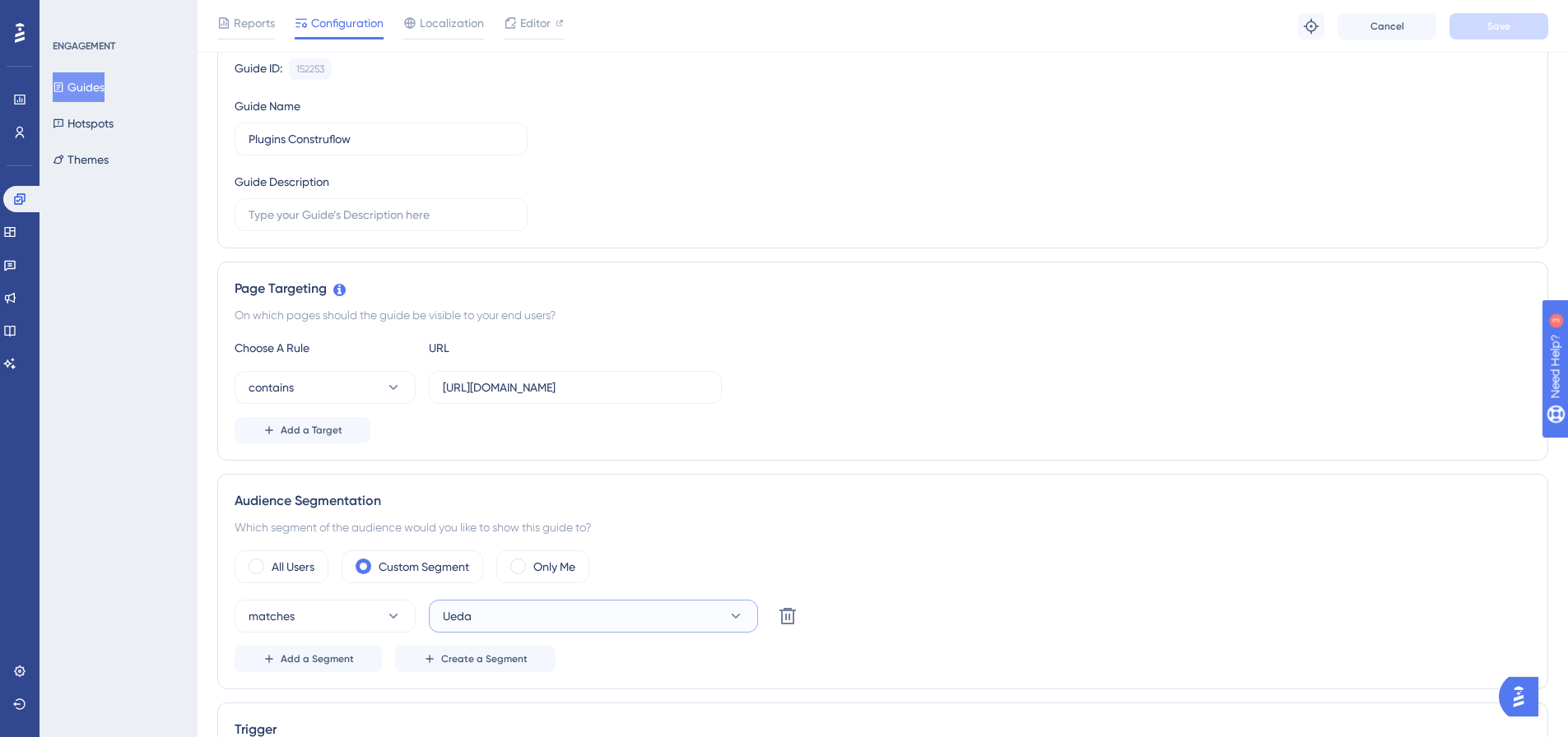
click at [467, 613] on span "Ueda" at bounding box center [457, 616] width 29 height 20
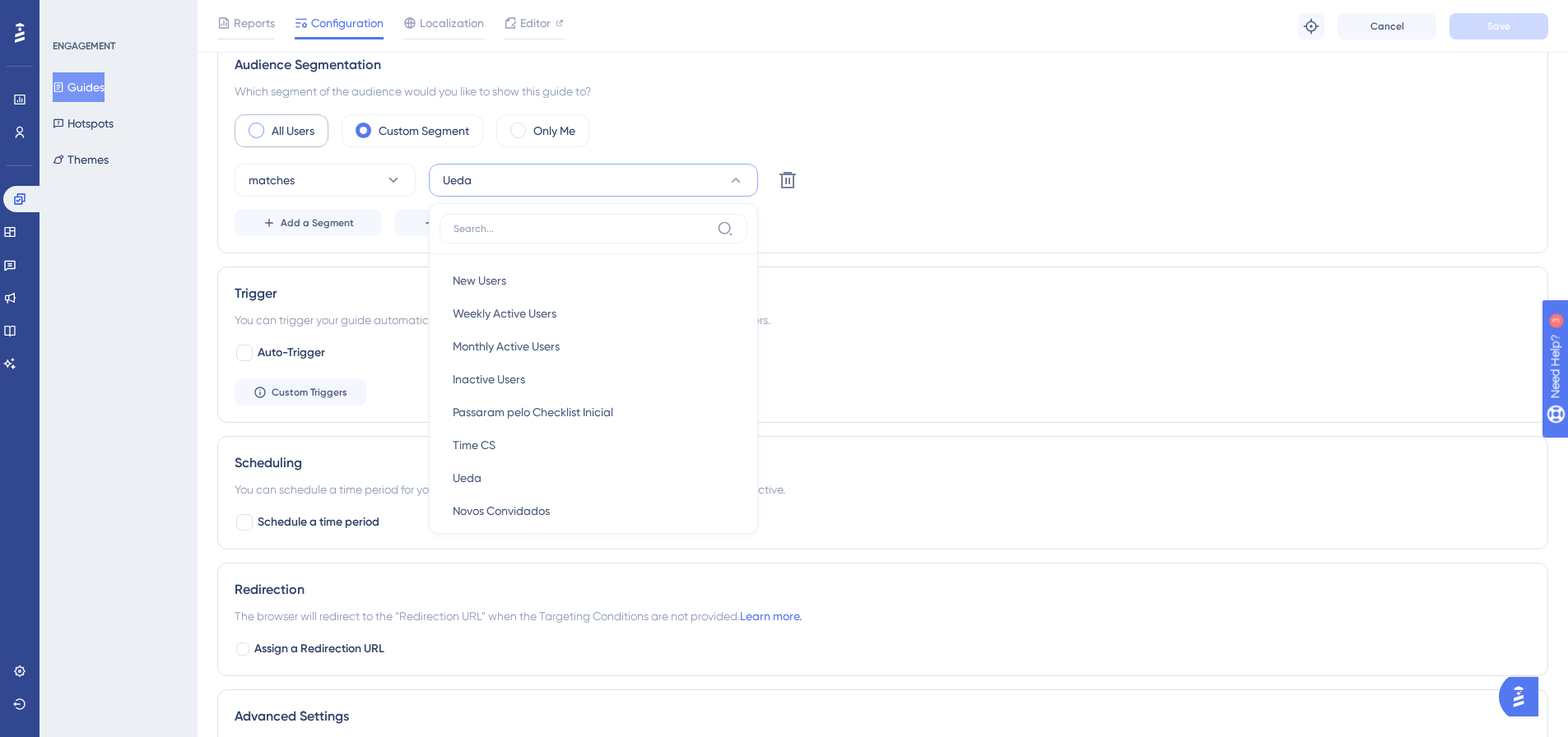
click at [275, 127] on label "All Users" at bounding box center [293, 131] width 43 height 20
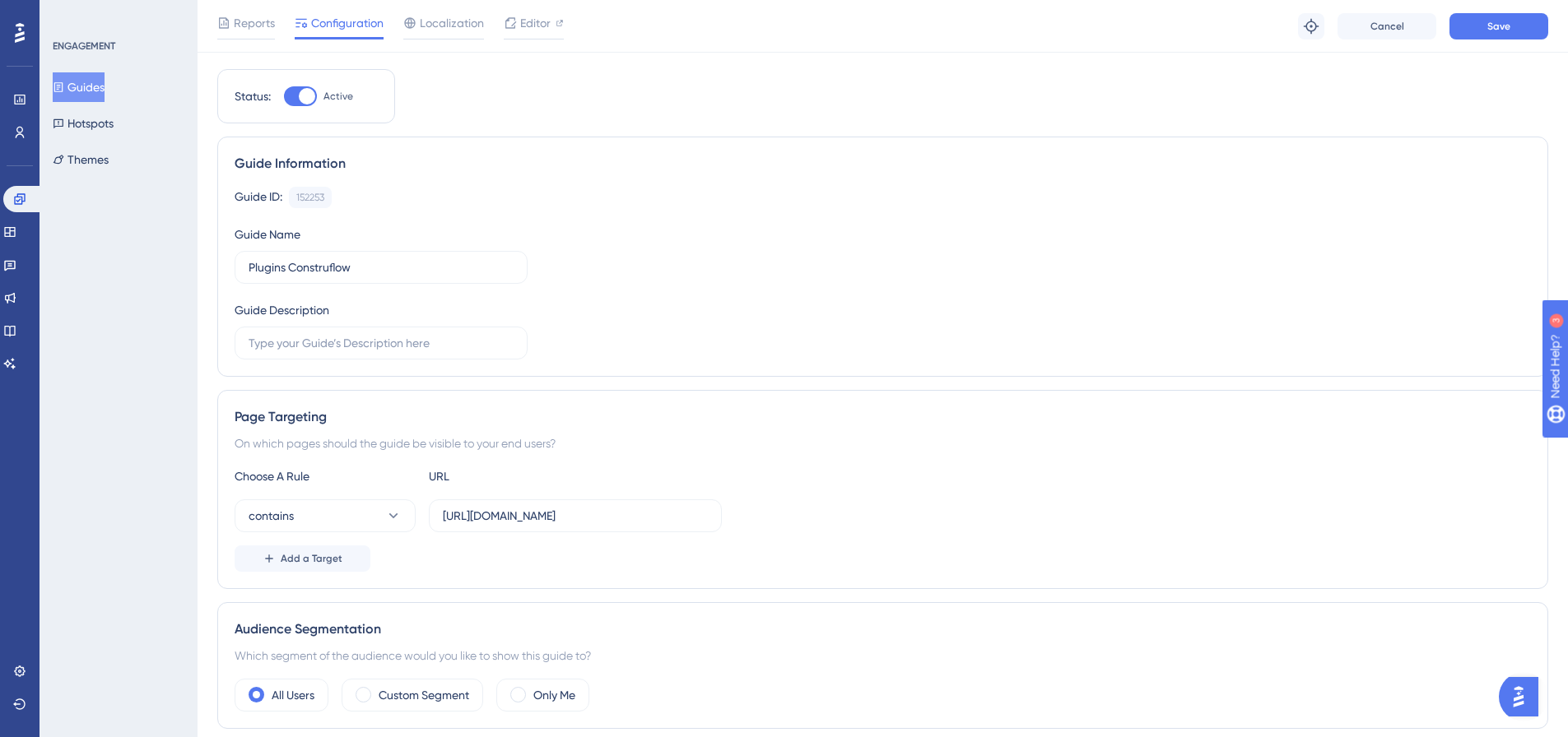
scroll to position [0, 0]
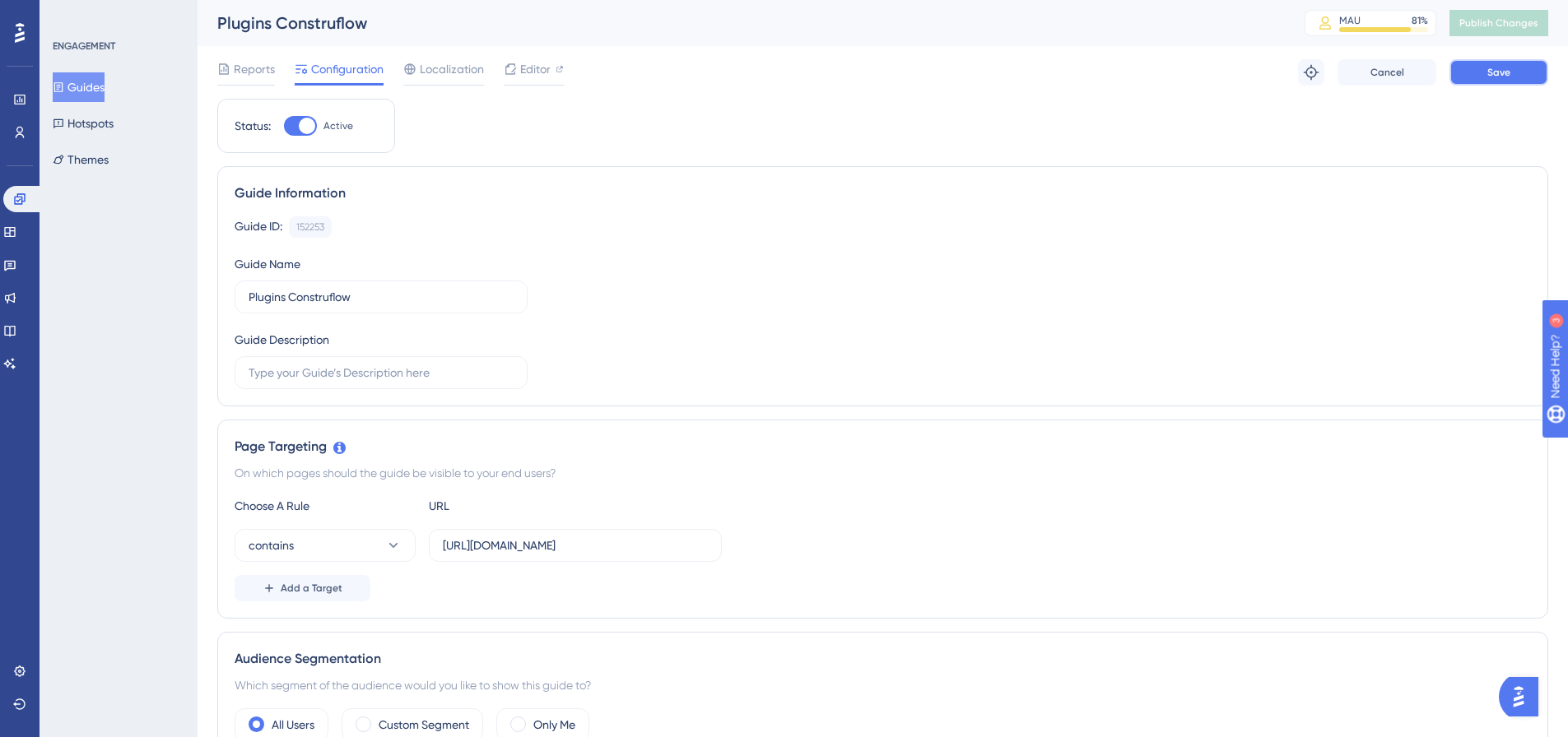
click at [1482, 68] on button "Save" at bounding box center [1499, 72] width 99 height 26
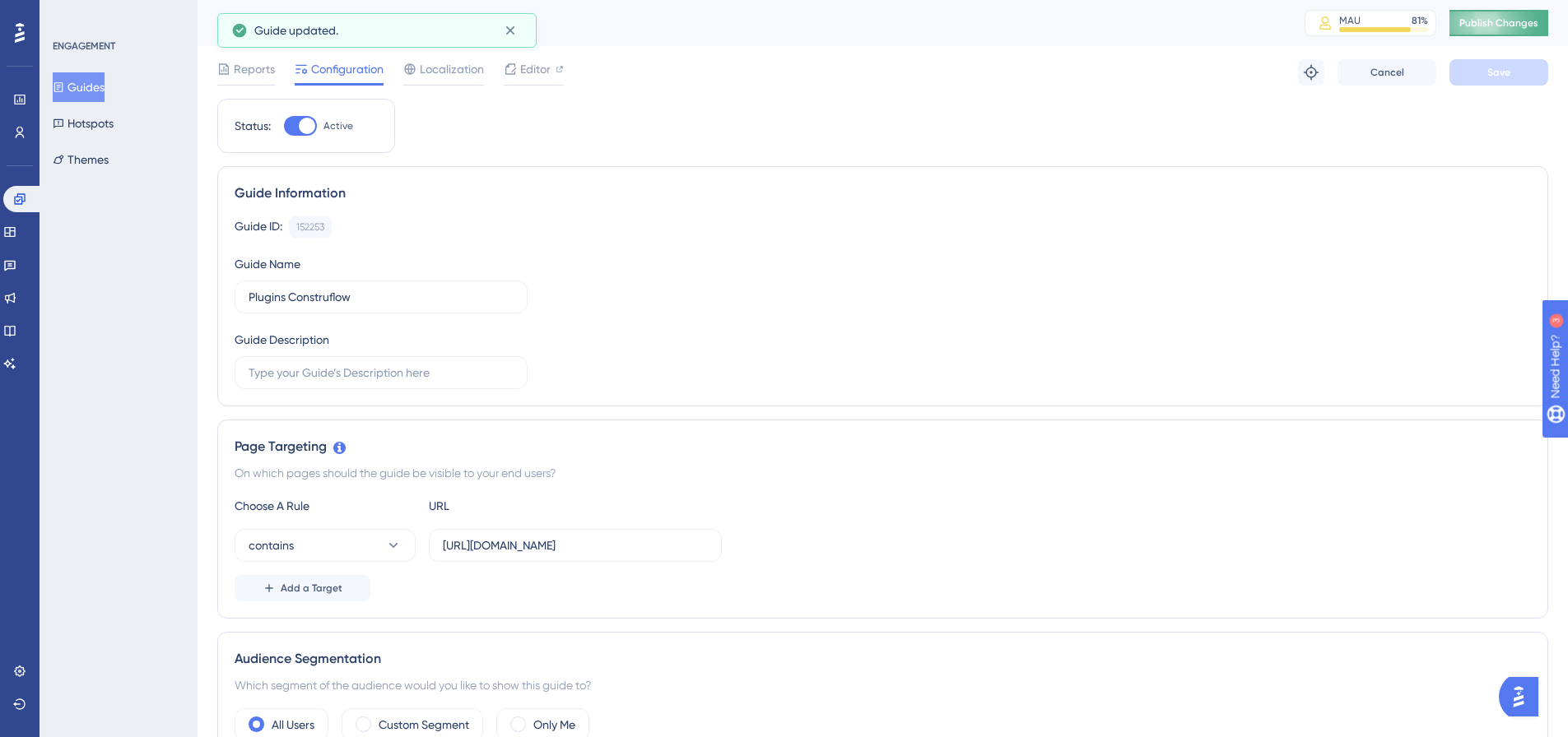
click at [1518, 26] on span "Publish Changes" at bounding box center [1498, 22] width 79 height 13
click at [253, 69] on span "Reports" at bounding box center [255, 68] width 41 height 20
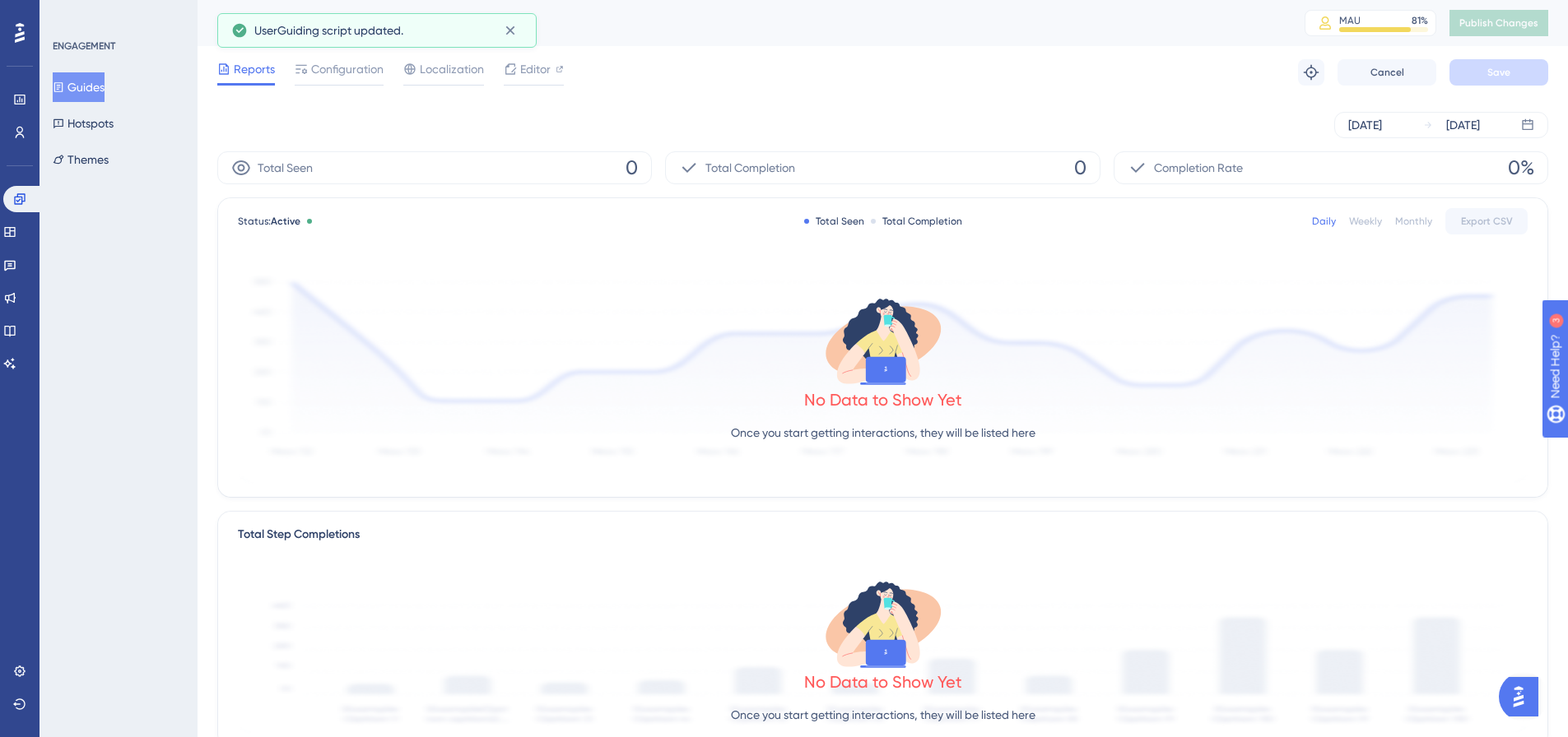
click at [82, 90] on button "Guides" at bounding box center [79, 87] width 52 height 30
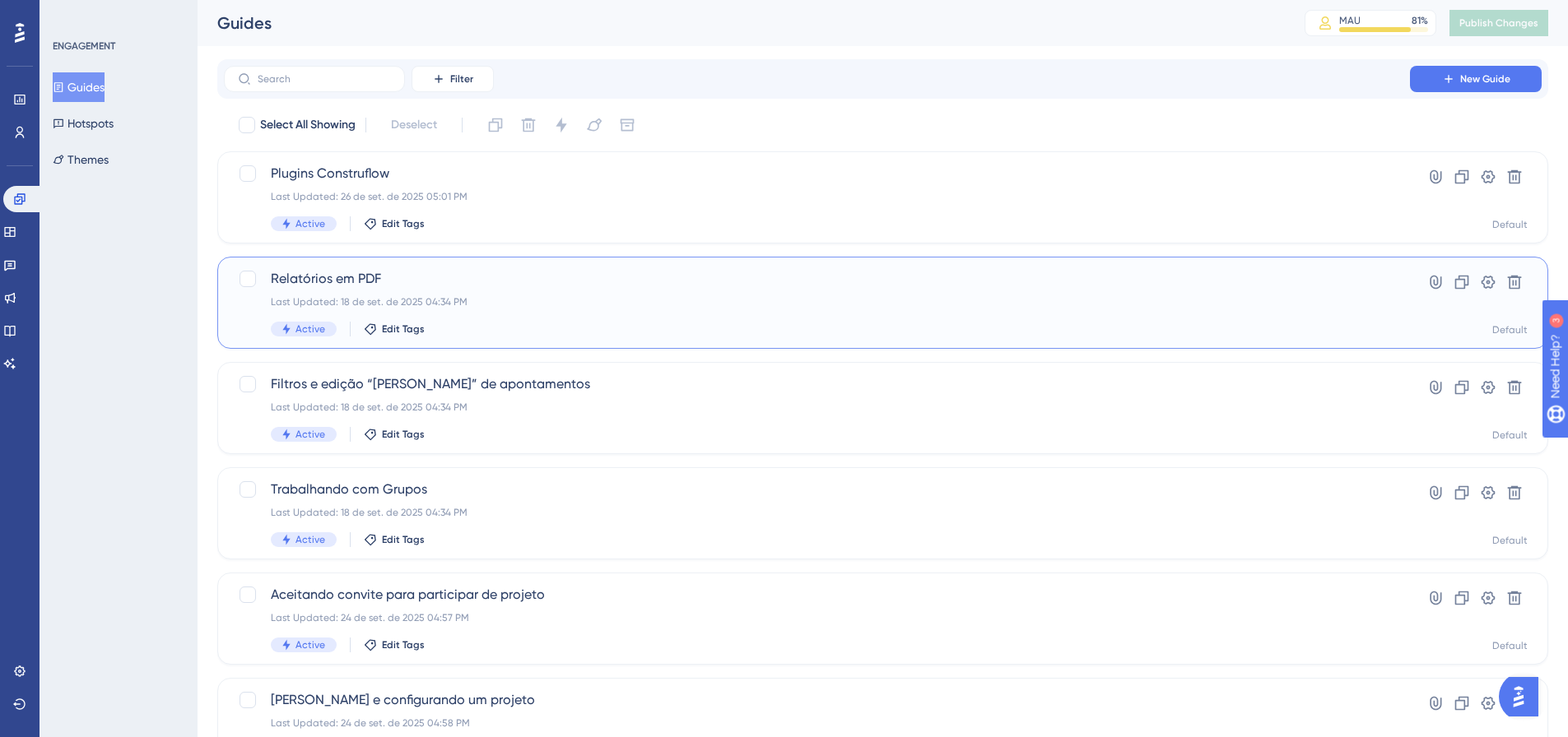
click at [474, 284] on span "Relatórios em PDF" at bounding box center [817, 278] width 1092 height 20
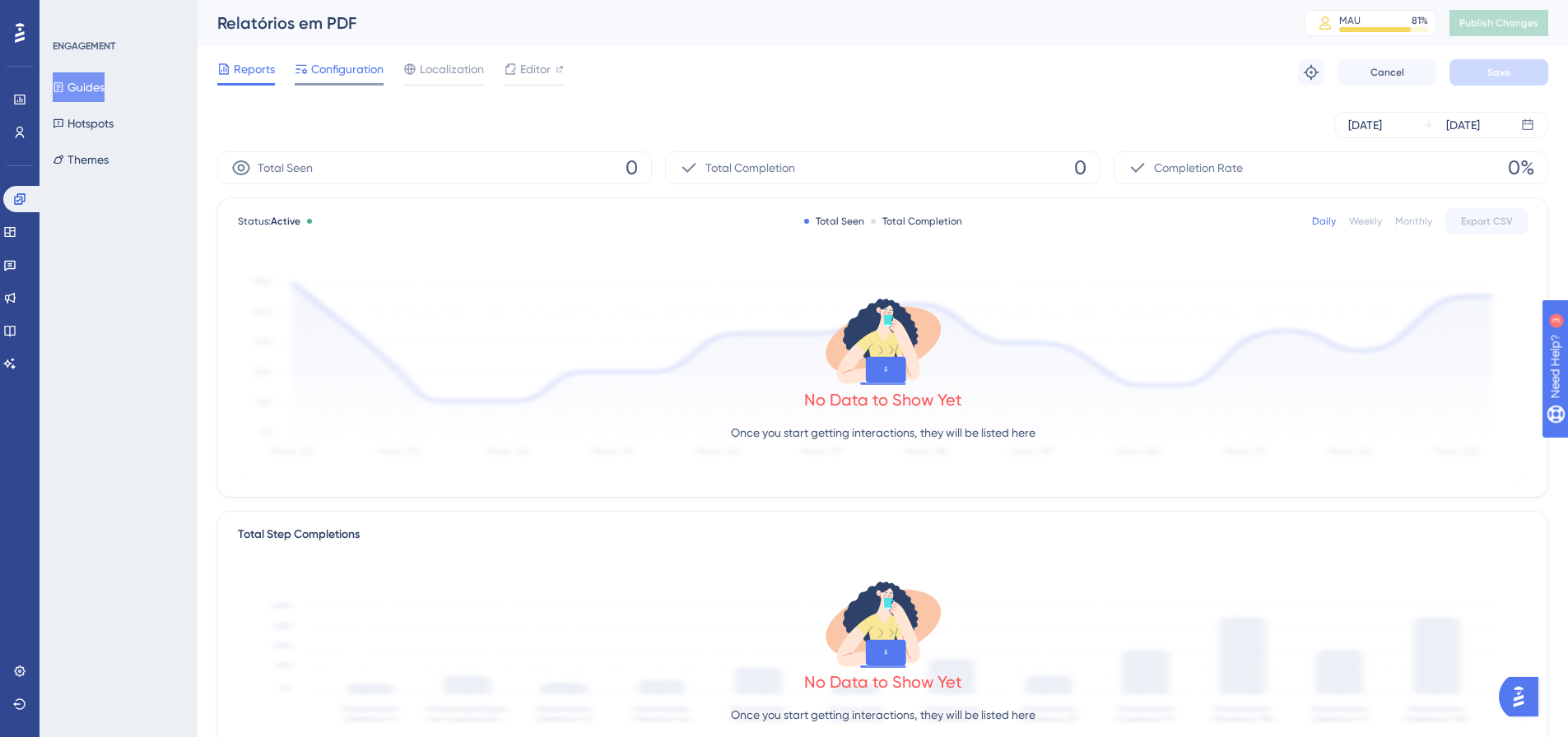
click at [352, 72] on span "Configuration" at bounding box center [347, 68] width 73 height 20
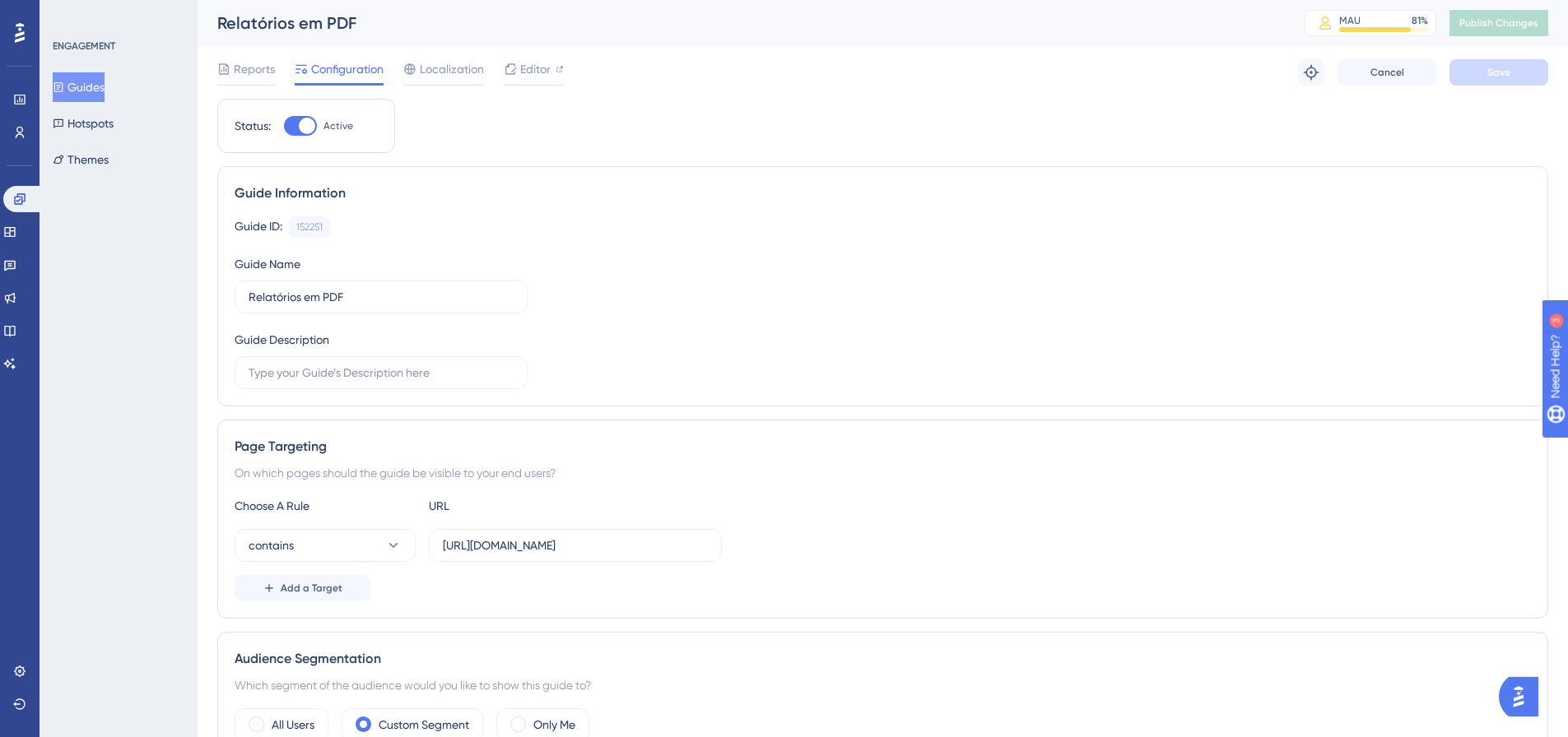
click at [301, 122] on div at bounding box center [307, 126] width 16 height 16
click at [284, 126] on input "Active" at bounding box center [283, 126] width 1 height 1
checkbox input "false"
click at [1501, 76] on span "Save" at bounding box center [1498, 72] width 23 height 13
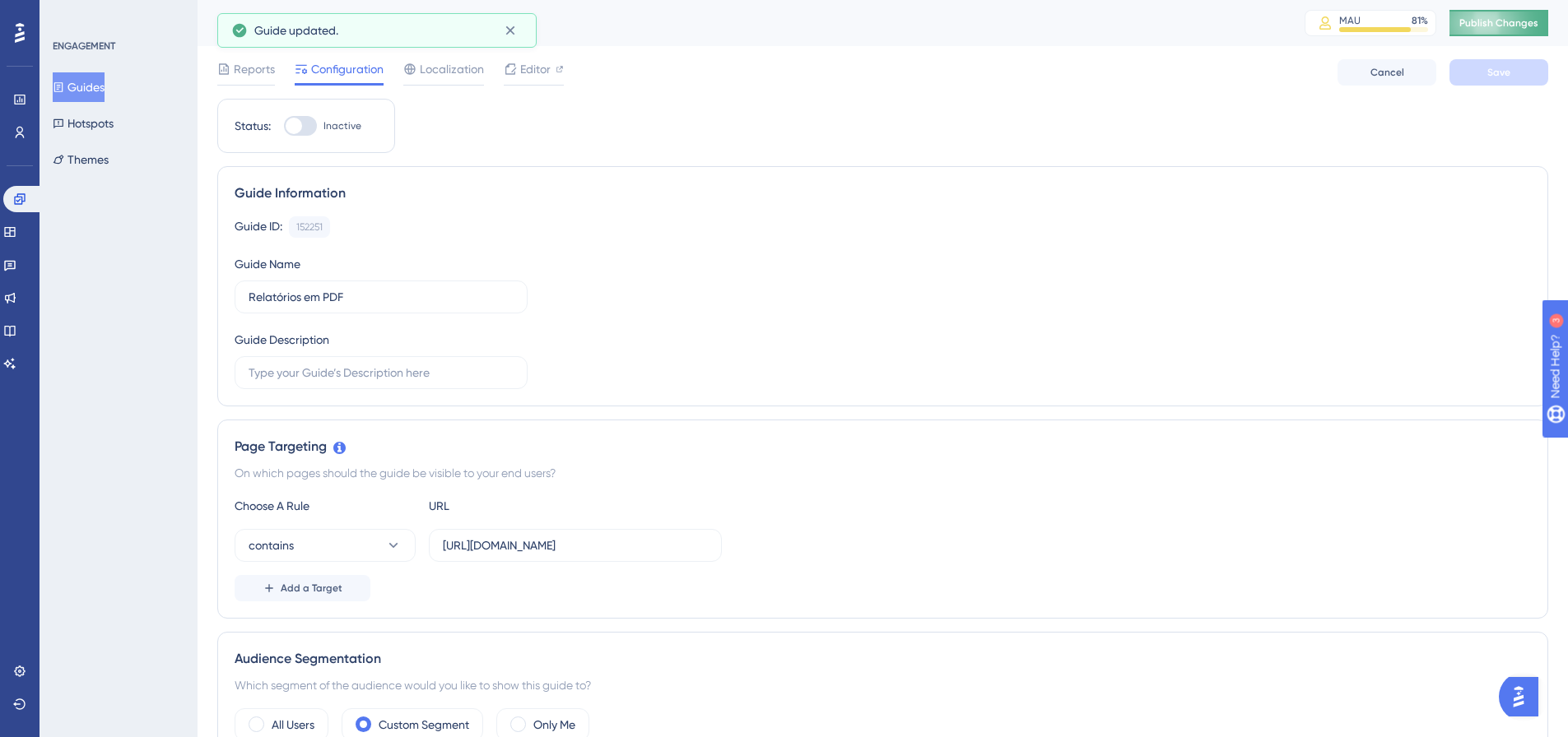
click at [1506, 29] on span "Publish Changes" at bounding box center [1498, 22] width 79 height 13
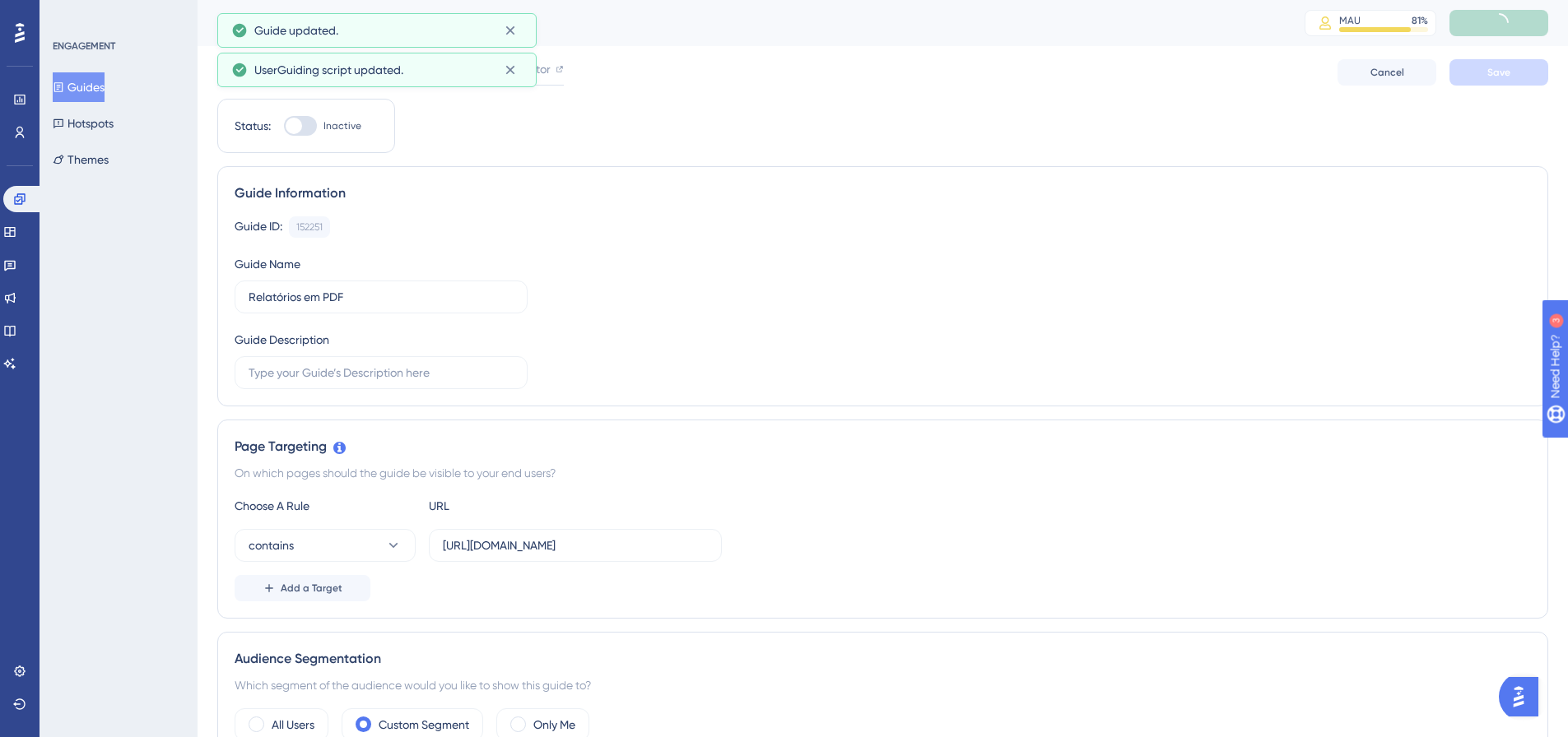
click at [91, 92] on button "Guides" at bounding box center [79, 87] width 52 height 30
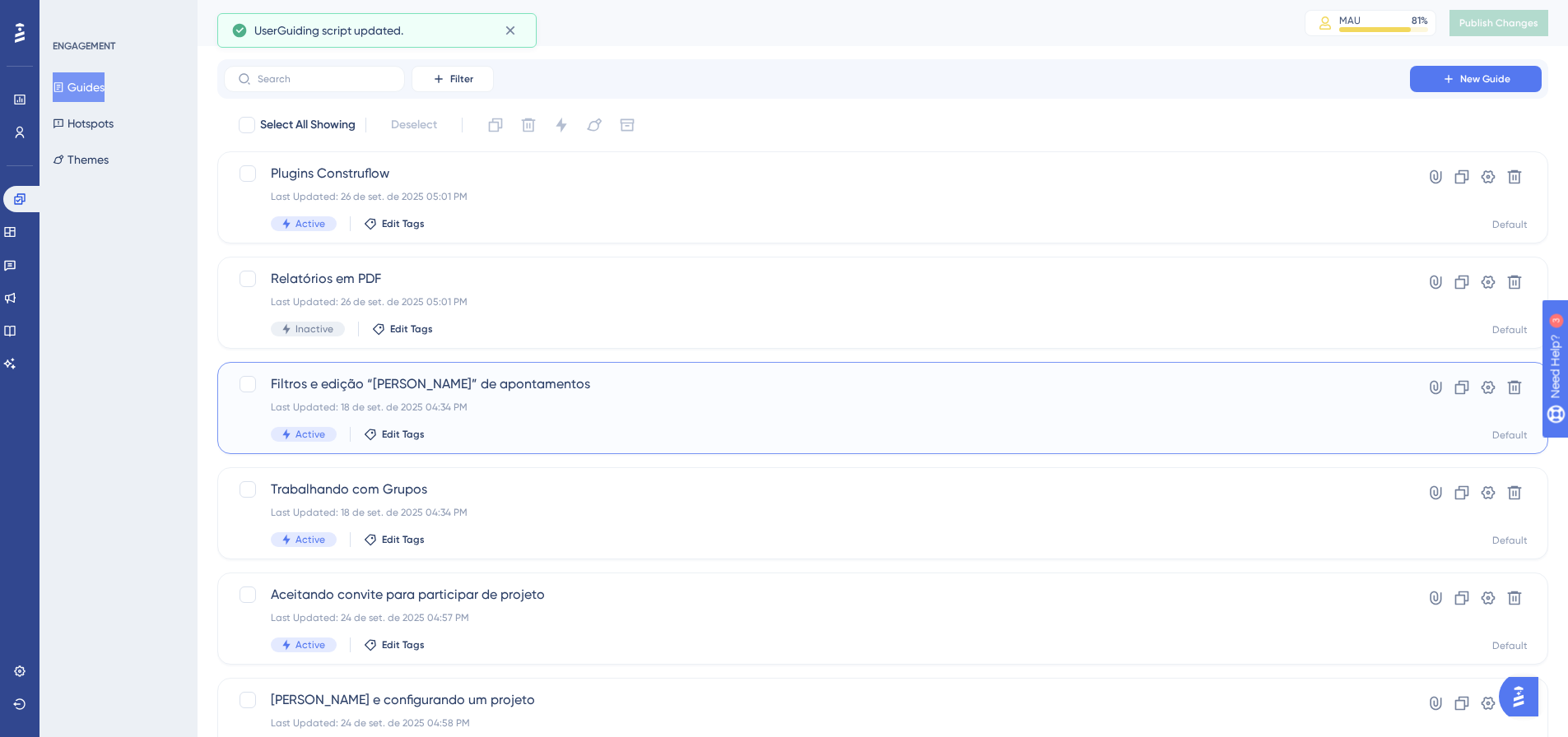
click at [573, 397] on div "Filtros e edição “em massa” de apontamentos Last Updated: 18 de set. de 2025 04…" at bounding box center [817, 407] width 1092 height 67
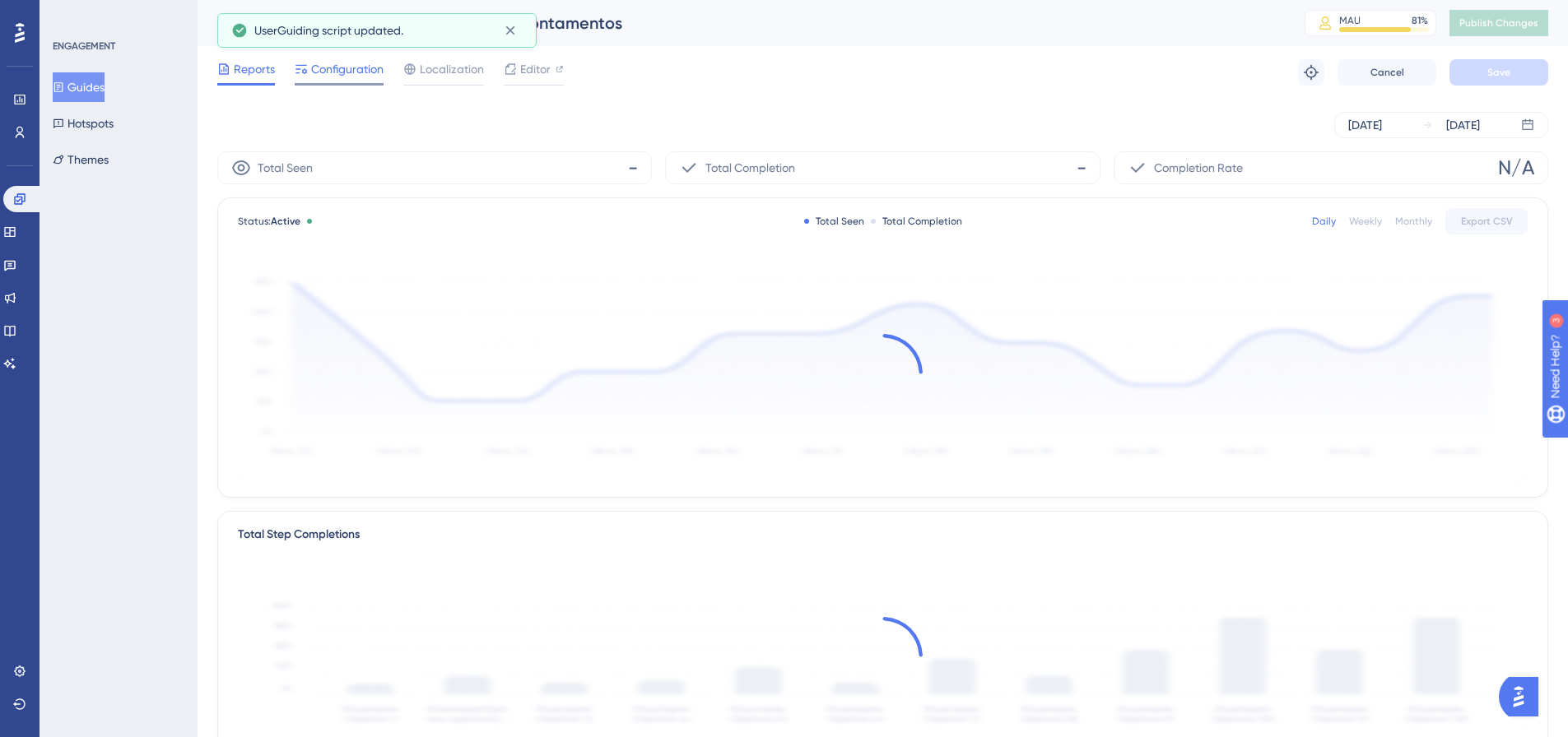
click at [353, 72] on span "Configuration" at bounding box center [347, 68] width 73 height 20
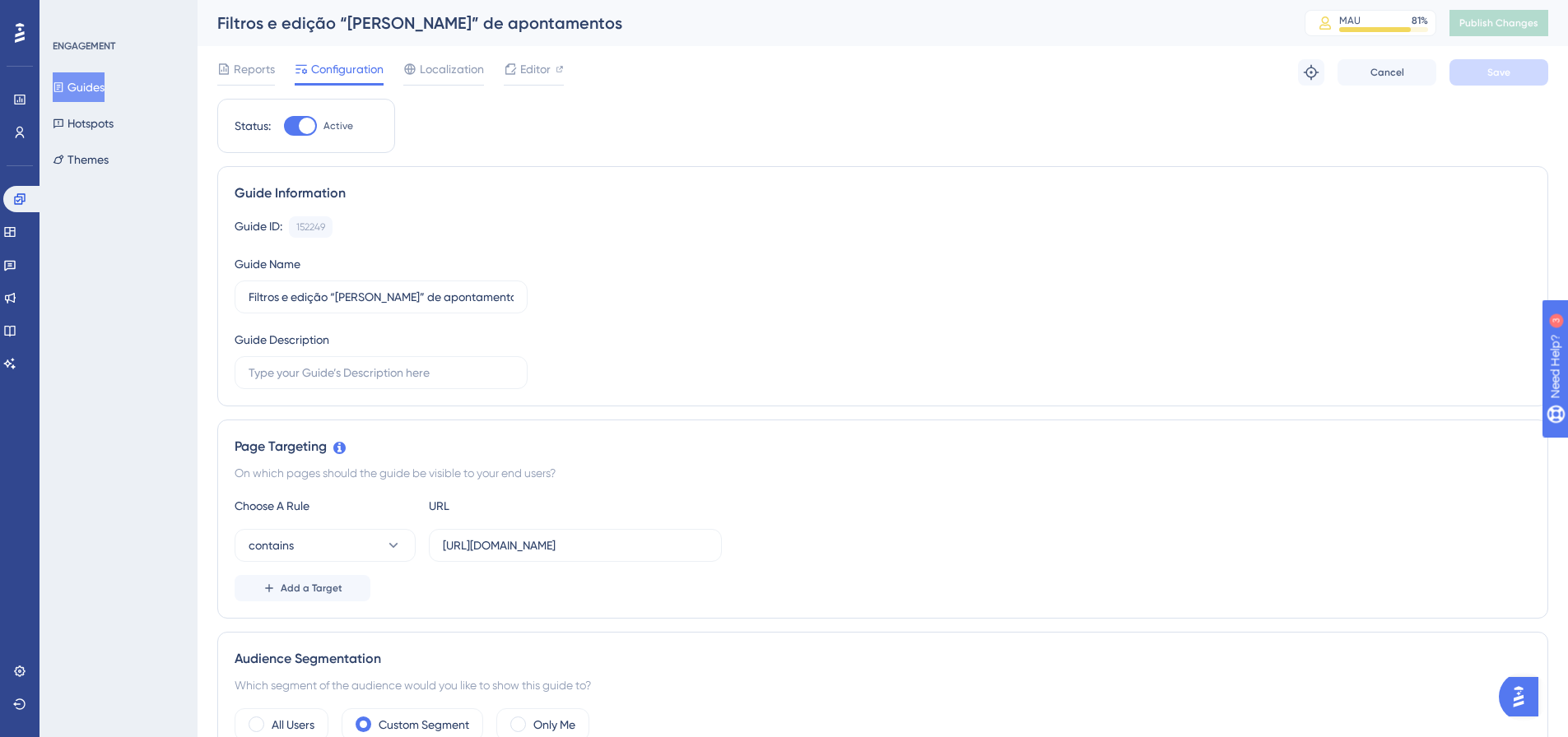
drag, startPoint x: 317, startPoint y: 722, endPoint x: 366, endPoint y: 682, distance: 63.3
click at [314, 722] on div "All Users" at bounding box center [281, 724] width 94 height 33
click at [1512, 77] on button "Save" at bounding box center [1499, 72] width 99 height 26
click at [1511, 21] on span "Publish Changes" at bounding box center [1498, 22] width 79 height 13
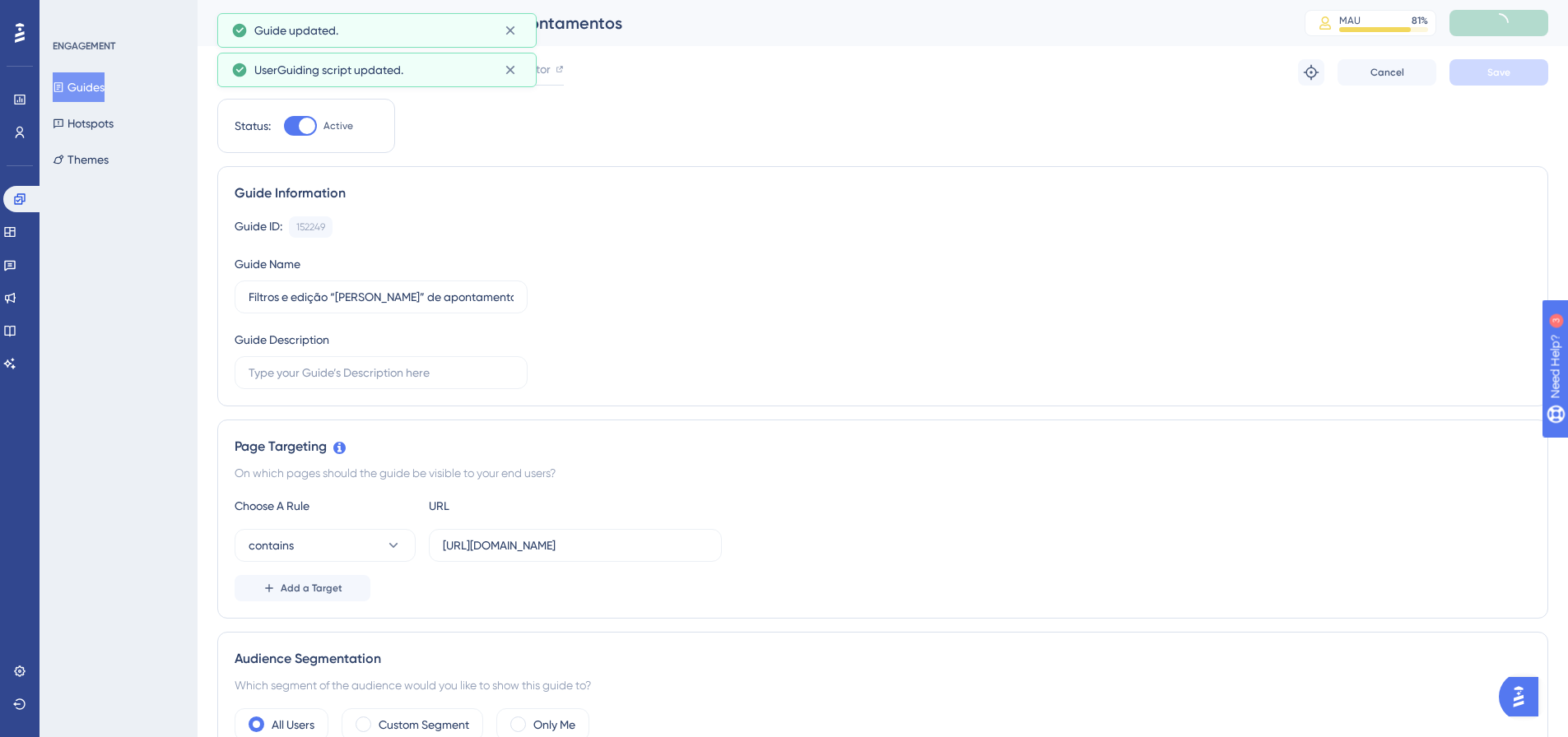
click at [100, 93] on button "Guides" at bounding box center [79, 87] width 52 height 30
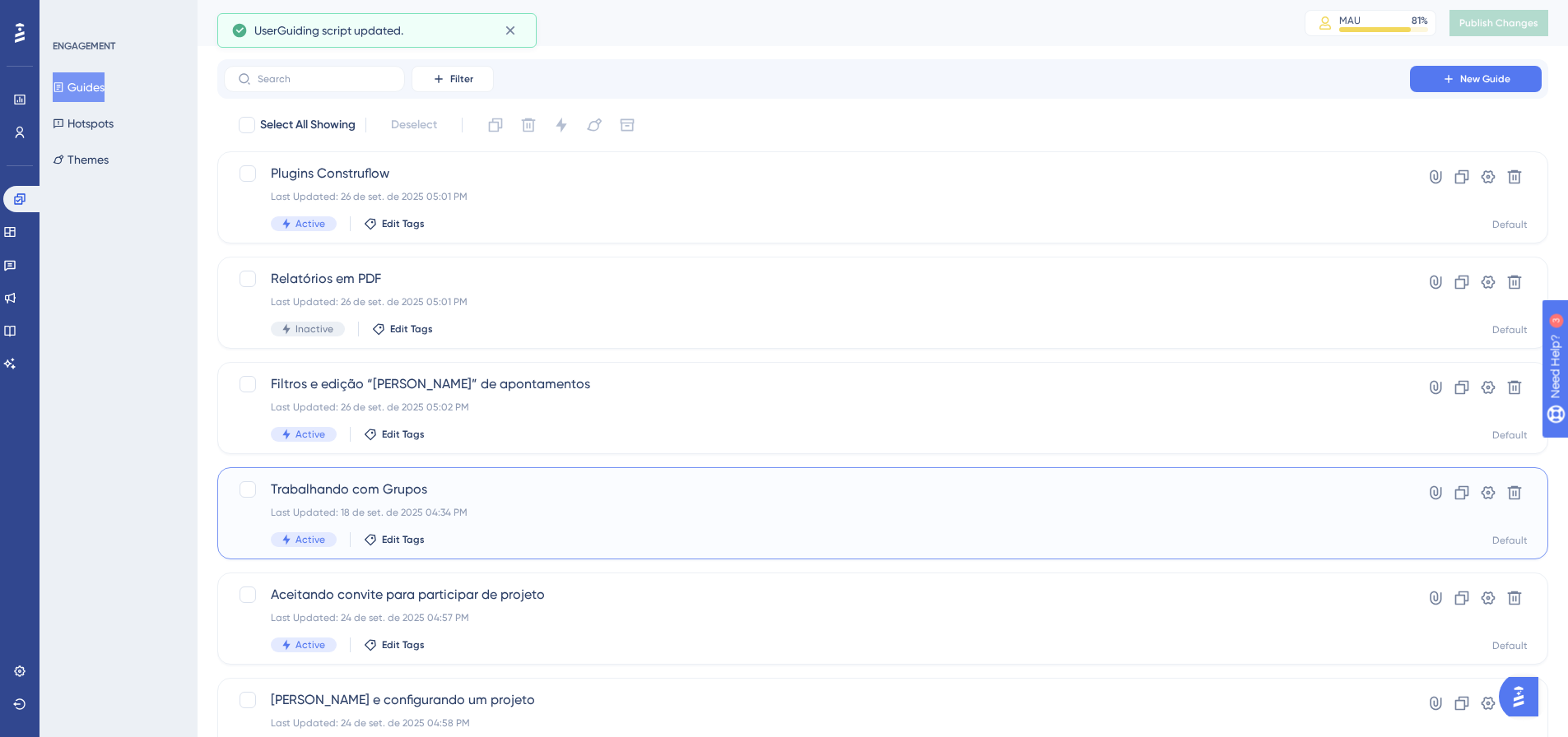
click at [337, 483] on span "Trabalhando com Grupos" at bounding box center [817, 488] width 1092 height 20
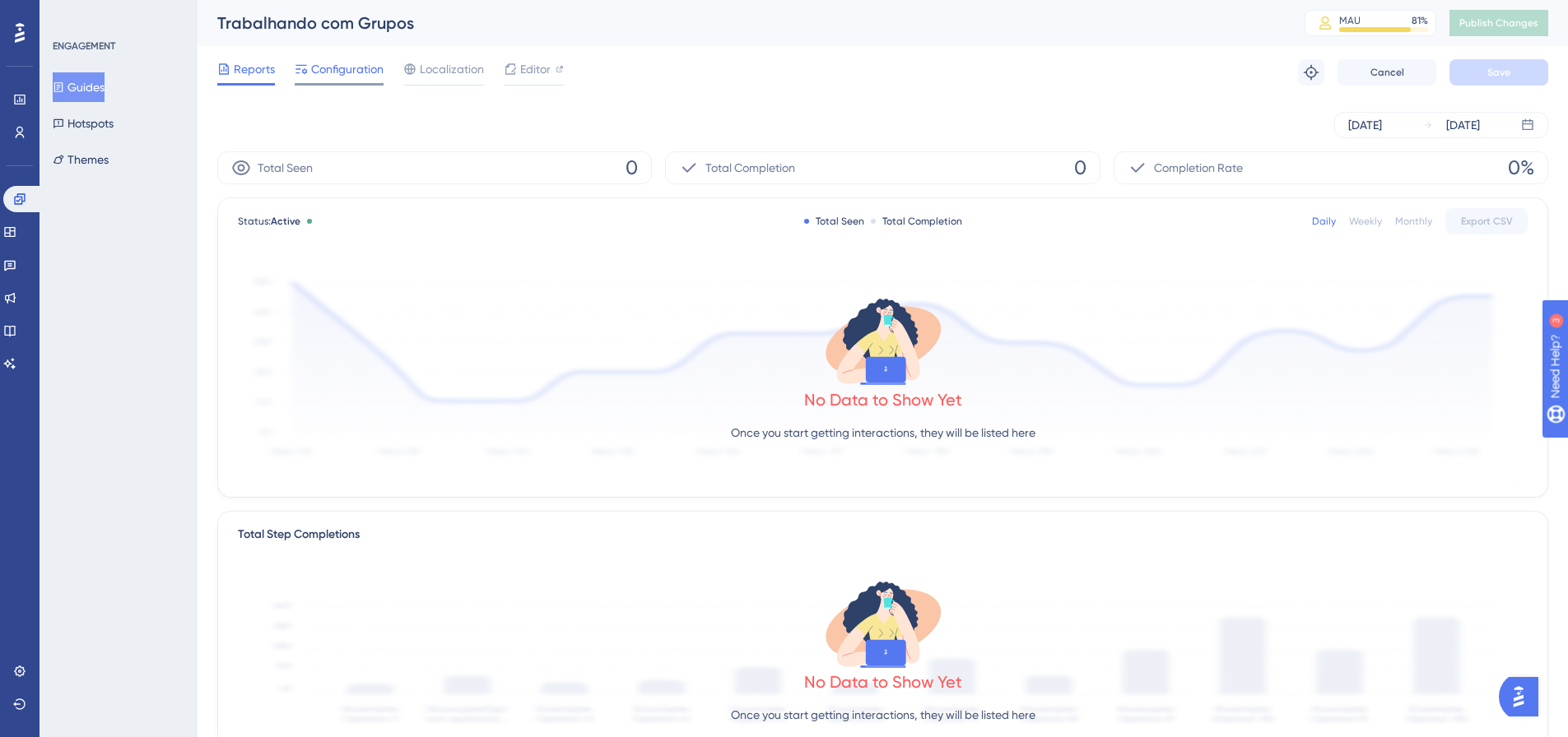
click at [339, 69] on span "Configuration" at bounding box center [347, 68] width 73 height 20
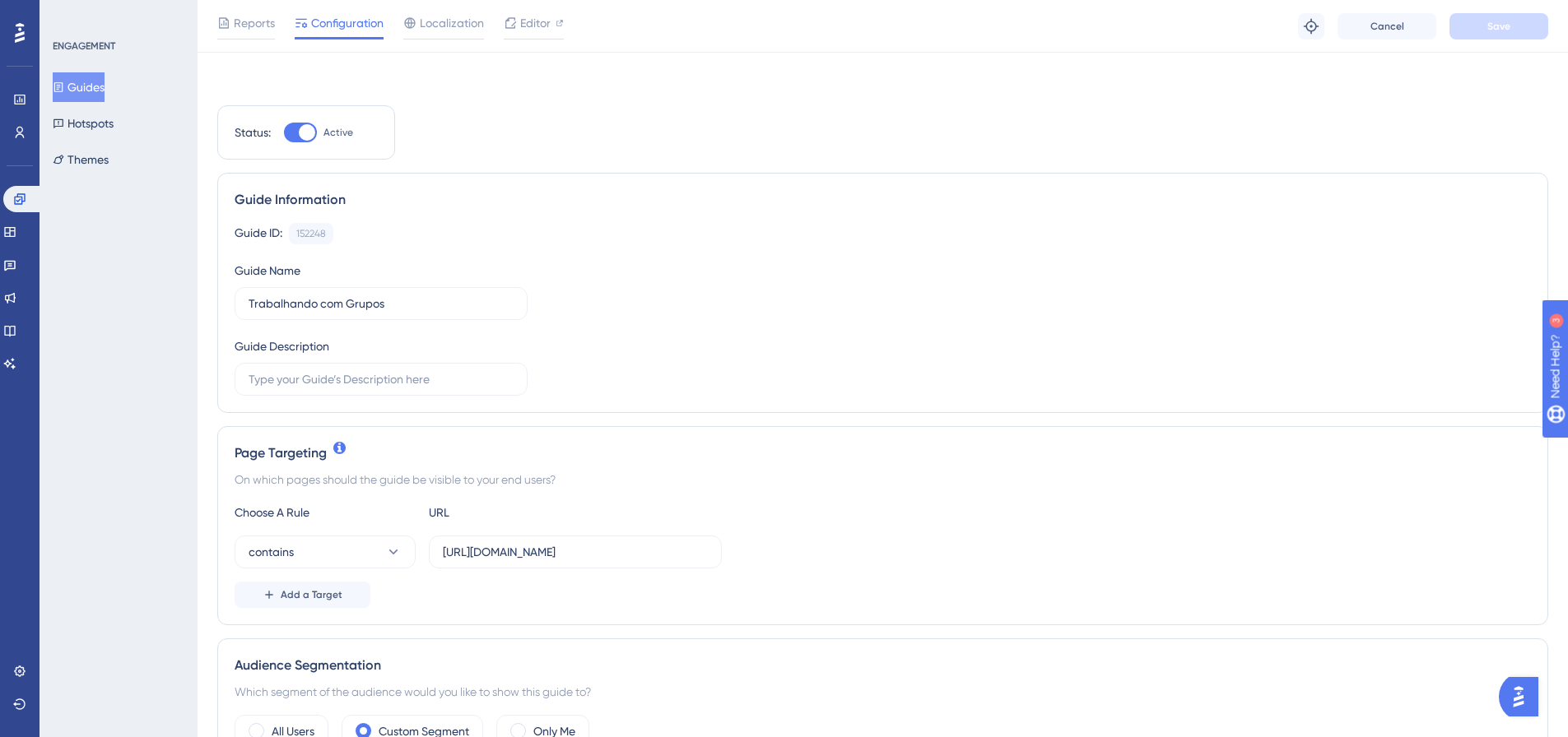
scroll to position [165, 0]
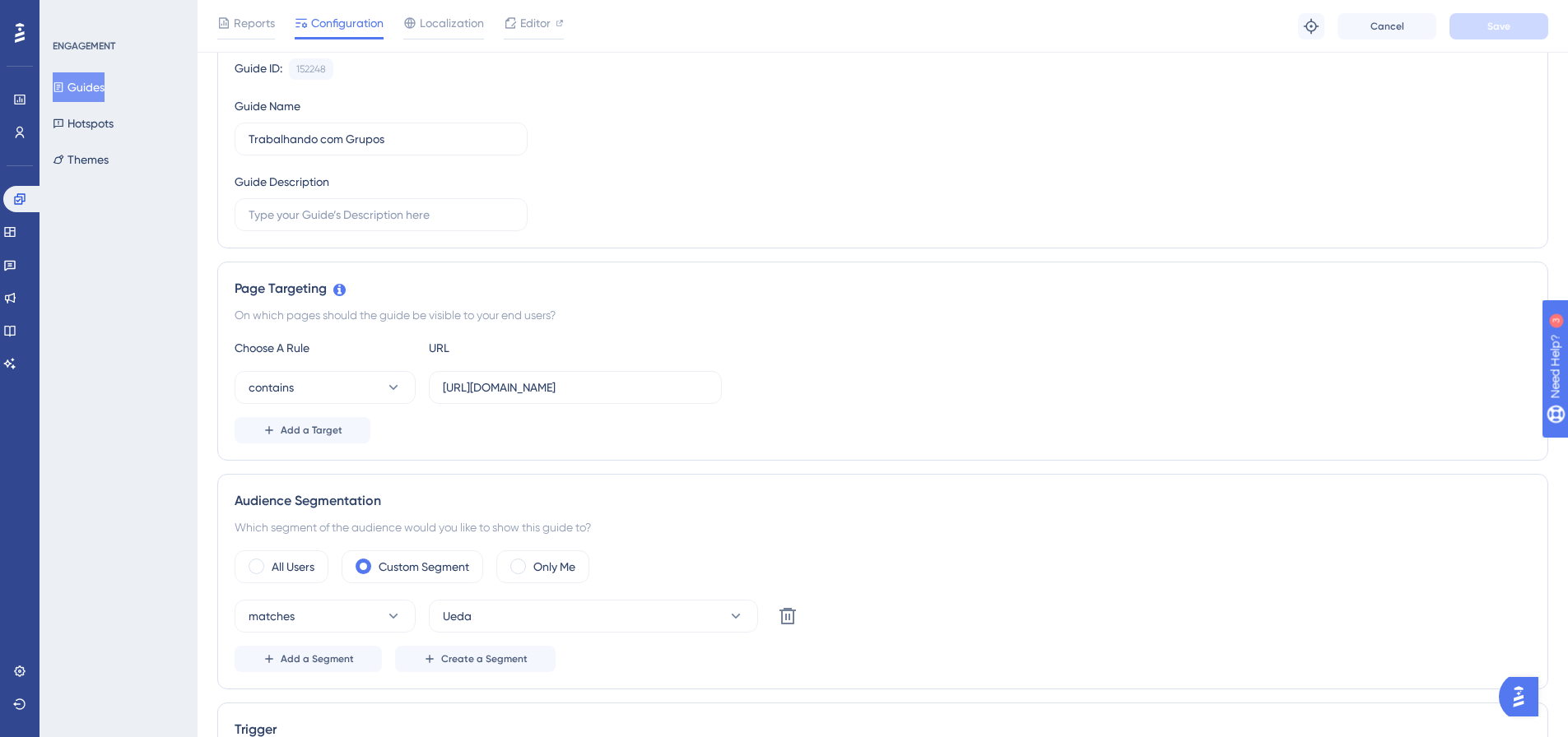
drag, startPoint x: 296, startPoint y: 558, endPoint x: 479, endPoint y: 506, distance: 190.2
click at [296, 559] on label "All Users" at bounding box center [293, 566] width 43 height 20
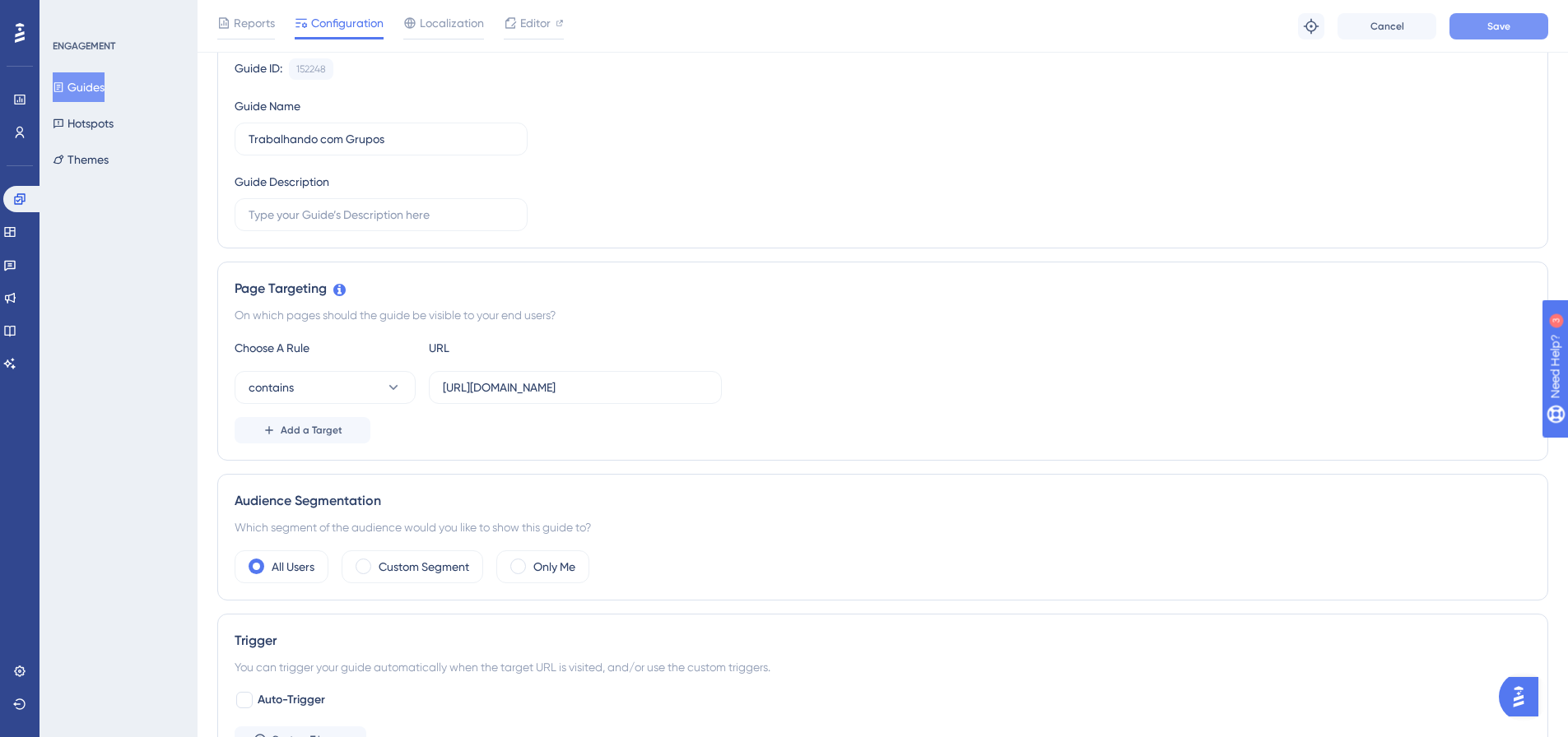
click at [1525, 24] on button "Save" at bounding box center [1499, 26] width 99 height 26
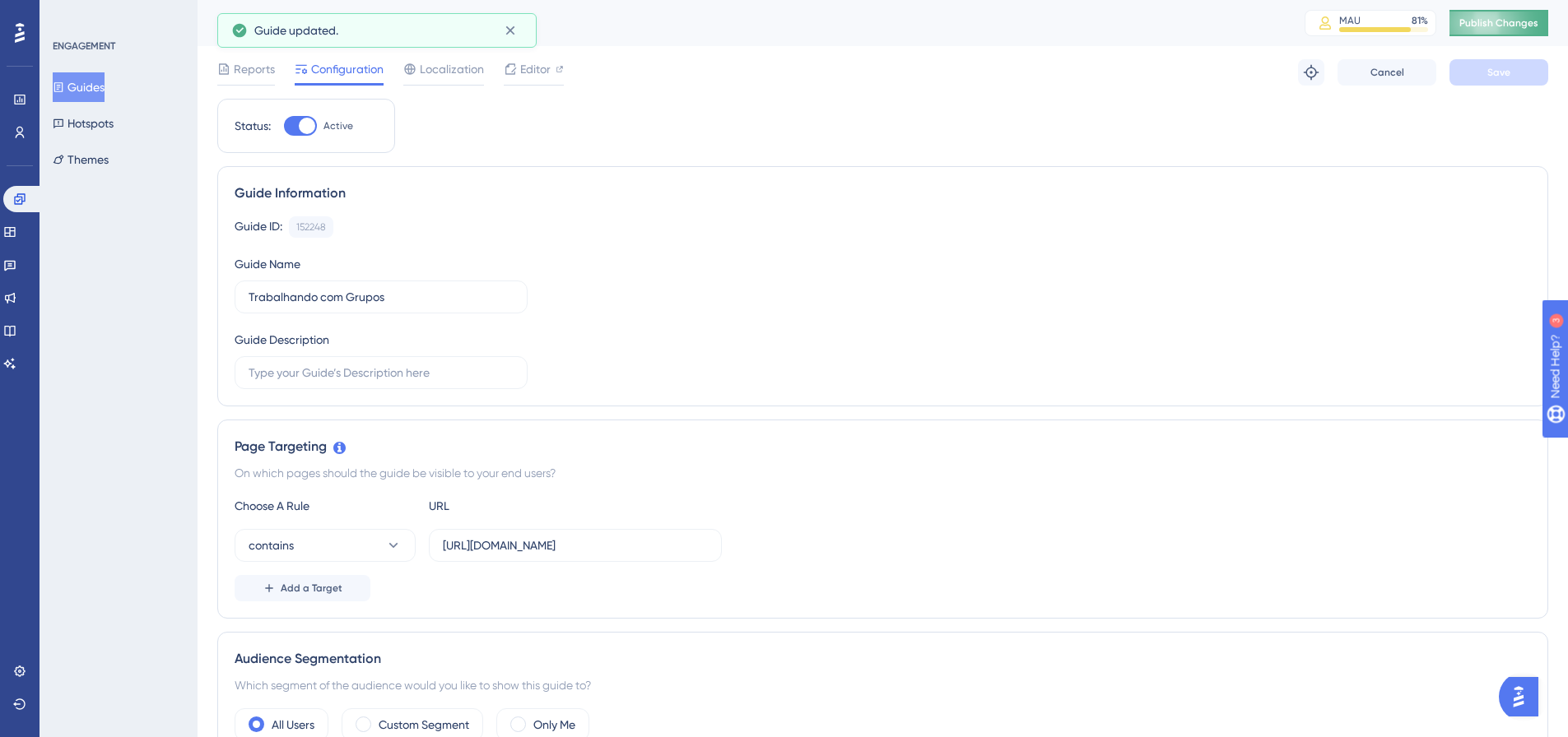
click at [1506, 22] on span "Publish Changes" at bounding box center [1498, 22] width 79 height 13
click at [91, 86] on button "Guides" at bounding box center [79, 87] width 52 height 30
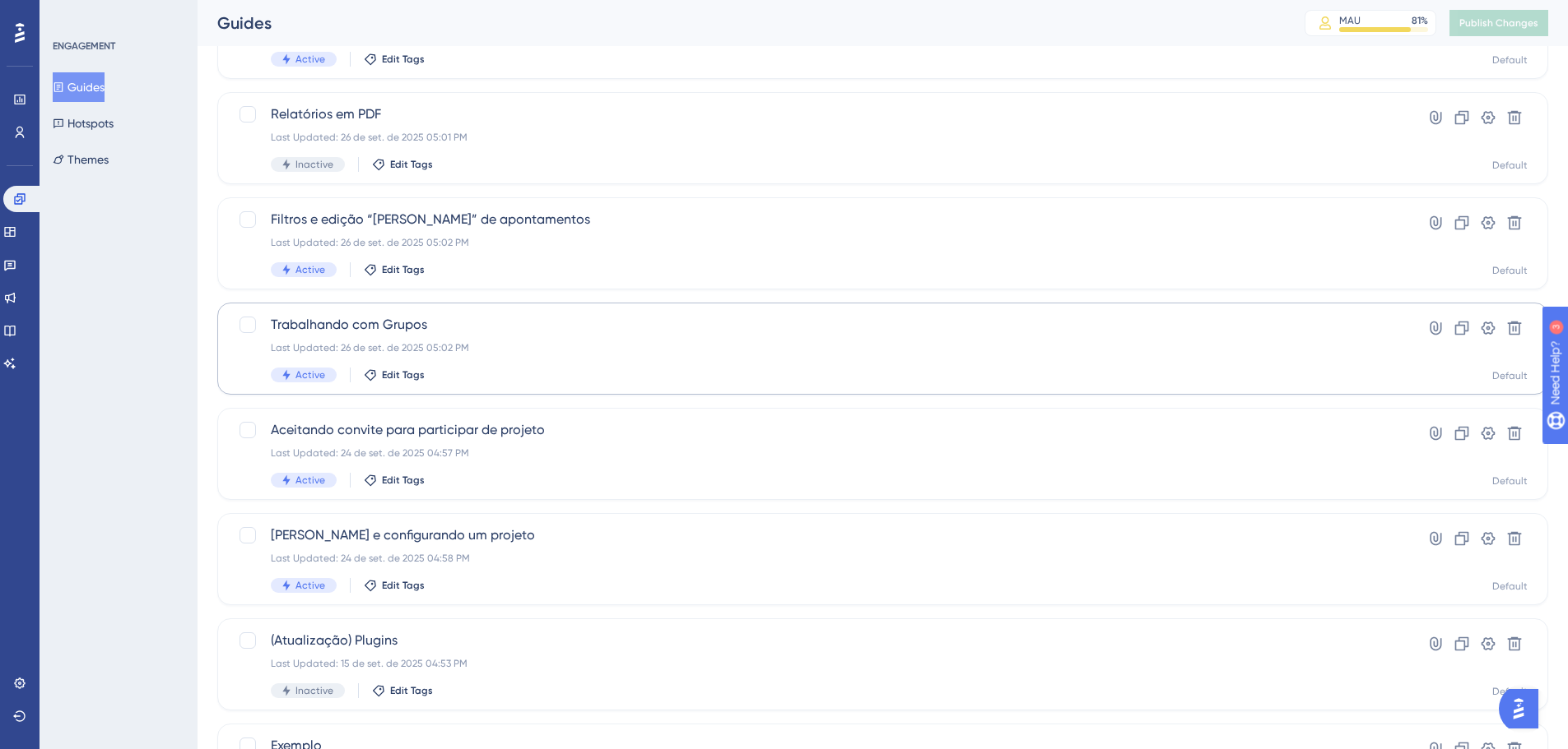
scroll to position [247, 0]
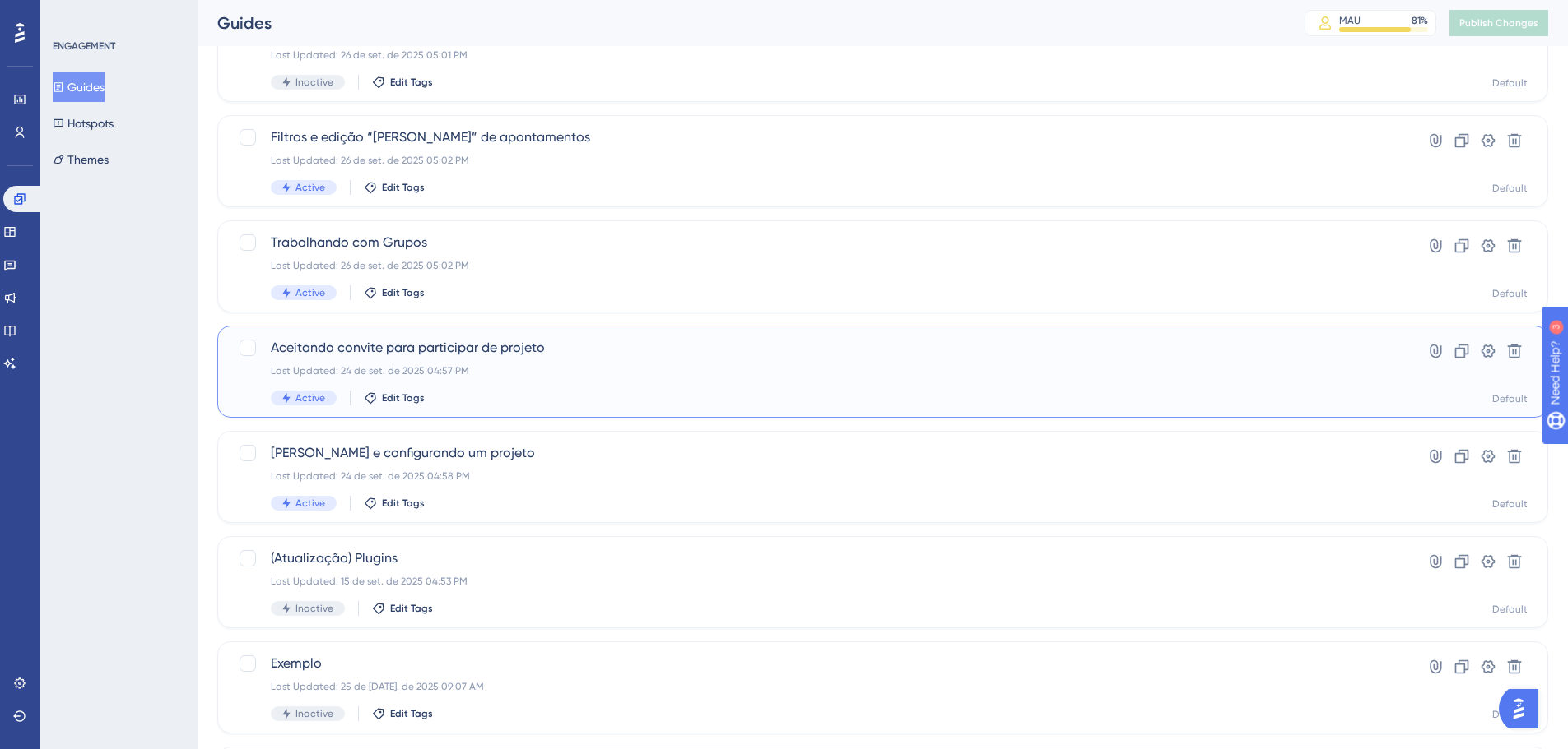
click at [664, 354] on span "Aceitando convite para participar de projeto" at bounding box center [817, 348] width 1092 height 20
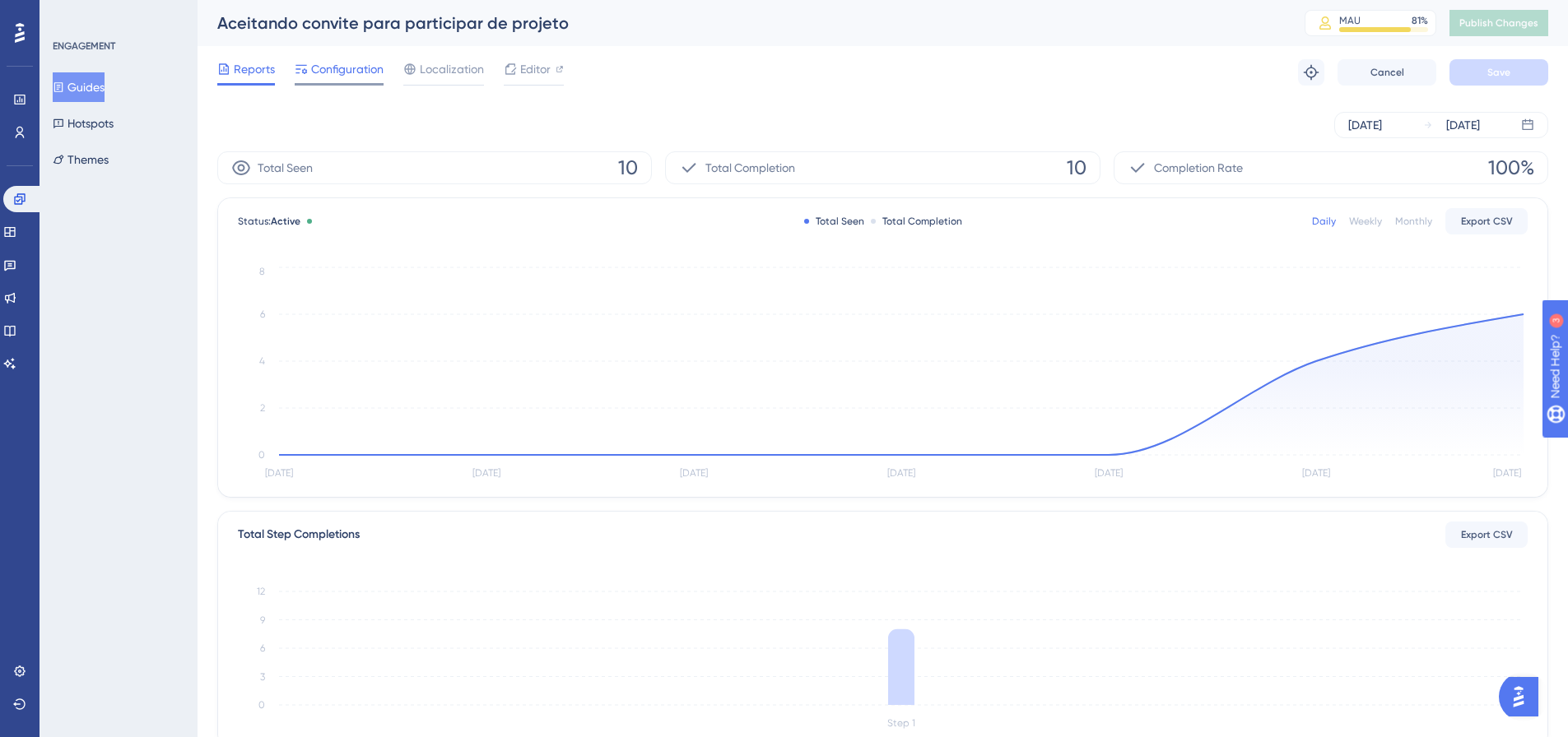
click at [335, 62] on span "Configuration" at bounding box center [347, 68] width 73 height 20
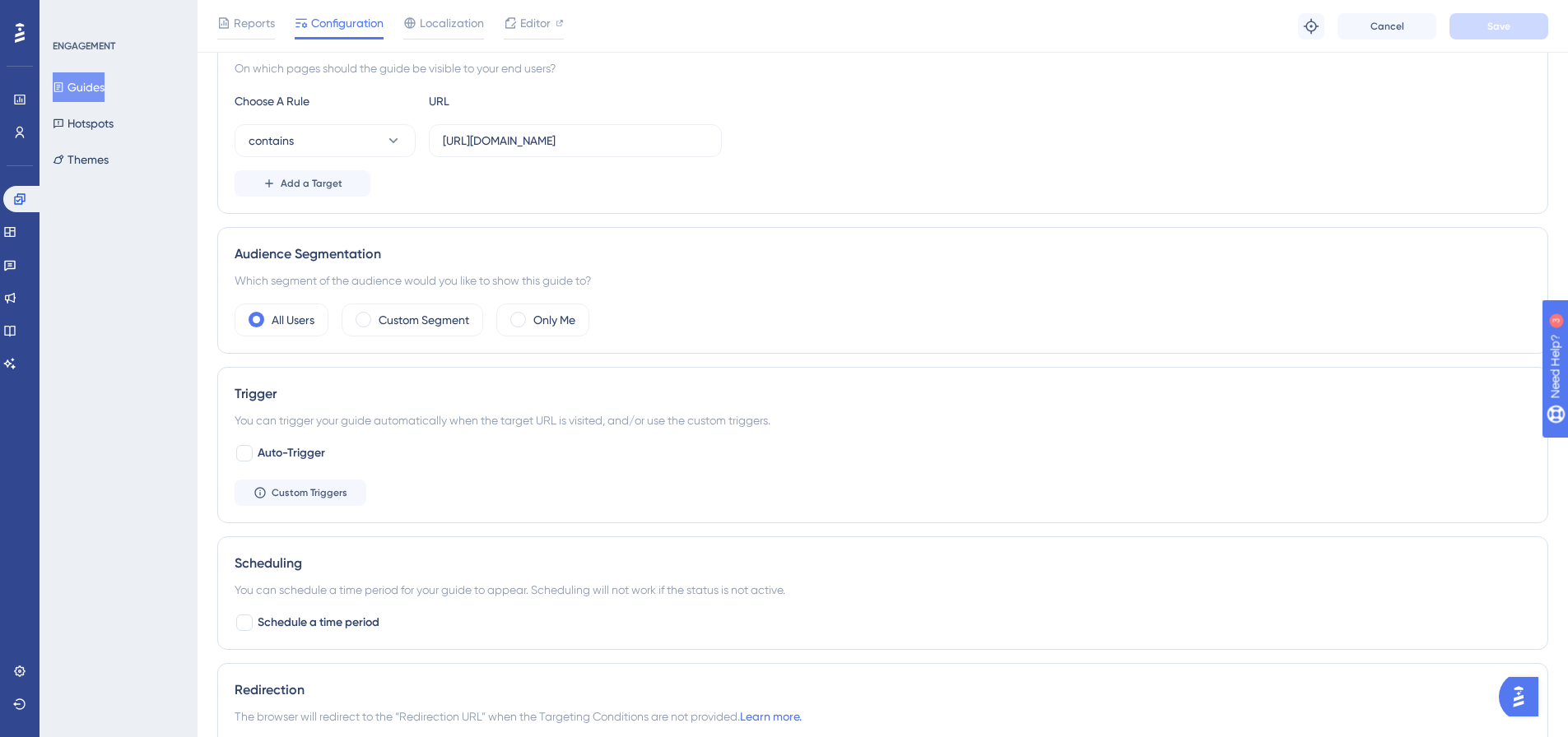
scroll to position [82, 0]
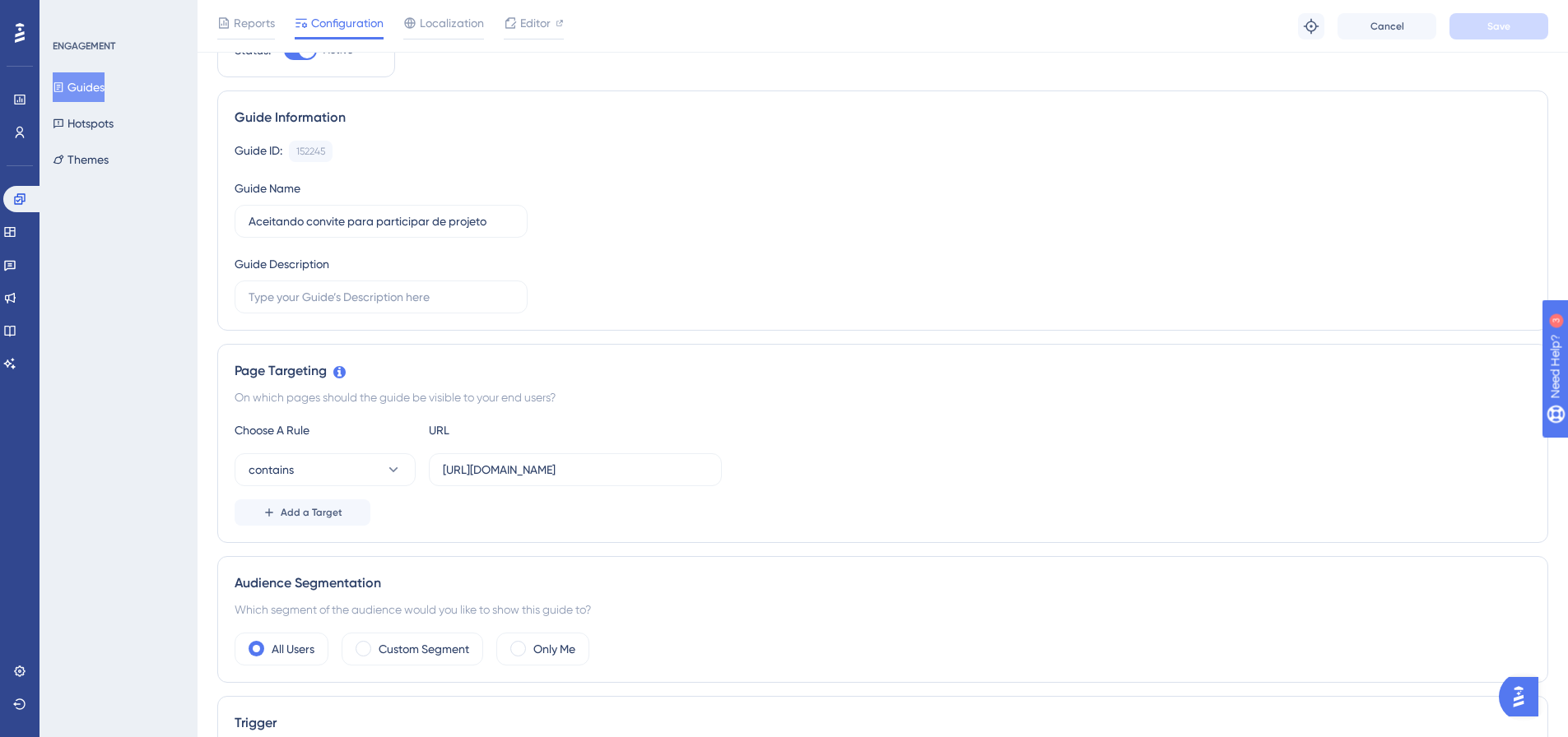
click at [86, 85] on button "Guides" at bounding box center [79, 87] width 52 height 30
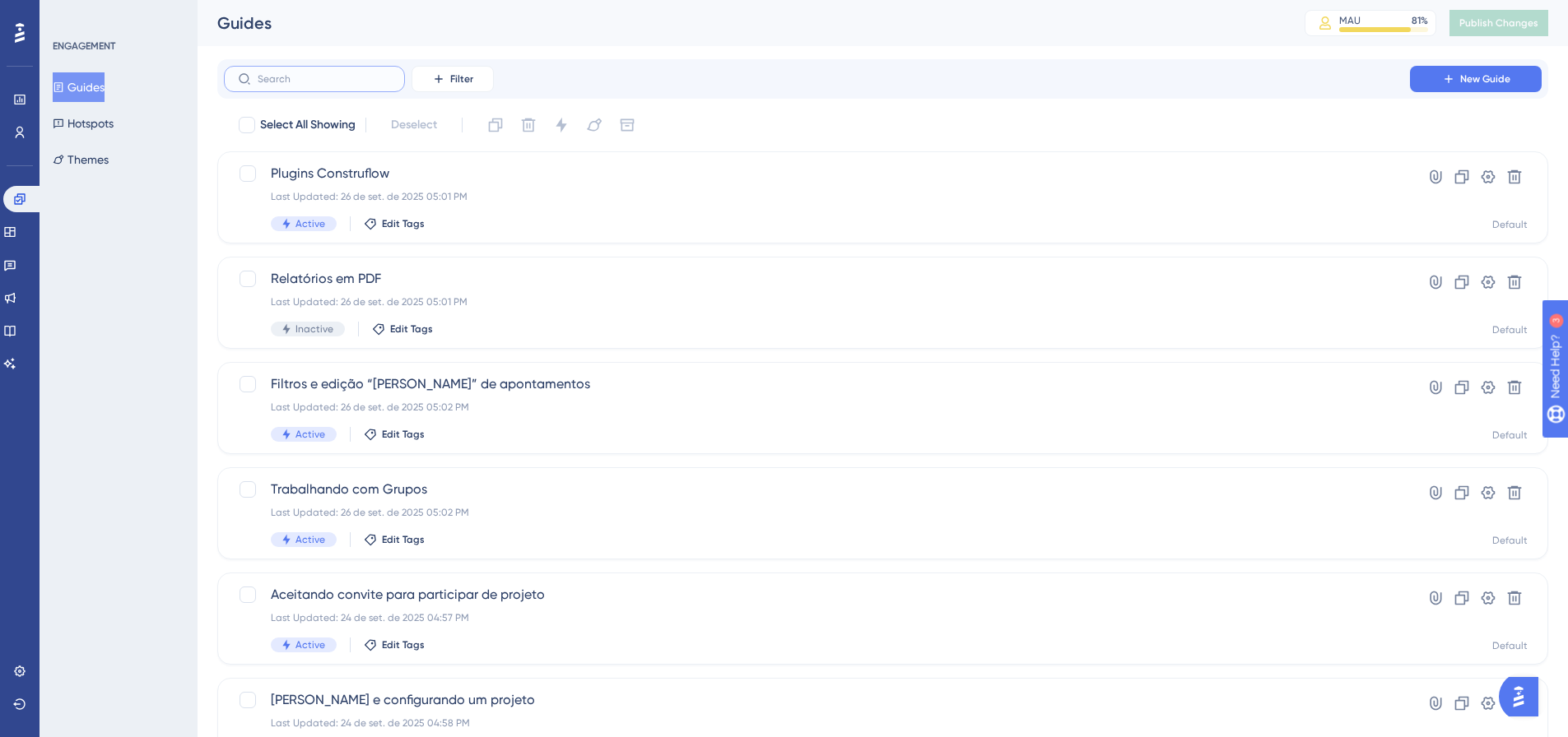
click at [320, 80] on input "text" at bounding box center [324, 79] width 133 height 11
click at [433, 76] on icon at bounding box center [438, 79] width 13 height 13
click at [477, 225] on div "Status Status" at bounding box center [468, 225] width 68 height 33
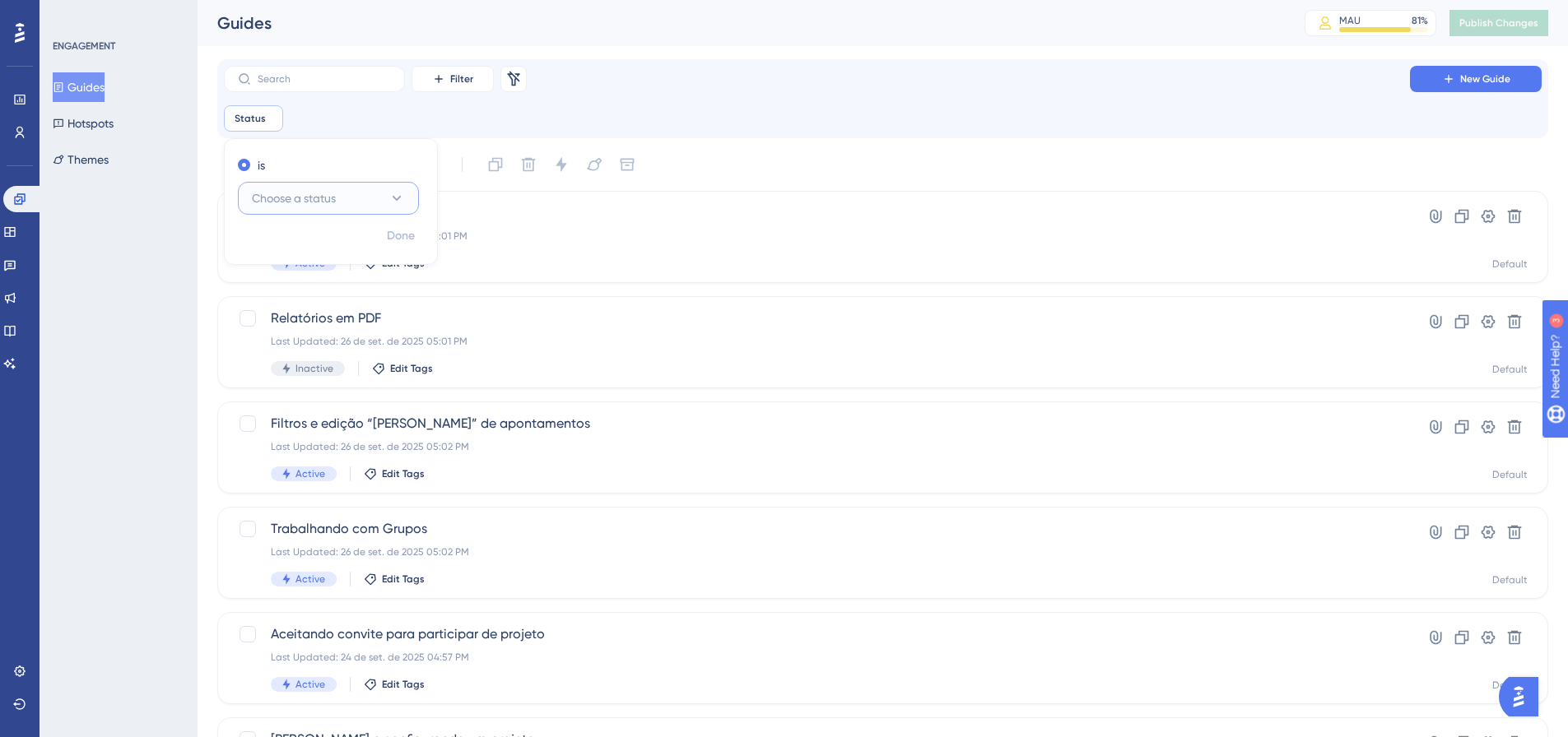
click at [297, 197] on span "Choose a status" at bounding box center [294, 198] width 84 height 20
click at [309, 253] on div "Active Active" at bounding box center [328, 249] width 133 height 33
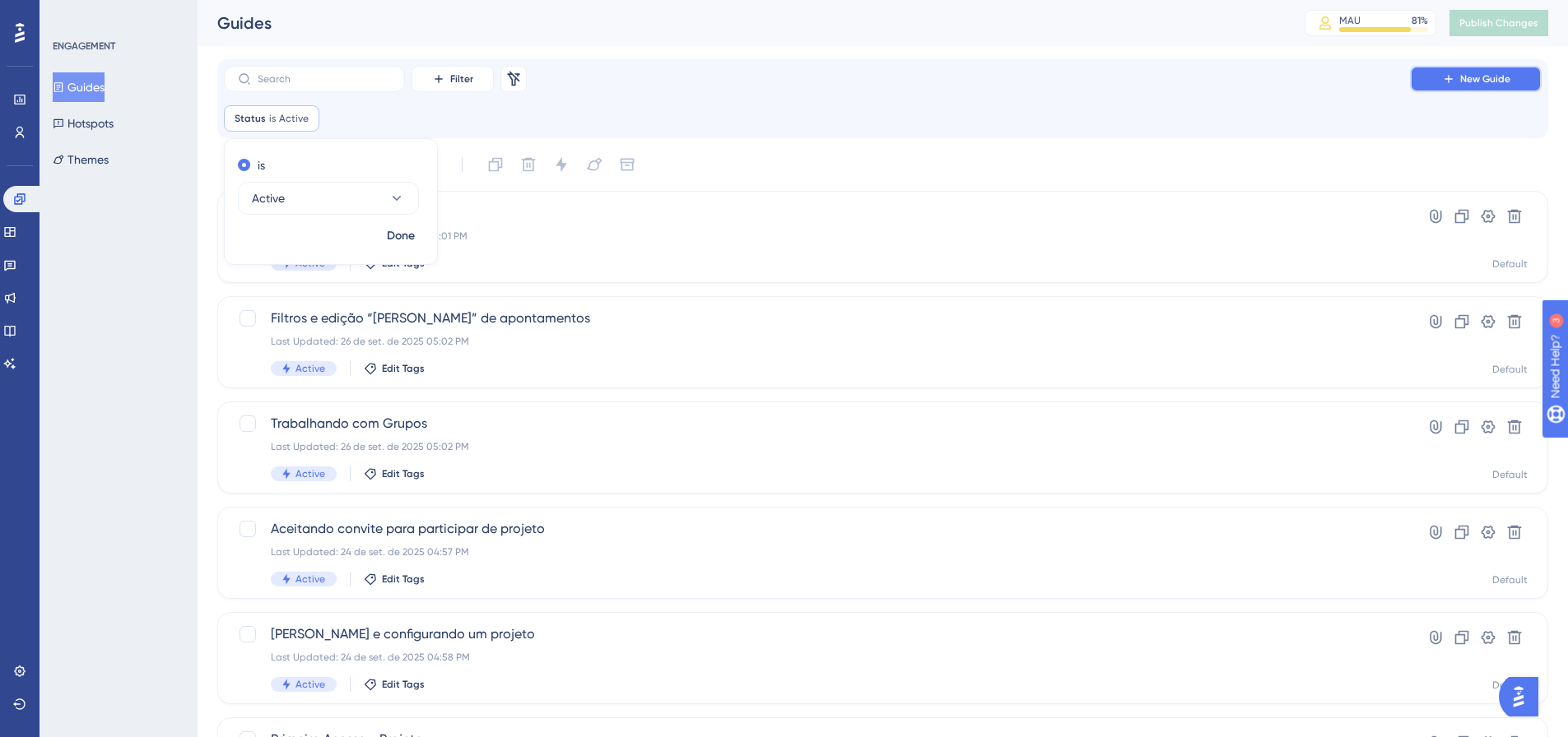
click at [1481, 81] on span "New Guide" at bounding box center [1484, 79] width 50 height 13
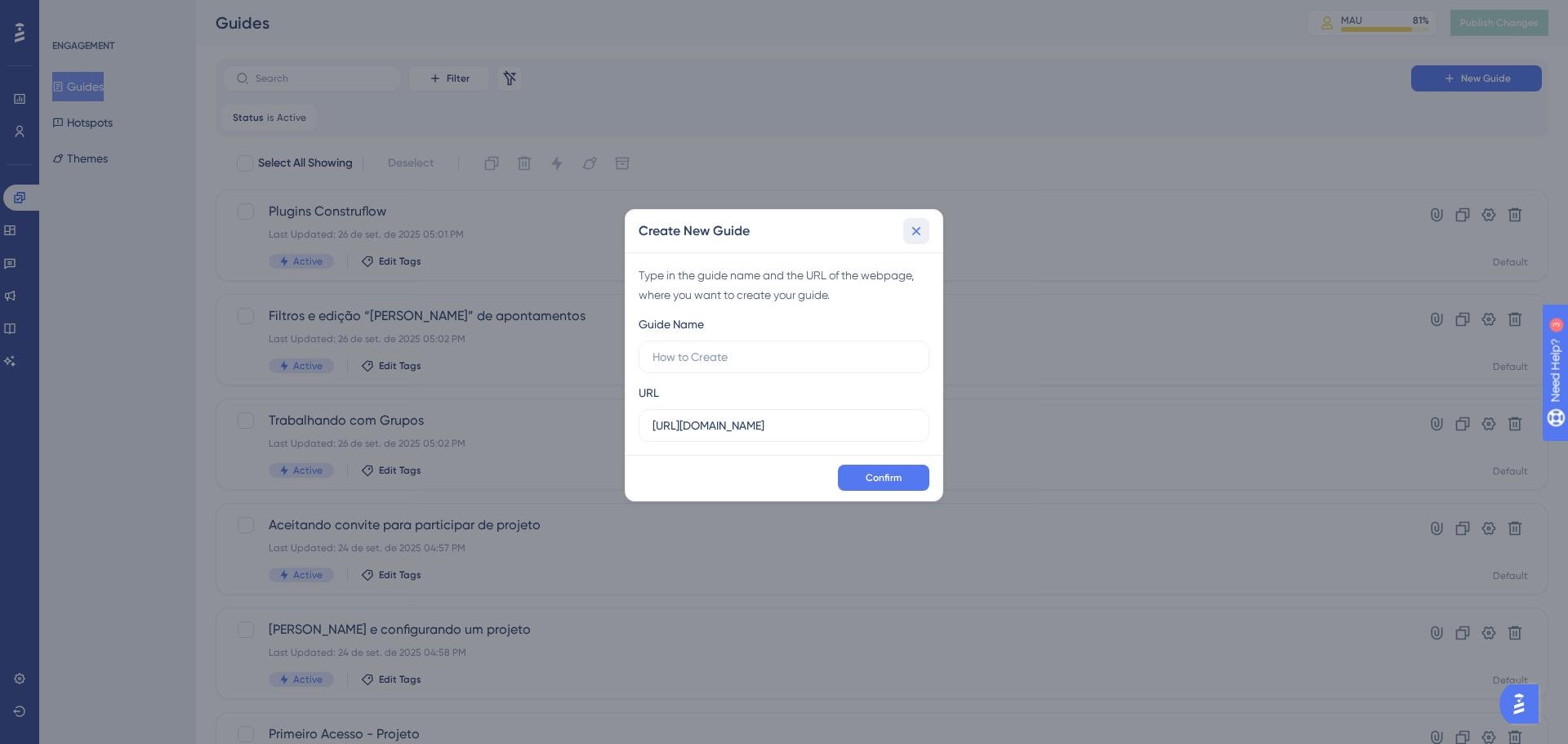
drag, startPoint x: 919, startPoint y: 236, endPoint x: 453, endPoint y: 120, distance: 480.2
click at [918, 237] on icon at bounding box center [916, 231] width 16 height 16
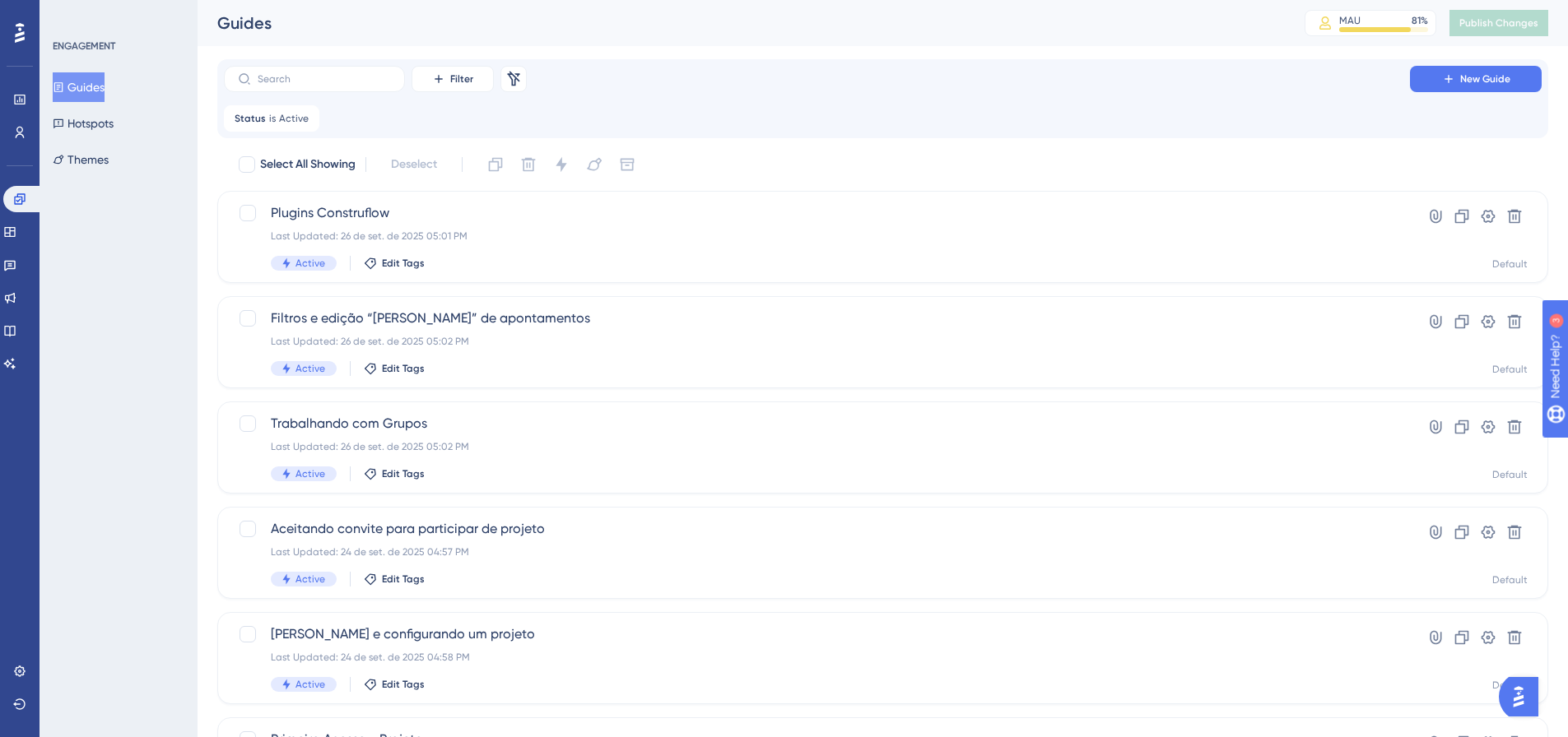
click at [454, 113] on div "Status is Active Active Remove" at bounding box center [883, 118] width 1318 height 26
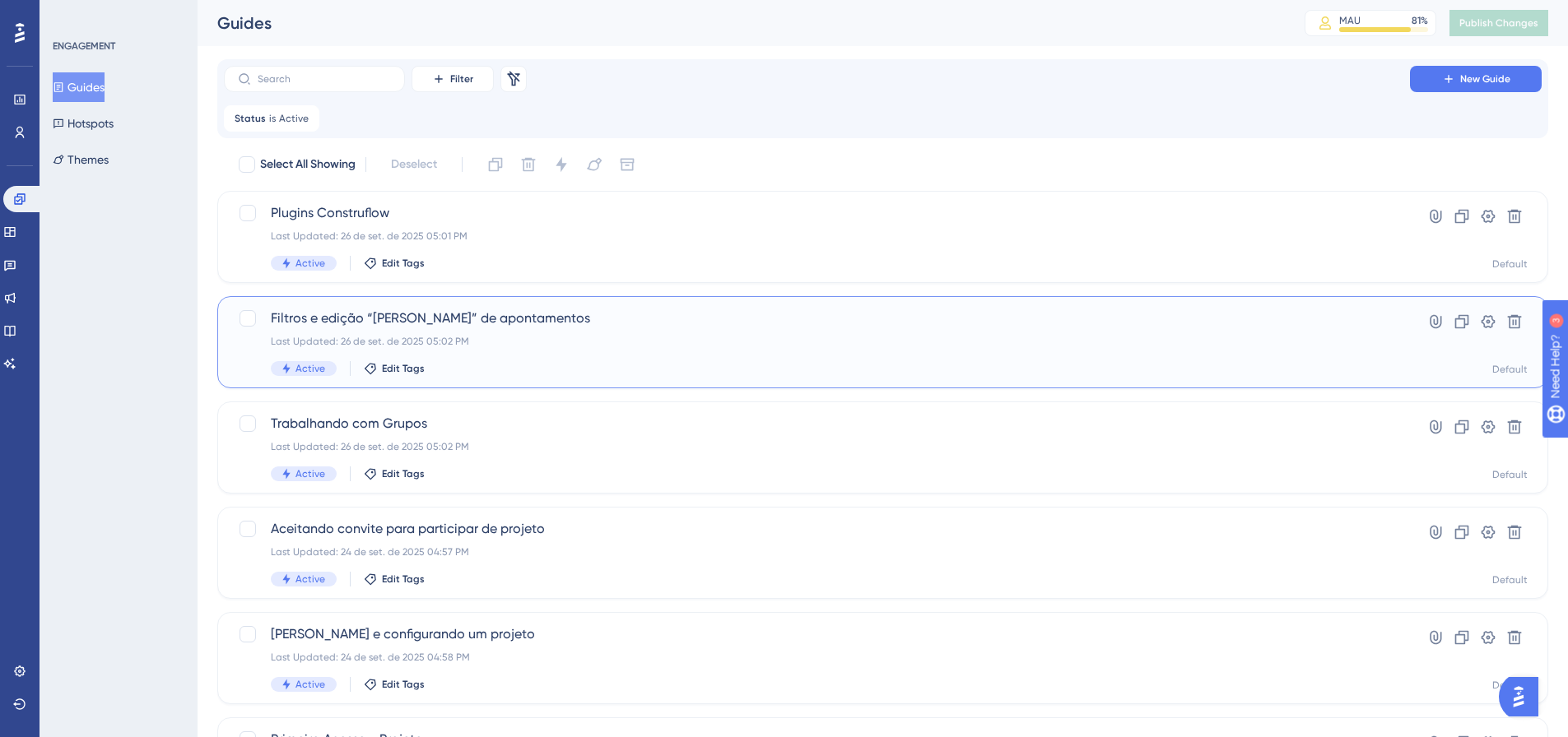
click at [589, 346] on div "Last Updated: 26 de set. de 2025 05:02 PM" at bounding box center [817, 341] width 1092 height 13
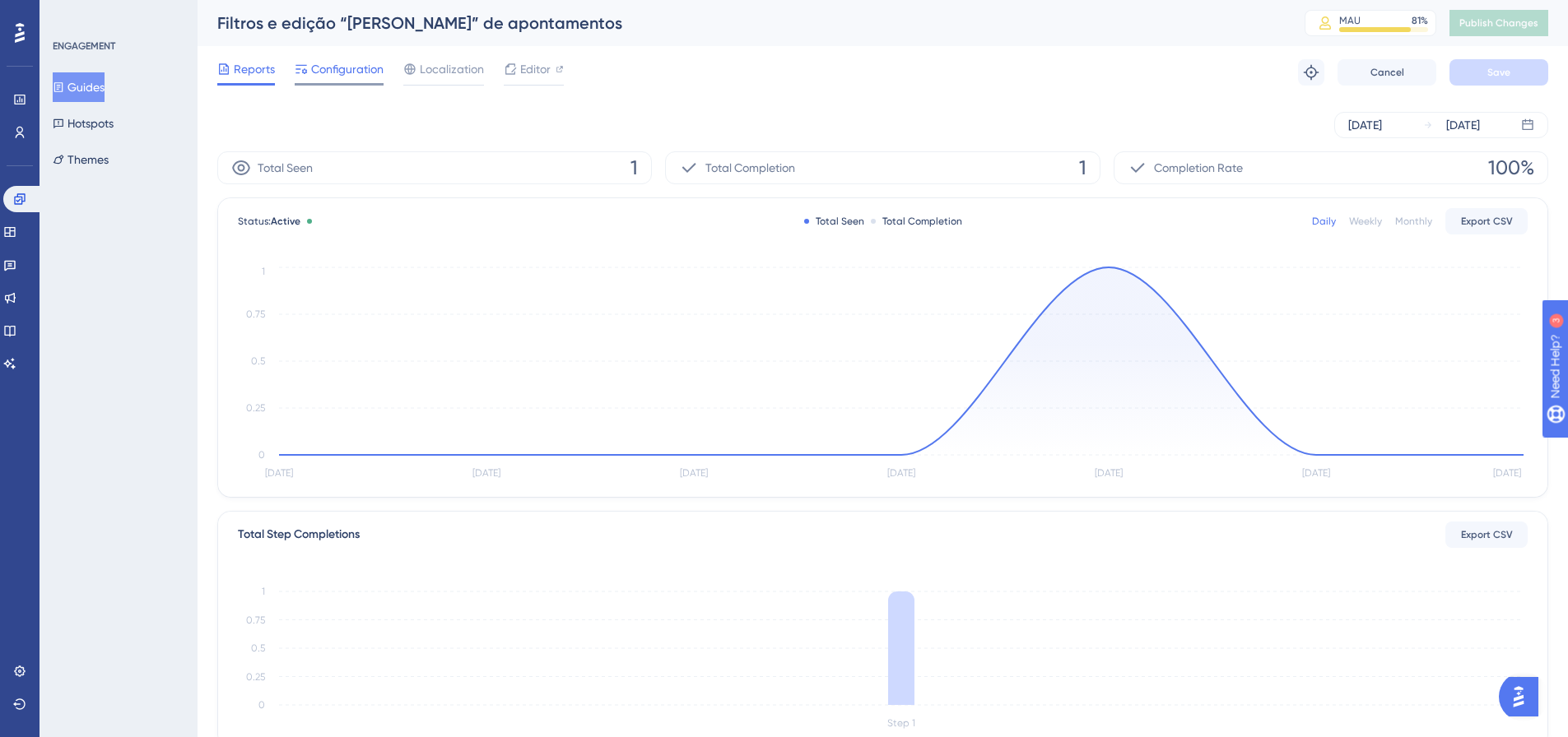
click at [331, 67] on span "Configuration" at bounding box center [347, 68] width 73 height 20
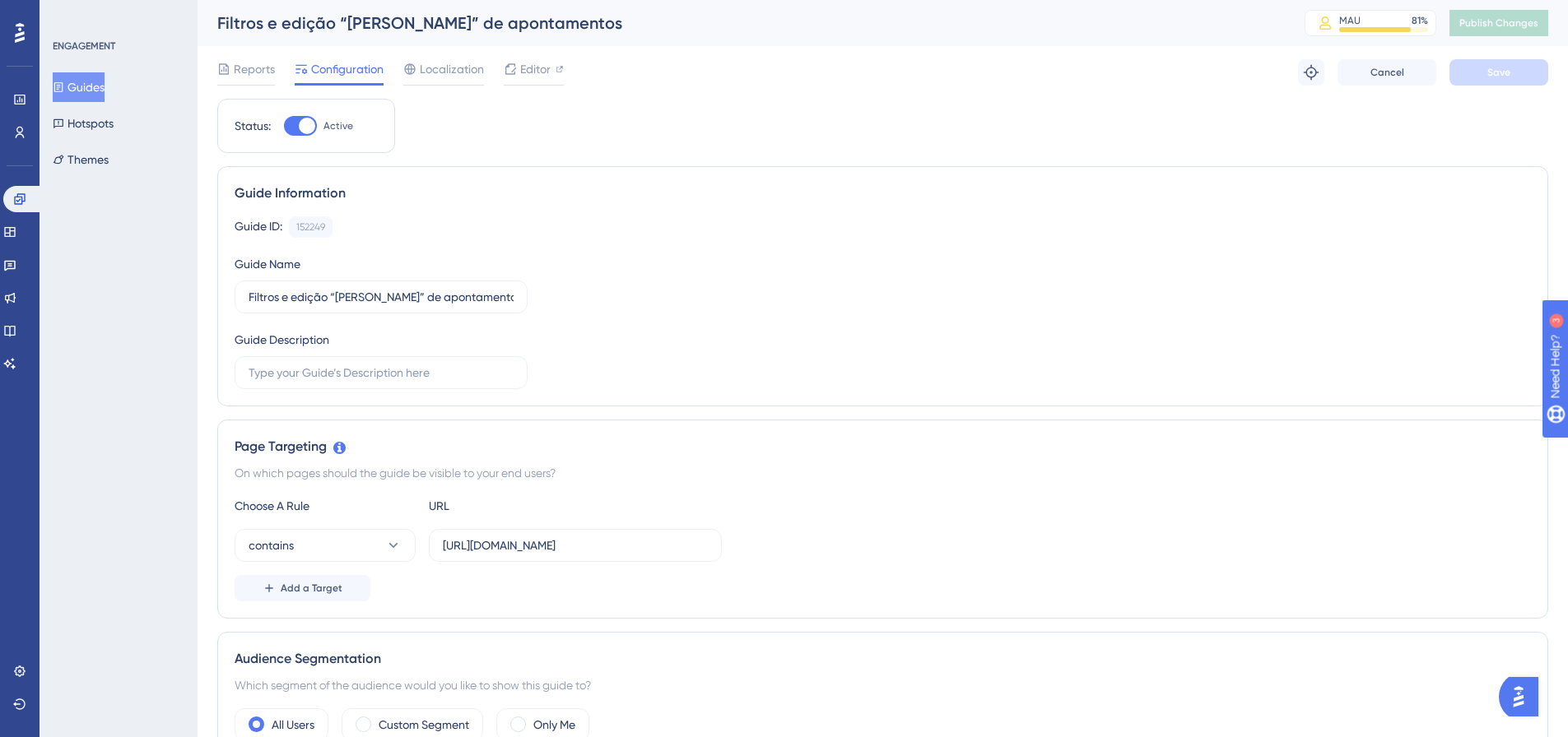
drag, startPoint x: 93, startPoint y: 86, endPoint x: 150, endPoint y: 79, distance: 57.4
click at [97, 85] on button "Guides" at bounding box center [79, 87] width 52 height 30
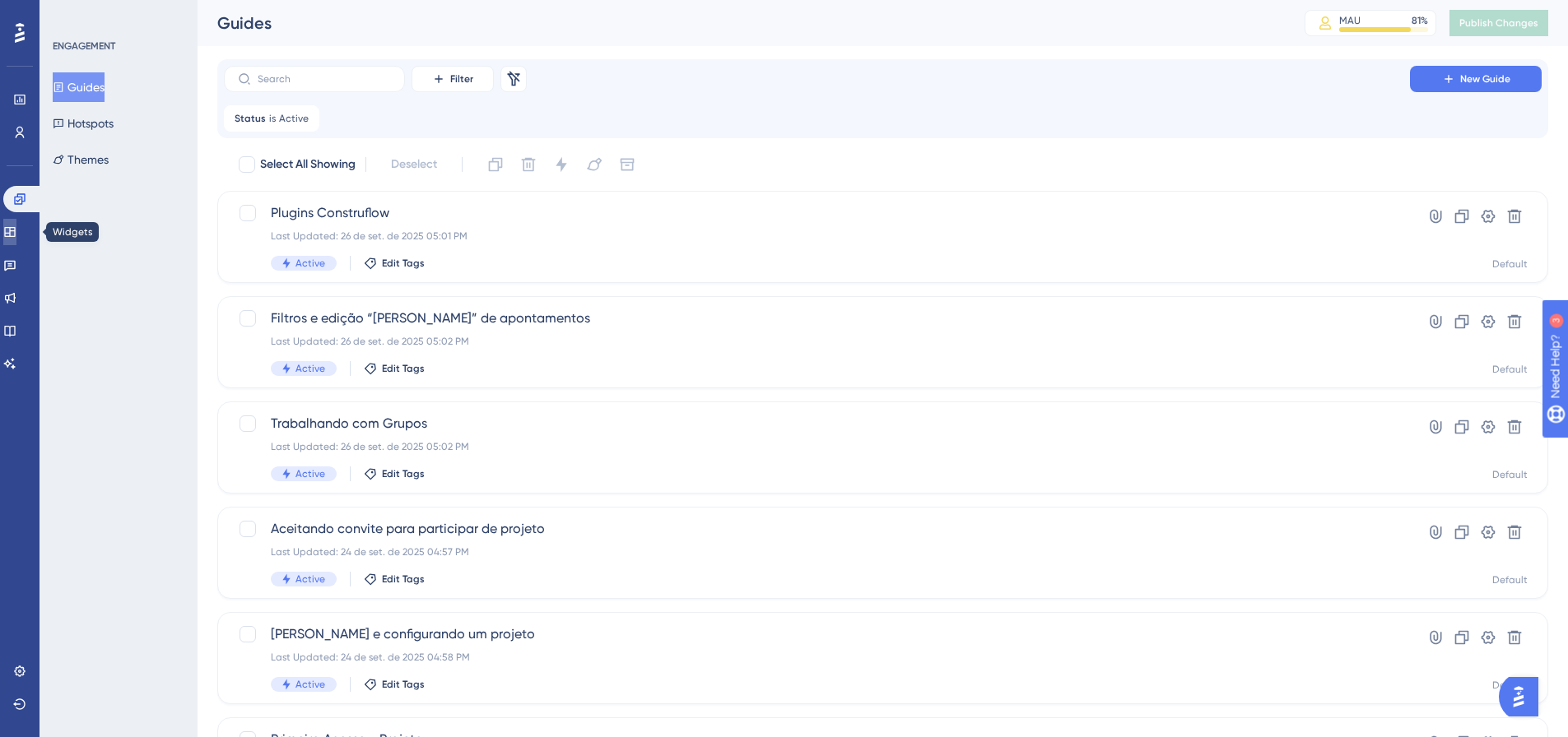
click at [16, 237] on icon at bounding box center [9, 231] width 13 height 13
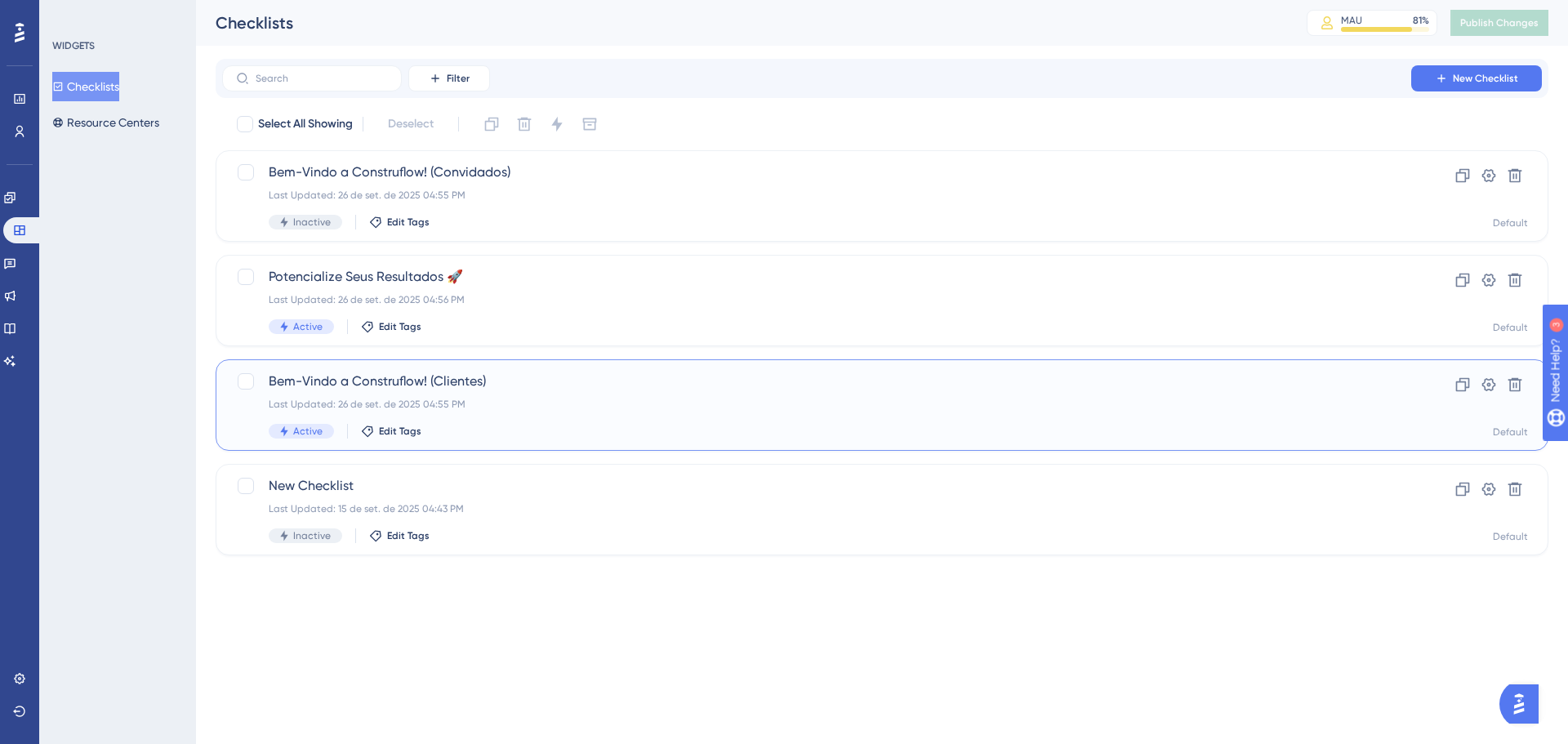
click at [535, 383] on span "Bem-Vindo a Construflow! (Clientes)" at bounding box center [817, 381] width 1096 height 20
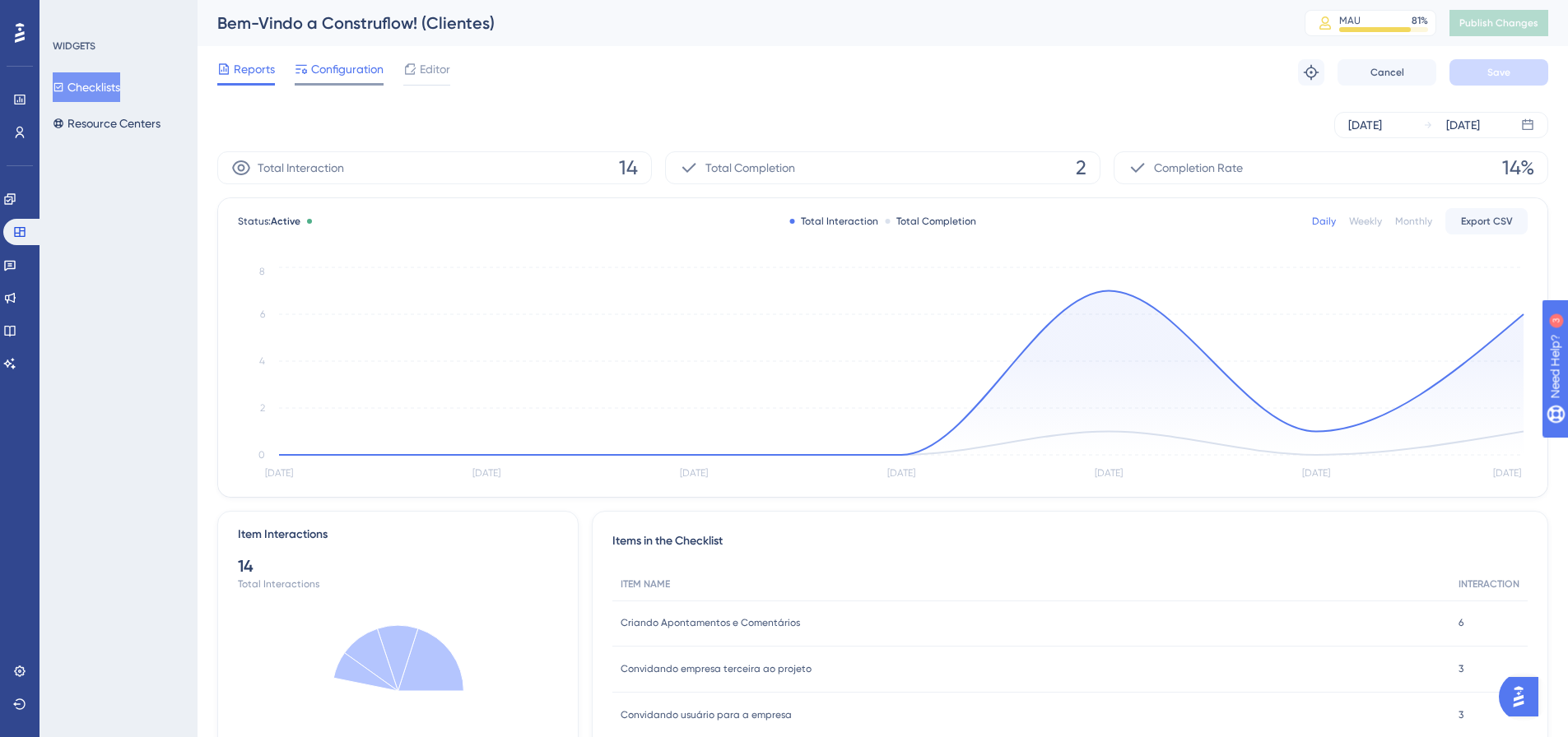
click at [350, 69] on span "Configuration" at bounding box center [347, 68] width 73 height 20
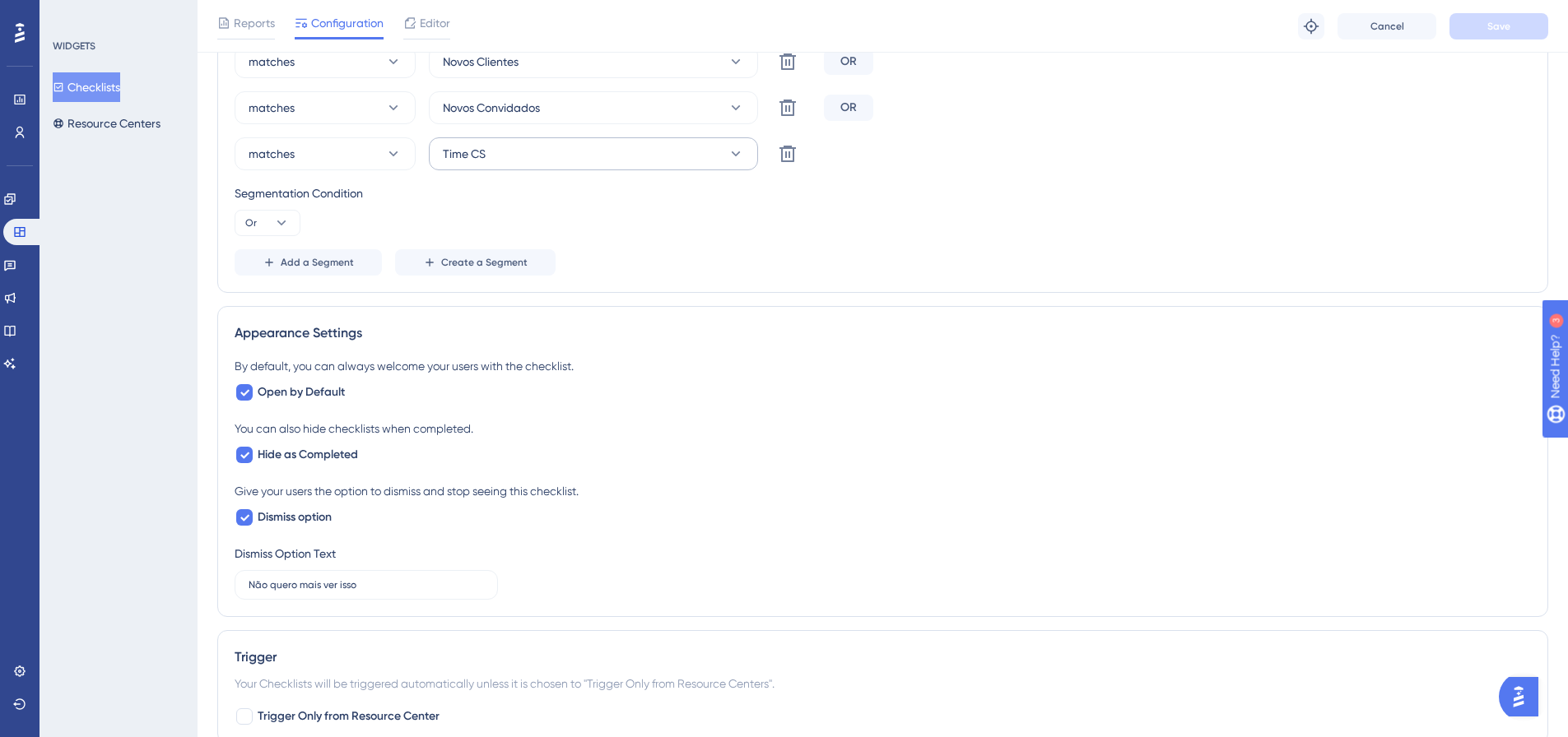
scroll to position [822, 0]
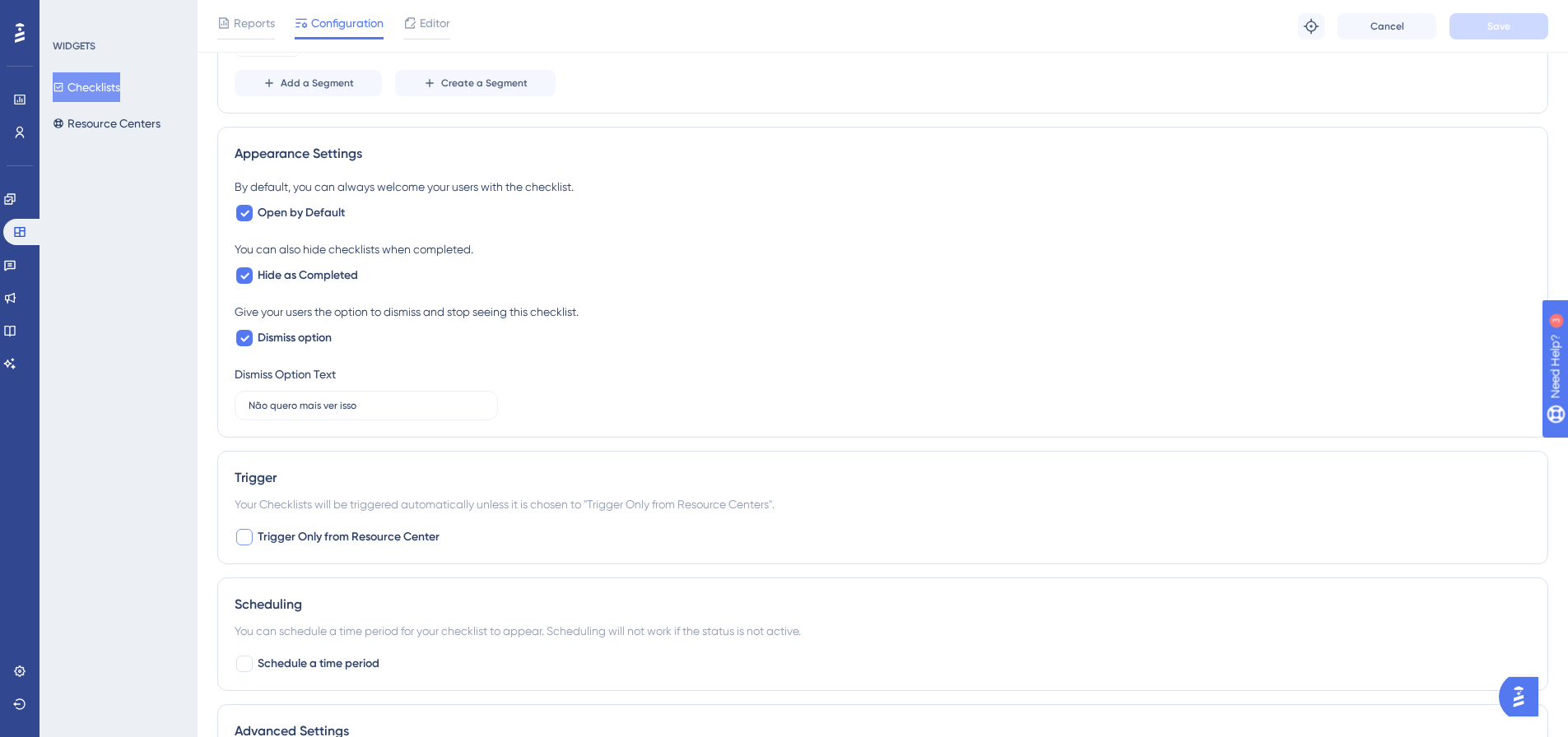
click at [428, 536] on span "Trigger Only from Resource Center" at bounding box center [348, 536] width 182 height 20
click at [429, 535] on span "Trigger Only from Resource Center" at bounding box center [348, 536] width 182 height 20
checkbox input "false"
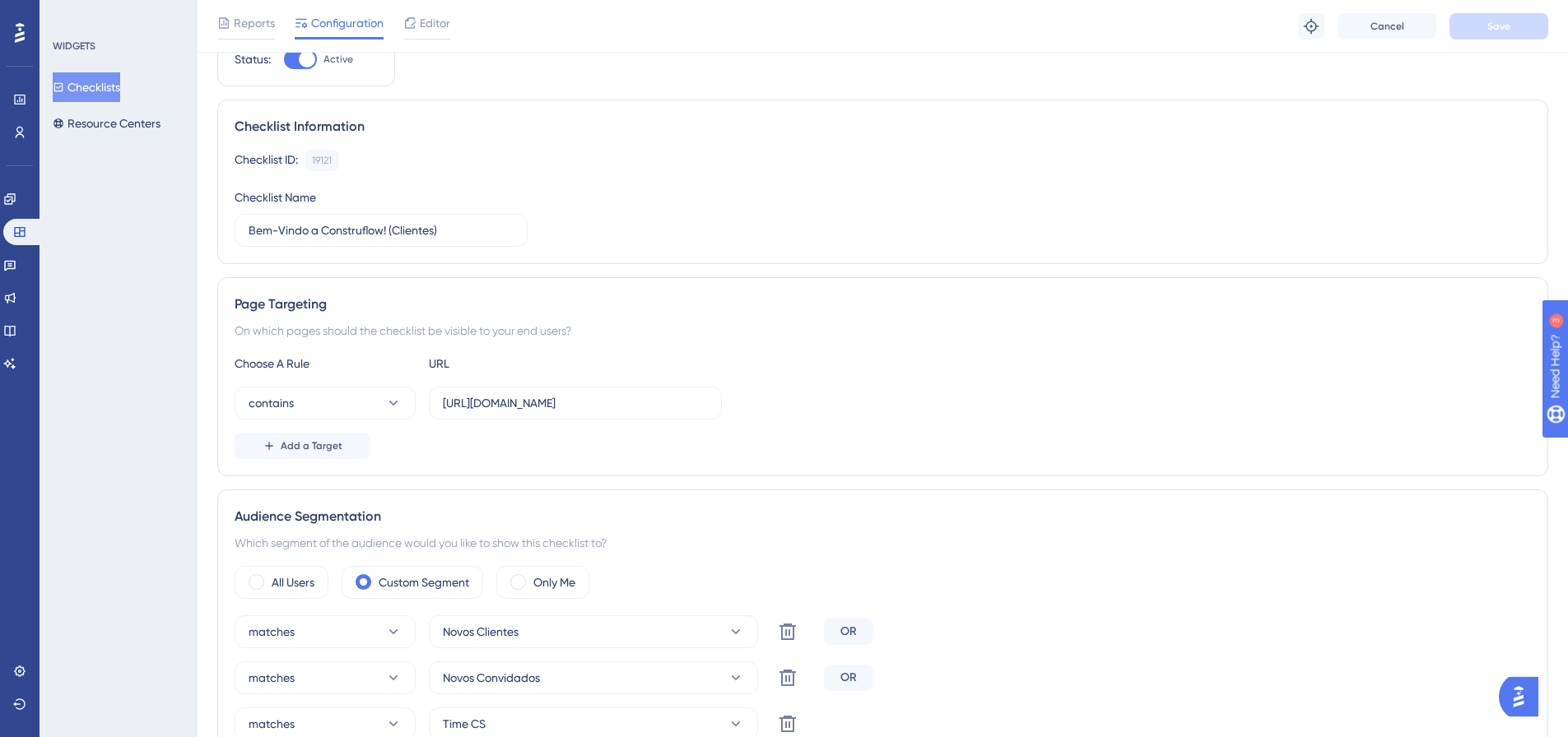
scroll to position [0, 0]
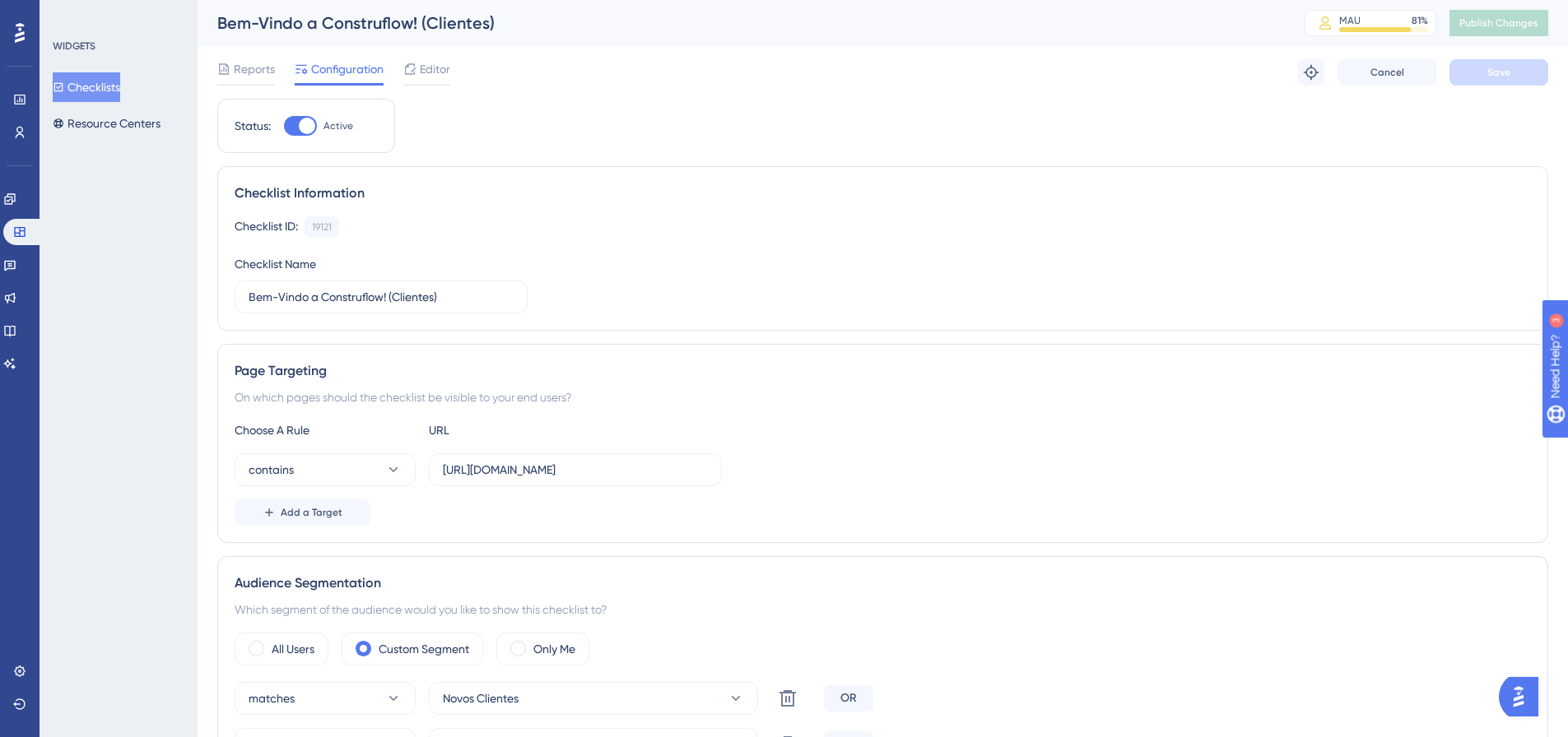
click at [110, 91] on button "Checklists" at bounding box center [86, 87] width 68 height 30
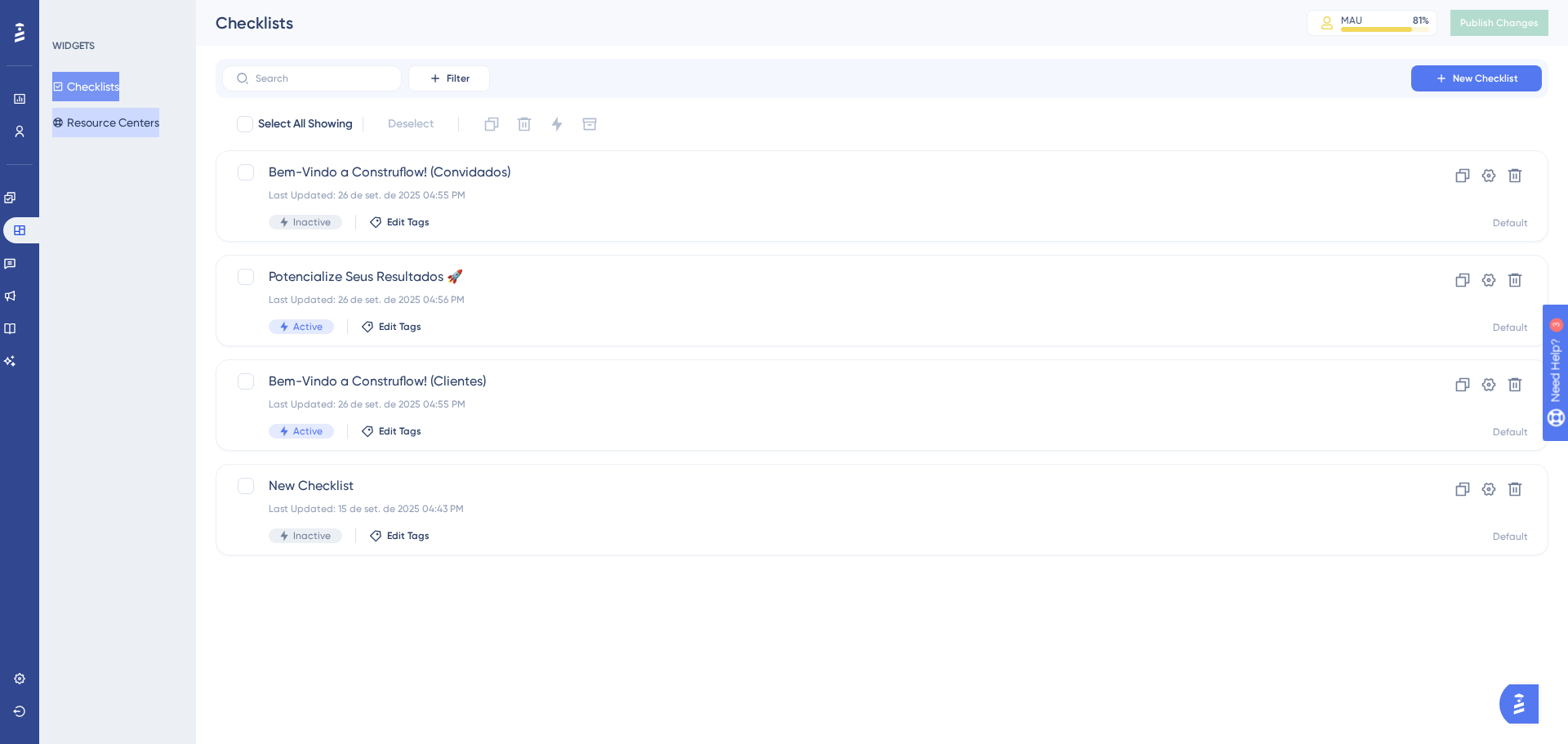
drag, startPoint x: 128, startPoint y: 124, endPoint x: 240, endPoint y: 169, distance: 120.7
click at [128, 123] on button "Resource Centers" at bounding box center [106, 122] width 107 height 30
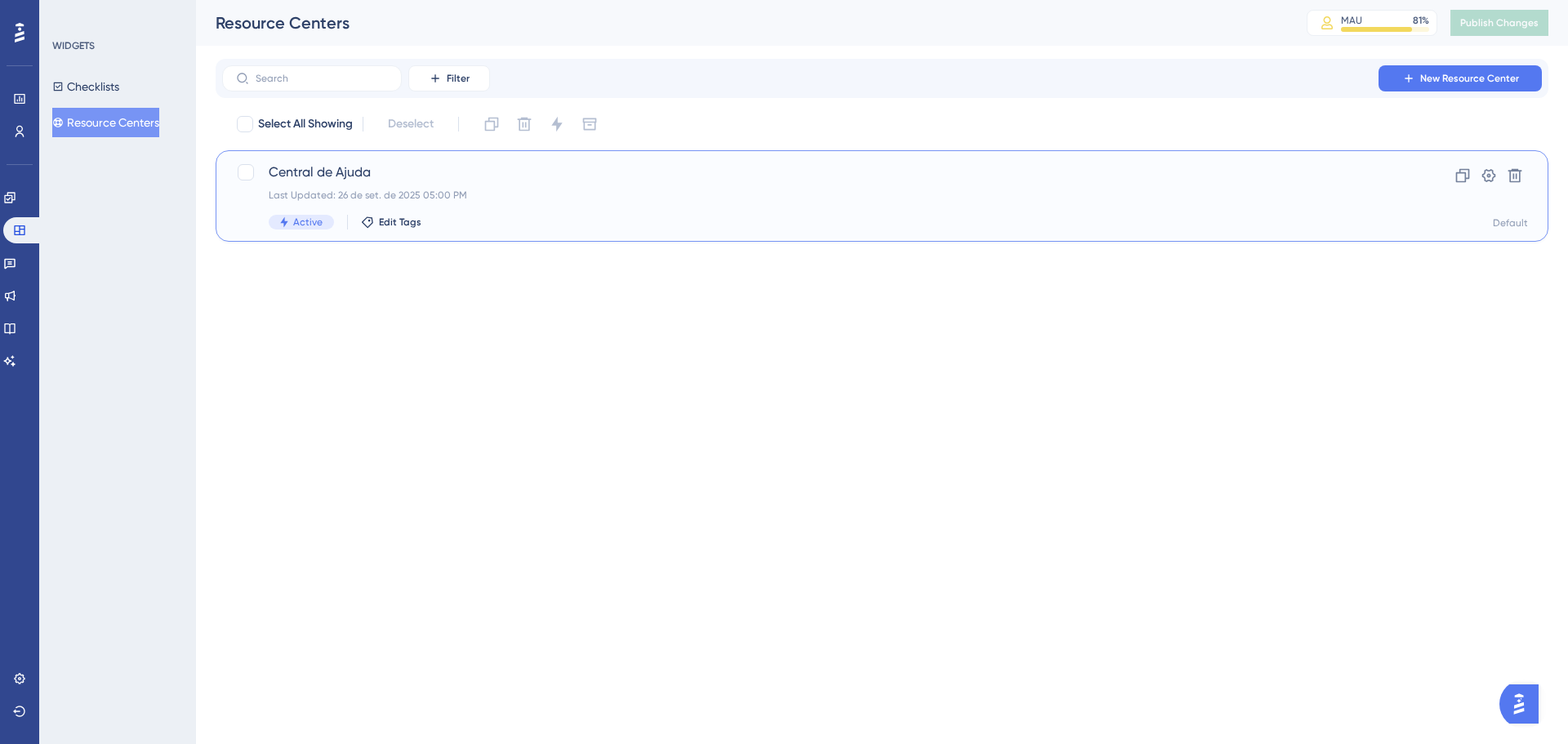
click at [466, 181] on span "Central de Ajuda" at bounding box center [817, 172] width 1096 height 20
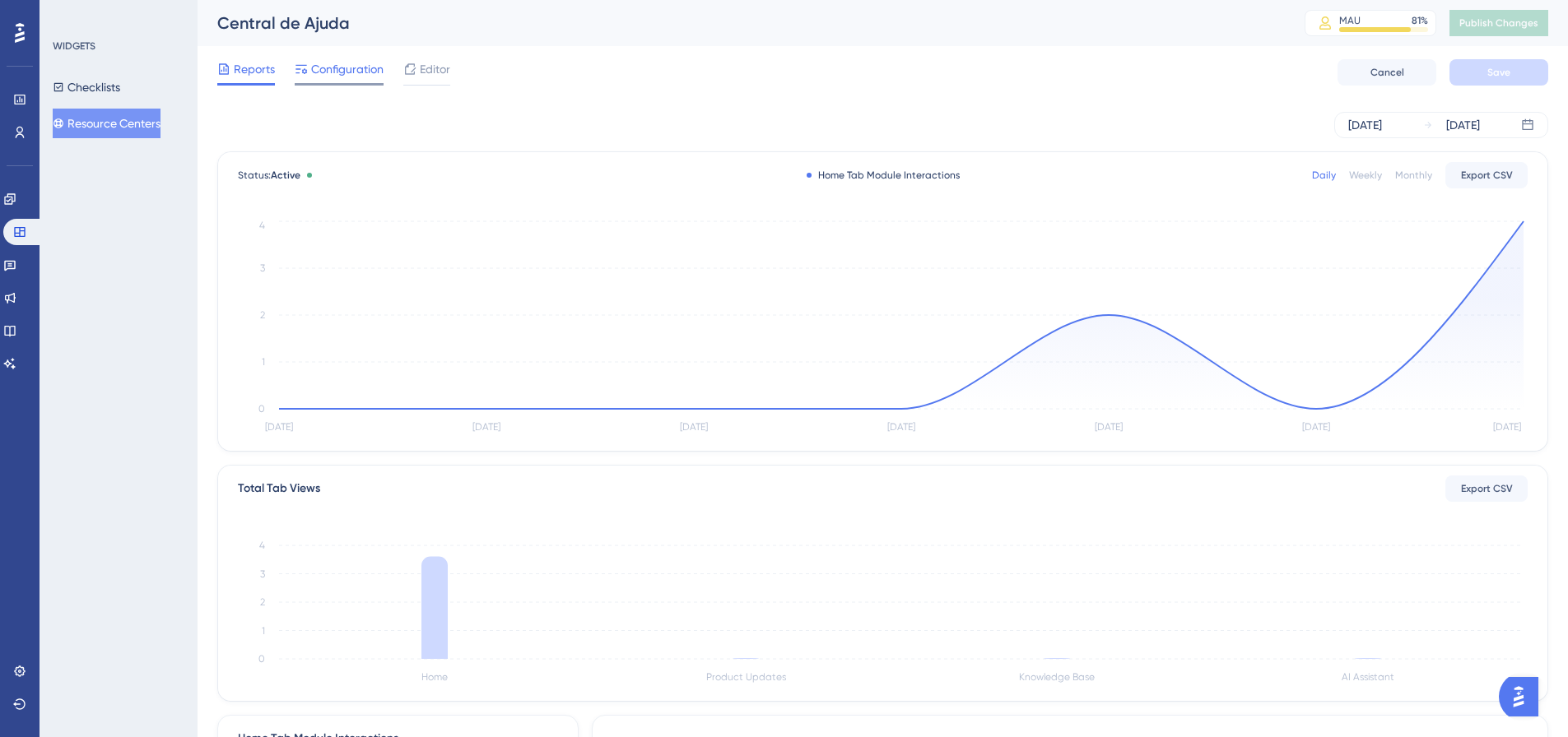
click at [362, 69] on span "Configuration" at bounding box center [347, 68] width 73 height 20
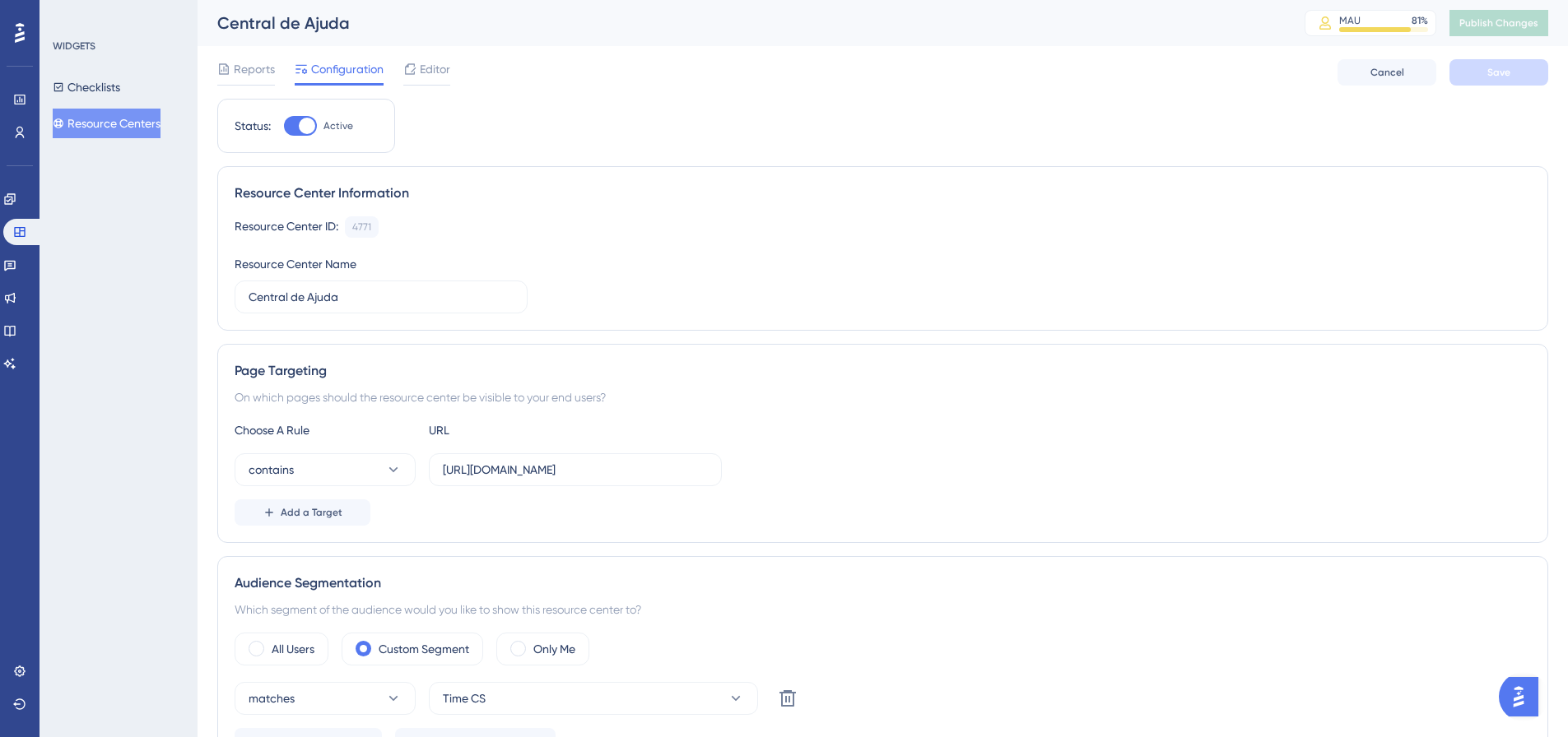
scroll to position [165, 0]
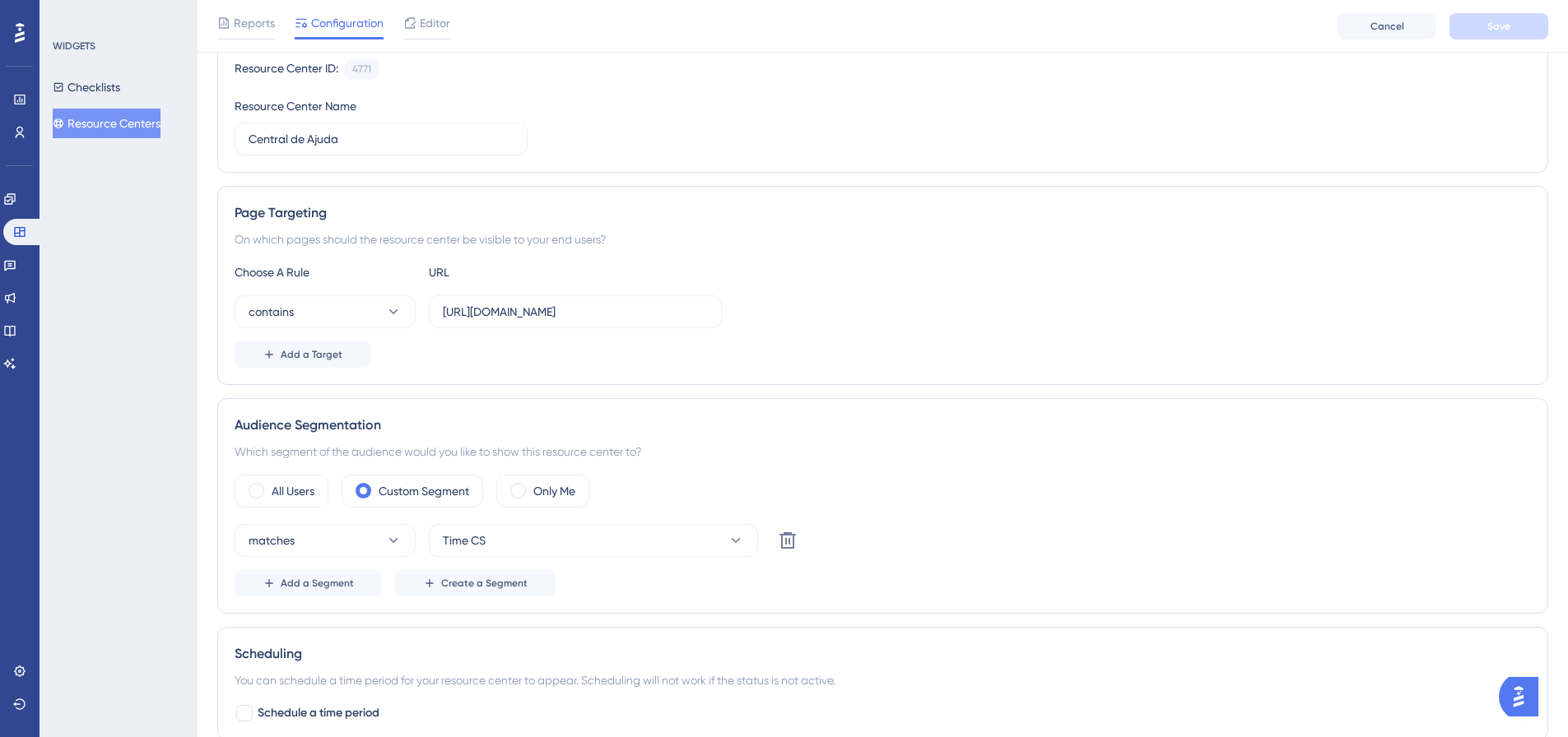
click at [18, 25] on icon at bounding box center [20, 32] width 10 height 20
